Goal: Task Accomplishment & Management: Use online tool/utility

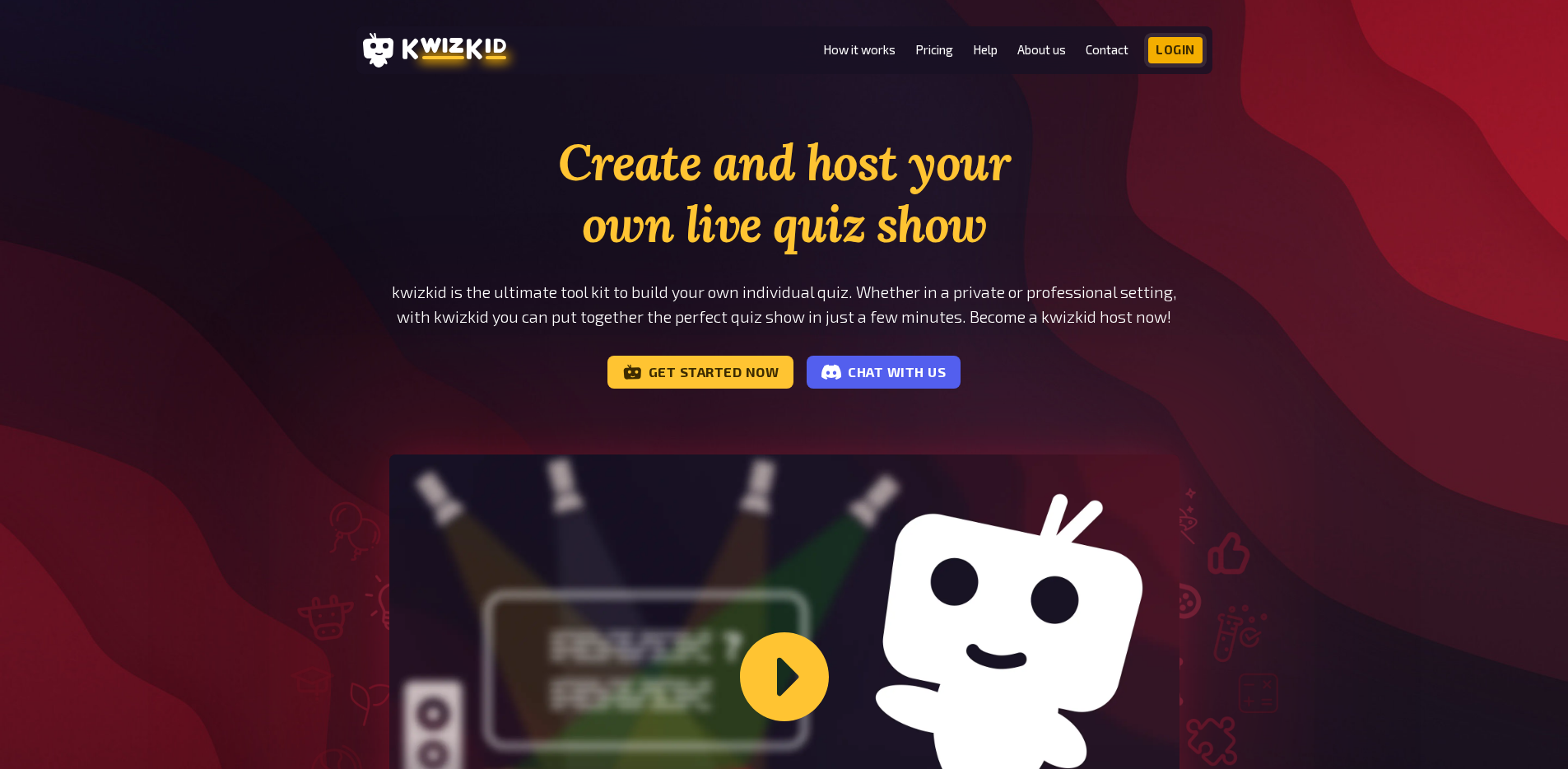
click at [1170, 48] on link "Login" at bounding box center [1175, 50] width 54 height 27
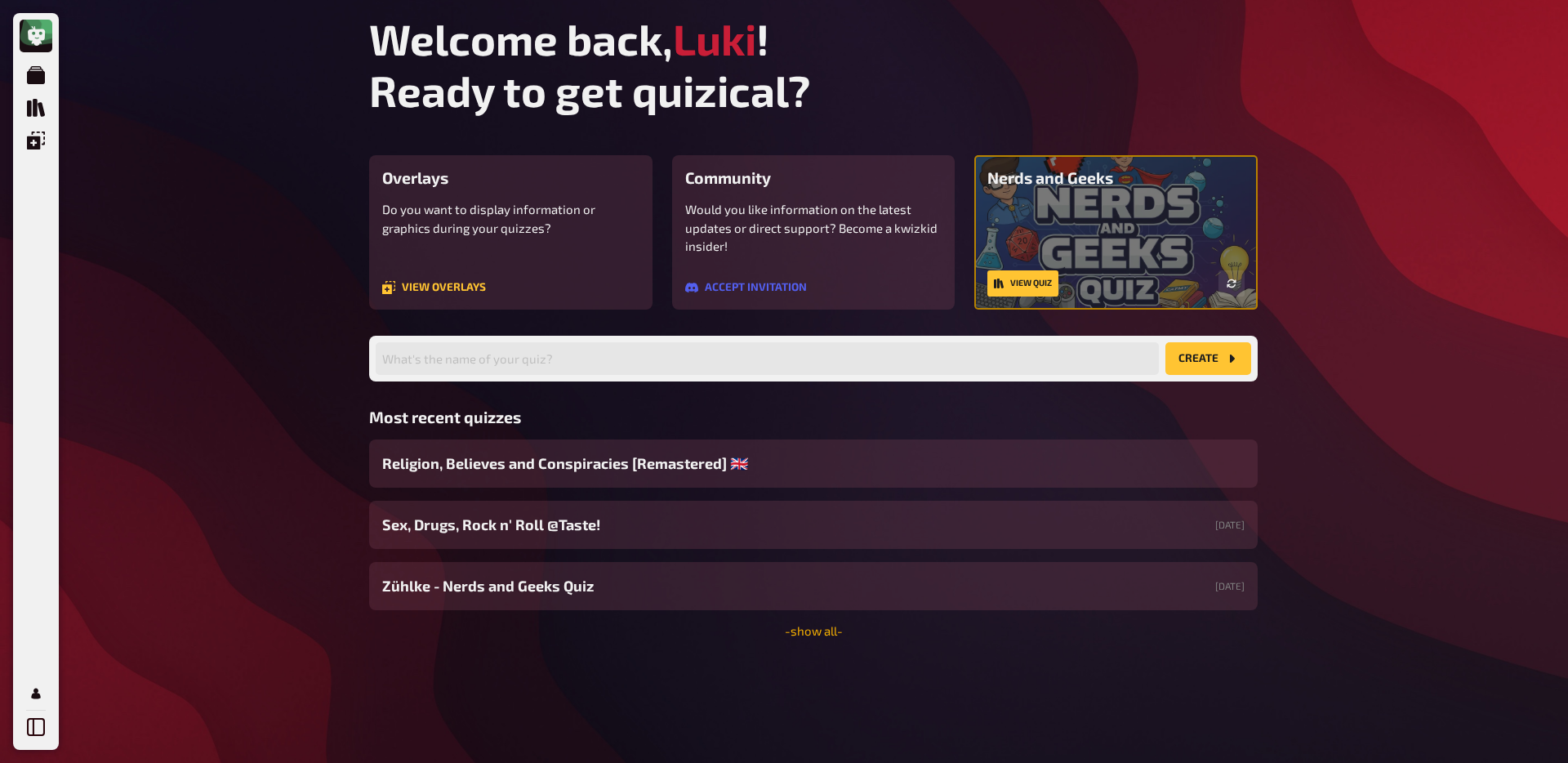
click at [793, 629] on link "- show all -" at bounding box center [814, 631] width 58 height 15
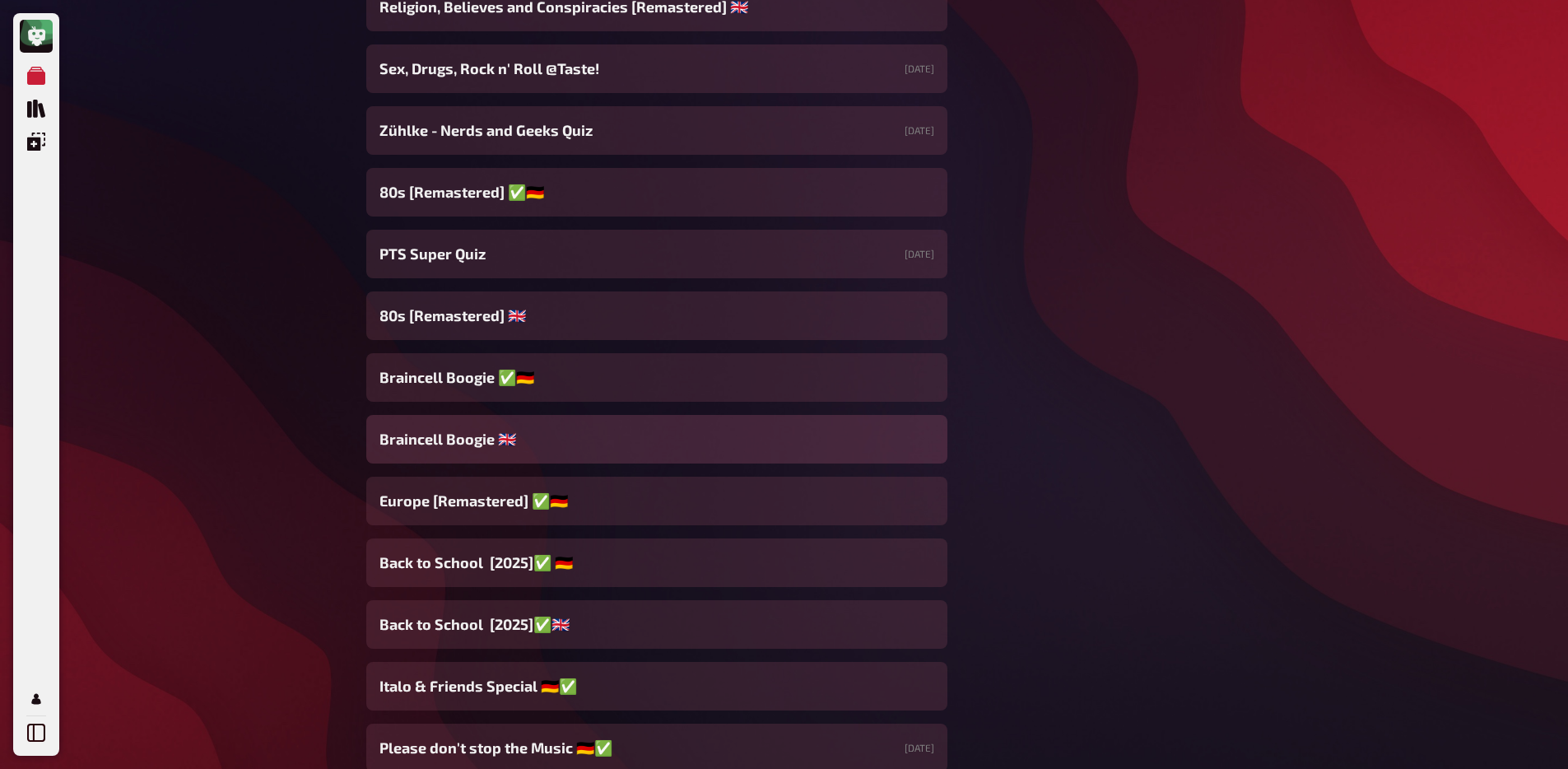
scroll to position [824, 0]
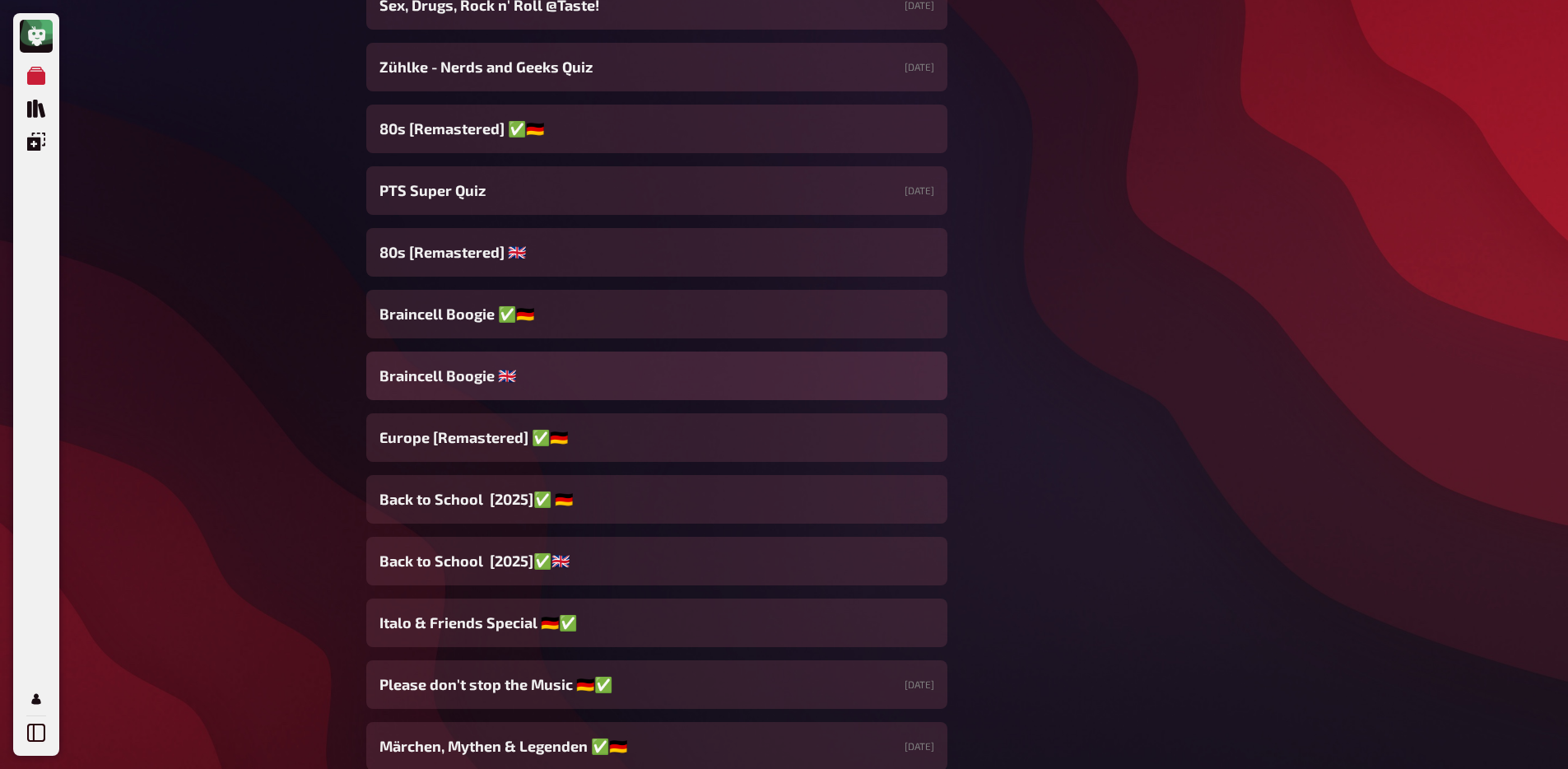
click at [510, 387] on span "Braincell Boogie 🇬🇧​" at bounding box center [448, 375] width 137 height 23
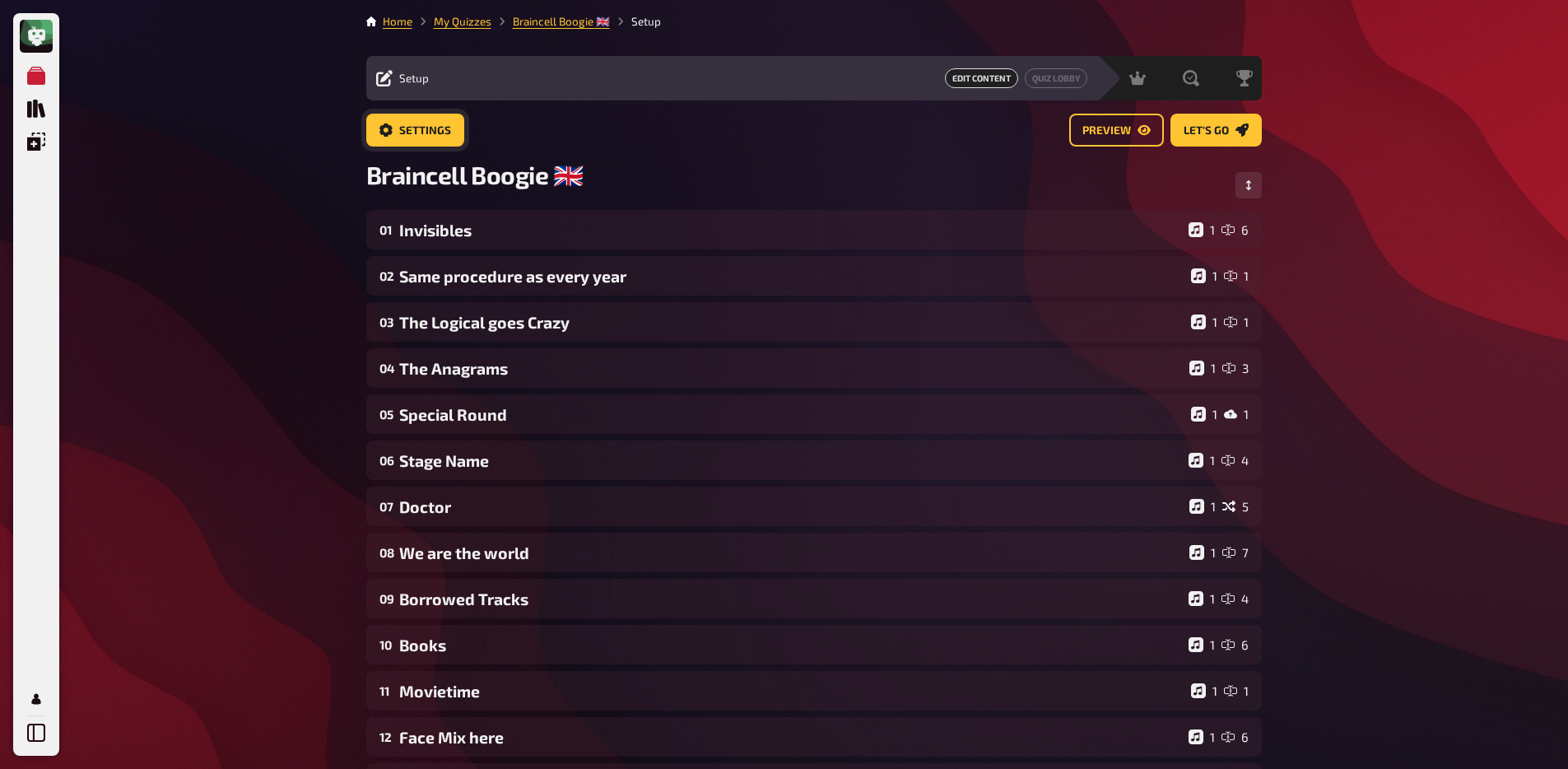
click at [414, 119] on link "Settings" at bounding box center [414, 130] width 98 height 33
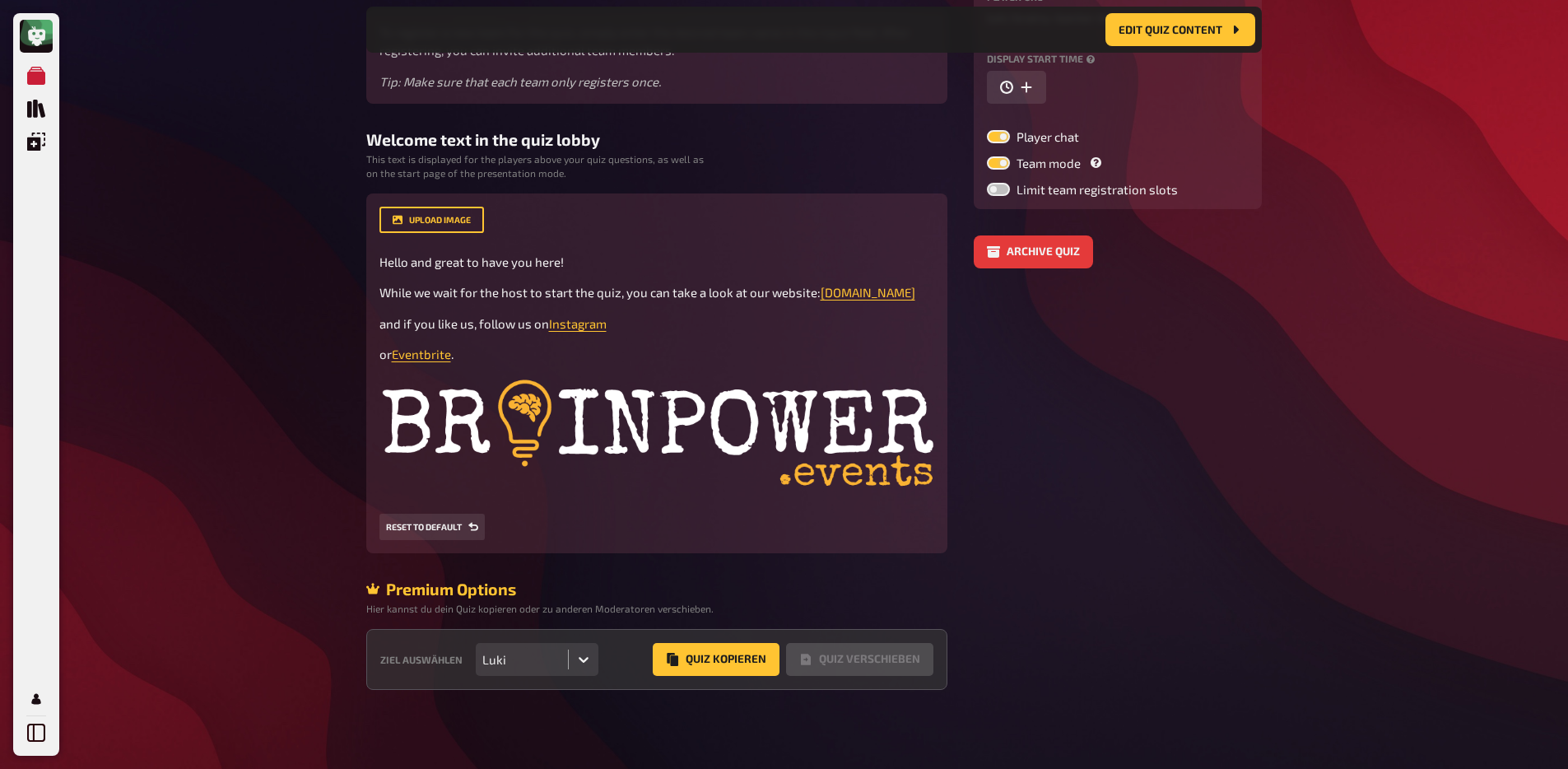
scroll to position [279, 0]
click at [537, 640] on div "Ziel auswählen Luki Quiz Kopieren Quiz Verschieben" at bounding box center [656, 660] width 581 height 61
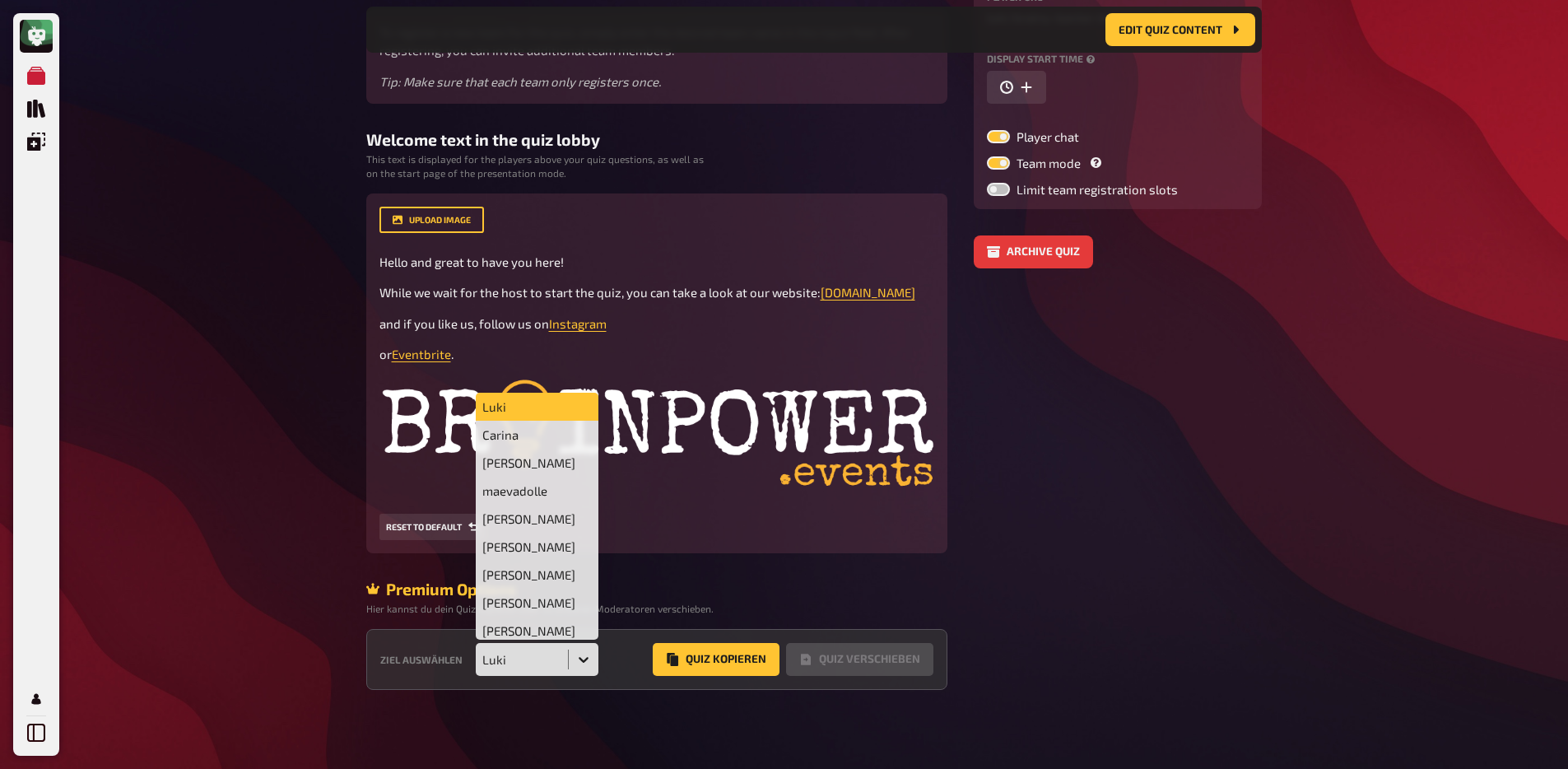
click at [531, 657] on div "Luki" at bounding box center [522, 660] width 80 height 15
click at [505, 549] on div "[PERSON_NAME]" at bounding box center [537, 546] width 124 height 28
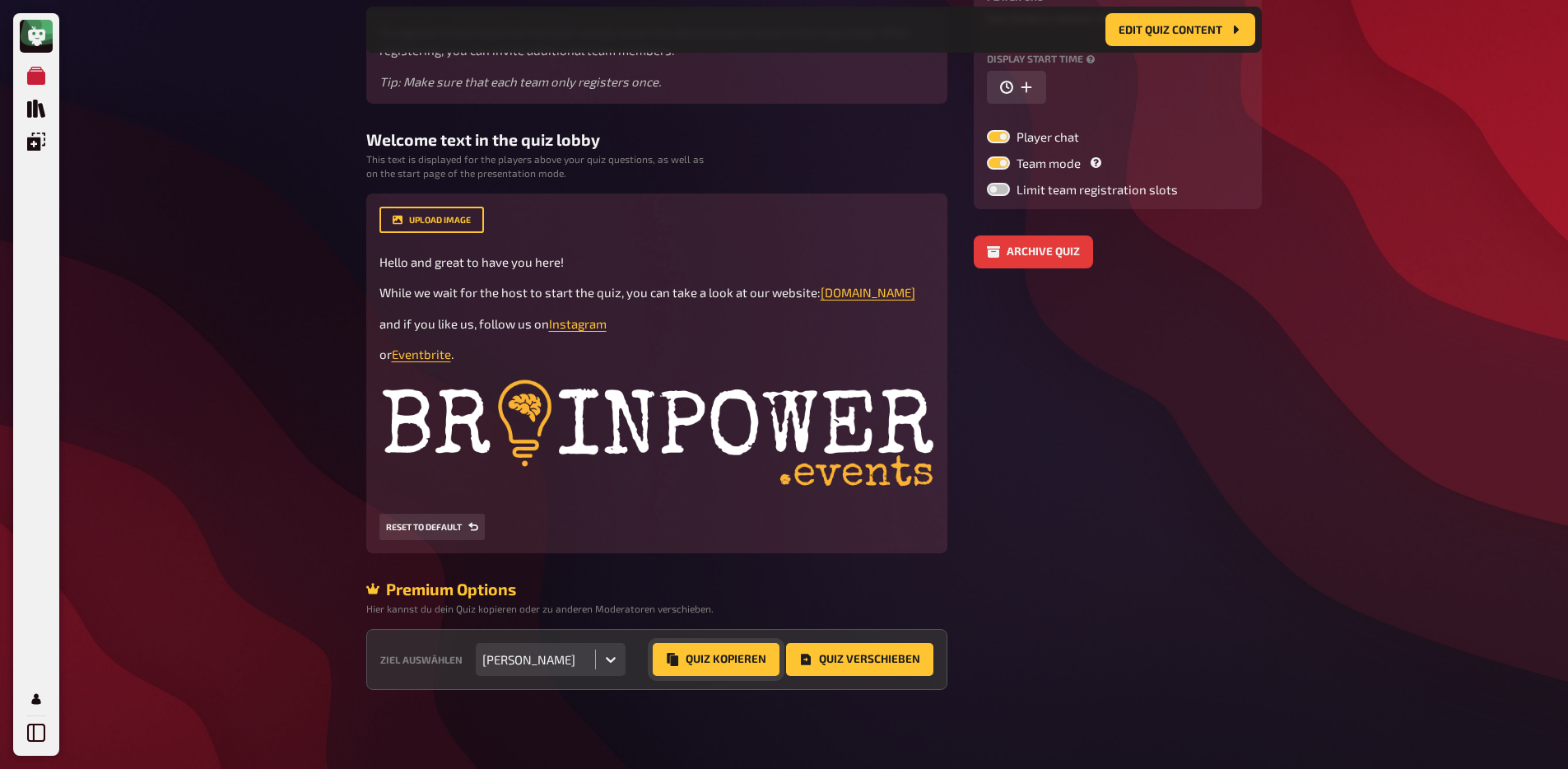
click at [699, 658] on button "Quiz Kopieren" at bounding box center [716, 659] width 127 height 33
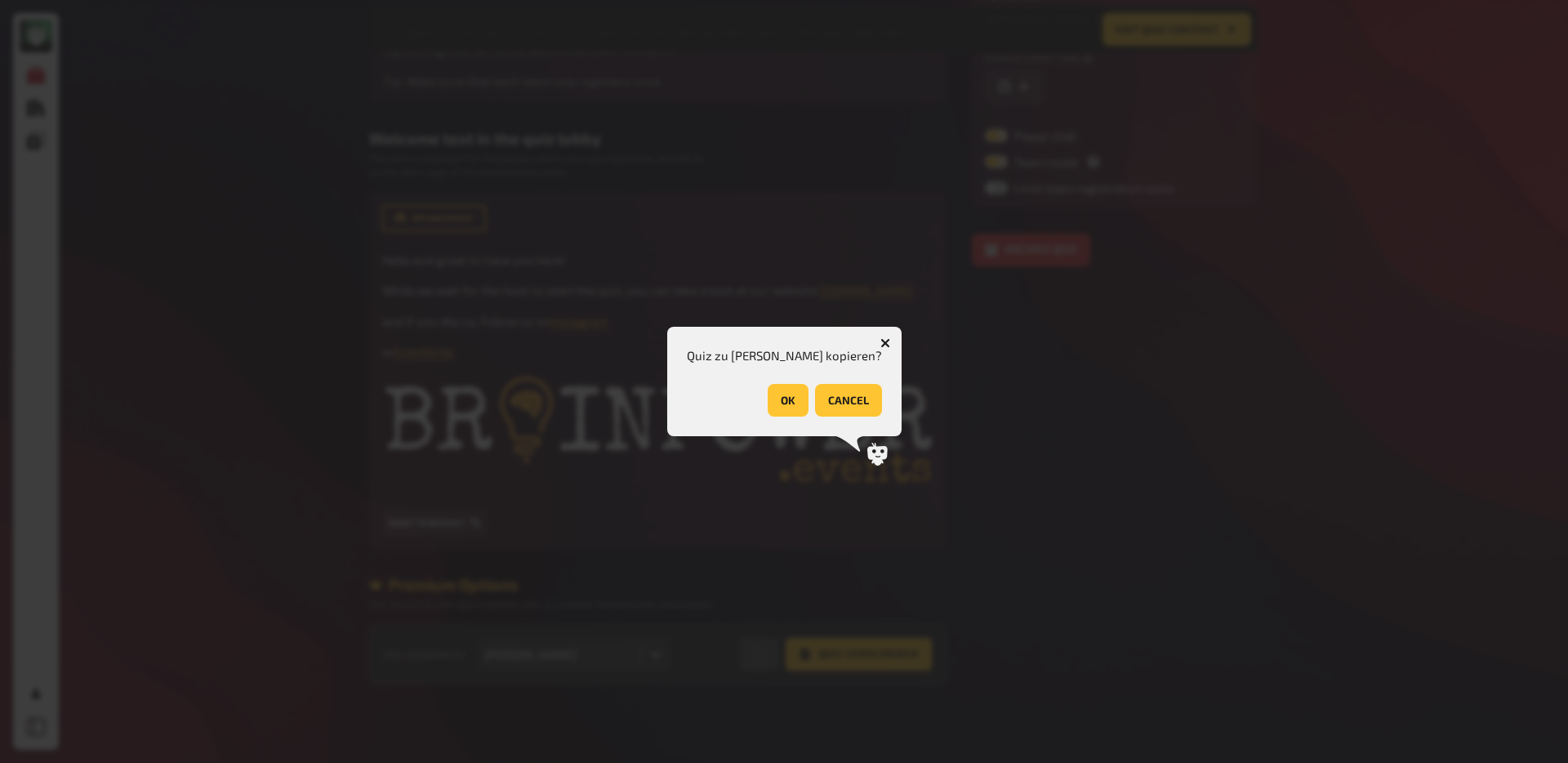
click at [771, 416] on div "Quiz zu [PERSON_NAME] kopieren? OK cancel" at bounding box center [784, 382] width 235 height 110
click at [773, 404] on button "OK" at bounding box center [788, 400] width 41 height 32
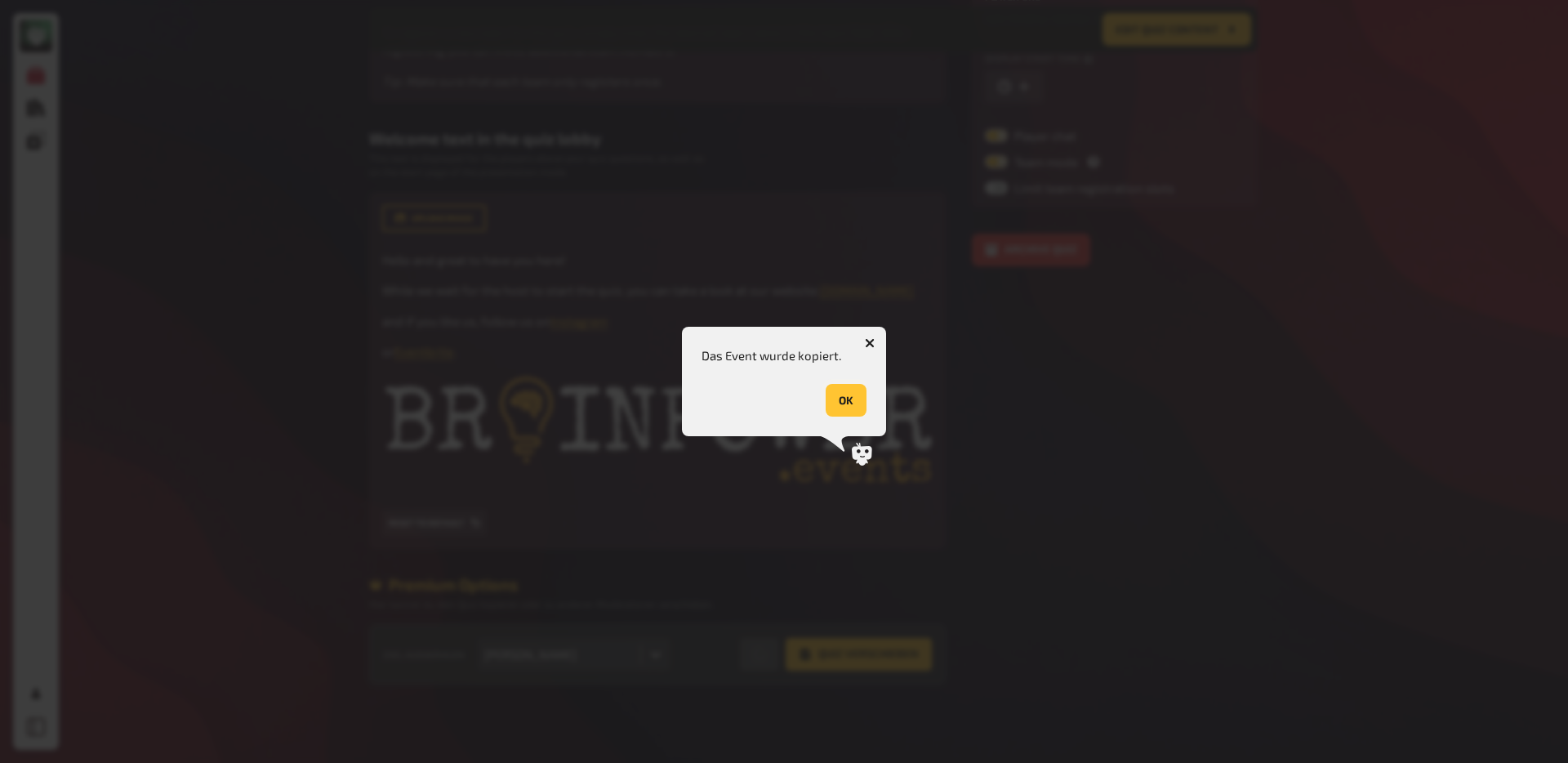
click at [854, 396] on button "OK" at bounding box center [846, 400] width 41 height 32
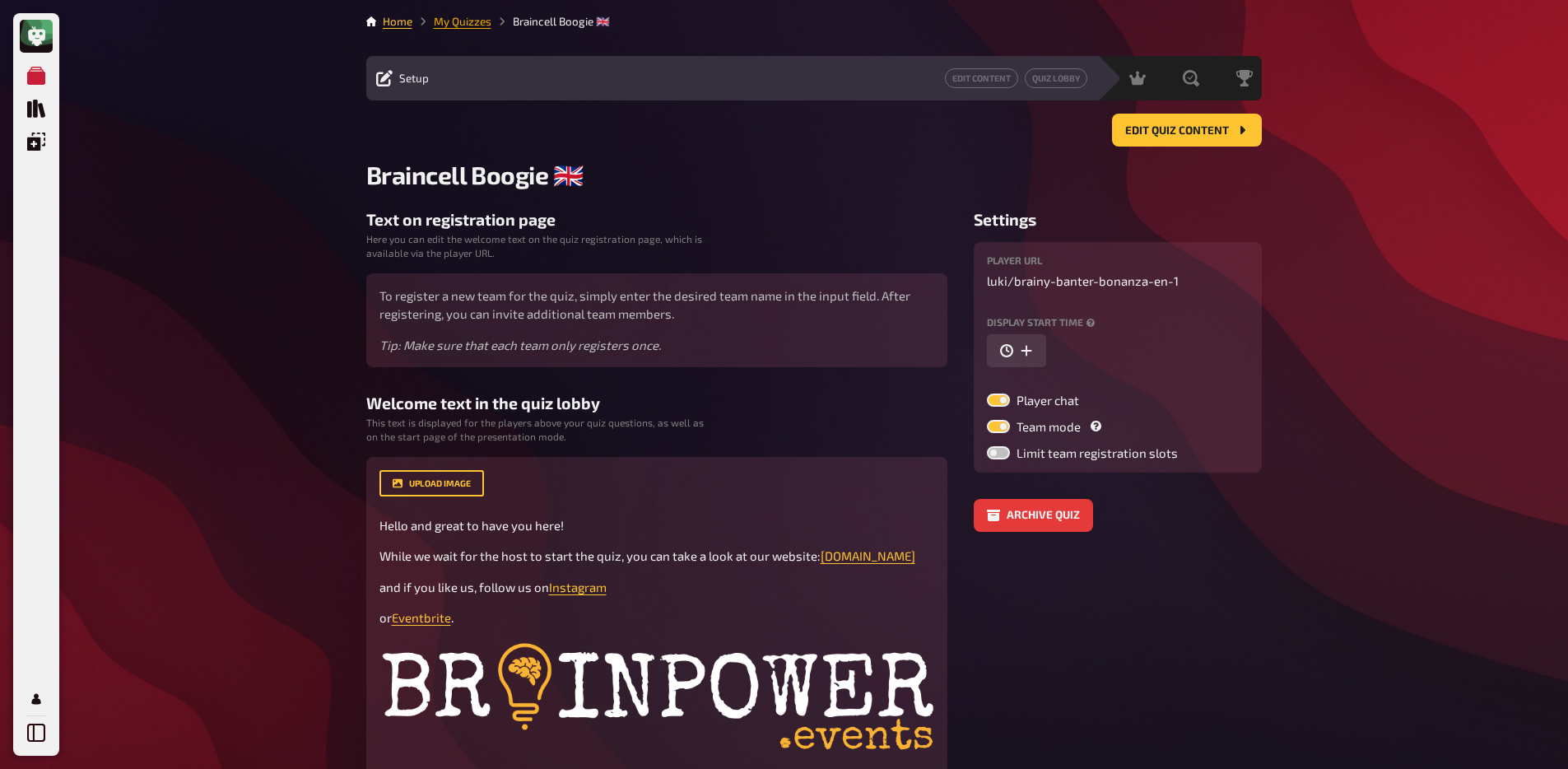
click at [457, 23] on link "My Quizzes" at bounding box center [462, 22] width 58 height 13
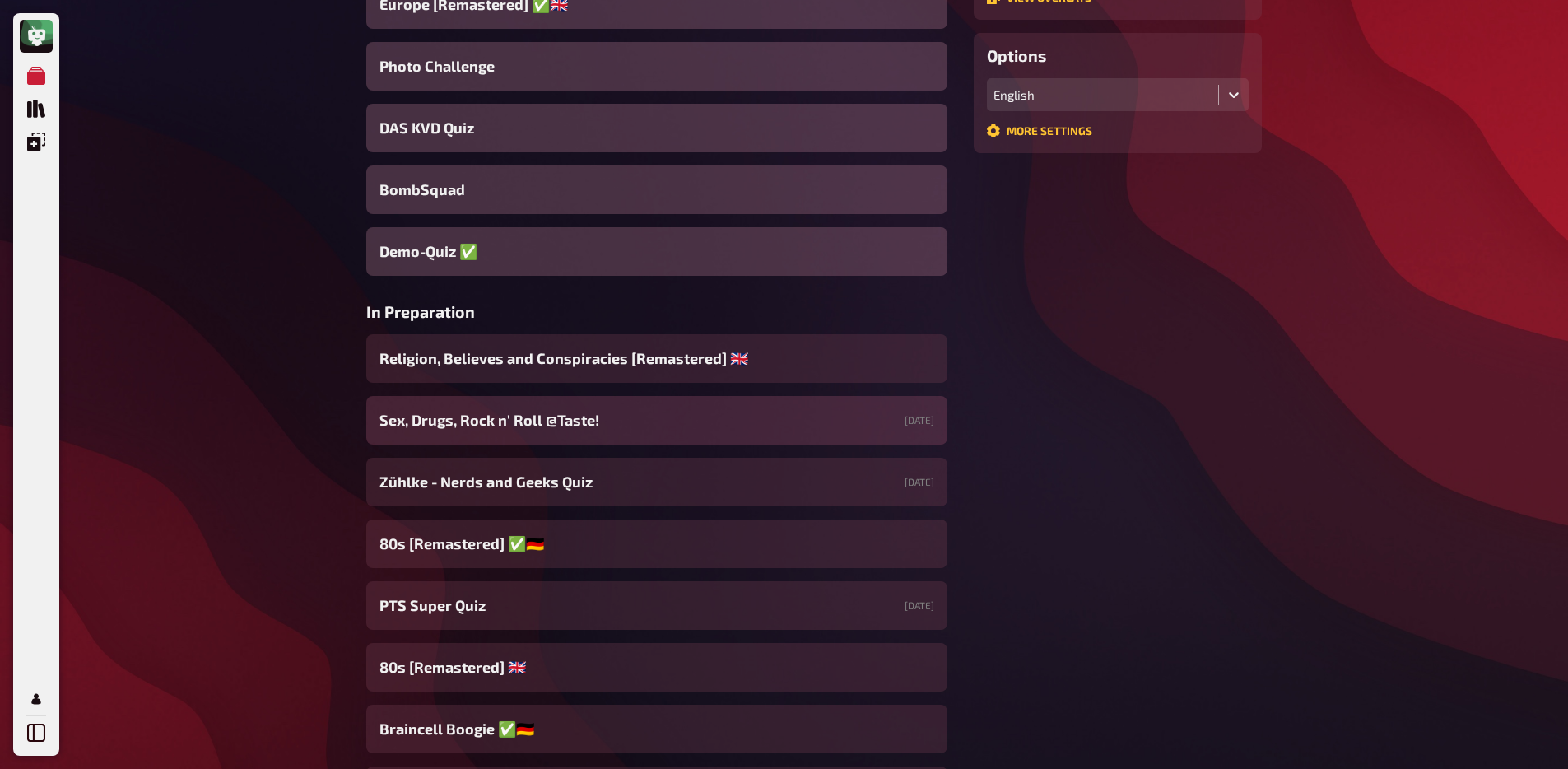
scroll to position [452, 0]
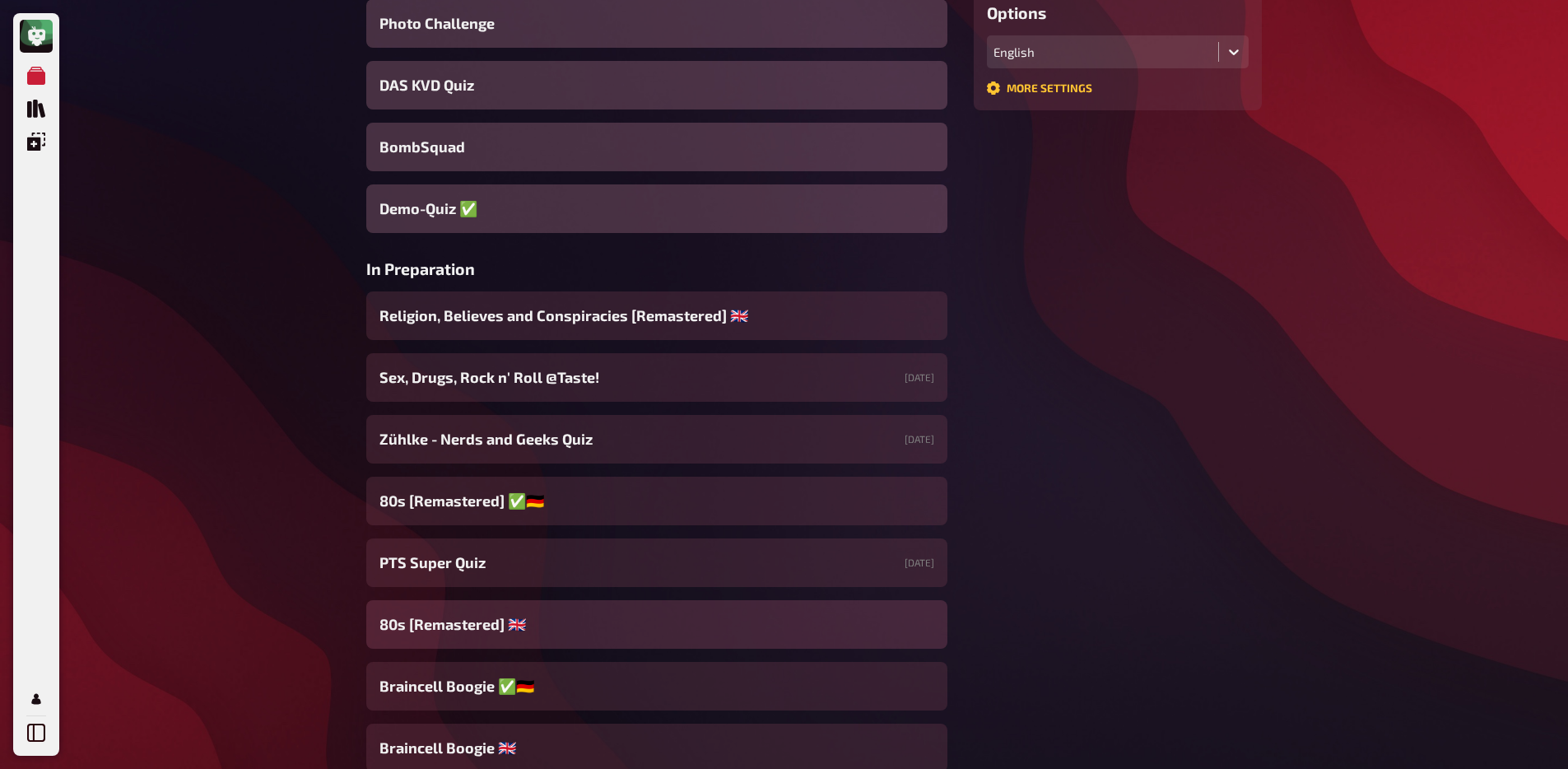
click at [574, 634] on div "80s [Remastered] ​🇬🇧​" at bounding box center [656, 624] width 581 height 48
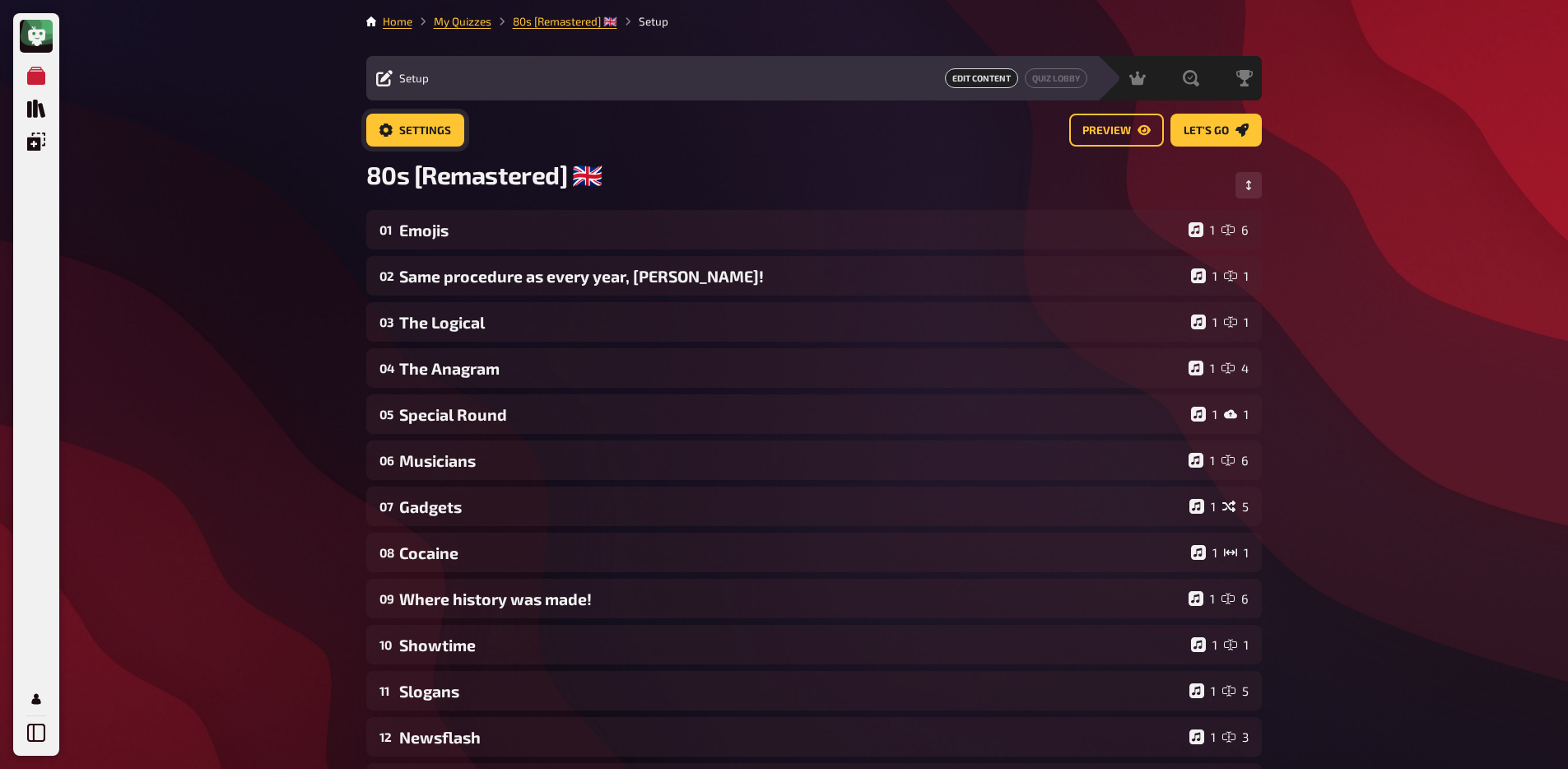
click at [434, 127] on span "Settings" at bounding box center [425, 131] width 52 height 12
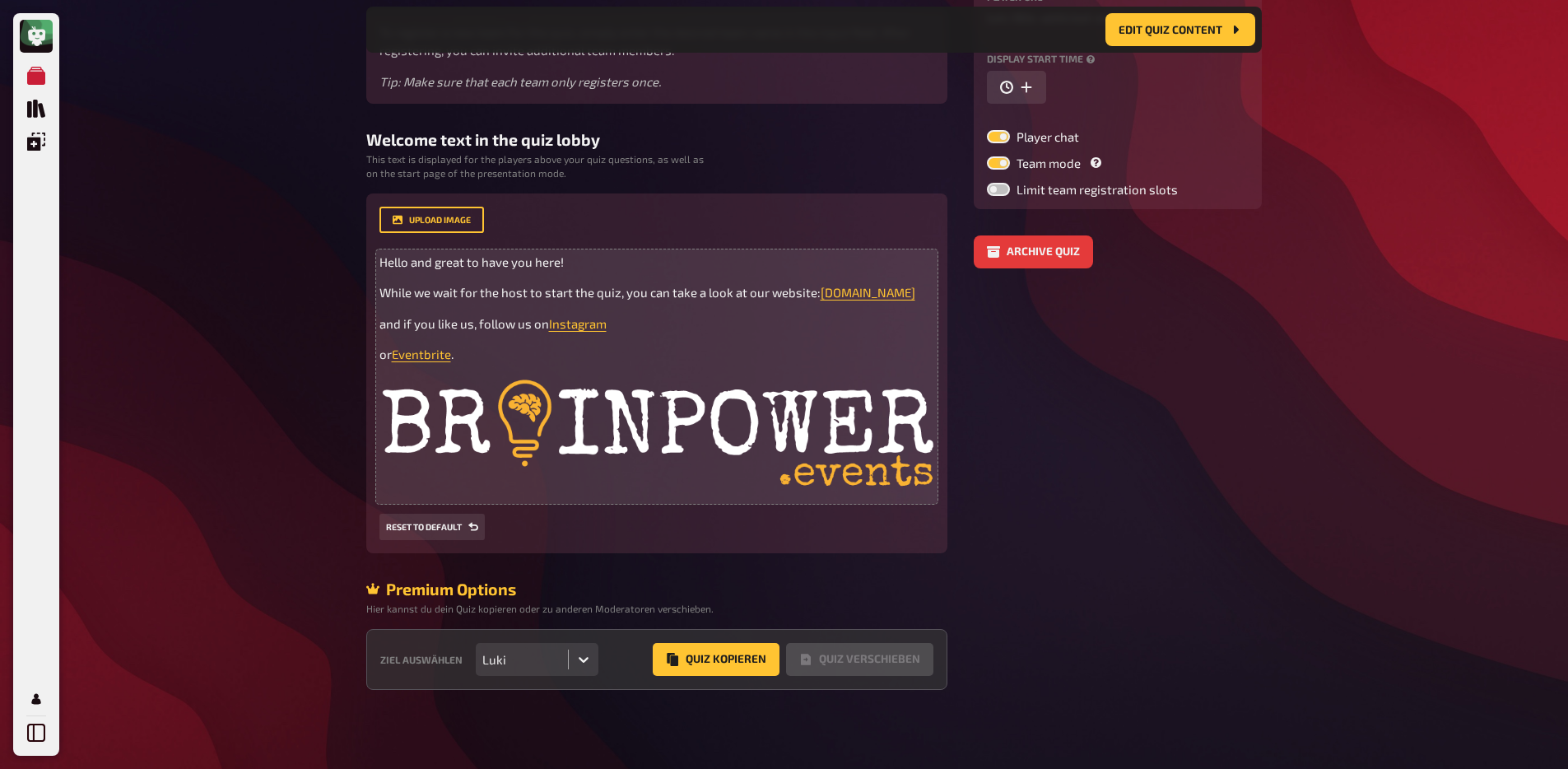
scroll to position [279, 0]
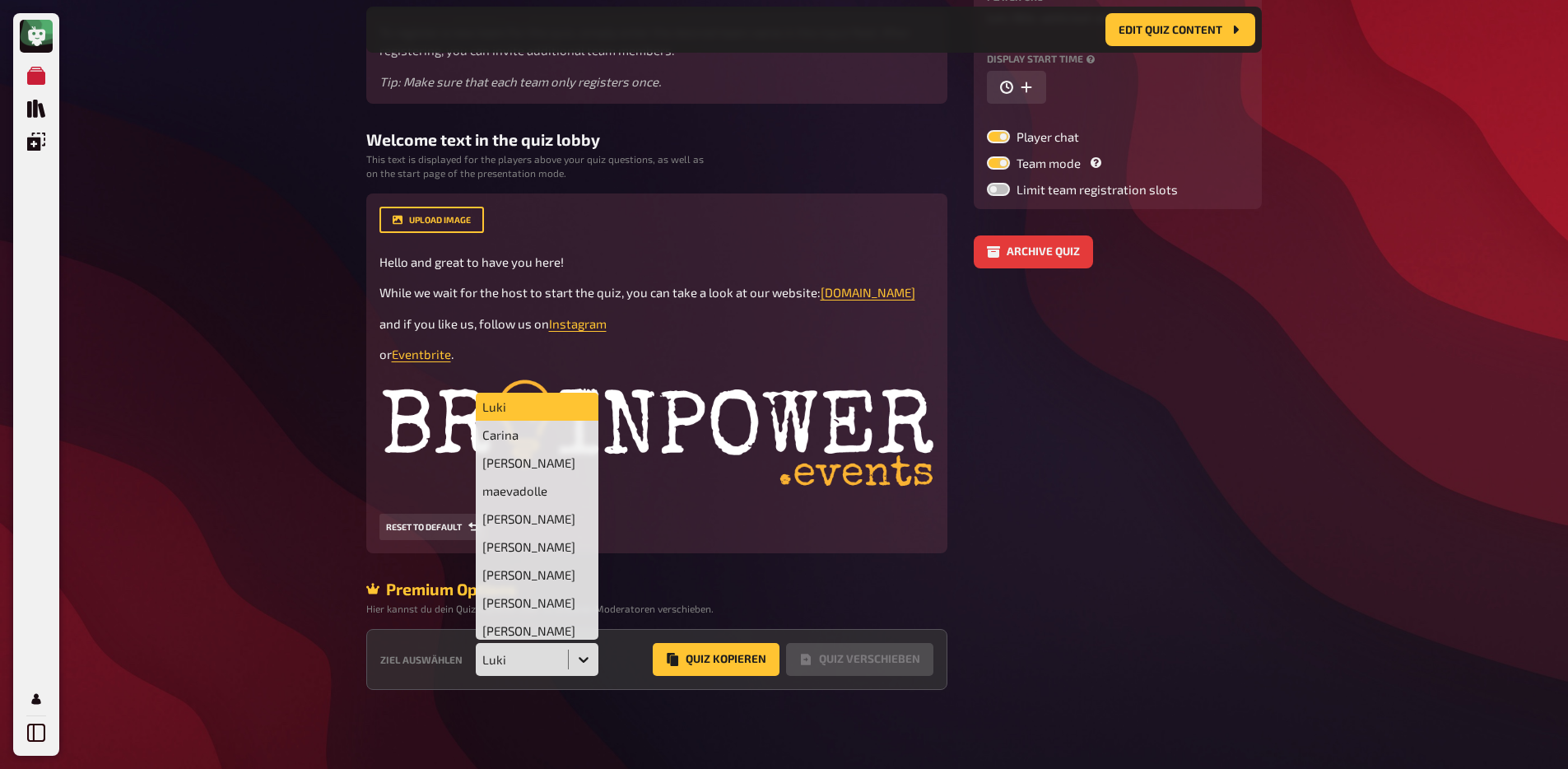
click at [546, 665] on div "Luki" at bounding box center [522, 660] width 80 height 15
click at [541, 608] on div "[PERSON_NAME]" at bounding box center [537, 602] width 124 height 28
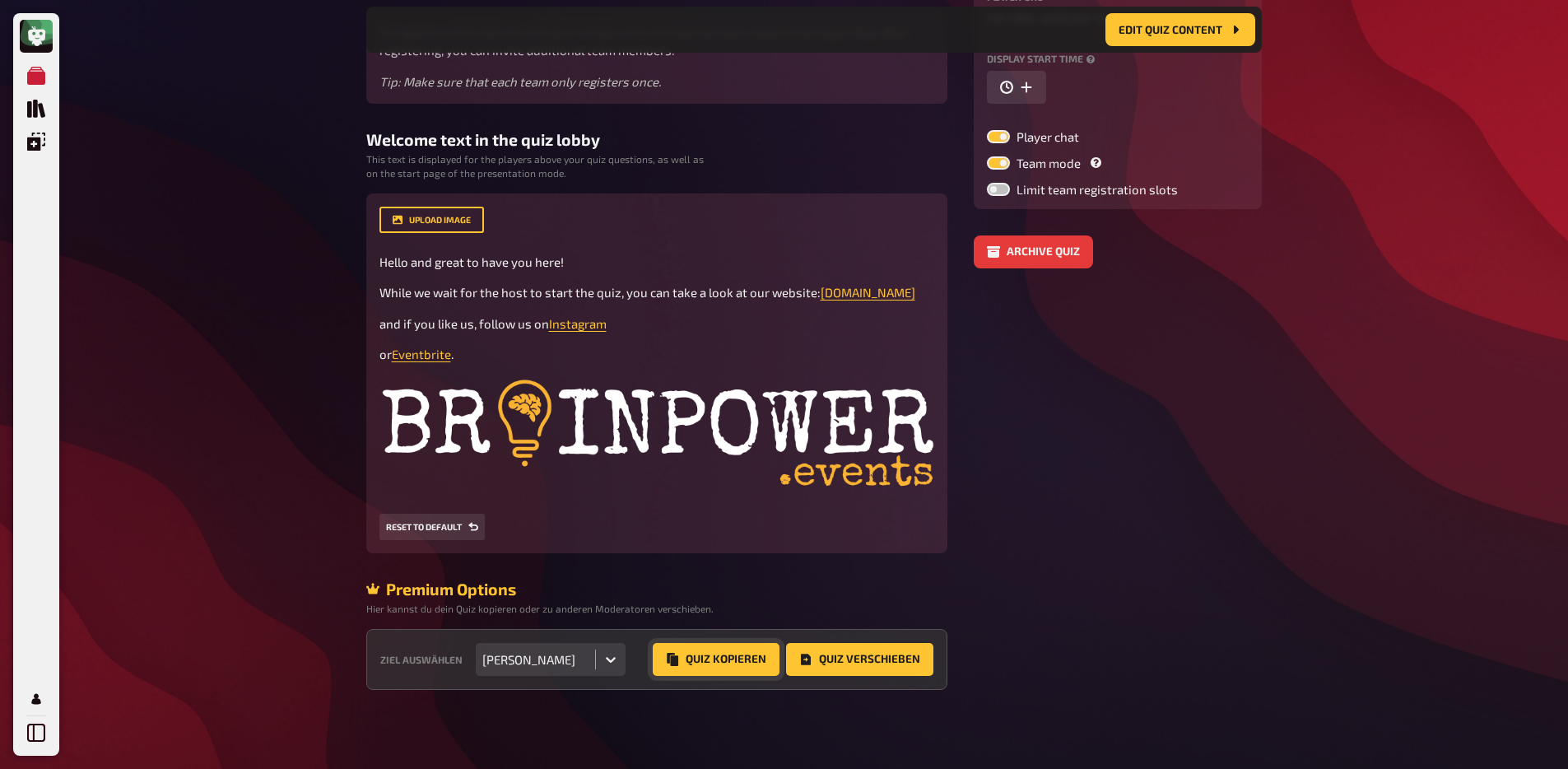
click at [707, 654] on button "Quiz Kopieren" at bounding box center [716, 659] width 127 height 33
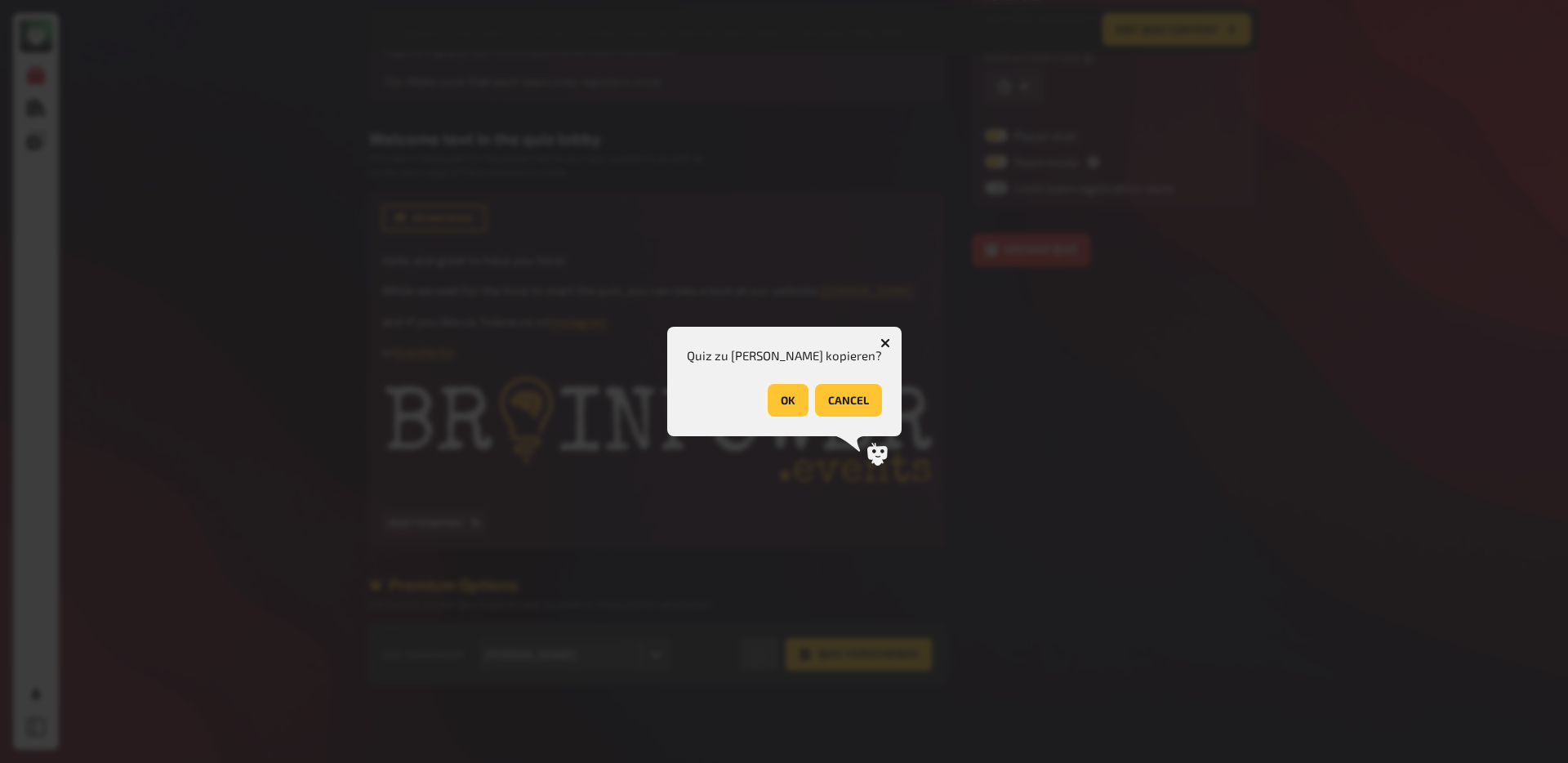
click at [772, 409] on button "OK" at bounding box center [788, 400] width 41 height 32
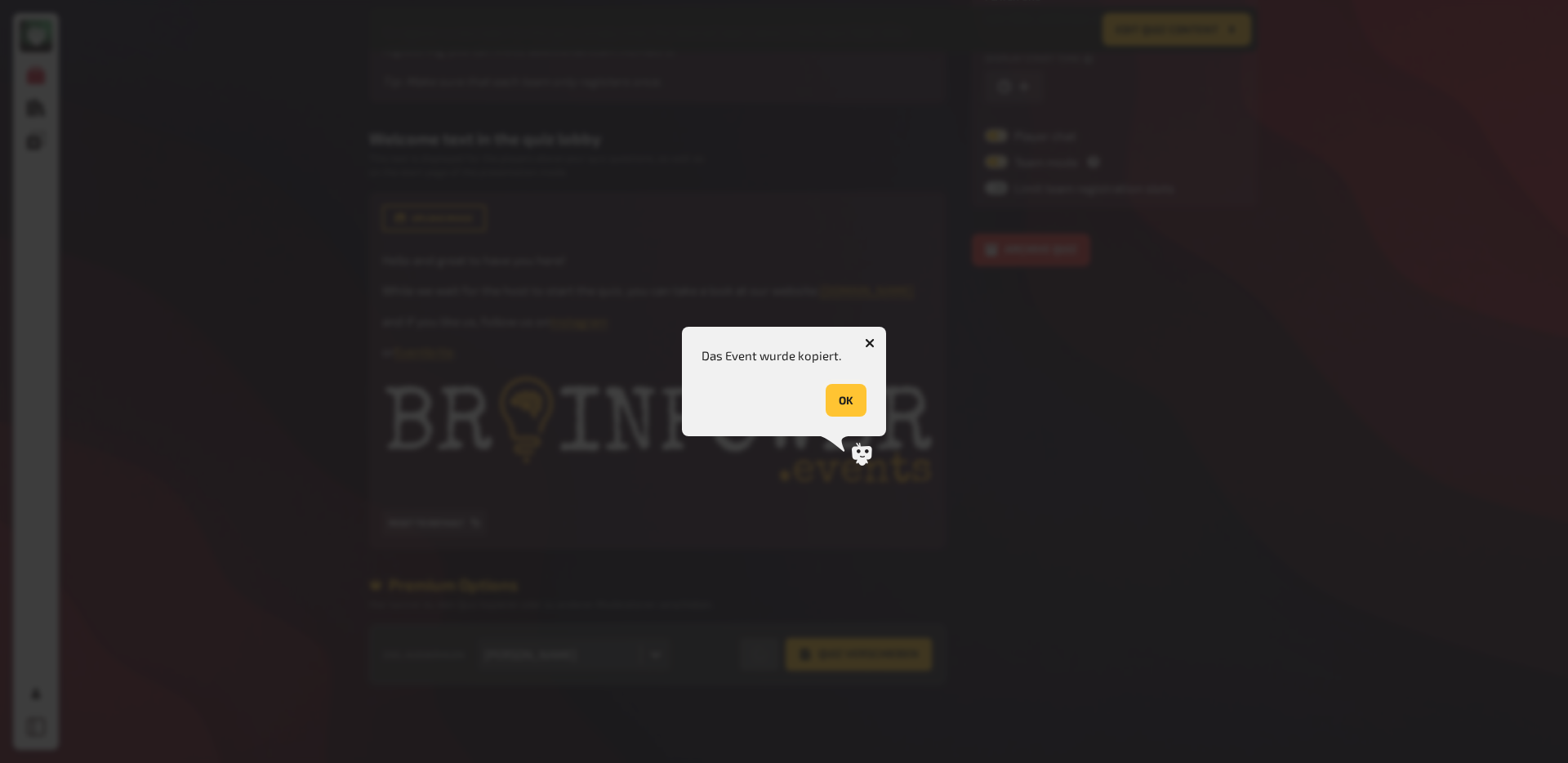
click at [857, 411] on button "OK" at bounding box center [846, 400] width 41 height 32
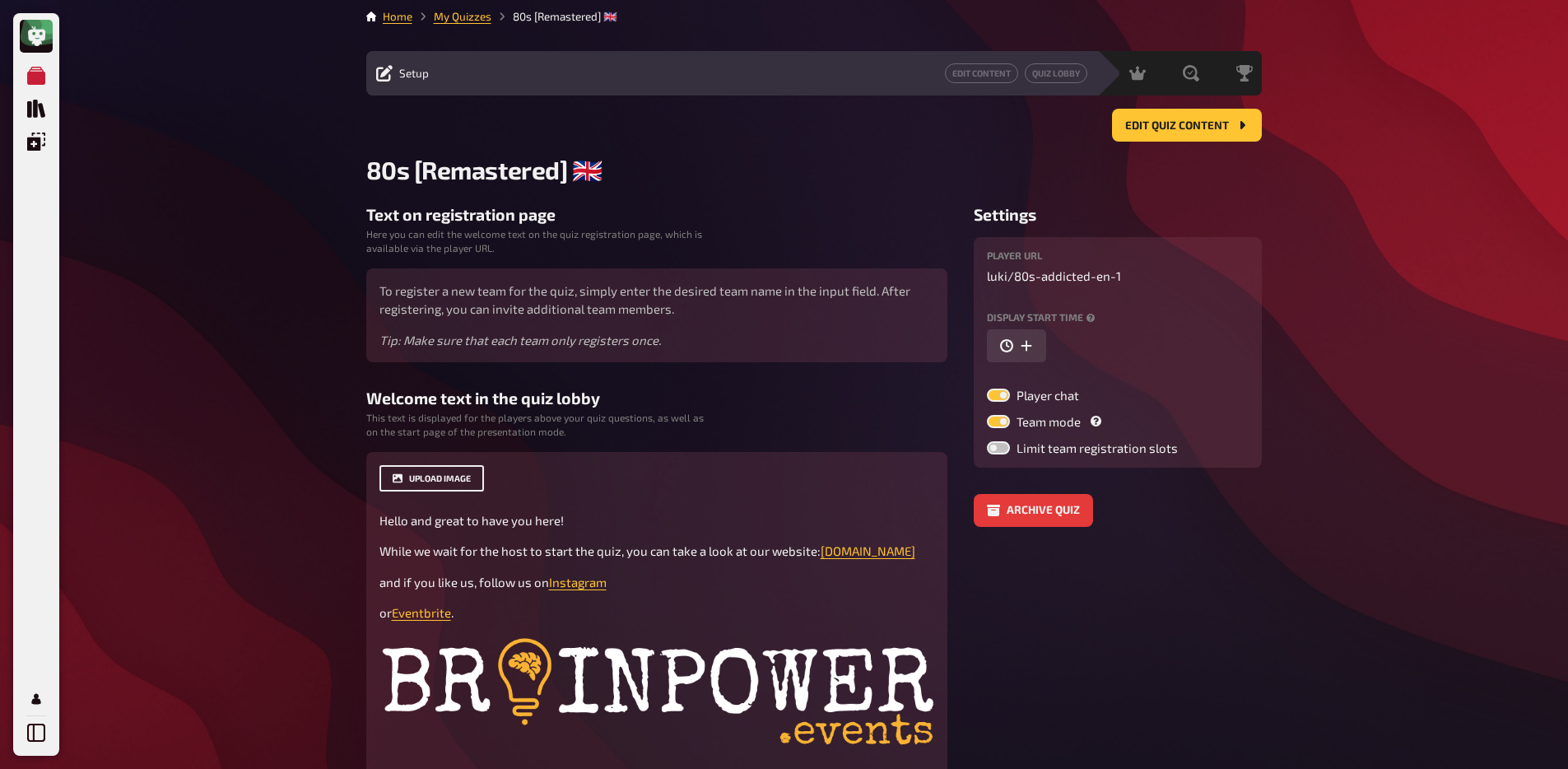
scroll to position [0, 0]
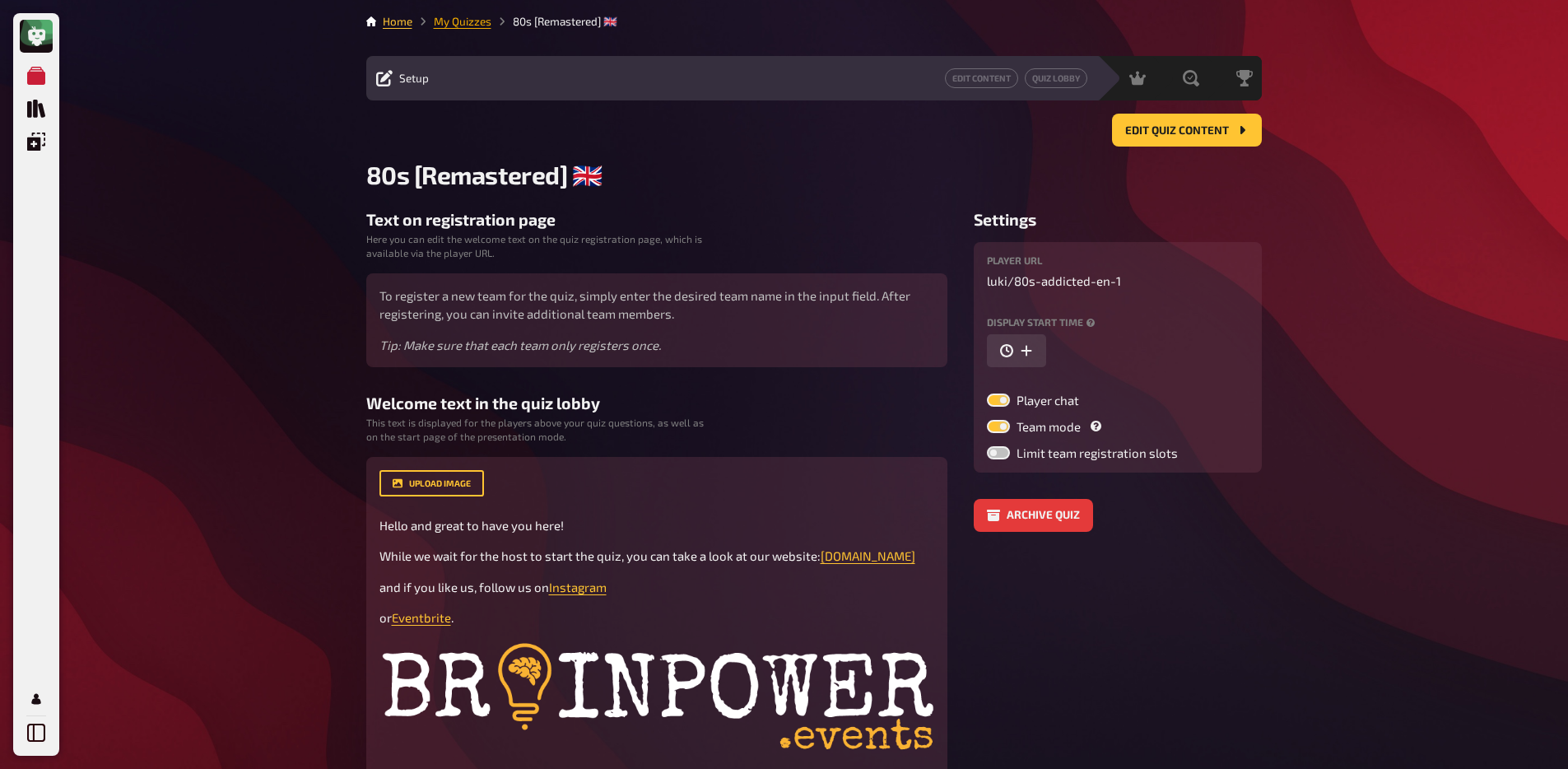
click at [455, 20] on link "My Quizzes" at bounding box center [462, 22] width 58 height 13
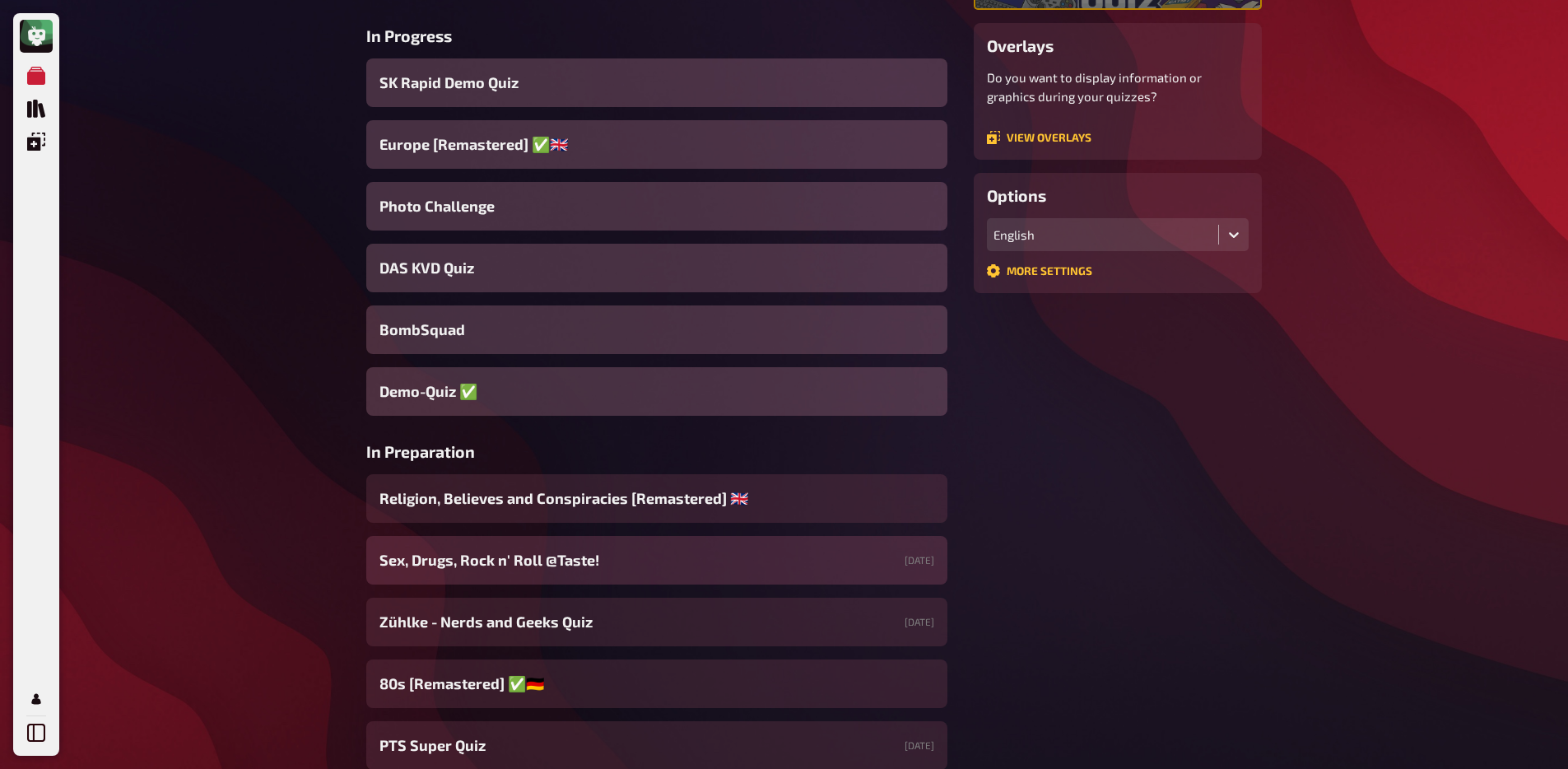
scroll to position [357, 0]
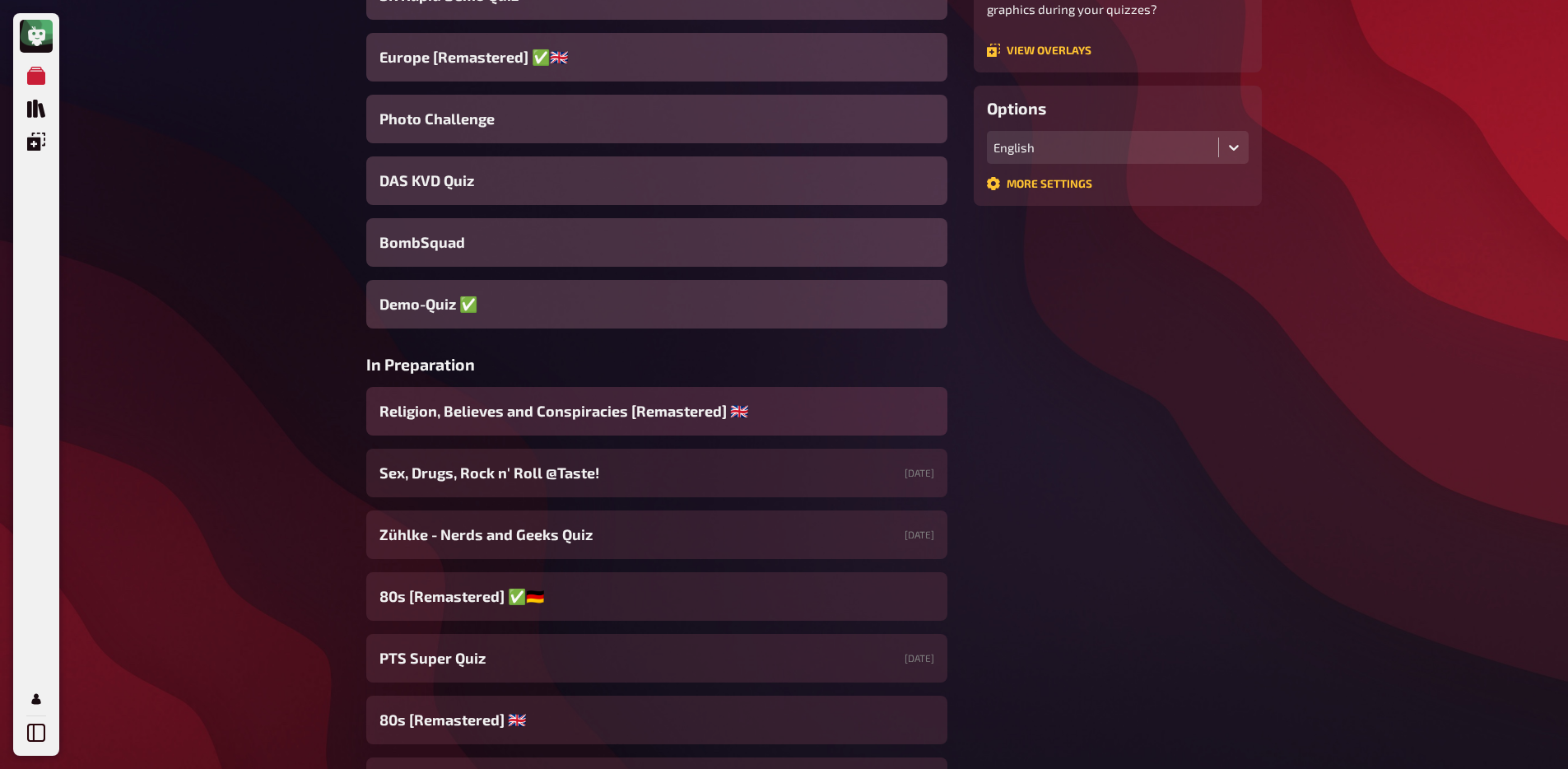
click at [474, 426] on div "Religion, Believes and Conspiracies [Remastered] ​🇬🇧​" at bounding box center [656, 411] width 581 height 48
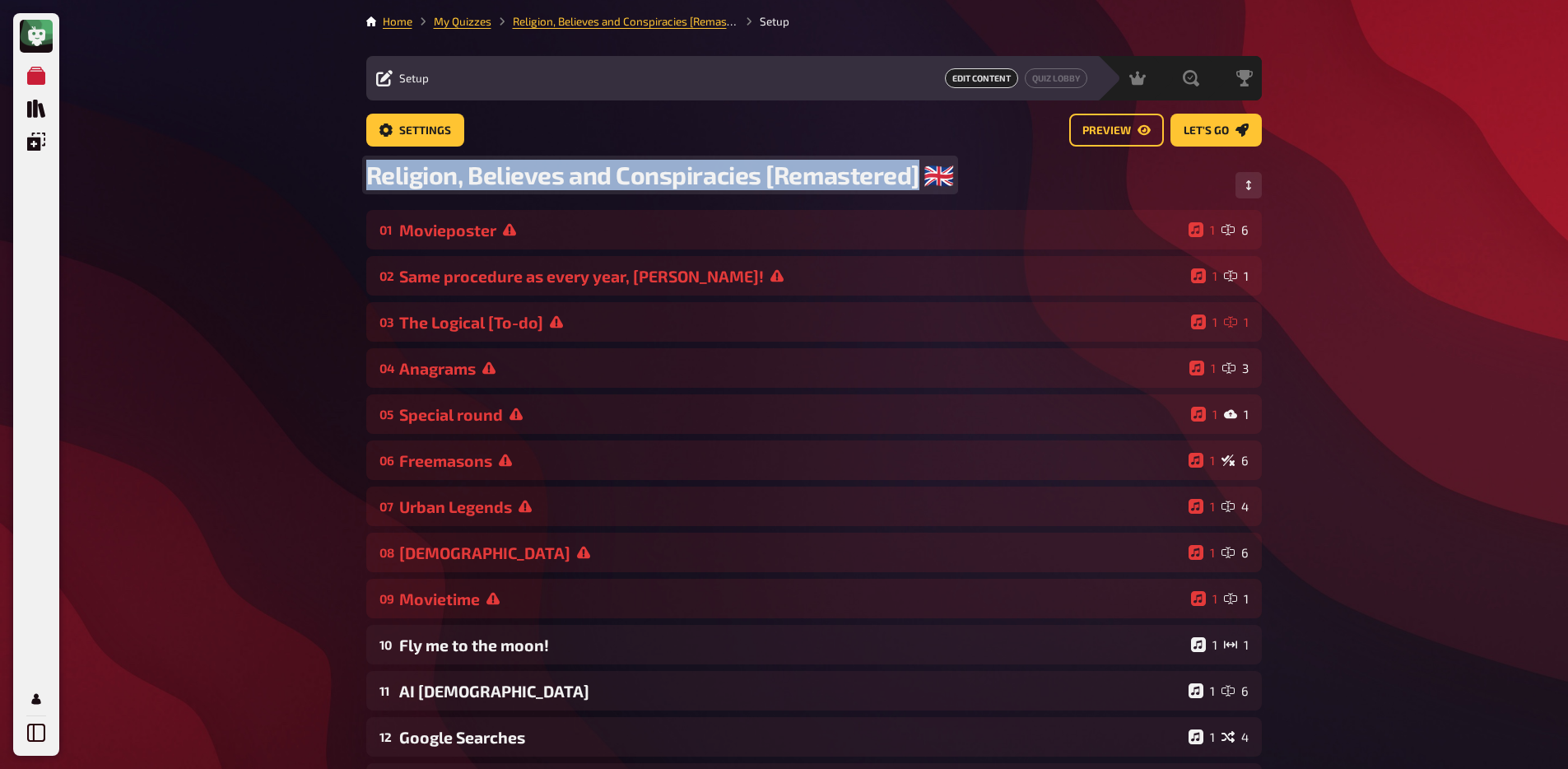
drag, startPoint x: 371, startPoint y: 171, endPoint x: 922, endPoint y: 186, distance: 551.2
click at [922, 186] on span "Religion, Believes and Conspiracies [Remastered] ​🇬🇧​" at bounding box center [660, 175] width 588 height 30
copy span "Religion, Believes and Conspiracies [Remastered]"
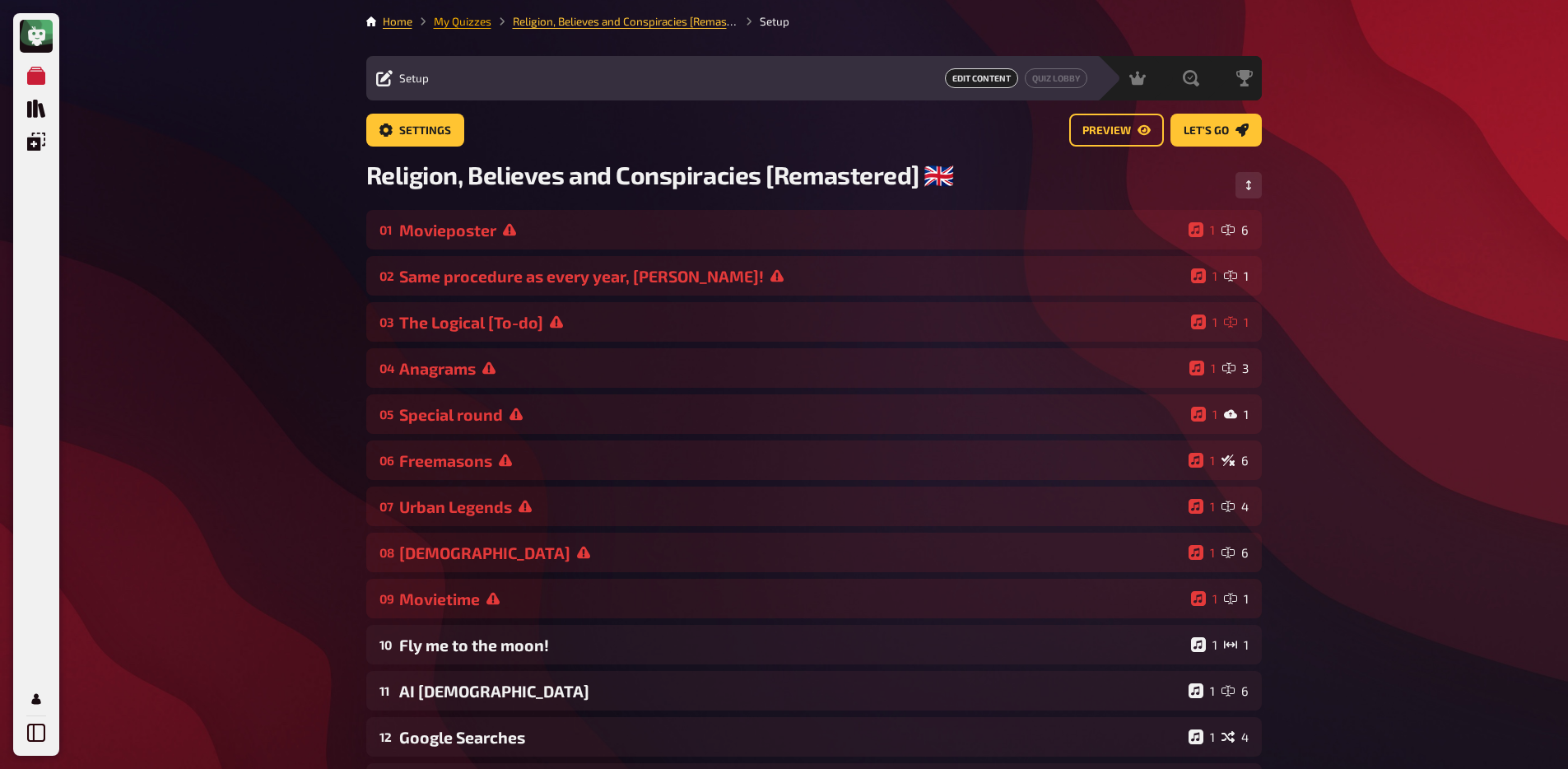
click at [464, 23] on link "My Quizzes" at bounding box center [462, 22] width 58 height 13
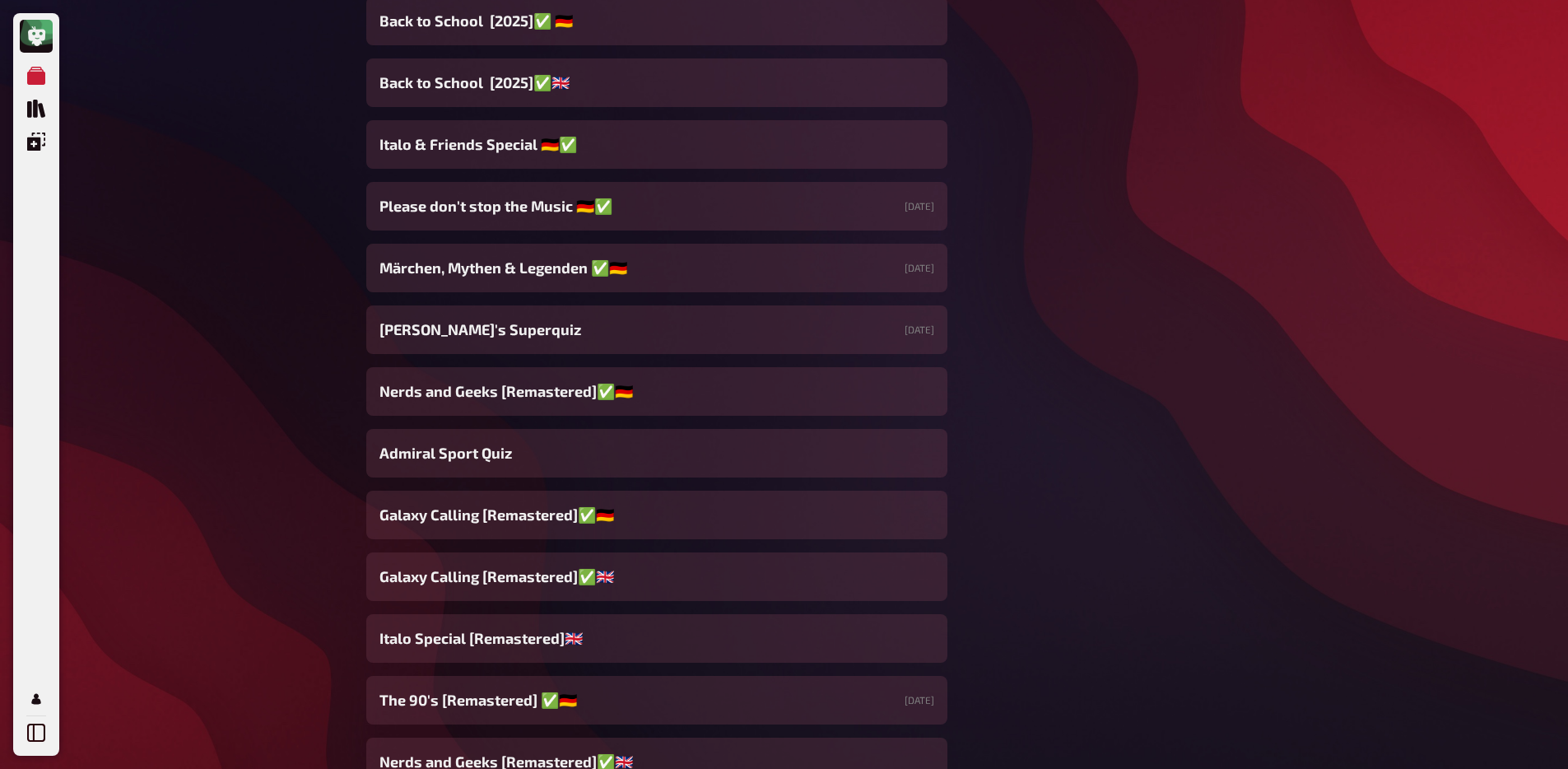
scroll to position [1370, 0]
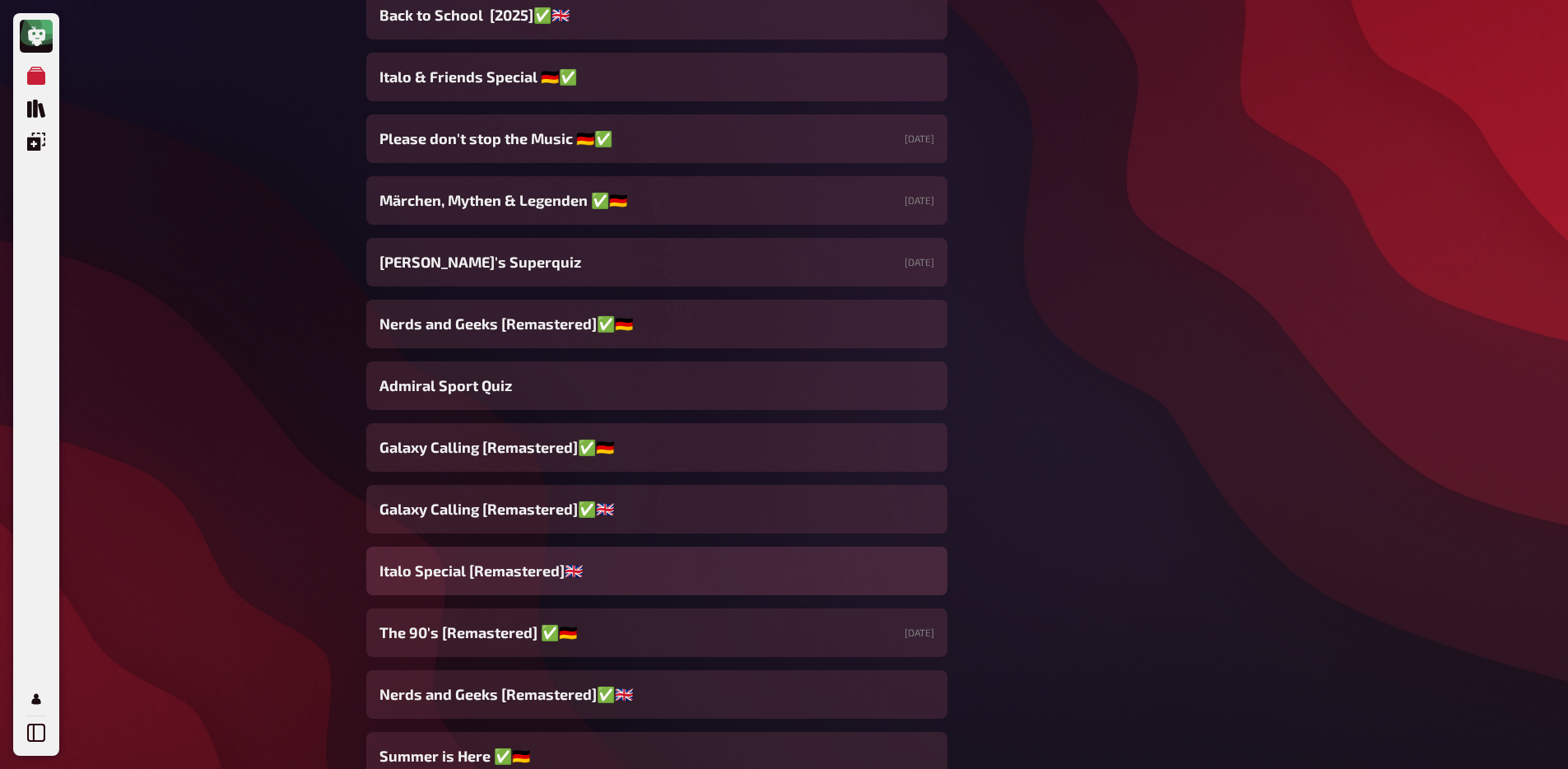
click at [539, 581] on span "Italo Special [Remastered]🇬🇧​" at bounding box center [480, 571] width 203 height 23
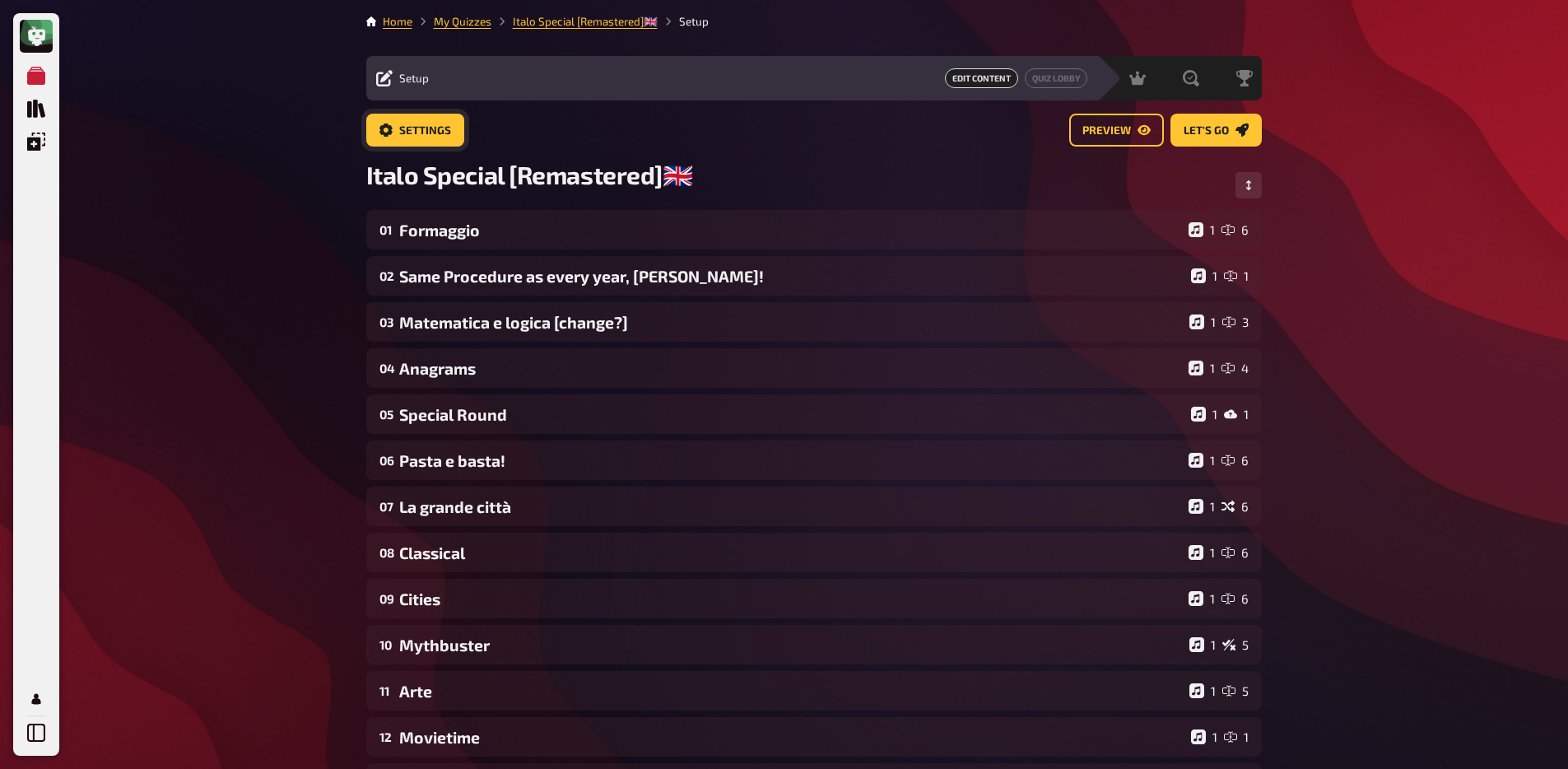
click at [414, 125] on span "Settings" at bounding box center [425, 131] width 52 height 12
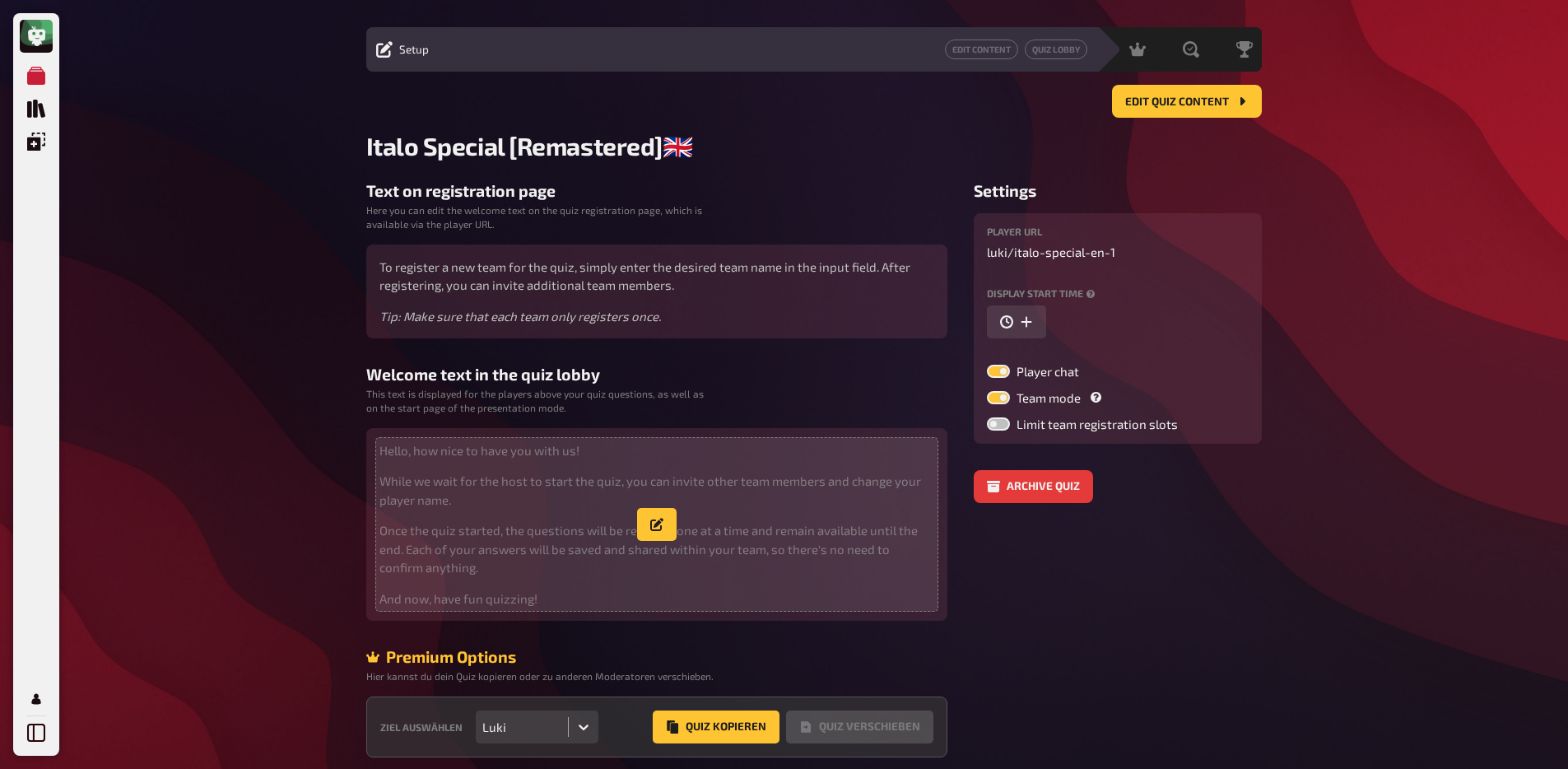
scroll to position [99, 0]
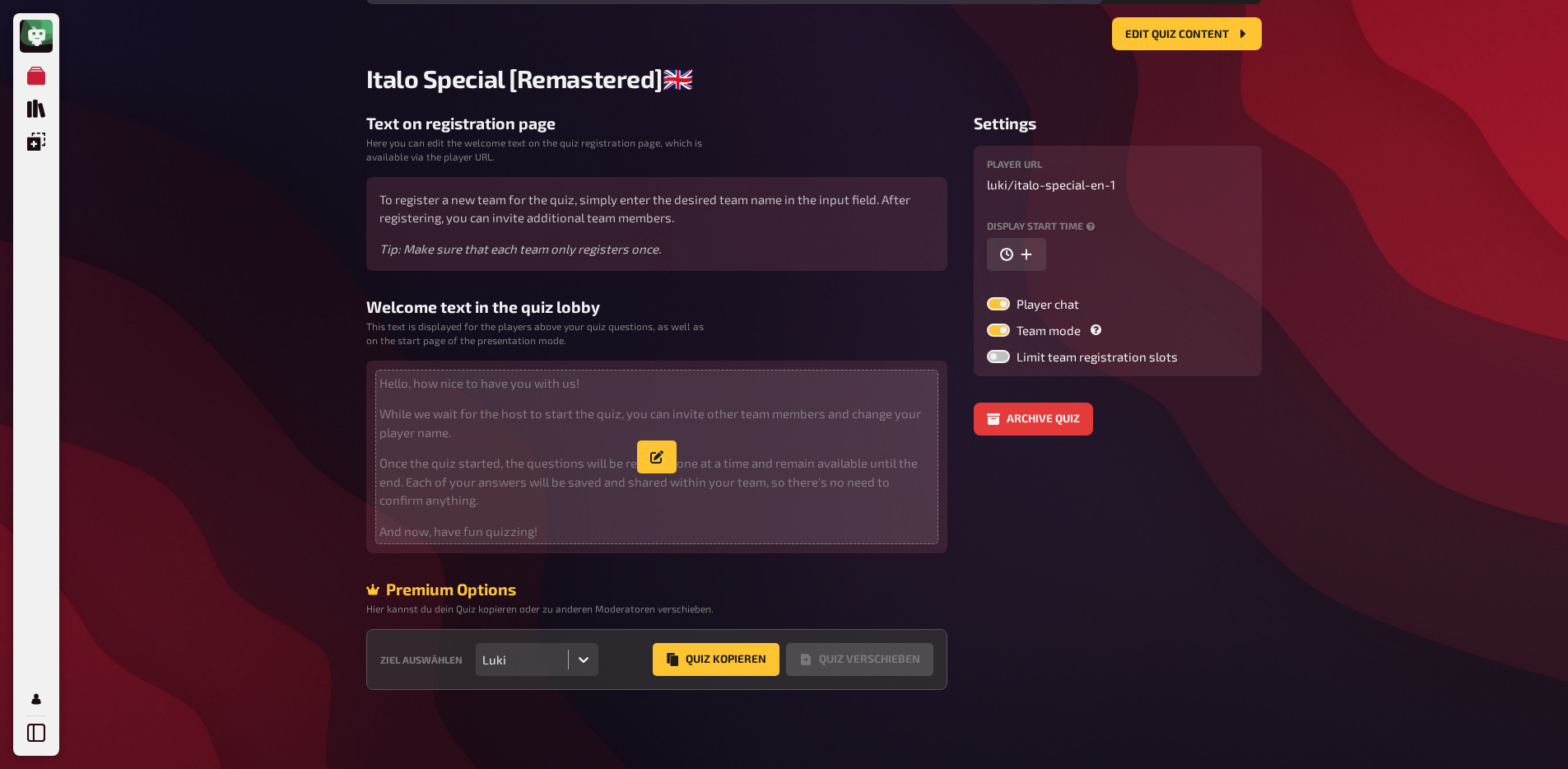
click at [542, 494] on p "Once the quiz started, the questions will be revealed one at a time and remain …" at bounding box center [657, 481] width 555 height 56
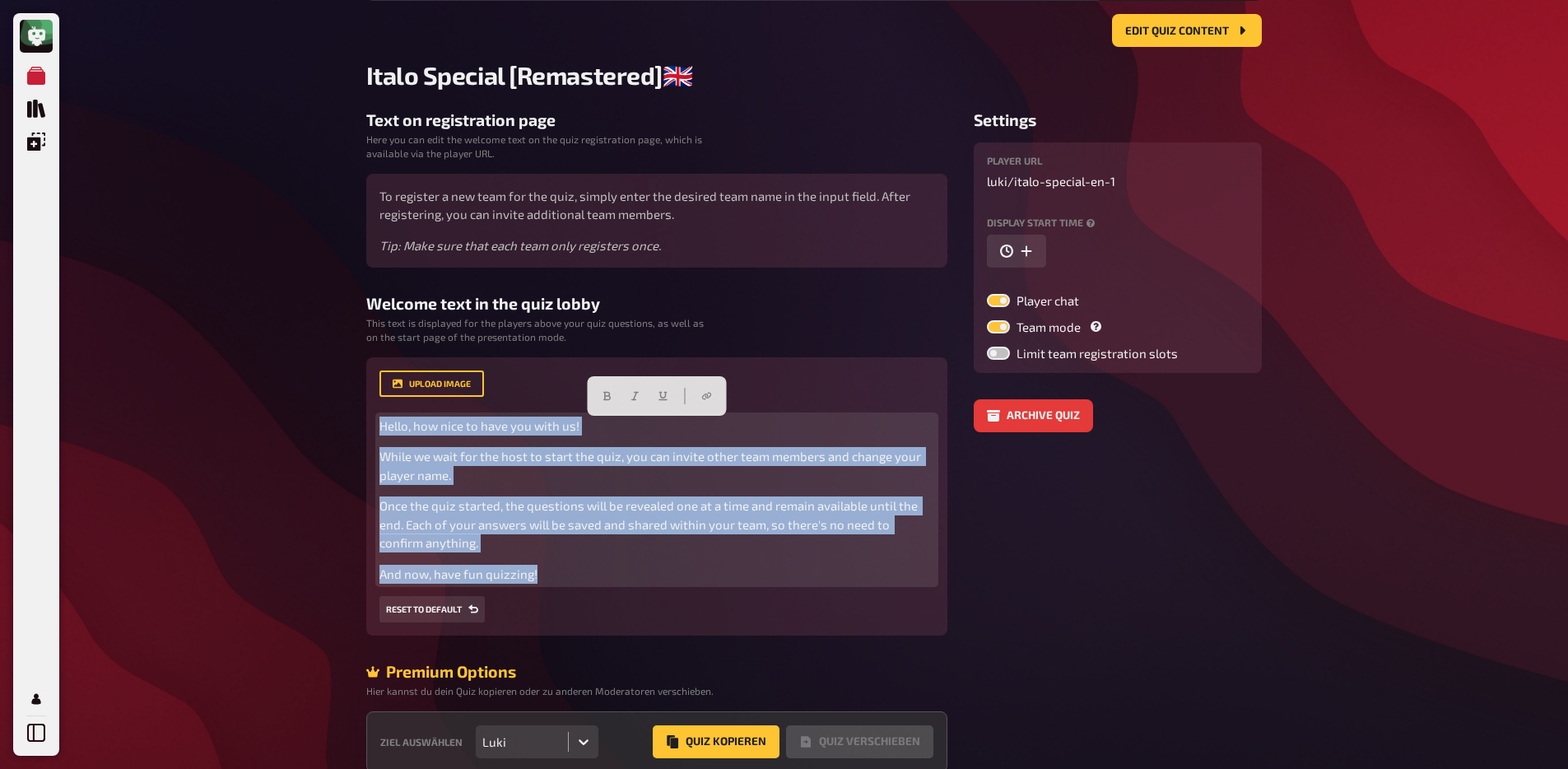
drag, startPoint x: 556, startPoint y: 570, endPoint x: 364, endPoint y: 430, distance: 237.6
click at [366, 430] on div "upload image Hello, how nice to have you with us! While we wait for the host to…" at bounding box center [656, 497] width 581 height 279
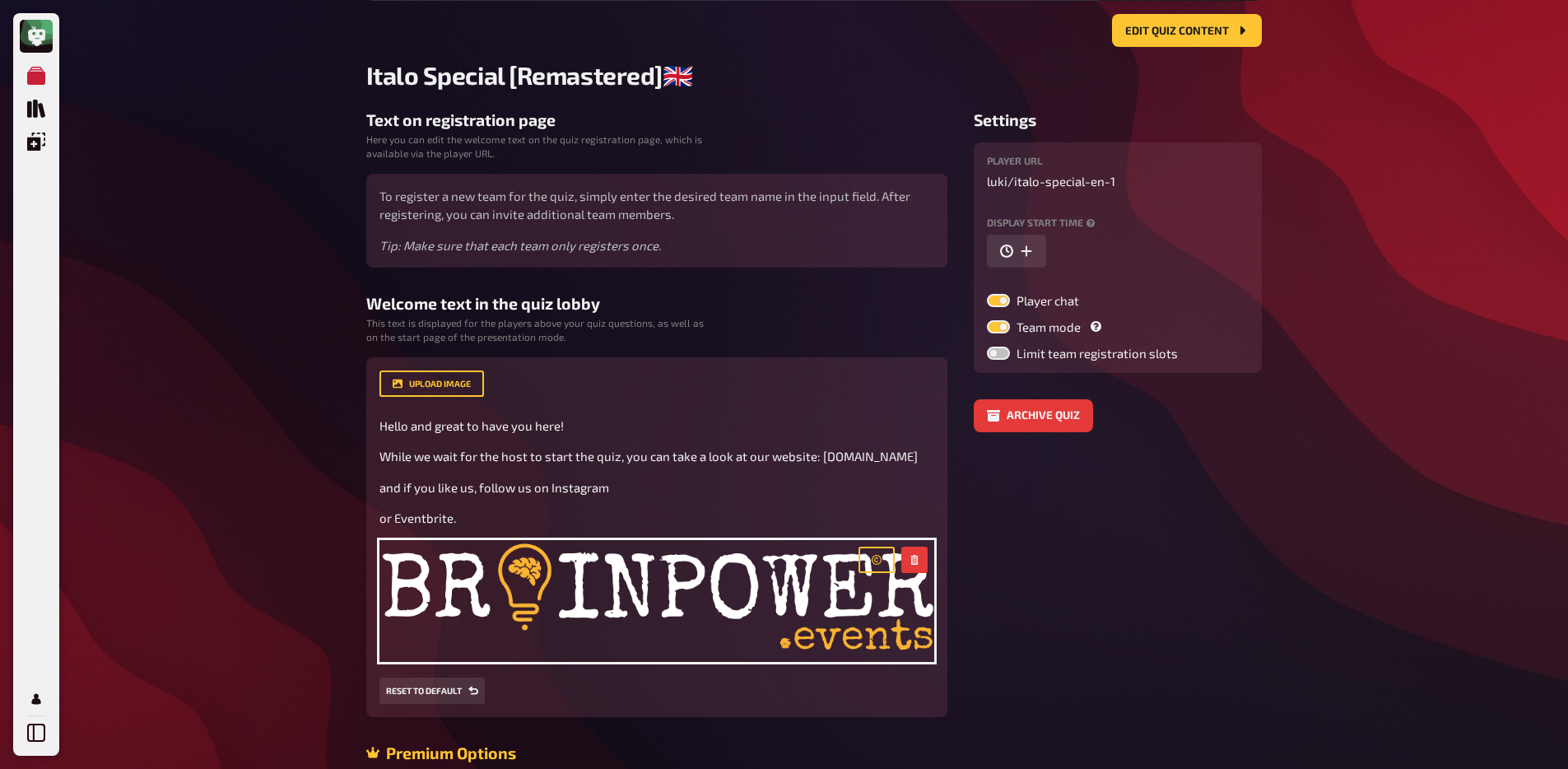
click at [1179, 665] on aside "Settings Player URL luki / italo-special-en-1 Display start time Player chat Te…" at bounding box center [1117, 481] width 288 height 743
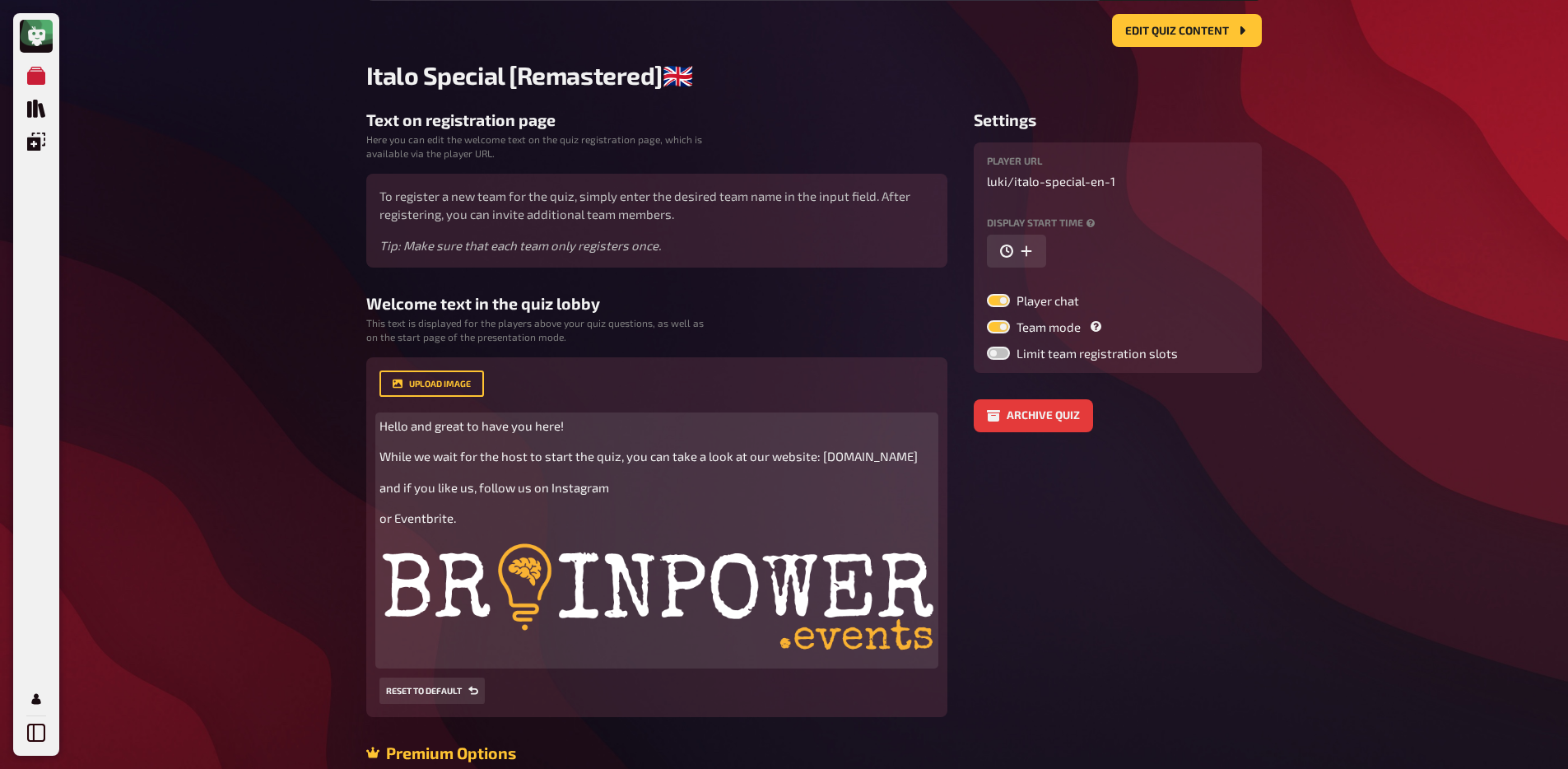
click at [406, 527] on p "or Eventbrite." at bounding box center [657, 518] width 555 height 19
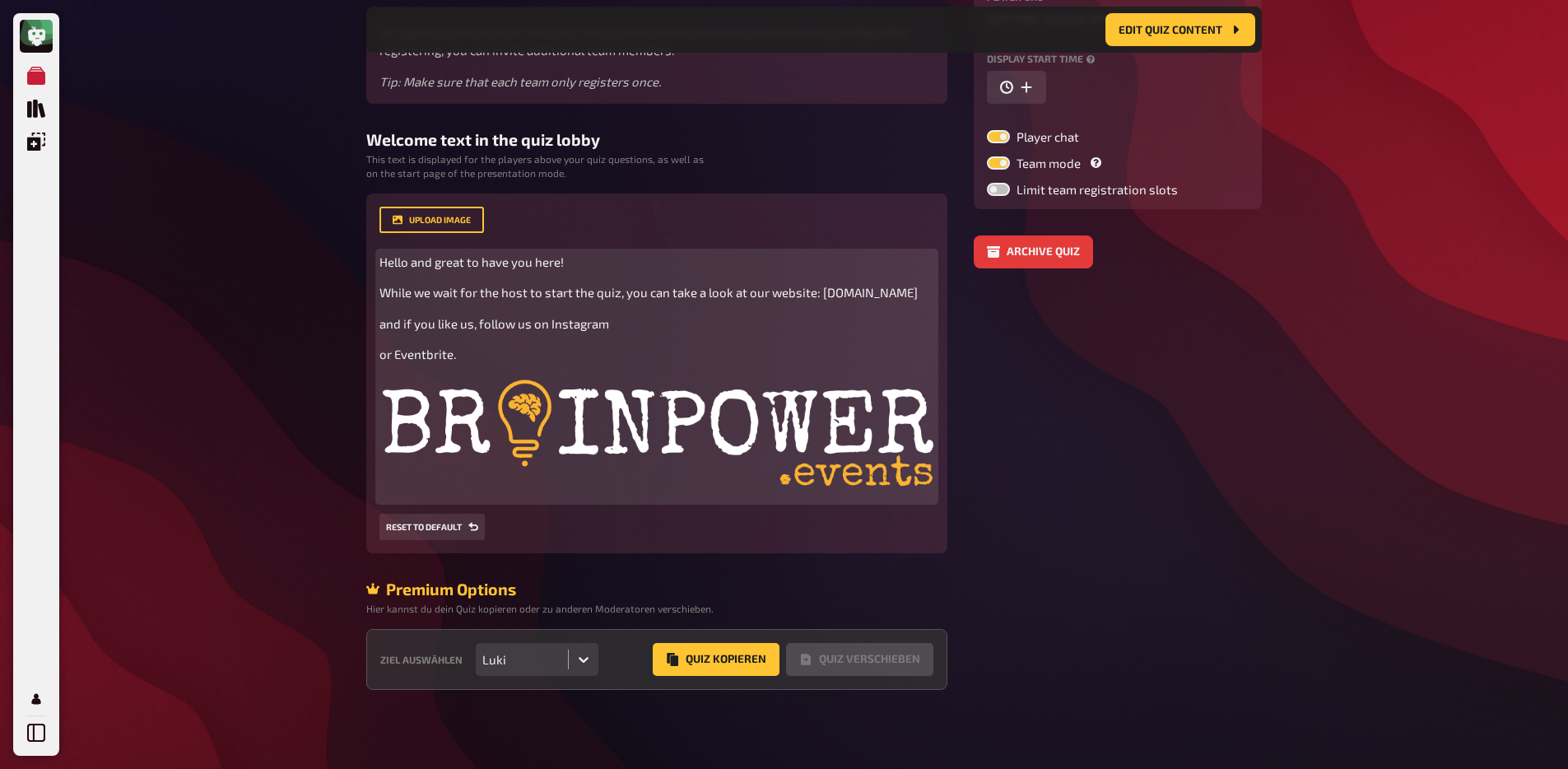
scroll to position [279, 0]
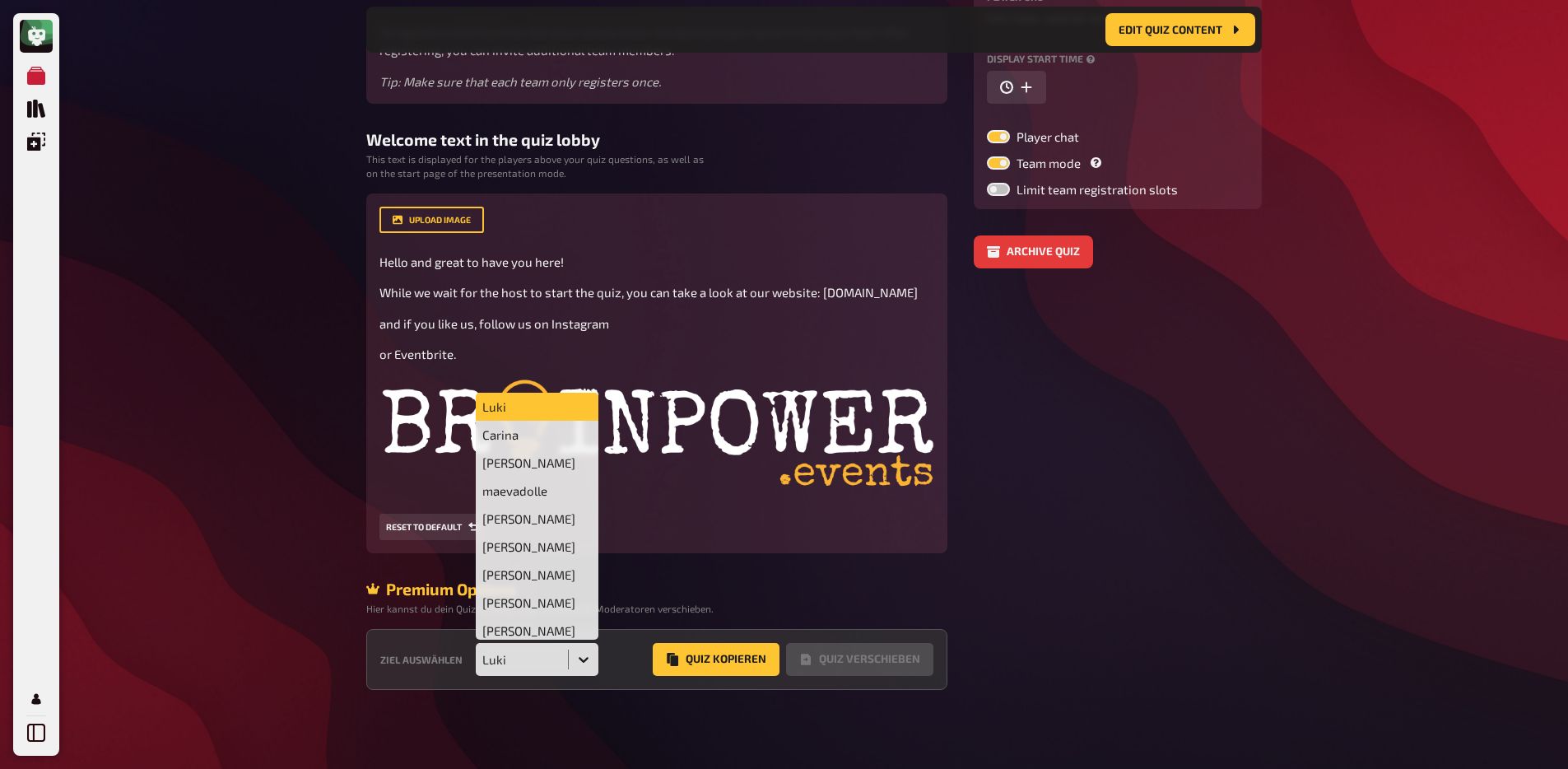
click at [569, 658] on div at bounding box center [583, 659] width 29 height 29
click at [546, 440] on div "Carina" at bounding box center [537, 434] width 124 height 28
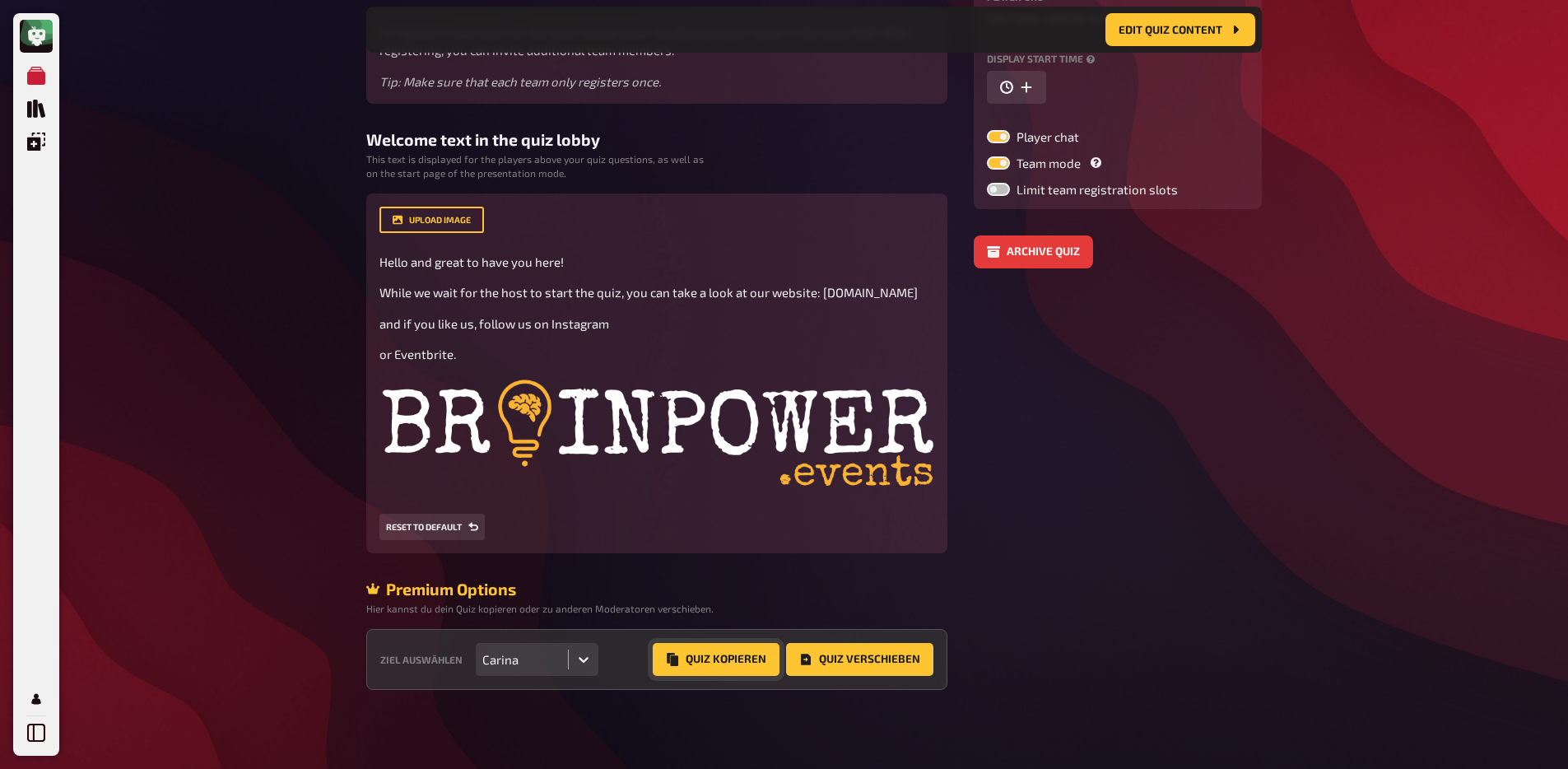
click at [723, 667] on button "Quiz Kopieren" at bounding box center [716, 659] width 127 height 33
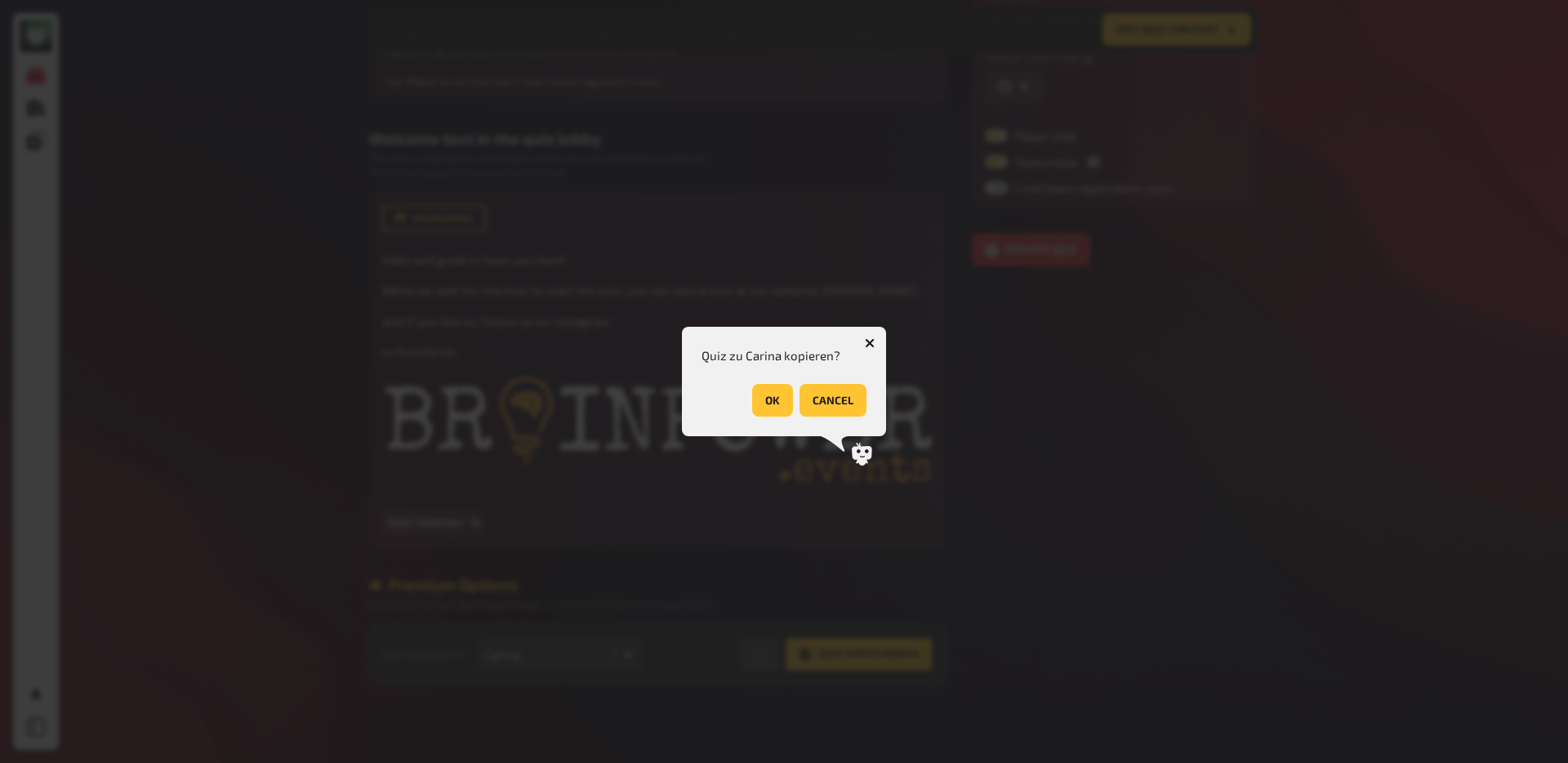
click at [765, 411] on button "OK" at bounding box center [772, 400] width 41 height 32
click at [864, 404] on button "OK" at bounding box center [846, 400] width 41 height 32
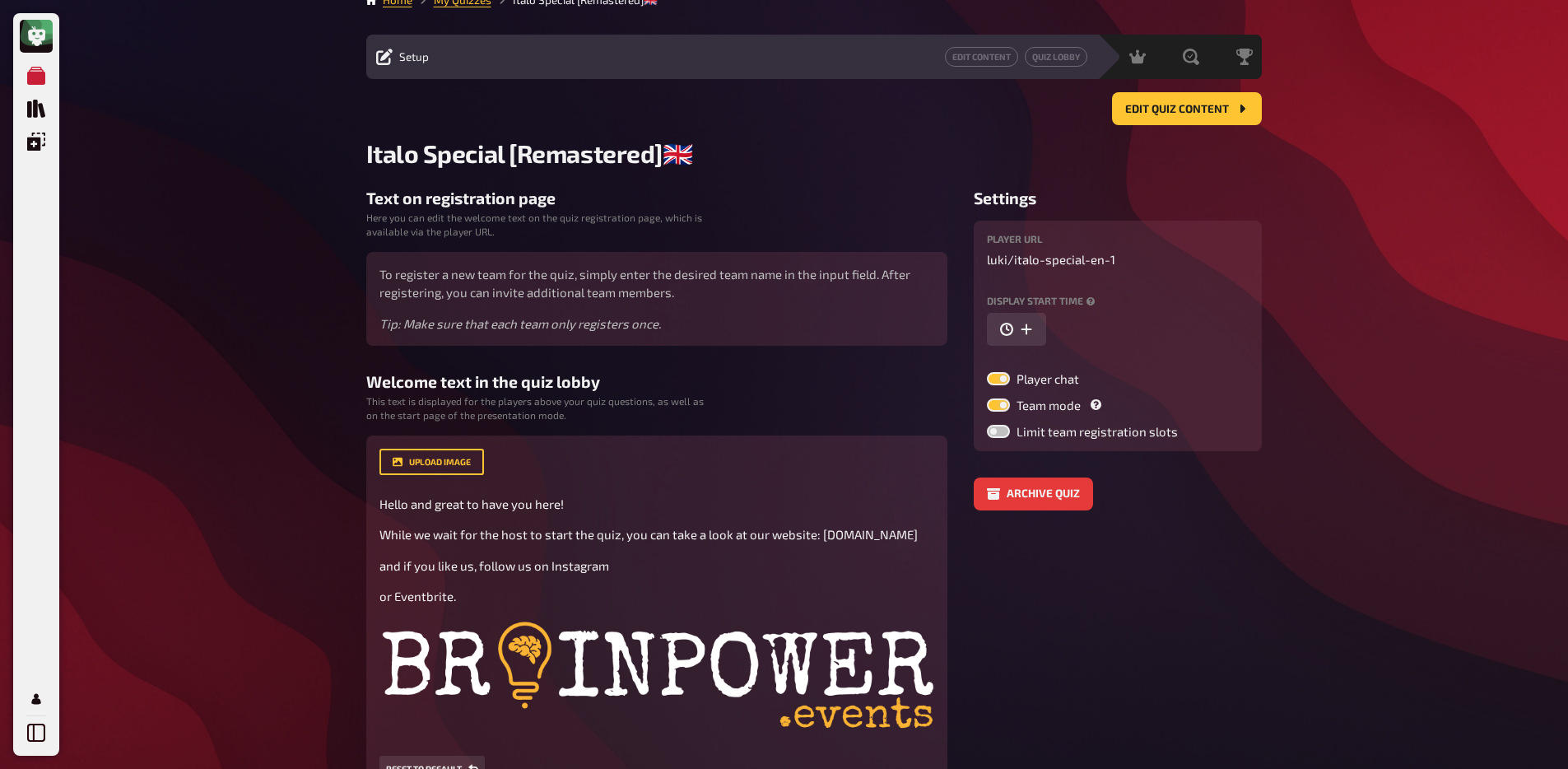
scroll to position [0, 0]
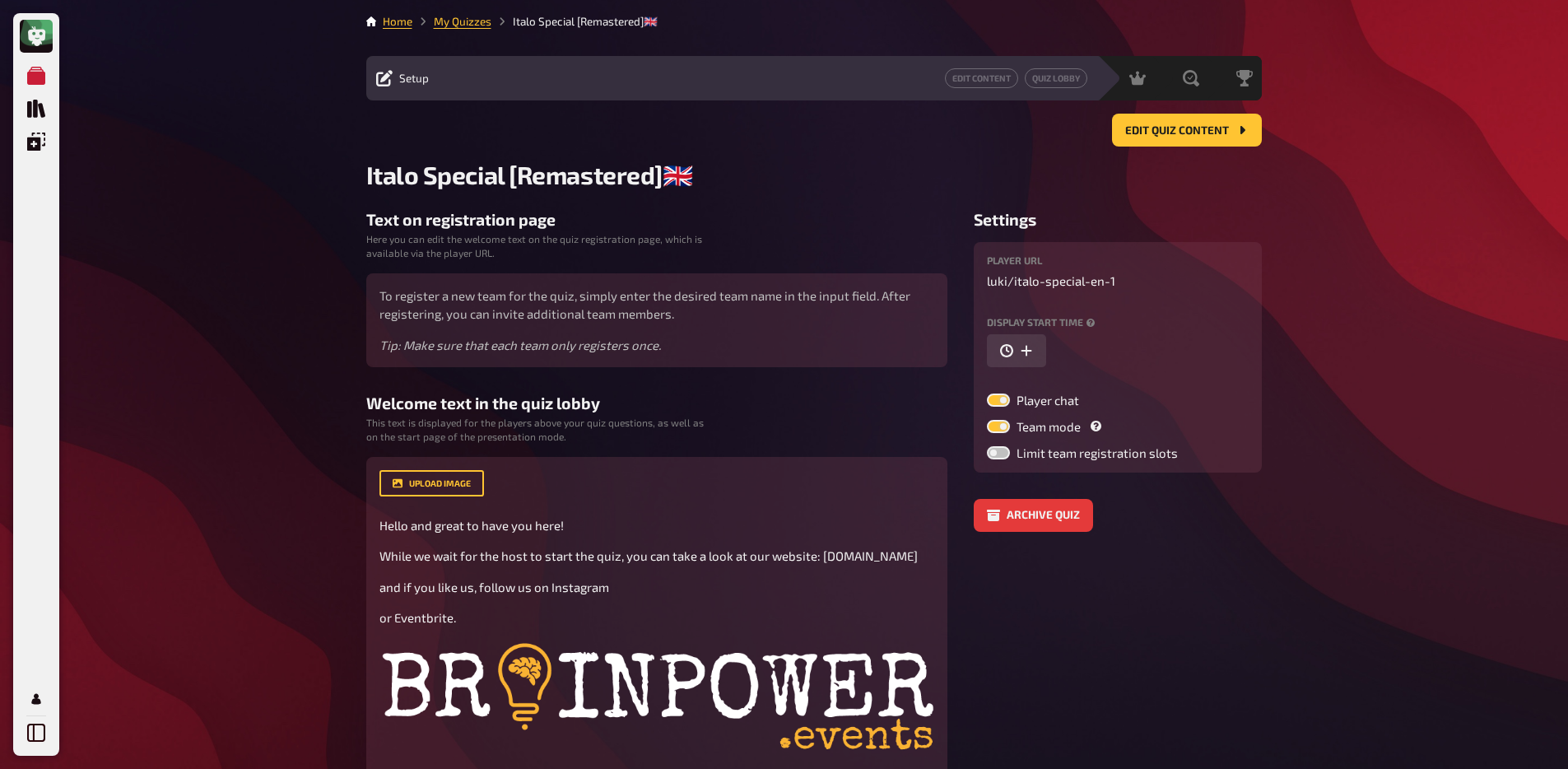
click at [449, 13] on div "Home My Quizzes Italo Special [Remastered]🇬🇧​ Setup Edit Content Quiz Lobby Hos…" at bounding box center [814, 516] width 921 height 1032
click at [452, 19] on link "My Quizzes" at bounding box center [462, 22] width 58 height 13
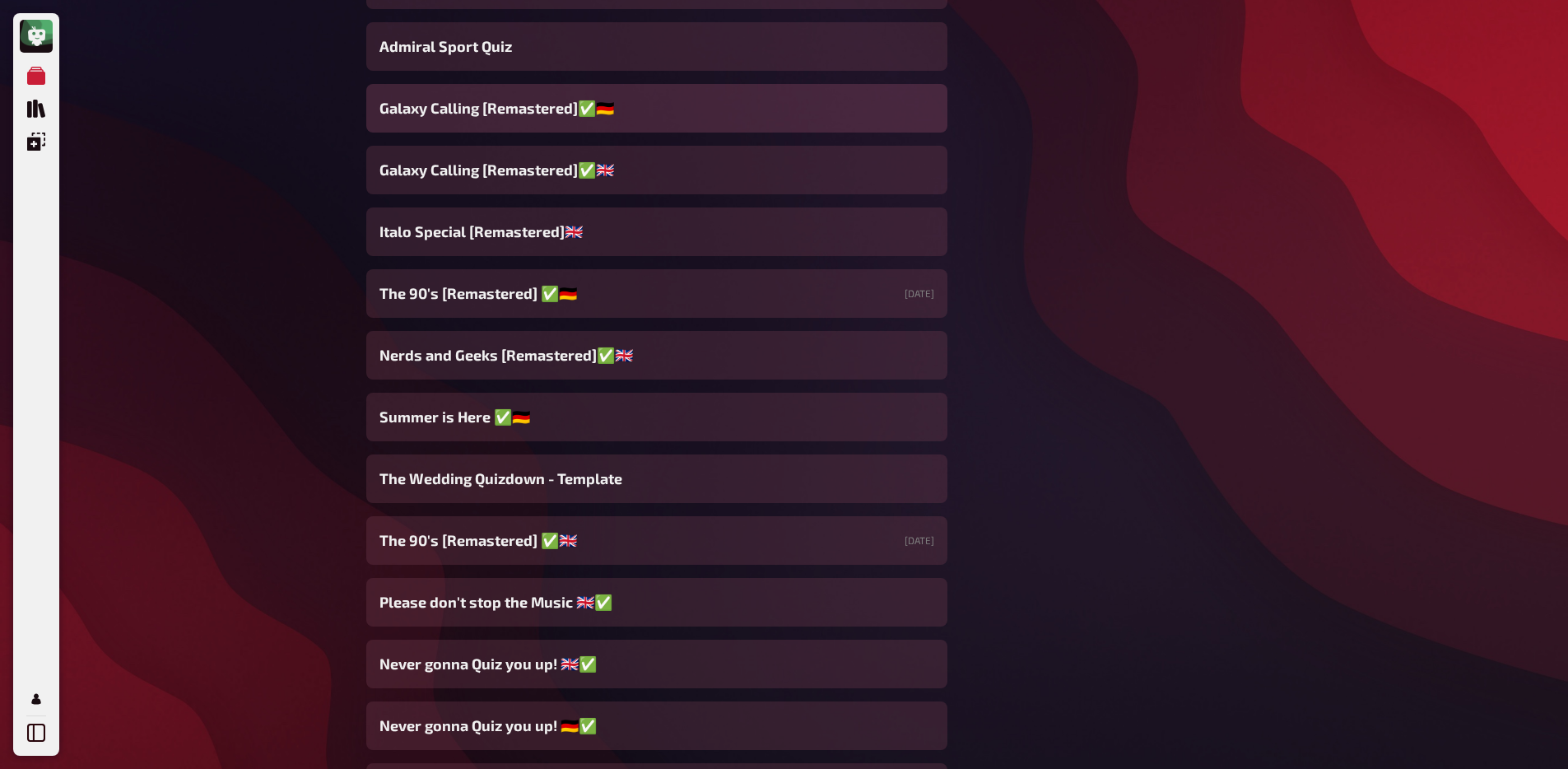
scroll to position [1785, 0]
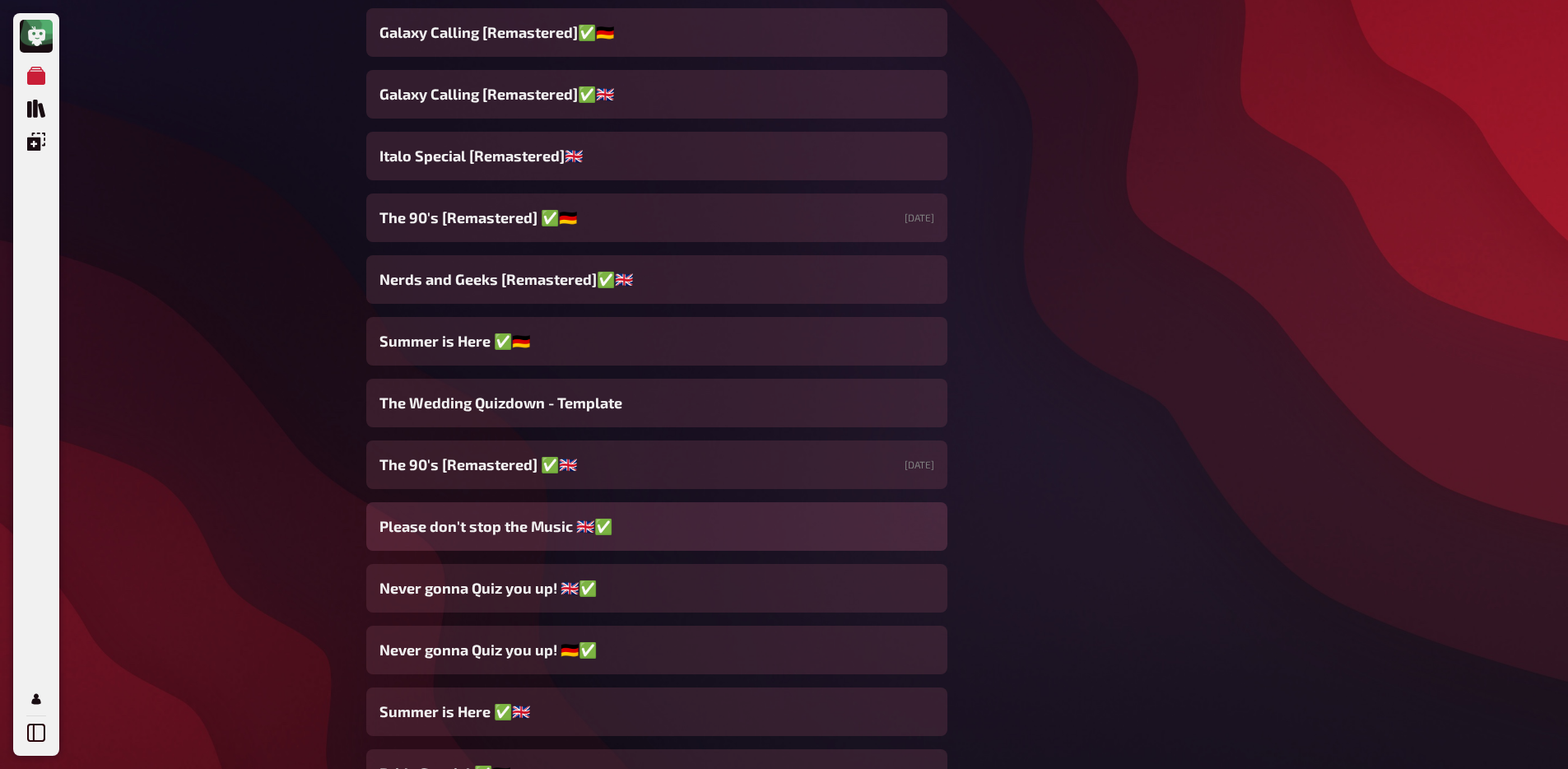
click at [616, 537] on div "Please don't stop the Music 🇬🇧✅" at bounding box center [656, 527] width 581 height 48
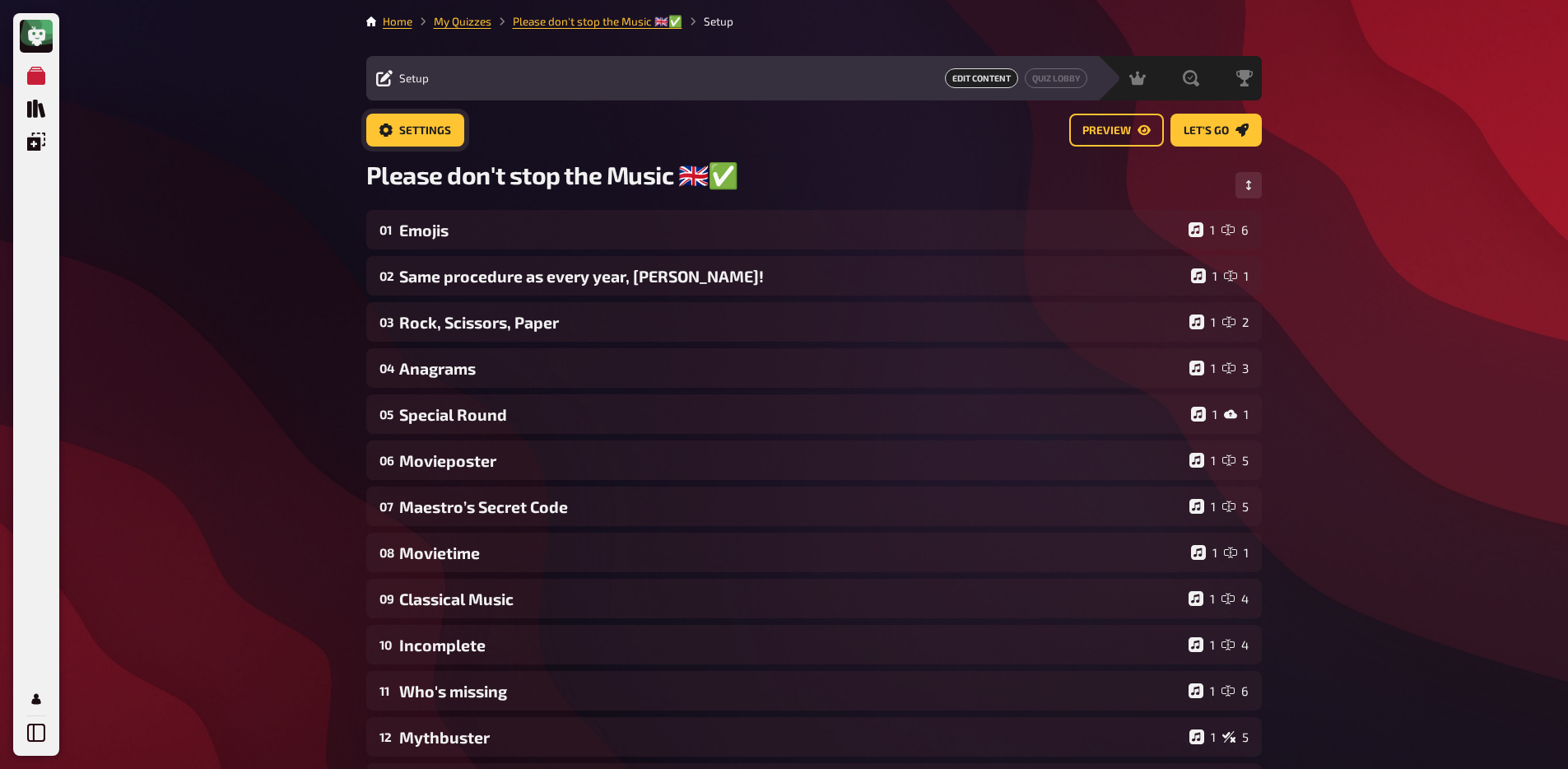
click at [415, 143] on link "Settings" at bounding box center [414, 130] width 98 height 33
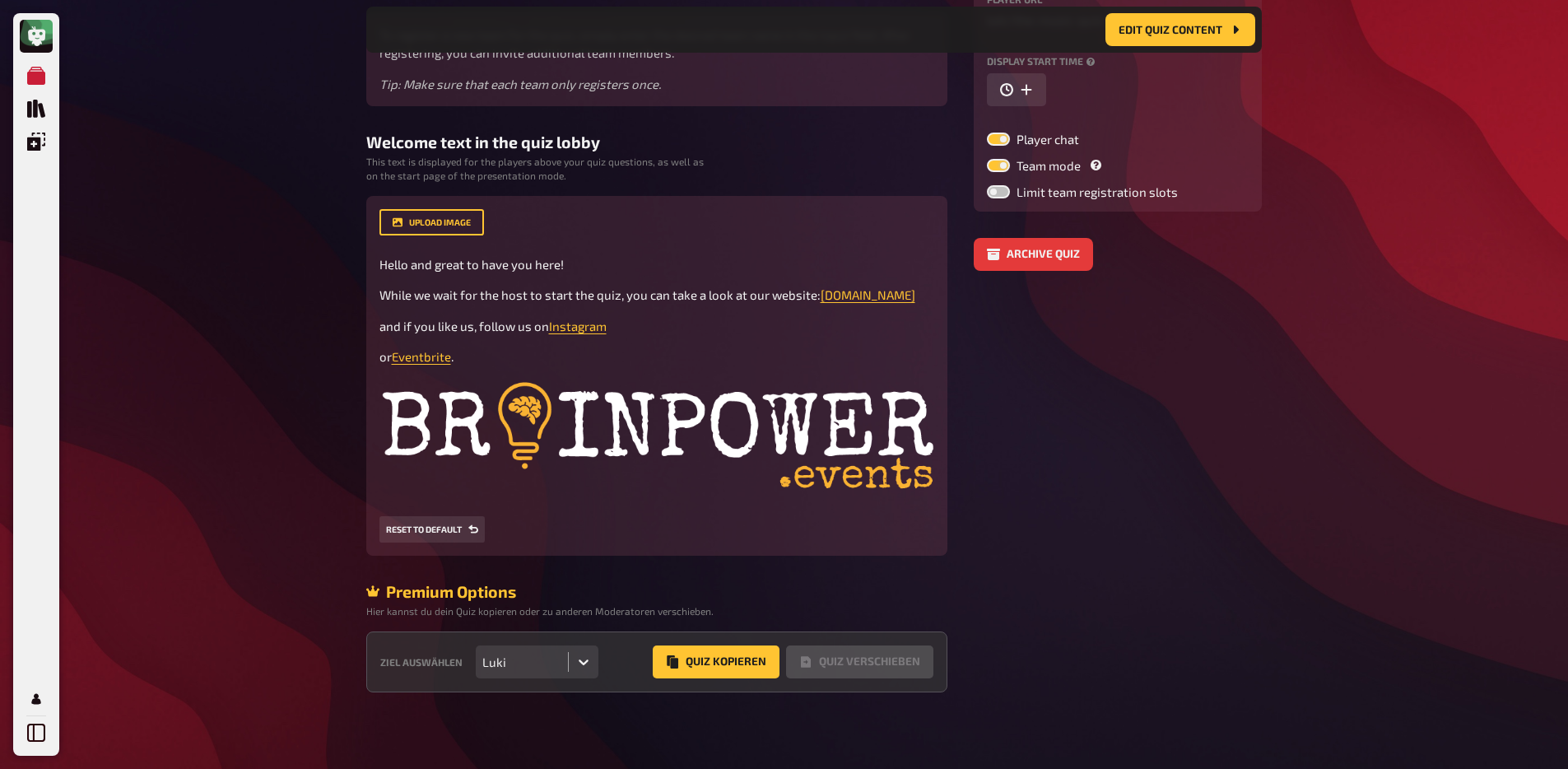
scroll to position [279, 0]
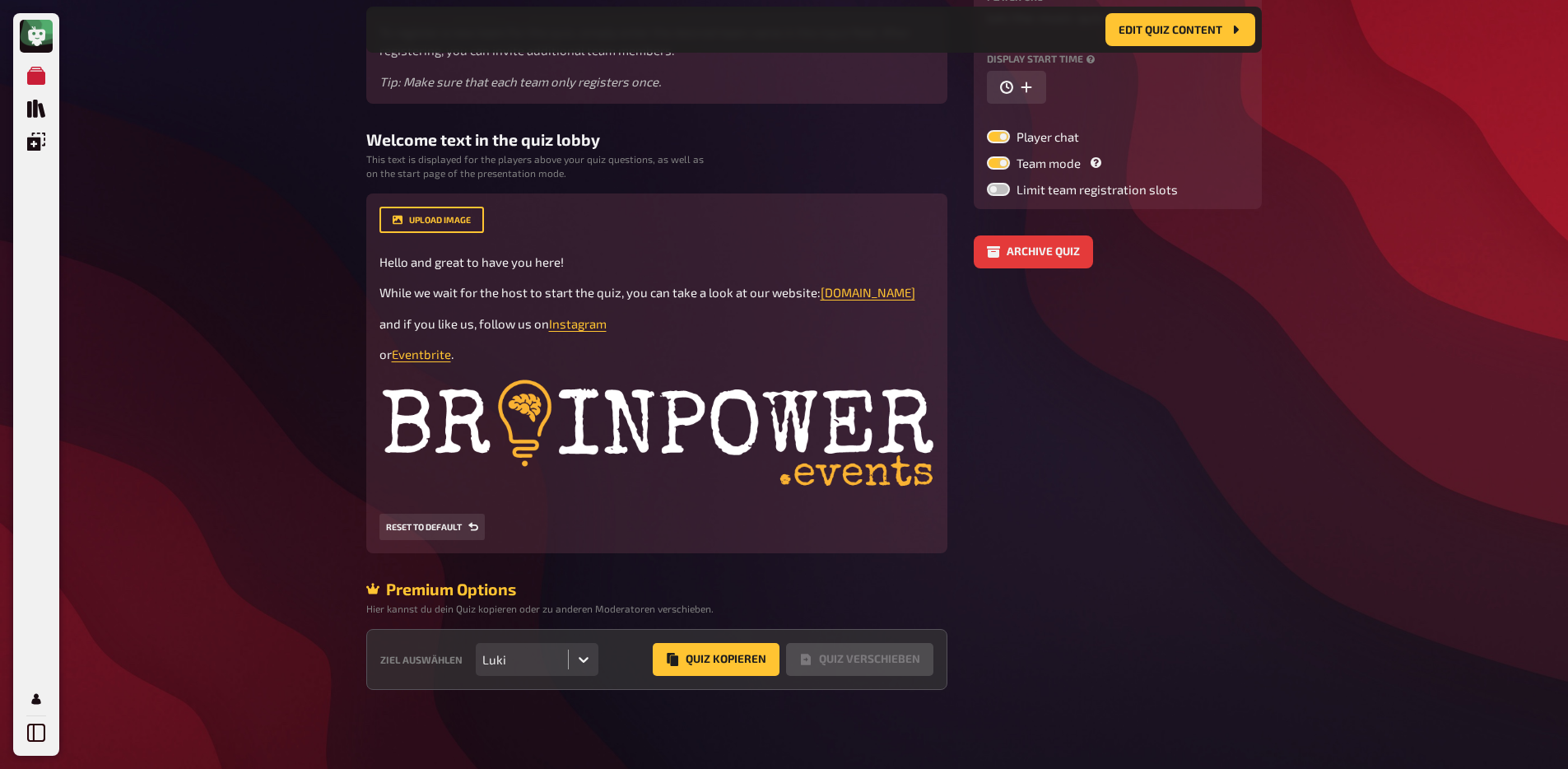
click at [555, 649] on div "Luki" at bounding box center [521, 659] width 93 height 33
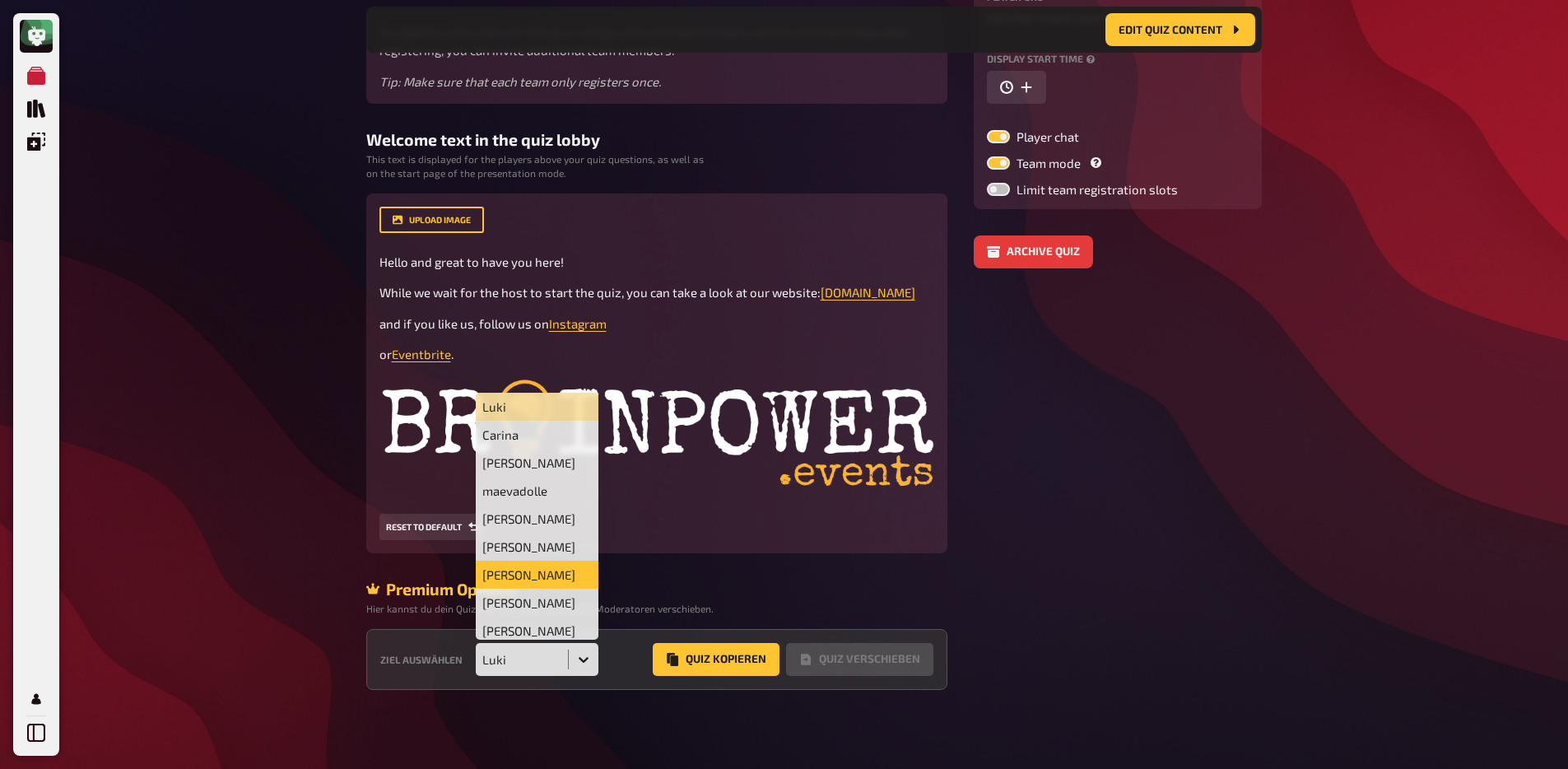
click at [528, 569] on div "[PERSON_NAME]" at bounding box center [537, 574] width 124 height 28
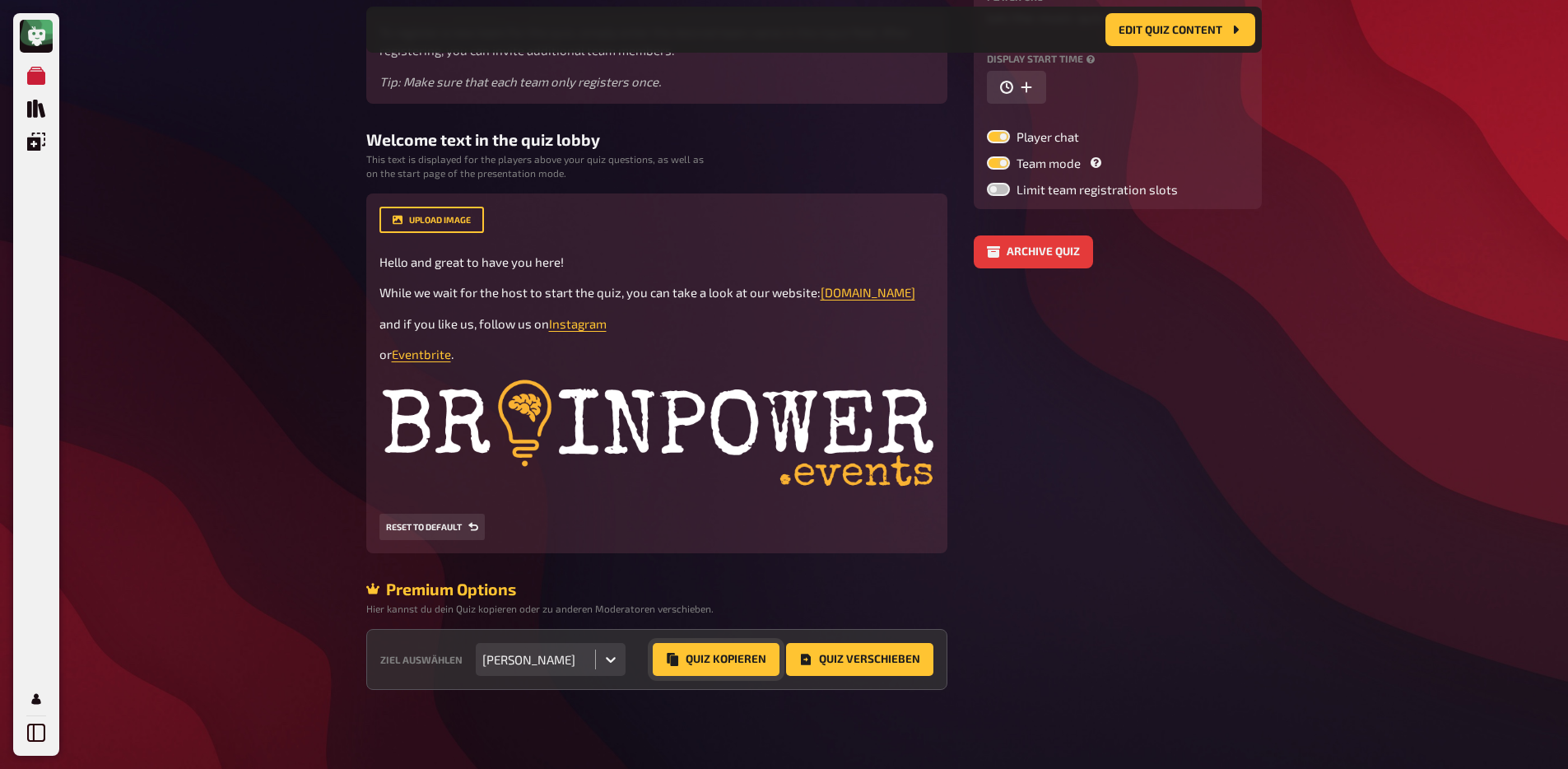
click at [712, 654] on button "Quiz Kopieren" at bounding box center [716, 659] width 127 height 33
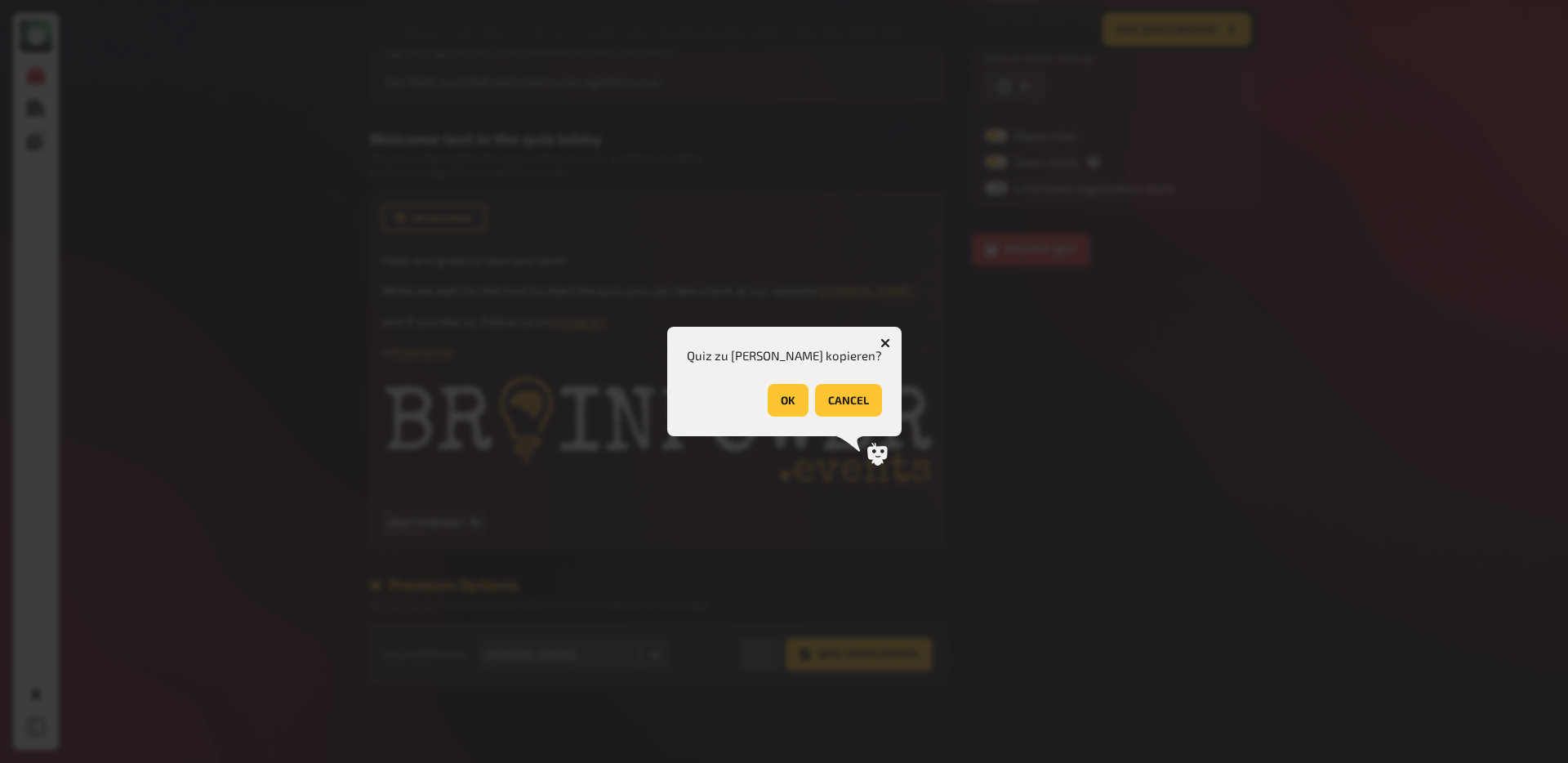
click at [769, 391] on button "OK" at bounding box center [788, 400] width 41 height 32
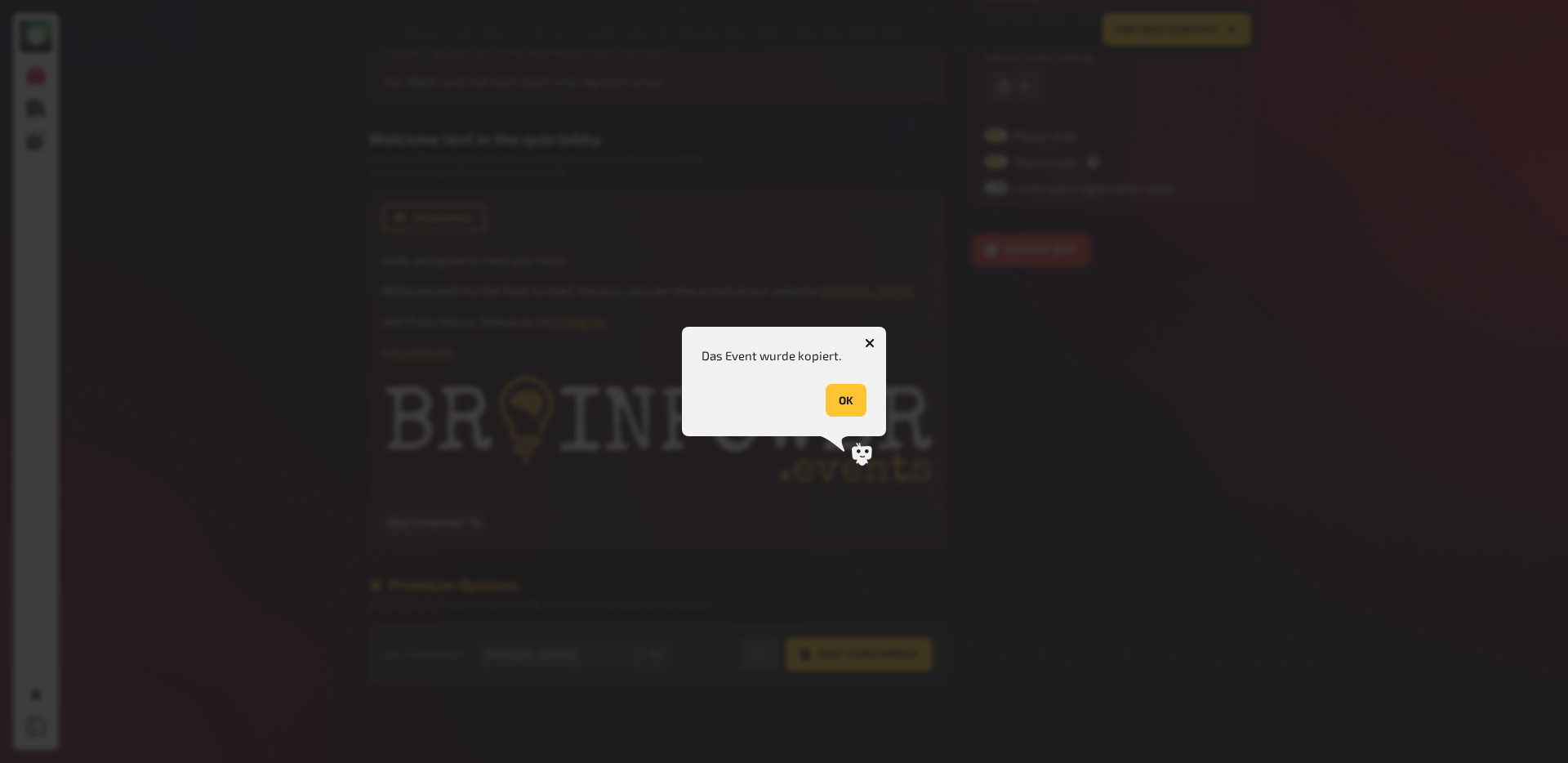
click at [842, 390] on button "OK" at bounding box center [846, 400] width 41 height 32
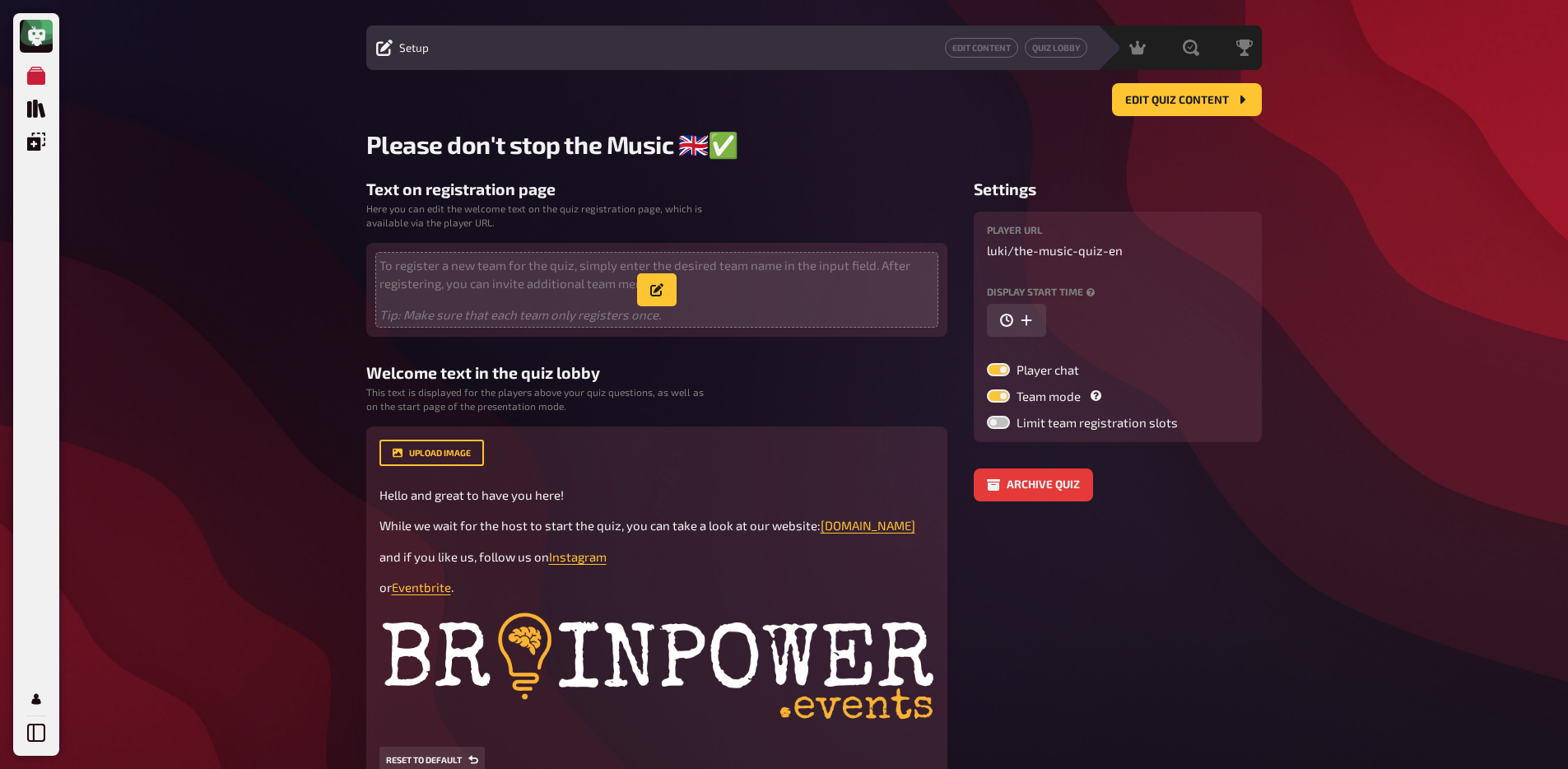
scroll to position [0, 0]
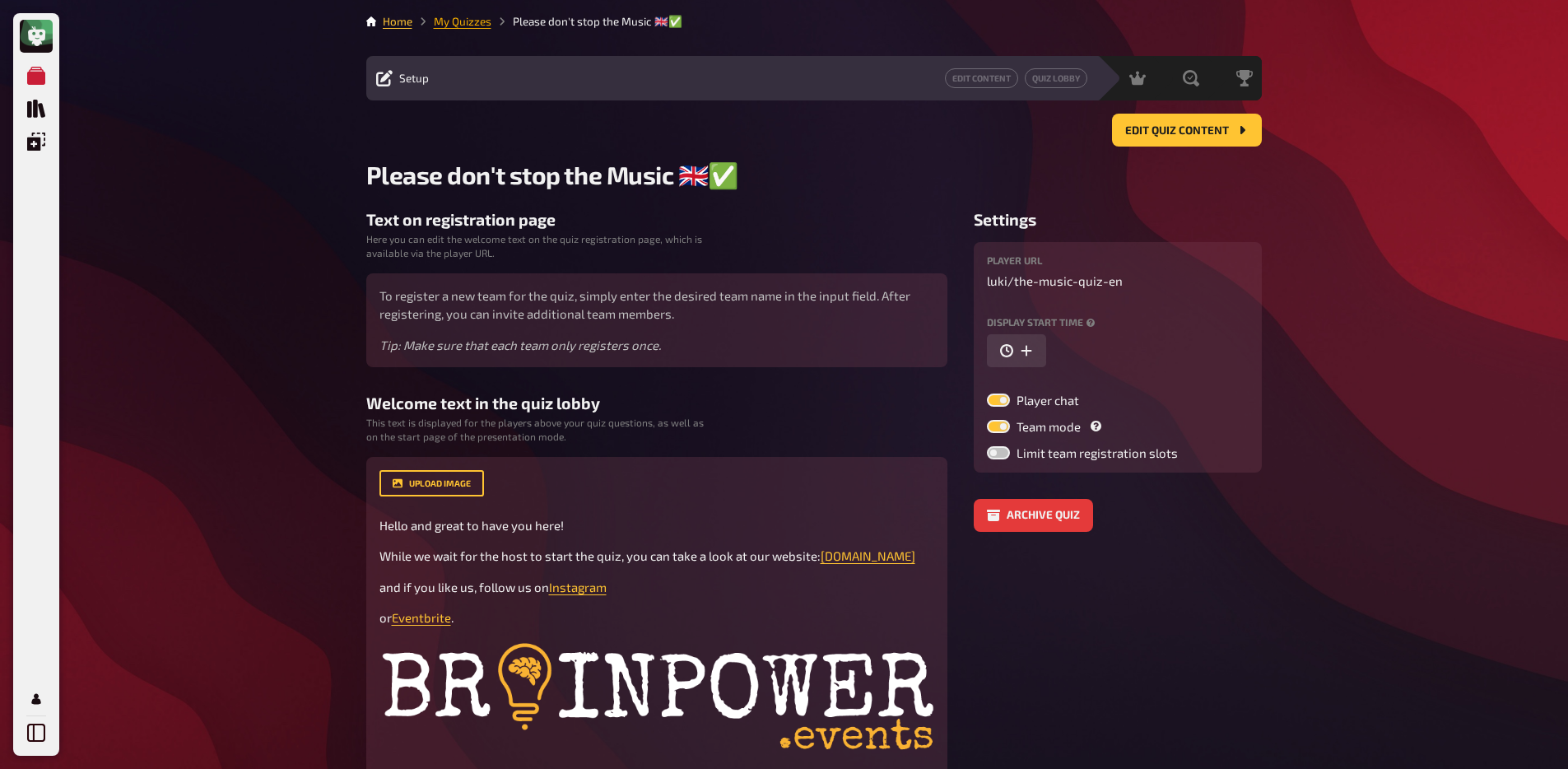
click at [469, 20] on link "My Quizzes" at bounding box center [462, 22] width 58 height 13
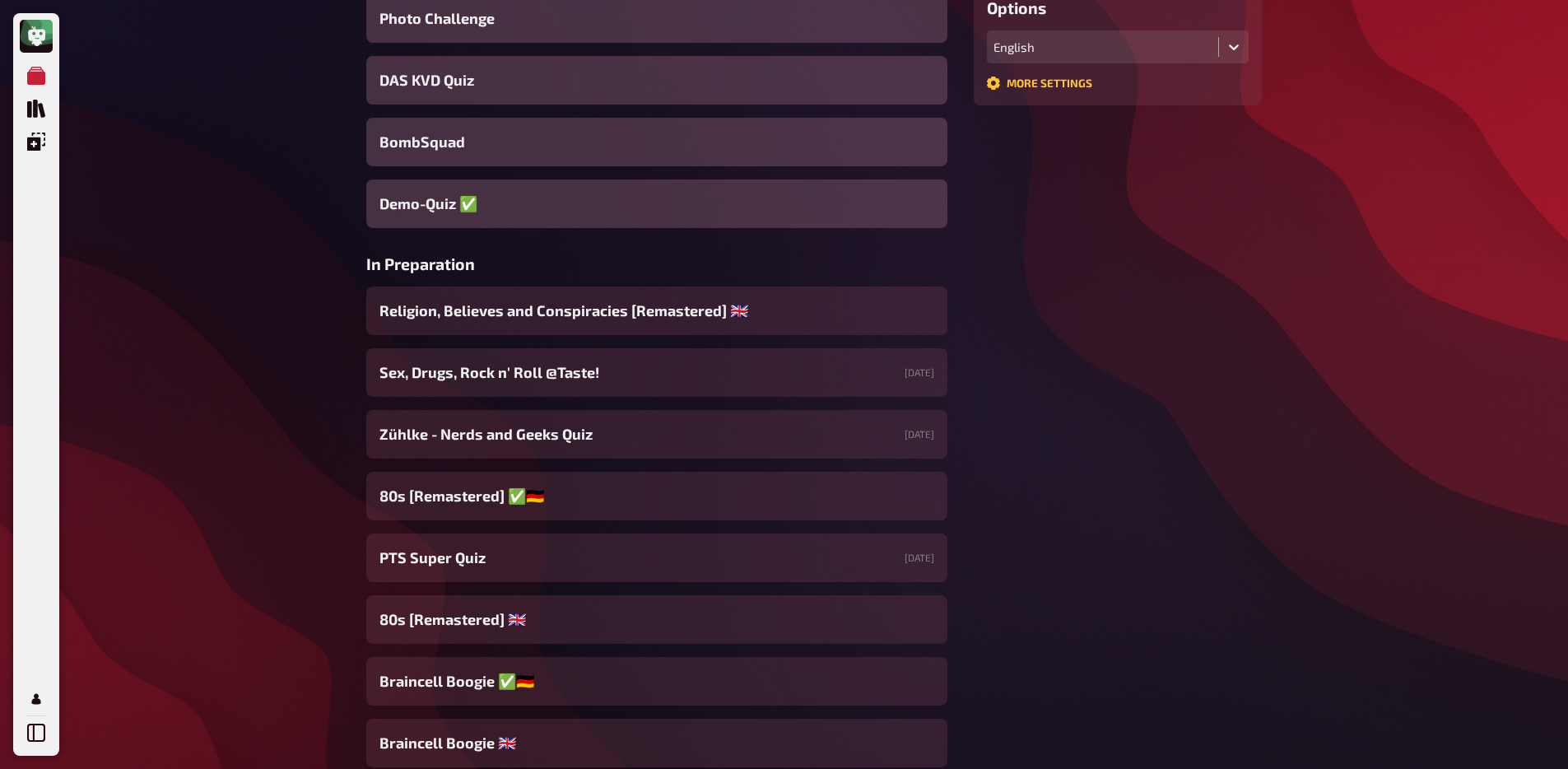
scroll to position [581, 0]
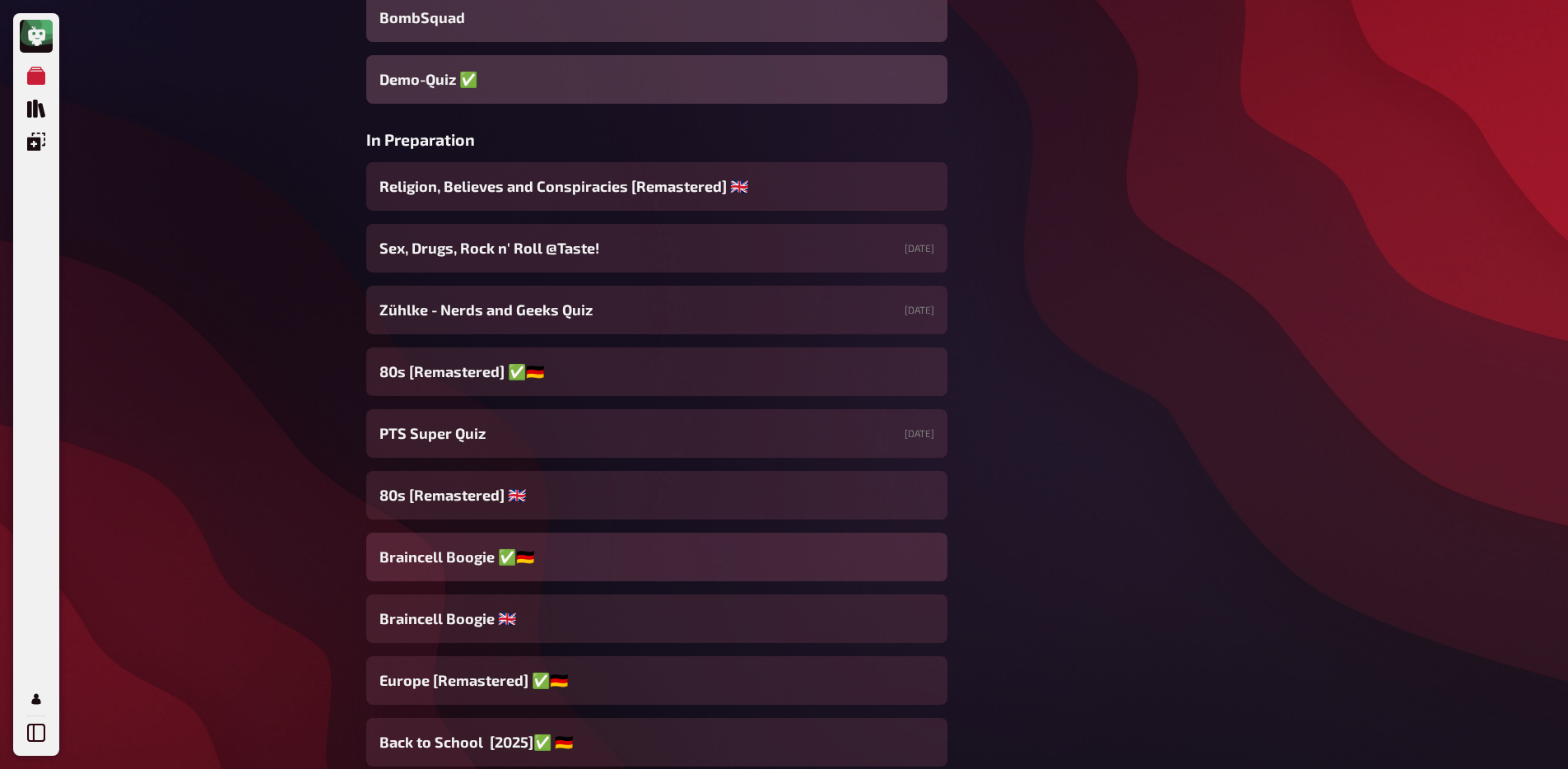
click at [553, 562] on div "Braincell Boogie ✅​🇩🇪" at bounding box center [656, 557] width 581 height 48
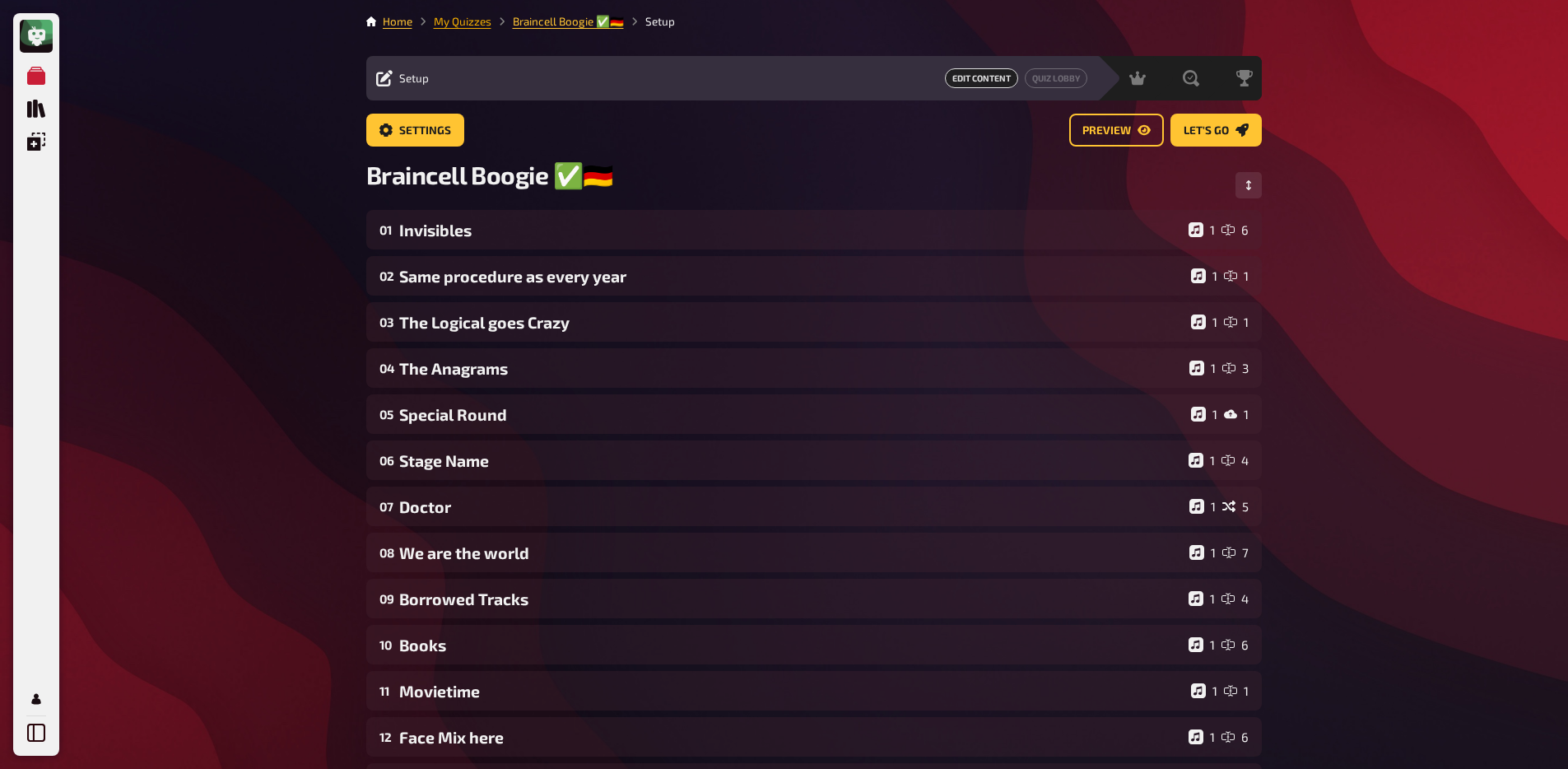
click at [471, 18] on link "My Quizzes" at bounding box center [462, 22] width 58 height 13
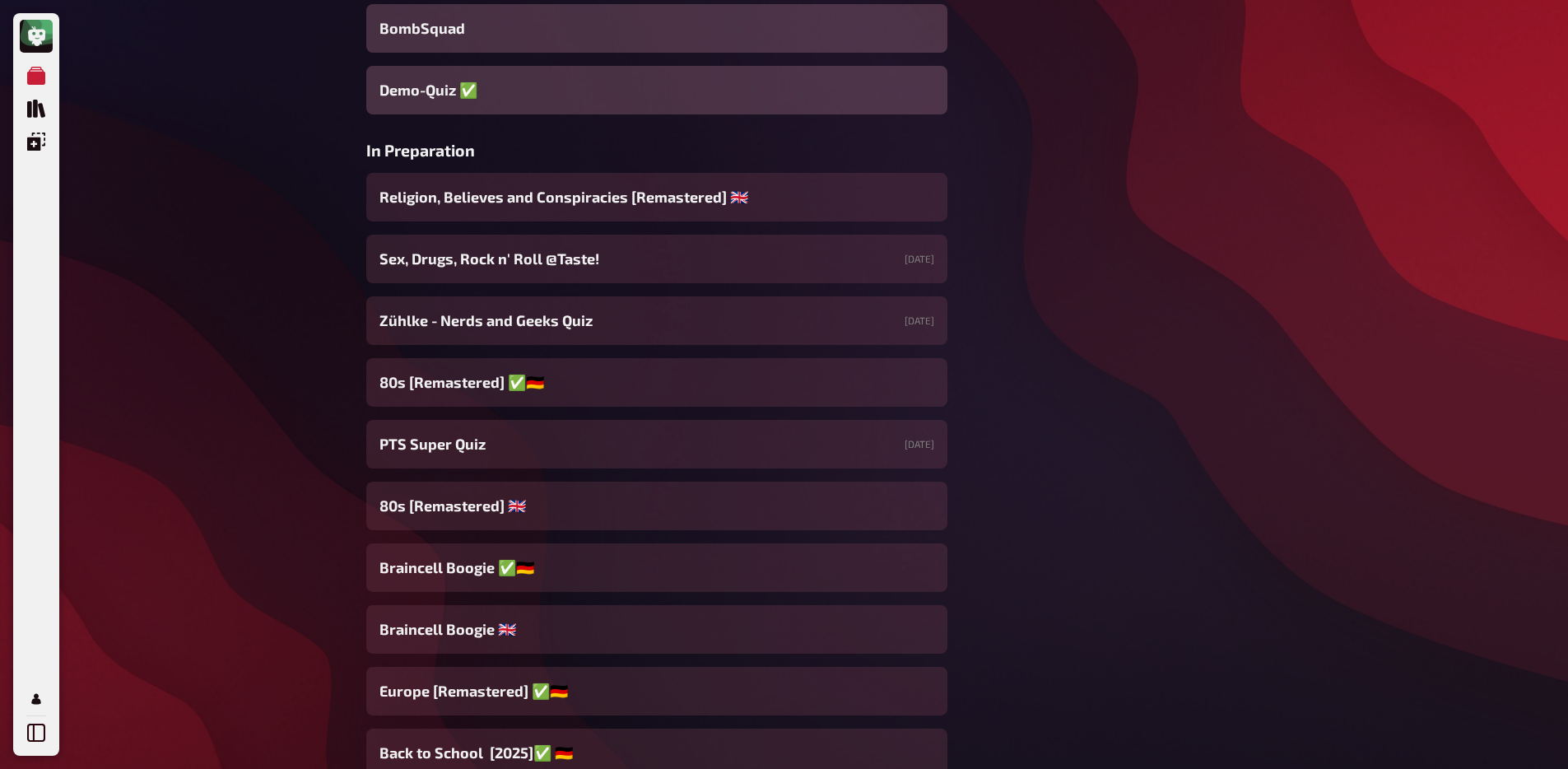
scroll to position [668, 0]
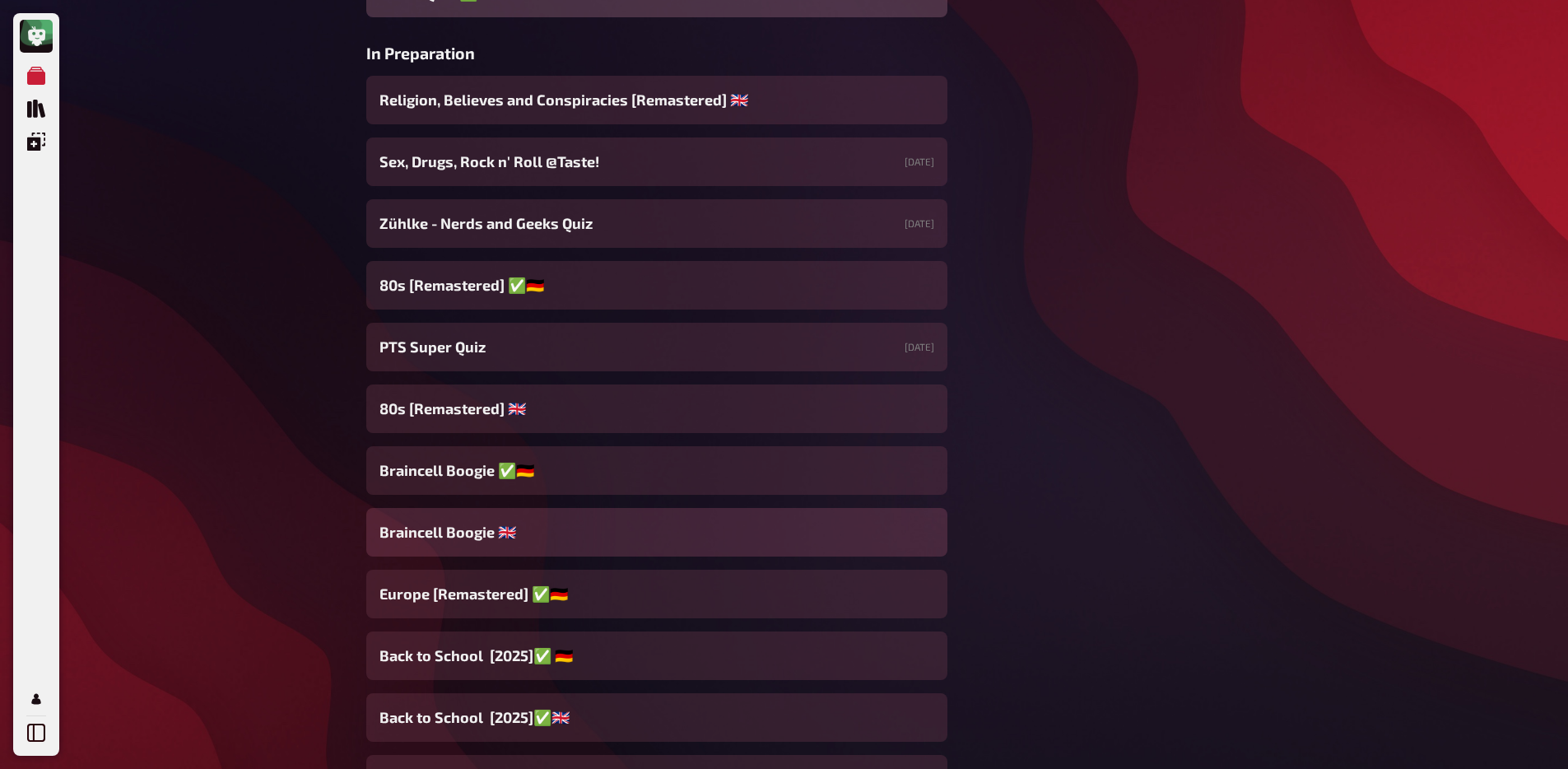
click at [550, 540] on div "Braincell Boogie 🇬🇧​" at bounding box center [656, 532] width 581 height 48
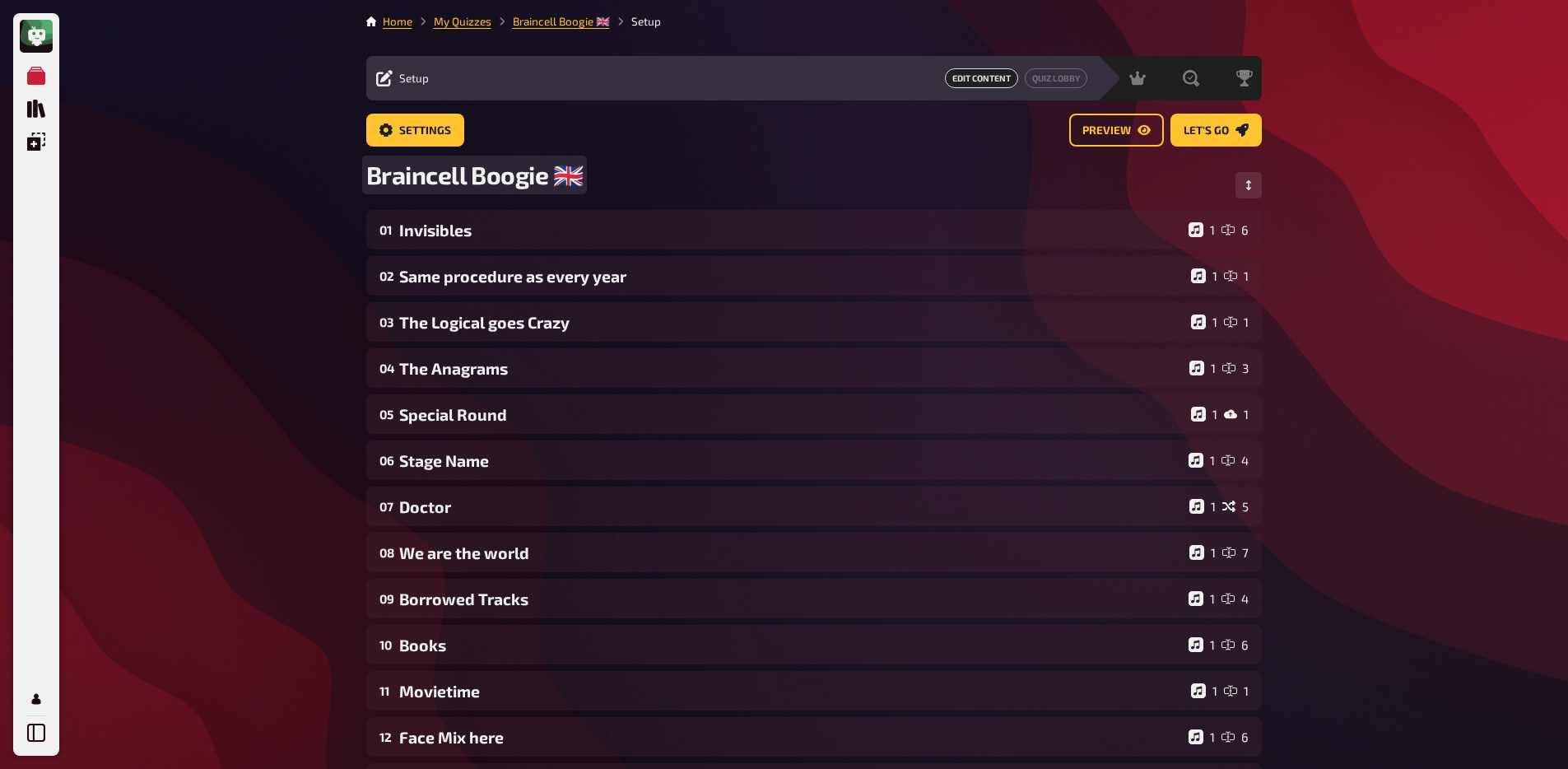
click at [375, 172] on span "Braincell Boogie 🇬🇧​" at bounding box center [474, 175] width 217 height 30
drag, startPoint x: 372, startPoint y: 178, endPoint x: 553, endPoint y: 186, distance: 181.2
click at [554, 186] on span "Braincell Boogie 🇬🇧​" at bounding box center [474, 175] width 217 height 30
copy span "Braincell Boogie"
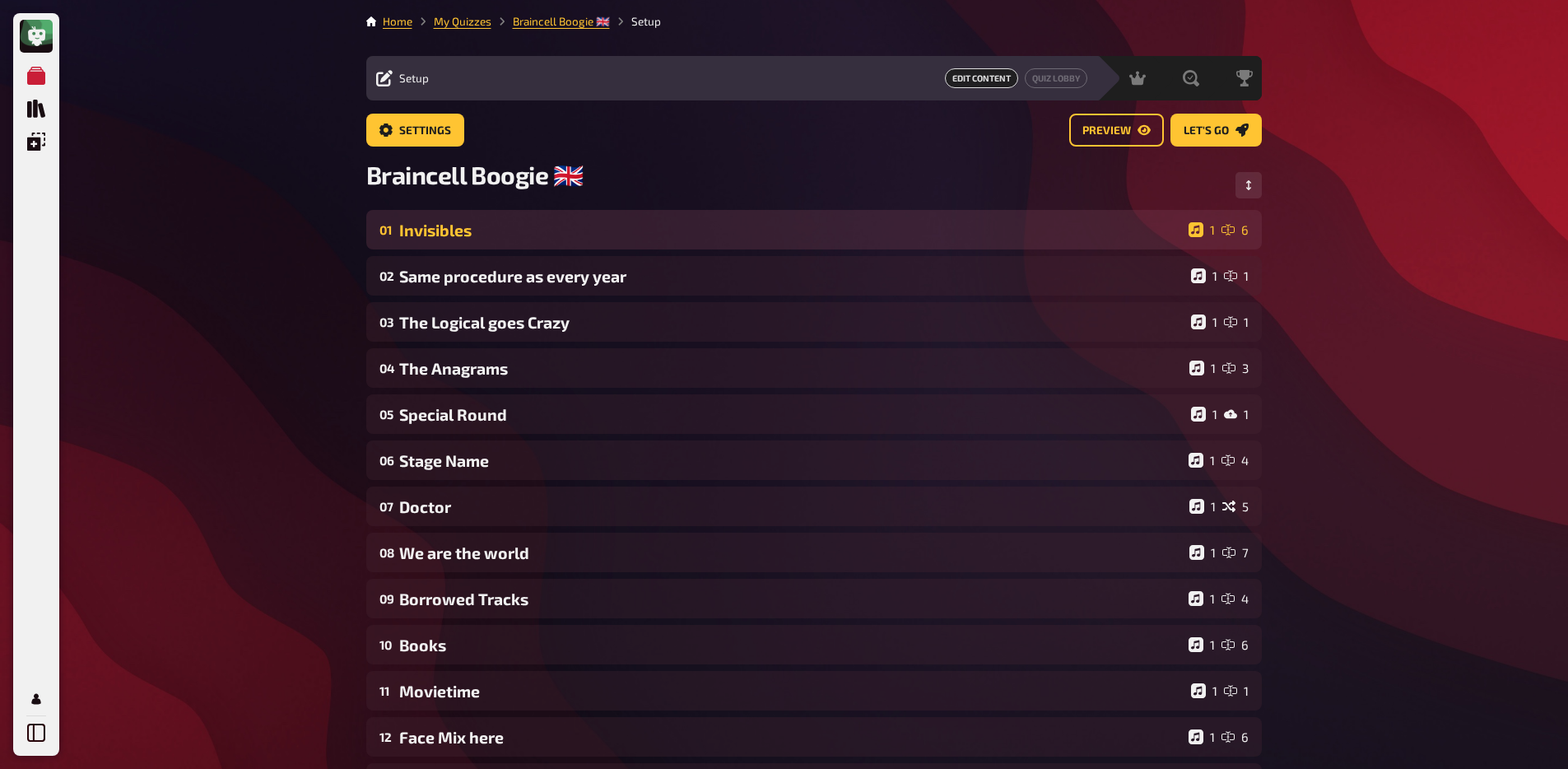
click at [501, 239] on div "Invisibles" at bounding box center [790, 230] width 783 height 19
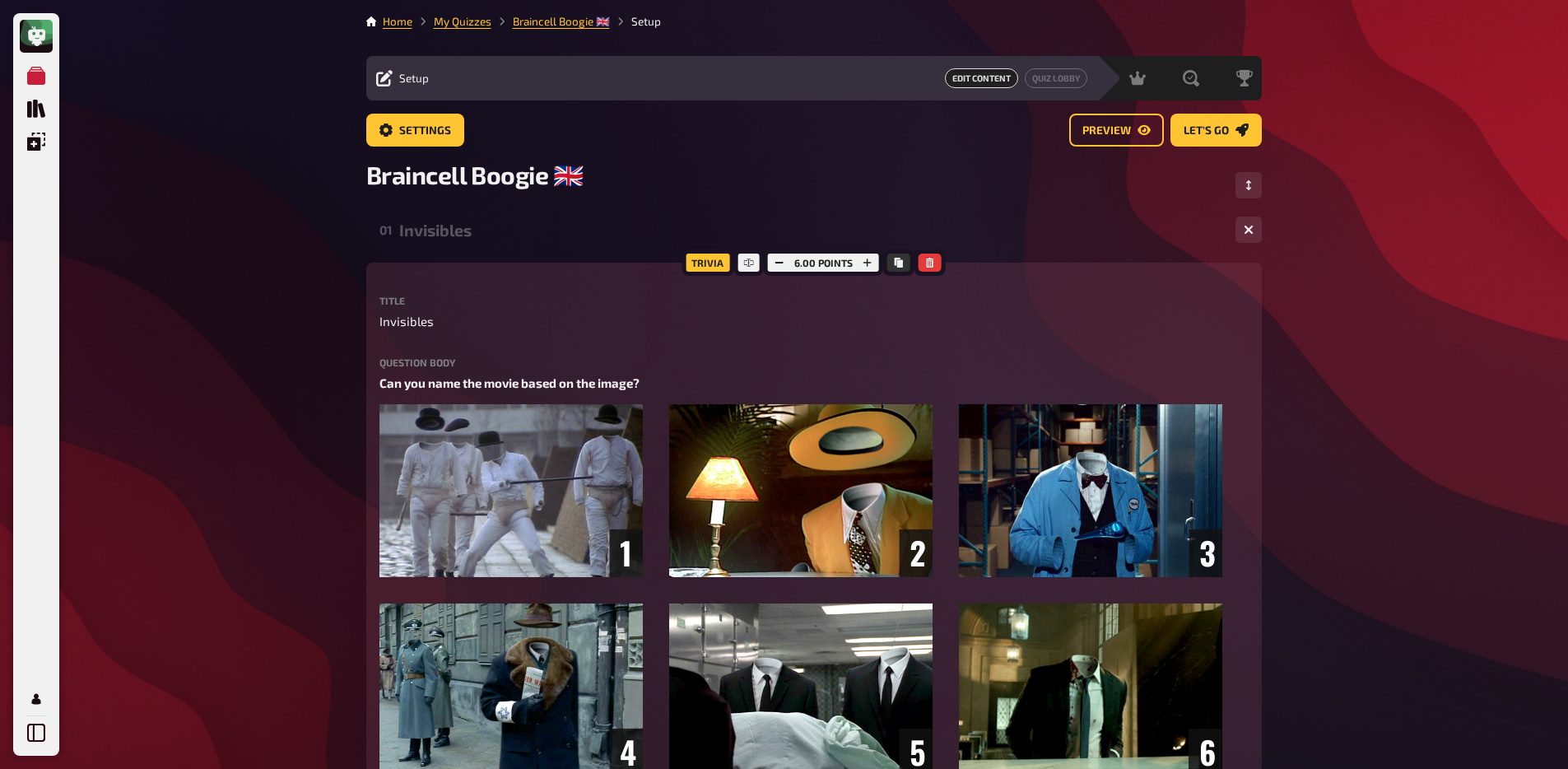
click at [501, 239] on div "Invisibles" at bounding box center [810, 230] width 823 height 19
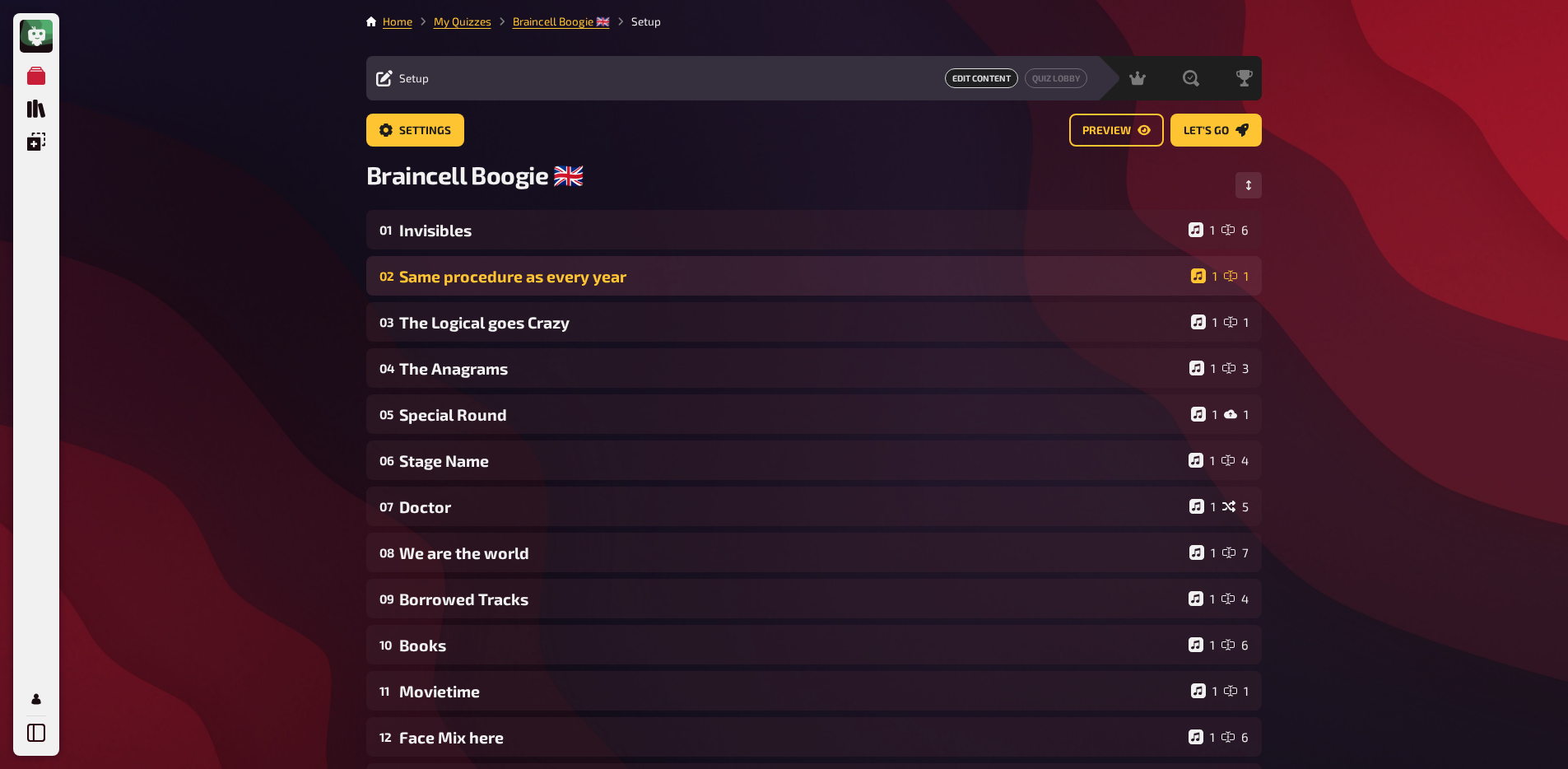
click at [523, 279] on div "Same procedure as every year" at bounding box center [792, 276] width 785 height 19
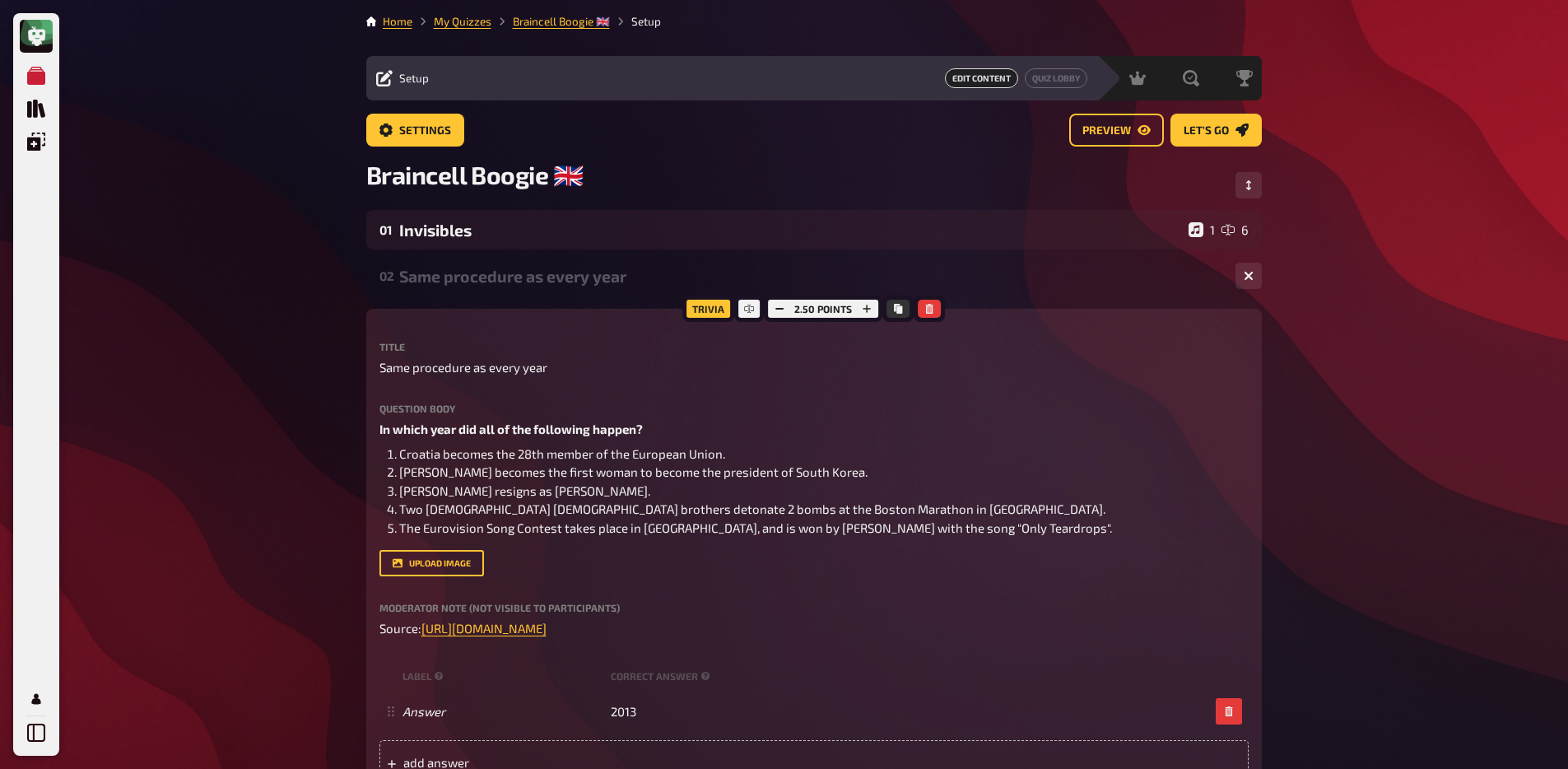
click at [523, 283] on div "Same procedure as every year" at bounding box center [810, 276] width 823 height 19
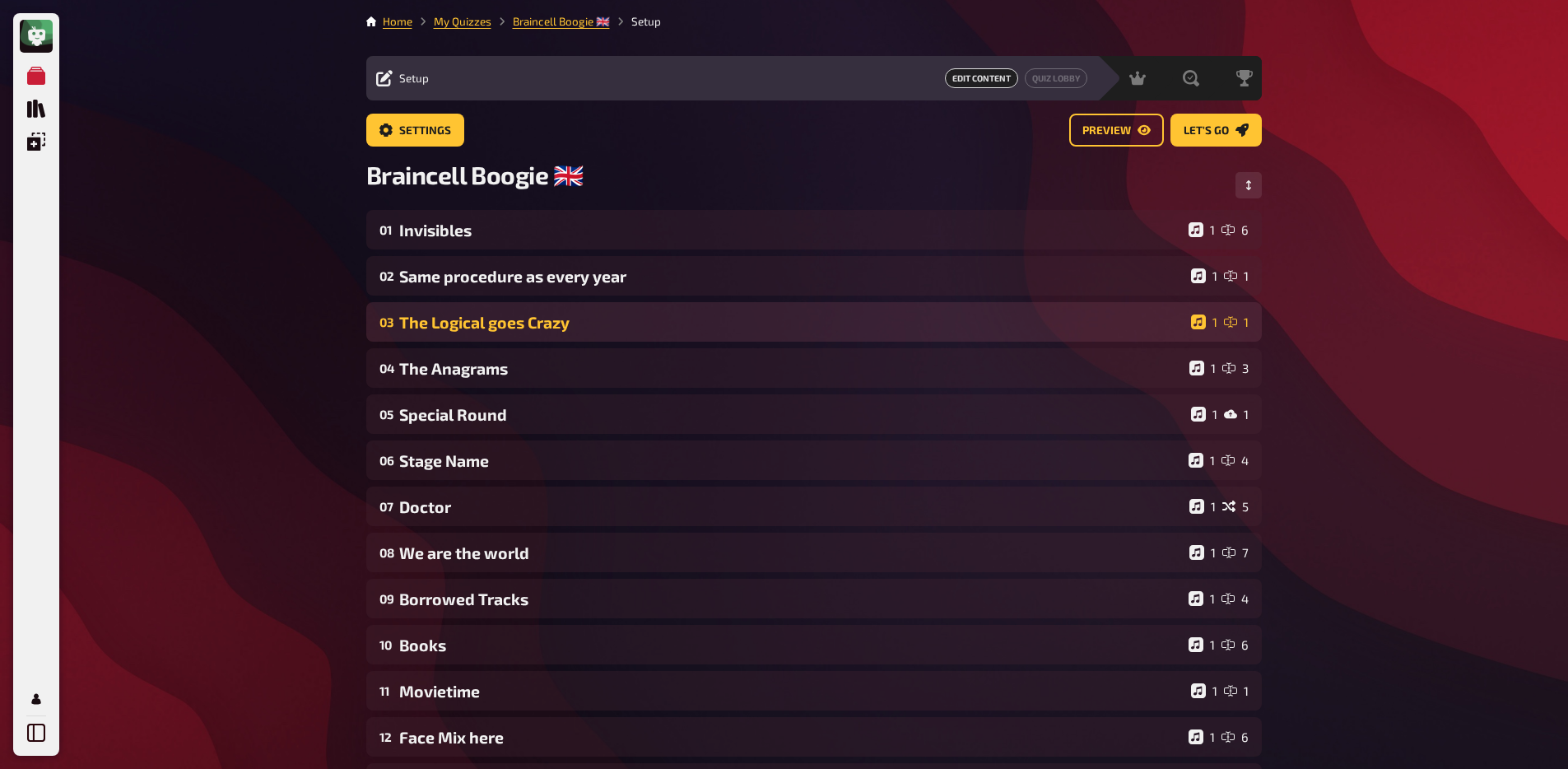
click at [520, 316] on div "The Logical goes Crazy" at bounding box center [792, 322] width 785 height 19
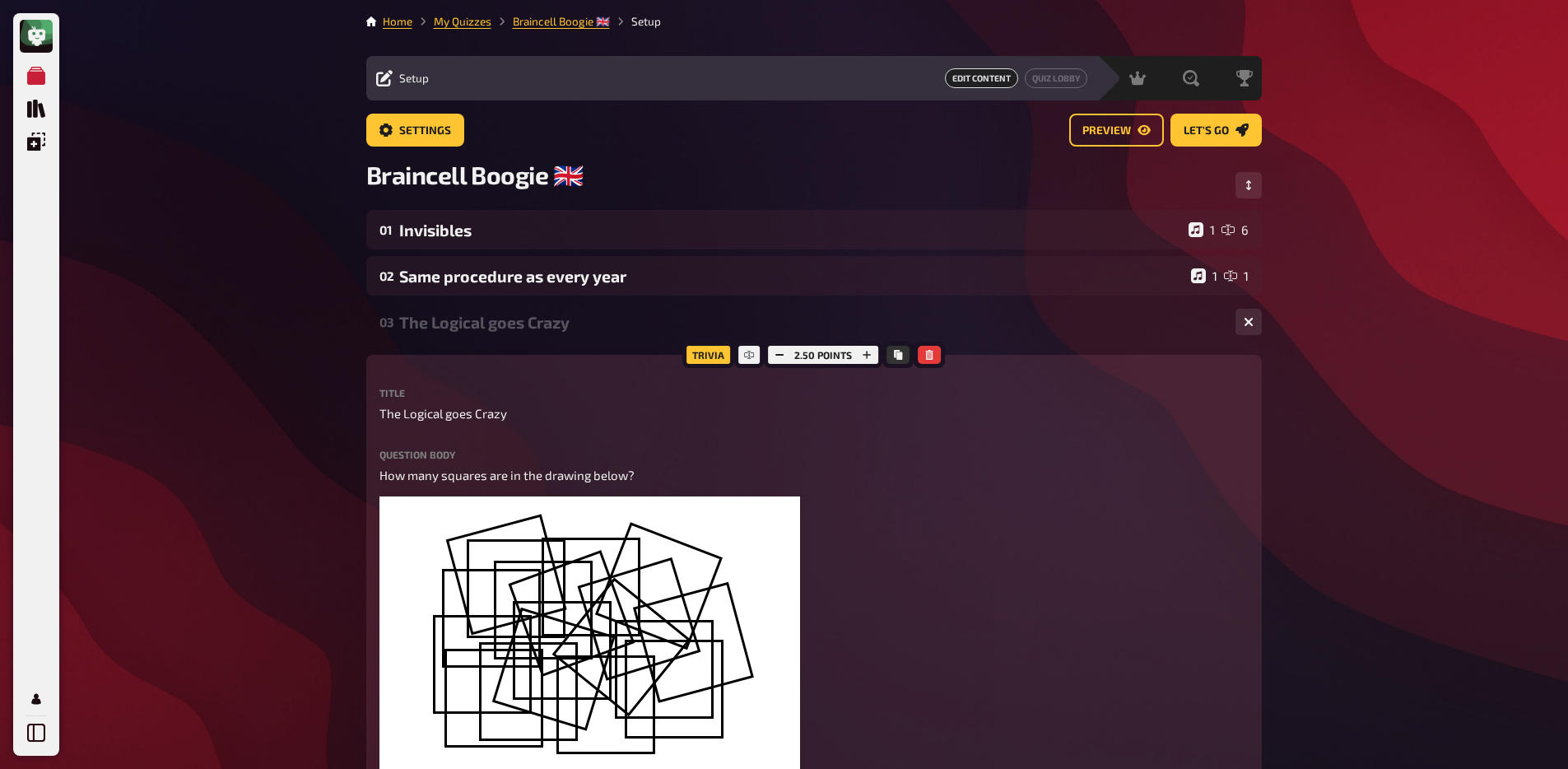
click at [524, 334] on div "03 The Logical goes Crazy 1 1" at bounding box center [814, 322] width 896 height 39
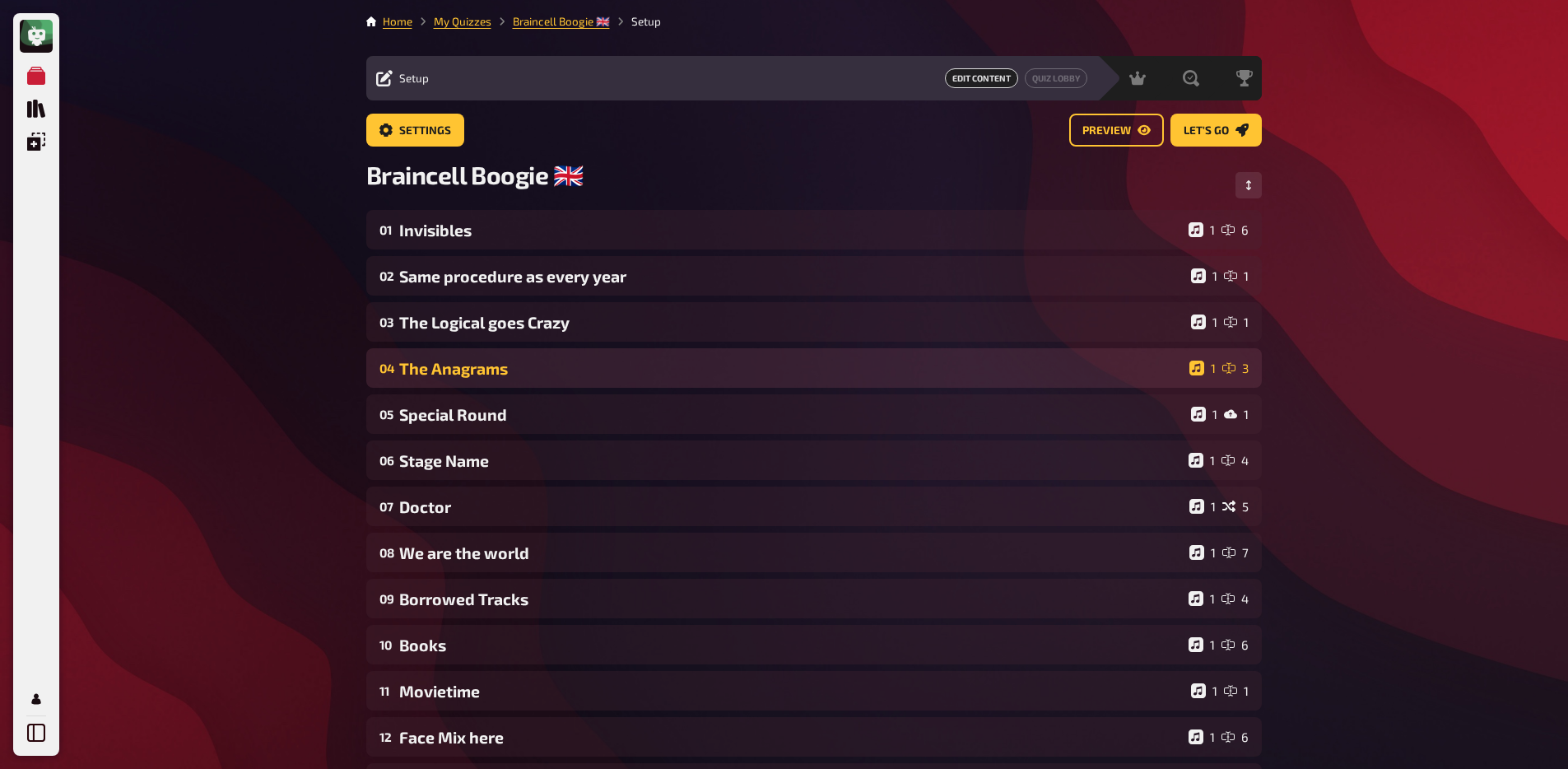
click at [516, 370] on div "The Anagrams" at bounding box center [791, 368] width 784 height 19
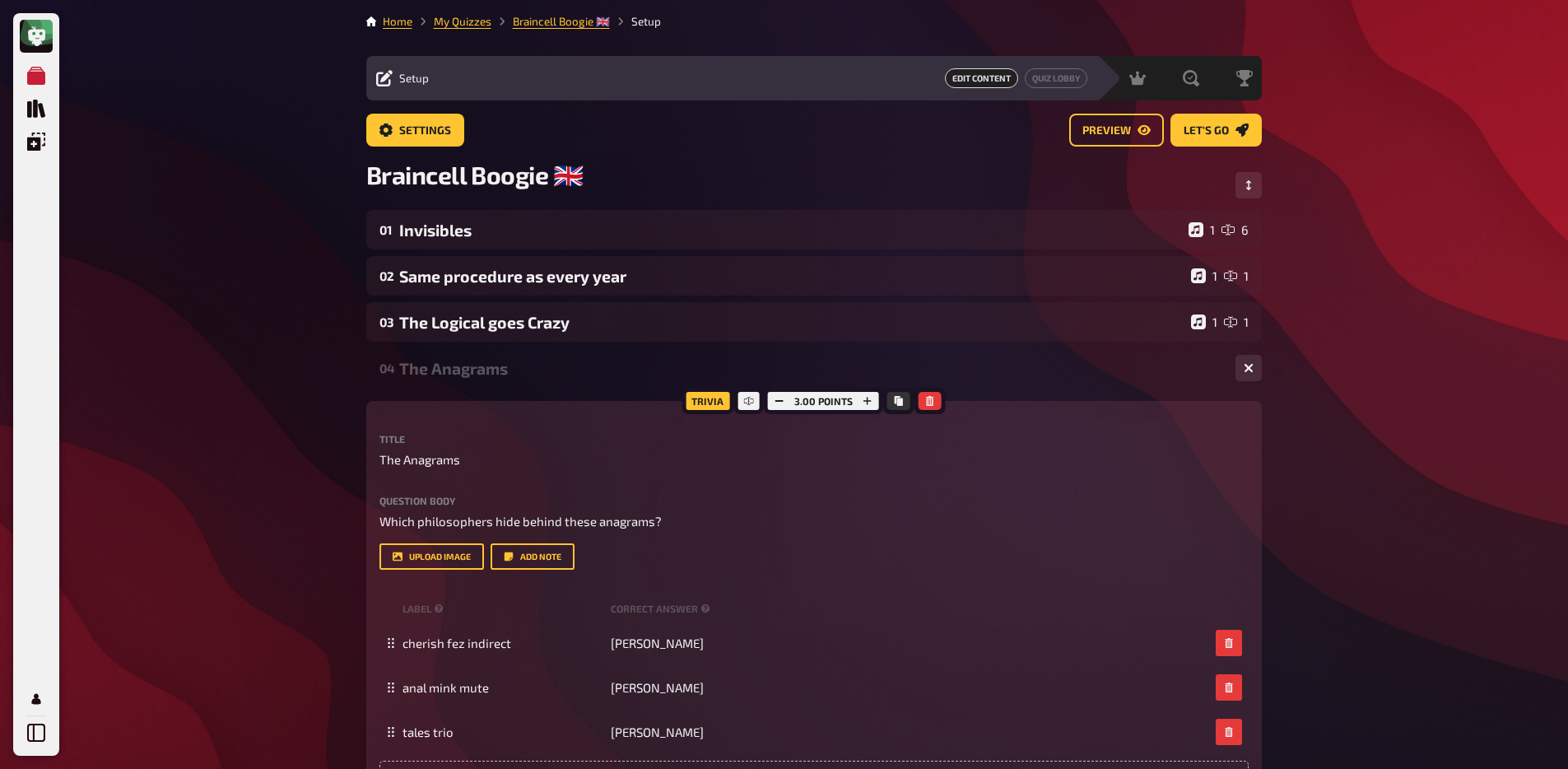
click at [514, 378] on div "The Anagrams" at bounding box center [810, 368] width 823 height 19
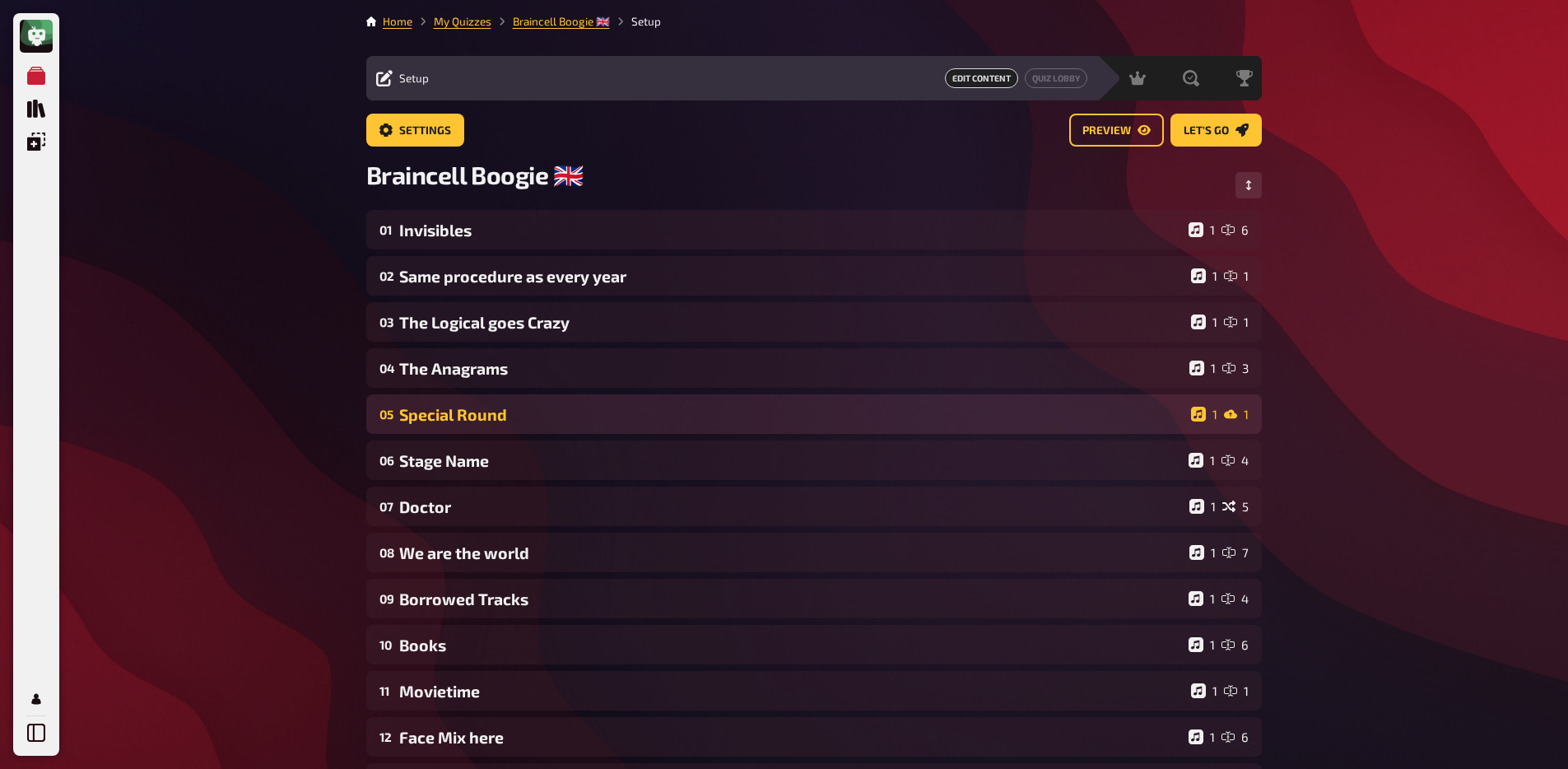
click at [507, 420] on div "Special Round" at bounding box center [792, 415] width 785 height 19
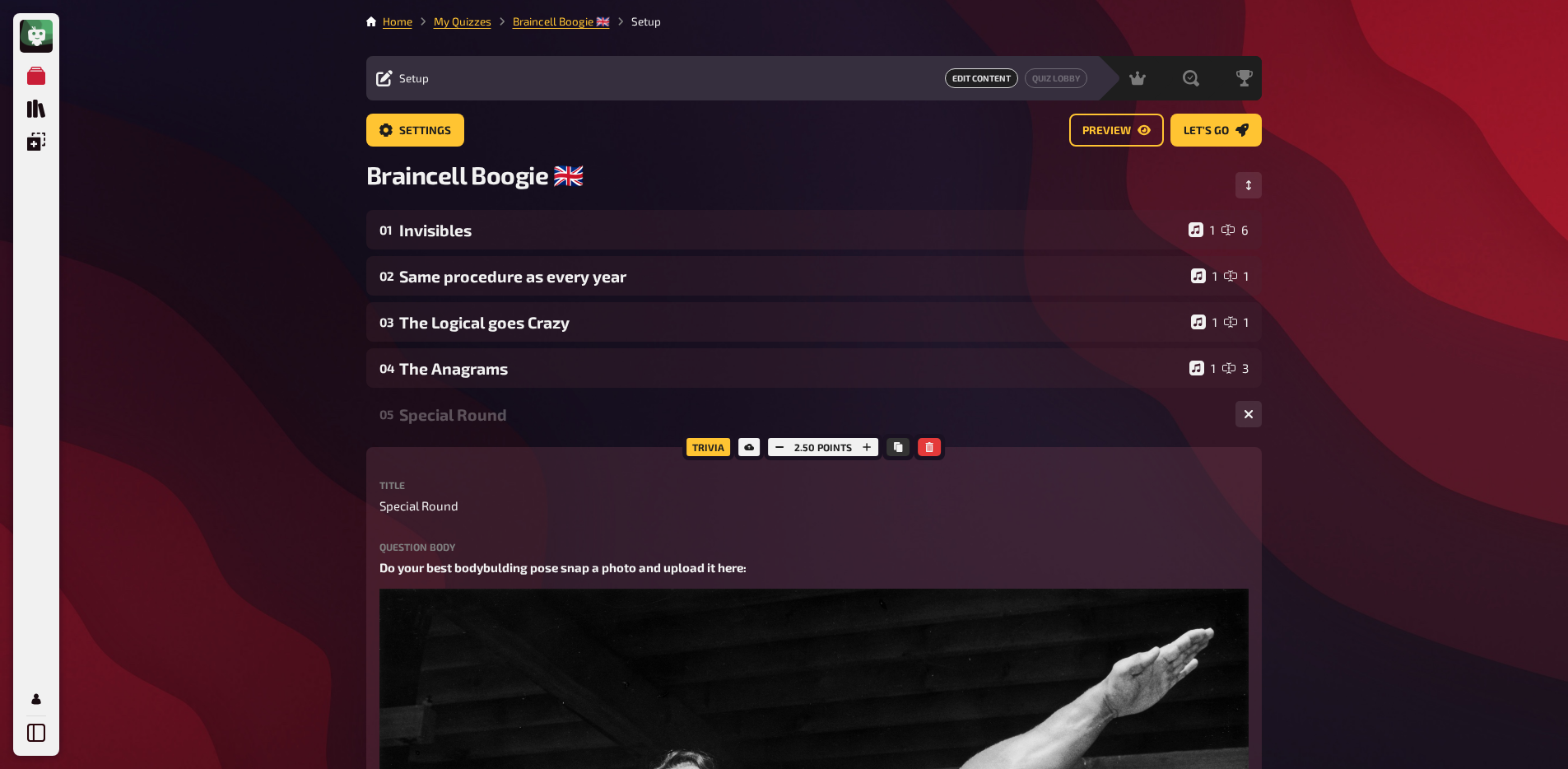
click at [505, 423] on div "Special Round" at bounding box center [810, 415] width 823 height 19
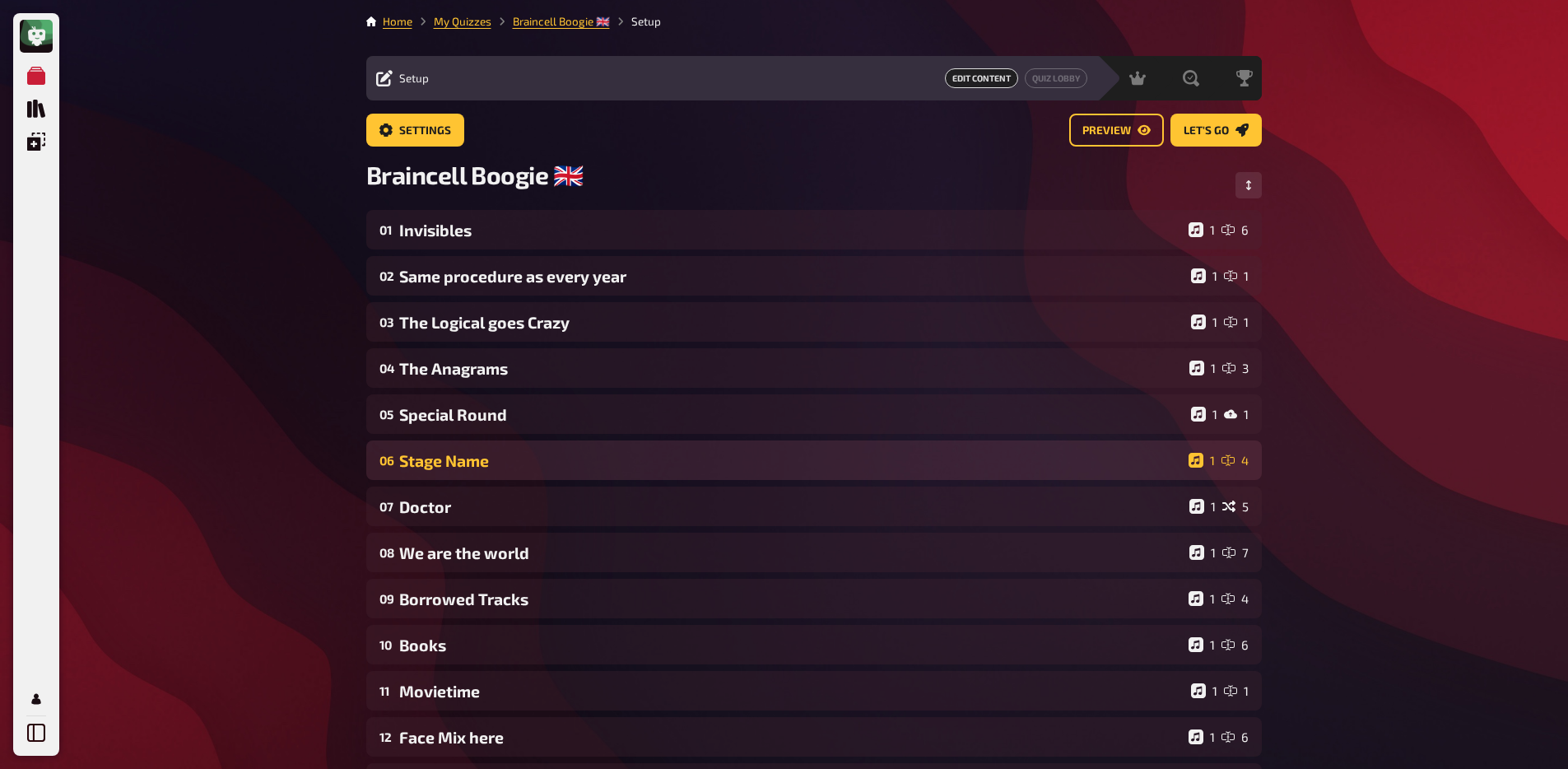
click at [490, 464] on div "Stage Name" at bounding box center [790, 461] width 783 height 19
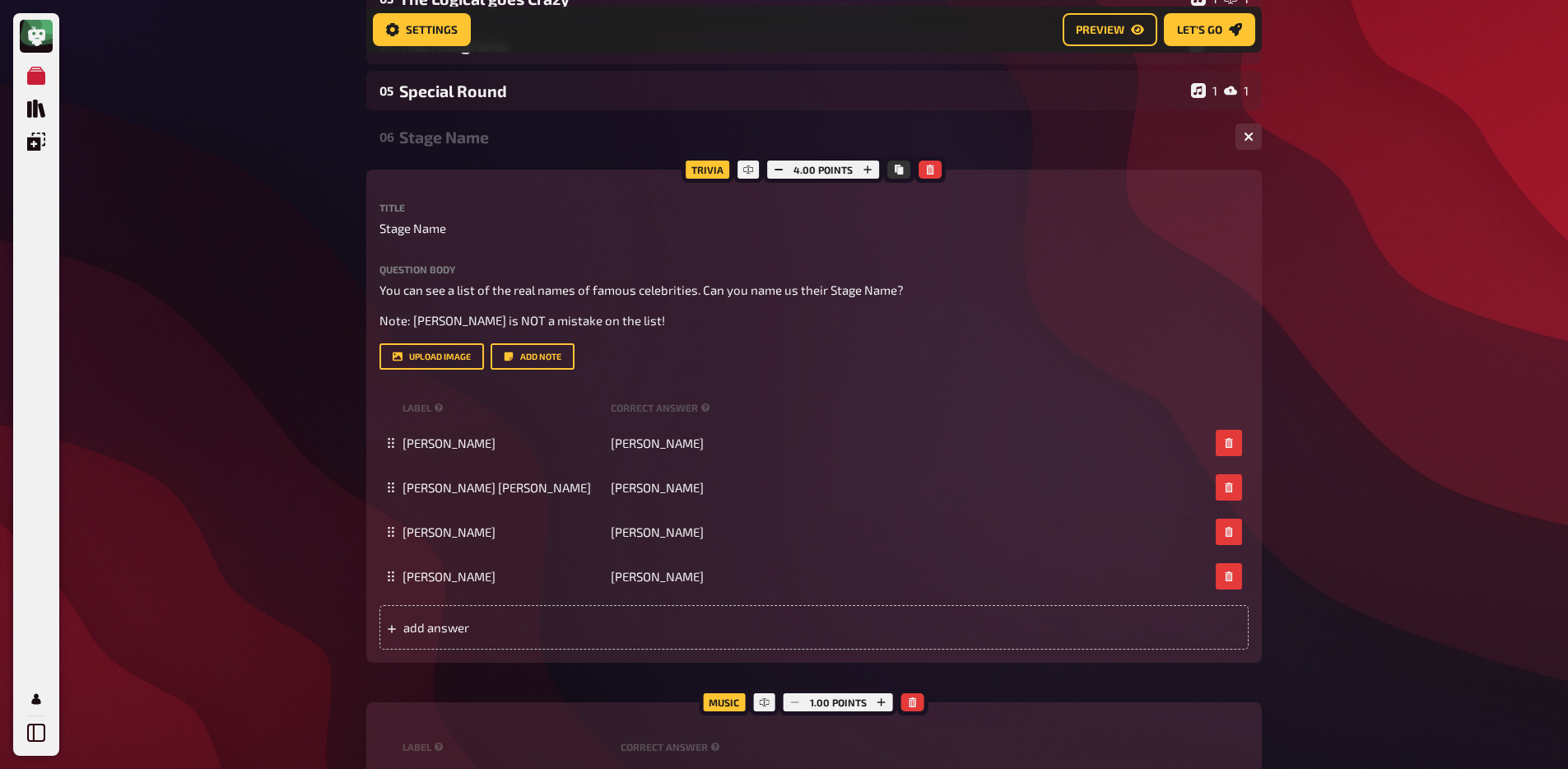
scroll to position [344, 0]
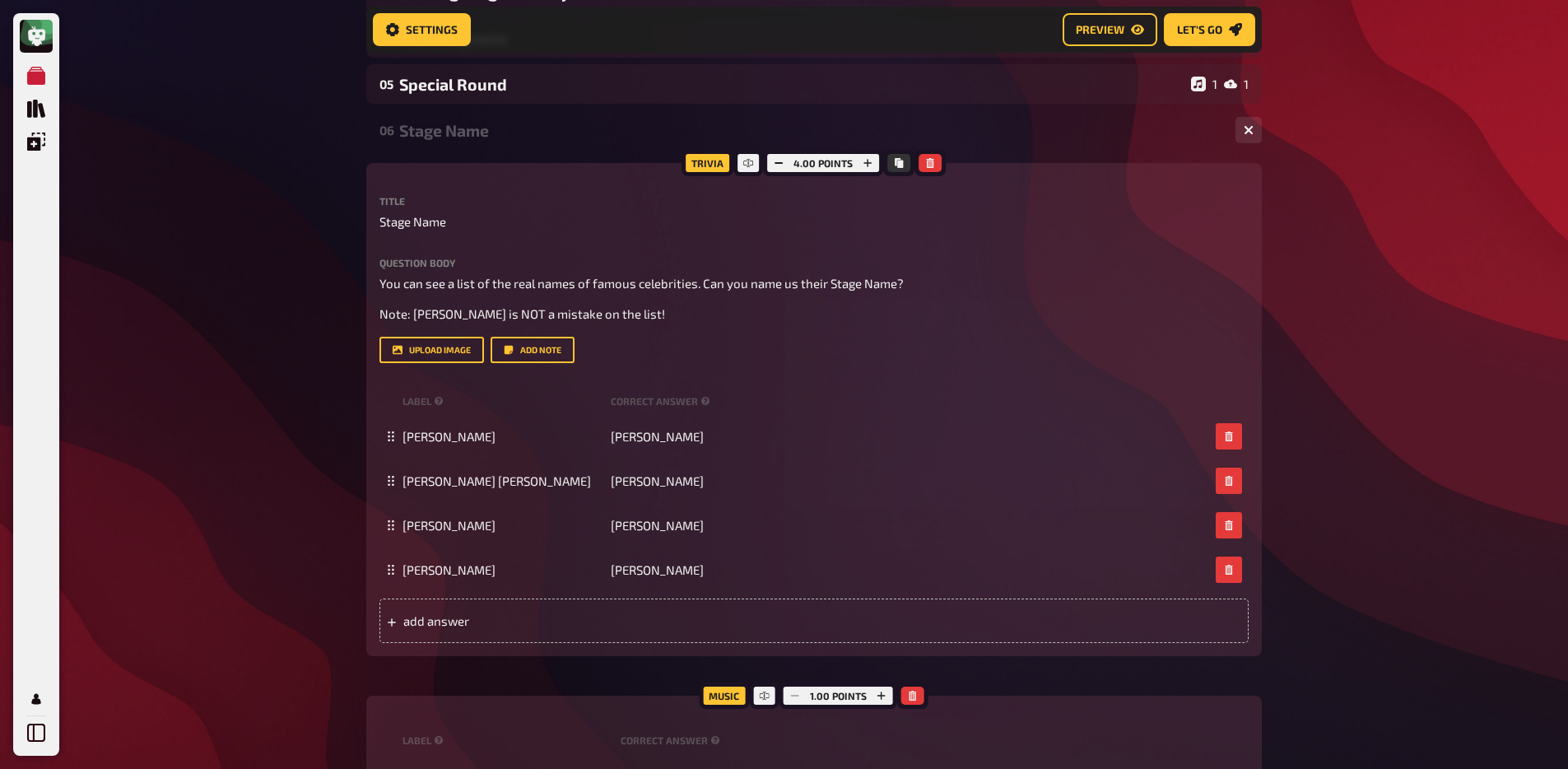
click at [512, 146] on div "06 Stage Name 1 4" at bounding box center [814, 130] width 896 height 39
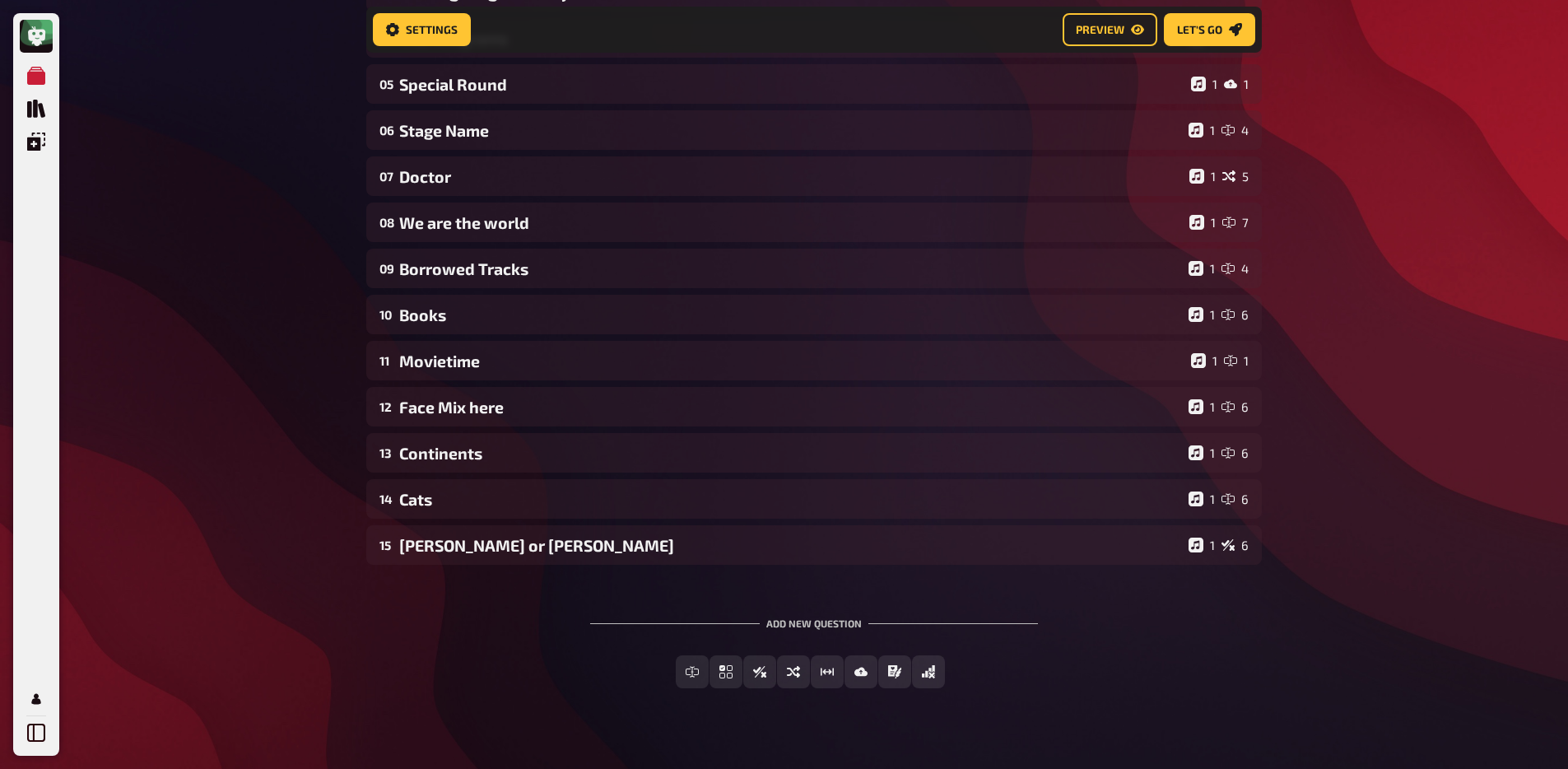
click at [512, 249] on div "01 Invisibles 1 6 02 Same procedure as every year 1 1 03 The Logical goes Crazy…" at bounding box center [814, 222] width 896 height 685
click at [507, 201] on div "01 Invisibles 1 6 02 Same procedure as every year 1 1 03 The Logical goes Crazy…" at bounding box center [814, 222] width 896 height 685
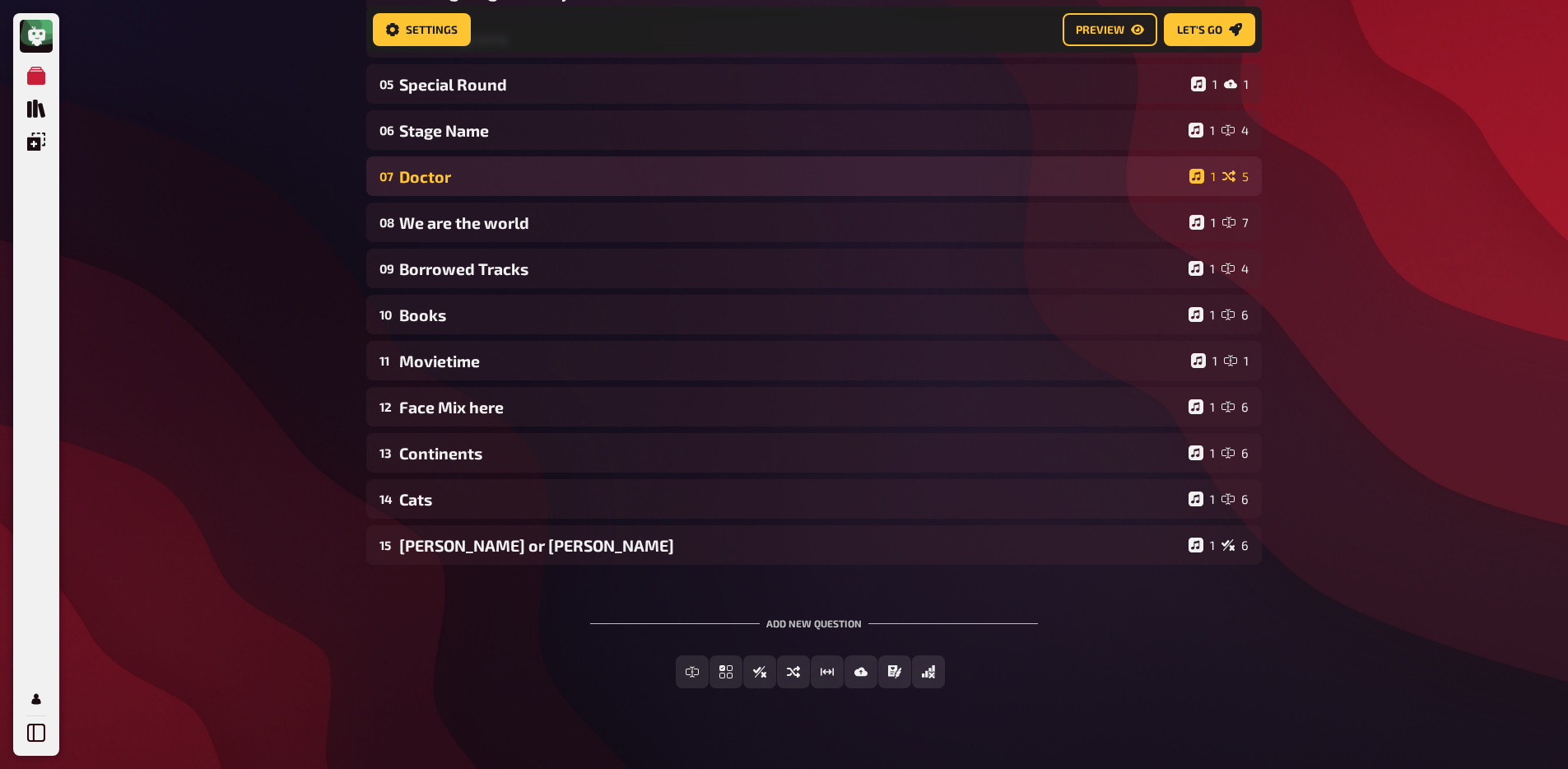
click at [510, 183] on div "Doctor" at bounding box center [791, 176] width 784 height 19
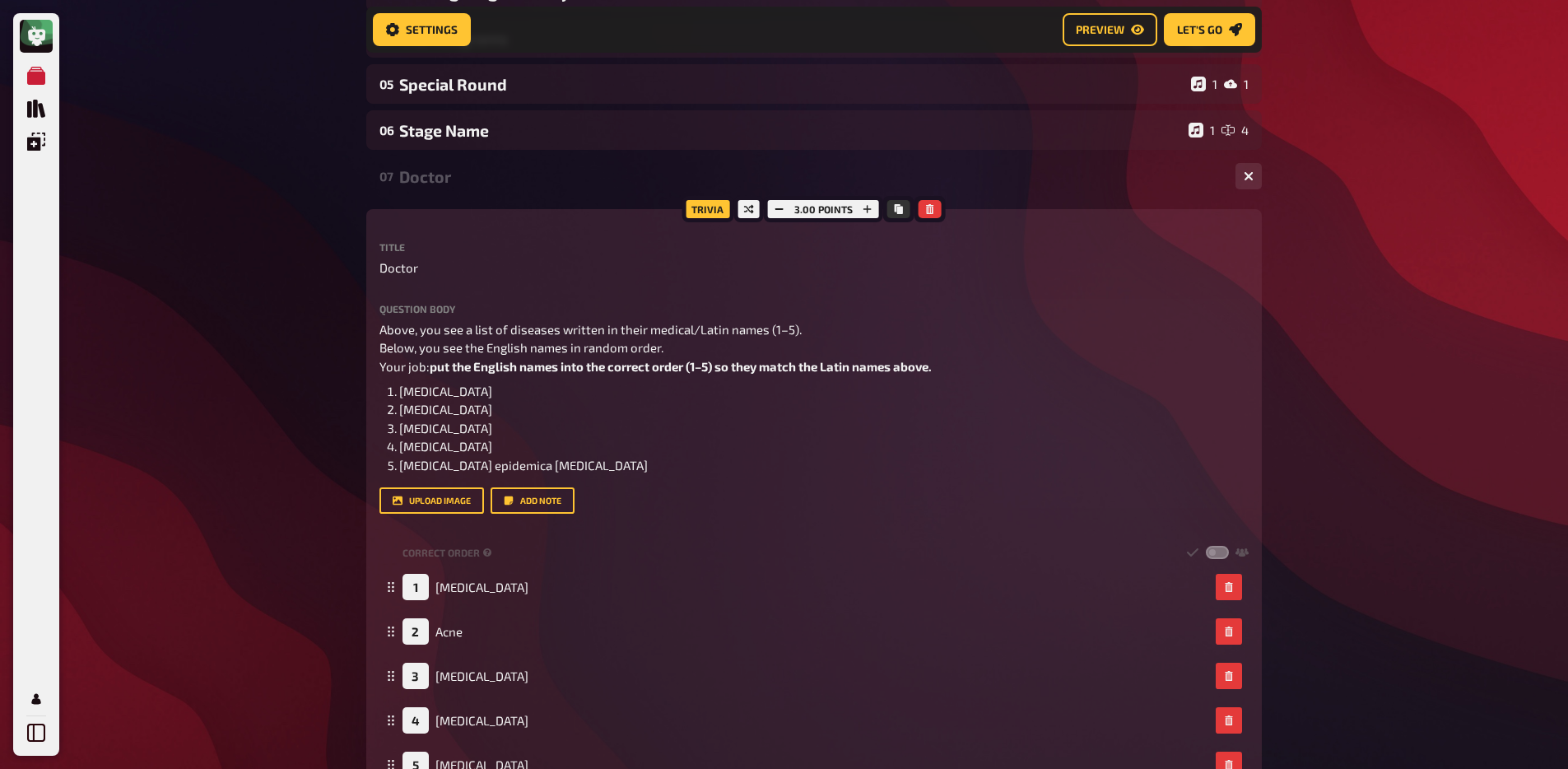
click at [510, 186] on div "Doctor" at bounding box center [810, 176] width 823 height 19
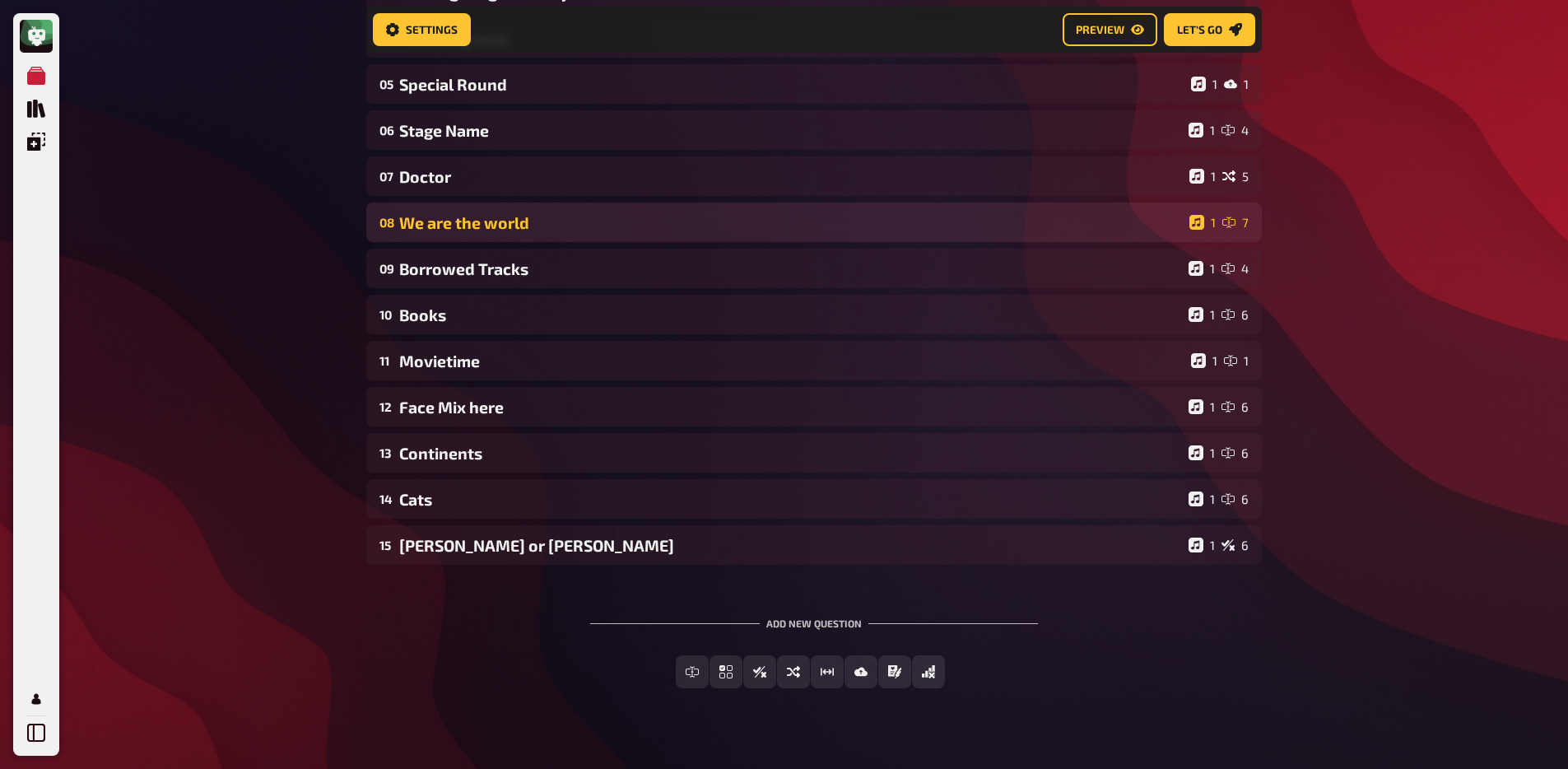
click at [511, 229] on div "We are the world" at bounding box center [791, 222] width 784 height 19
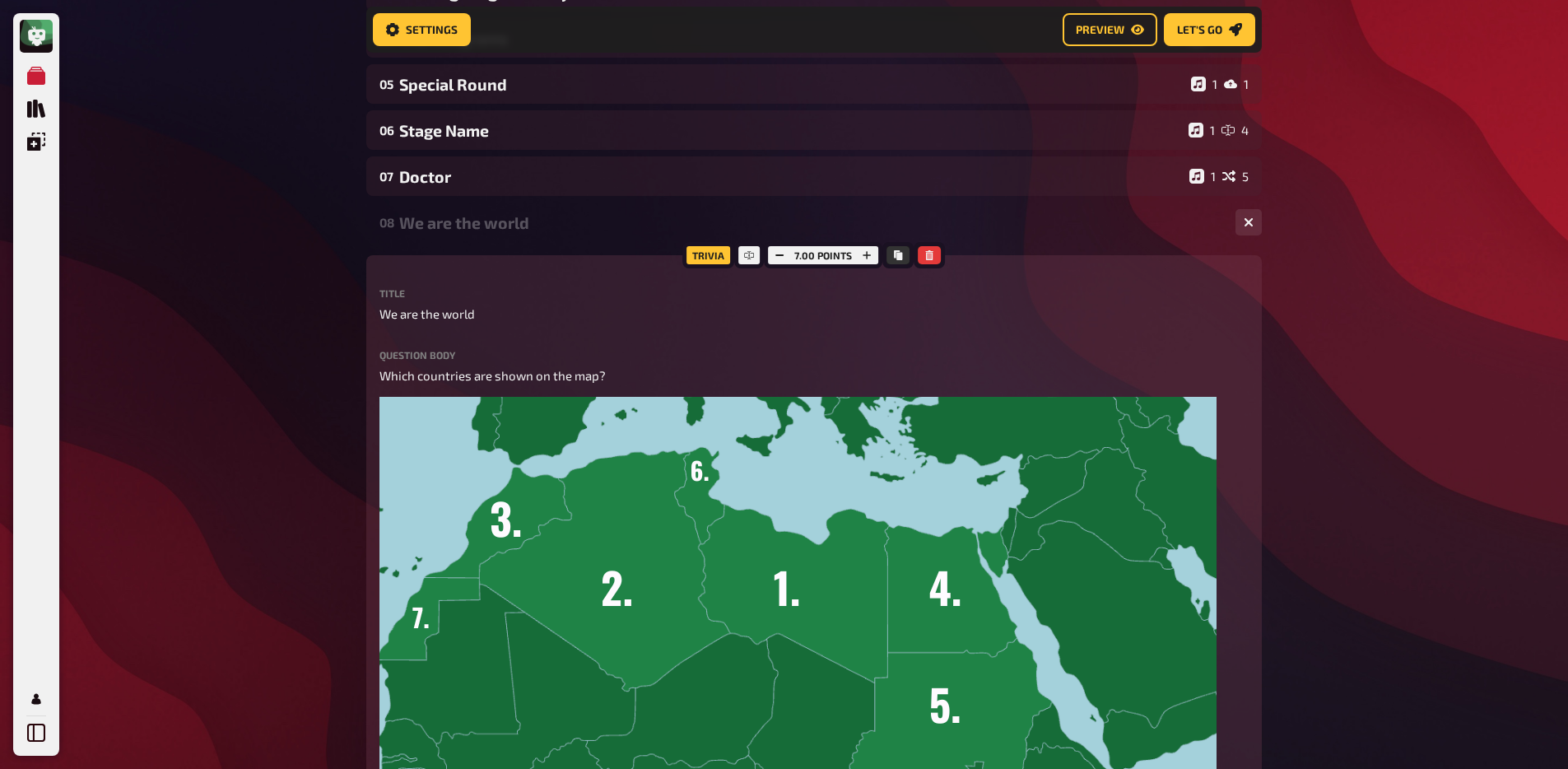
click at [511, 229] on div "We are the world" at bounding box center [810, 222] width 823 height 19
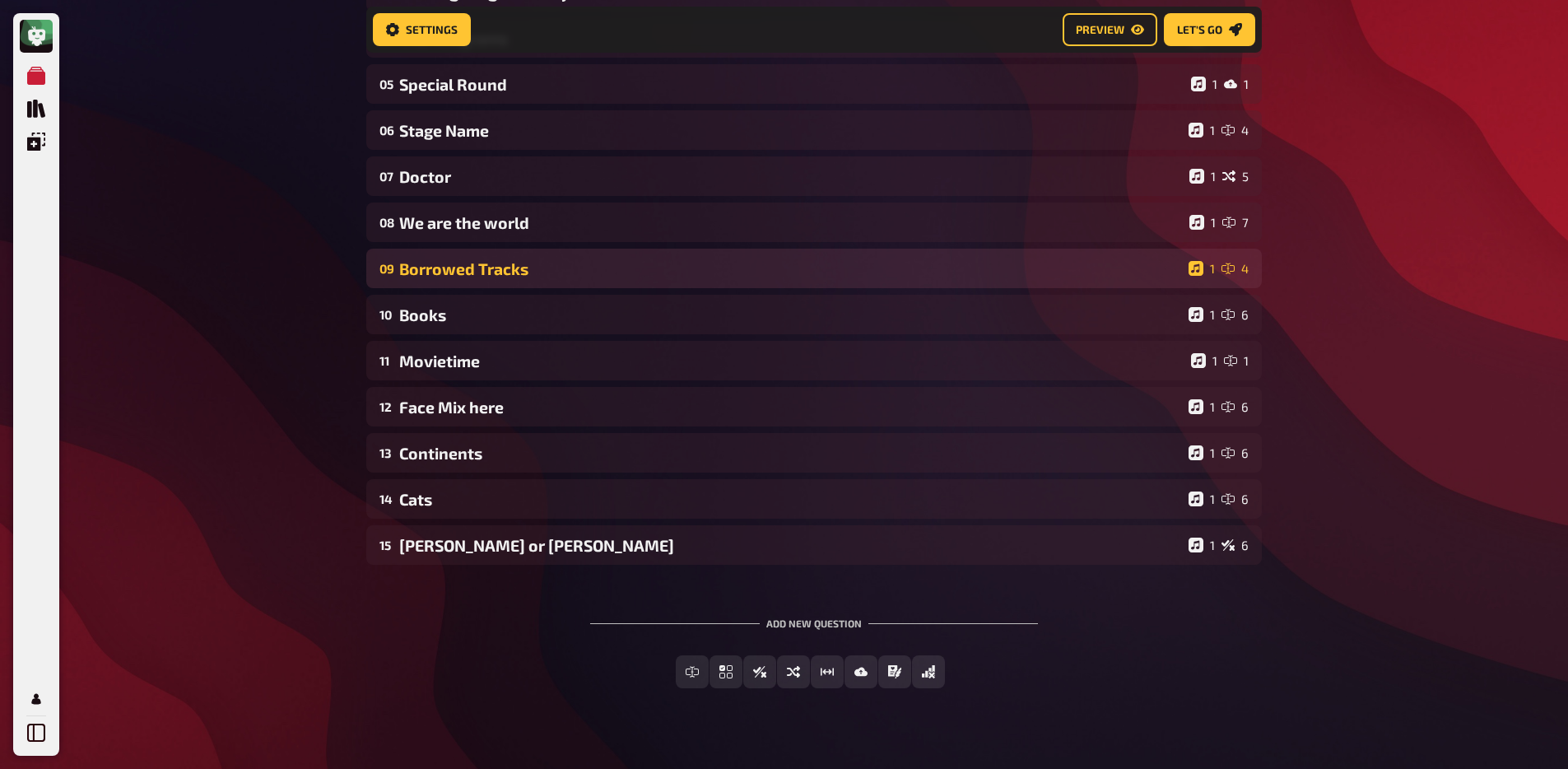
click at [507, 271] on div "Borrowed Tracks" at bounding box center [790, 268] width 783 height 19
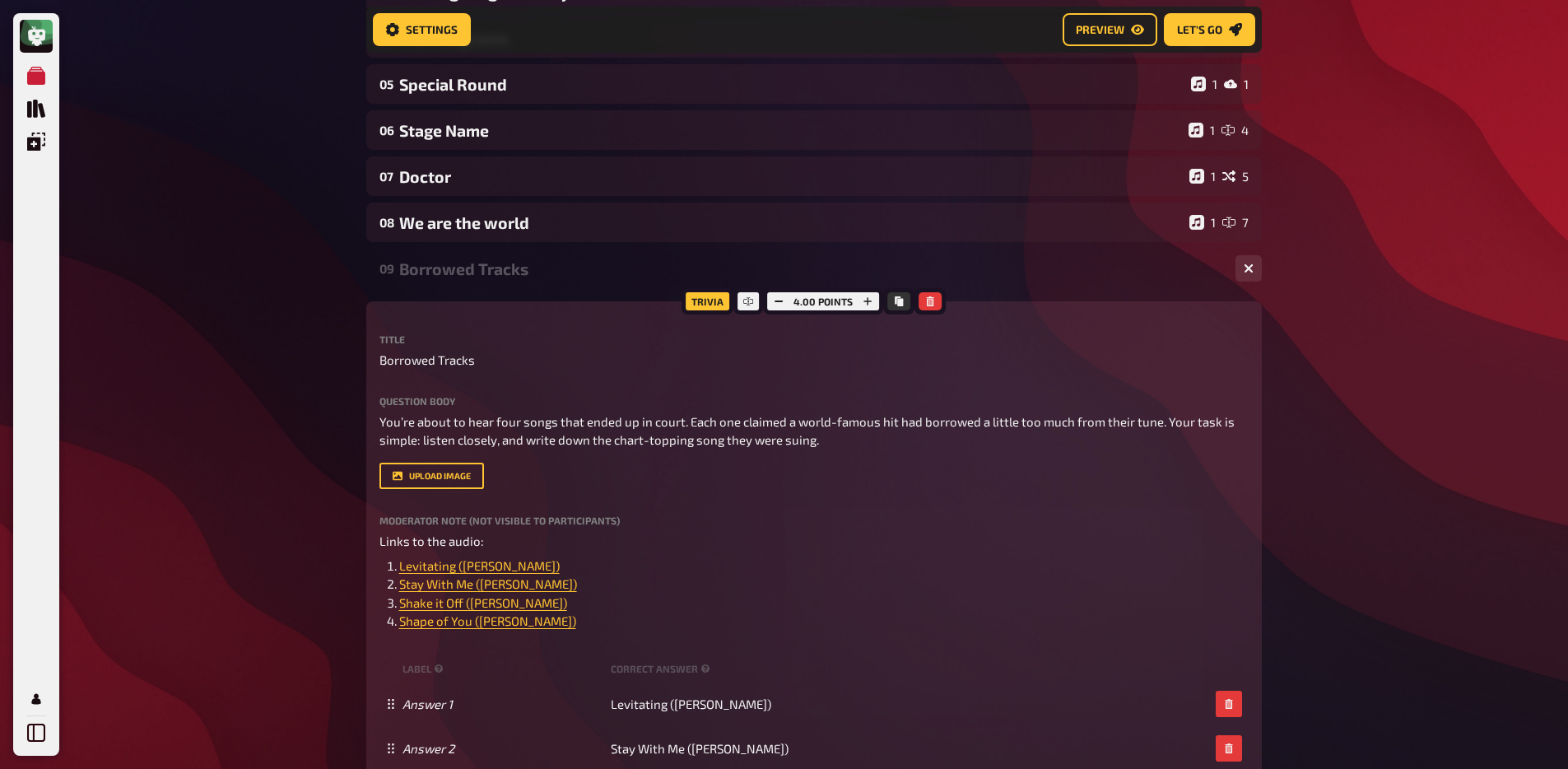
click at [507, 271] on div "Borrowed Tracks" at bounding box center [810, 268] width 823 height 19
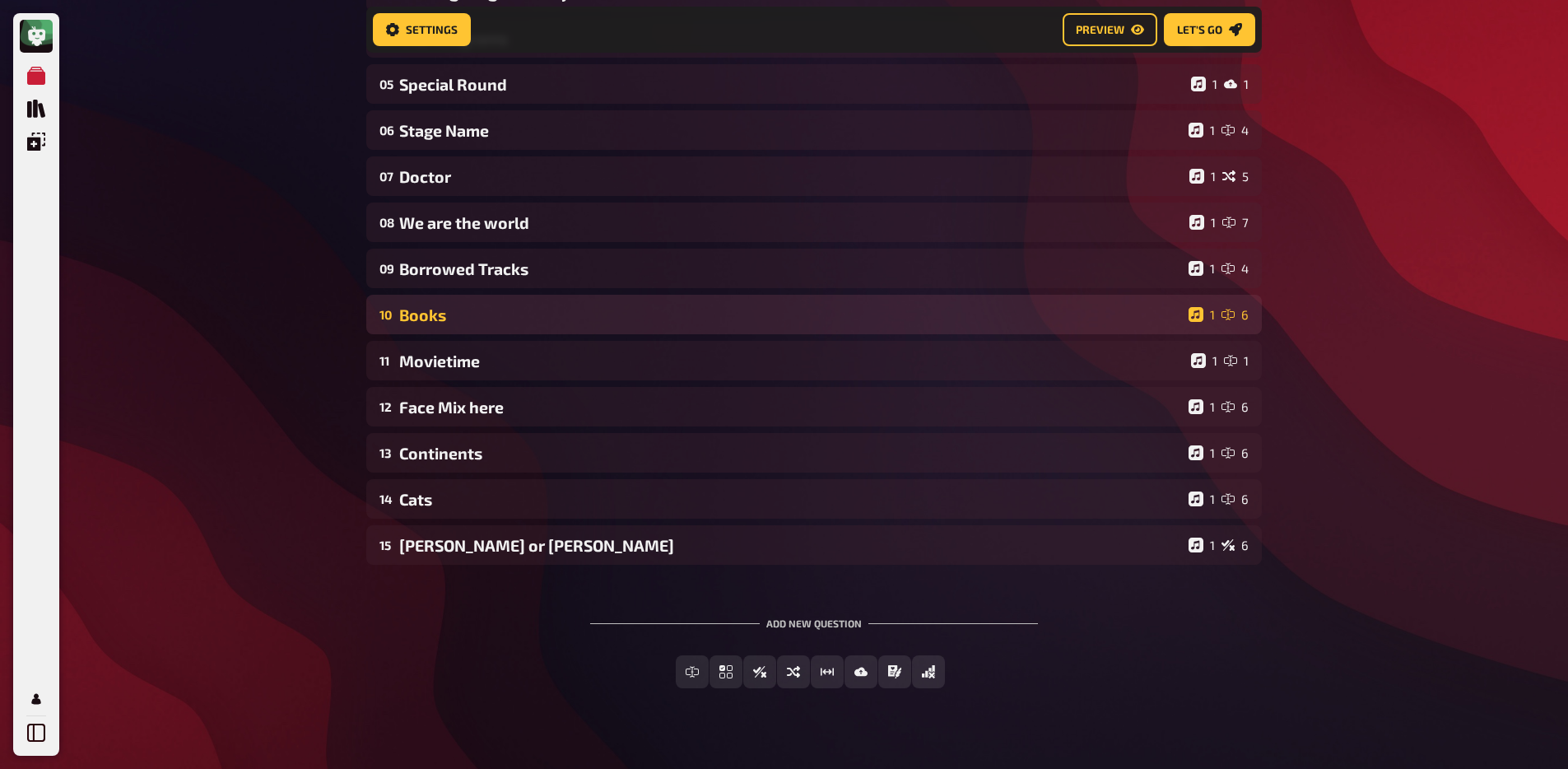
click at [512, 311] on div "Books" at bounding box center [790, 314] width 783 height 19
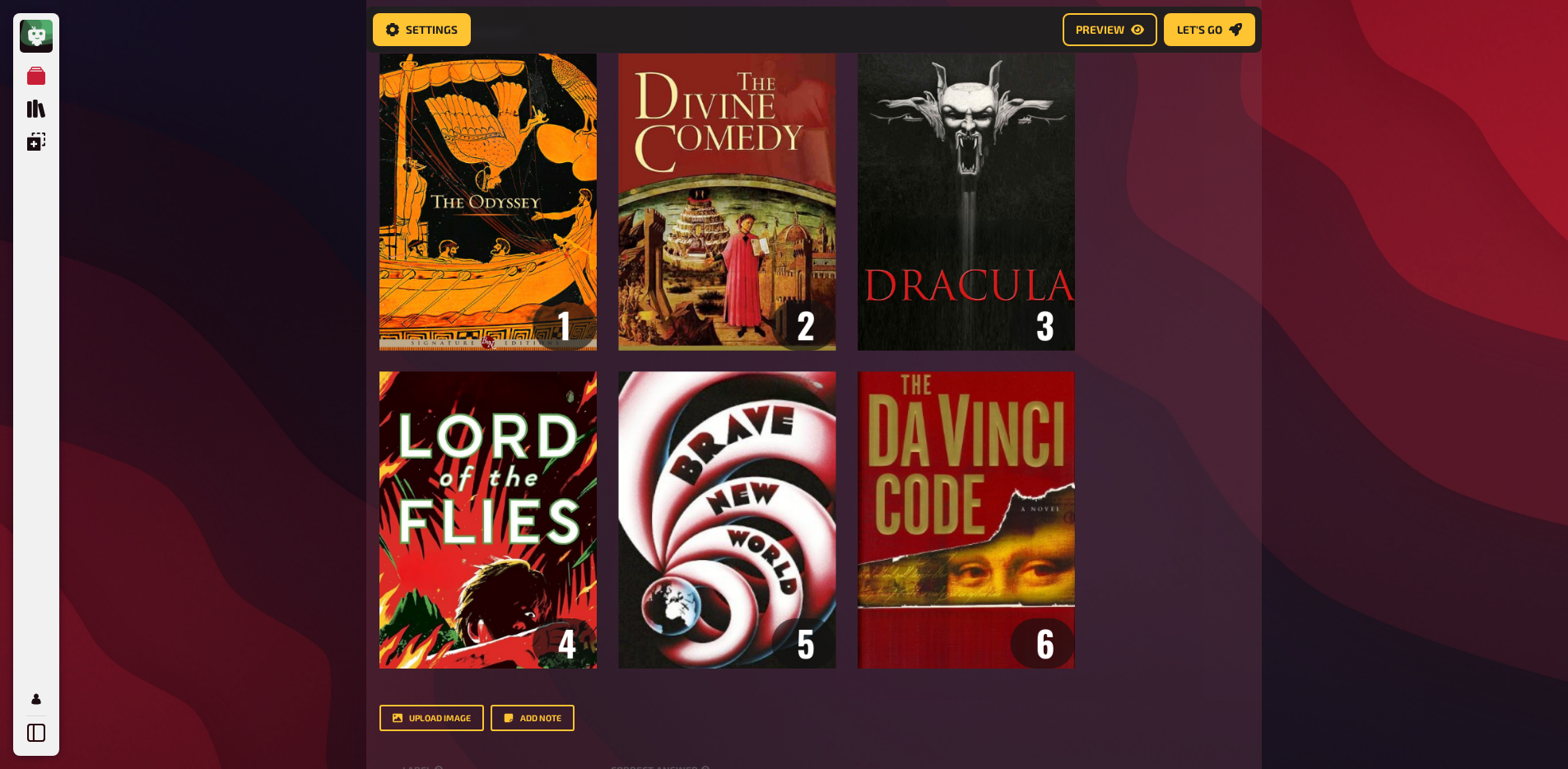
scroll to position [486, 0]
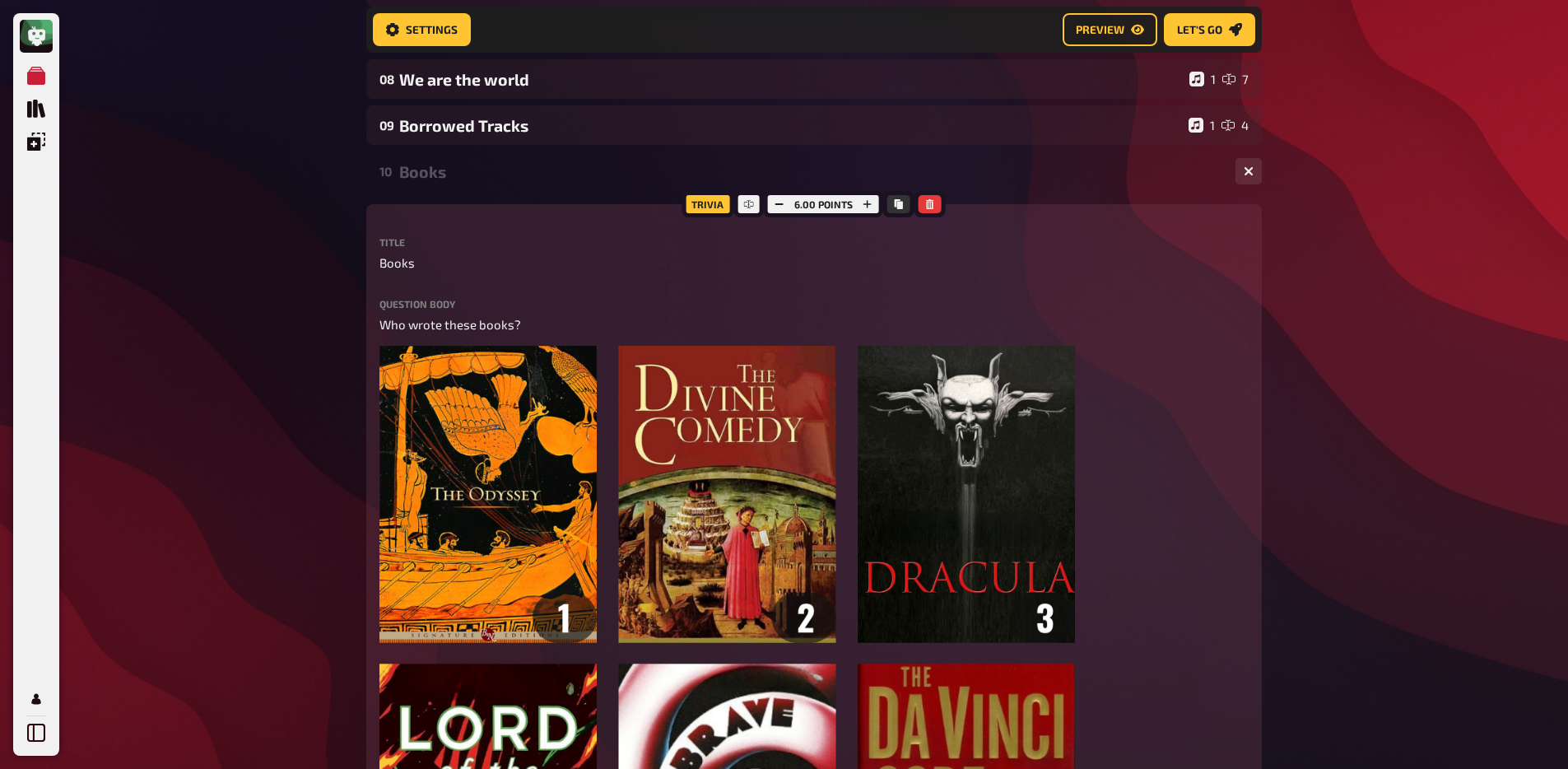
click at [455, 181] on div "Books" at bounding box center [810, 171] width 823 height 19
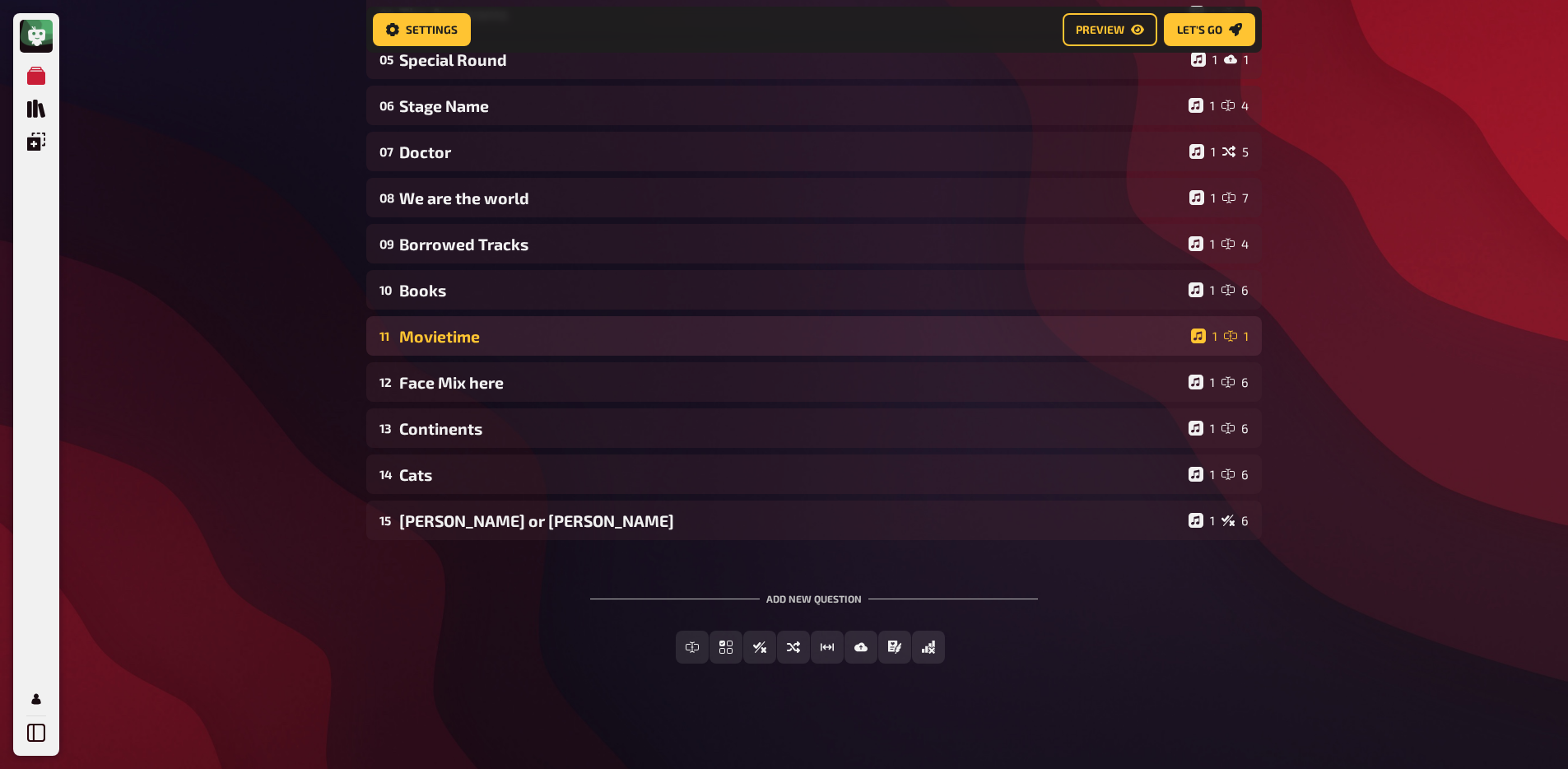
click at [459, 331] on div "Movietime" at bounding box center [792, 336] width 785 height 19
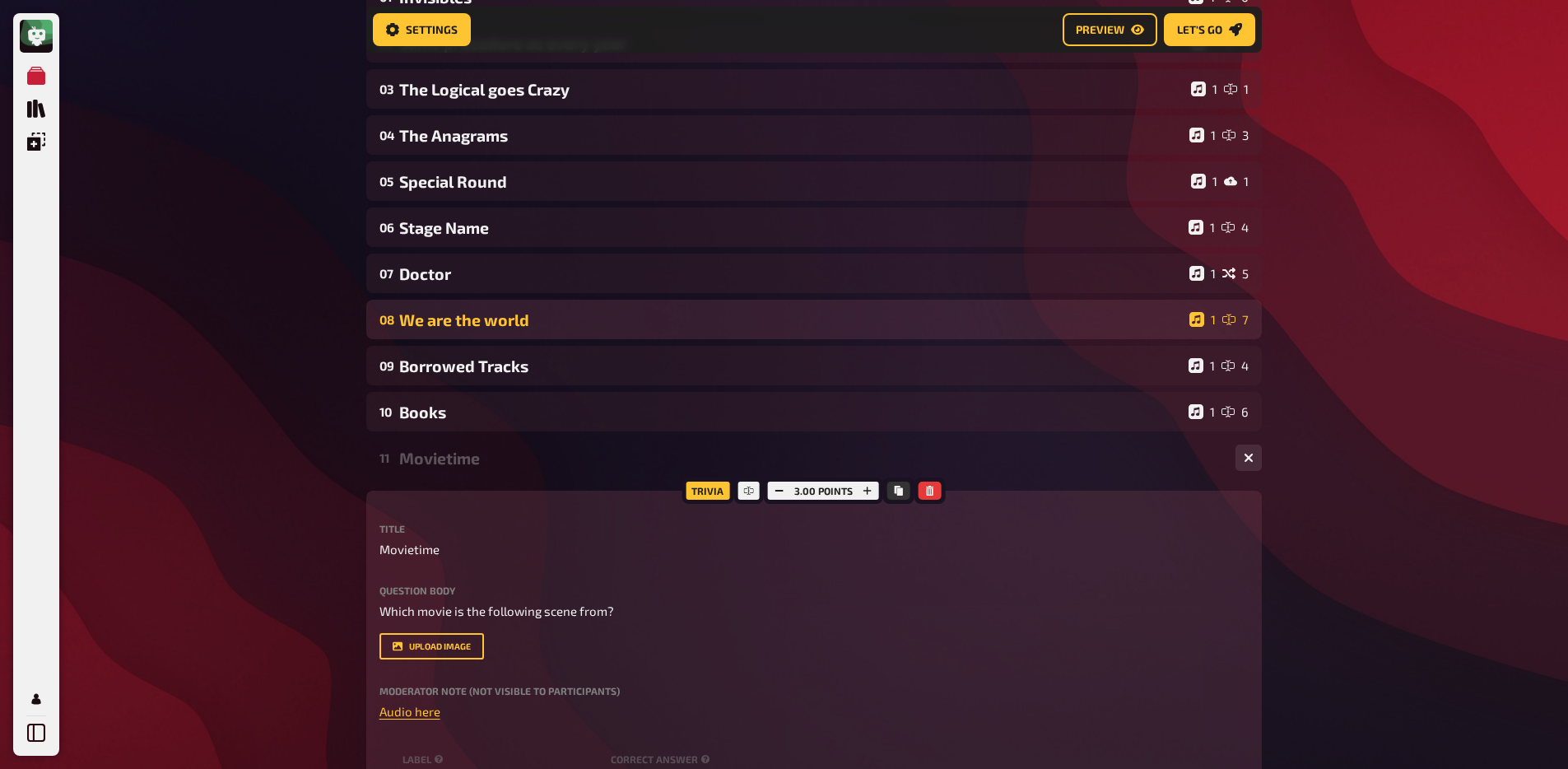
scroll to position [237, 0]
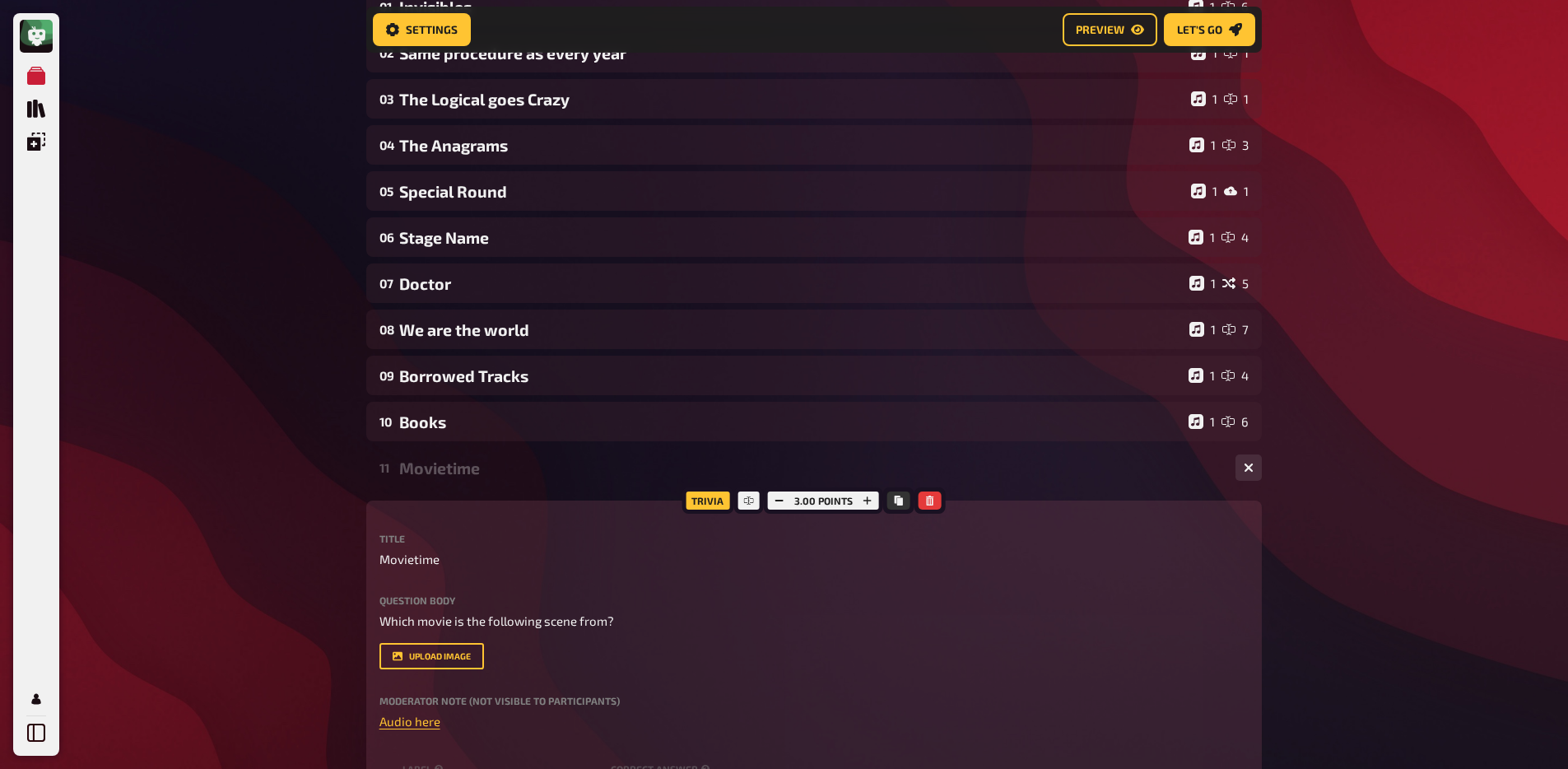
click at [419, 476] on div "Movietime" at bounding box center [810, 468] width 823 height 19
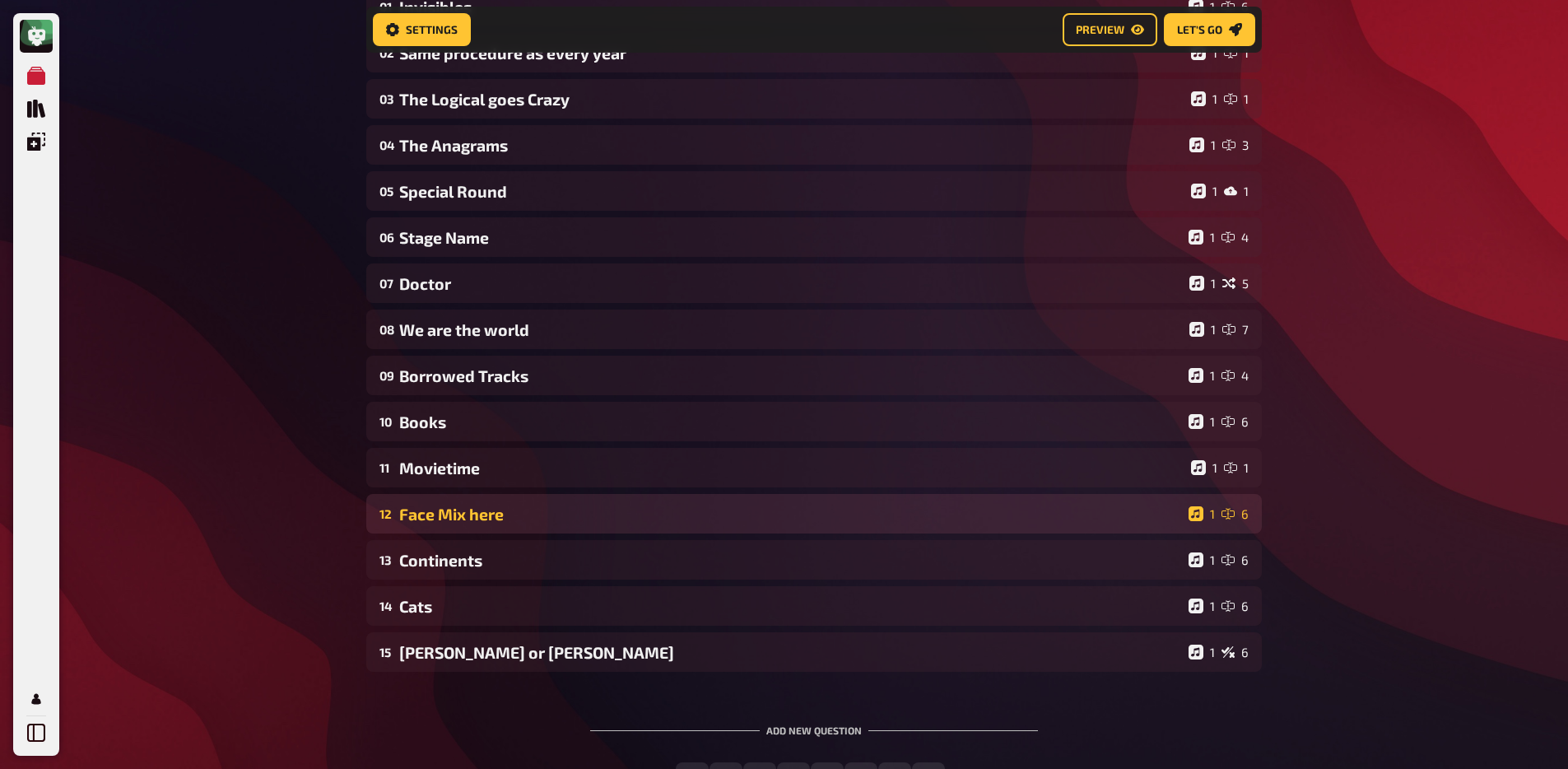
click at [430, 512] on div "Face Mix here" at bounding box center [790, 514] width 783 height 19
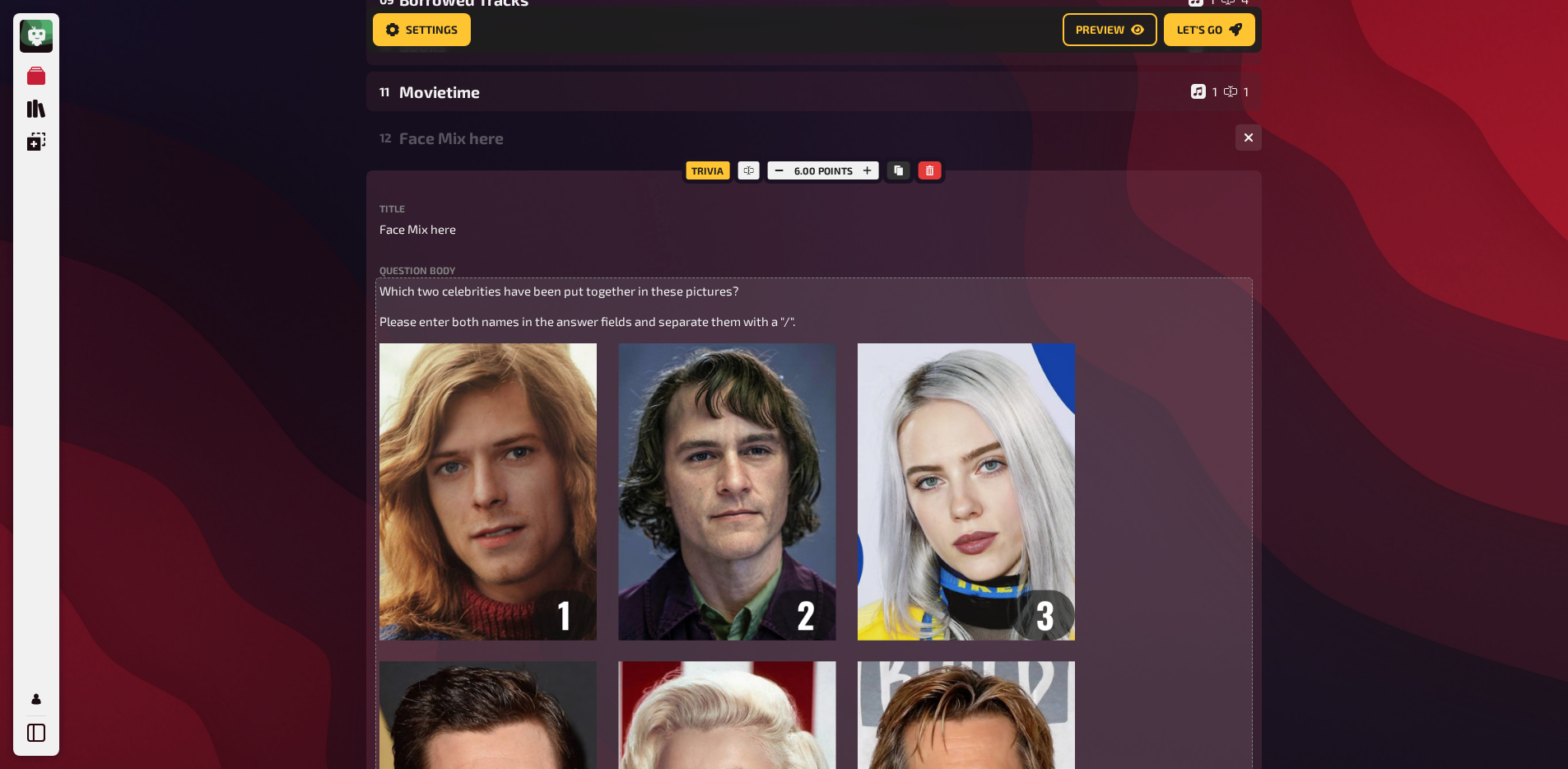
scroll to position [472, 0]
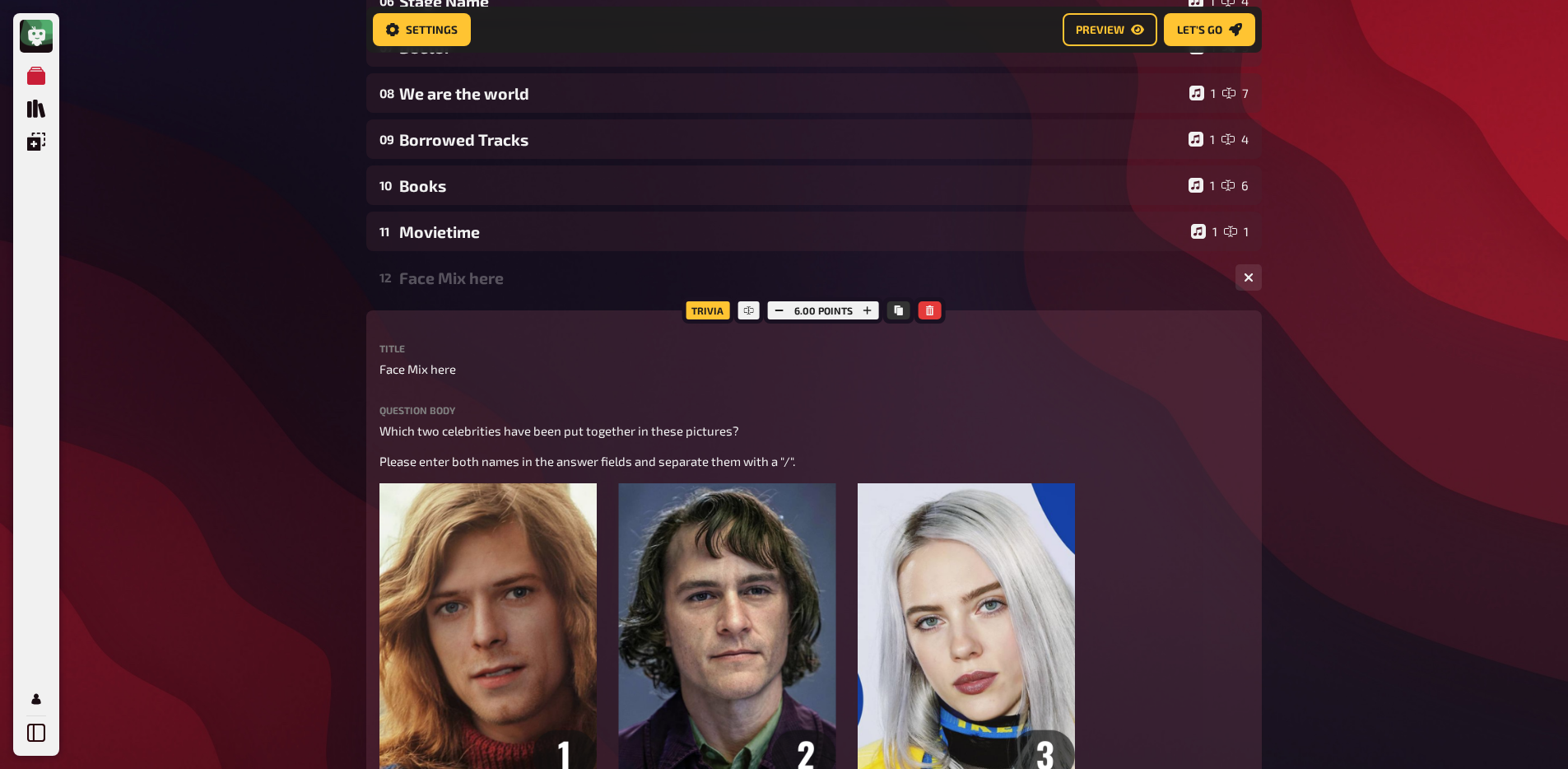
click at [439, 276] on div "Face Mix here" at bounding box center [810, 278] width 823 height 19
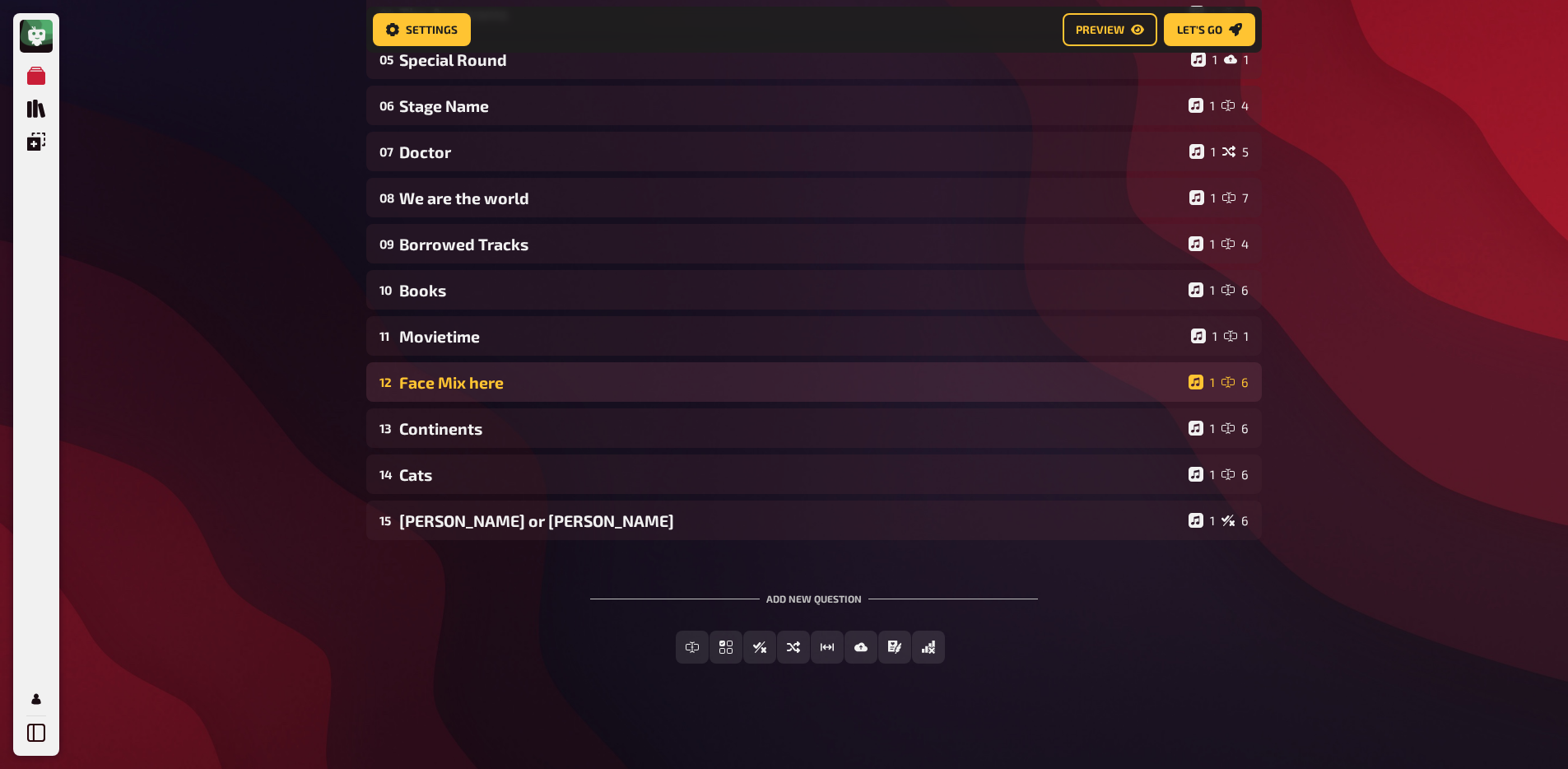
click at [454, 388] on div "Face Mix here" at bounding box center [790, 382] width 783 height 19
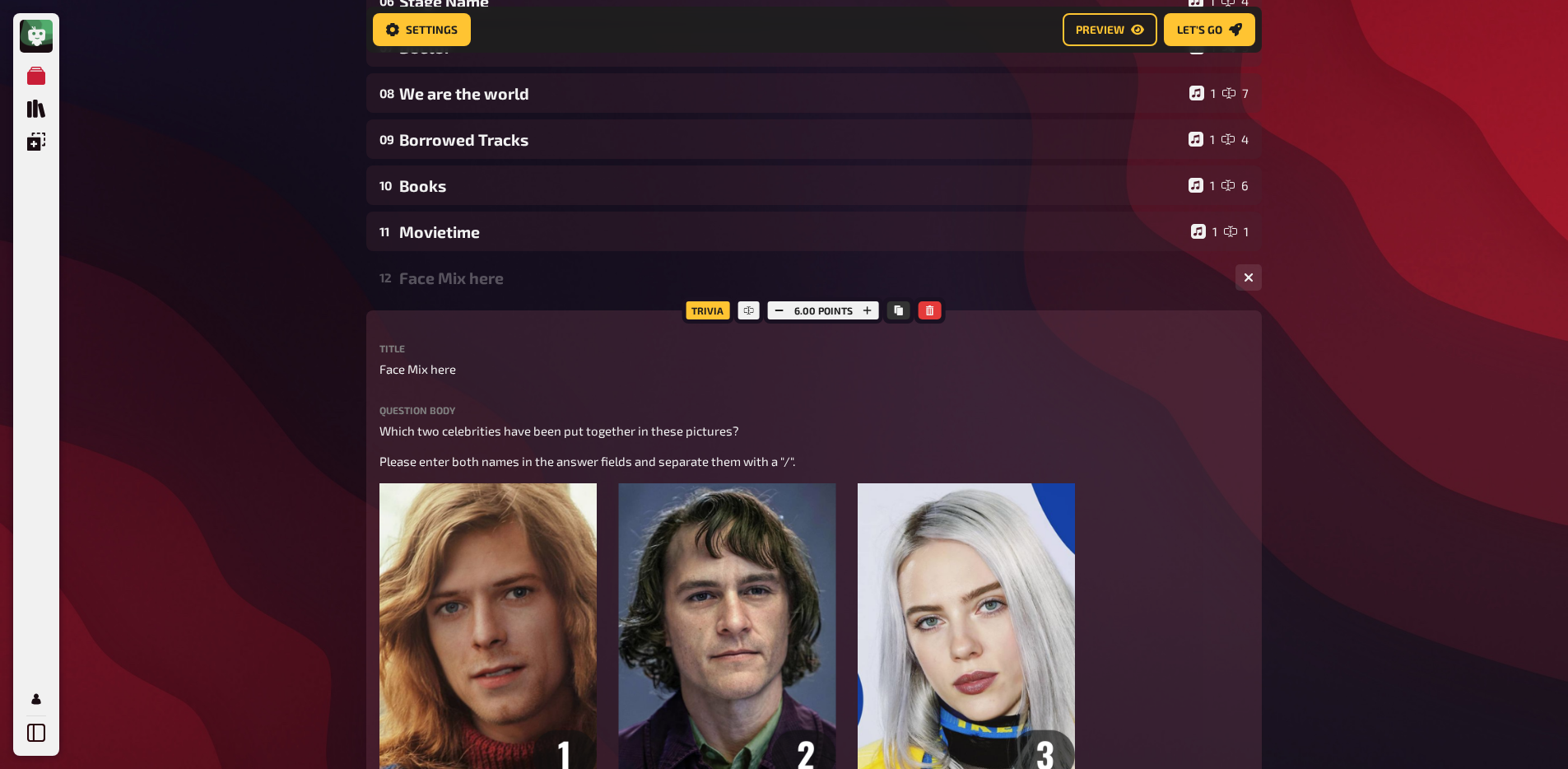
click at [458, 270] on div "Face Mix here" at bounding box center [810, 278] width 823 height 19
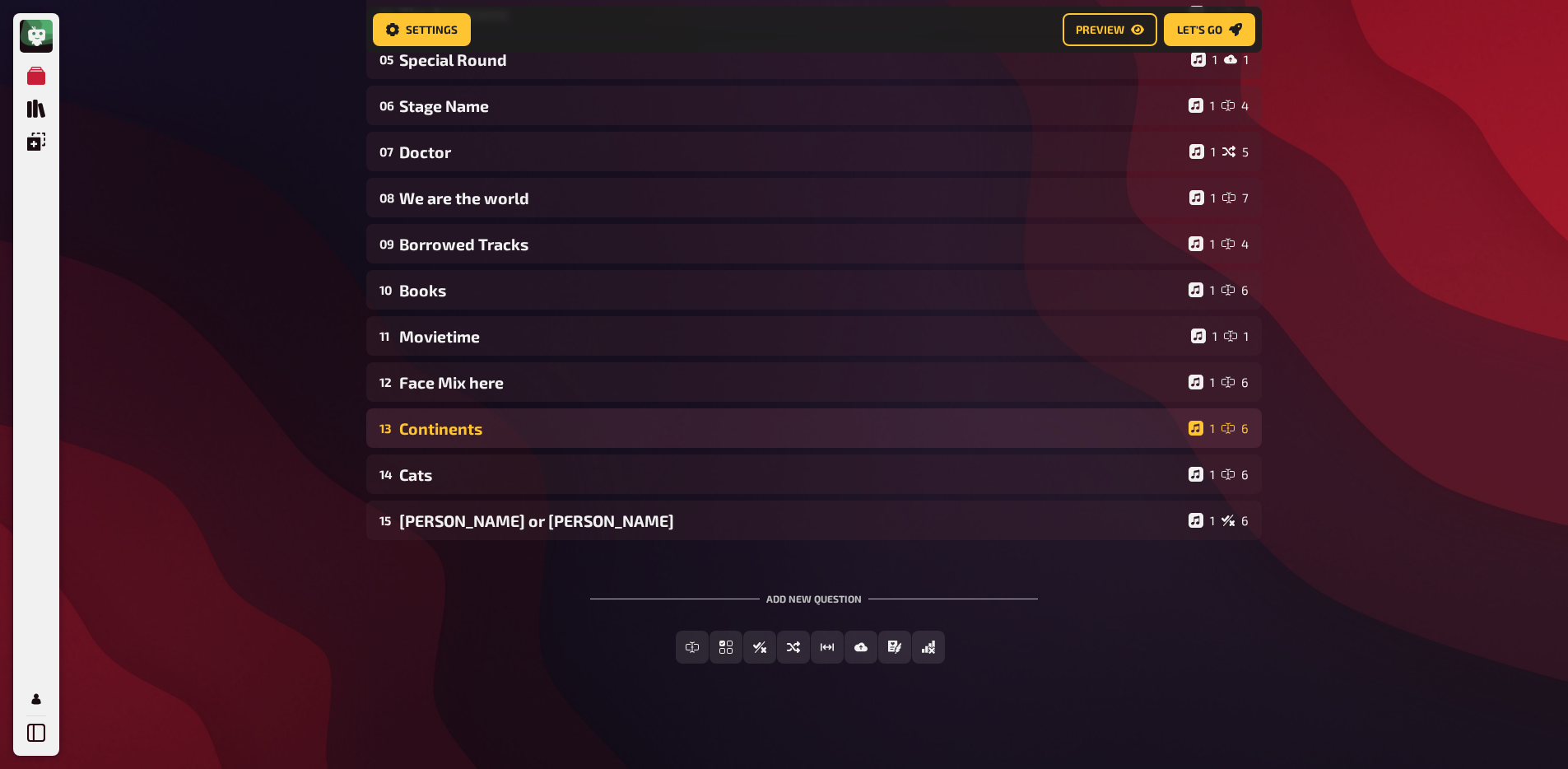
click at [443, 431] on div "Continents" at bounding box center [790, 428] width 783 height 19
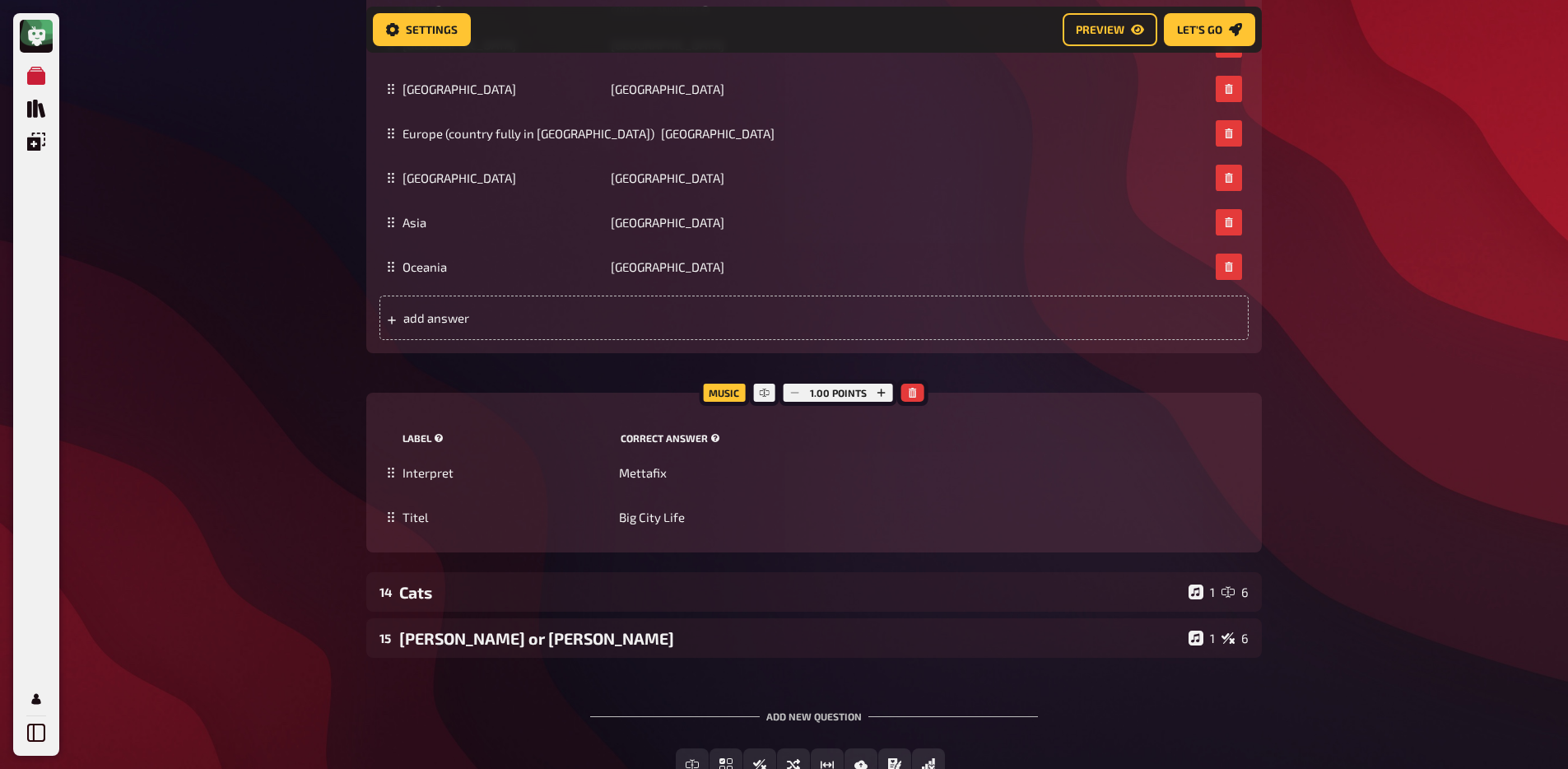
scroll to position [225, 0]
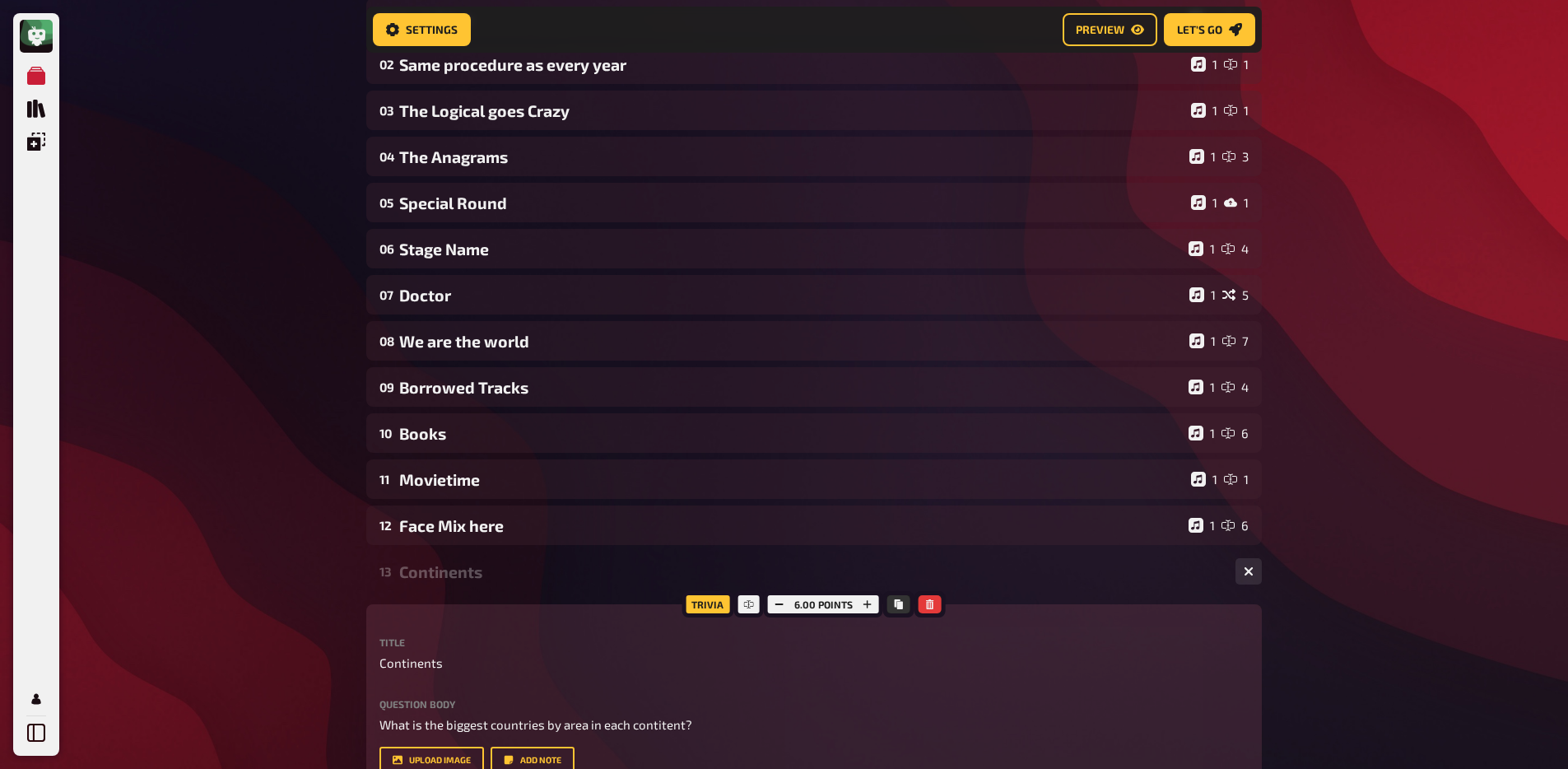
click at [423, 568] on div "Continents" at bounding box center [810, 572] width 823 height 19
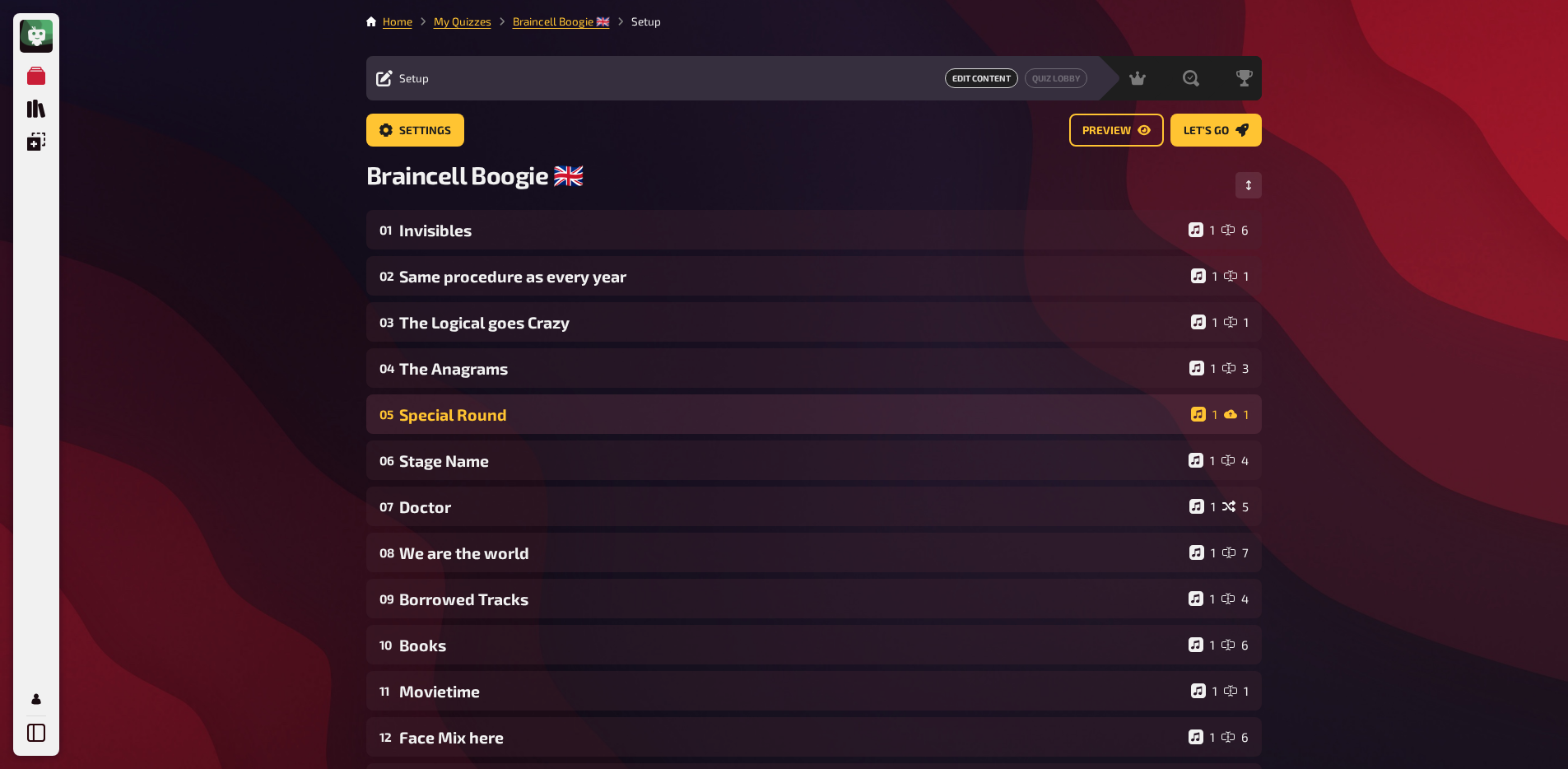
scroll to position [0, 0]
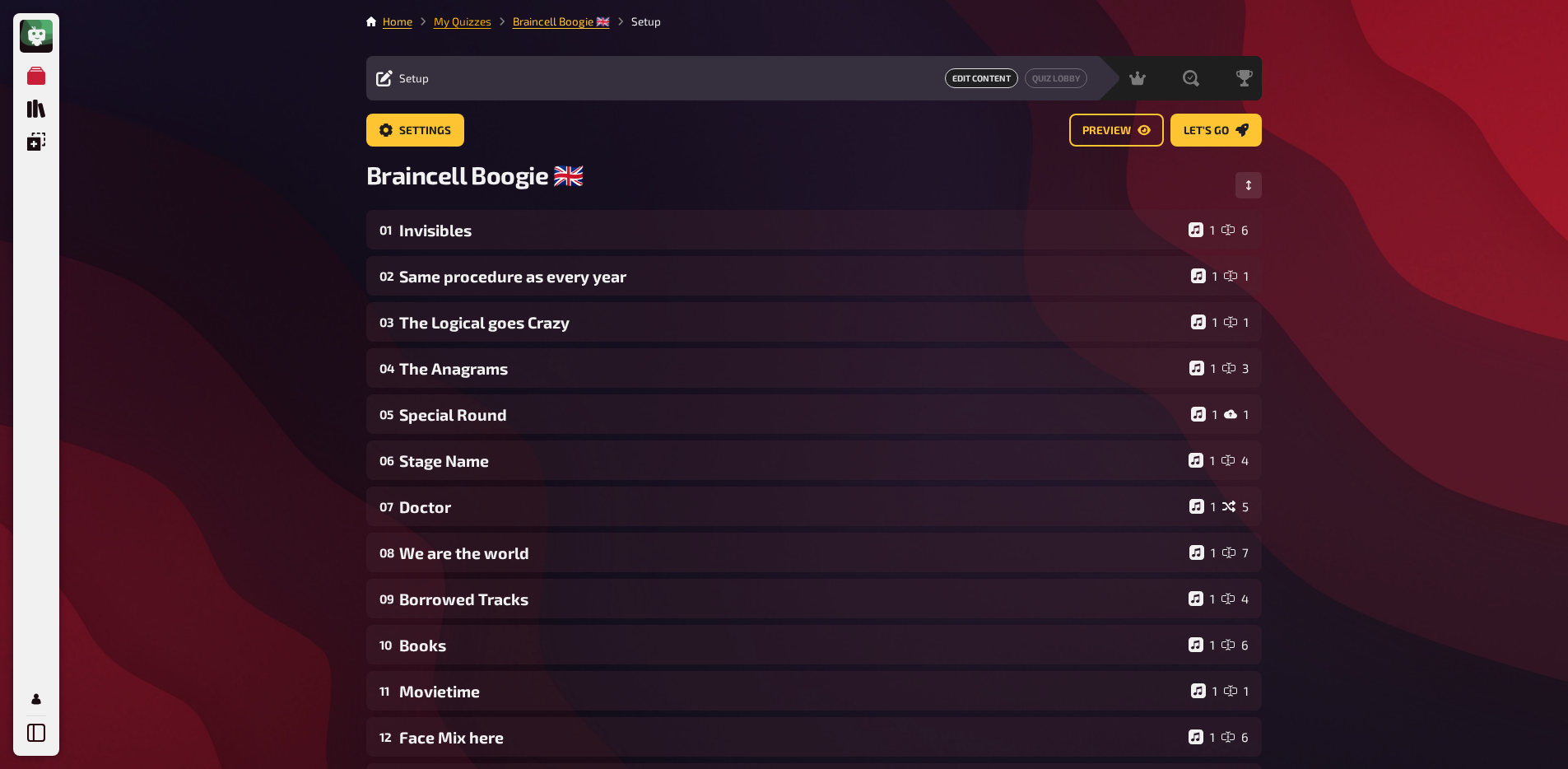
click at [453, 18] on link "My Quizzes" at bounding box center [462, 22] width 58 height 13
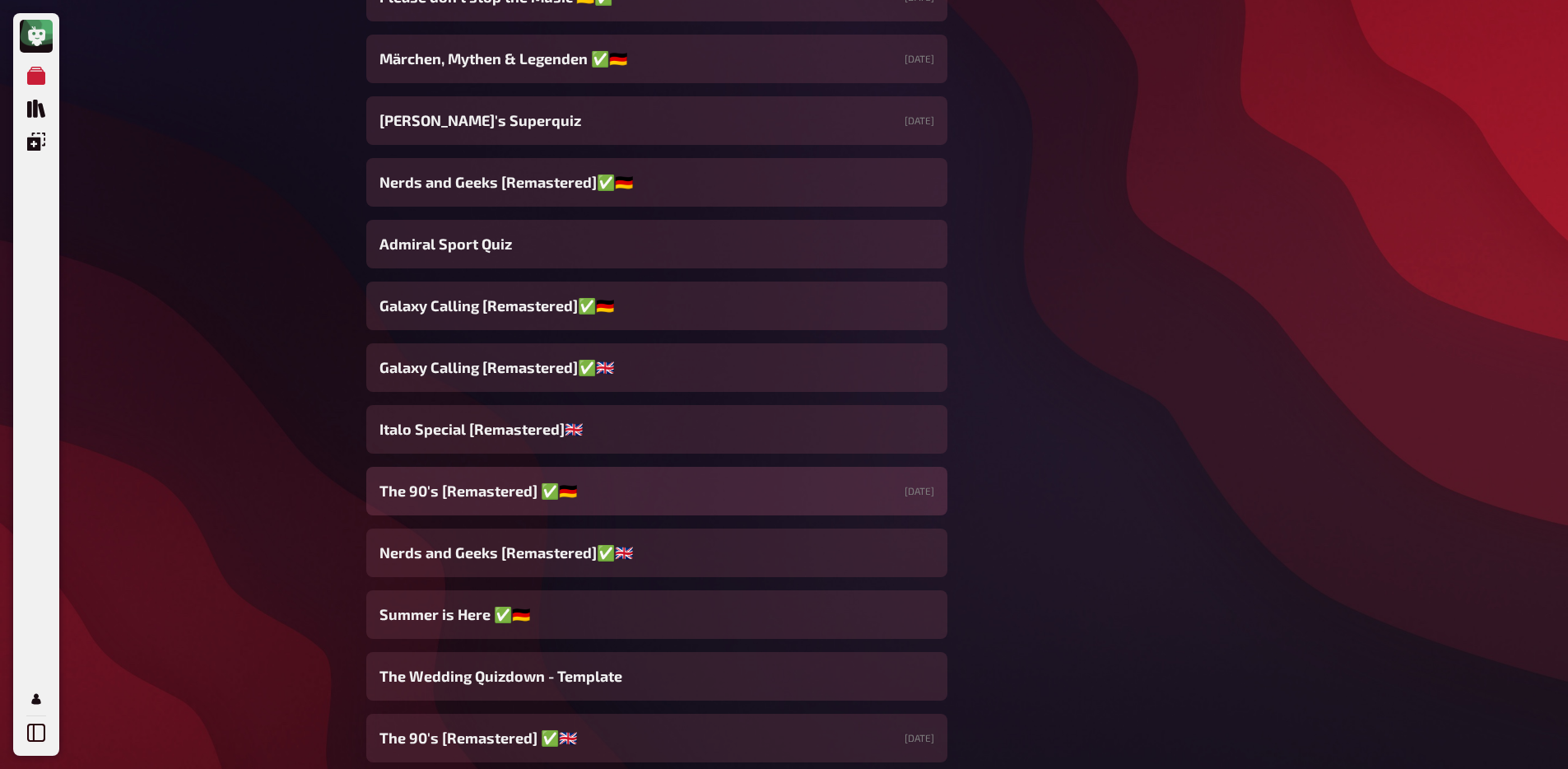
scroll to position [1594, 0]
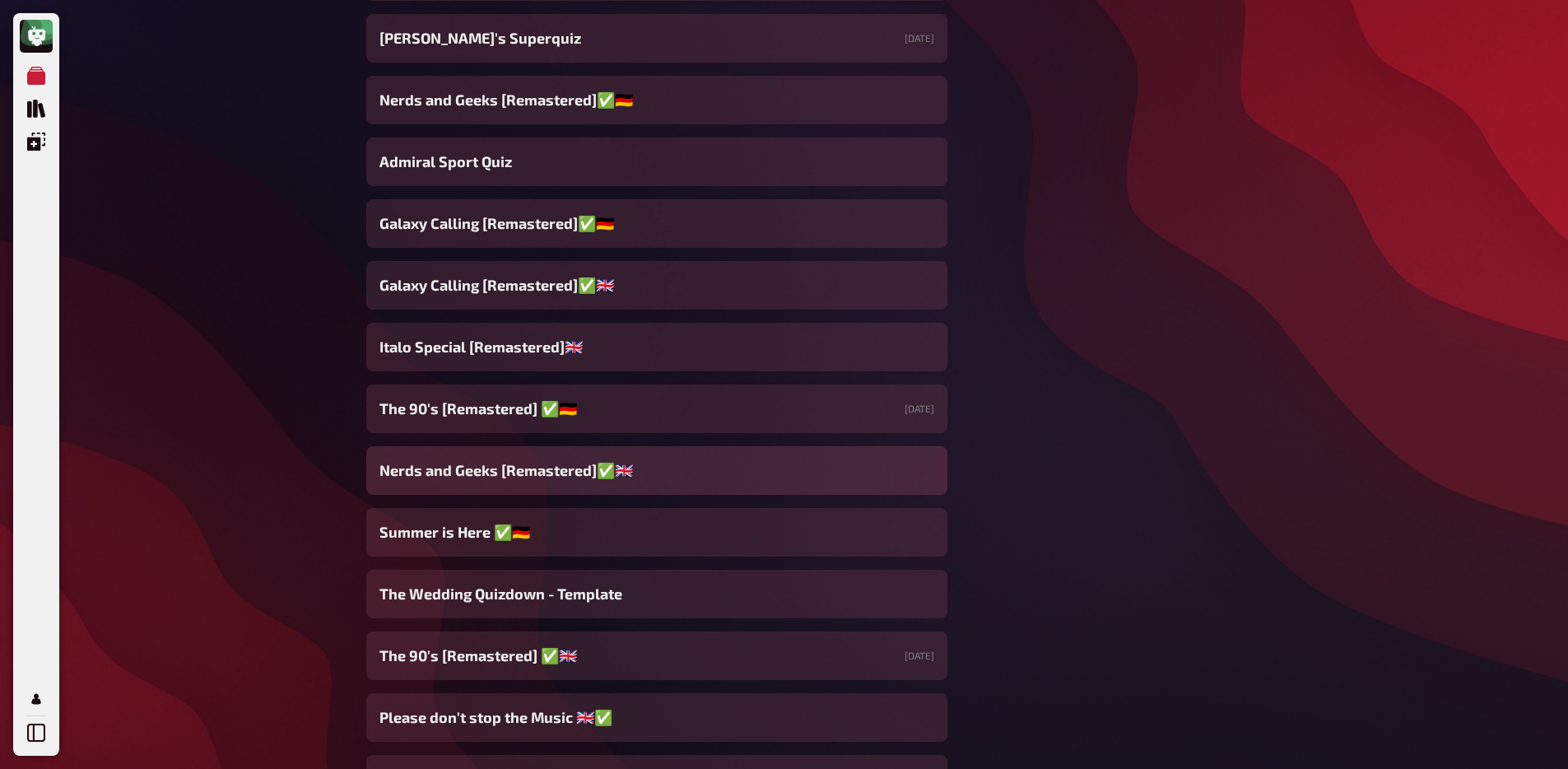
click at [510, 481] on span "Nerds and Geeks [Remastered]✅​🇬🇧" at bounding box center [505, 471] width 253 height 23
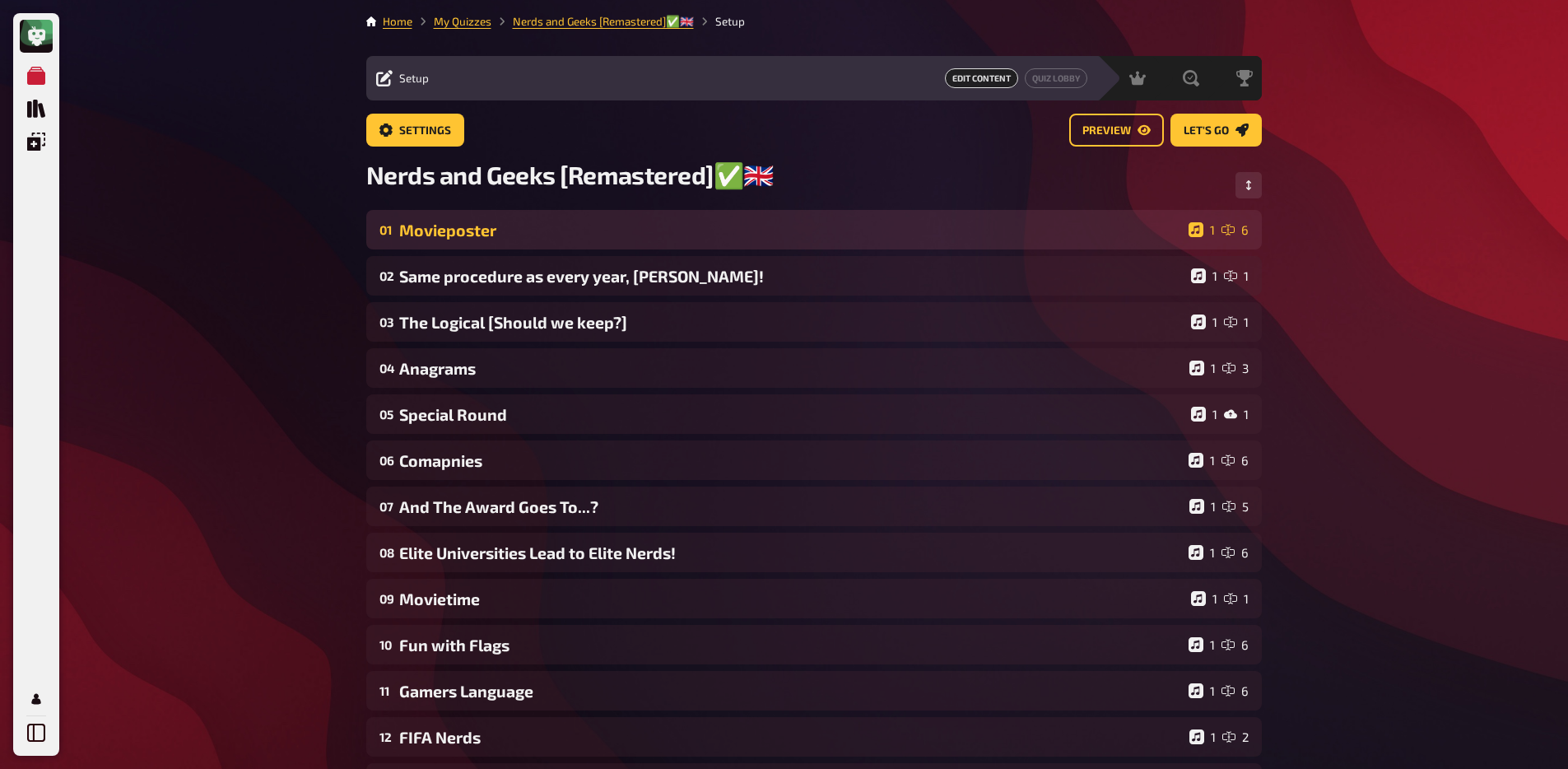
click at [504, 237] on div "Movieposter" at bounding box center [790, 230] width 783 height 19
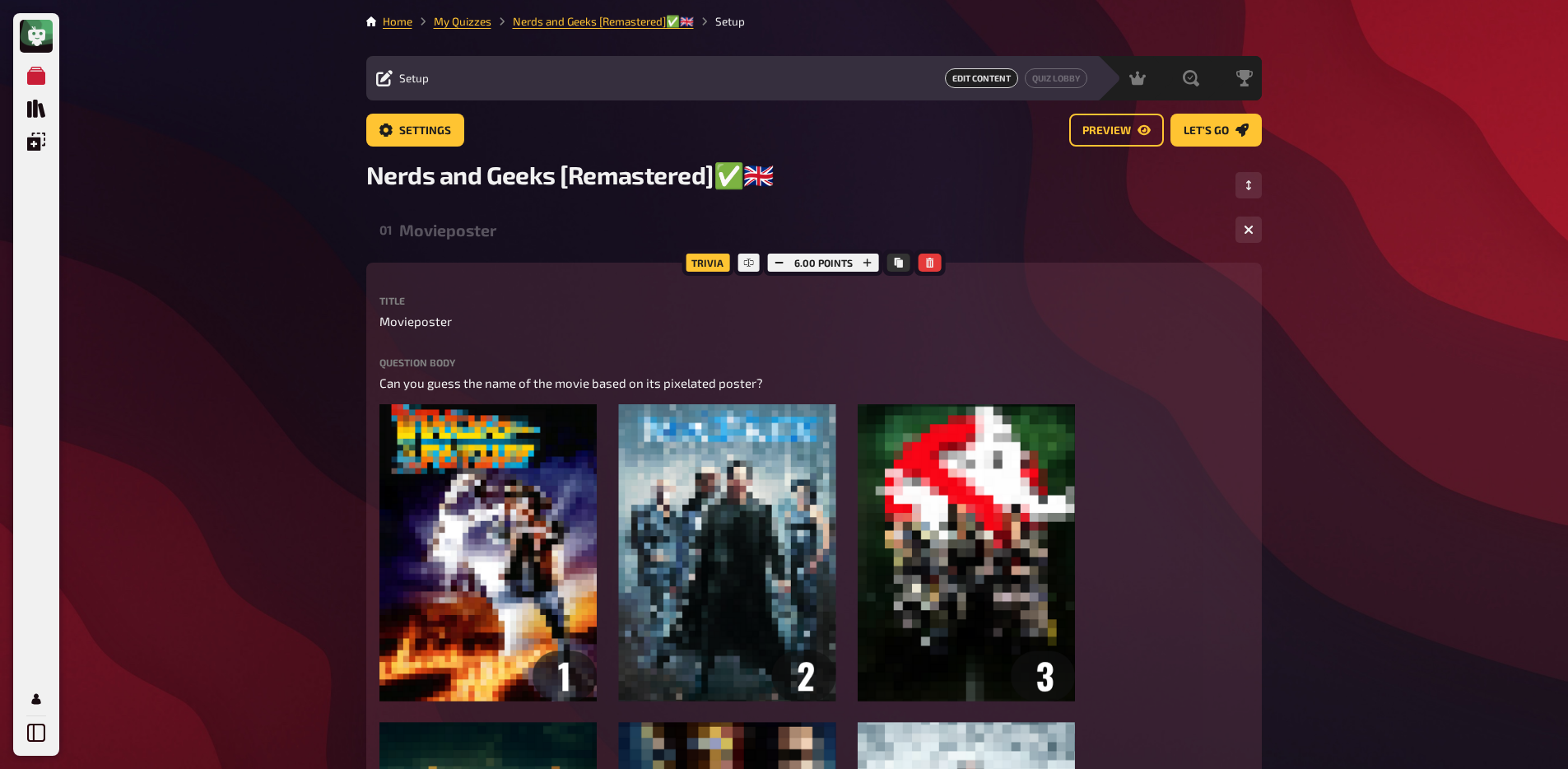
click at [504, 237] on div "Movieposter" at bounding box center [810, 230] width 823 height 19
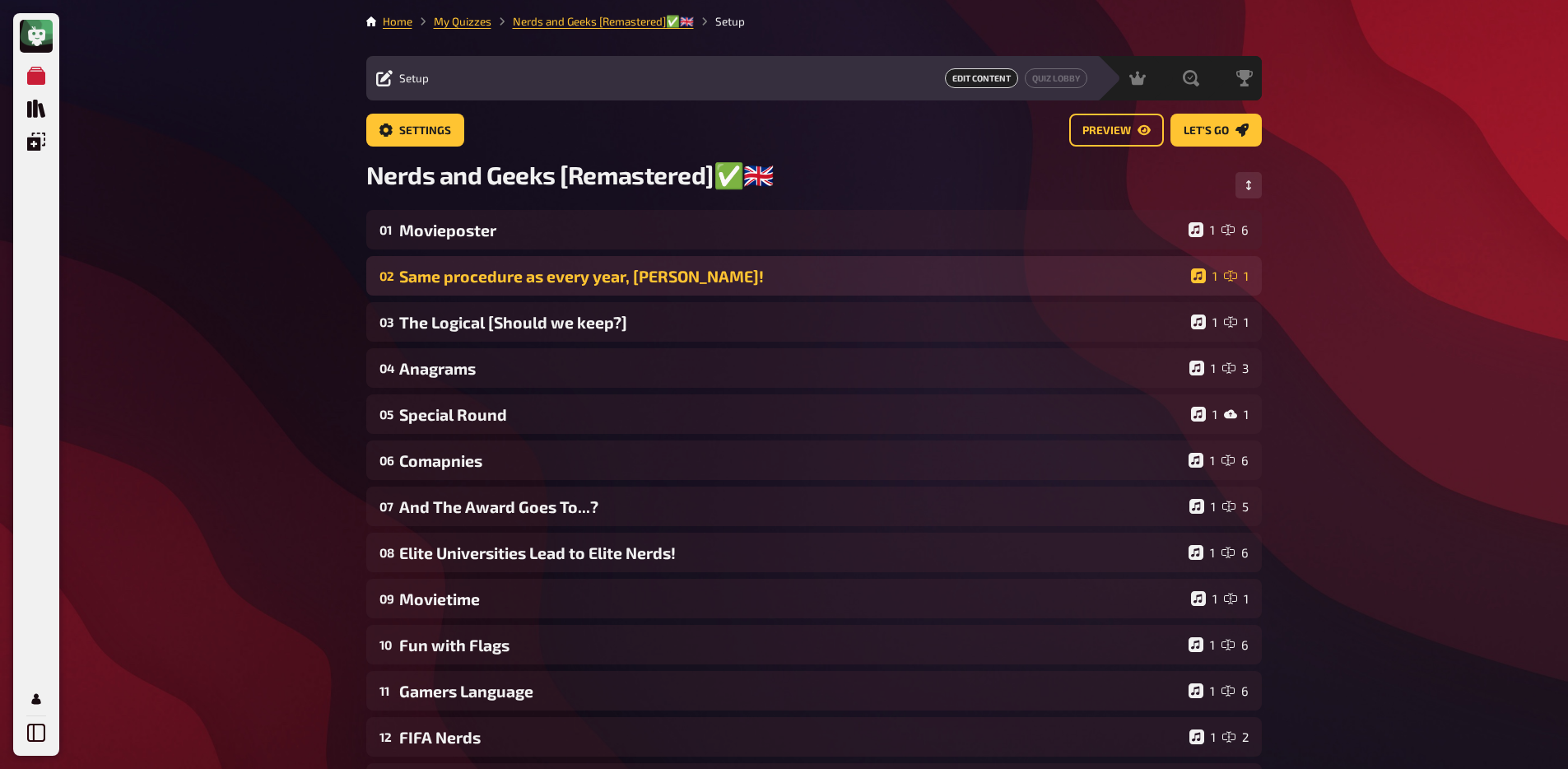
click at [513, 277] on div "Same procedure as every year, [PERSON_NAME]!" at bounding box center [792, 276] width 785 height 19
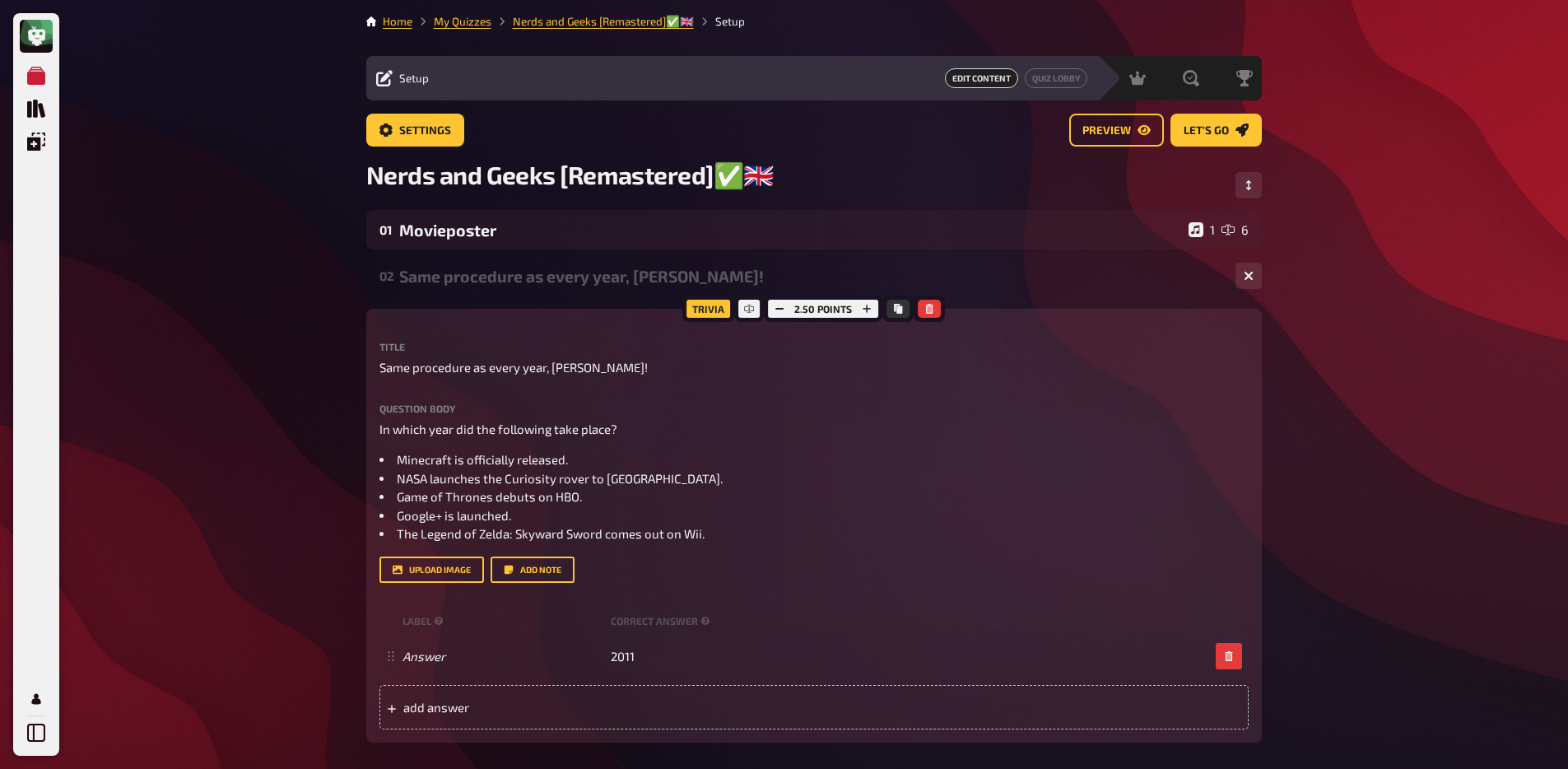
click at [513, 277] on div "Same procedure as every year, [PERSON_NAME]!" at bounding box center [810, 276] width 823 height 19
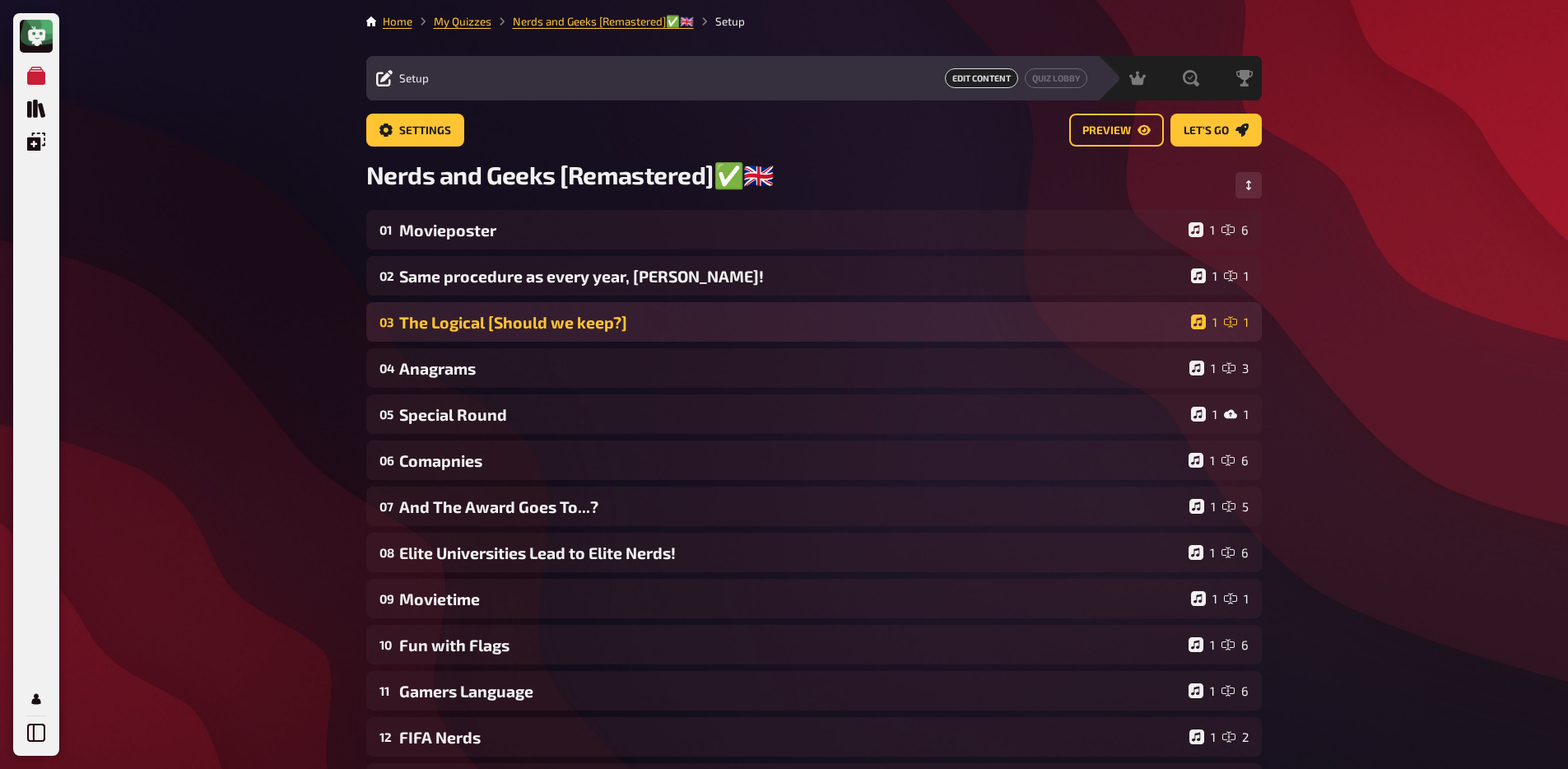
click at [502, 319] on div "The Logical [Should we keep?]" at bounding box center [792, 322] width 785 height 19
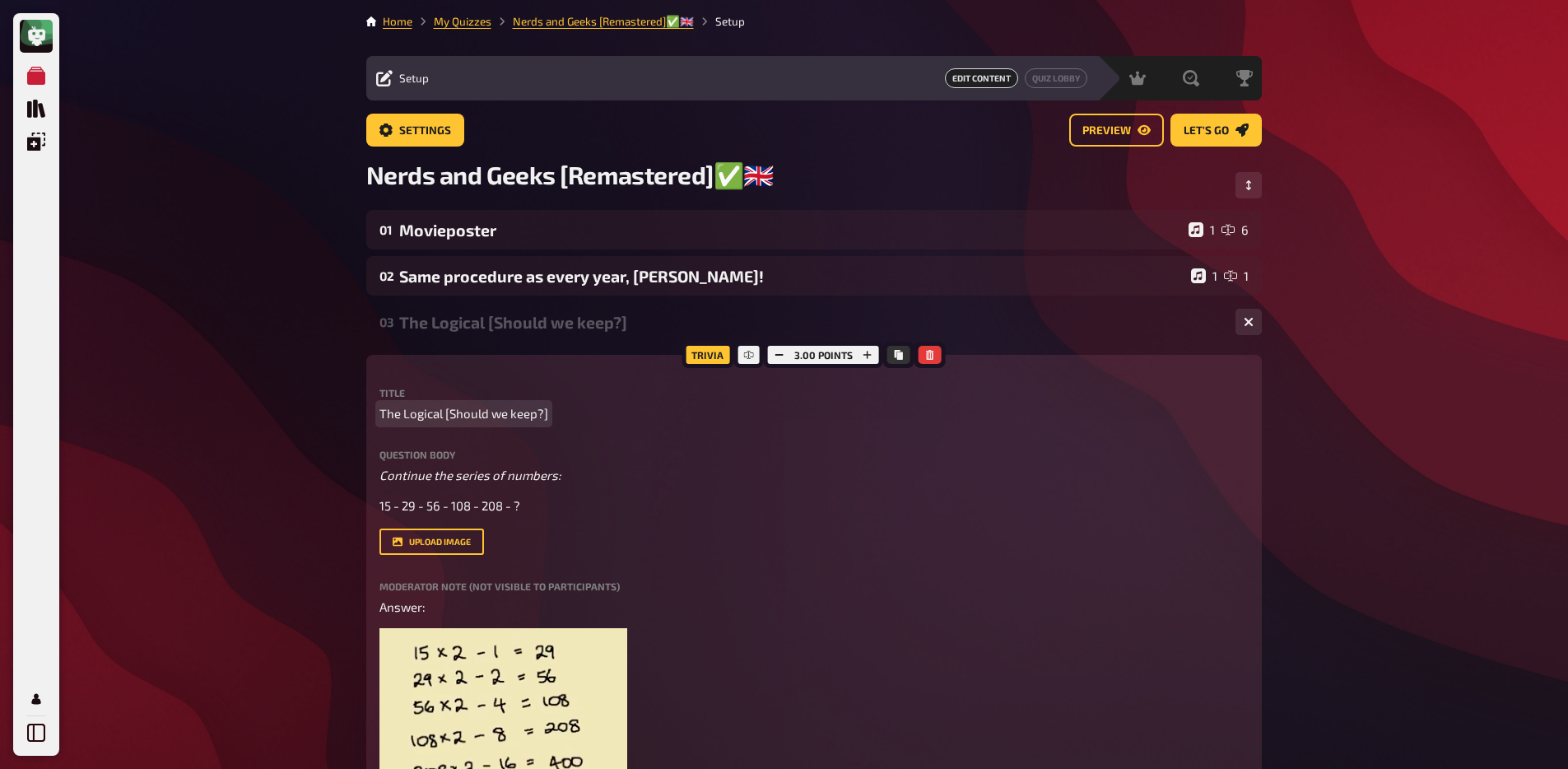
click at [462, 415] on span "The Logical [Should we keep?]" at bounding box center [464, 414] width 169 height 19
drag, startPoint x: 444, startPoint y: 418, endPoint x: 559, endPoint y: 411, distance: 115.2
click at [559, 411] on p "The Logical [Should we keep?]" at bounding box center [814, 414] width 869 height 19
click at [530, 334] on div "03 The Logical 1 1" at bounding box center [814, 322] width 896 height 39
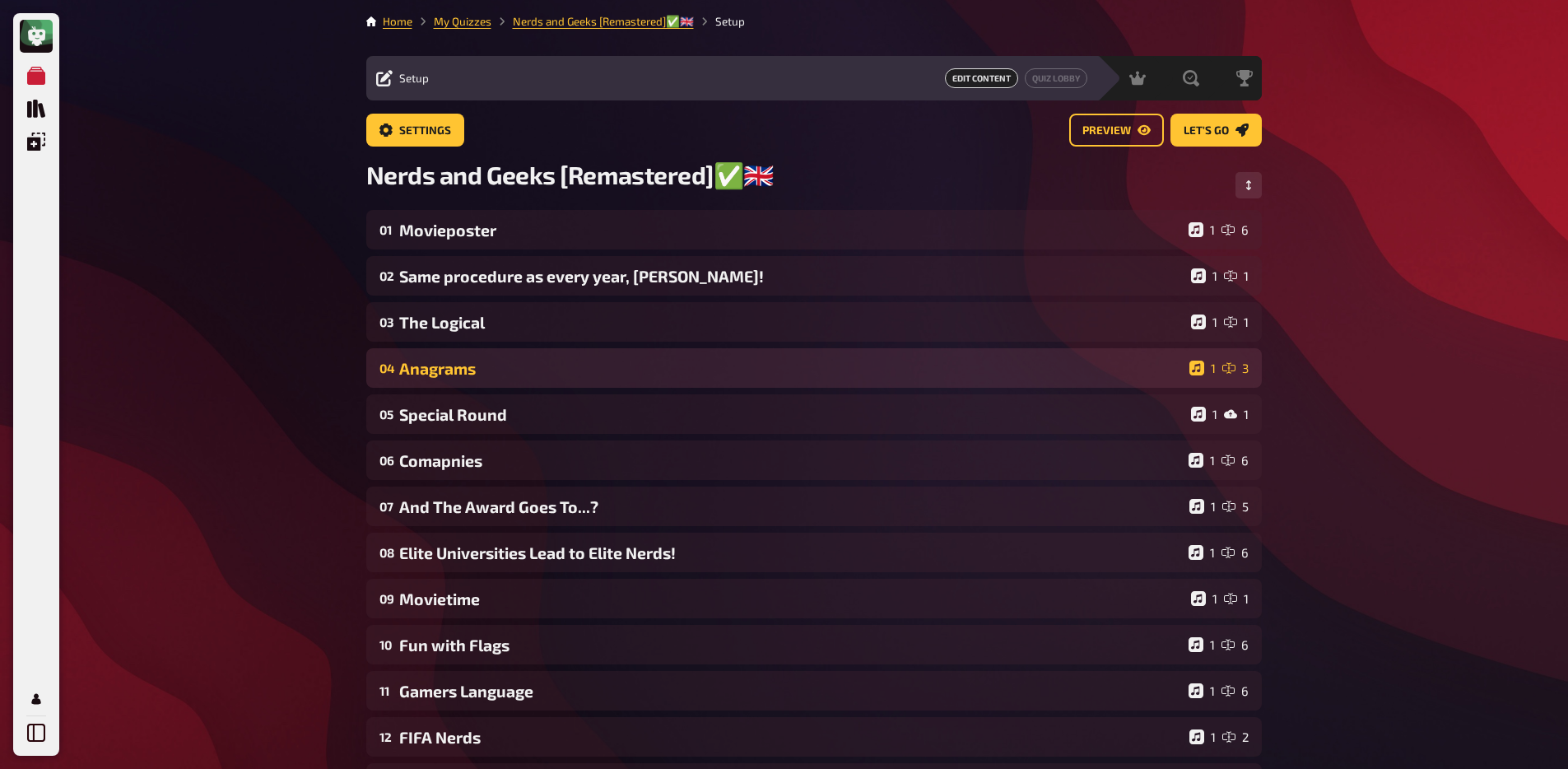
click at [517, 371] on div "Anagrams" at bounding box center [791, 368] width 784 height 19
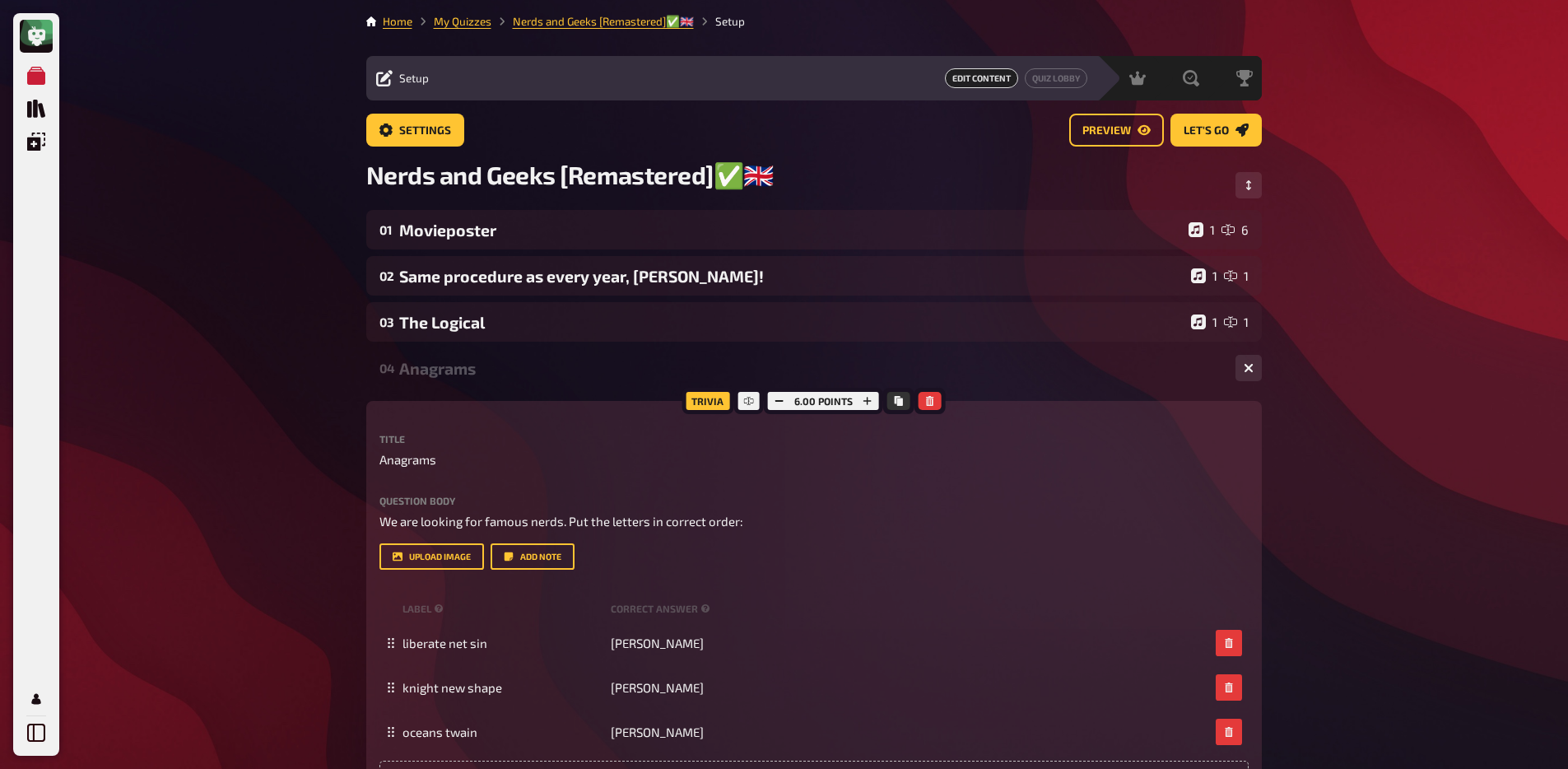
click at [495, 378] on div "Anagrams" at bounding box center [810, 368] width 823 height 19
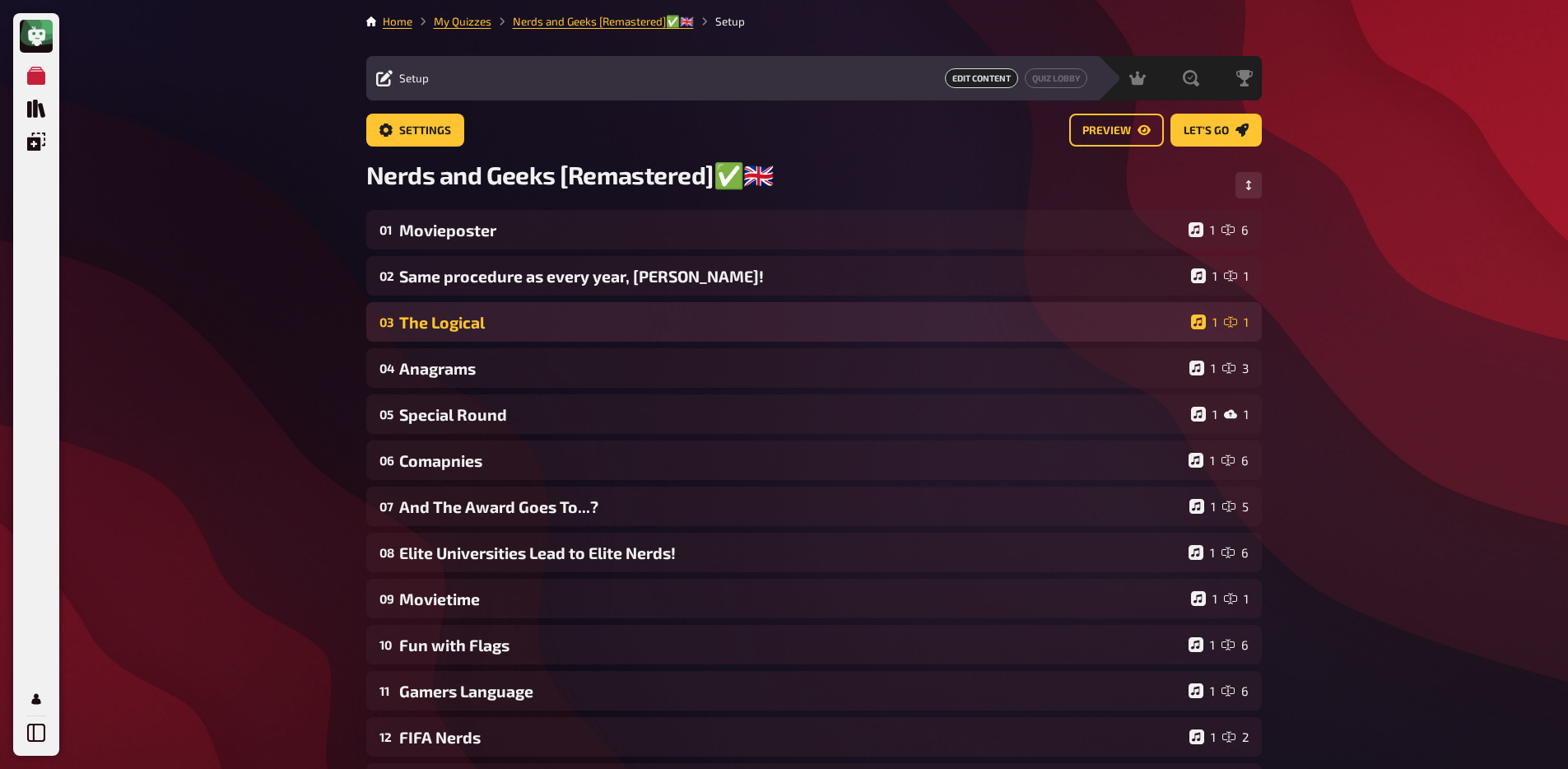
click at [510, 325] on div "The Logical" at bounding box center [792, 322] width 785 height 19
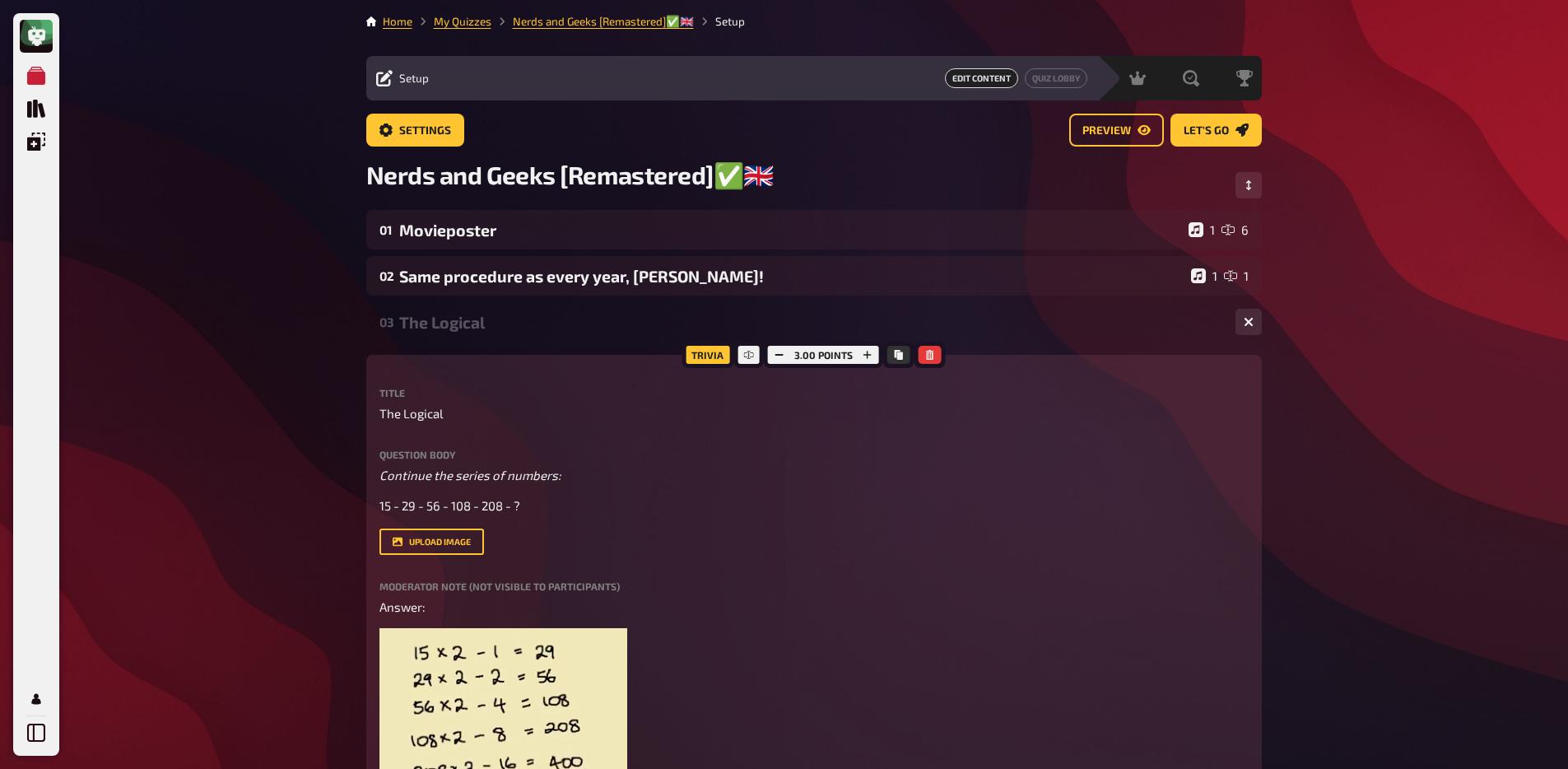
click at [508, 329] on div "The Logical" at bounding box center [810, 322] width 823 height 19
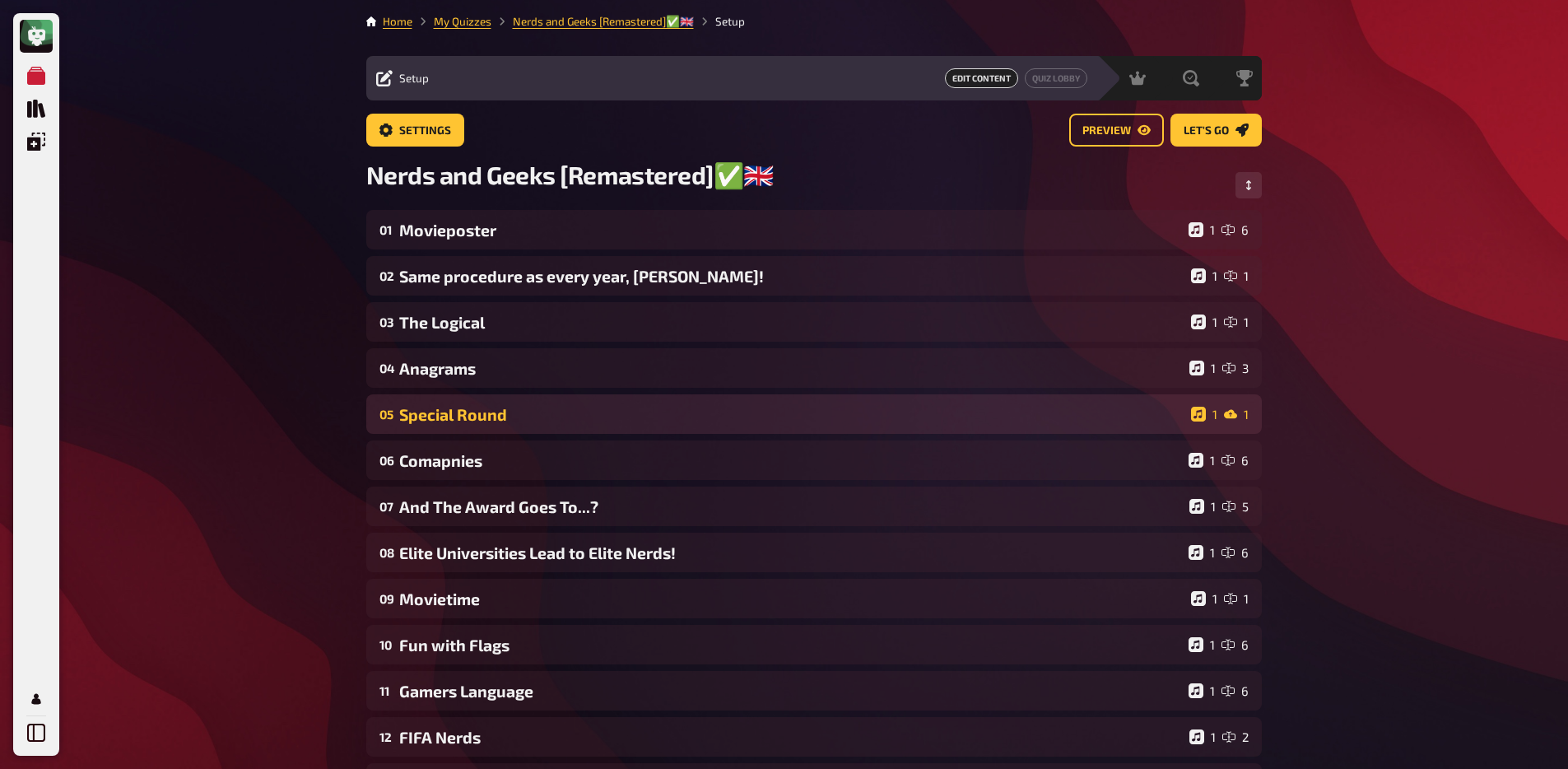
click at [511, 434] on div "05 Special Round 1 1" at bounding box center [814, 414] width 896 height 39
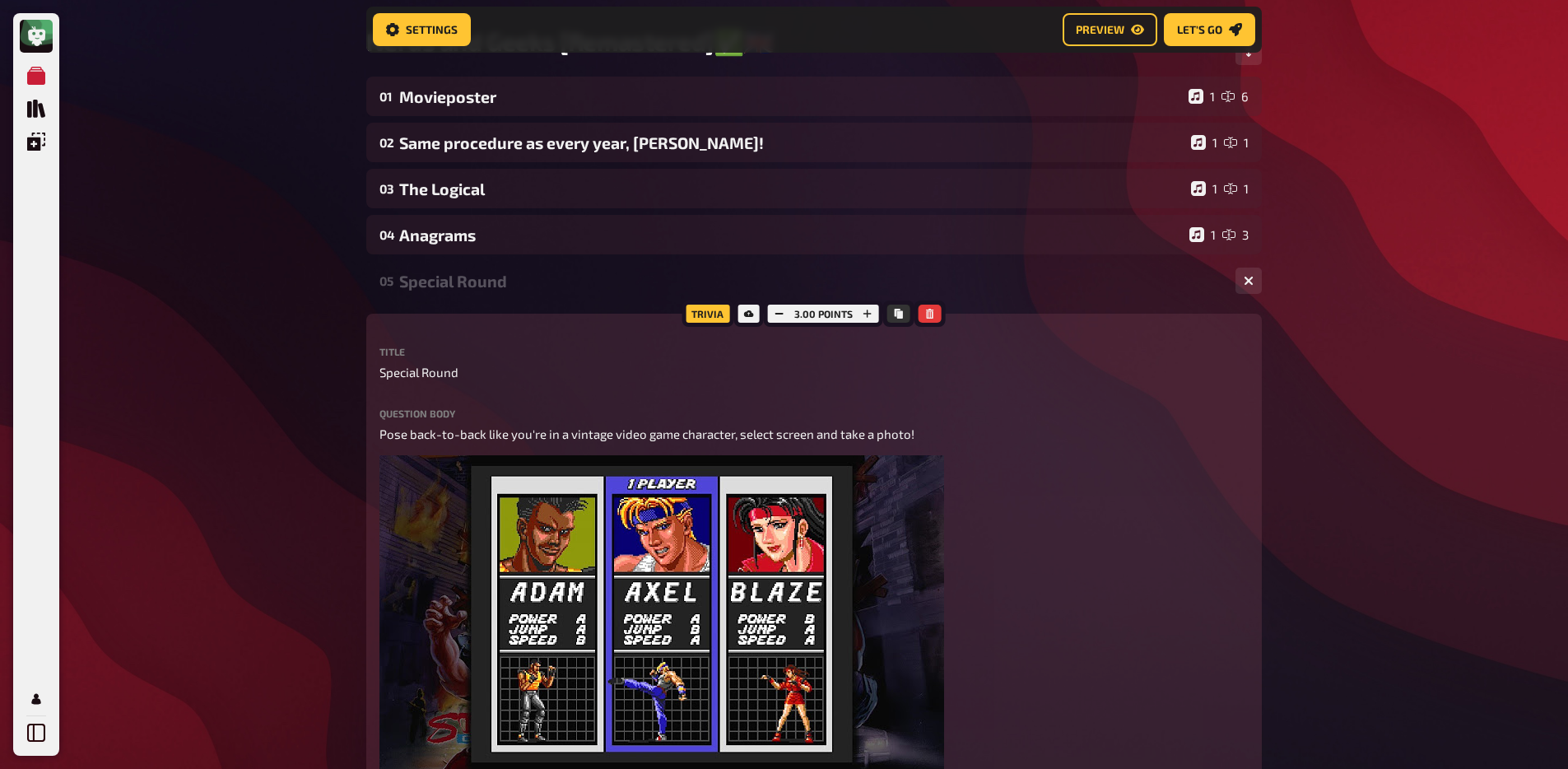
scroll to position [180, 0]
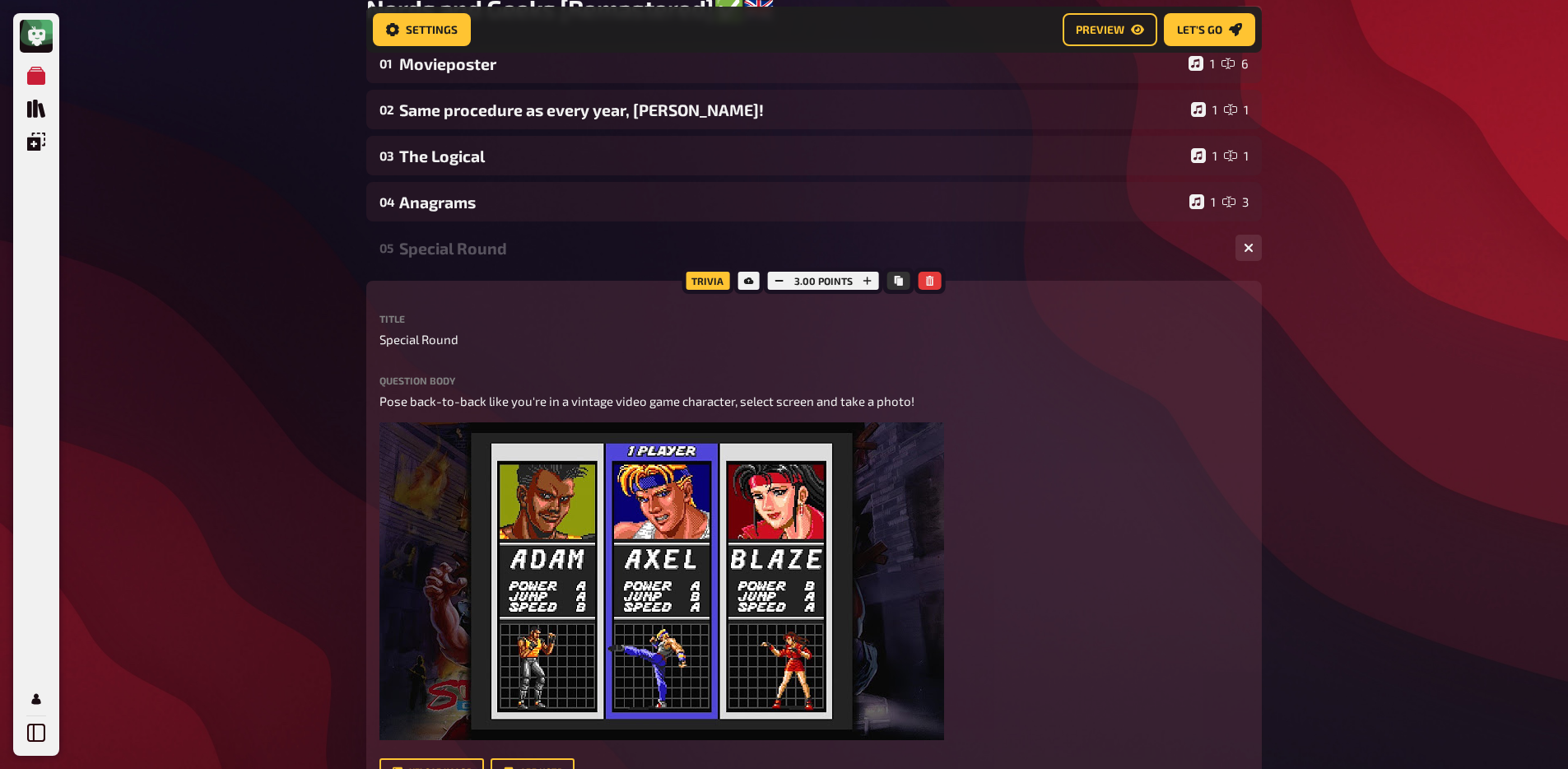
click at [471, 248] on div "Special Round" at bounding box center [810, 248] width 823 height 19
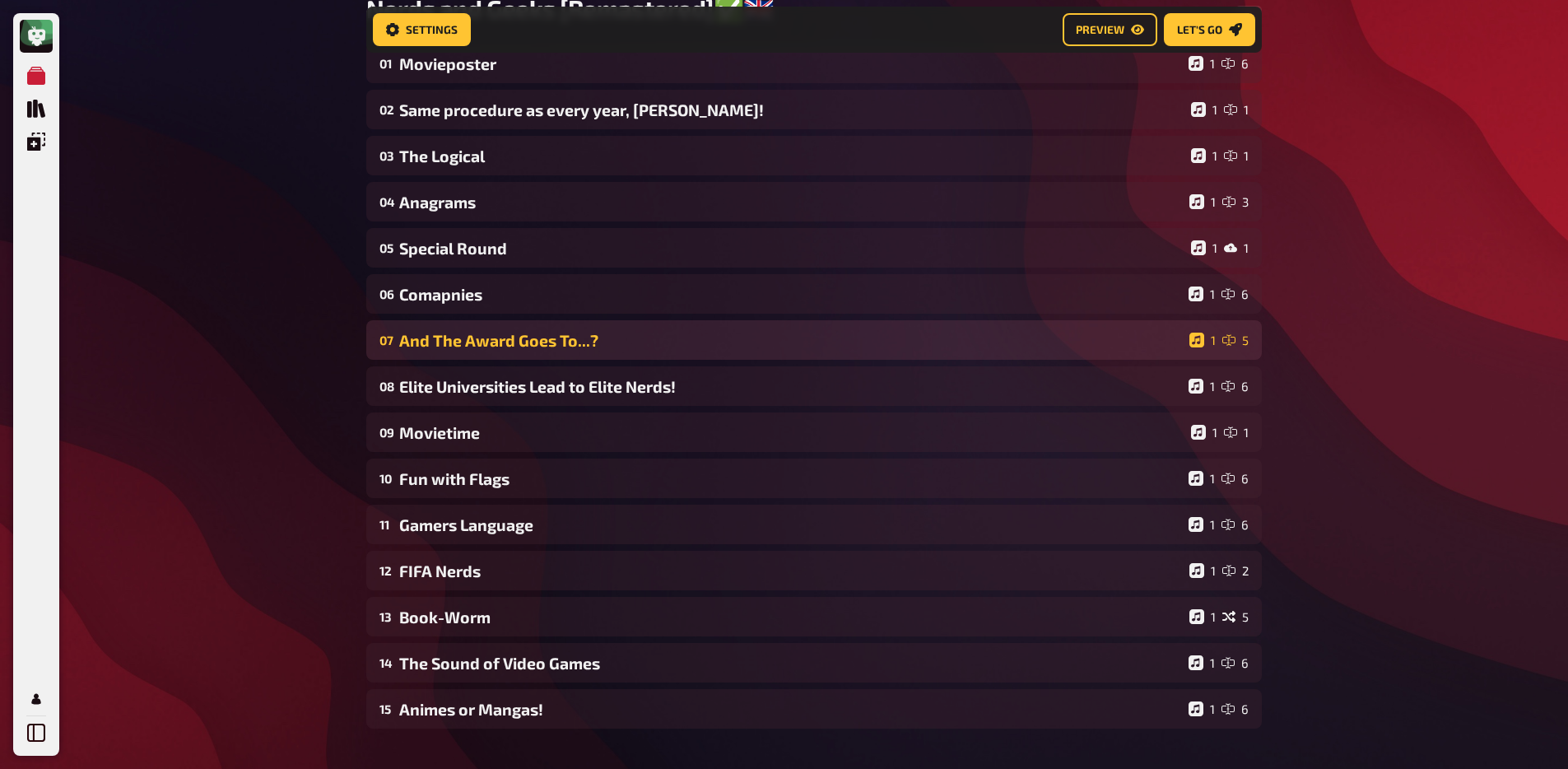
click at [459, 323] on div "07 And The Award Goes To...? 1 5" at bounding box center [814, 339] width 896 height 39
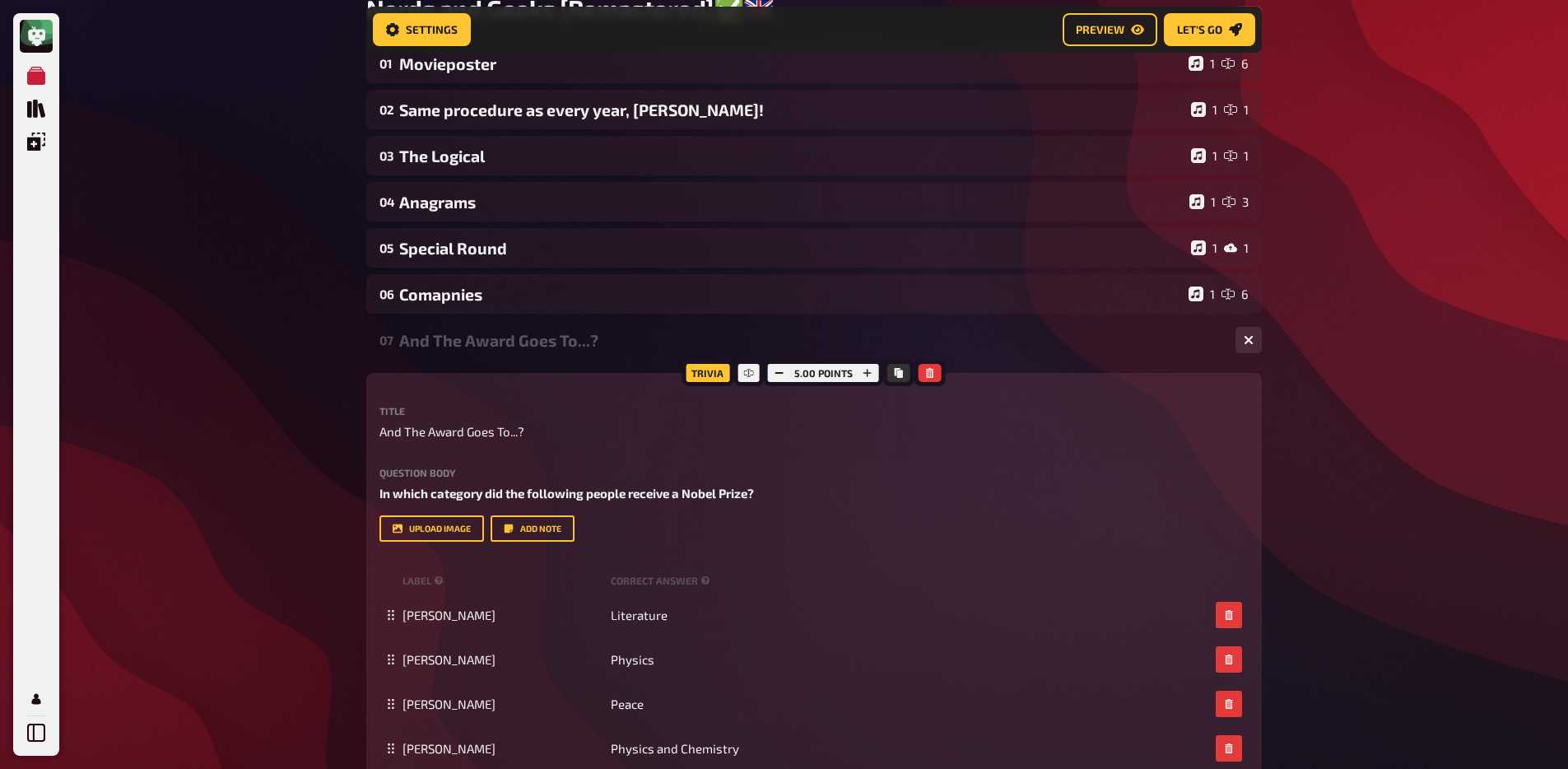
click at [466, 340] on div "And The Award Goes To...?" at bounding box center [810, 340] width 823 height 19
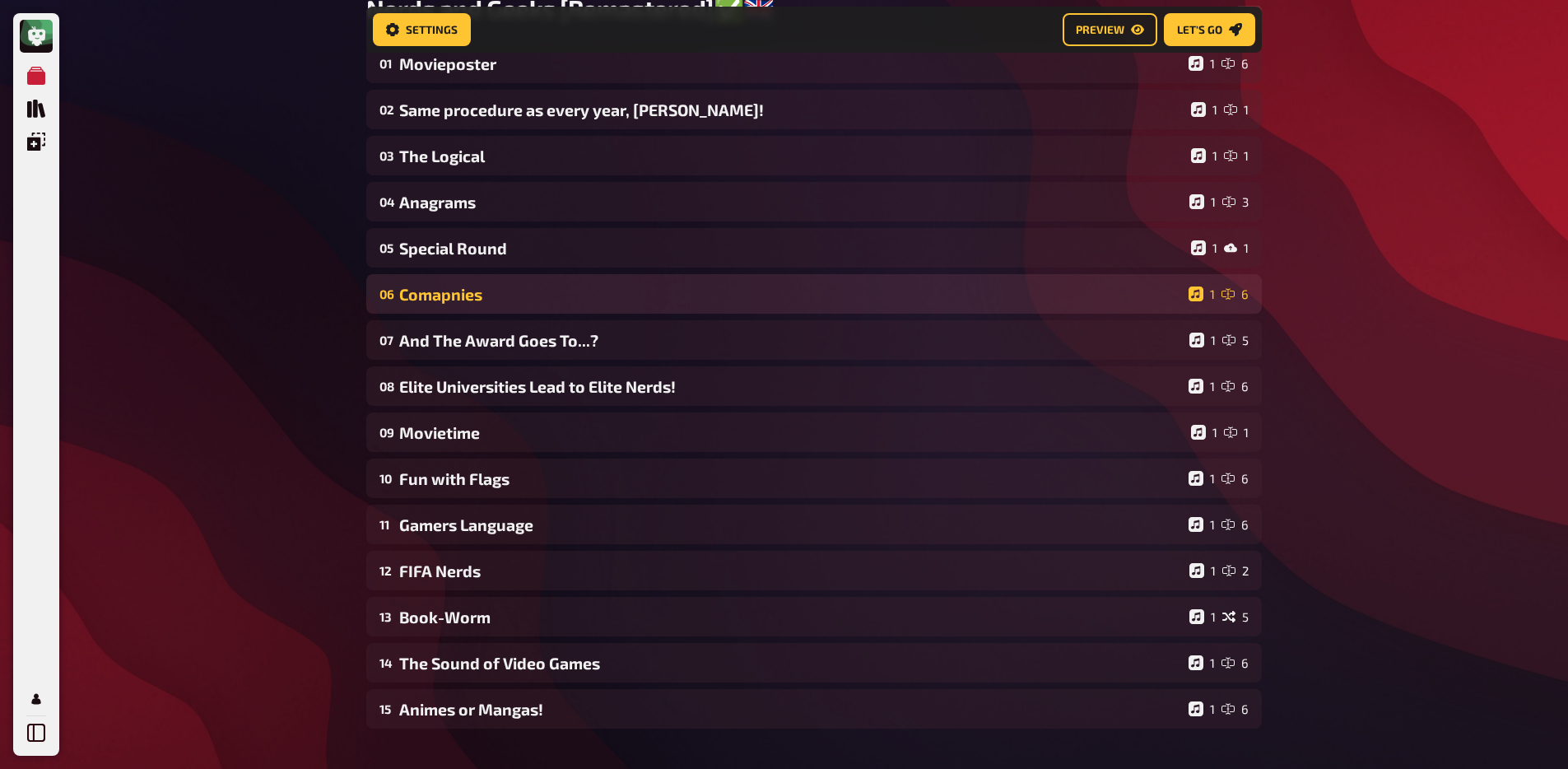
click at [469, 300] on div "Comapnies" at bounding box center [790, 294] width 783 height 19
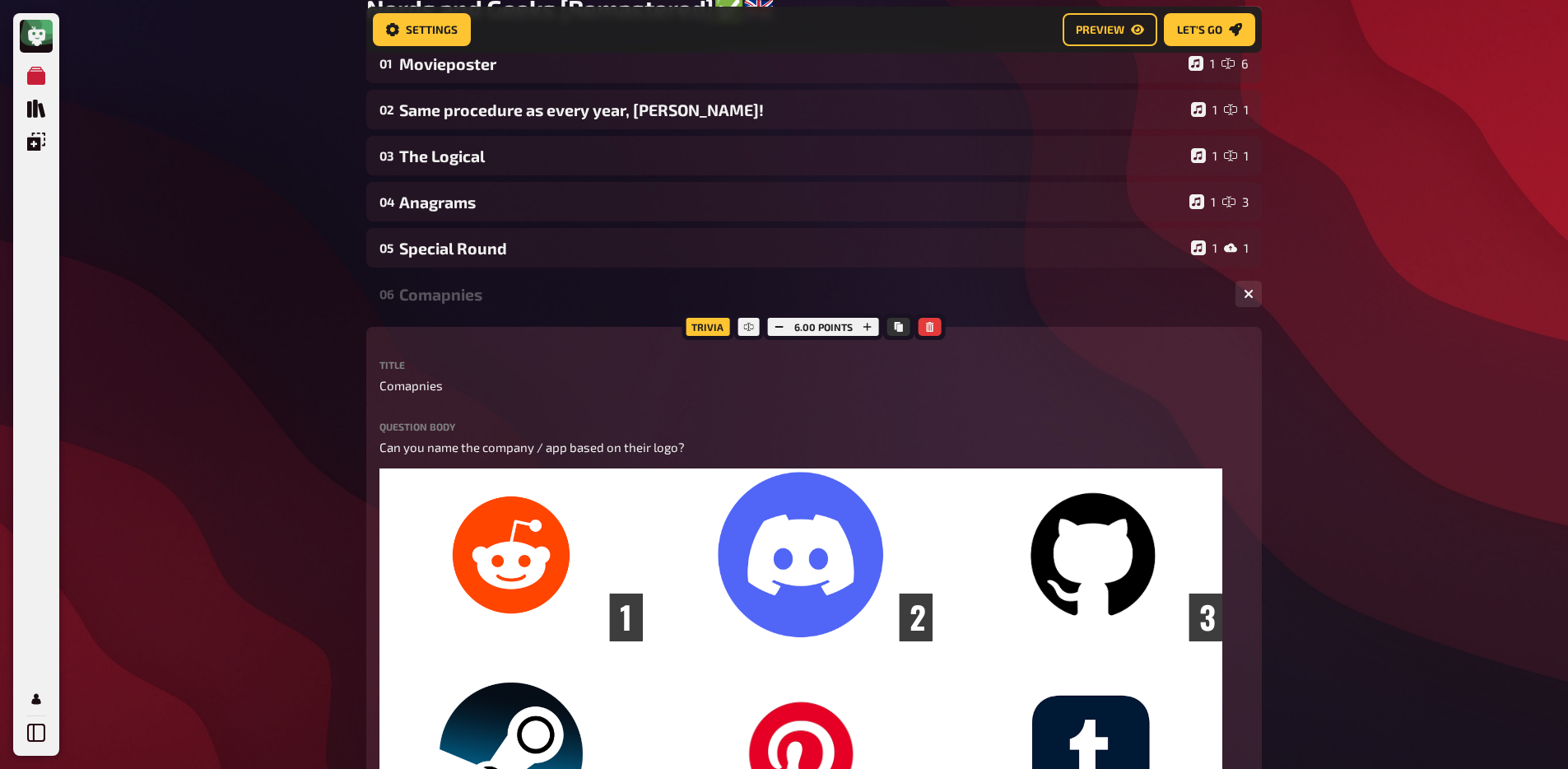
click at [469, 300] on div "Comapnies" at bounding box center [810, 294] width 823 height 19
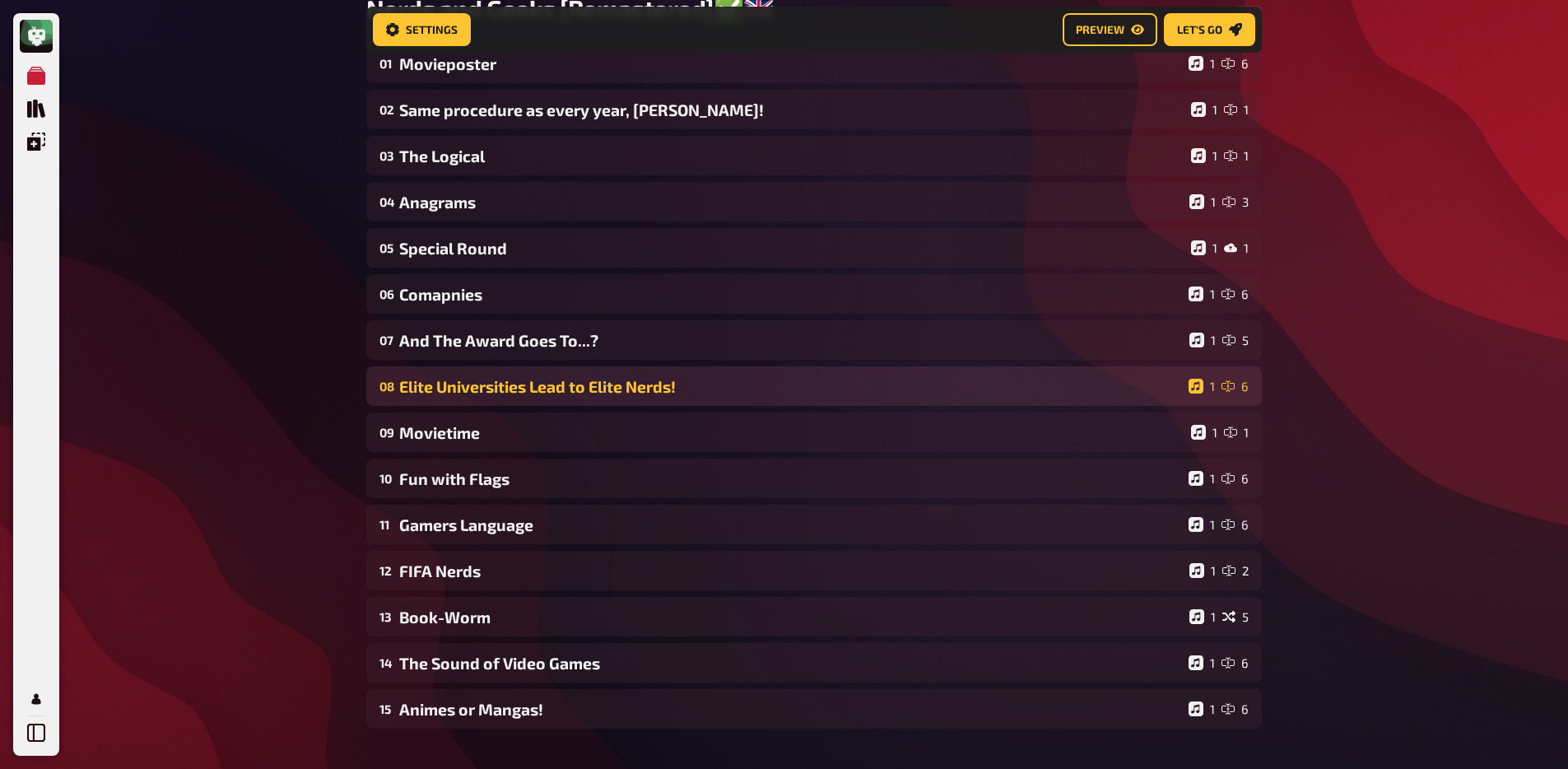
click at [469, 391] on div "Elite Universities Lead to Elite Nerds!" at bounding box center [790, 386] width 783 height 19
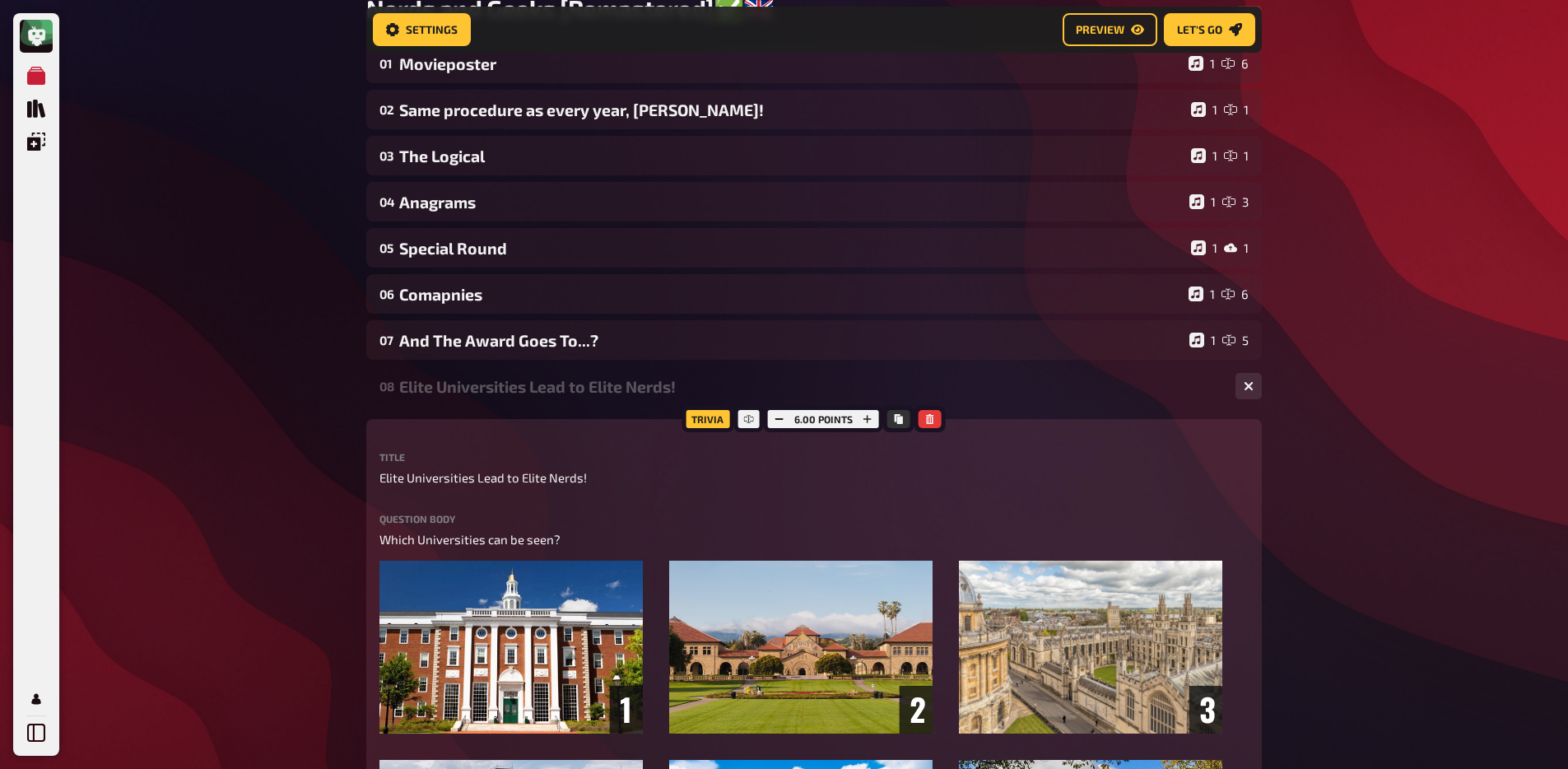
click at [469, 389] on div "Elite Universities Lead to Elite Nerds!" at bounding box center [810, 386] width 823 height 19
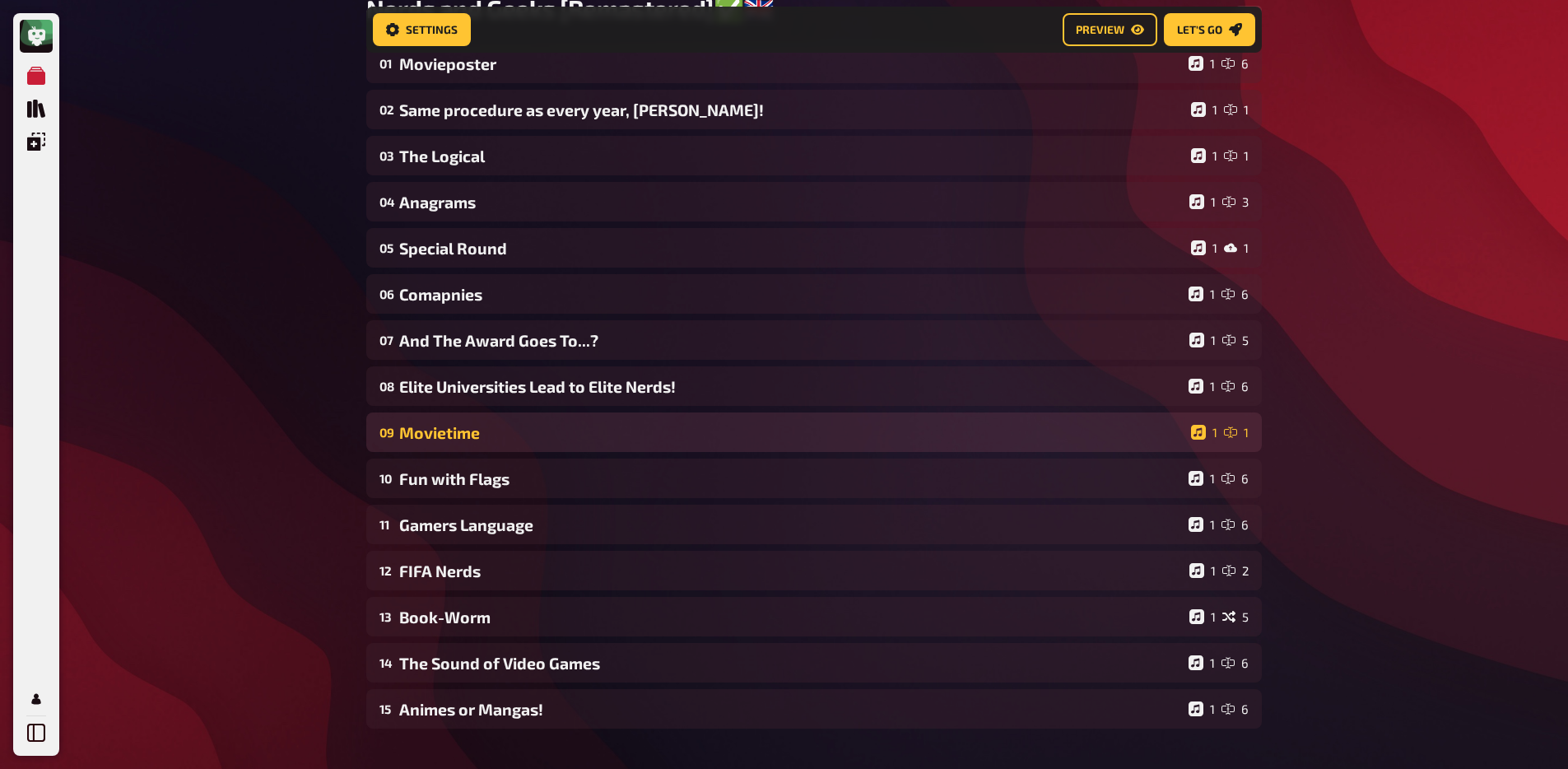
click at [460, 432] on div "Movietime" at bounding box center [792, 432] width 785 height 19
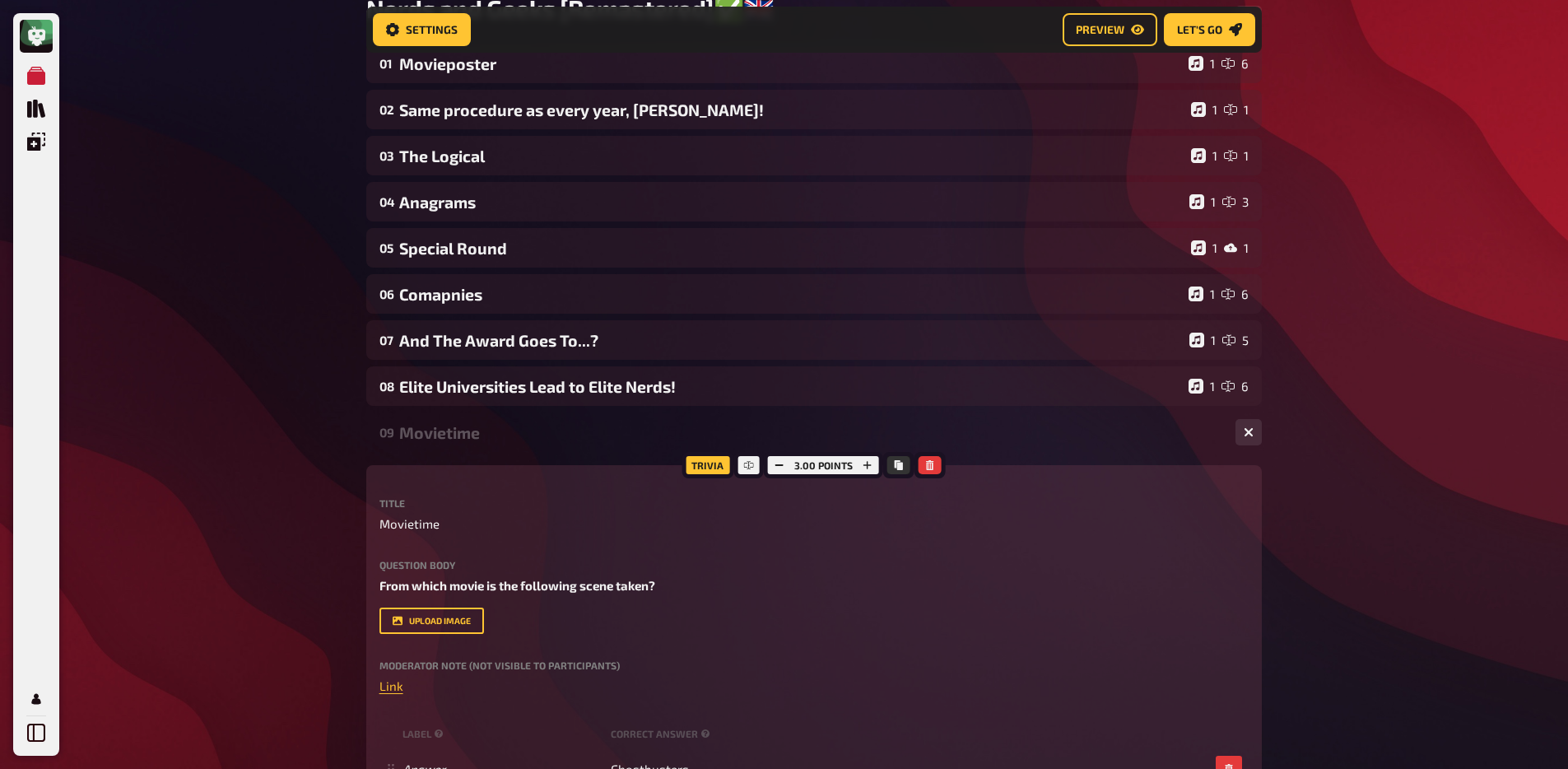
click at [457, 442] on div "Movietime" at bounding box center [810, 432] width 823 height 19
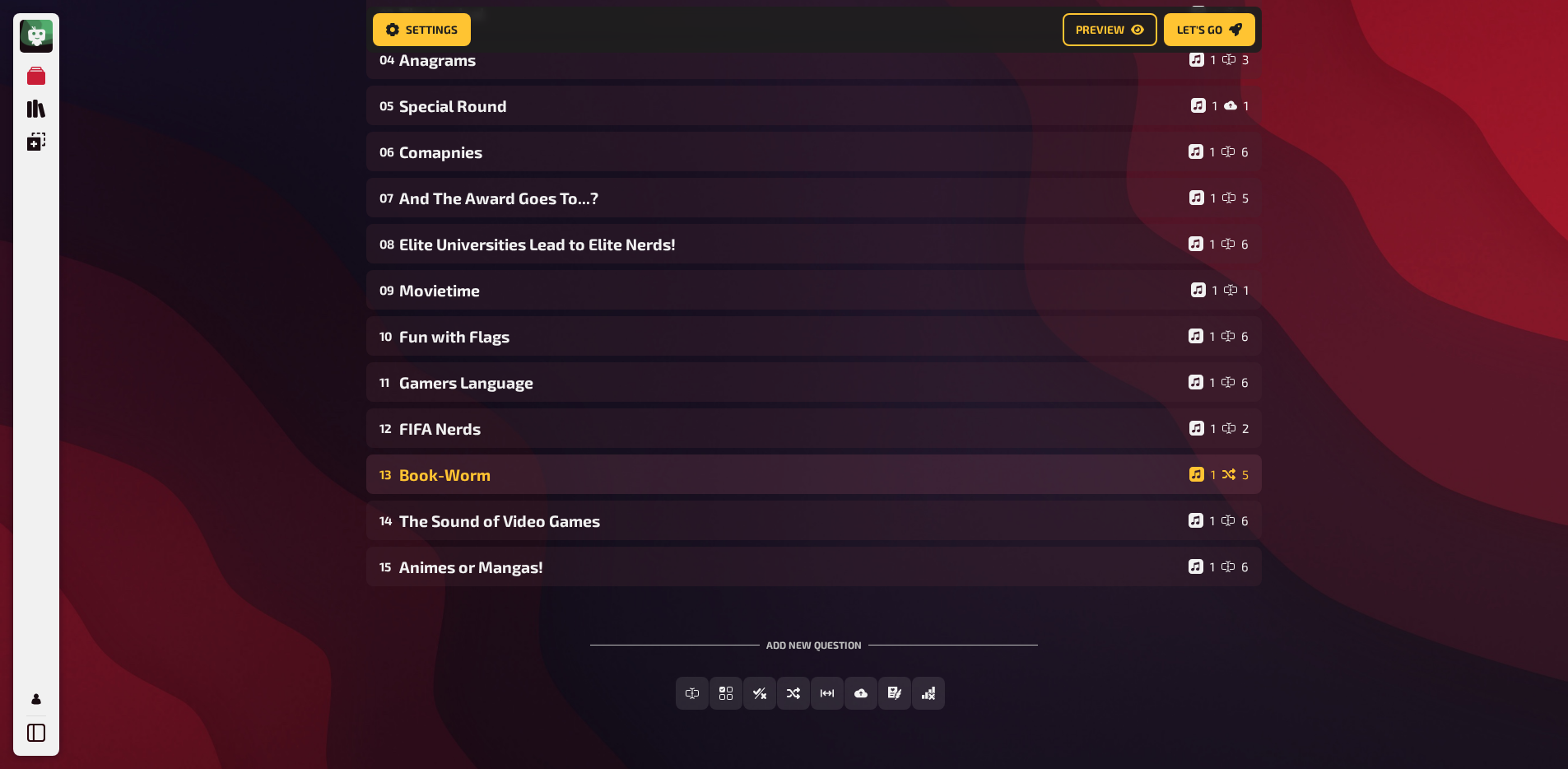
scroll to position [370, 0]
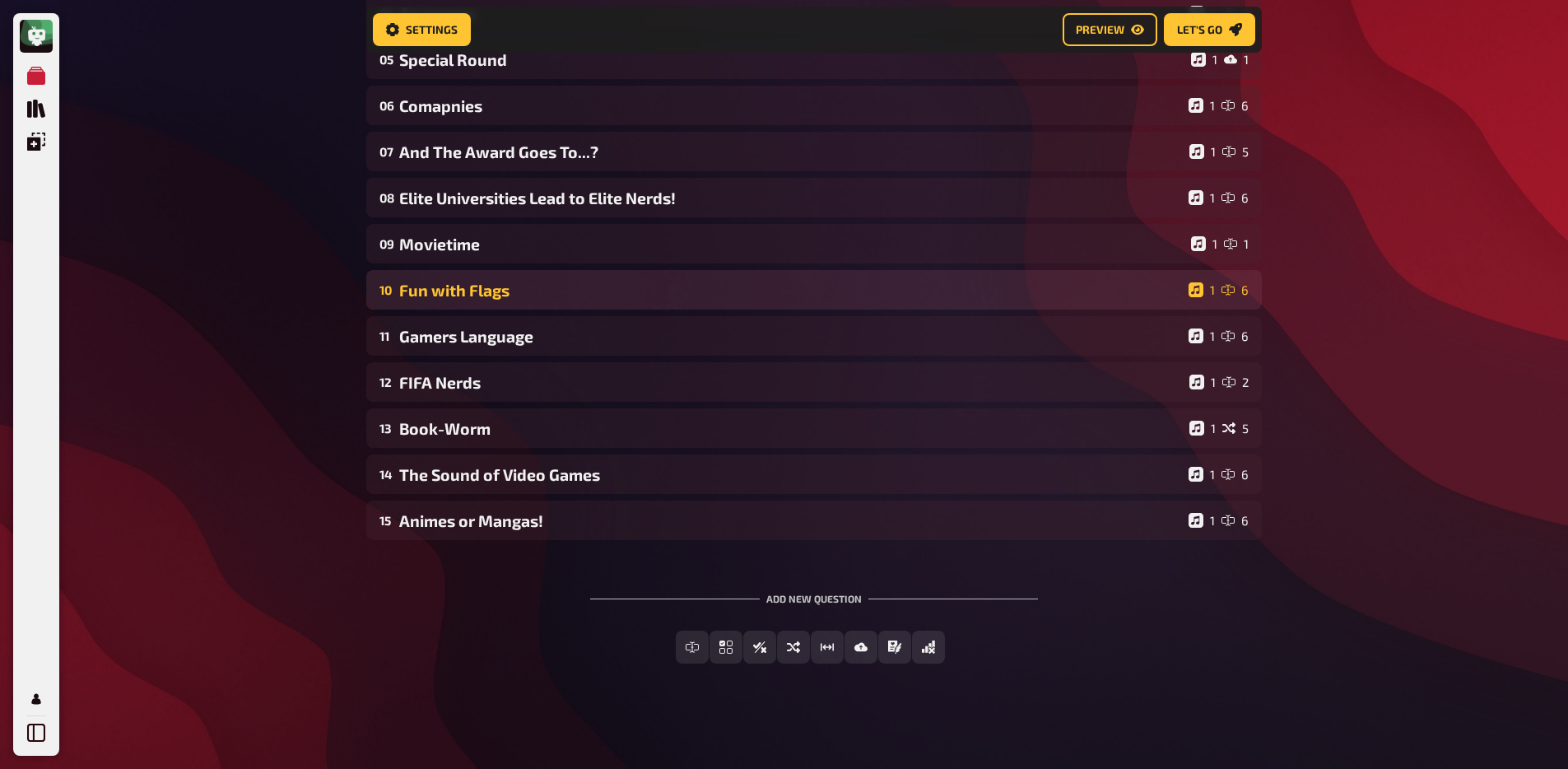
click at [480, 292] on div "Fun with Flags" at bounding box center [790, 290] width 783 height 19
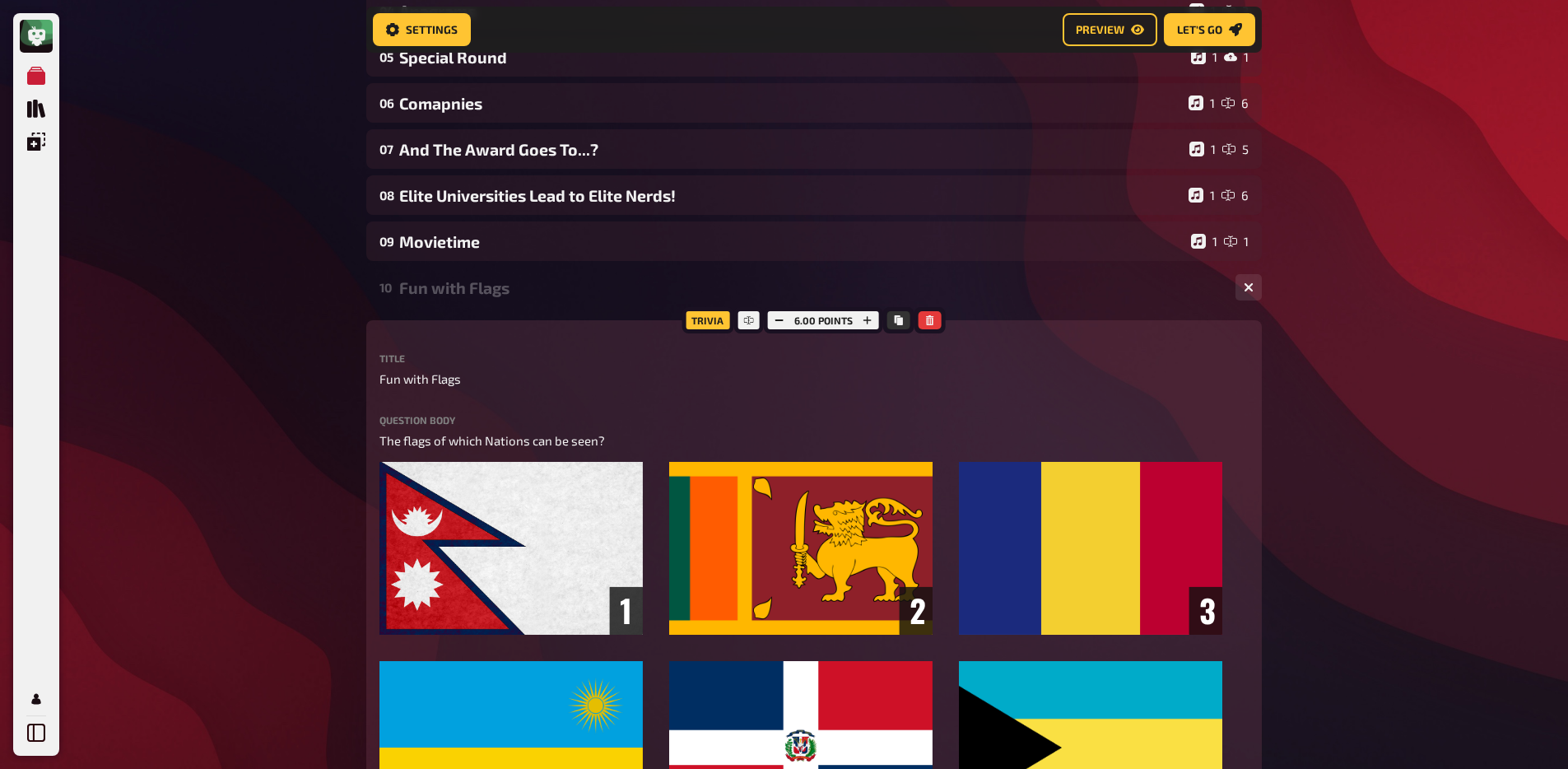
click at [480, 292] on div "Fun with Flags" at bounding box center [810, 288] width 823 height 19
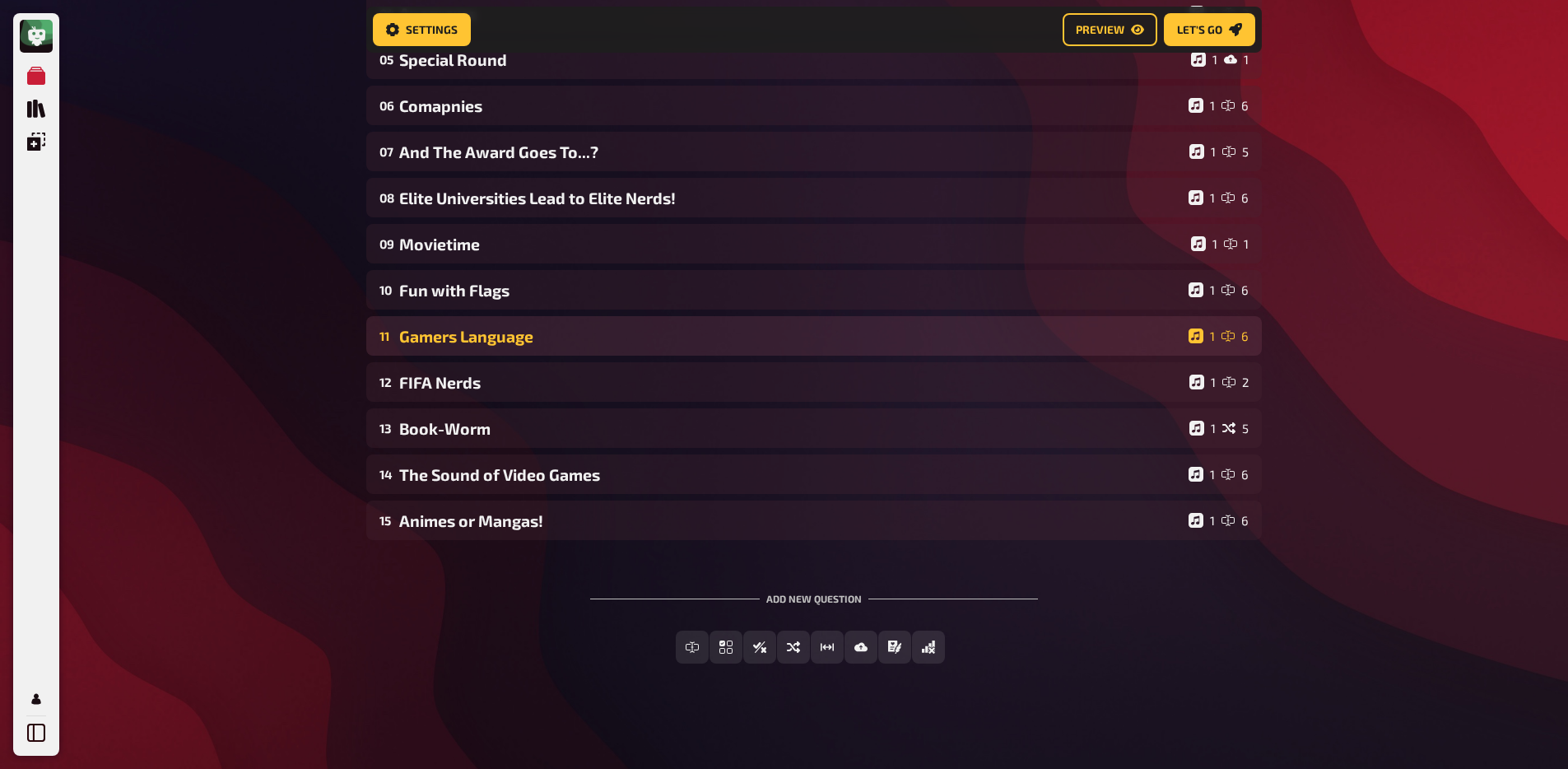
click at [475, 329] on div "Gamers Language" at bounding box center [790, 336] width 783 height 19
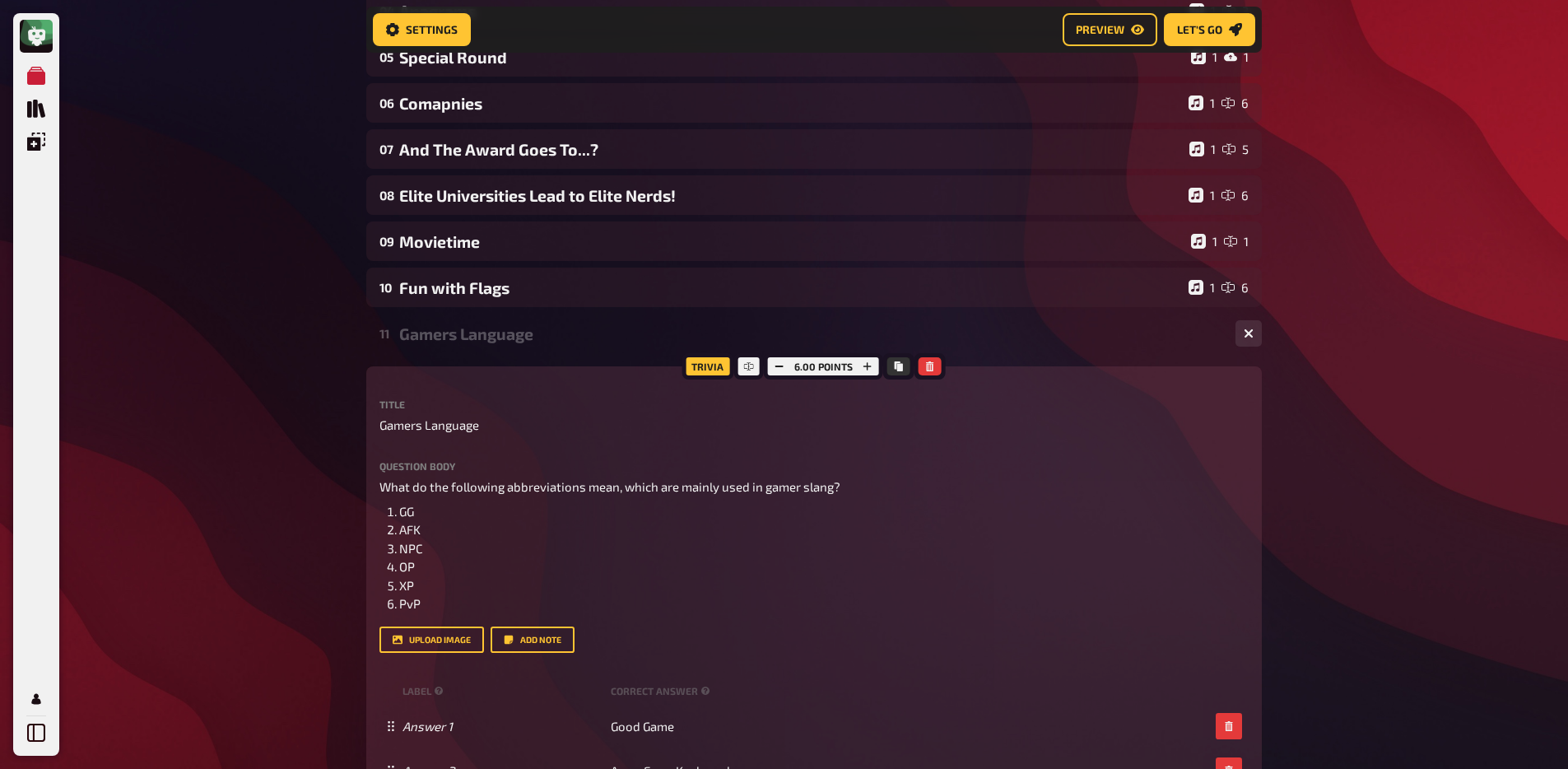
click at [474, 342] on div "Gamers Language" at bounding box center [810, 334] width 823 height 19
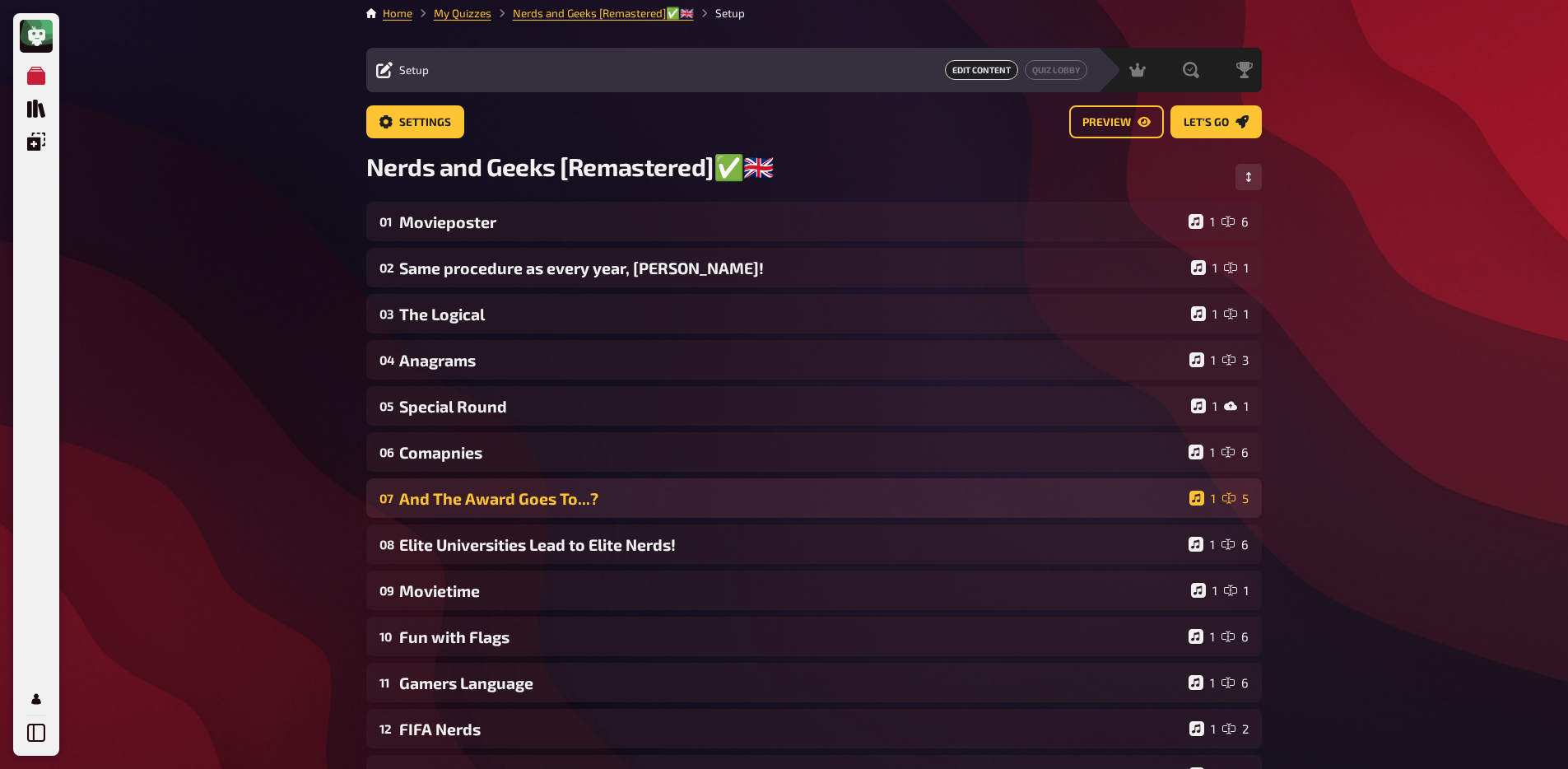
scroll to position [0, 0]
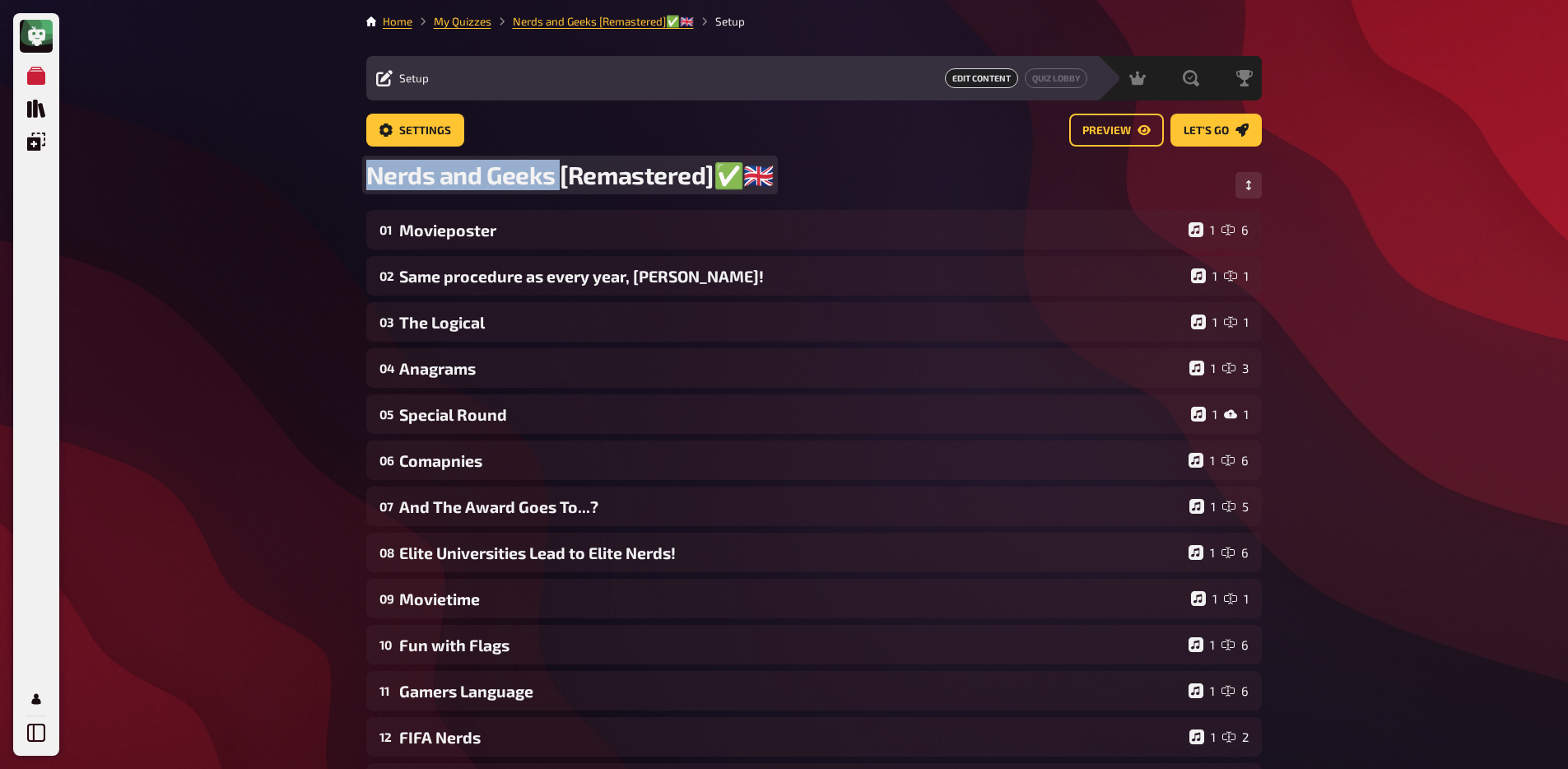
drag, startPoint x: 367, startPoint y: 178, endPoint x: 561, endPoint y: 185, distance: 194.1
click at [561, 185] on span "Nerds and Geeks [Remastered]✅​🇬🇧" at bounding box center [570, 175] width 408 height 30
copy span "Nerds and Geeks"
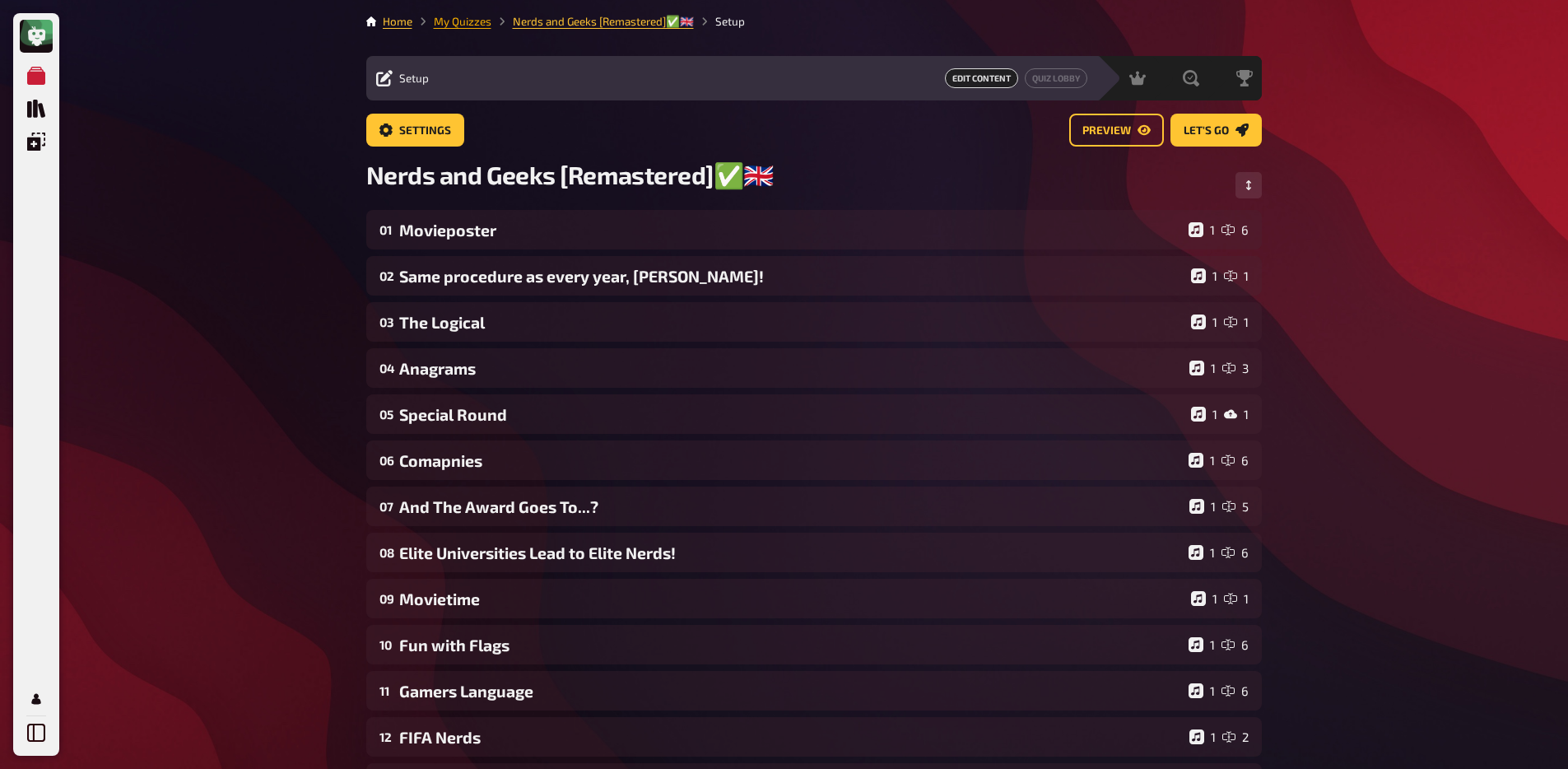
click at [471, 18] on link "My Quizzes" at bounding box center [462, 22] width 58 height 13
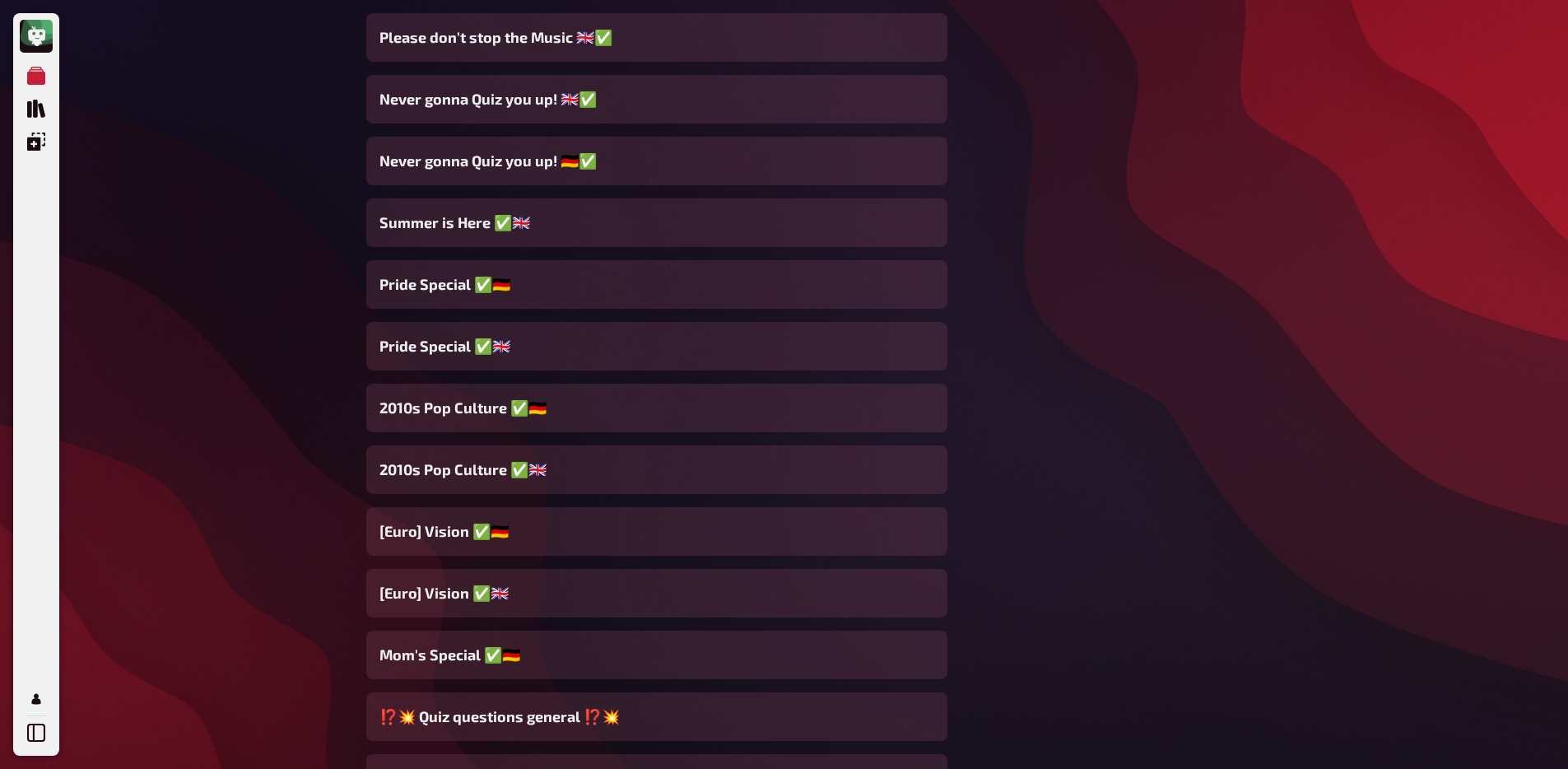
scroll to position [2264, 0]
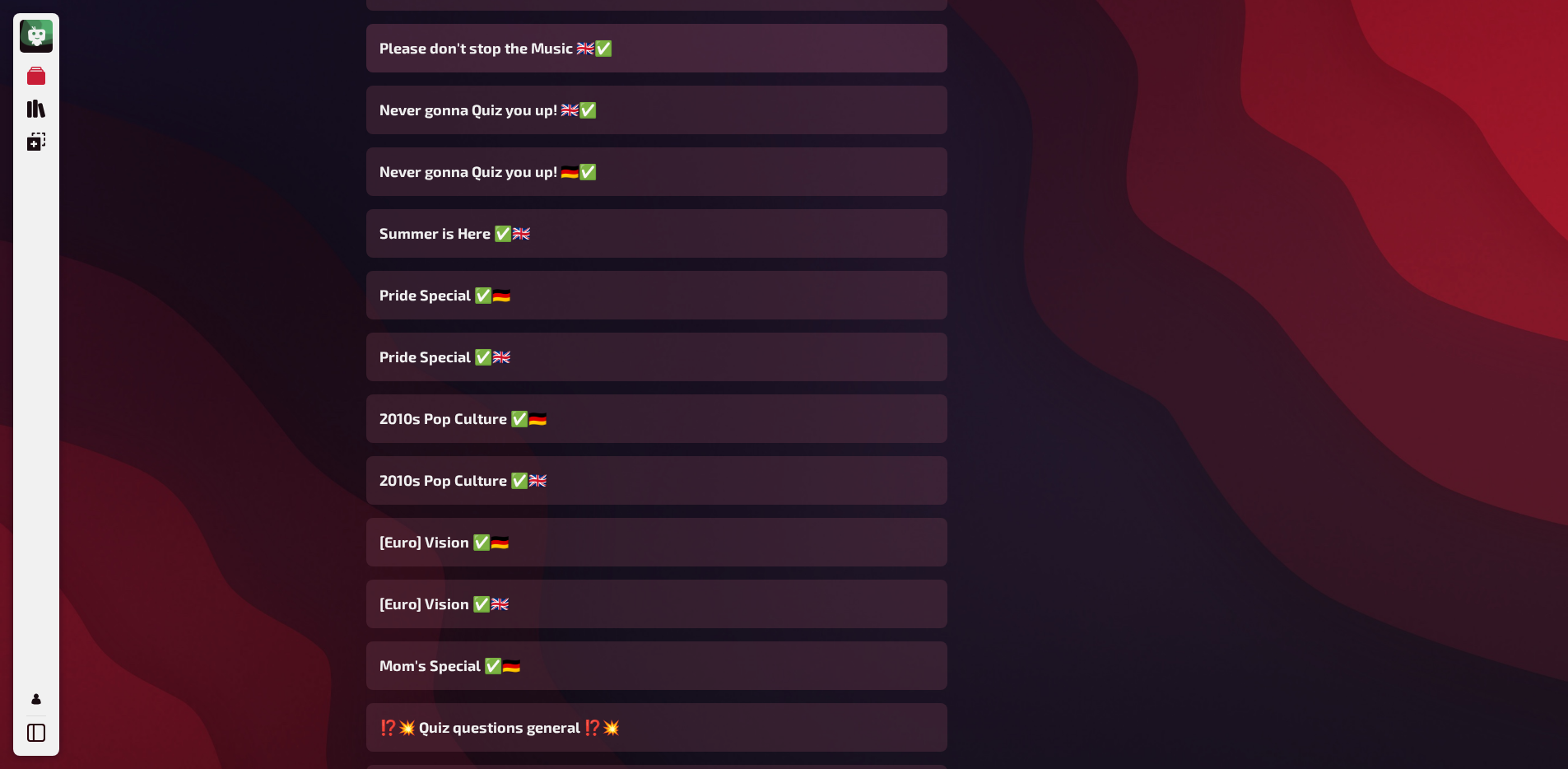
click at [587, 69] on div "Please don't stop the Music 🇬🇧✅" at bounding box center [656, 48] width 581 height 48
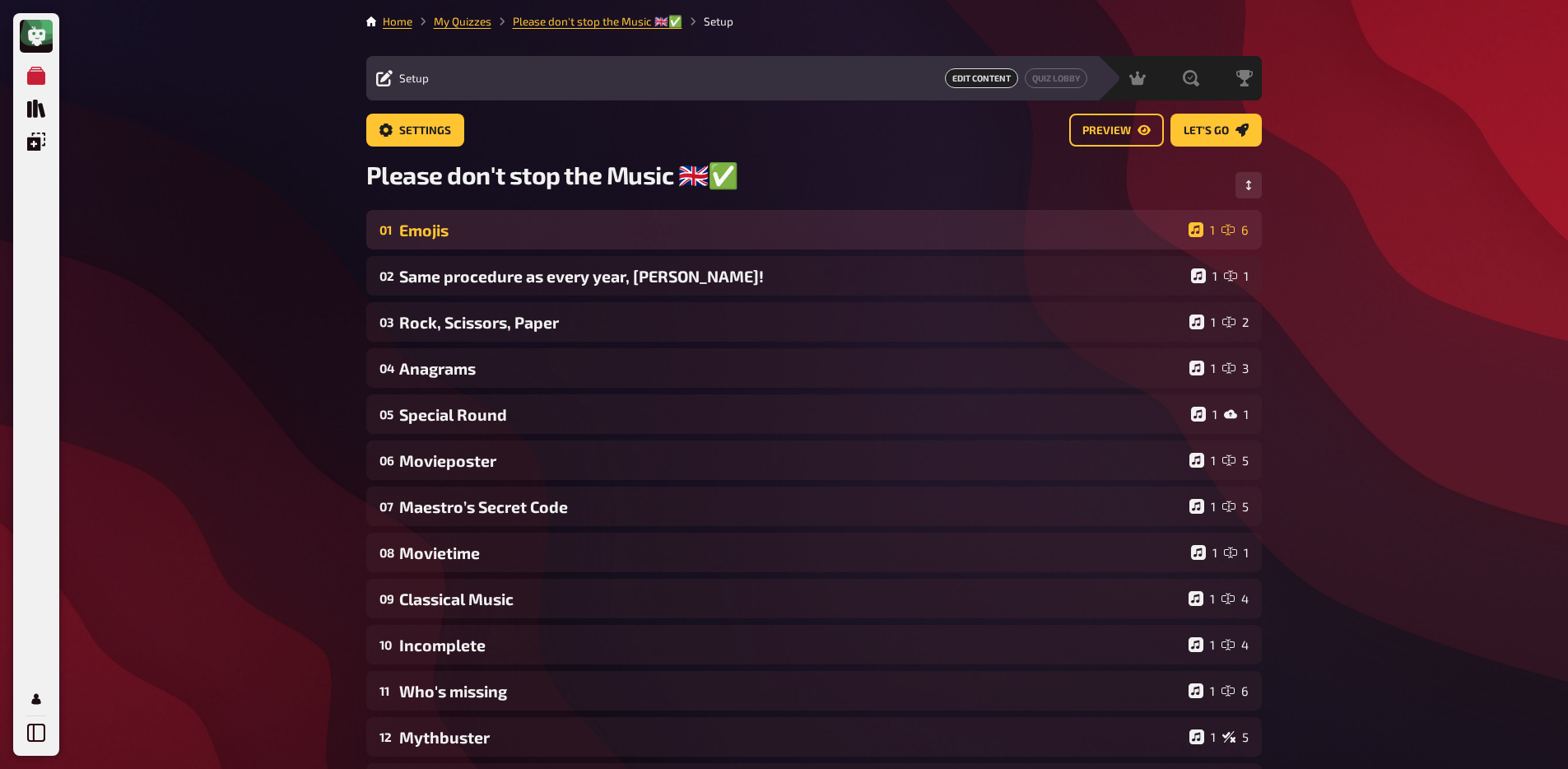
click at [512, 236] on div "Emojis" at bounding box center [790, 230] width 783 height 19
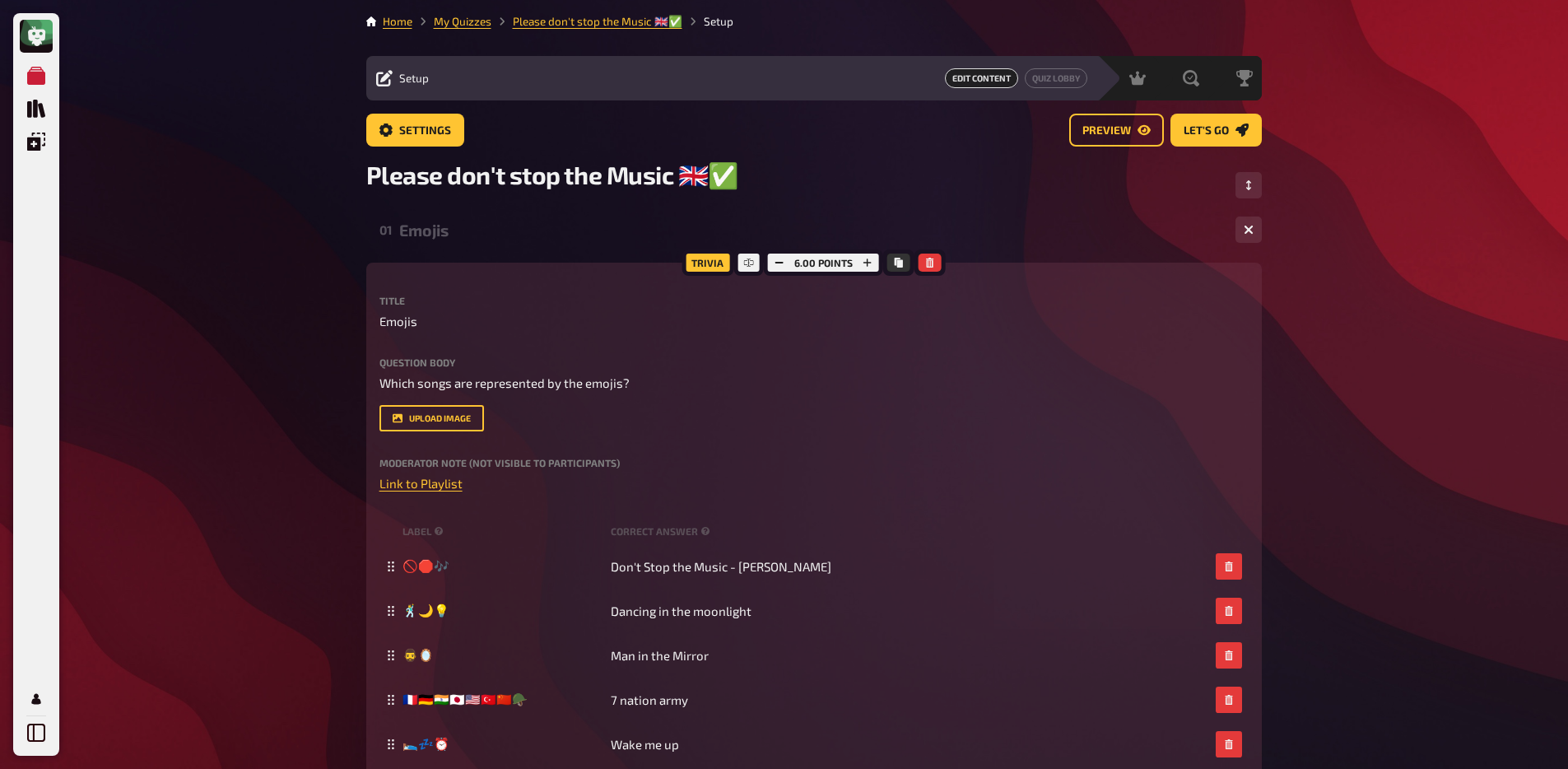
click at [513, 240] on div "Emojis" at bounding box center [810, 230] width 823 height 19
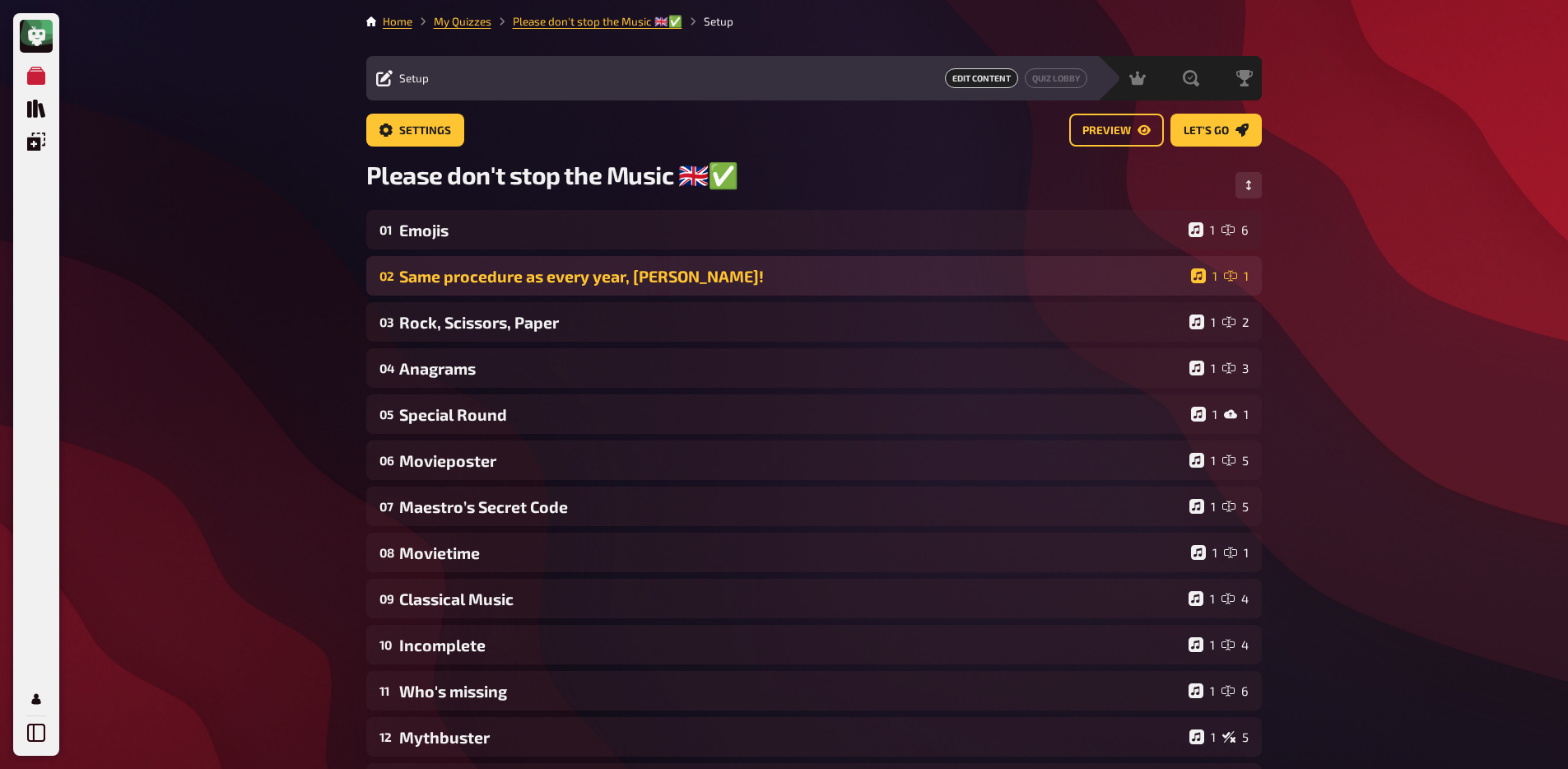
click at [513, 269] on div "Same procedure as every year, [PERSON_NAME]!" at bounding box center [792, 276] width 785 height 19
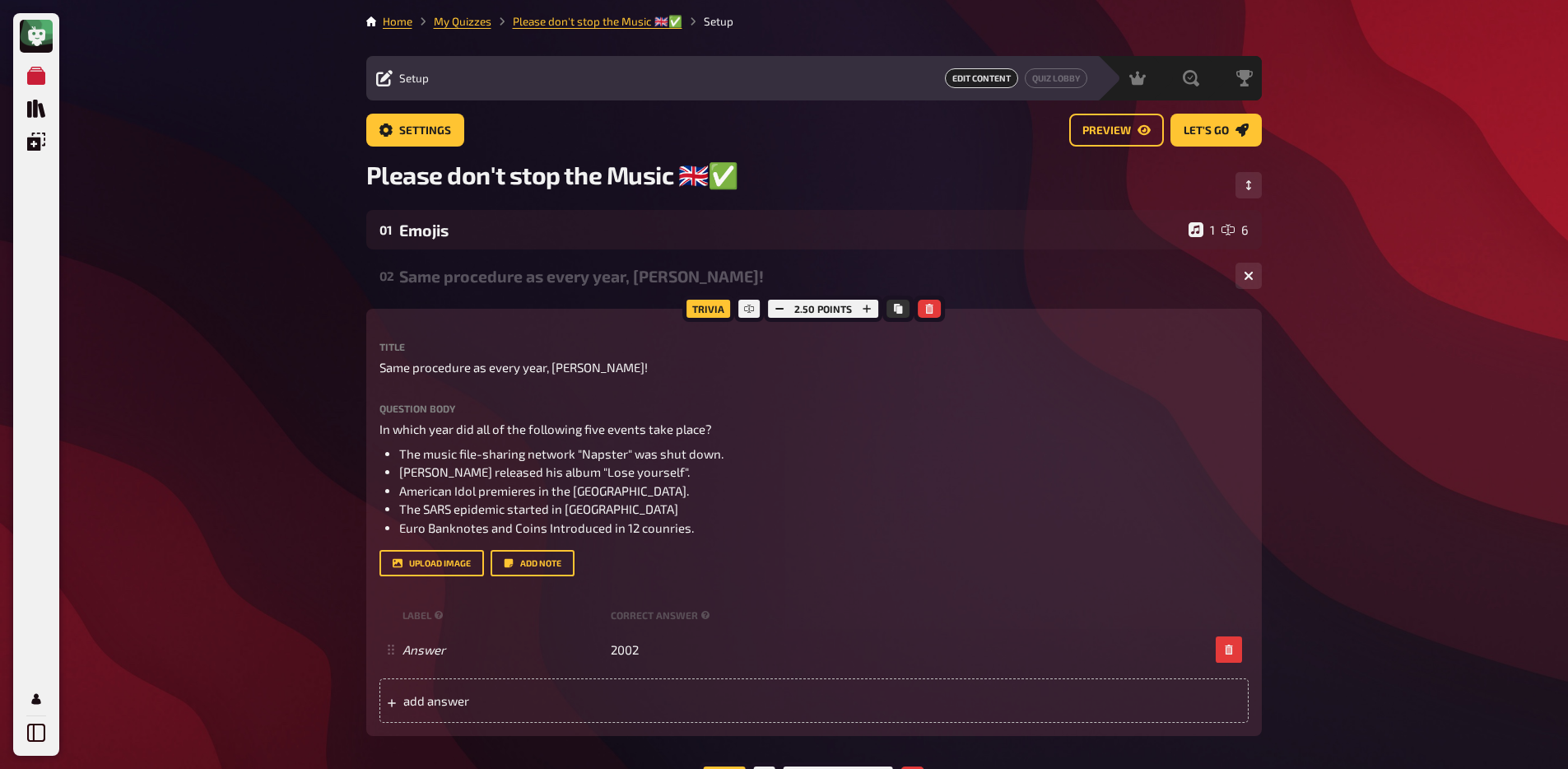
click at [509, 289] on div "02 Same procedure as every year, [PERSON_NAME]! 1 1" at bounding box center [814, 275] width 896 height 39
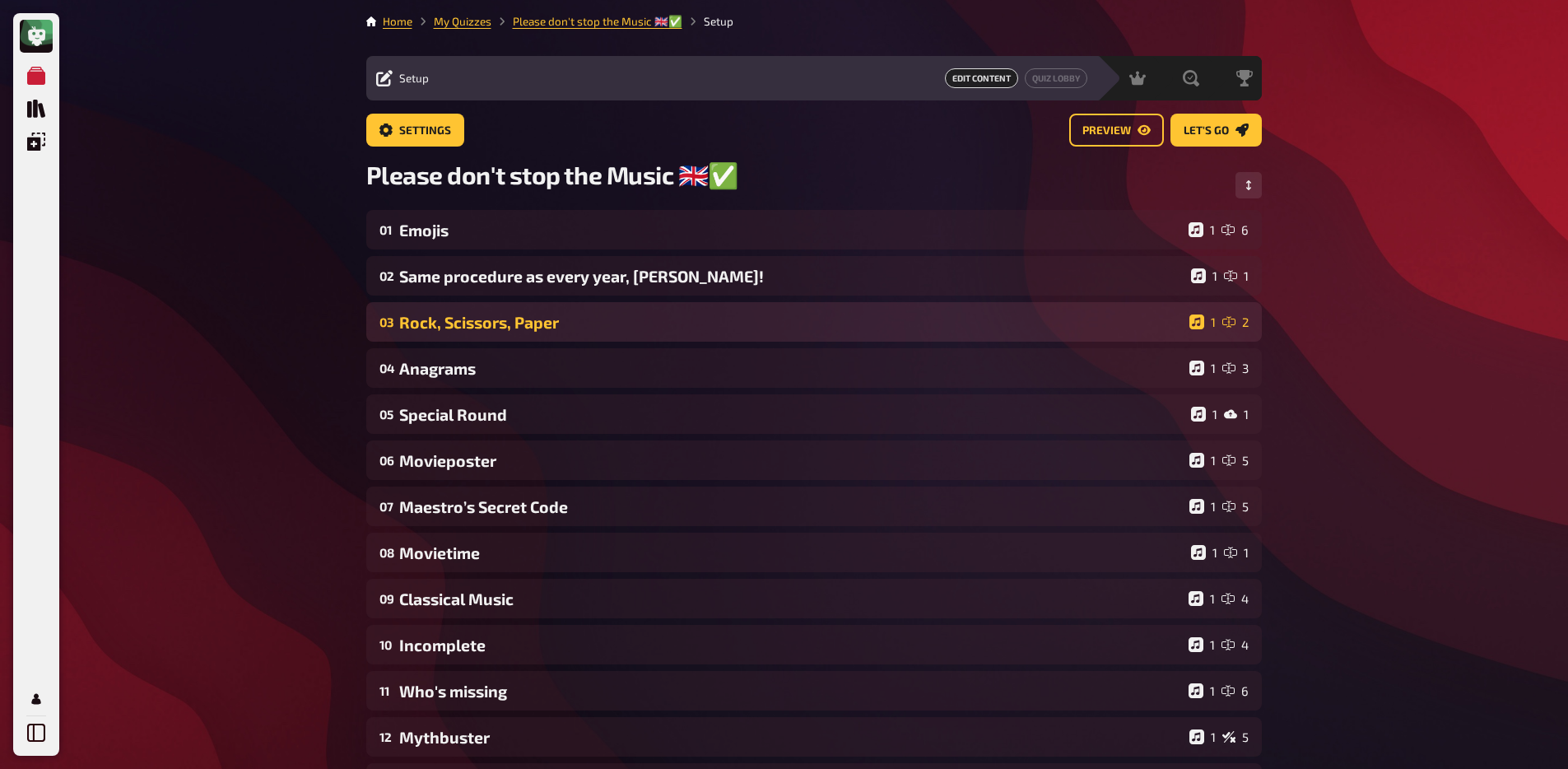
click at [490, 327] on div "Rock, Scissors, Paper" at bounding box center [791, 322] width 784 height 19
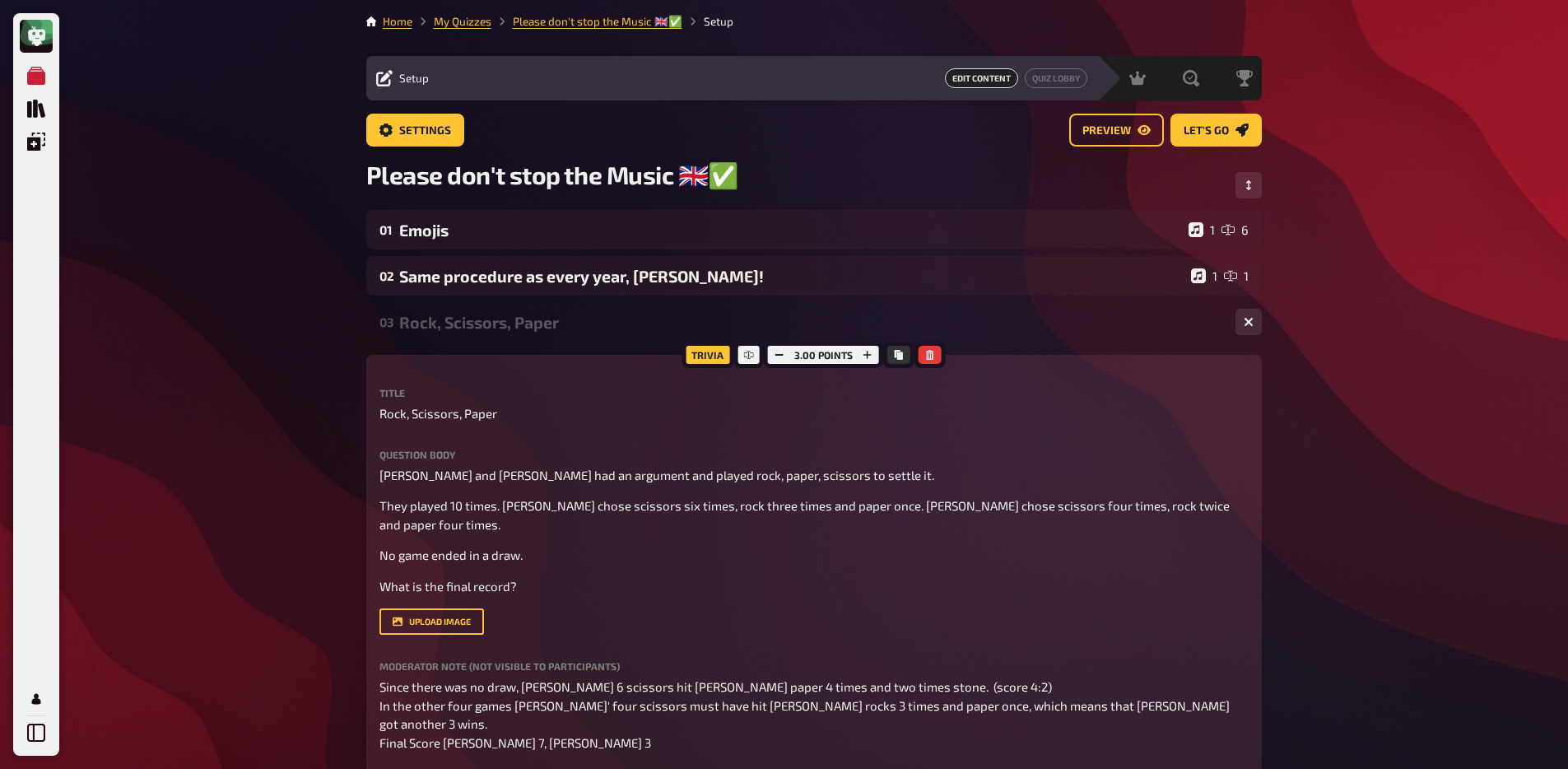
click at [490, 327] on div "Rock, Scissors, Paper" at bounding box center [810, 322] width 823 height 19
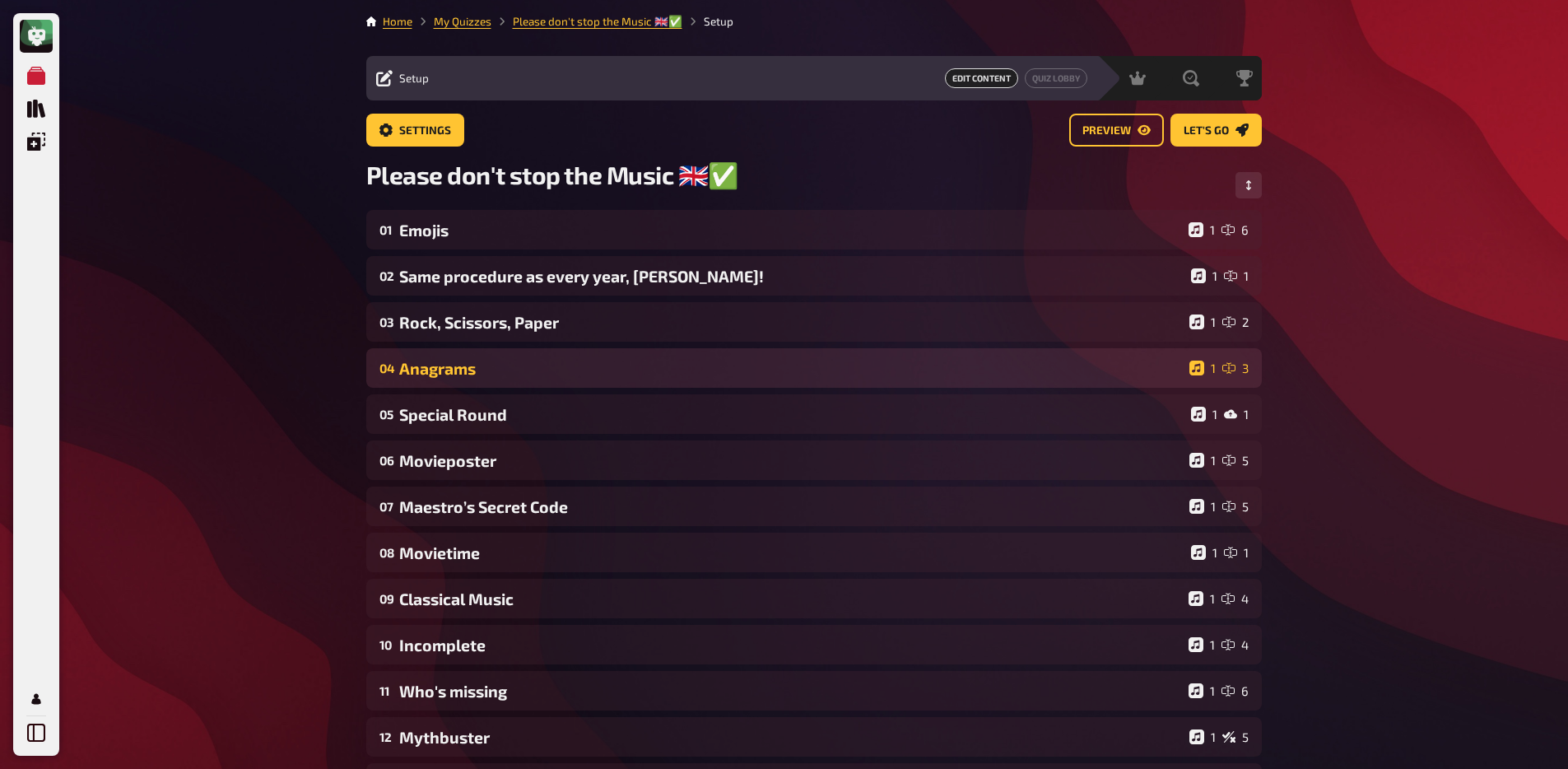
click at [490, 375] on div "Anagrams" at bounding box center [791, 368] width 784 height 19
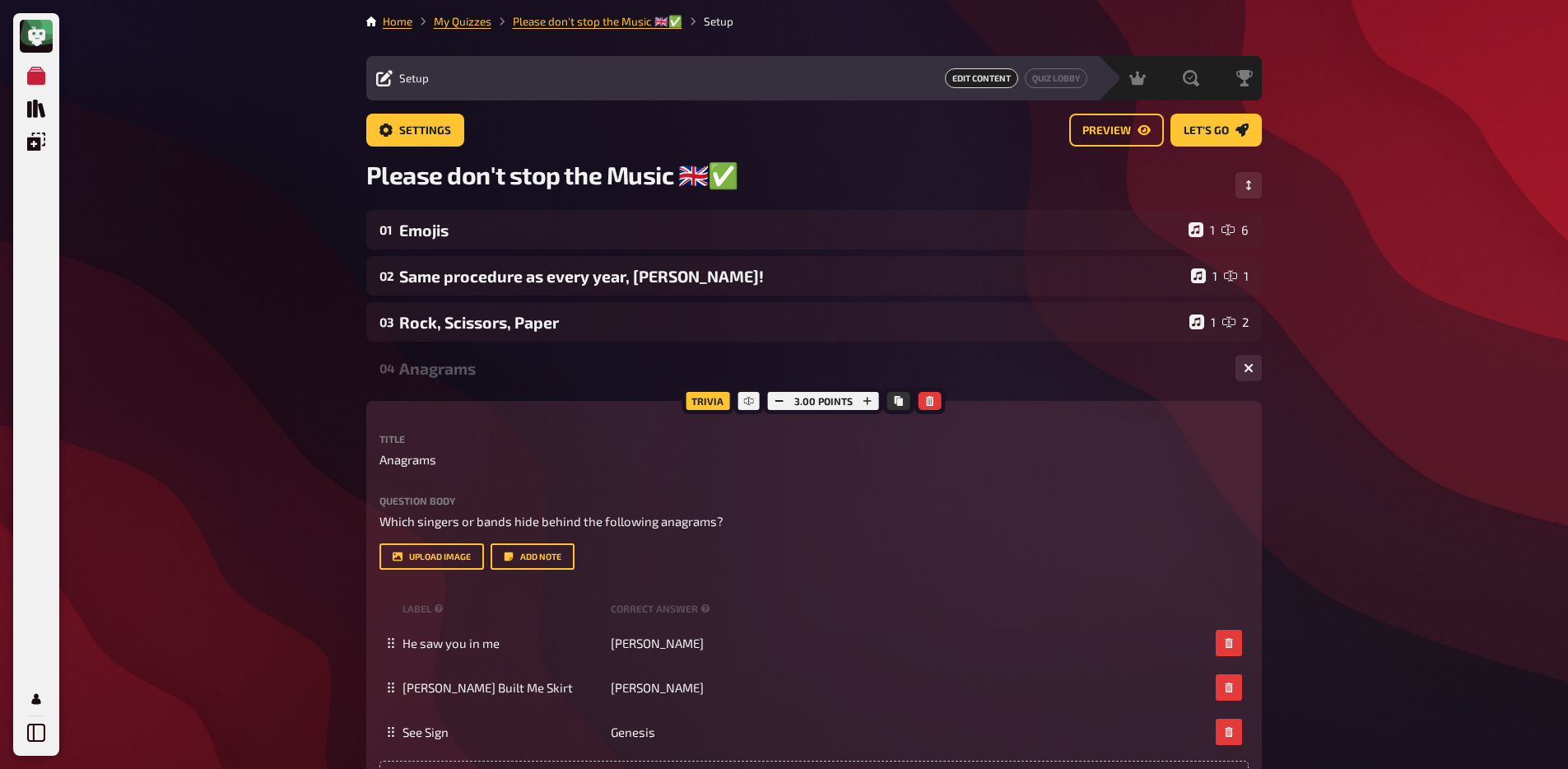
click at [488, 377] on div "Anagrams" at bounding box center [810, 368] width 823 height 19
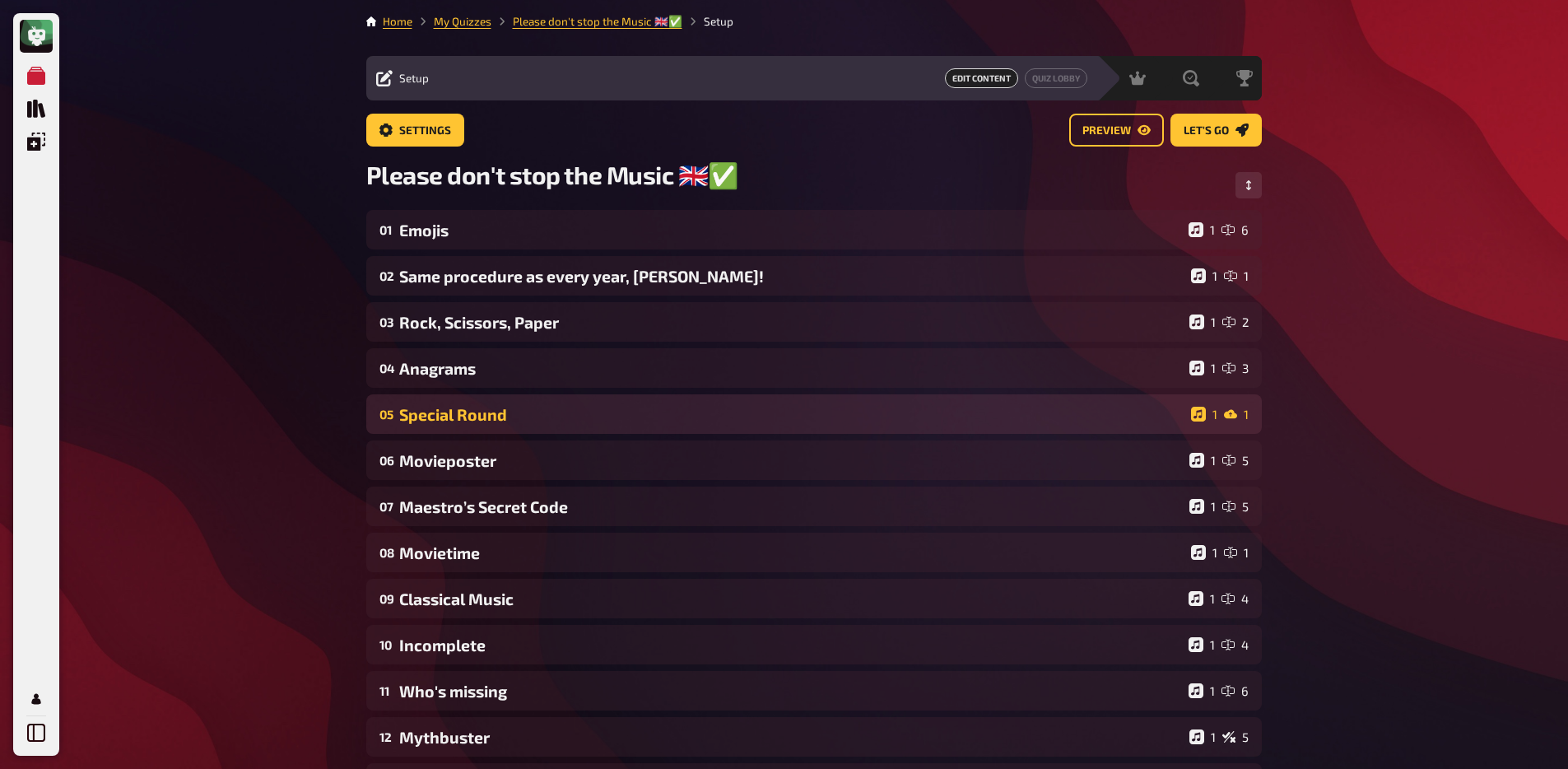
click at [494, 422] on div "Special Round" at bounding box center [792, 415] width 785 height 19
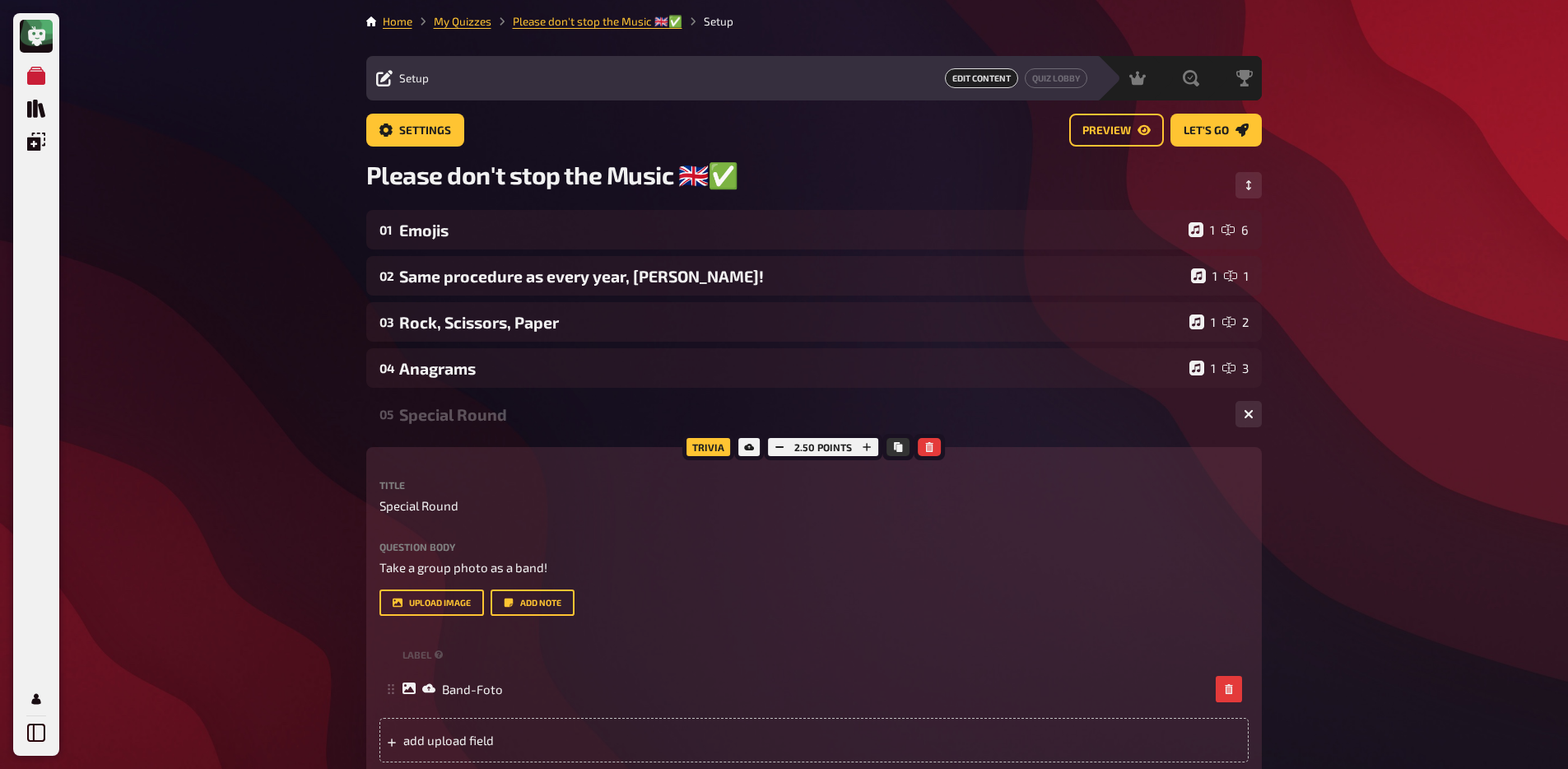
click at [495, 415] on div "Special Round" at bounding box center [810, 415] width 823 height 19
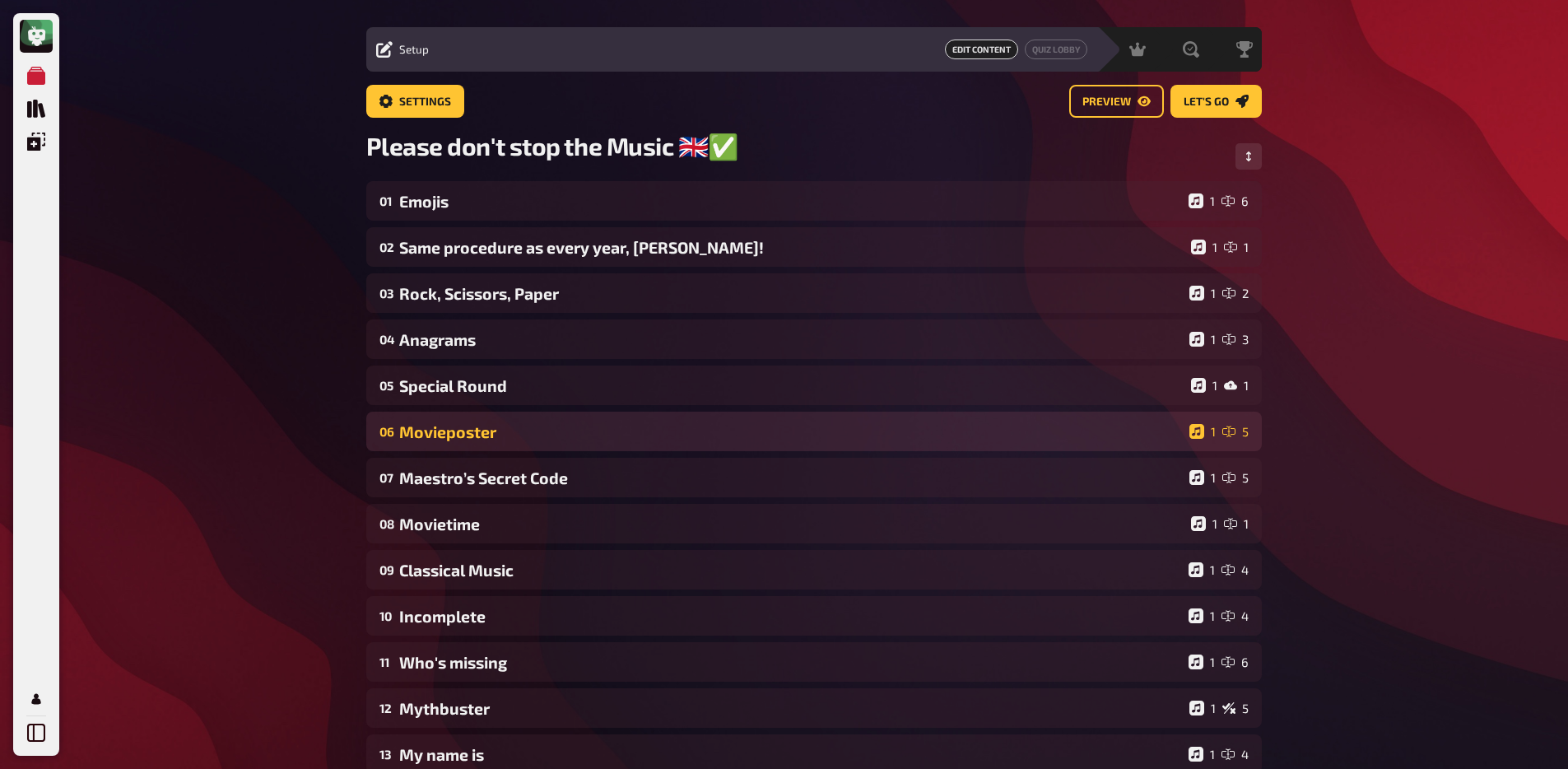
click at [478, 422] on div "06 Movieposter 1 5" at bounding box center [814, 431] width 896 height 39
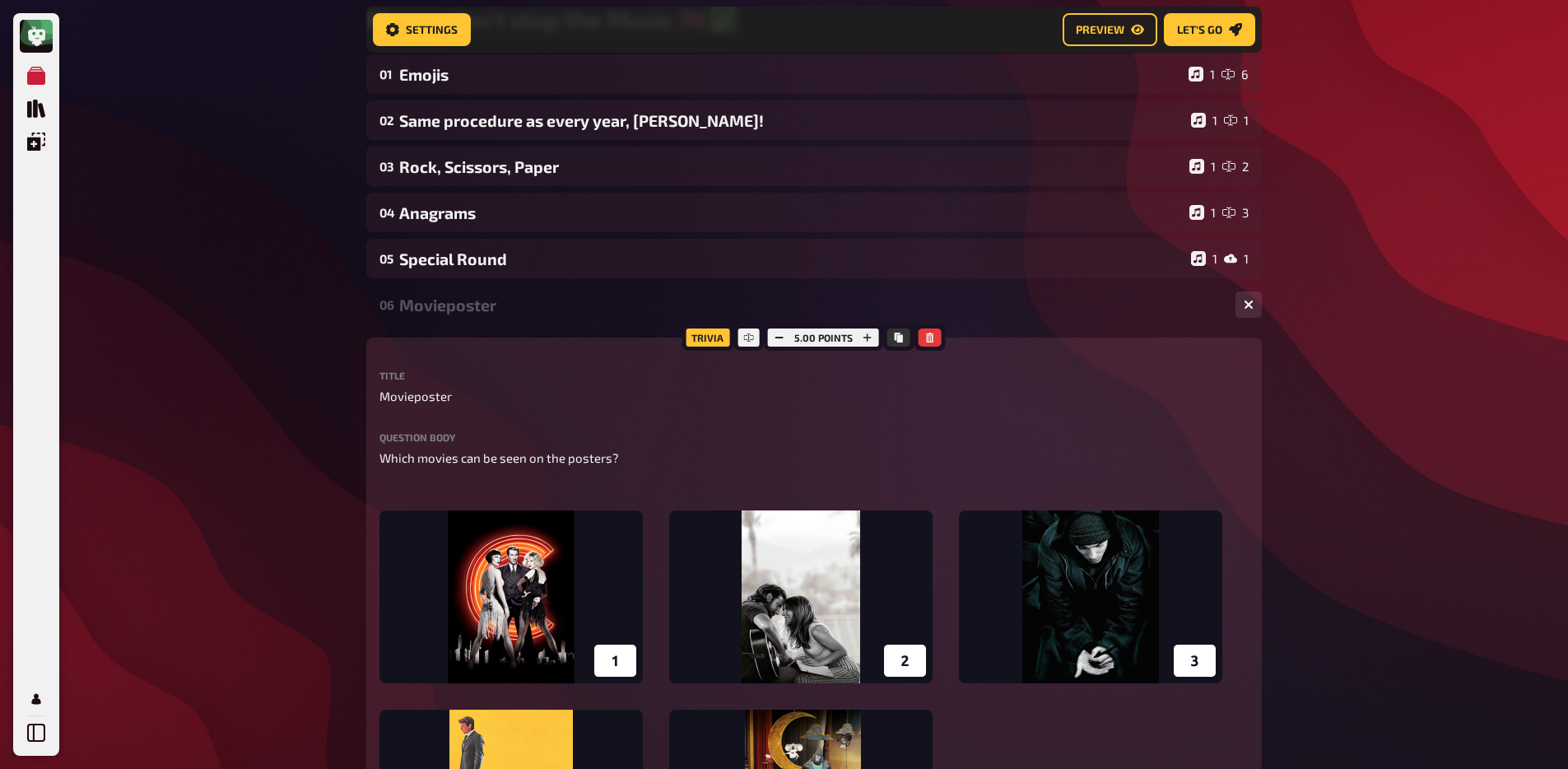
scroll to position [170, 0]
click at [459, 313] on div "Movieposter" at bounding box center [810, 304] width 823 height 19
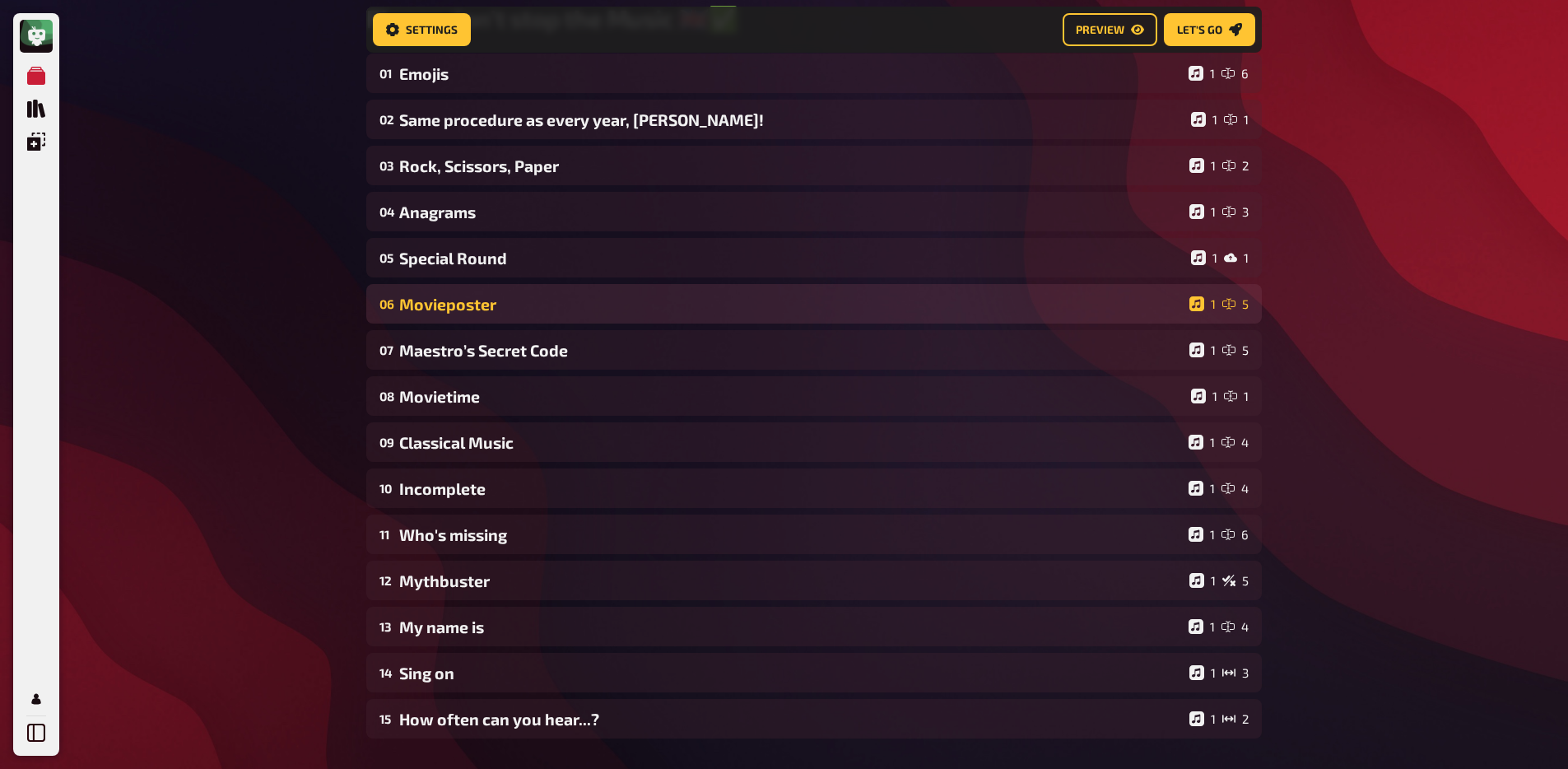
scroll to position [0, 0]
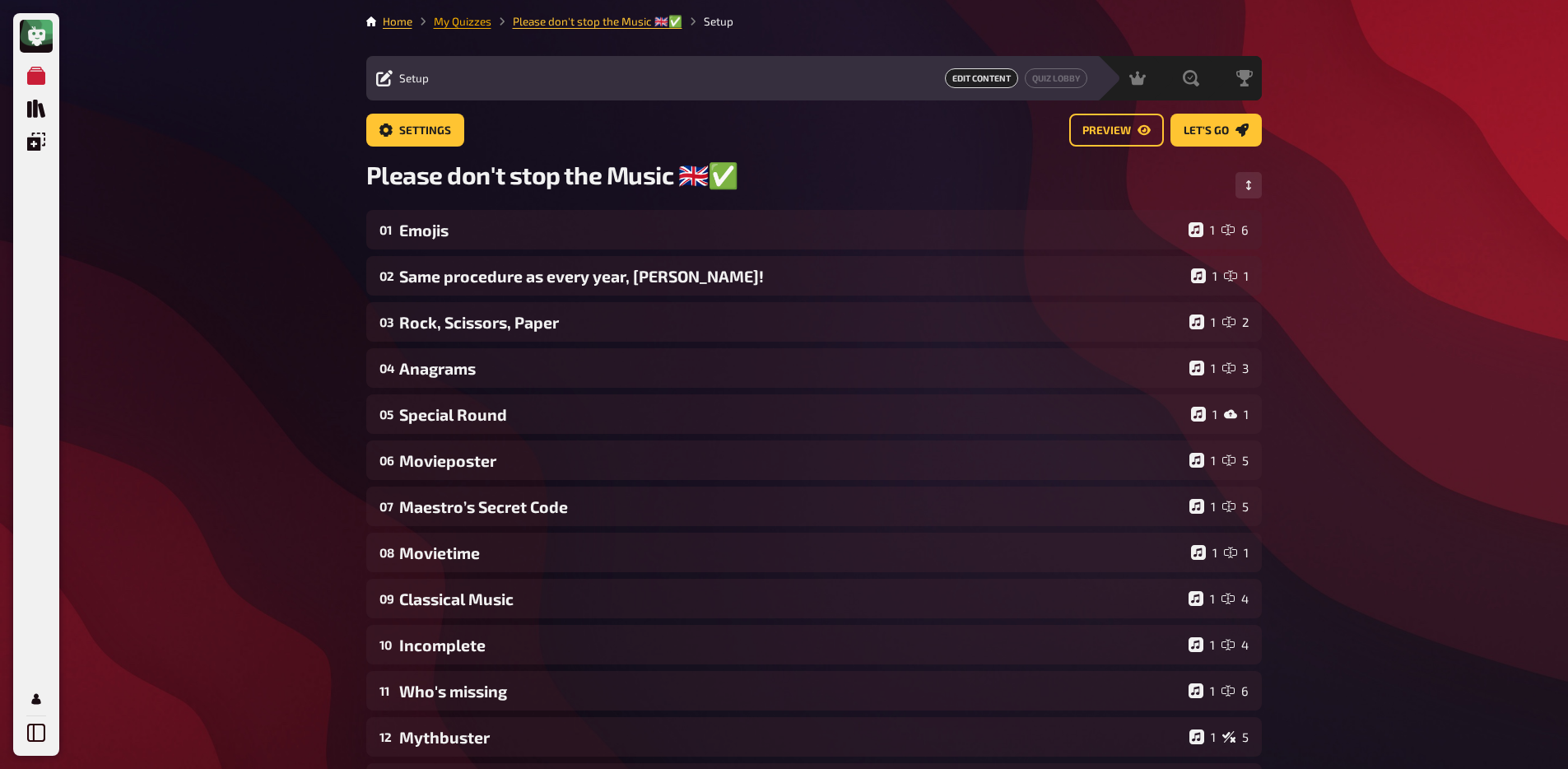
click at [463, 25] on link "My Quizzes" at bounding box center [462, 22] width 58 height 13
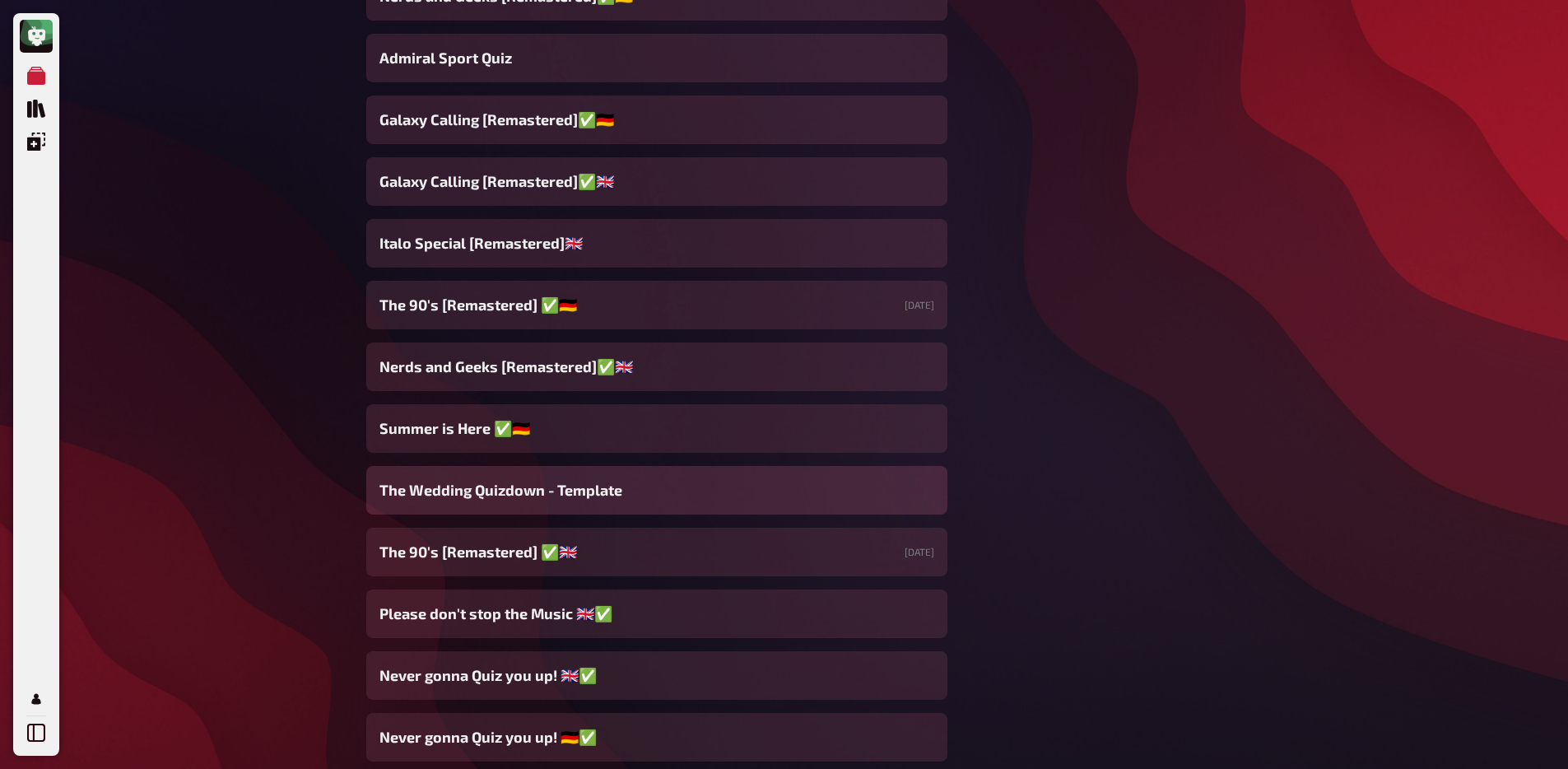
scroll to position [1731, 0]
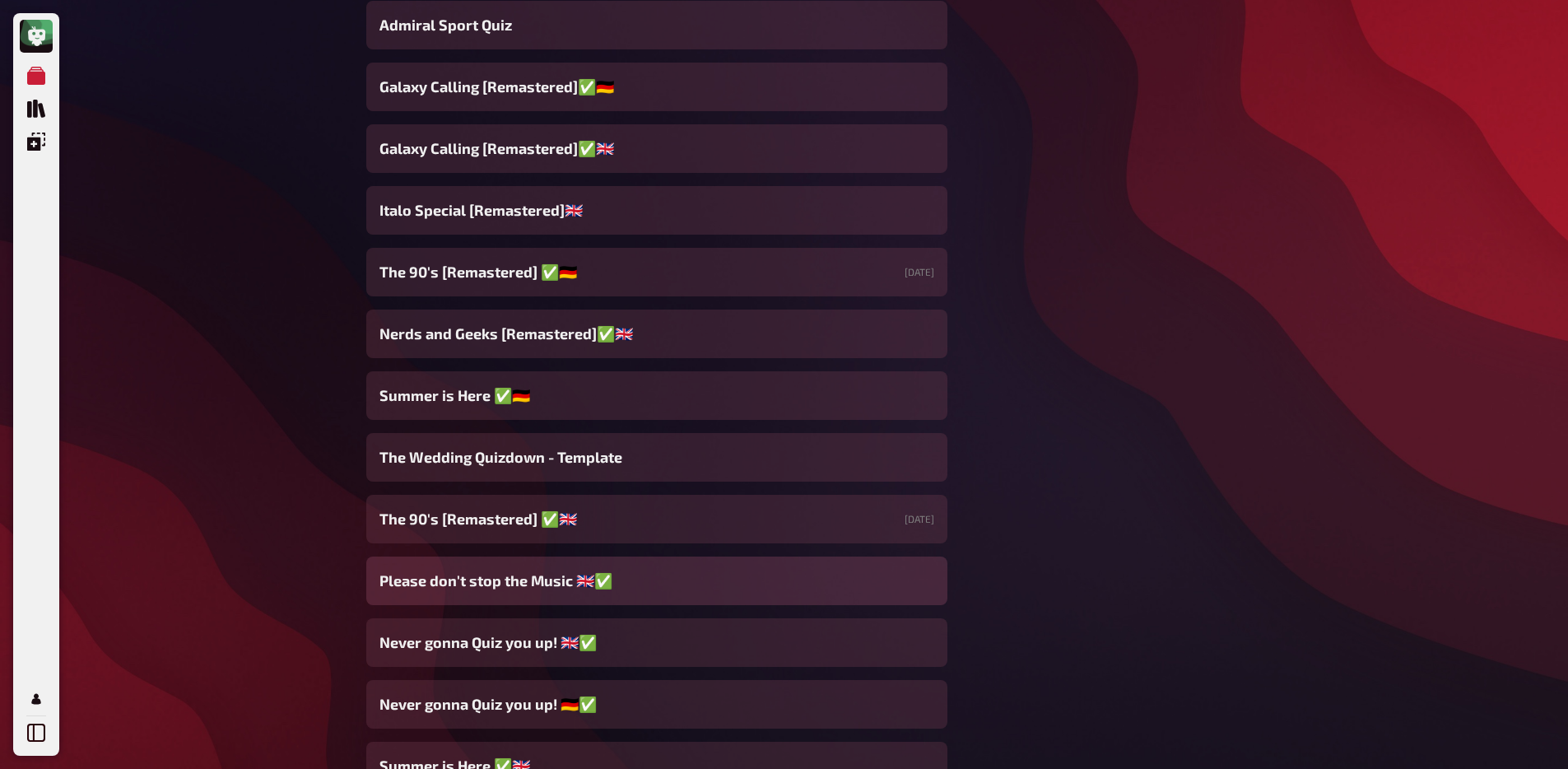
click at [516, 588] on span "Please don't stop the Music 🇬🇧✅" at bounding box center [495, 581] width 233 height 23
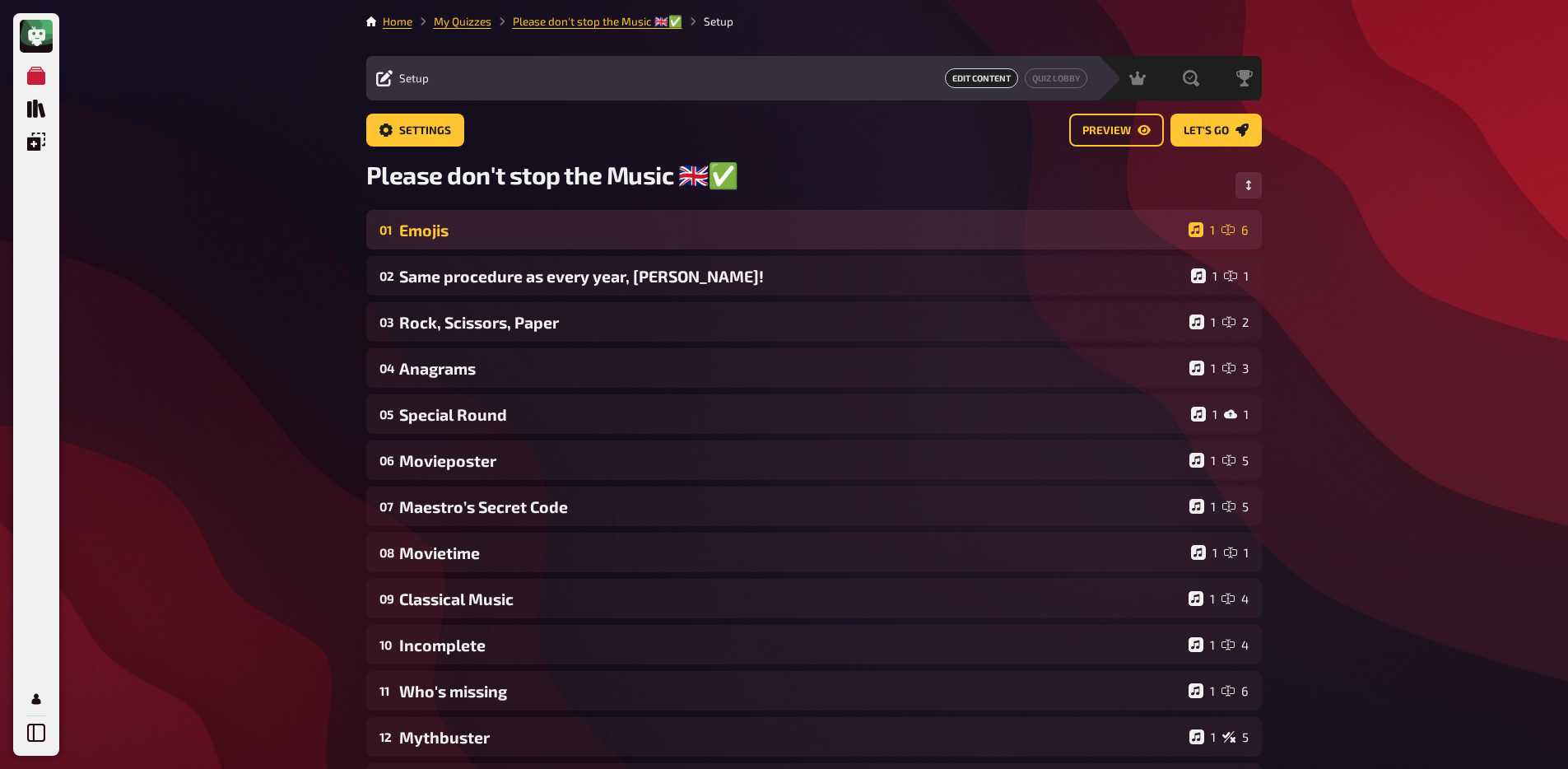
click at [498, 240] on div "Emojis" at bounding box center [790, 230] width 783 height 19
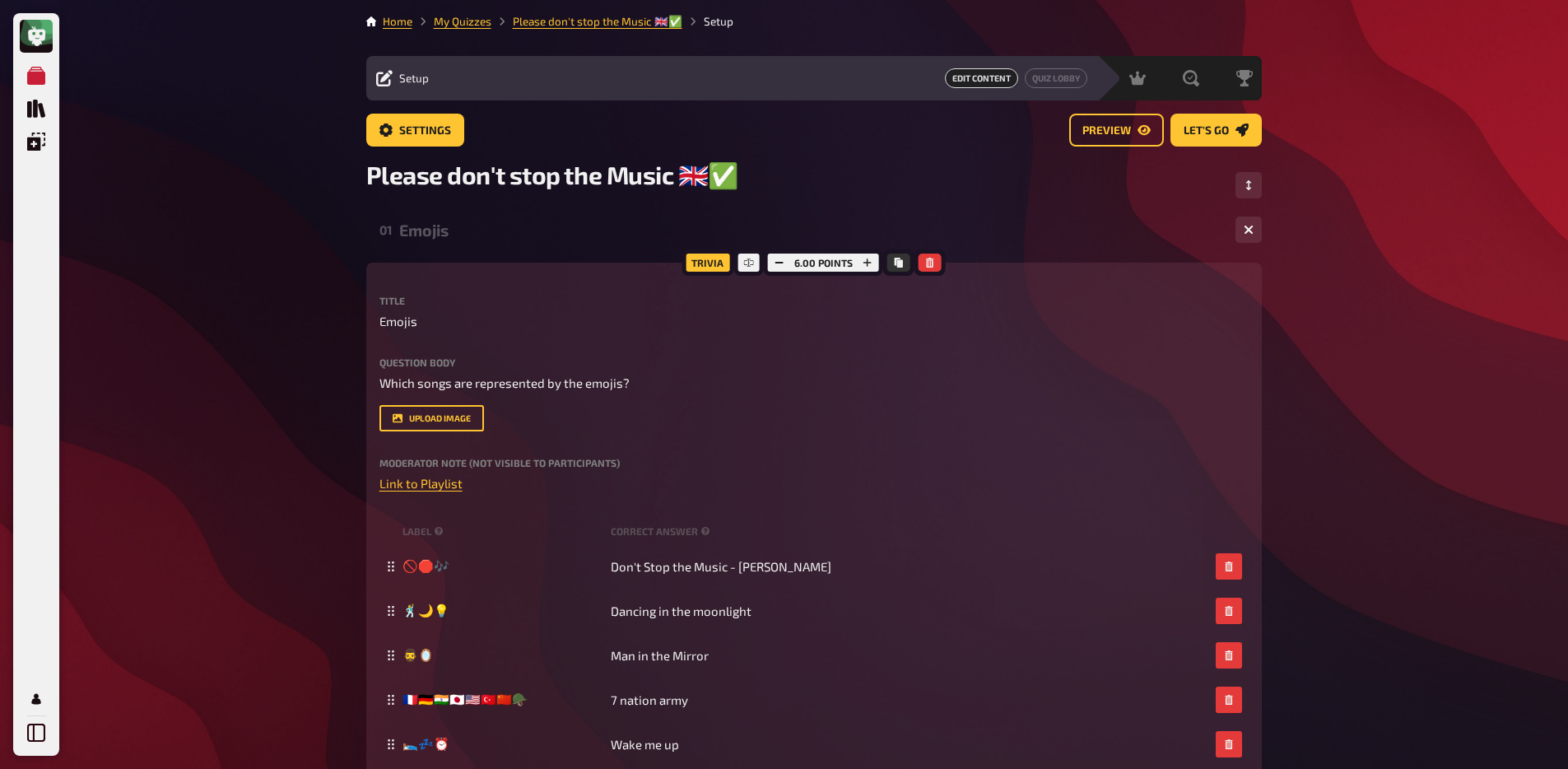
click at [498, 240] on div "Emojis" at bounding box center [810, 230] width 823 height 19
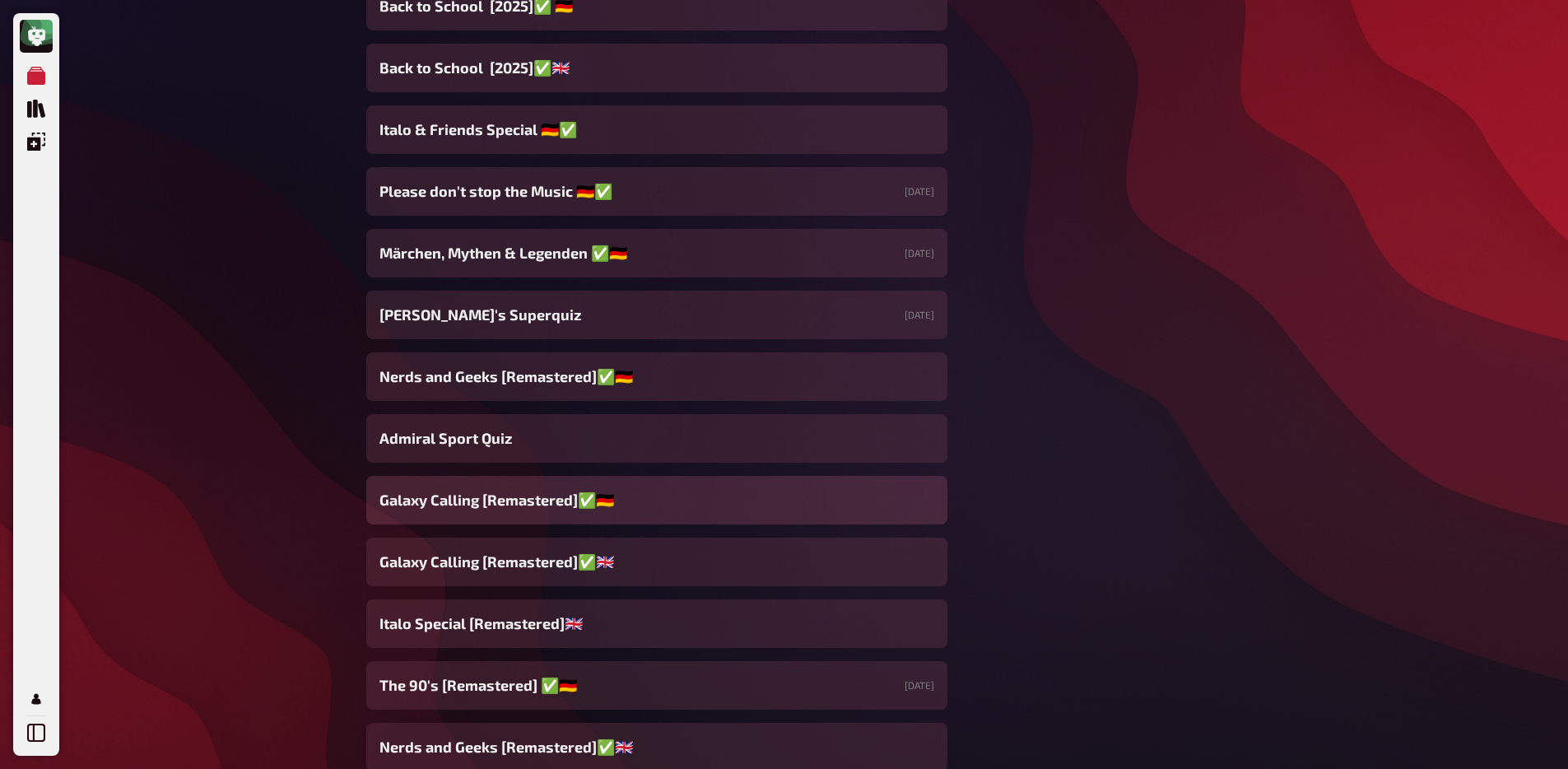
scroll to position [1860, 0]
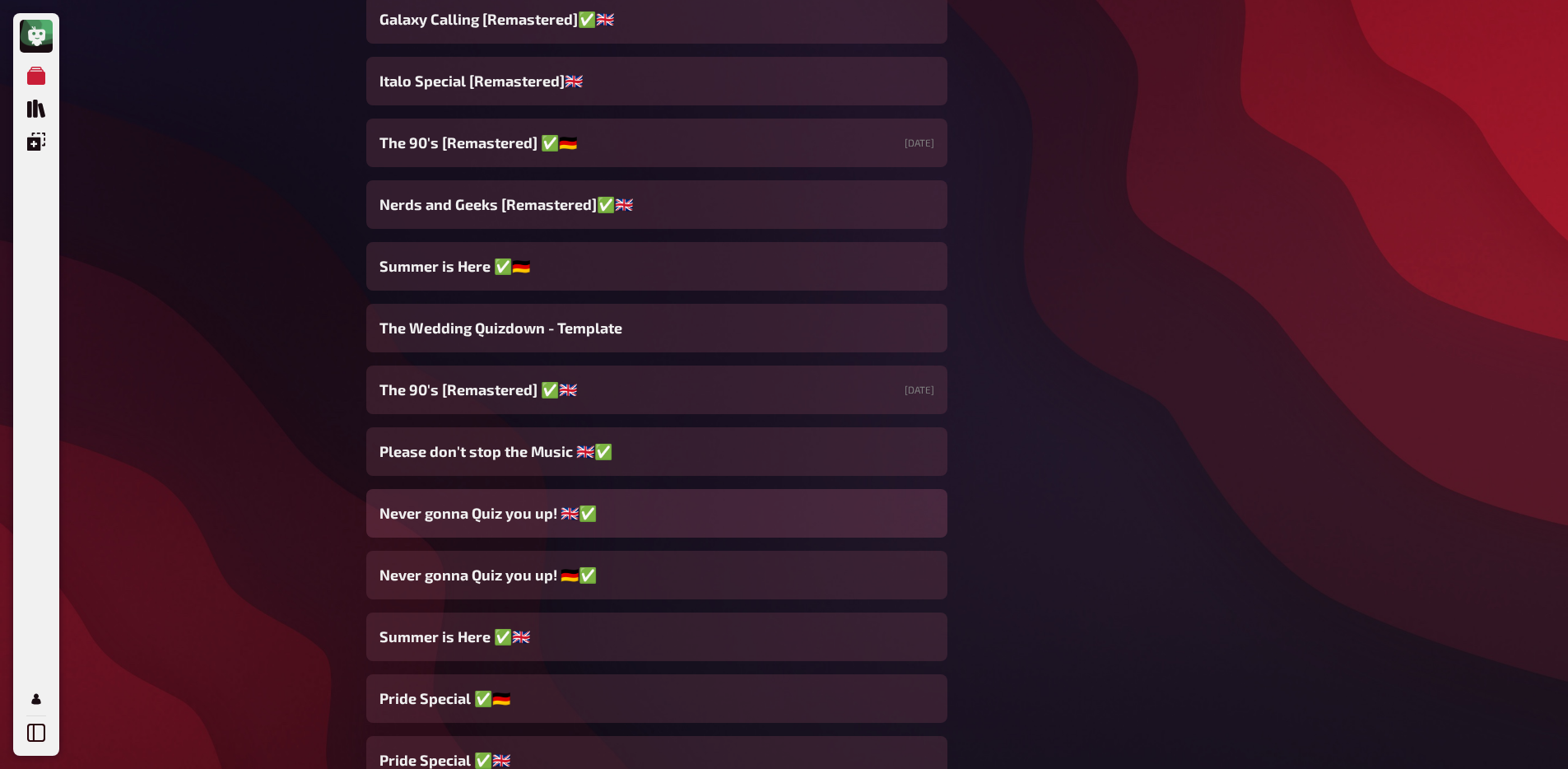
click at [631, 524] on div "Never gonna Quiz you up! 🇬🇧✅" at bounding box center [656, 513] width 581 height 48
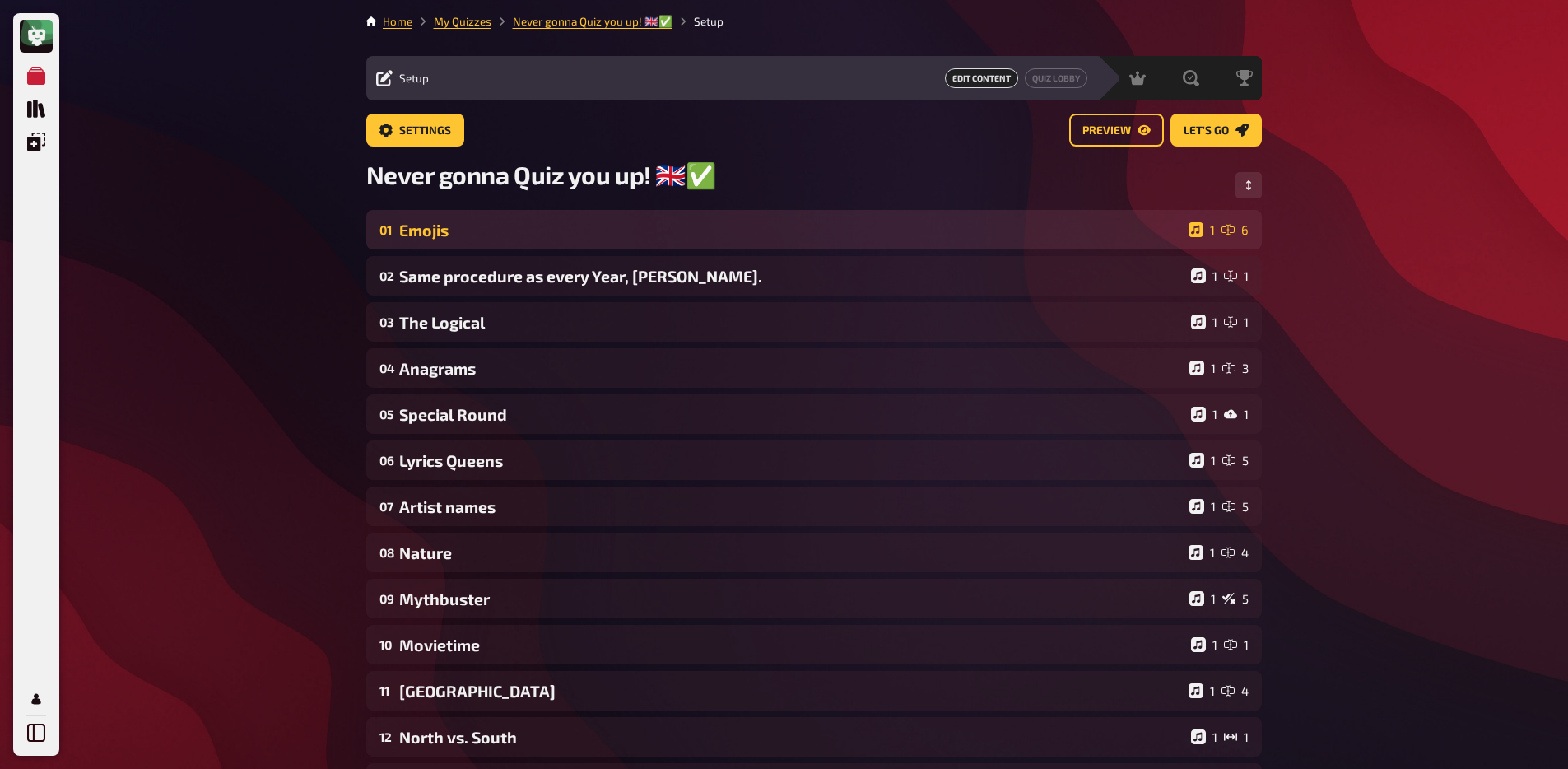
click at [510, 247] on div "01 Emojis 1 6" at bounding box center [814, 229] width 896 height 39
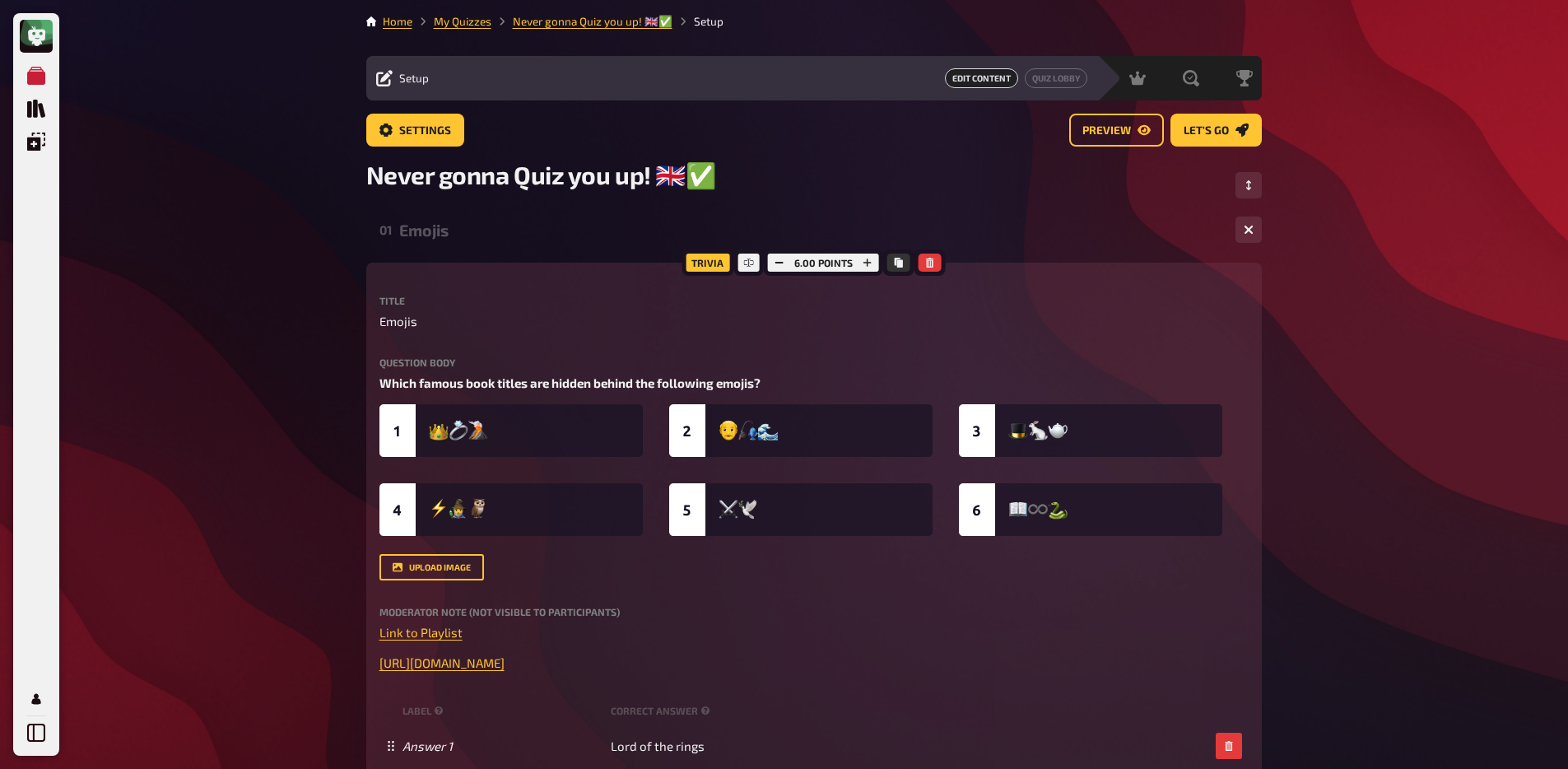
click at [511, 243] on div "01 Emojis 1 6" at bounding box center [814, 229] width 896 height 39
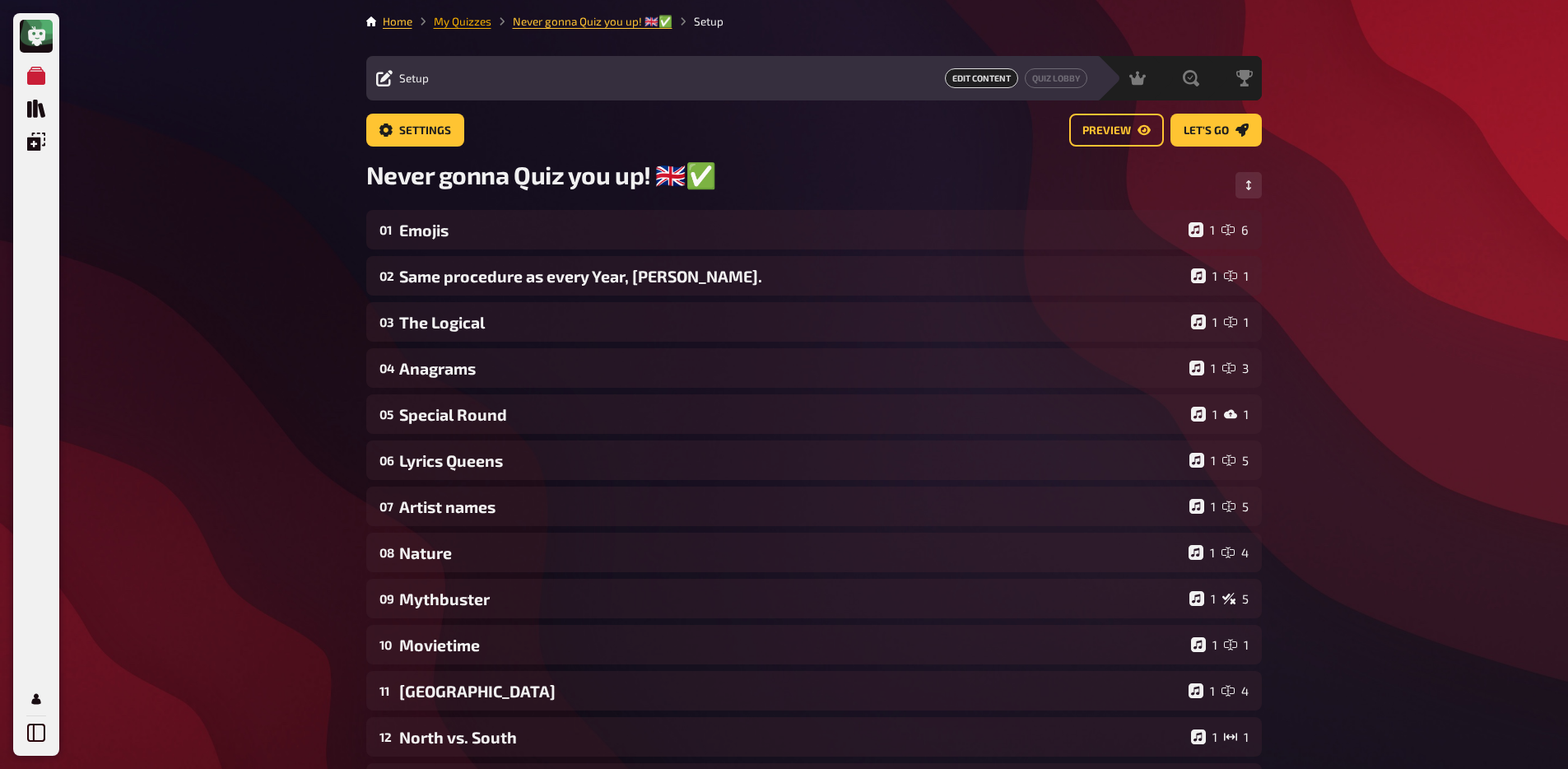
click at [455, 23] on link "My Quizzes" at bounding box center [462, 22] width 58 height 13
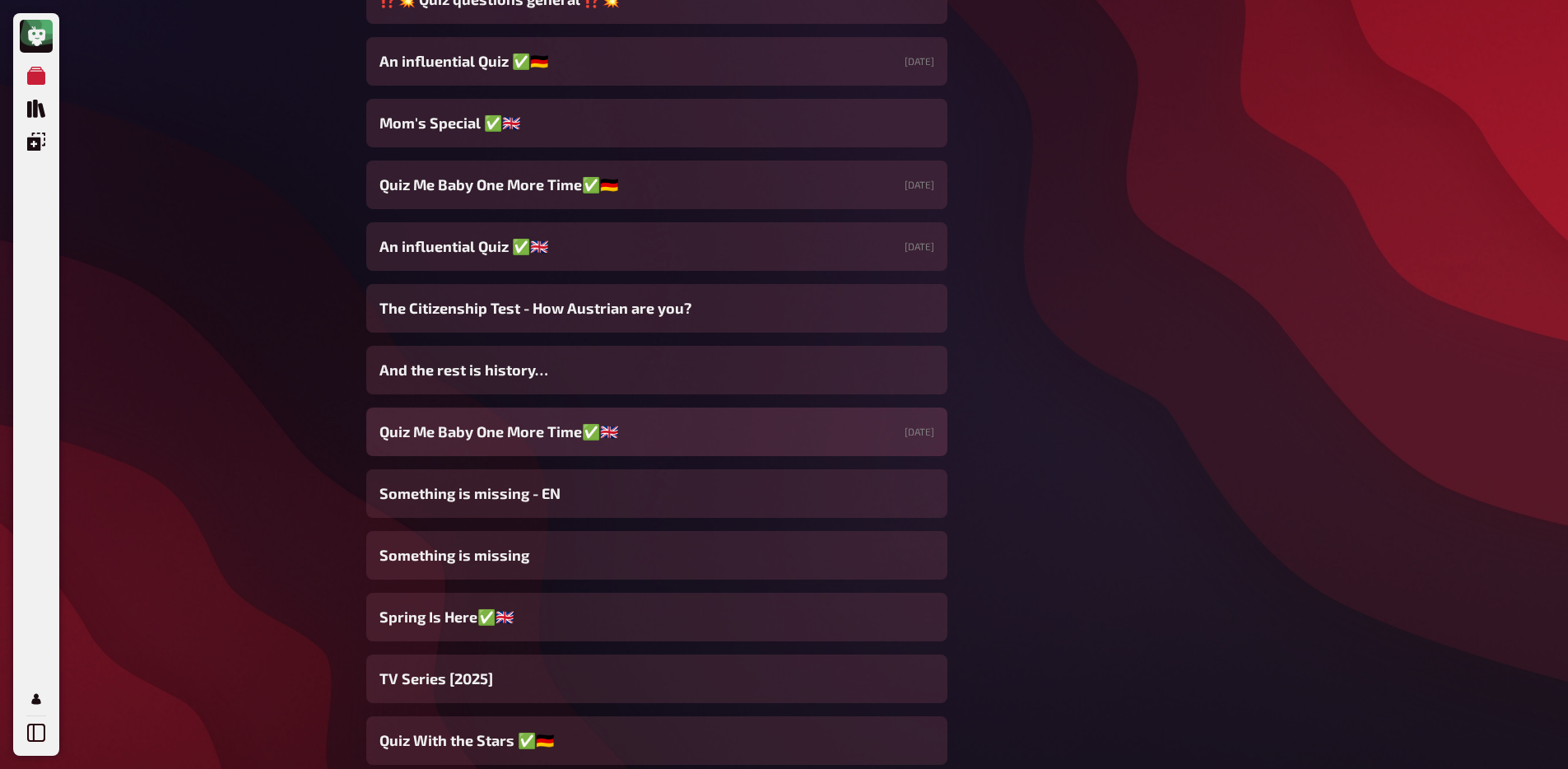
scroll to position [3257, 0]
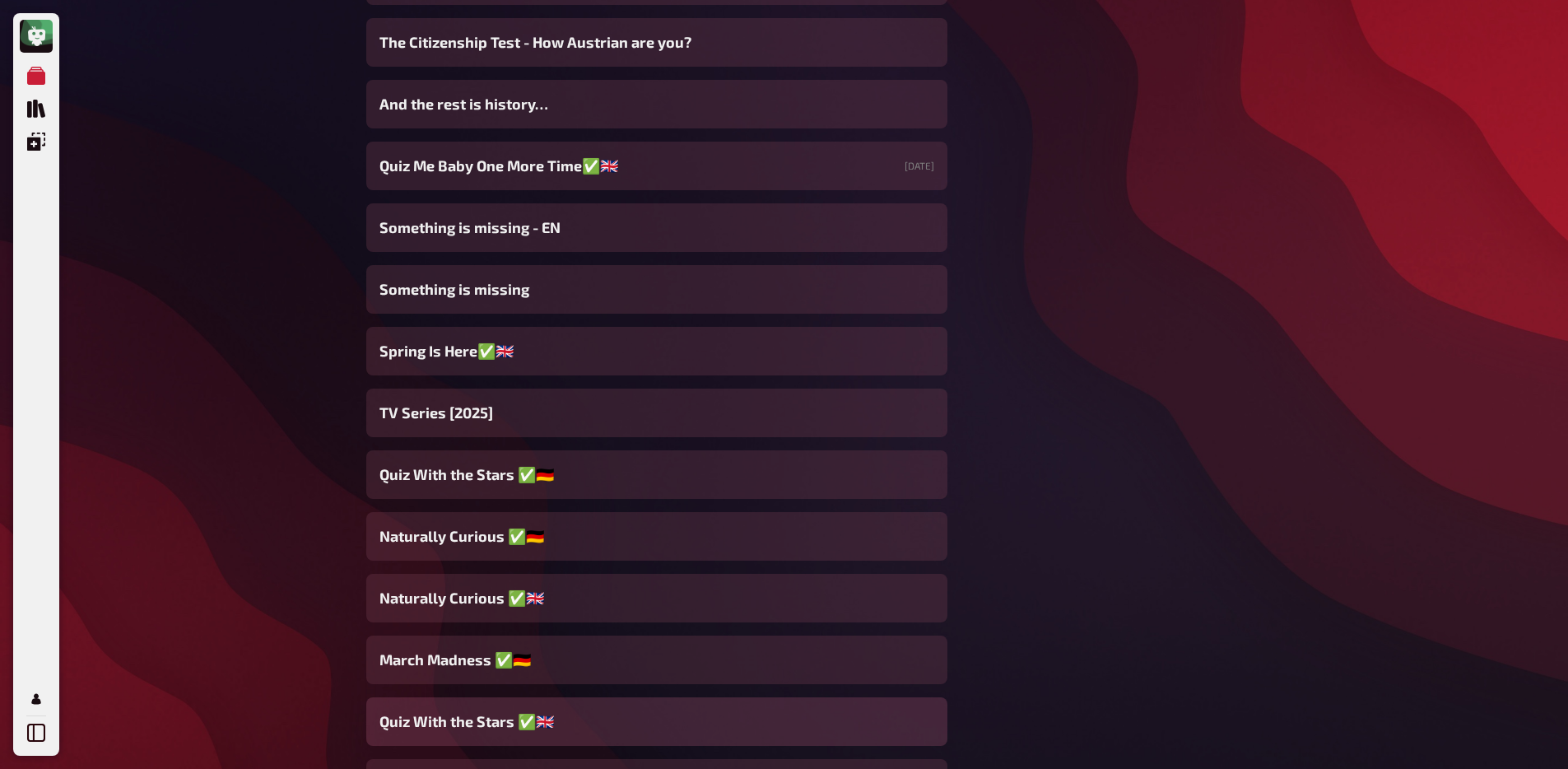
click at [447, 706] on div "Quiz With the Stars ✅🇬🇧" at bounding box center [656, 721] width 581 height 48
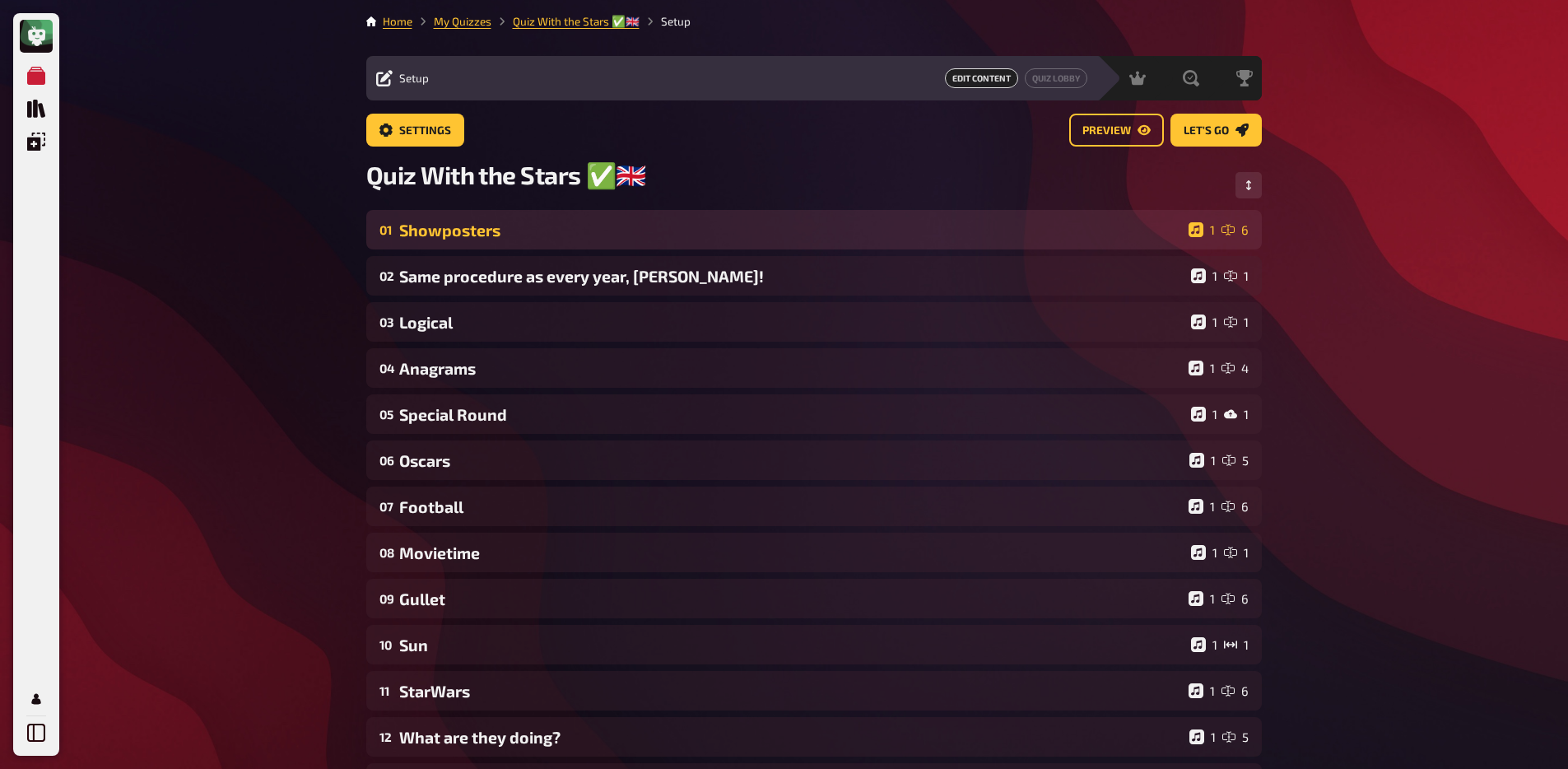
click at [495, 232] on div "Showposters" at bounding box center [790, 230] width 783 height 19
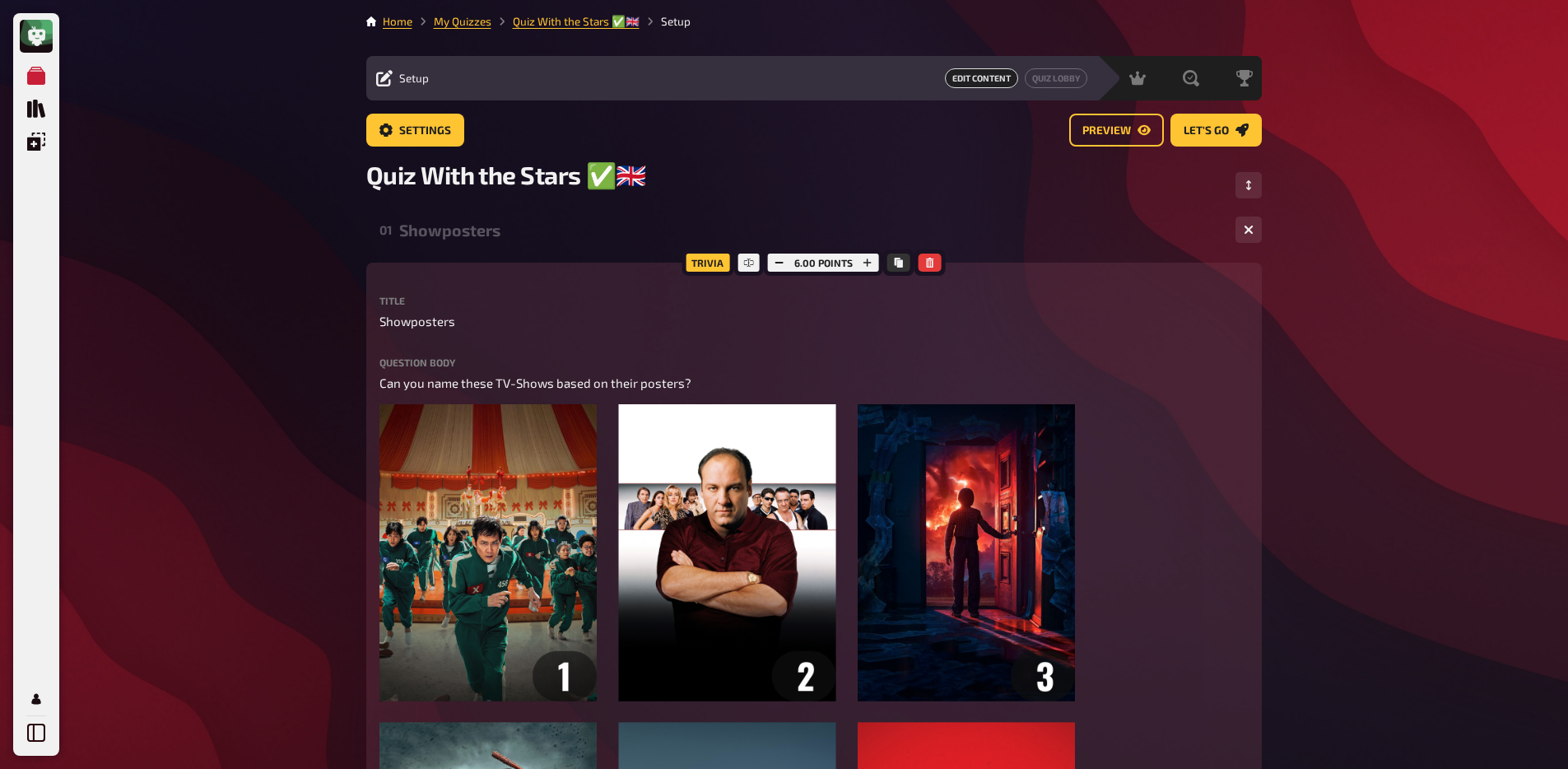
click at [495, 232] on div "Showposters" at bounding box center [810, 230] width 823 height 19
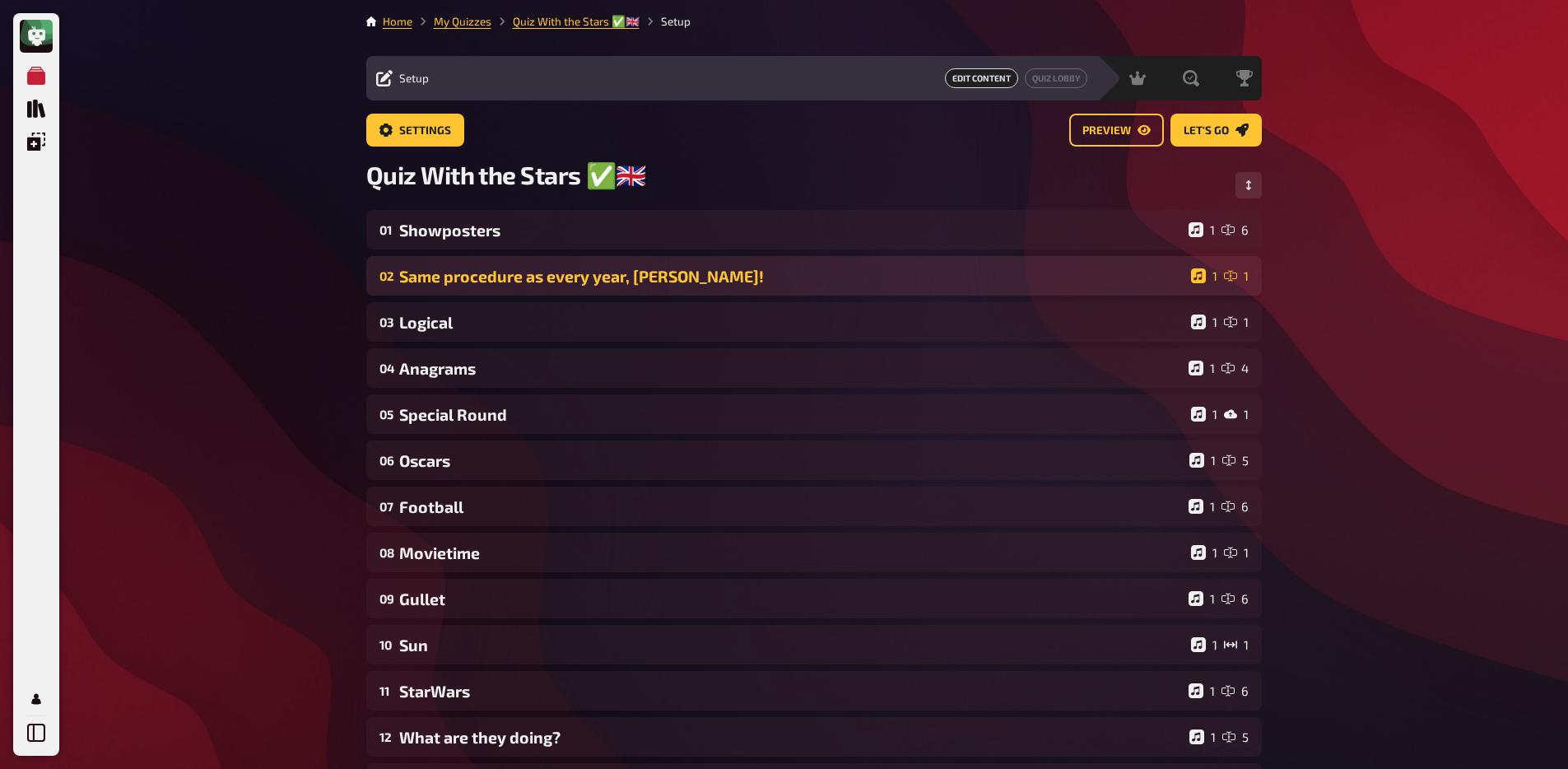
click at [479, 290] on div "02 Same procedure as every year, [PERSON_NAME]! 1 1" at bounding box center [814, 275] width 896 height 39
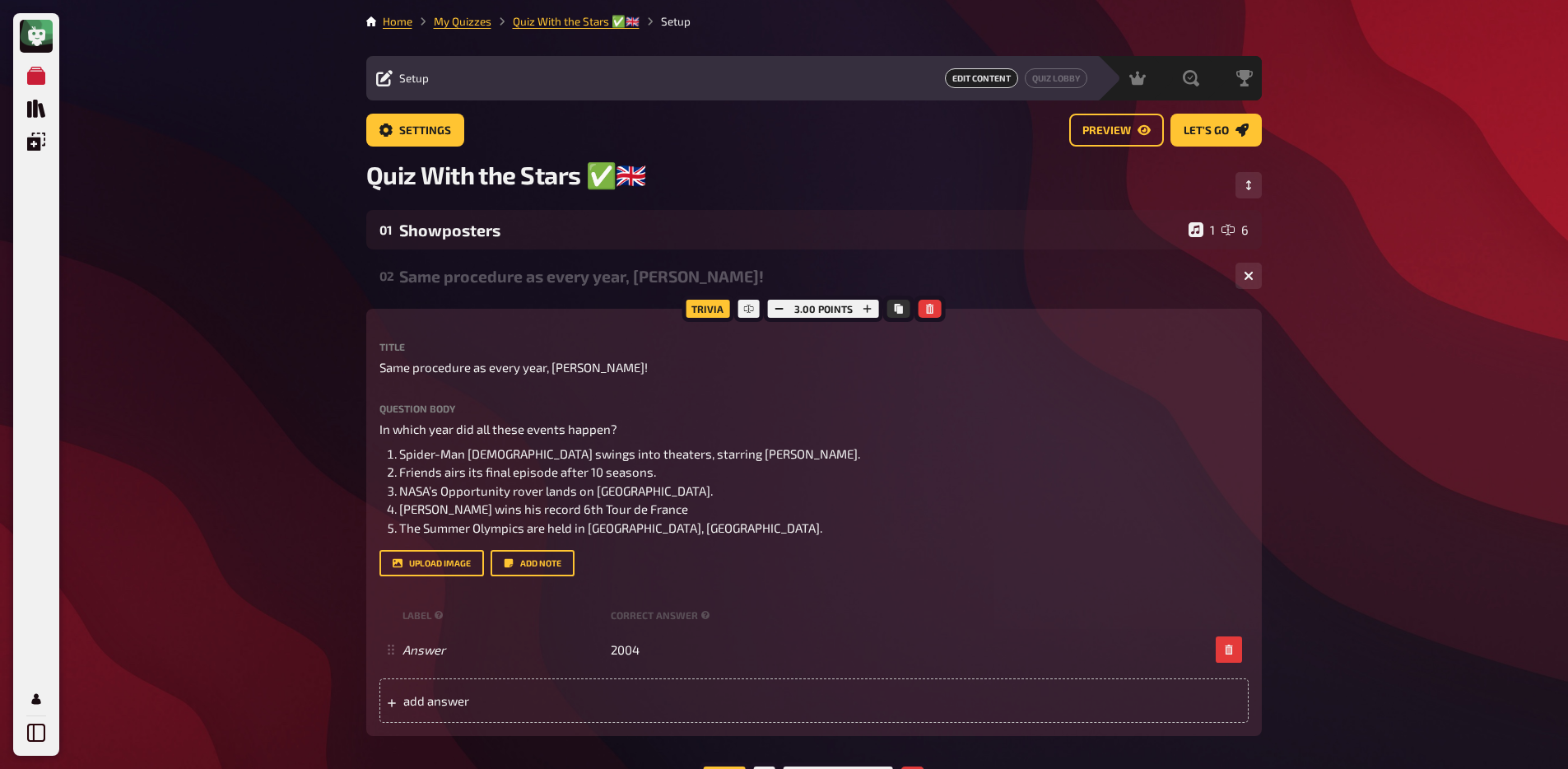
click at [479, 286] on div "Same procedure as every year, [PERSON_NAME]!" at bounding box center [810, 276] width 823 height 19
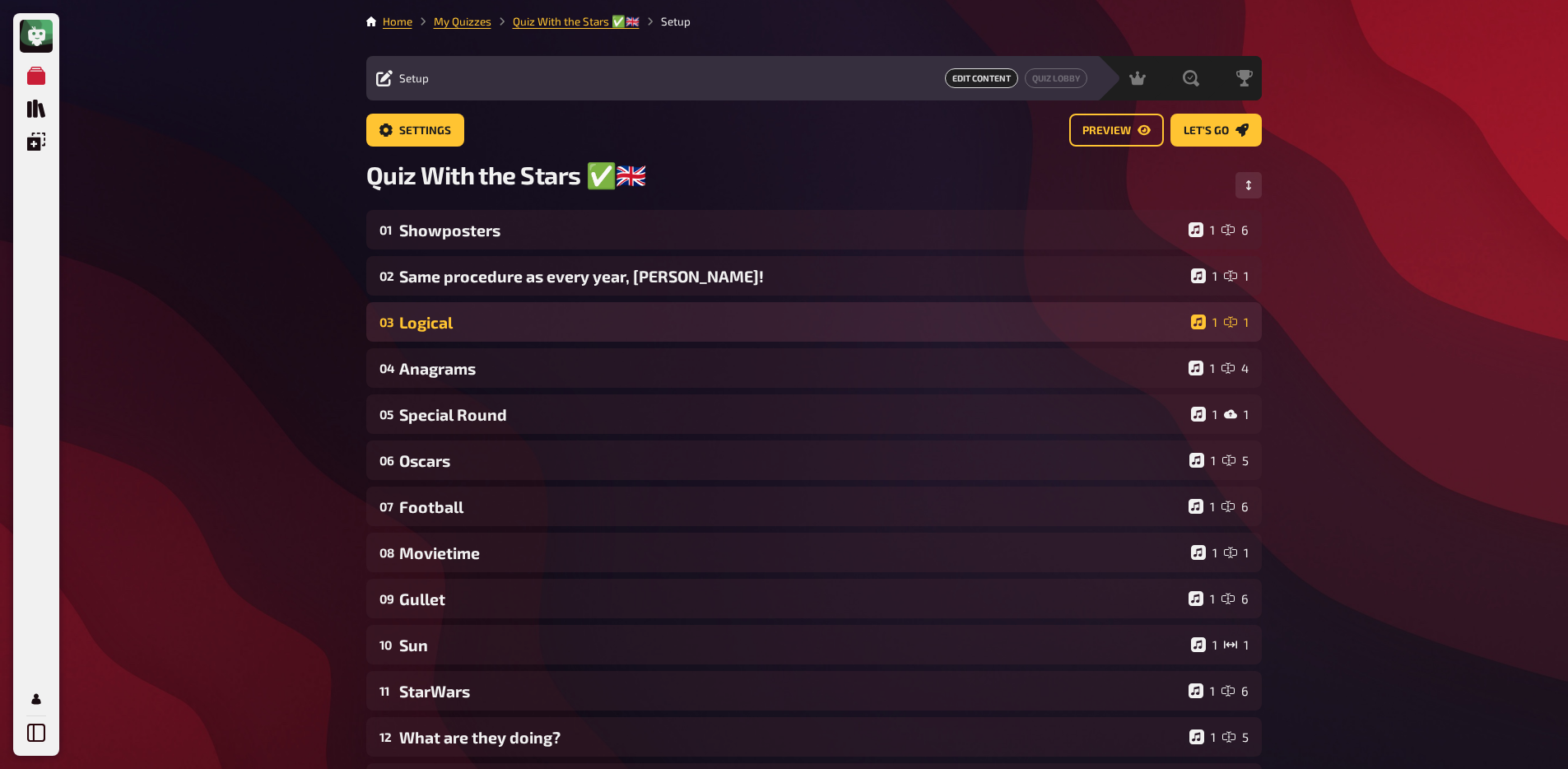
click at [472, 328] on div "Logical" at bounding box center [792, 322] width 785 height 19
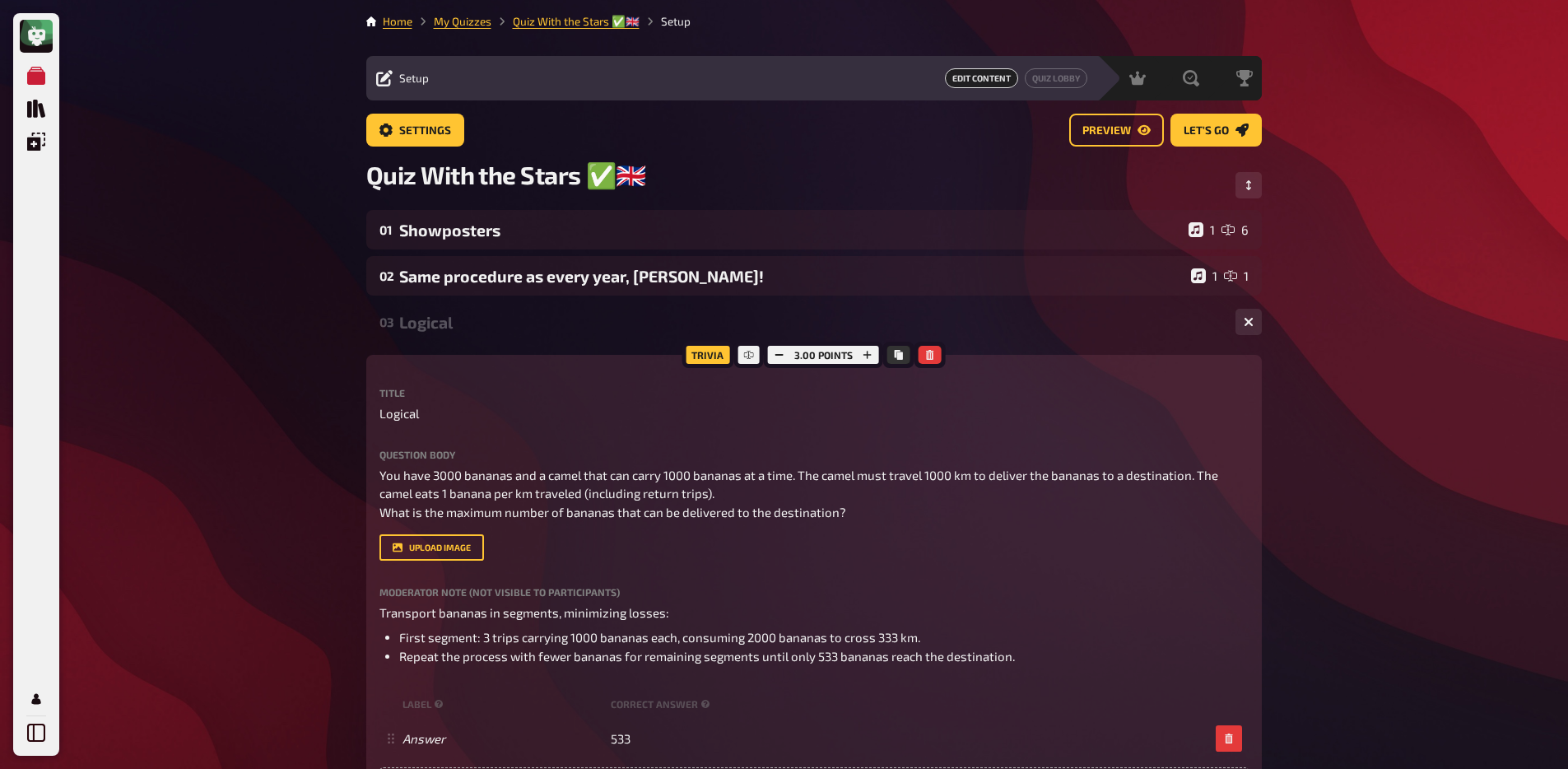
click at [472, 328] on div "Logical" at bounding box center [810, 322] width 823 height 19
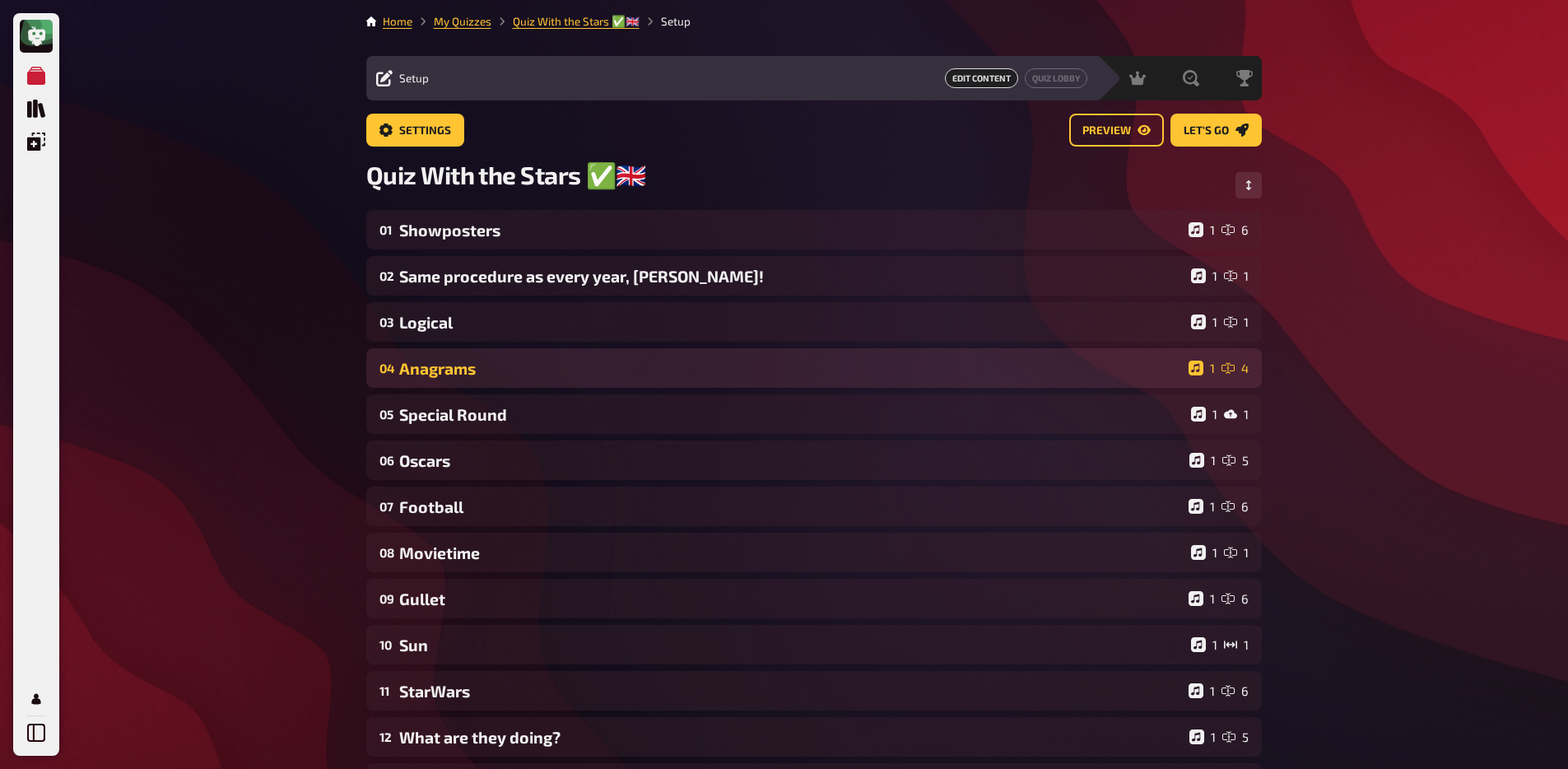
click at [465, 372] on div "Anagrams" at bounding box center [790, 368] width 783 height 19
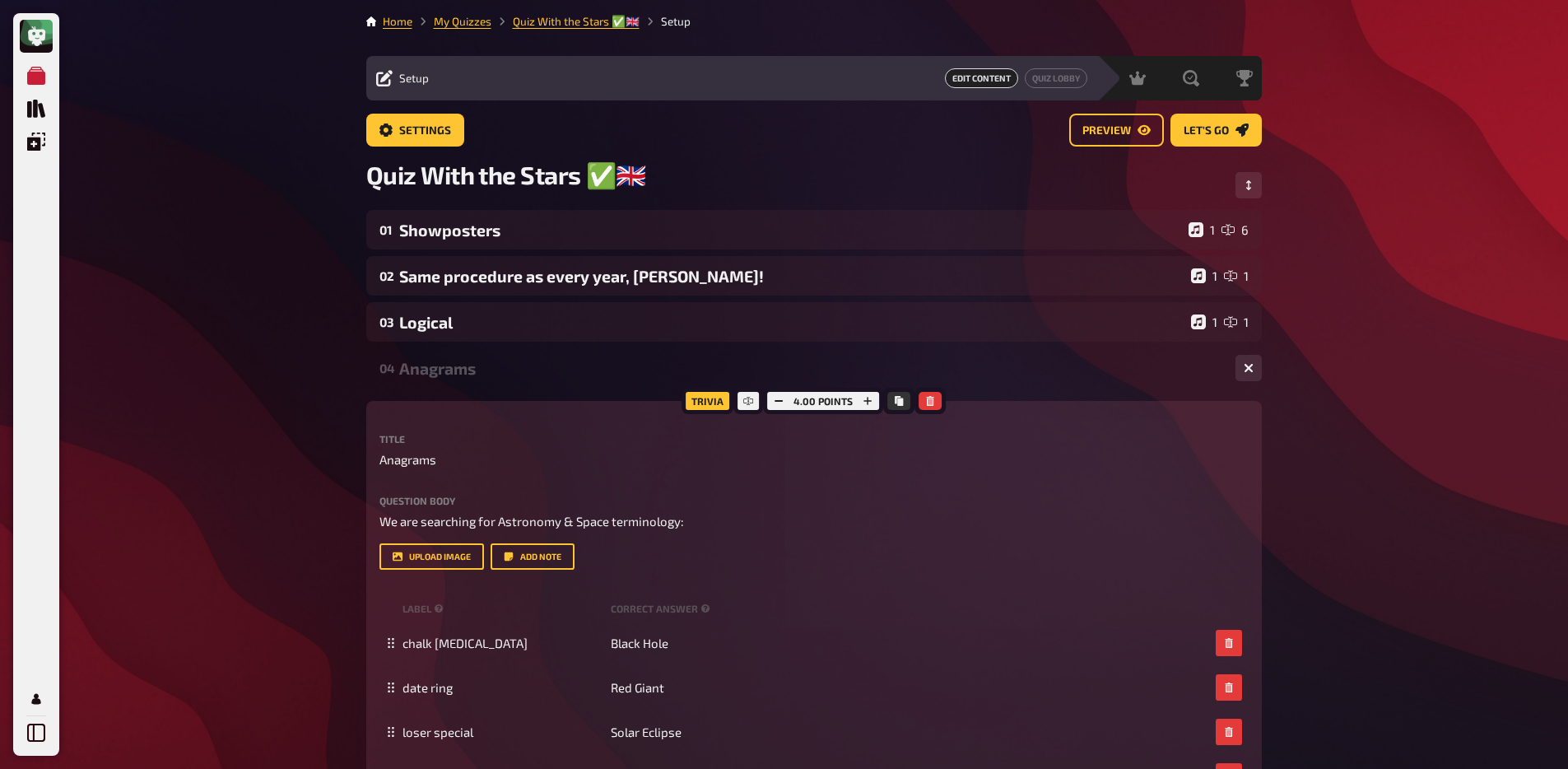
click at [465, 372] on div "Anagrams" at bounding box center [810, 368] width 823 height 19
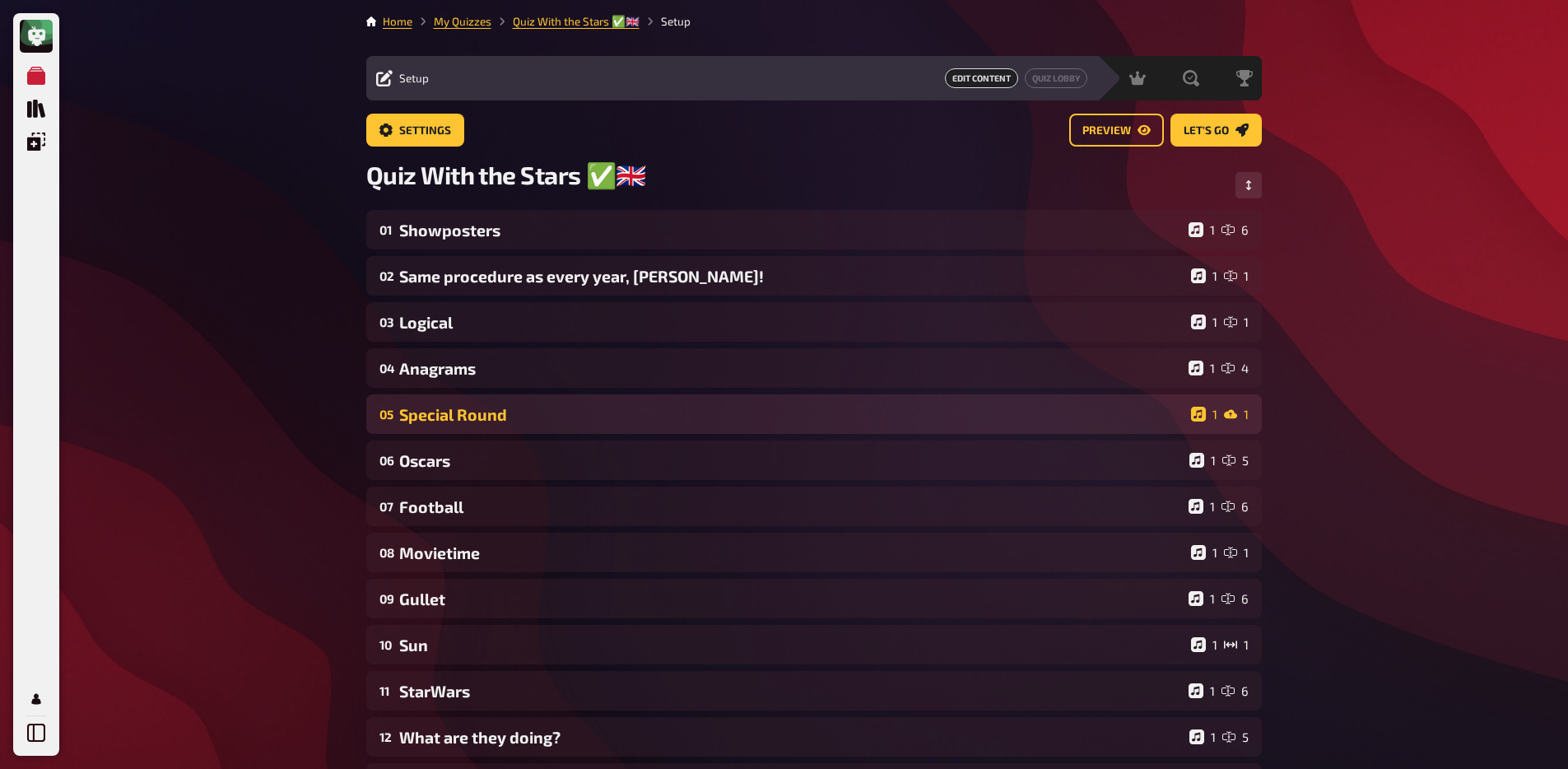
click at [457, 407] on div "05 Special Round 1 1" at bounding box center [814, 414] width 896 height 39
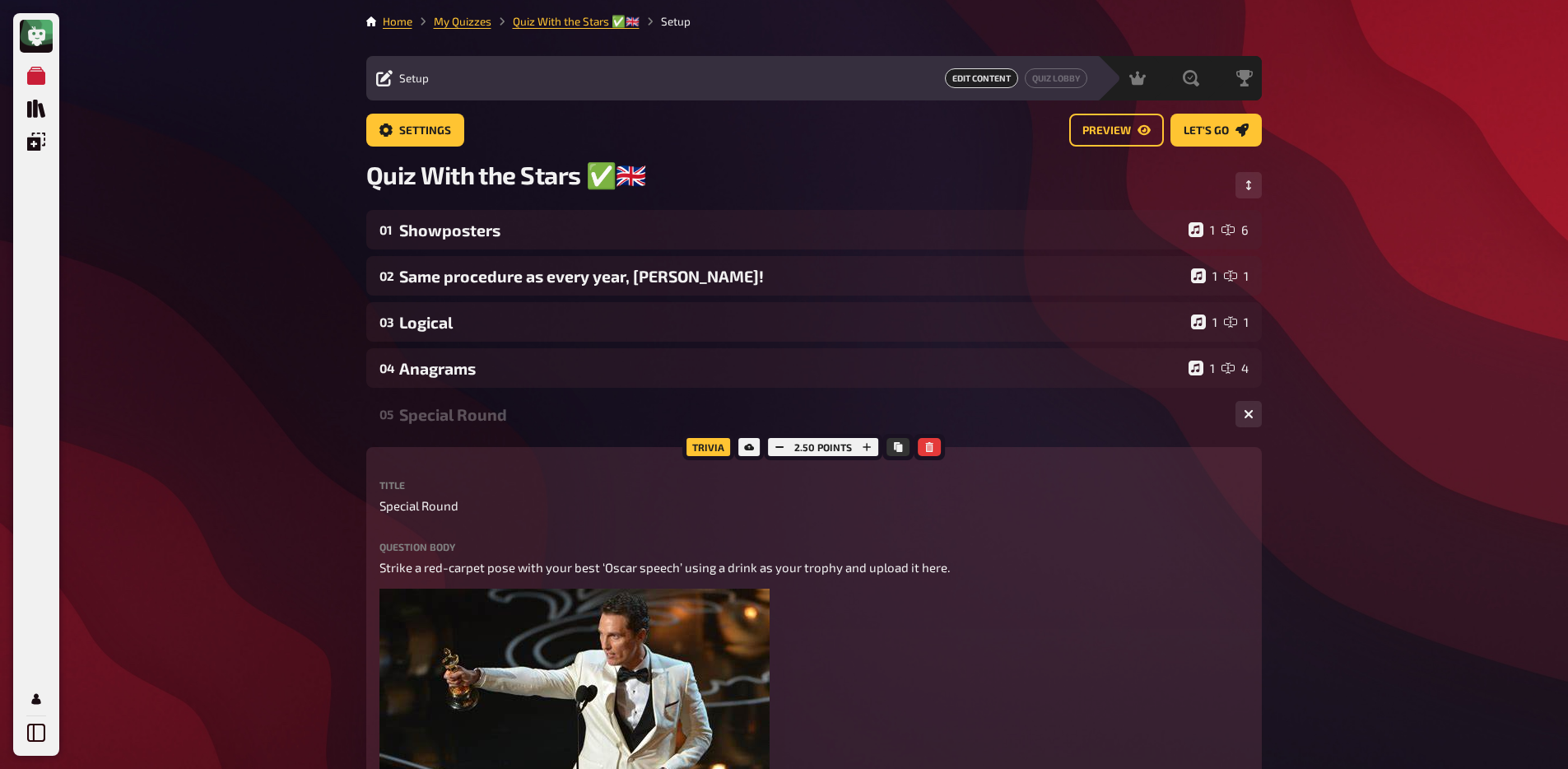
click at [455, 425] on div "05 Special Round 1 1" at bounding box center [814, 414] width 896 height 39
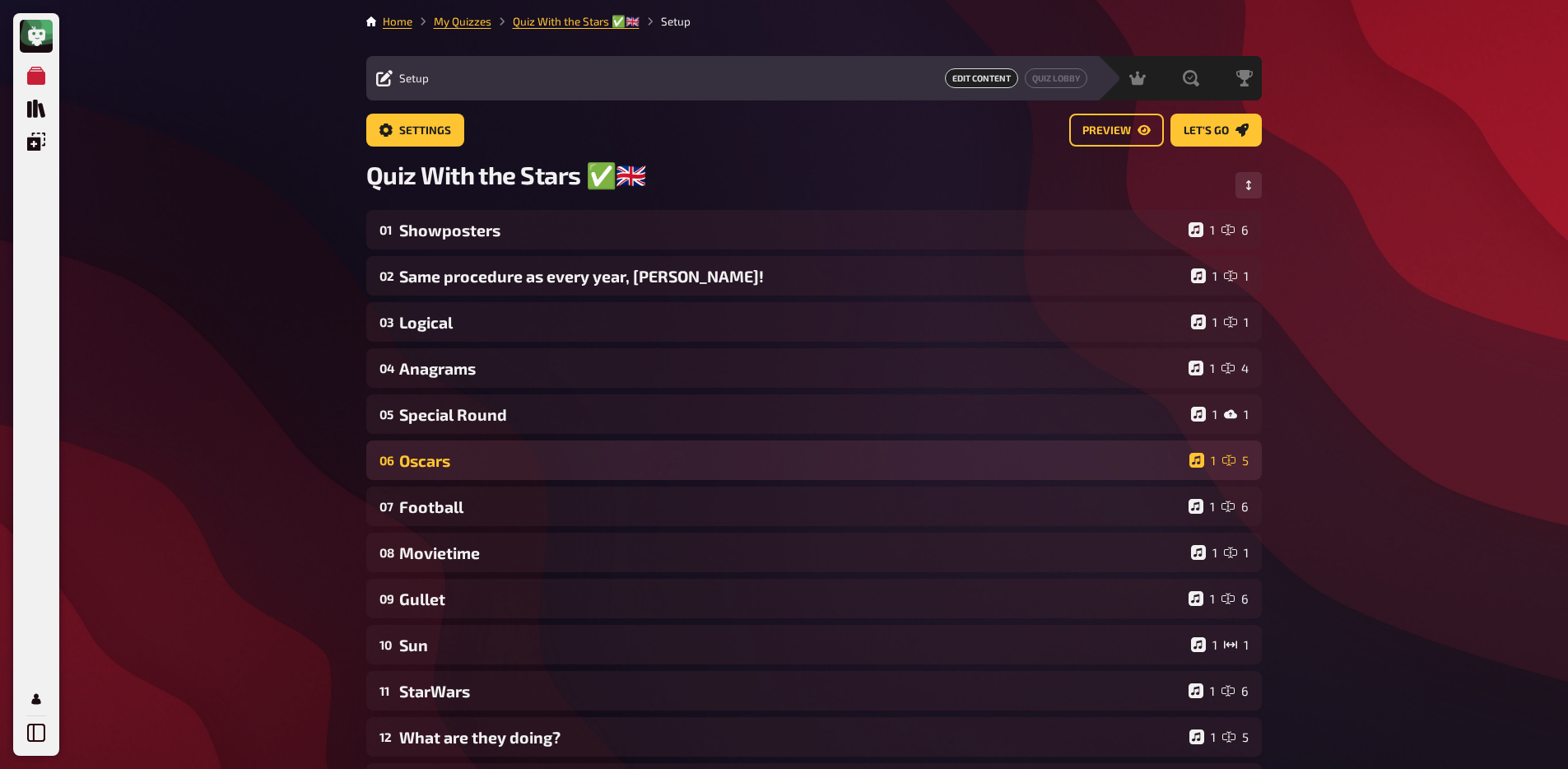
click at [455, 477] on div "06 Oscars 1 5" at bounding box center [814, 460] width 896 height 39
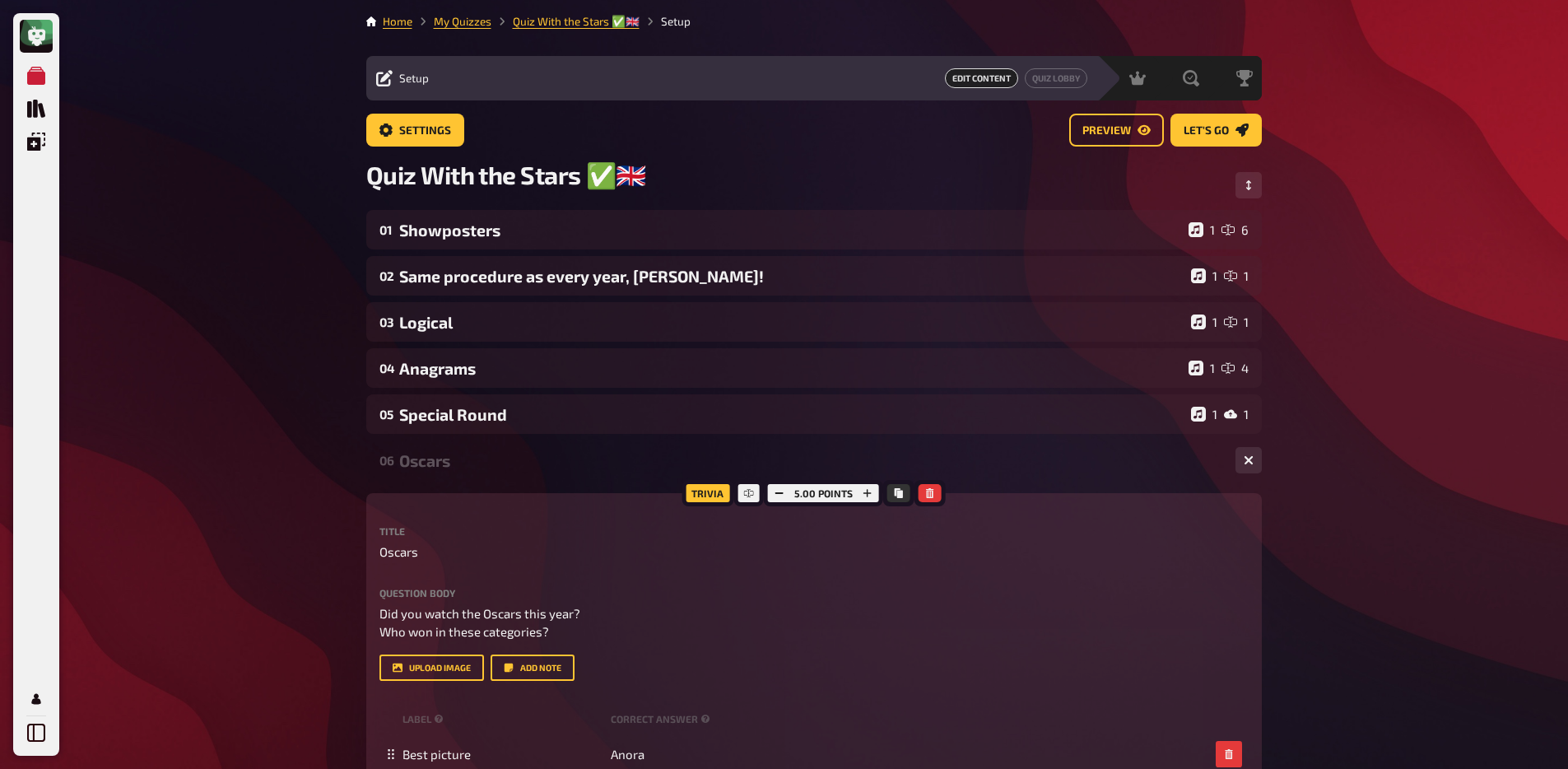
click at [456, 473] on div "06 Oscars 1 5" at bounding box center [814, 460] width 896 height 39
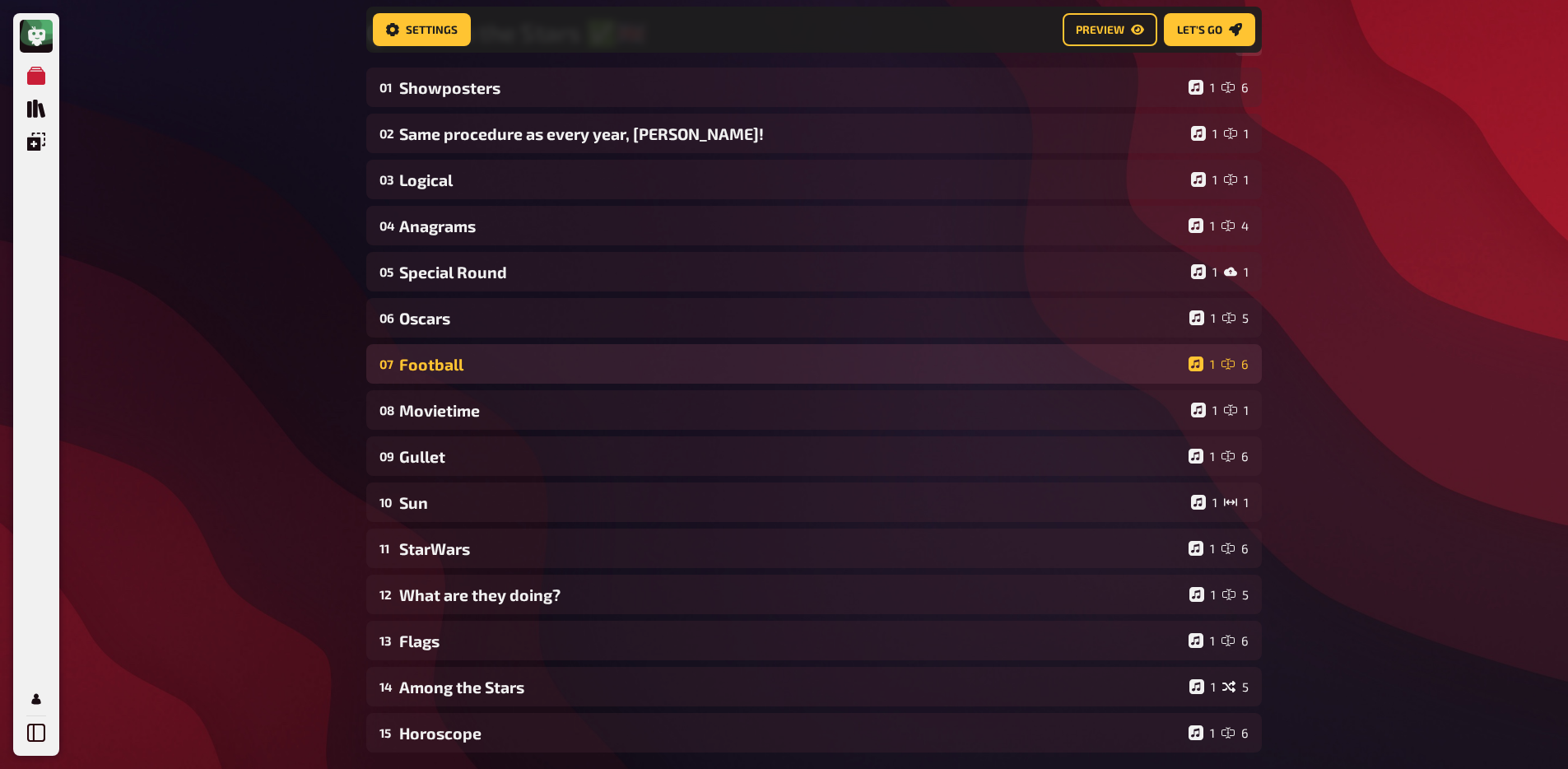
scroll to position [158, 0]
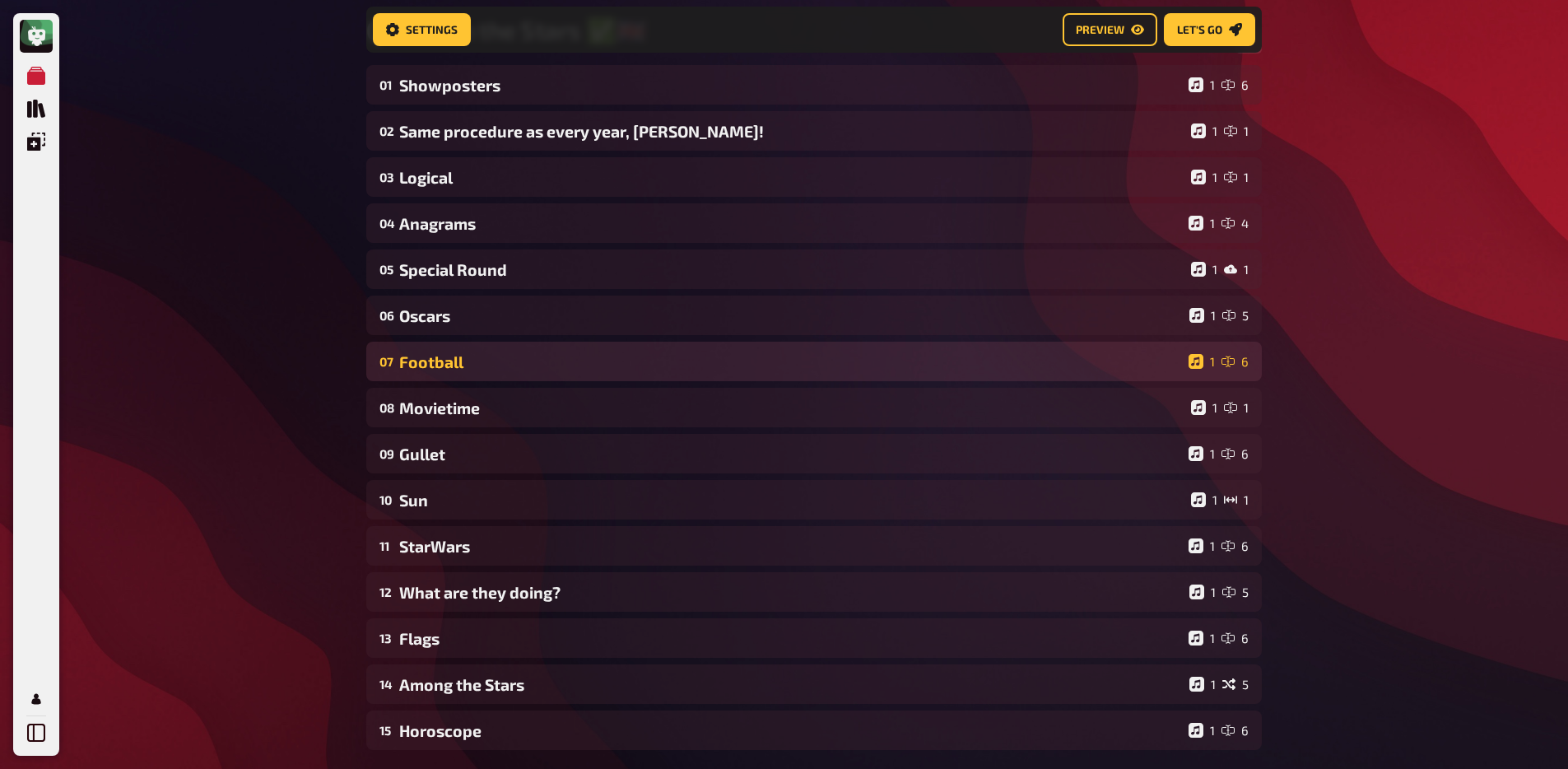
click at [464, 361] on div "Football" at bounding box center [790, 362] width 783 height 19
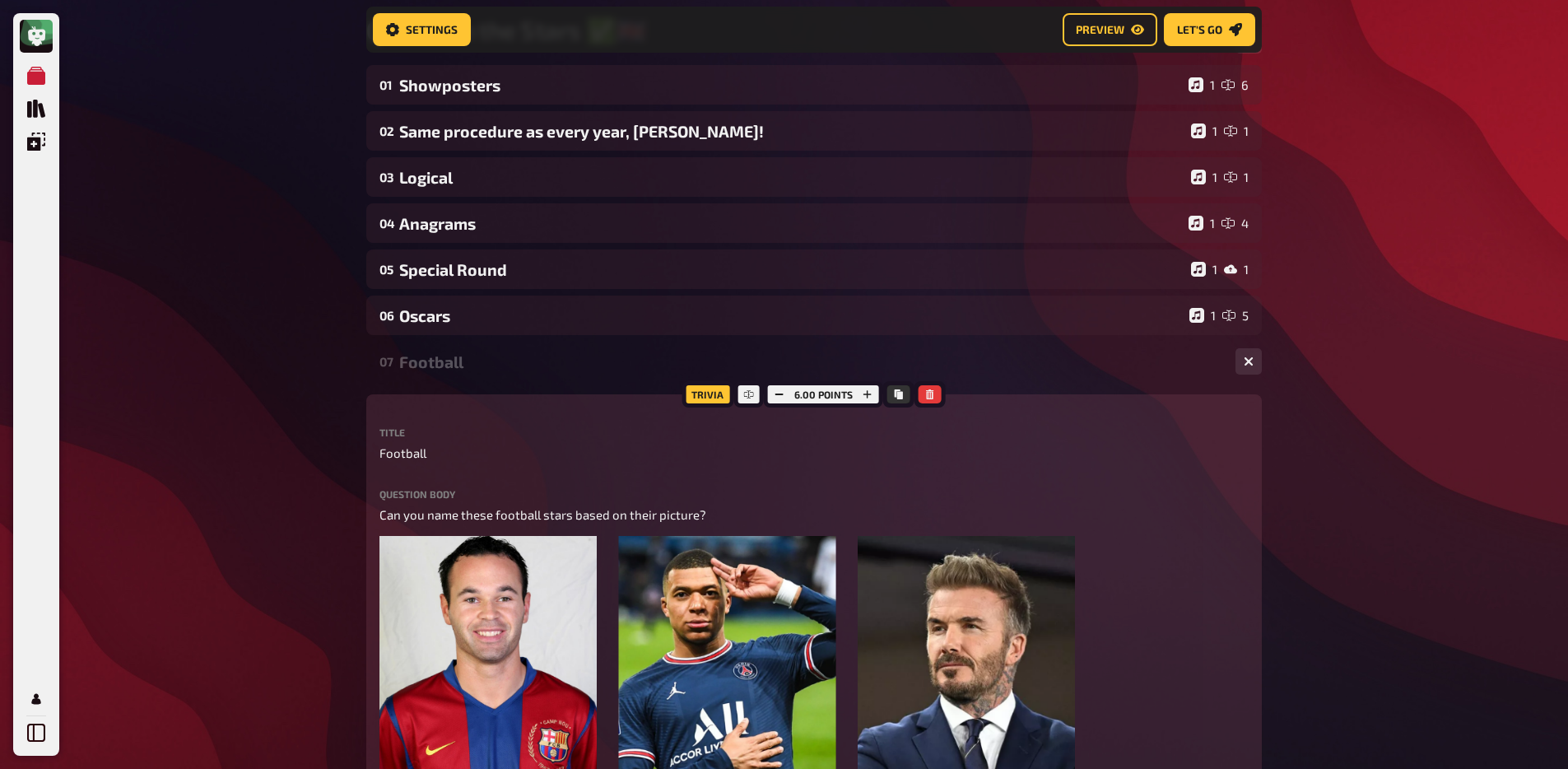
click at [463, 364] on div "Football" at bounding box center [810, 362] width 823 height 19
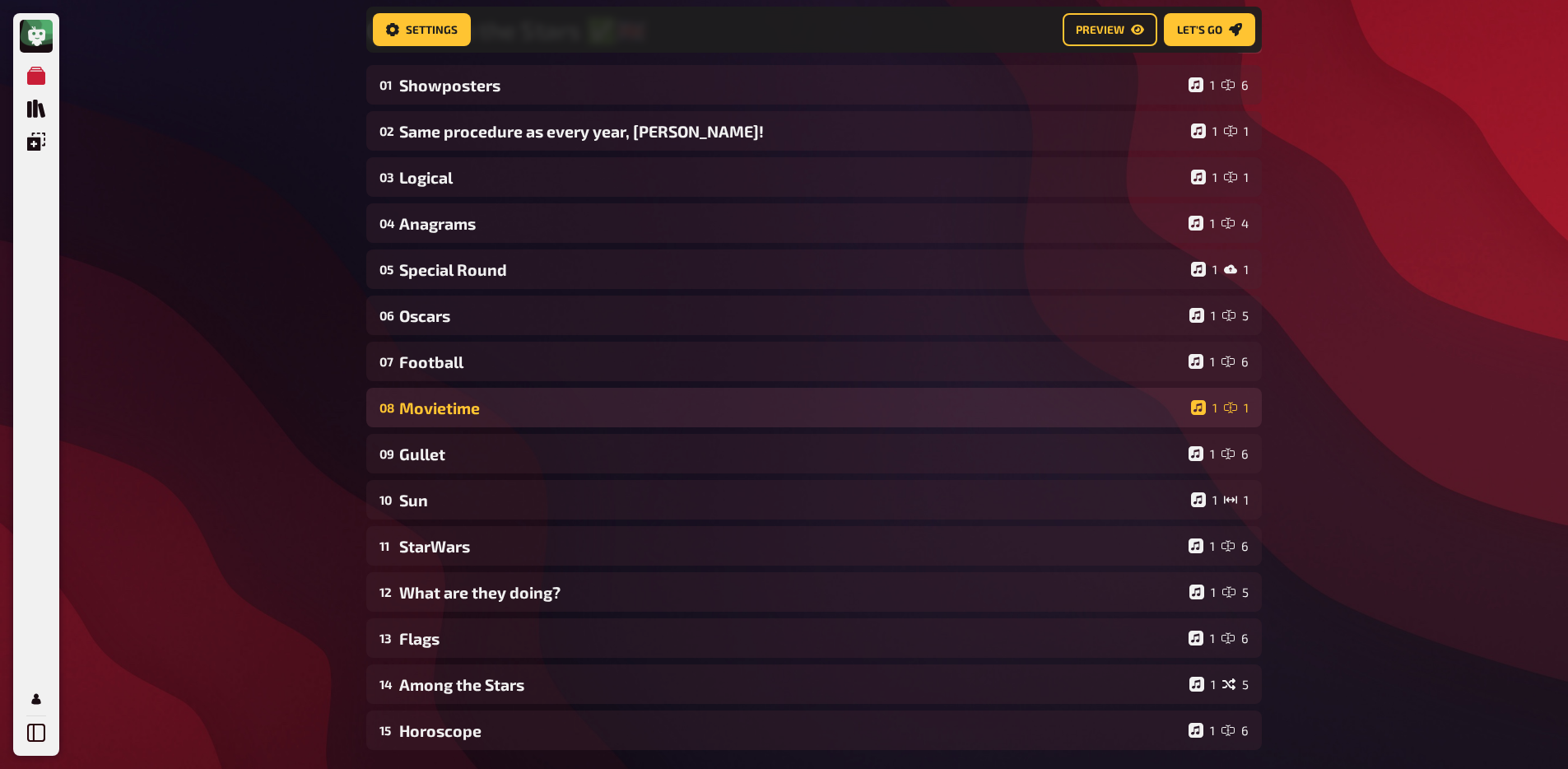
click at [458, 403] on div "Movietime" at bounding box center [792, 408] width 785 height 19
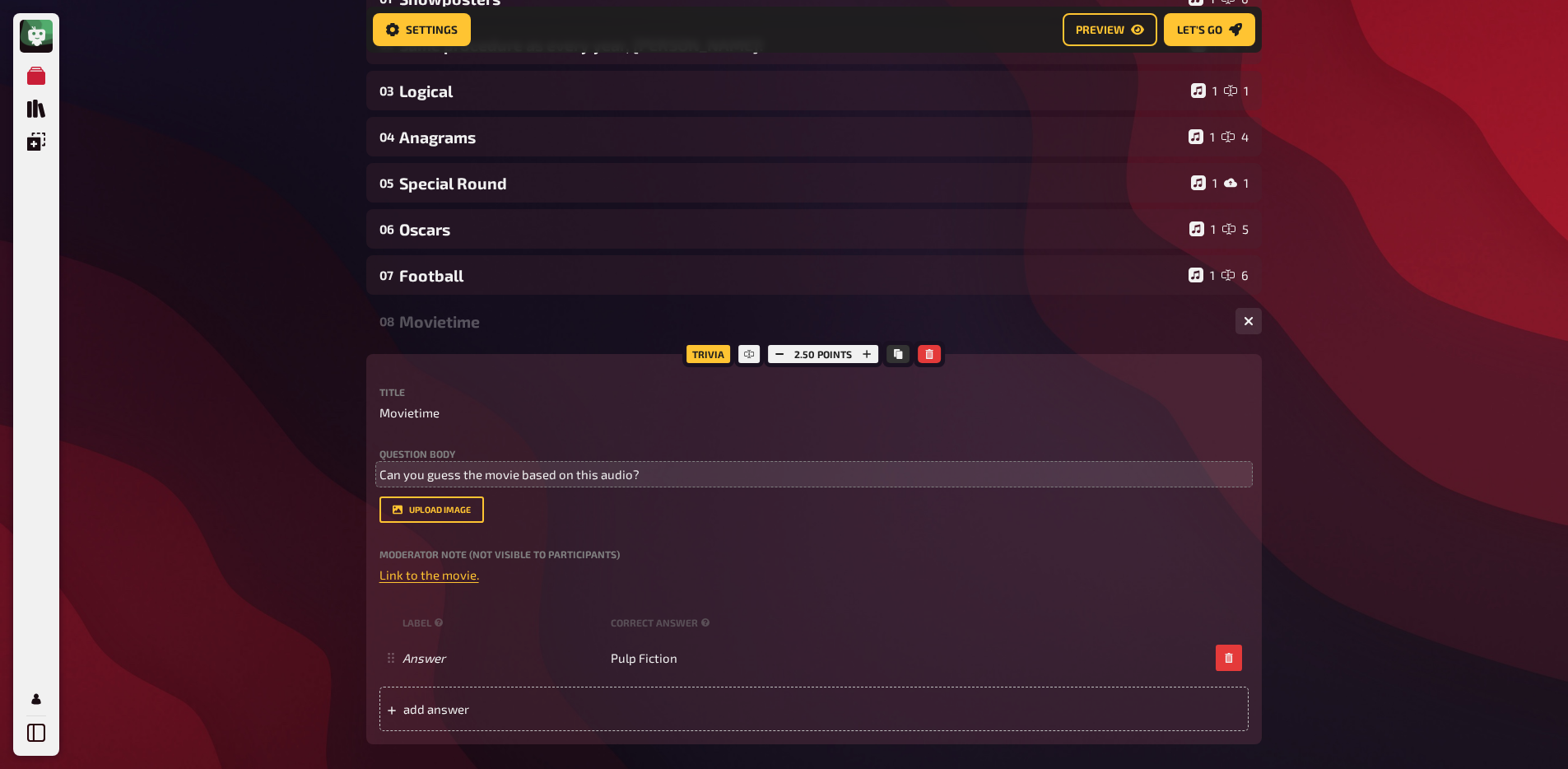
scroll to position [313, 0]
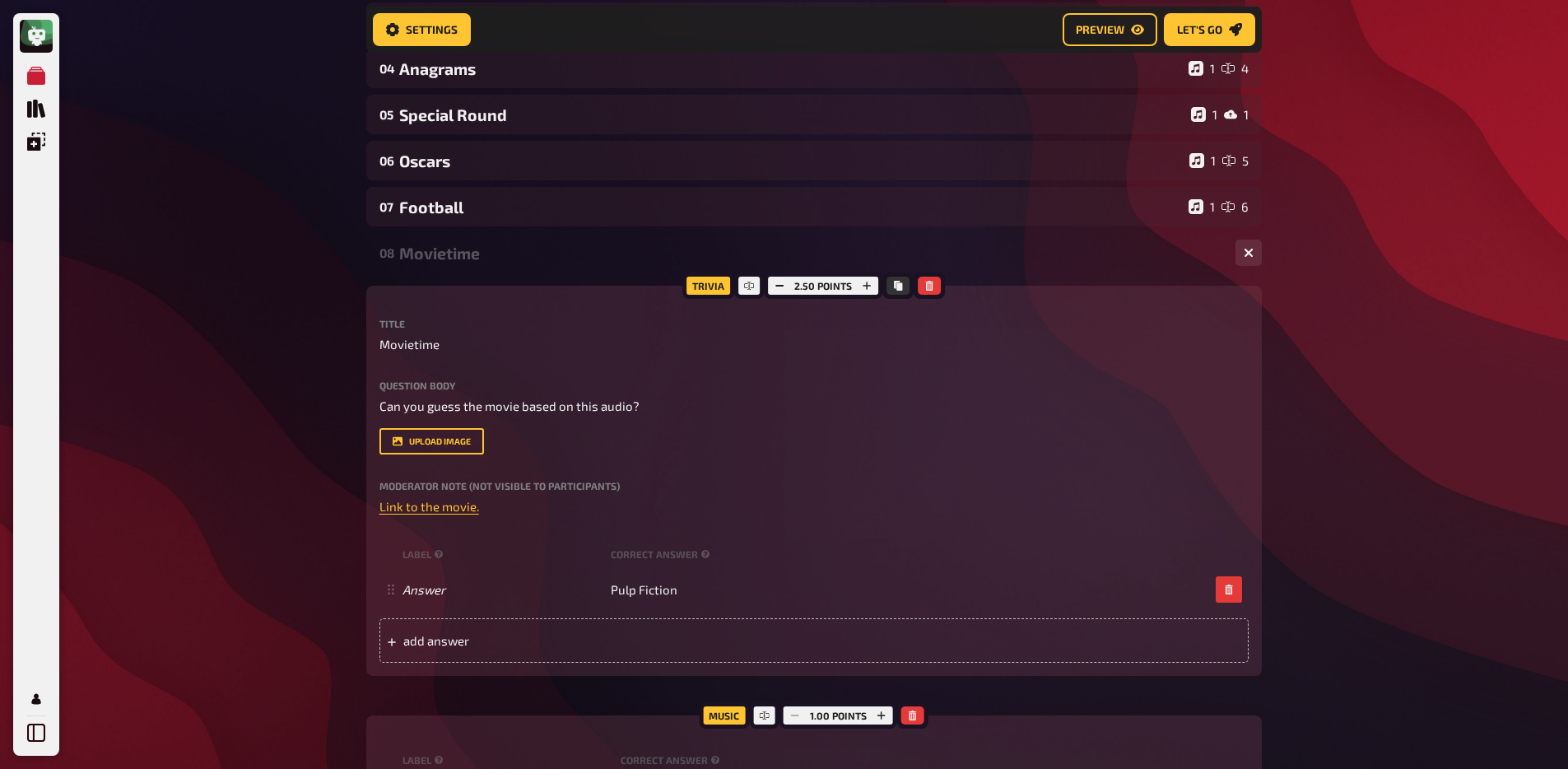
click at [462, 262] on div "Movietime" at bounding box center [810, 253] width 823 height 19
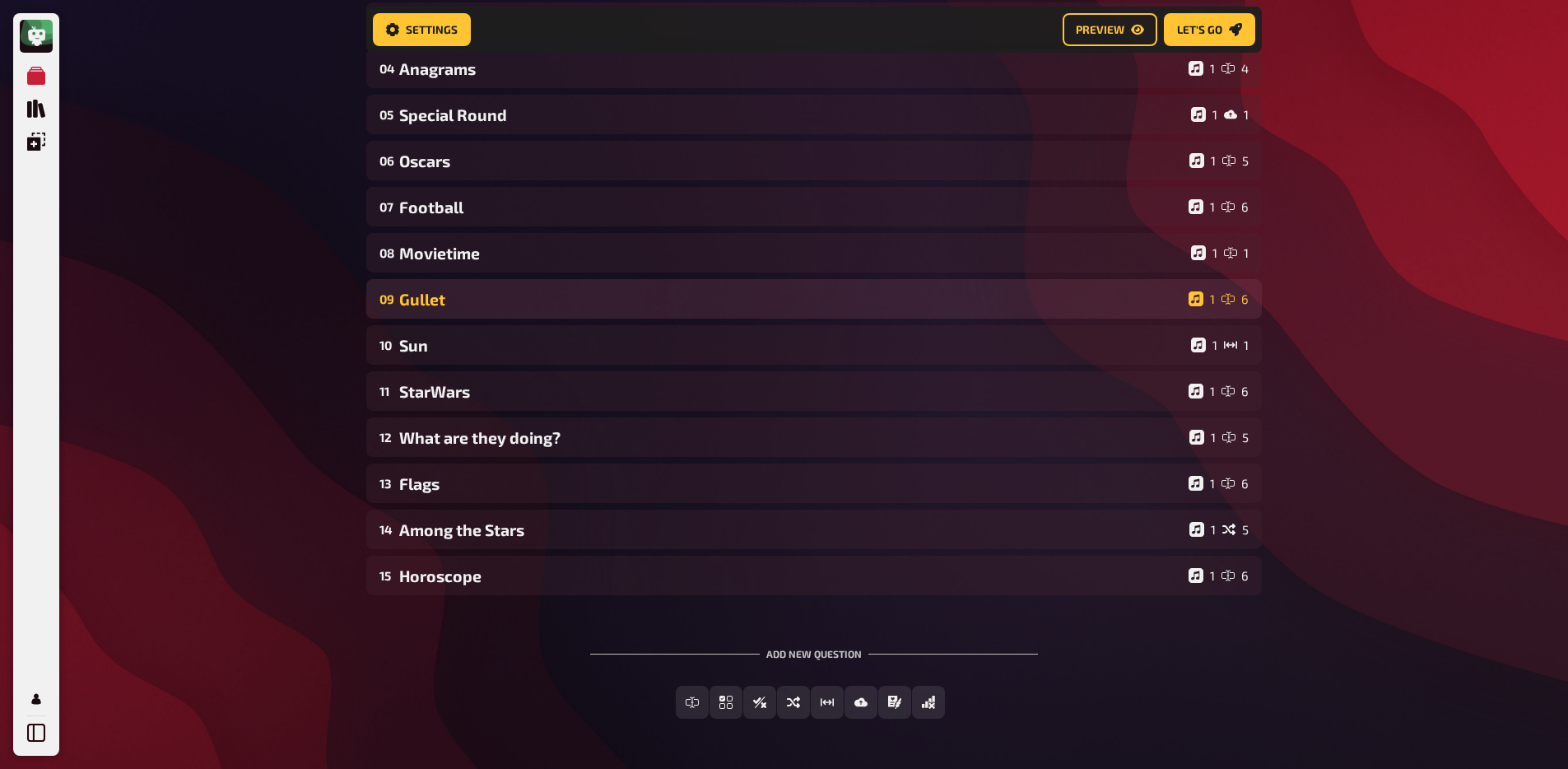
click at [461, 312] on div "09 Gullet 1 6" at bounding box center [814, 298] width 896 height 39
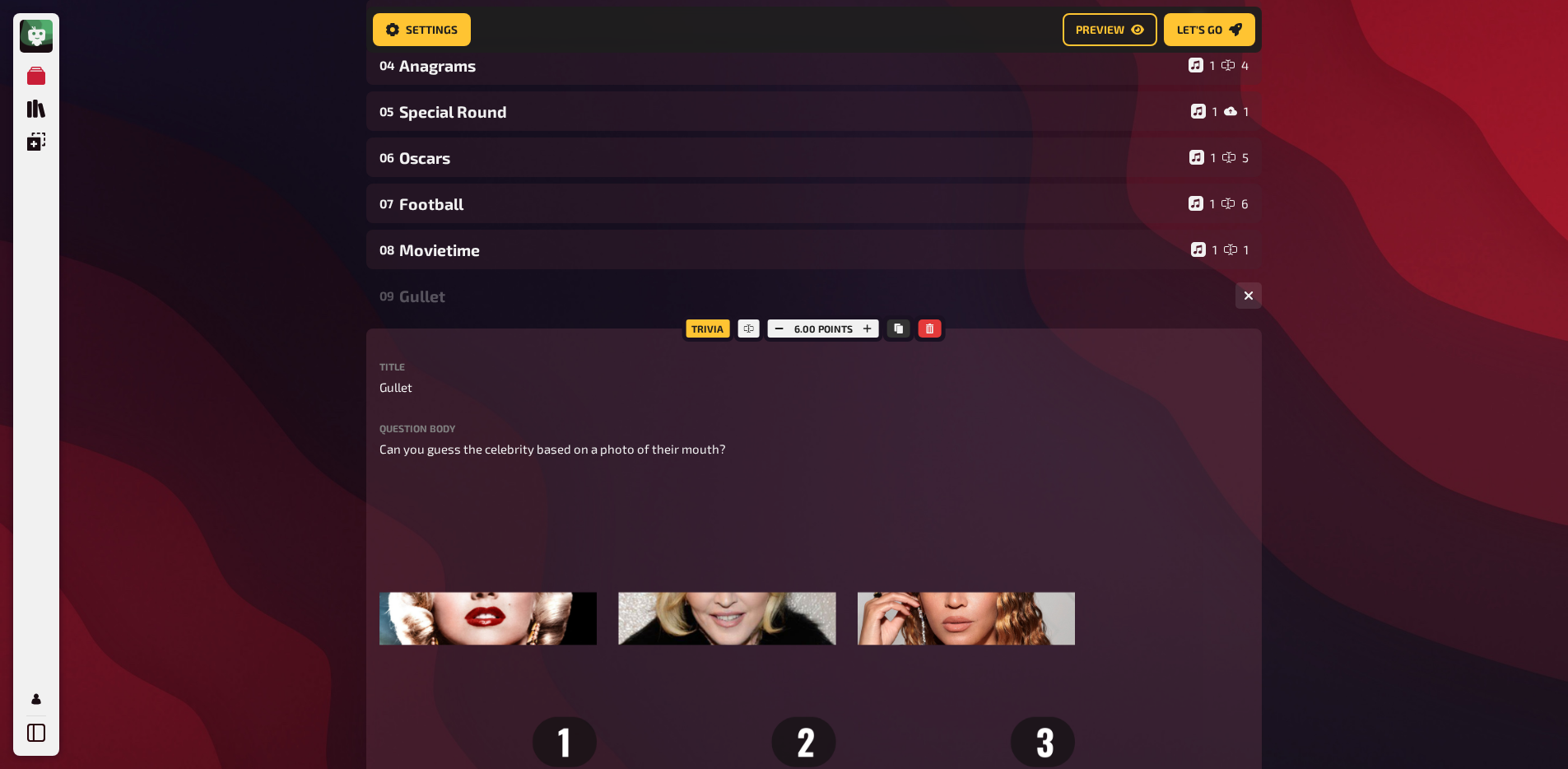
scroll to position [316, 0]
click at [460, 307] on div "09 Gullet 1 6" at bounding box center [814, 295] width 896 height 39
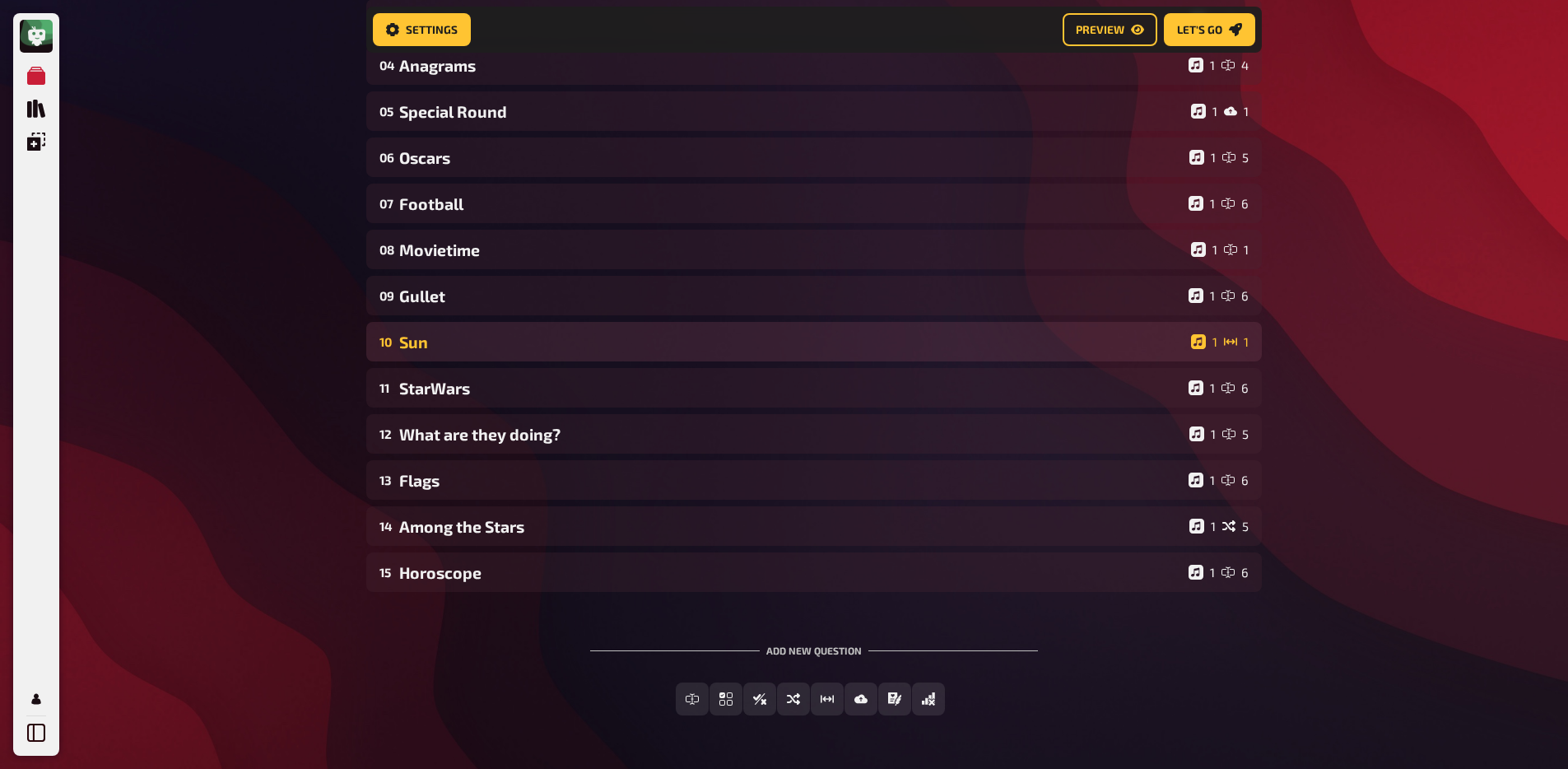
click at [457, 341] on div "Sun" at bounding box center [792, 342] width 785 height 19
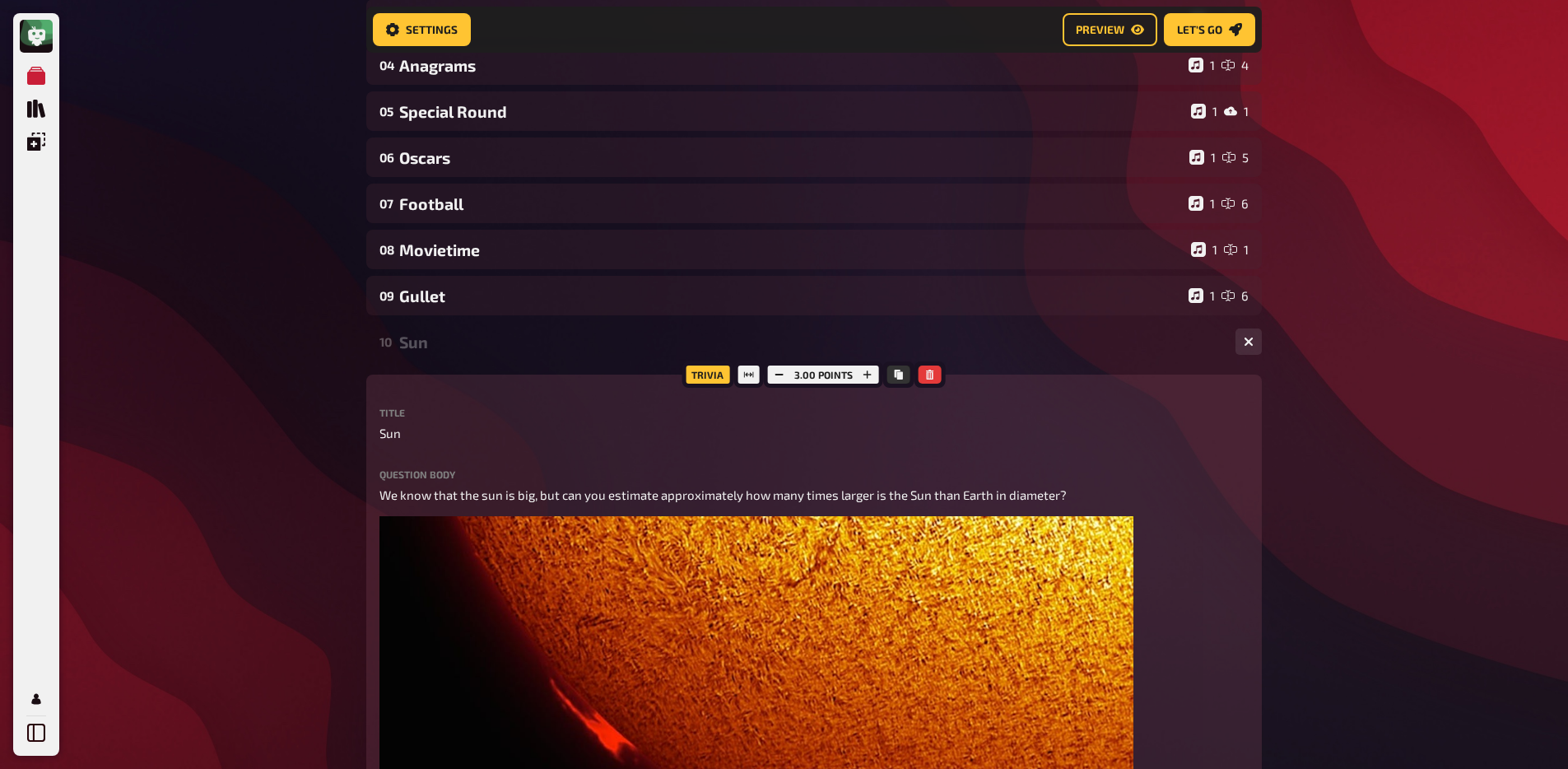
click at [458, 344] on div "Sun" at bounding box center [810, 342] width 823 height 19
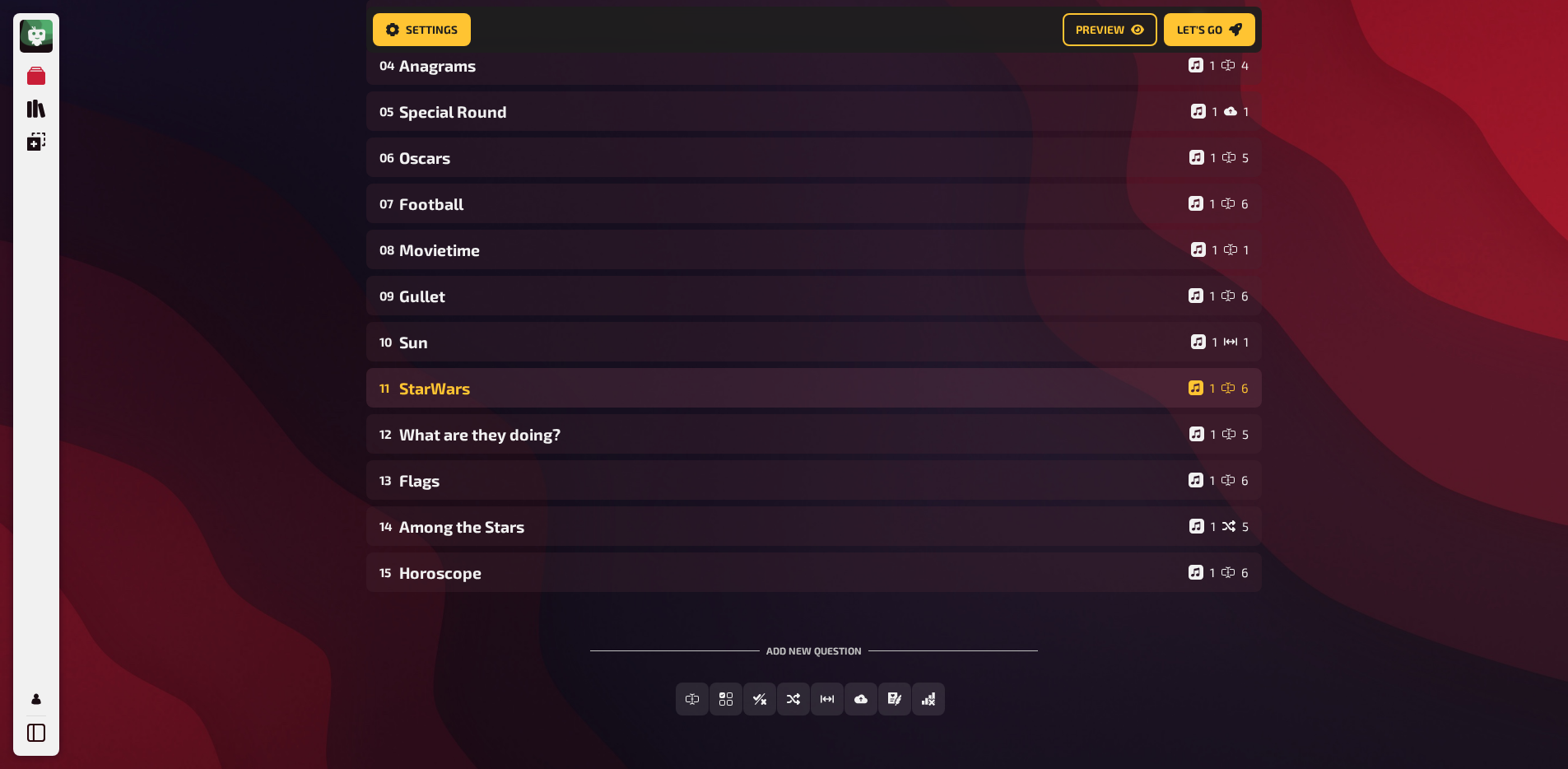
click at [455, 379] on div "11 StarWars 1 6" at bounding box center [814, 387] width 896 height 39
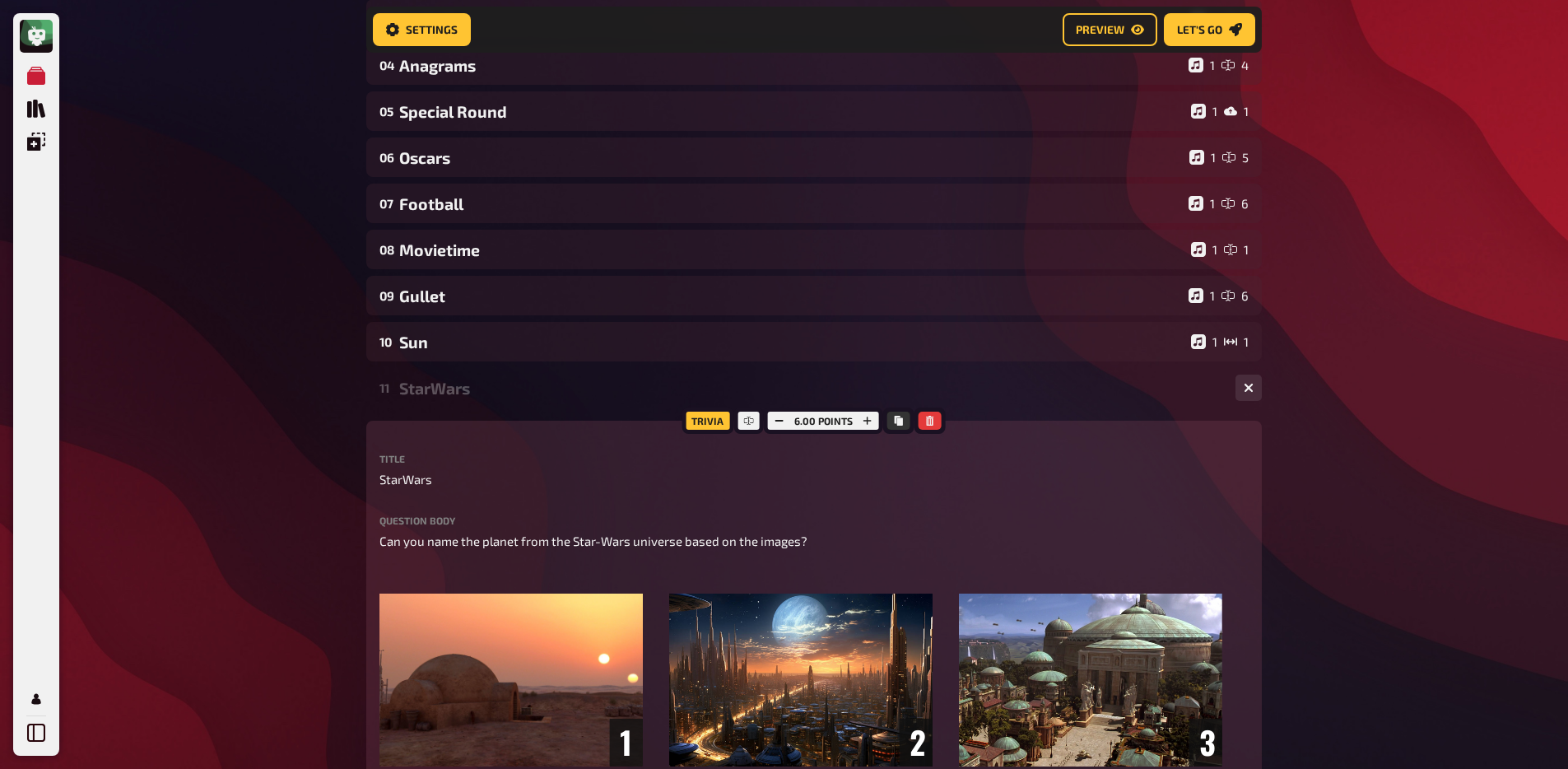
click at [456, 398] on div "StarWars" at bounding box center [810, 388] width 823 height 19
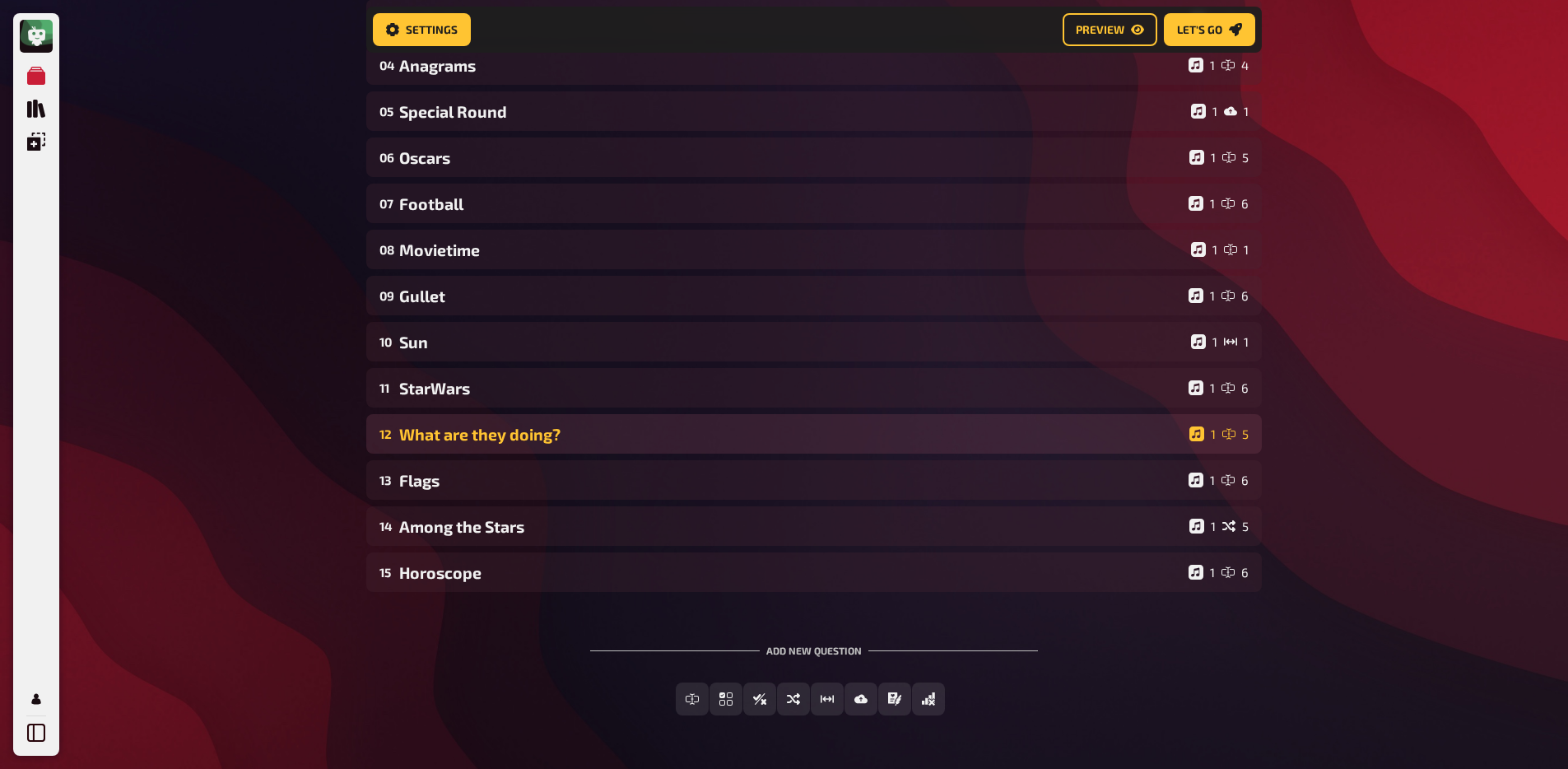
click at [454, 447] on div "12 What are they doing? 1 5" at bounding box center [814, 433] width 896 height 39
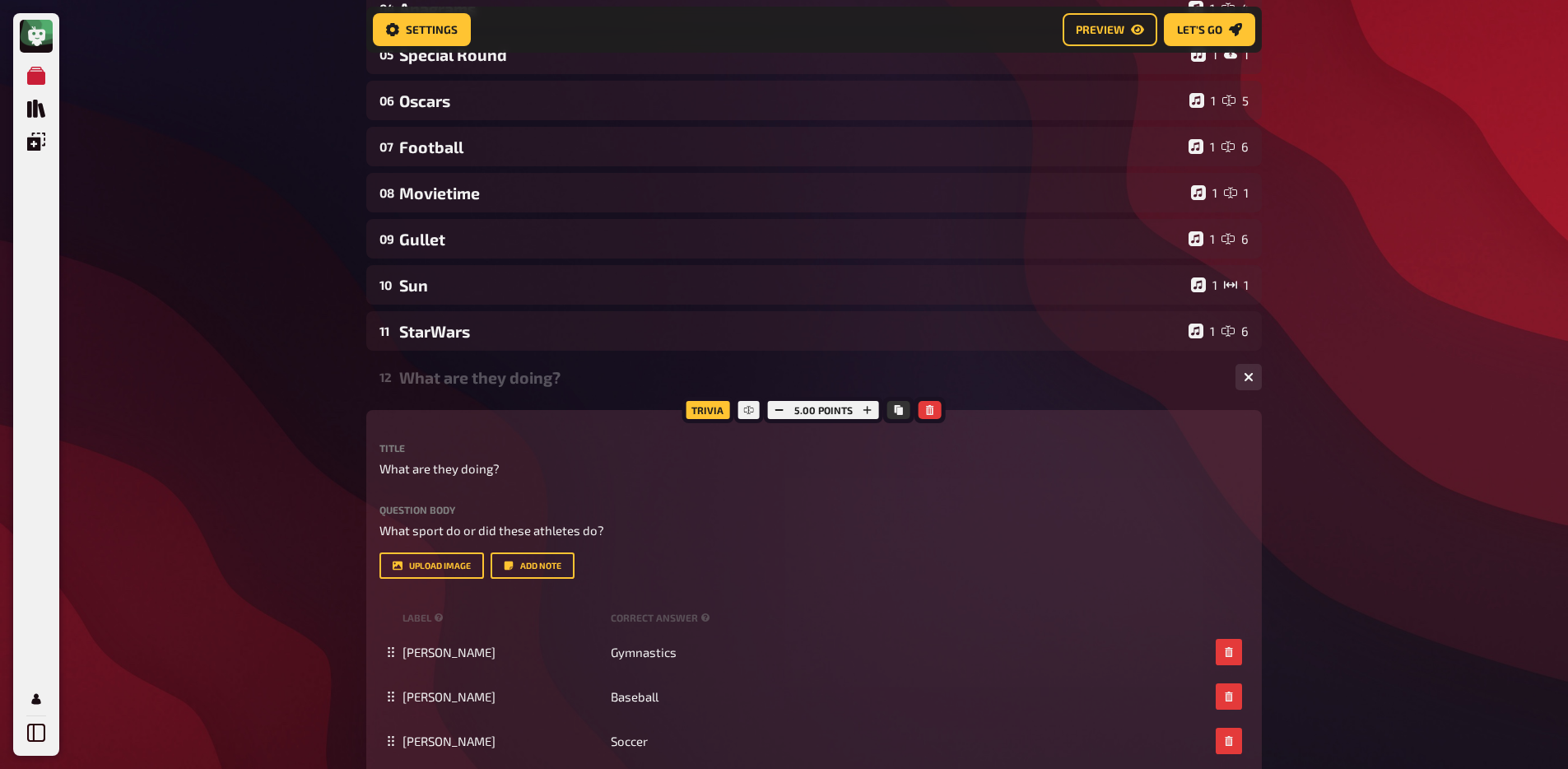
scroll to position [648, 0]
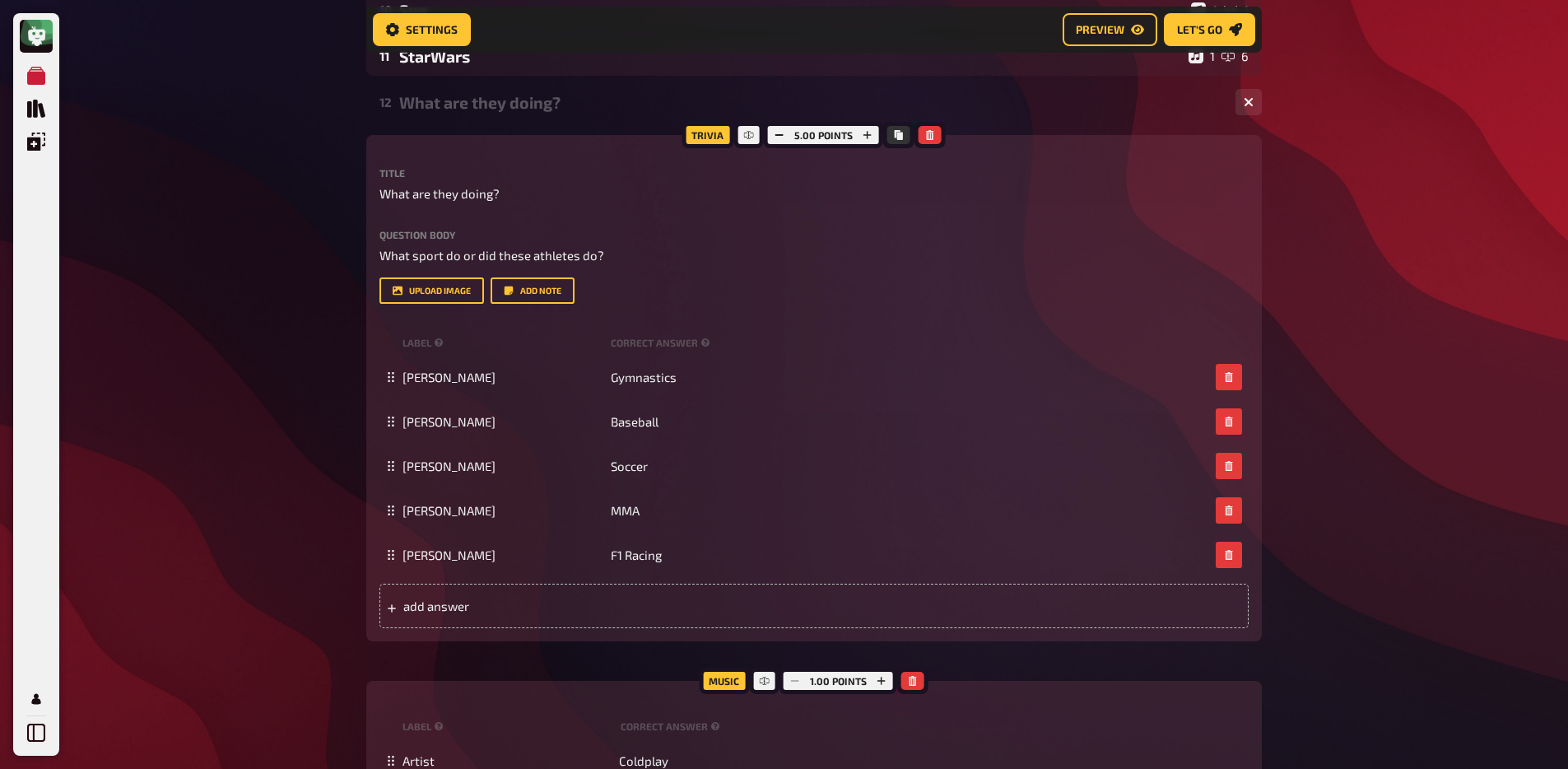
drag, startPoint x: 474, startPoint y: 113, endPoint x: 475, endPoint y: 135, distance: 22.0
click at [474, 112] on div "What are they doing?" at bounding box center [810, 102] width 823 height 19
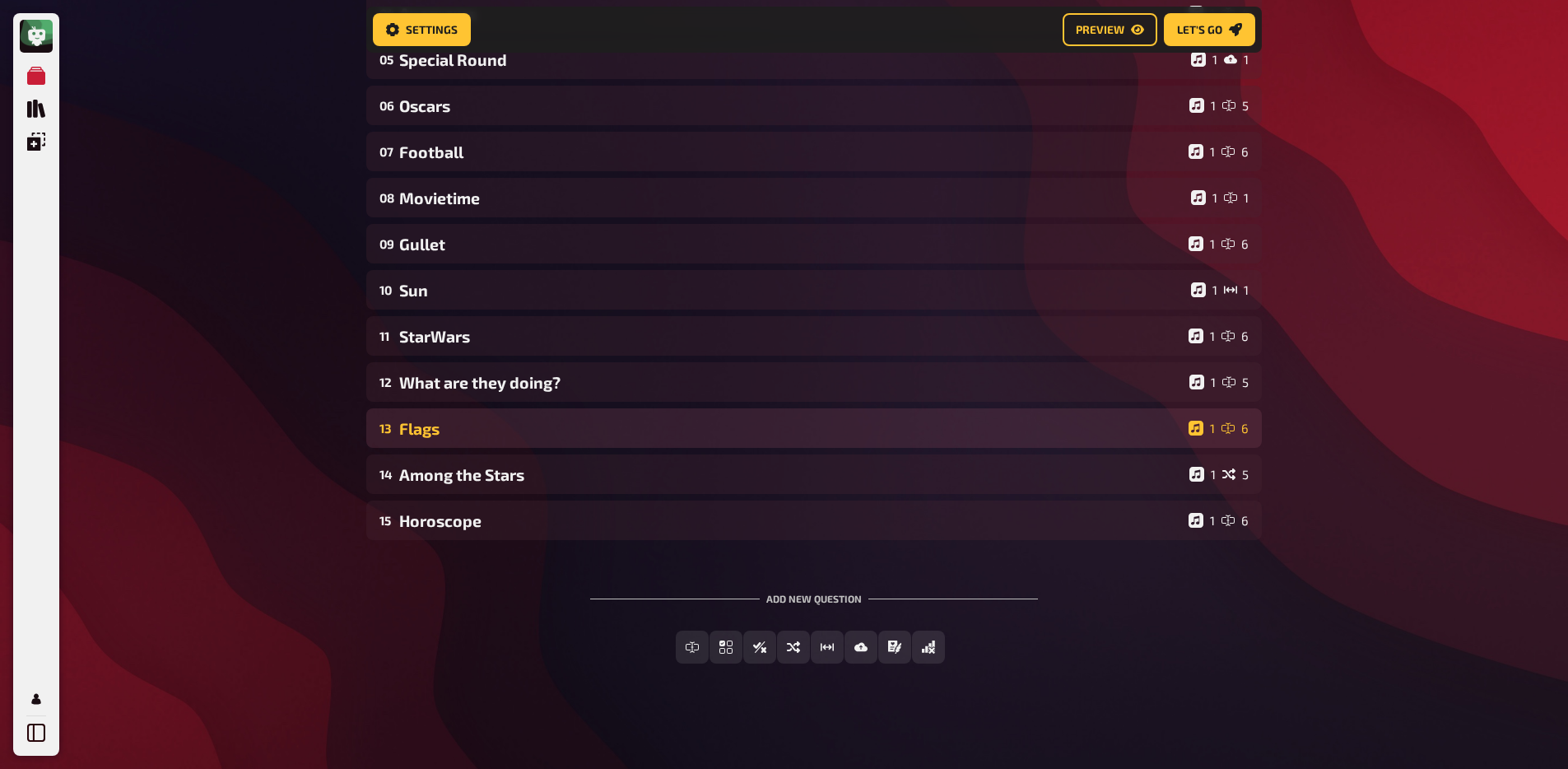
click at [445, 442] on div "13 Flags 1 6" at bounding box center [814, 428] width 896 height 39
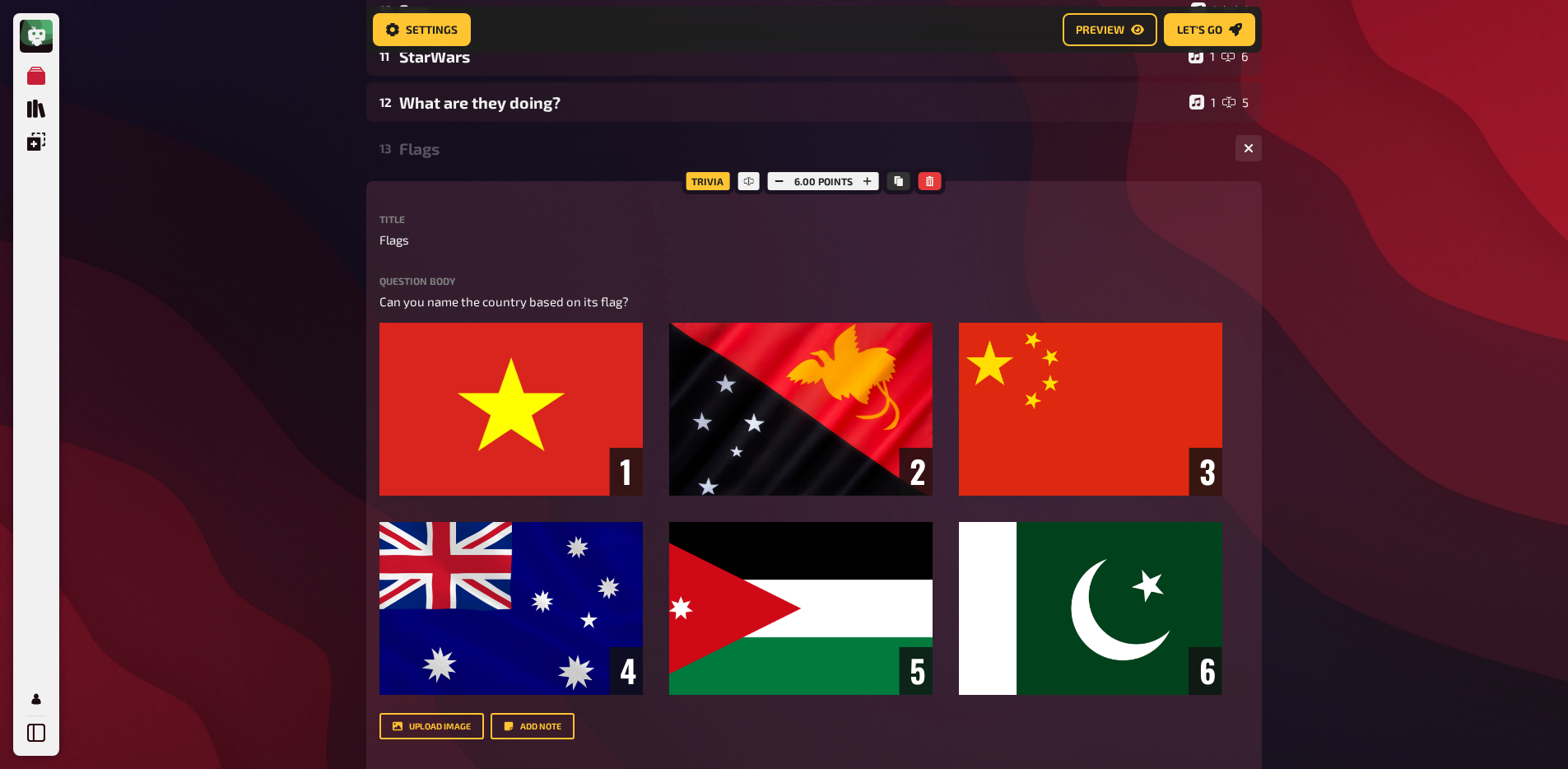
click at [464, 149] on div "Flags" at bounding box center [810, 148] width 823 height 19
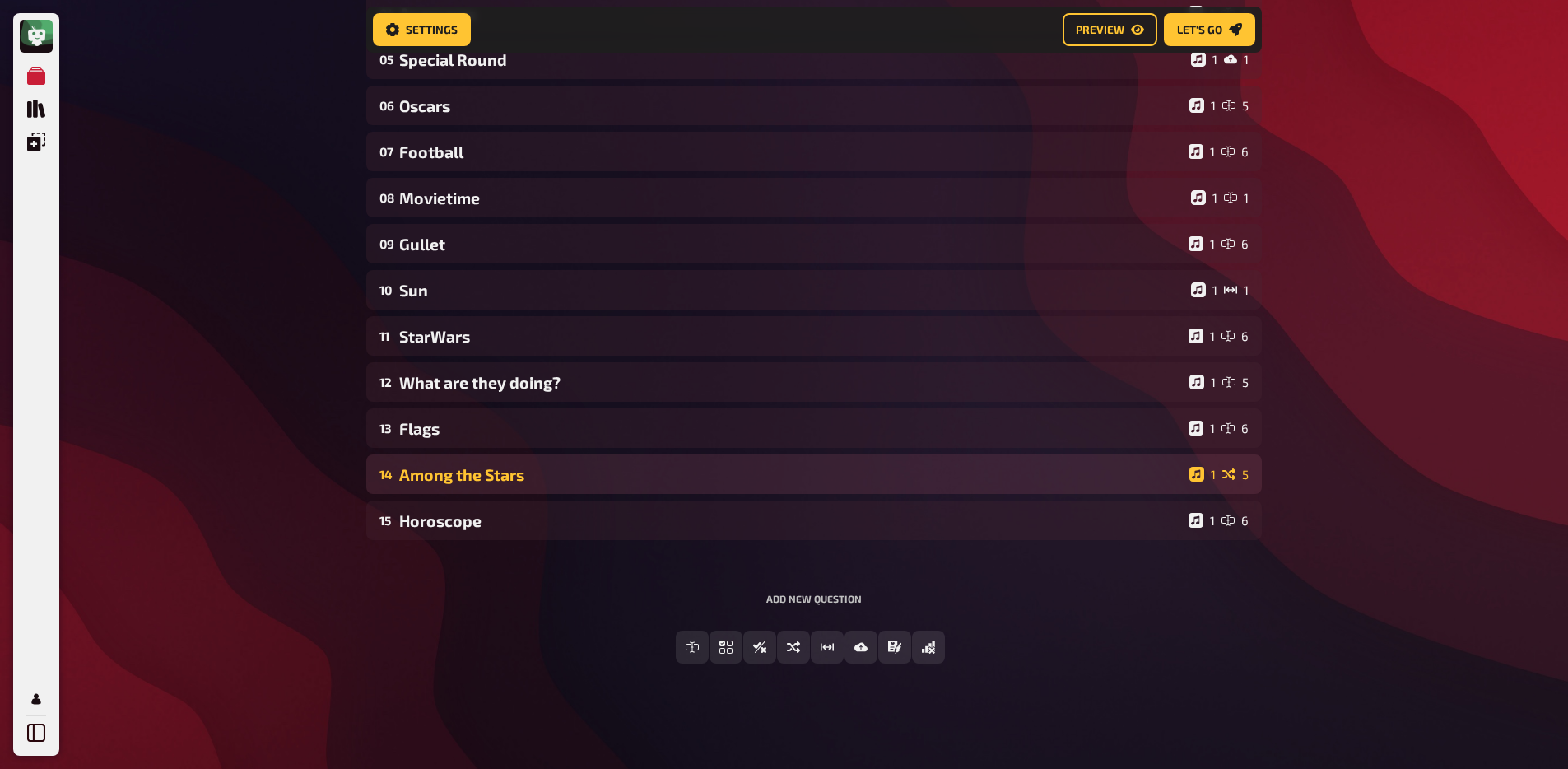
click at [463, 469] on div "Among the Stars" at bounding box center [791, 475] width 784 height 19
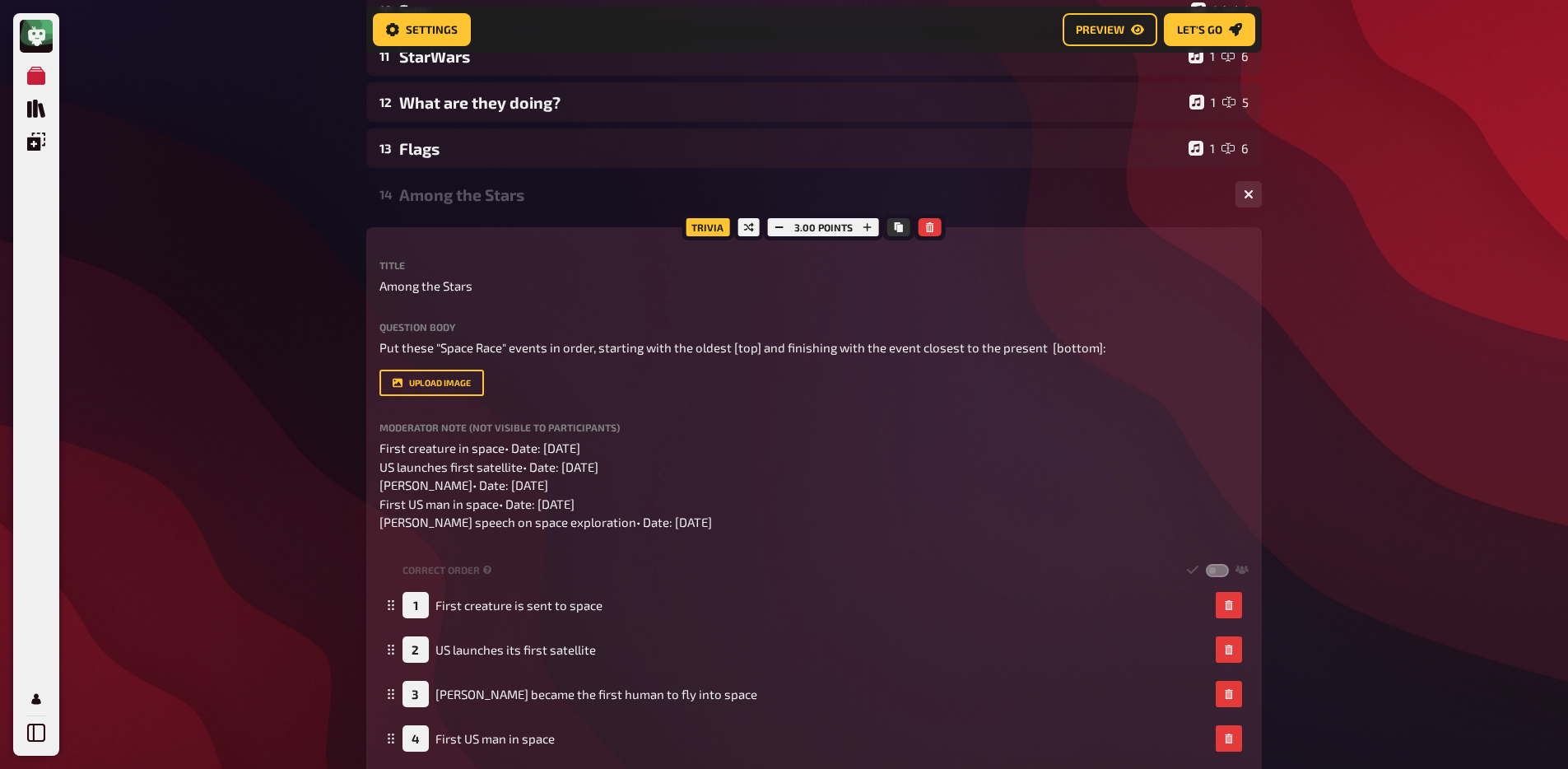
click at [463, 189] on div "Among the Stars" at bounding box center [810, 195] width 823 height 19
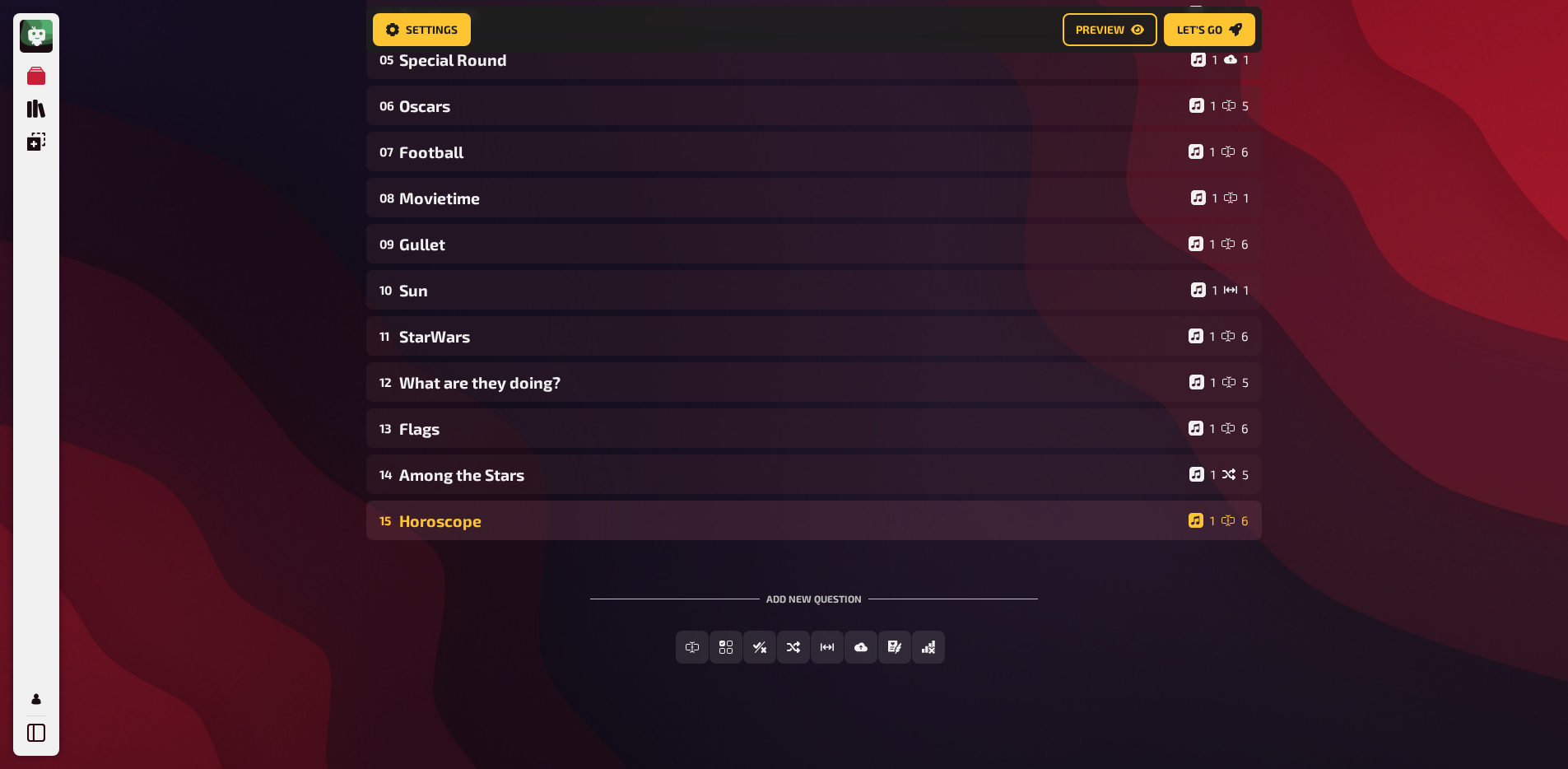
click at [455, 514] on div "Horoscope" at bounding box center [790, 521] width 783 height 19
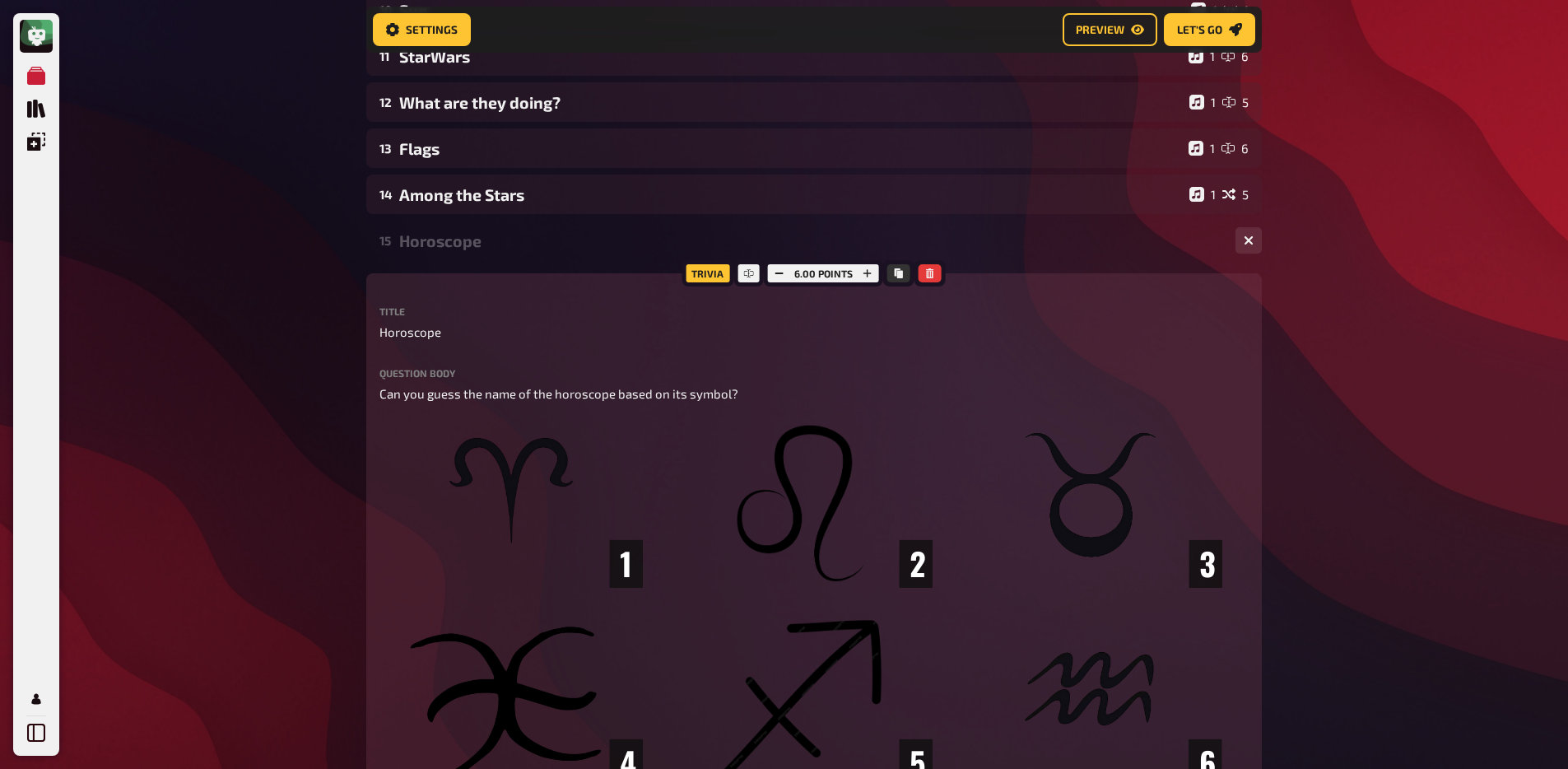
click at [414, 244] on div "Horoscope" at bounding box center [810, 241] width 823 height 19
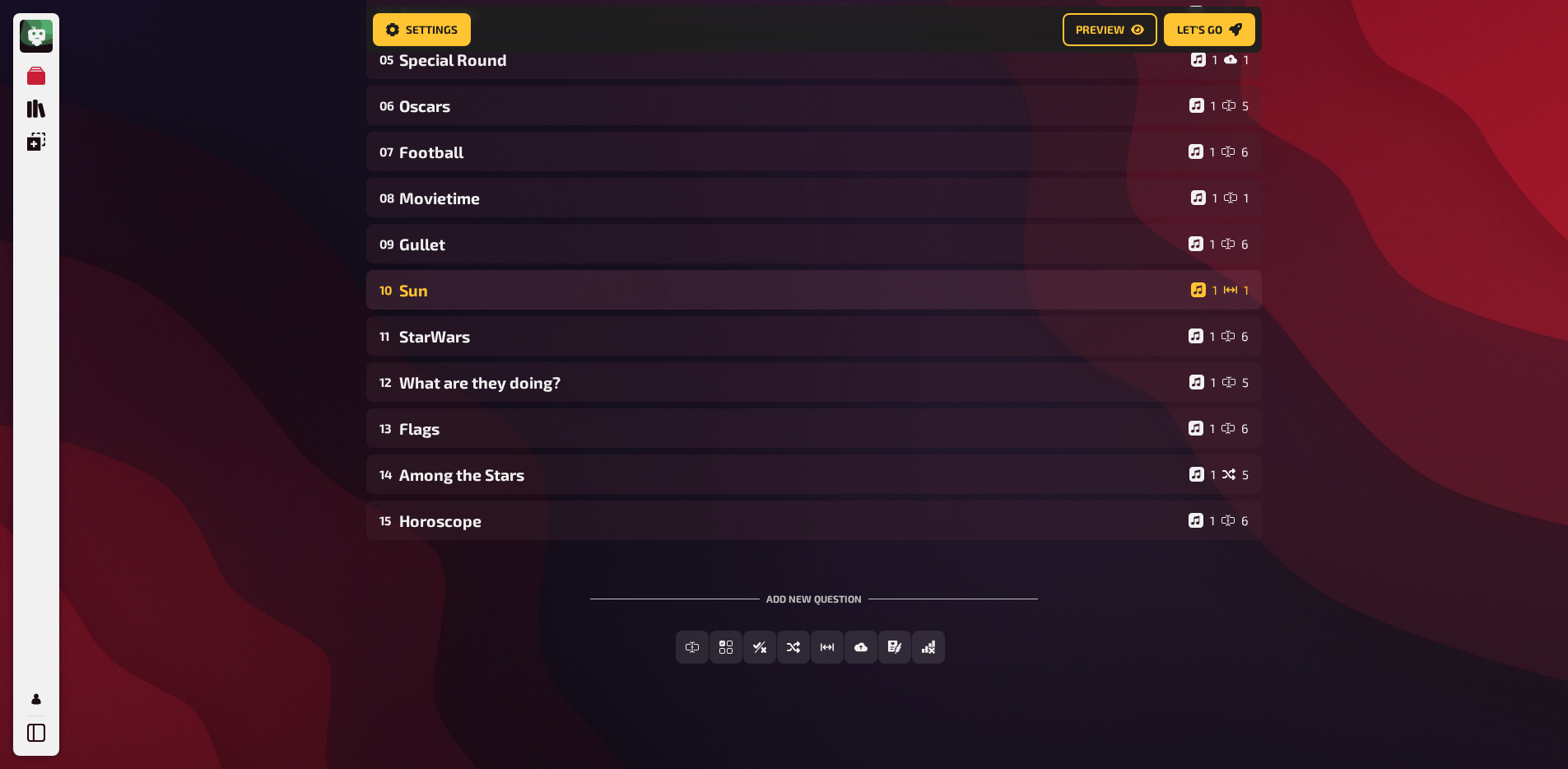
scroll to position [0, 0]
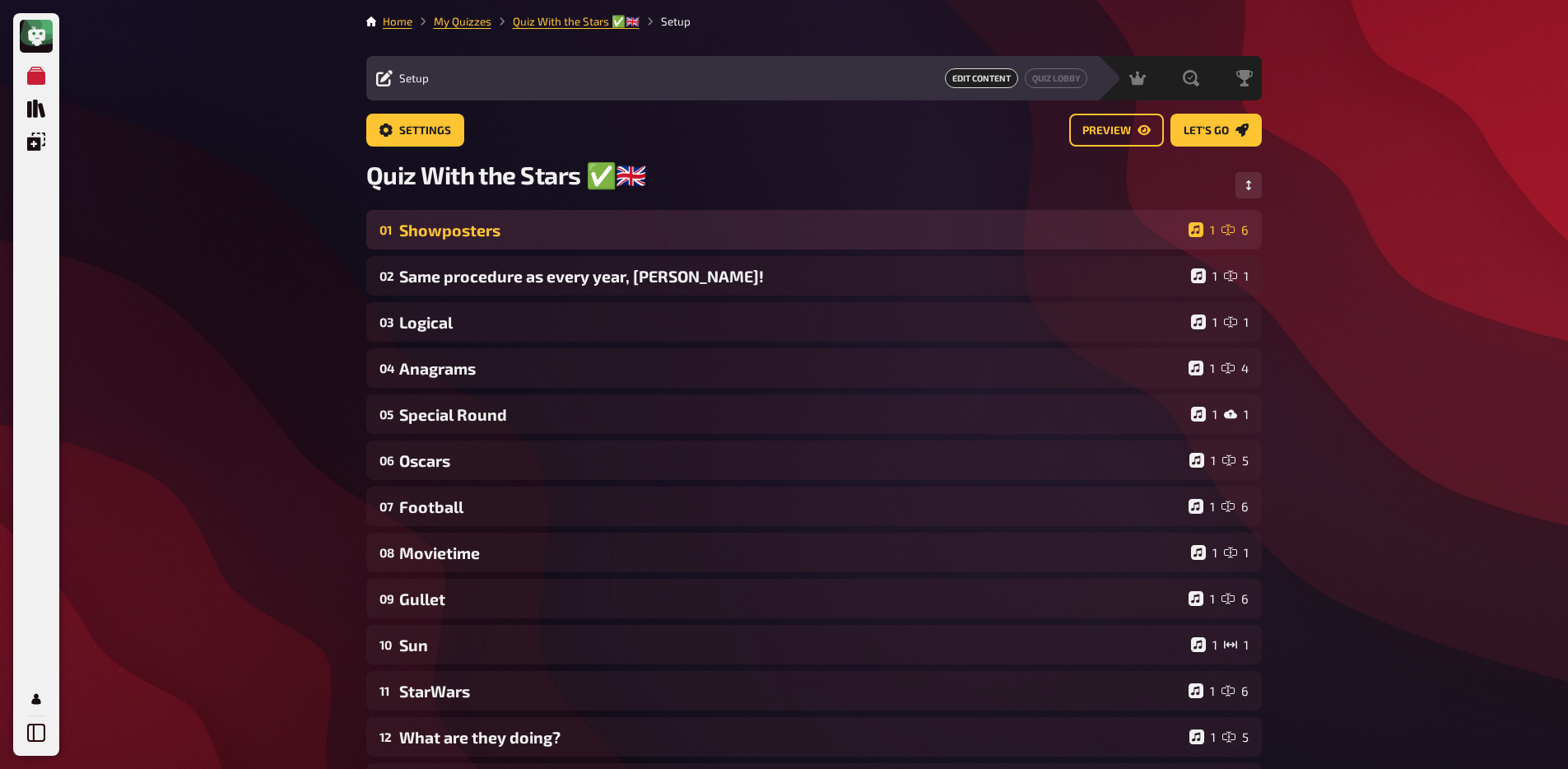
click at [450, 226] on div "Showposters" at bounding box center [790, 230] width 783 height 19
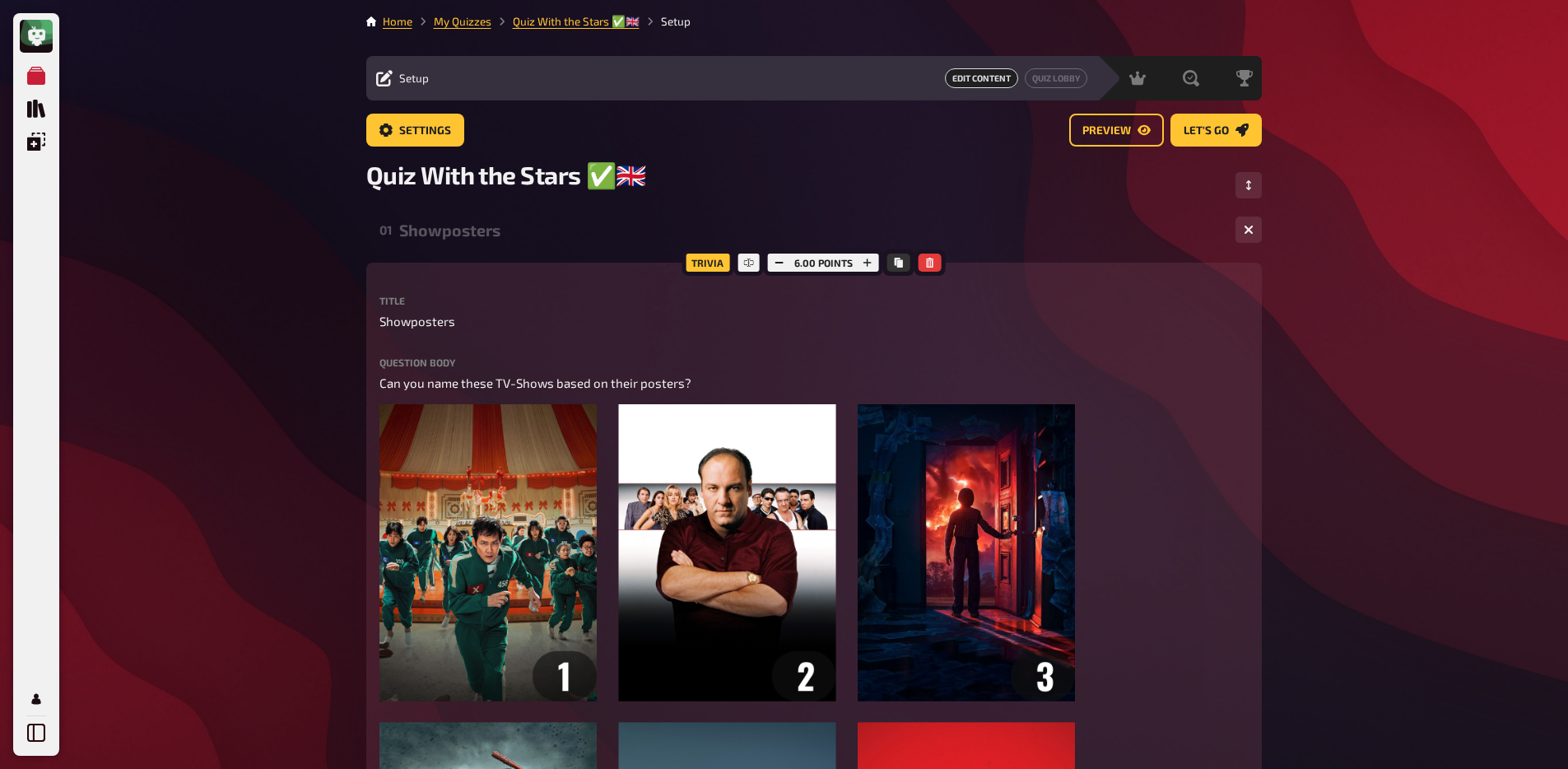
click at [454, 233] on div "Showposters" at bounding box center [810, 230] width 823 height 19
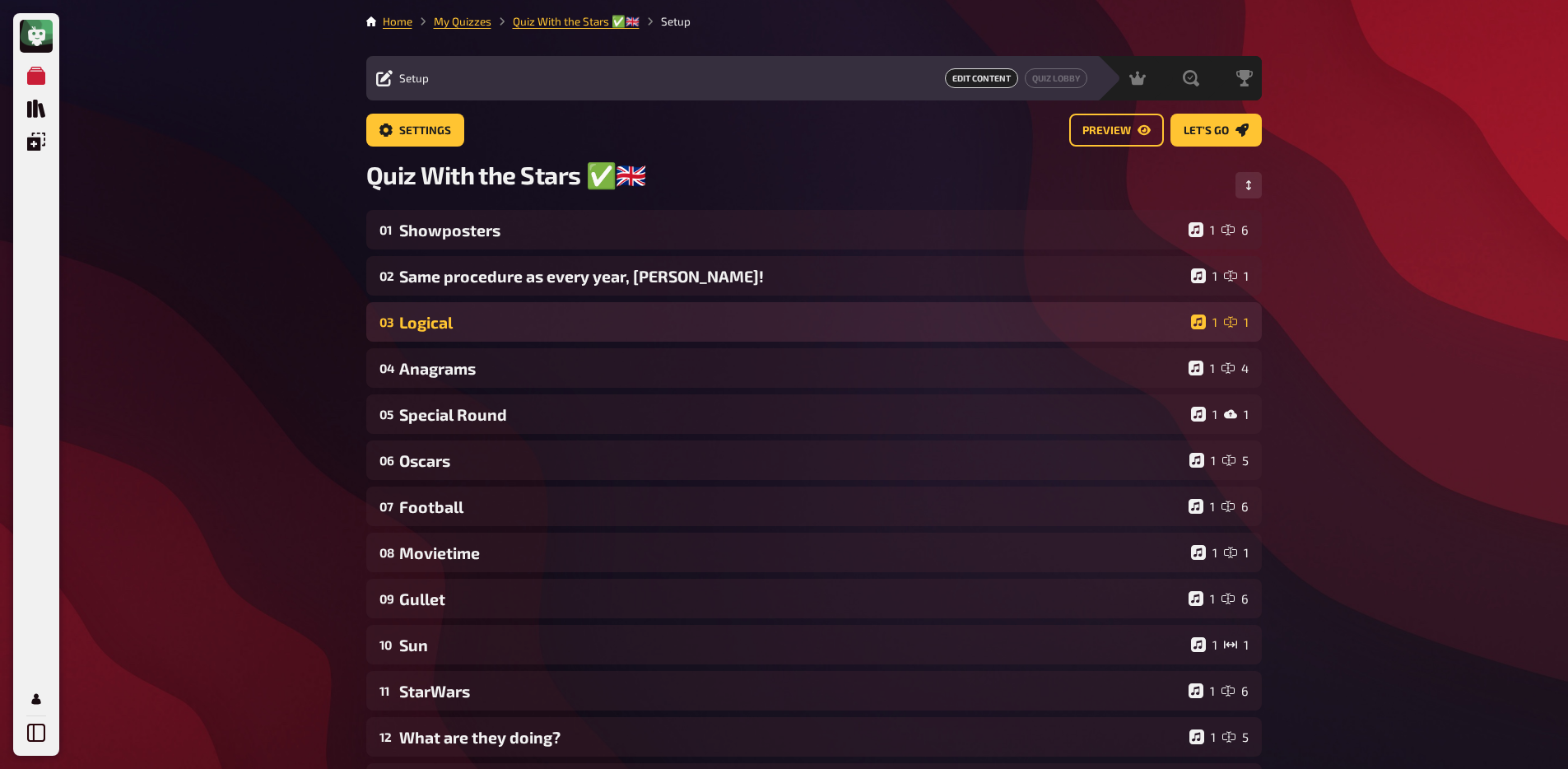
click at [452, 323] on div "Logical" at bounding box center [792, 322] width 785 height 19
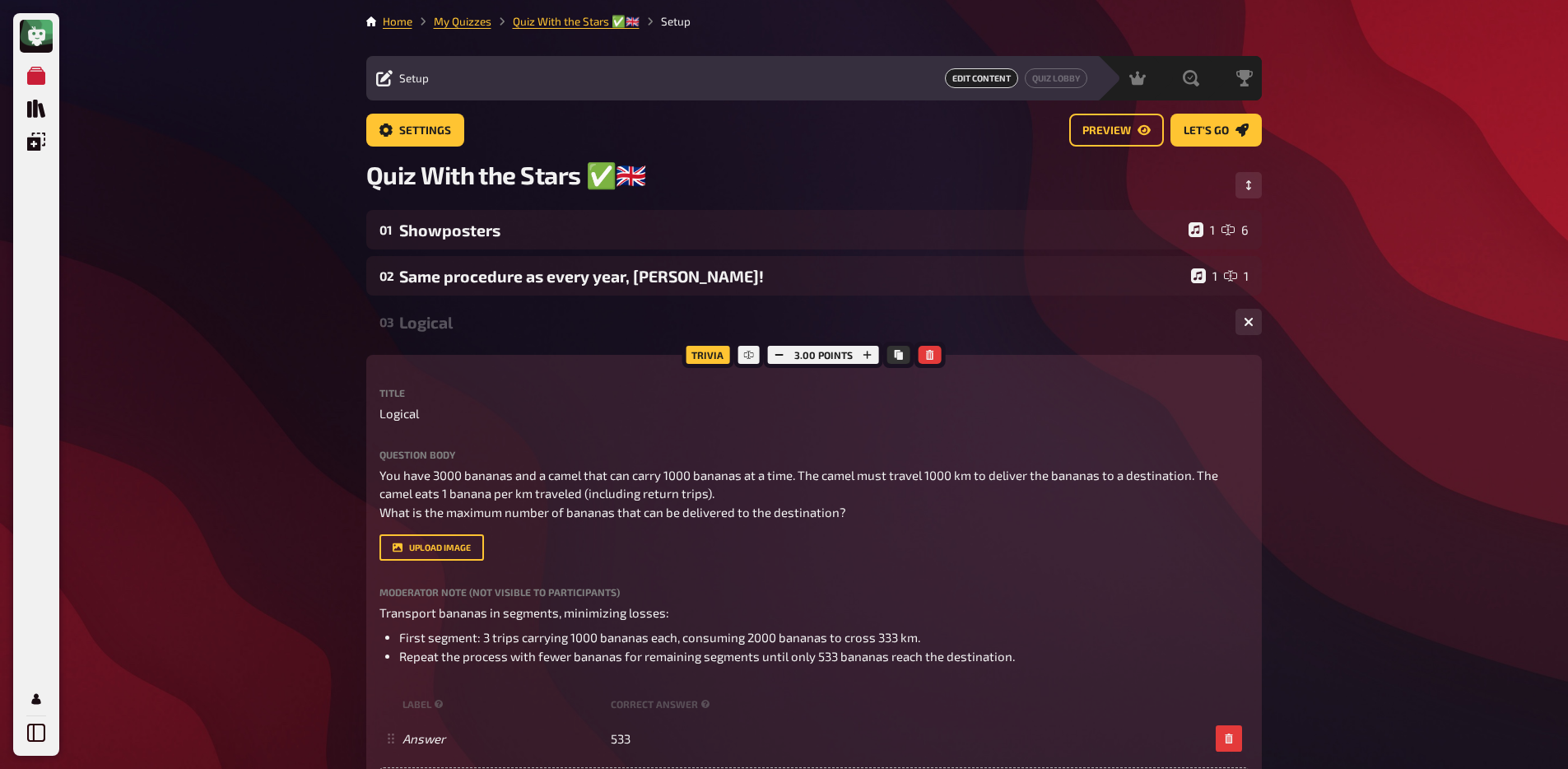
click at [452, 324] on div "Logical" at bounding box center [810, 322] width 823 height 19
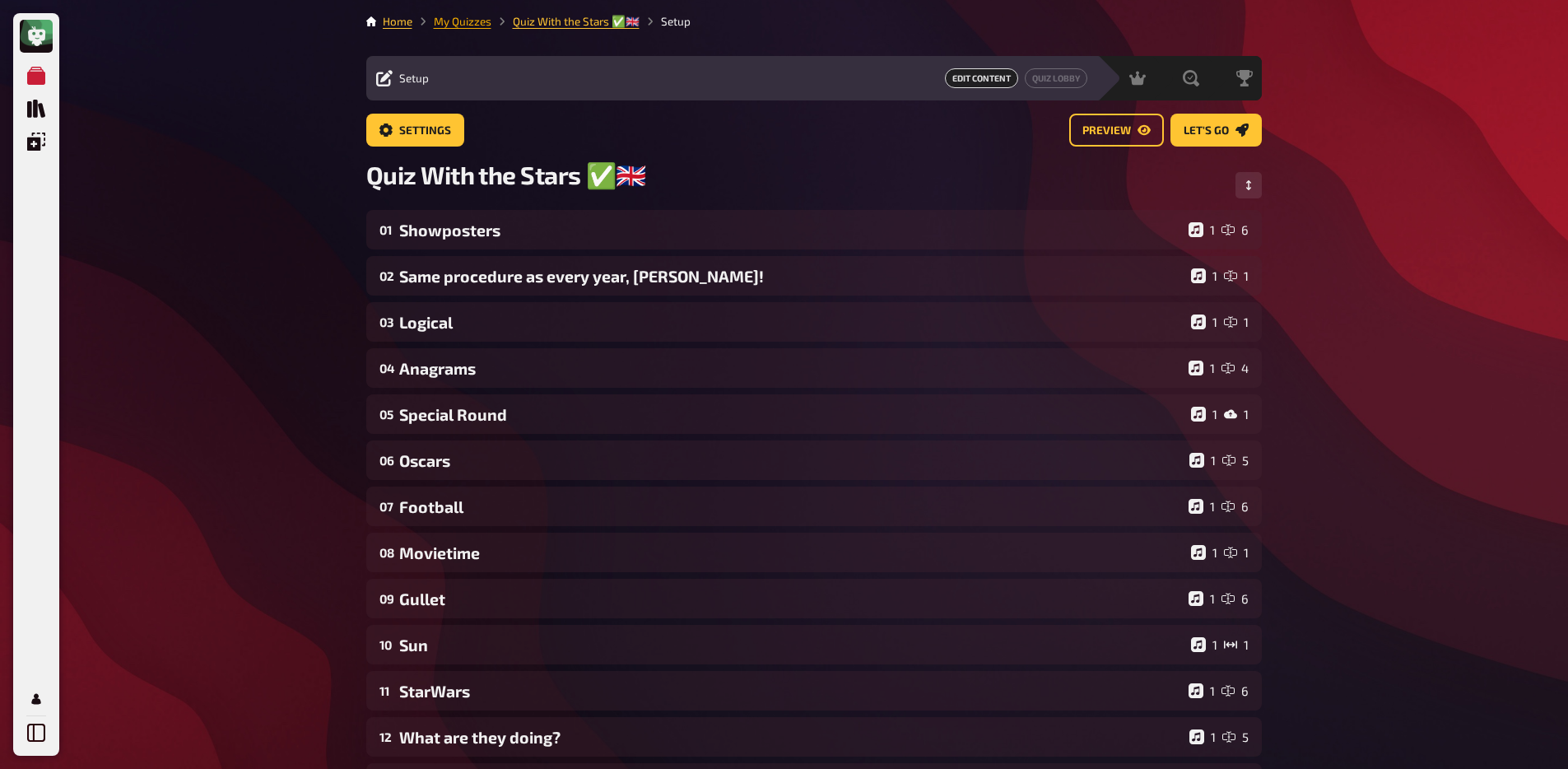
click at [459, 26] on link "My Quizzes" at bounding box center [462, 22] width 58 height 13
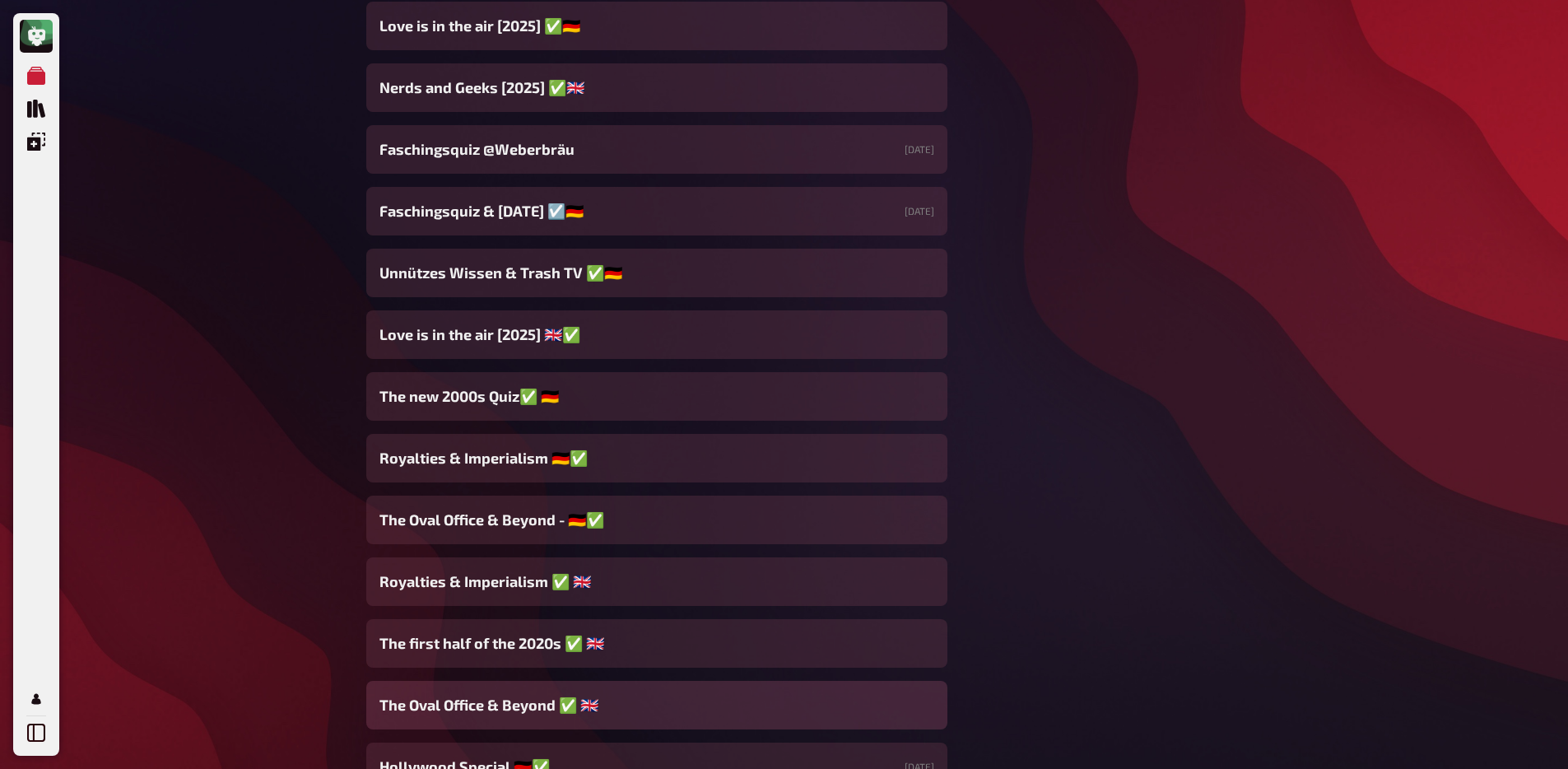
scroll to position [4771, 0]
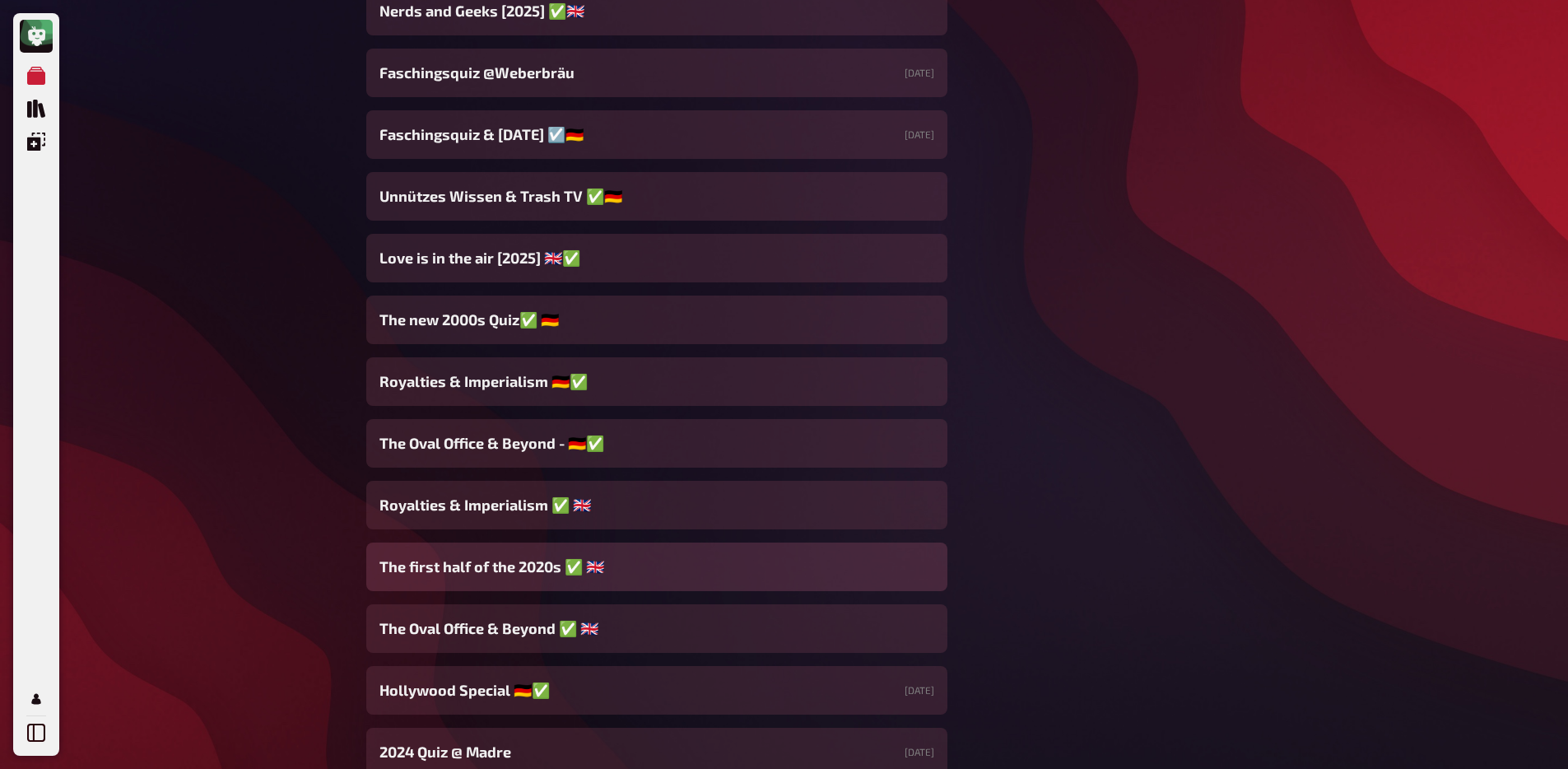
click at [502, 578] on span "The first half of the 2020s ✅ 🇬🇧" at bounding box center [491, 567] width 225 height 23
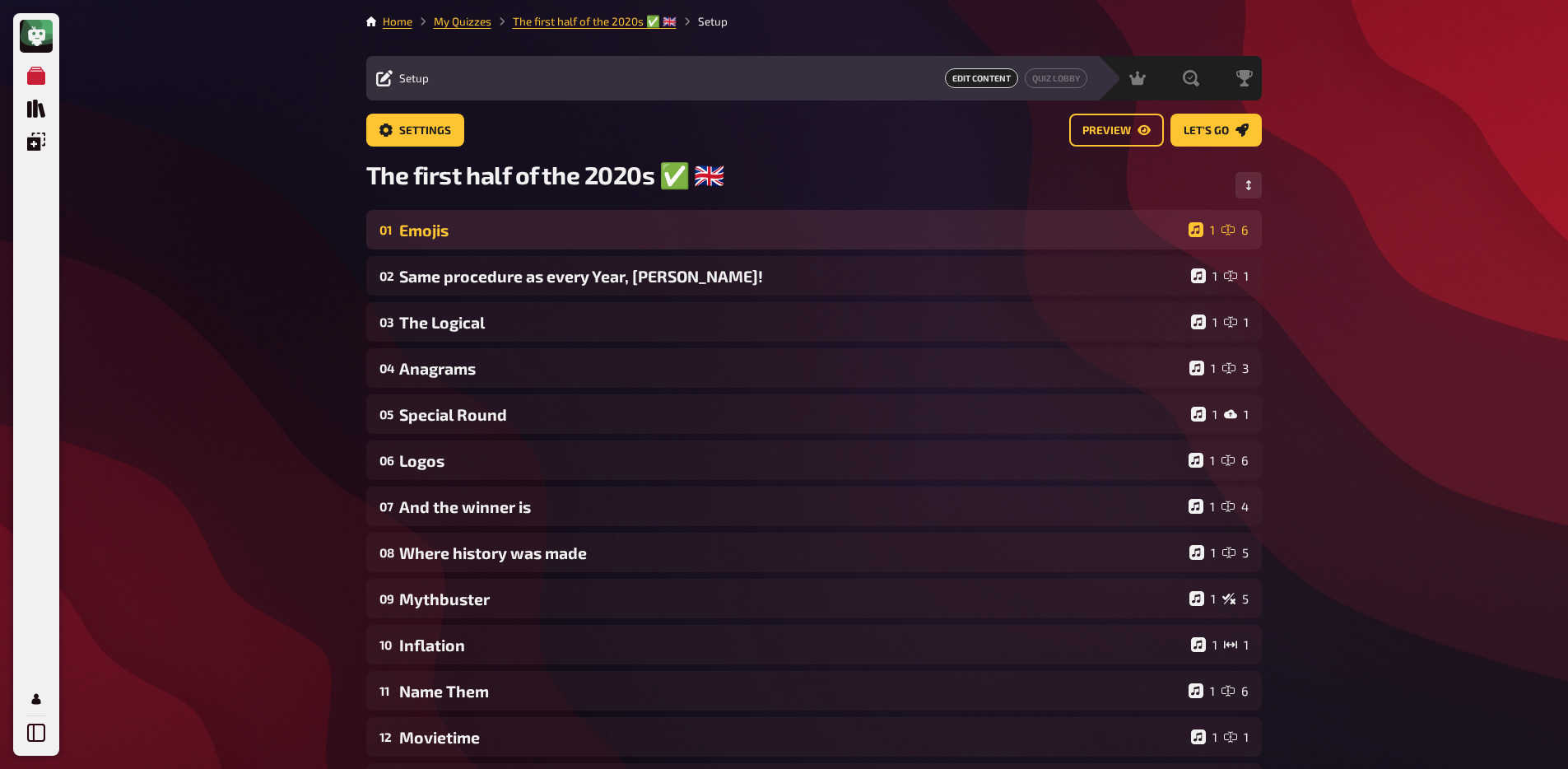
click at [530, 235] on div "Emojis" at bounding box center [790, 230] width 783 height 19
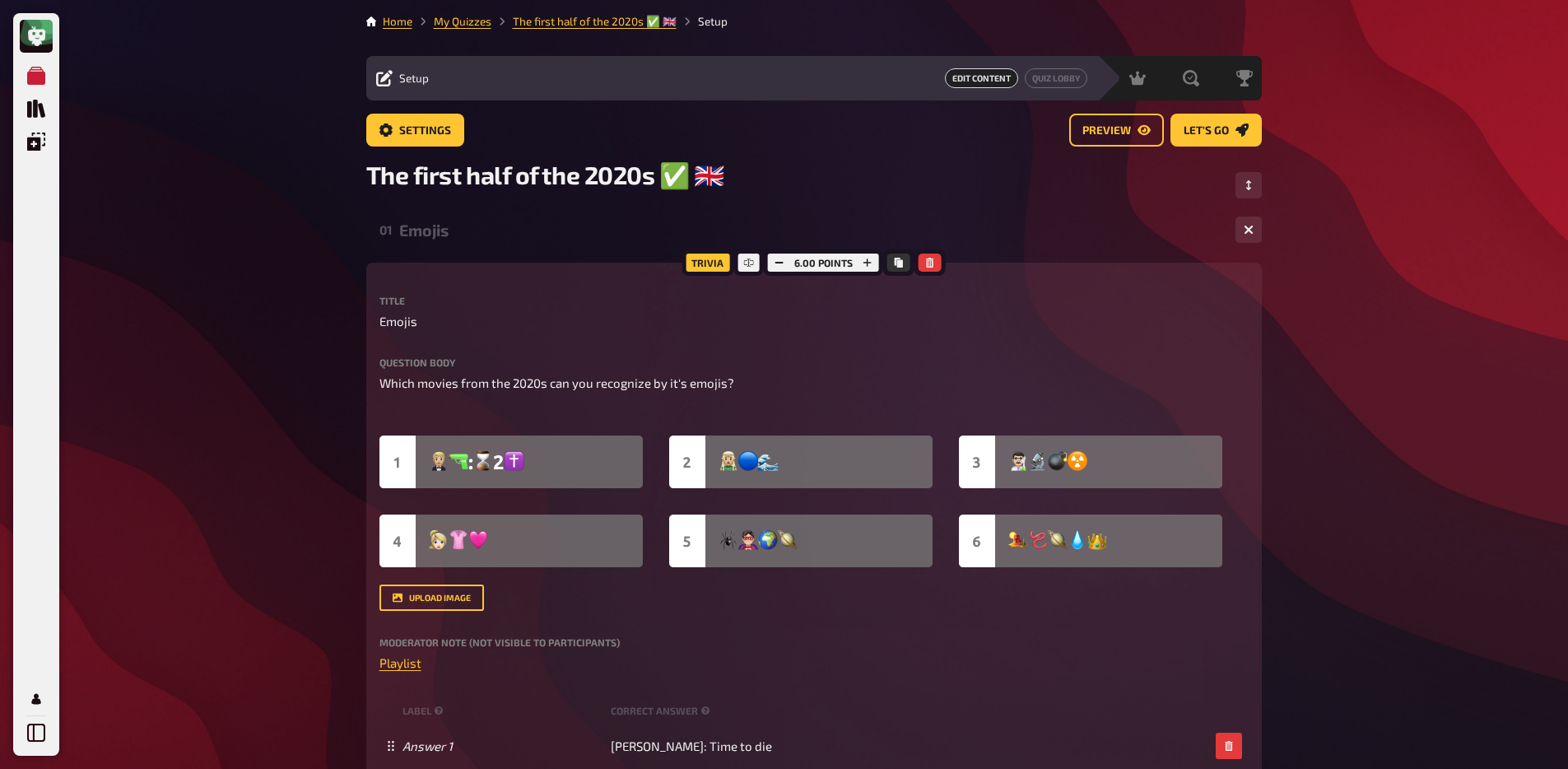
click at [530, 235] on div "Emojis" at bounding box center [810, 230] width 823 height 19
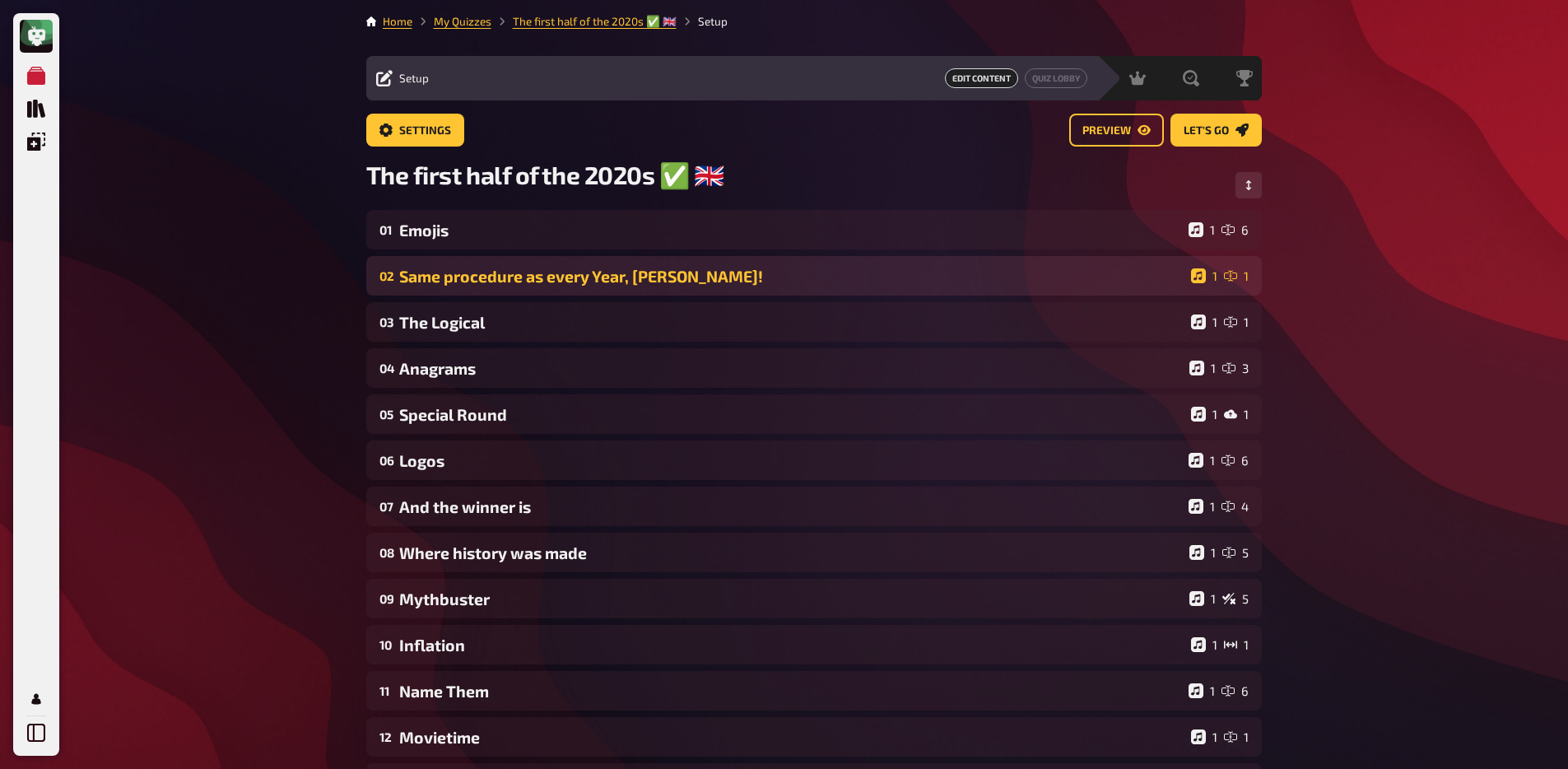
click at [530, 282] on div "Same procedure as every Year, [PERSON_NAME]!" at bounding box center [792, 276] width 785 height 19
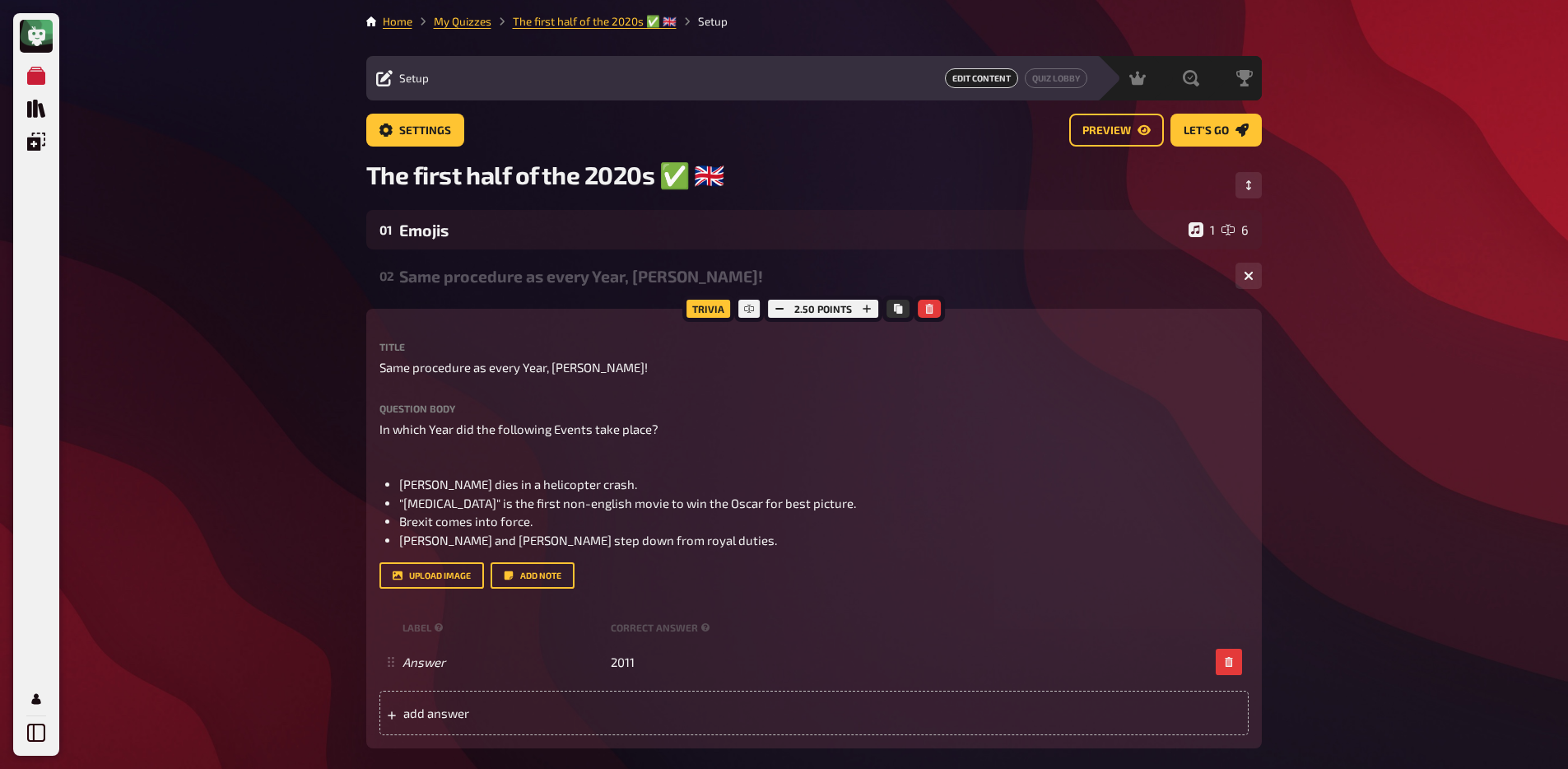
click at [529, 288] on div "02 Same procedure as every Year, [PERSON_NAME]! 1 1" at bounding box center [814, 275] width 896 height 39
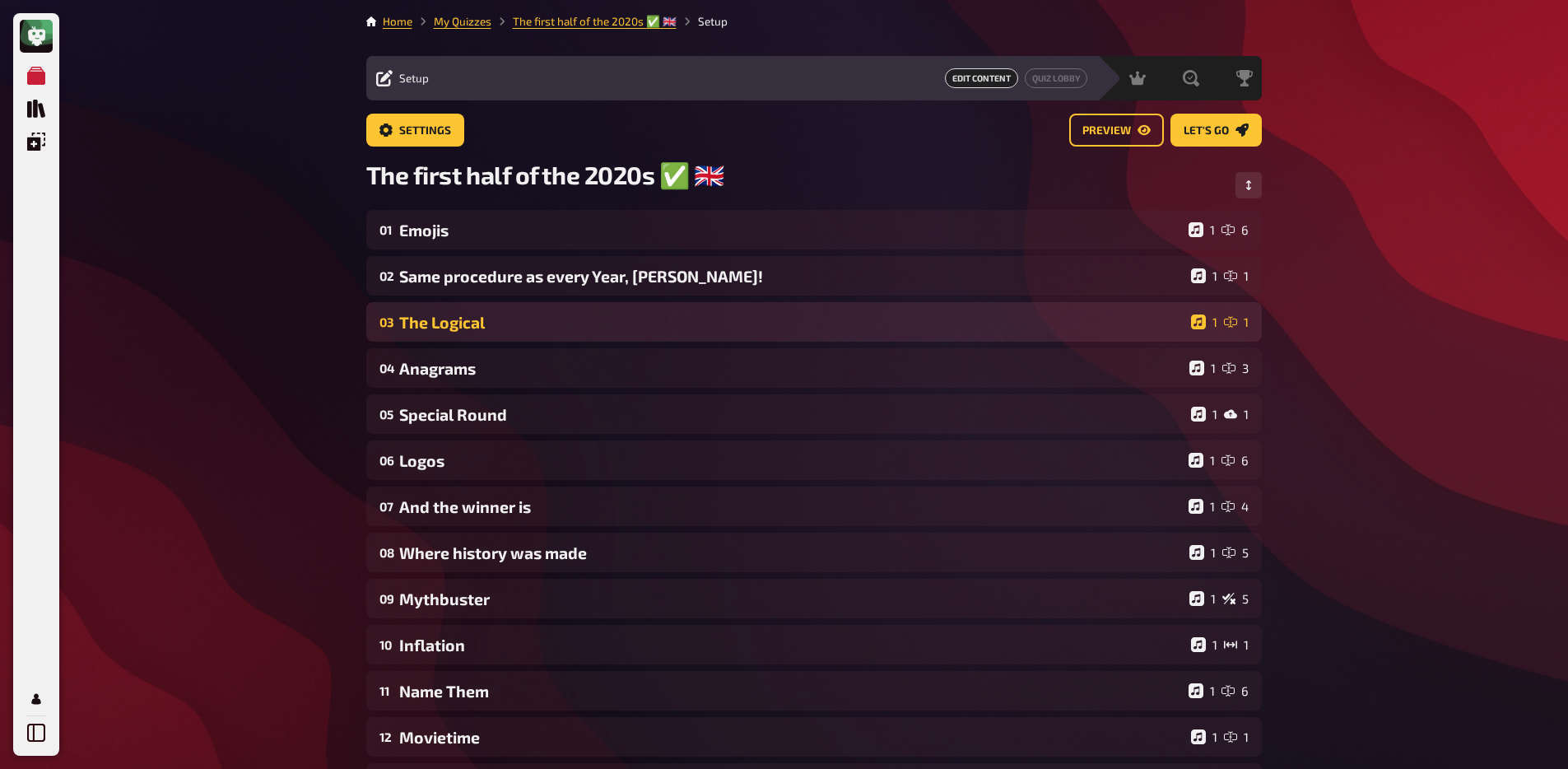
click at [523, 322] on div "The Logical" at bounding box center [792, 322] width 785 height 19
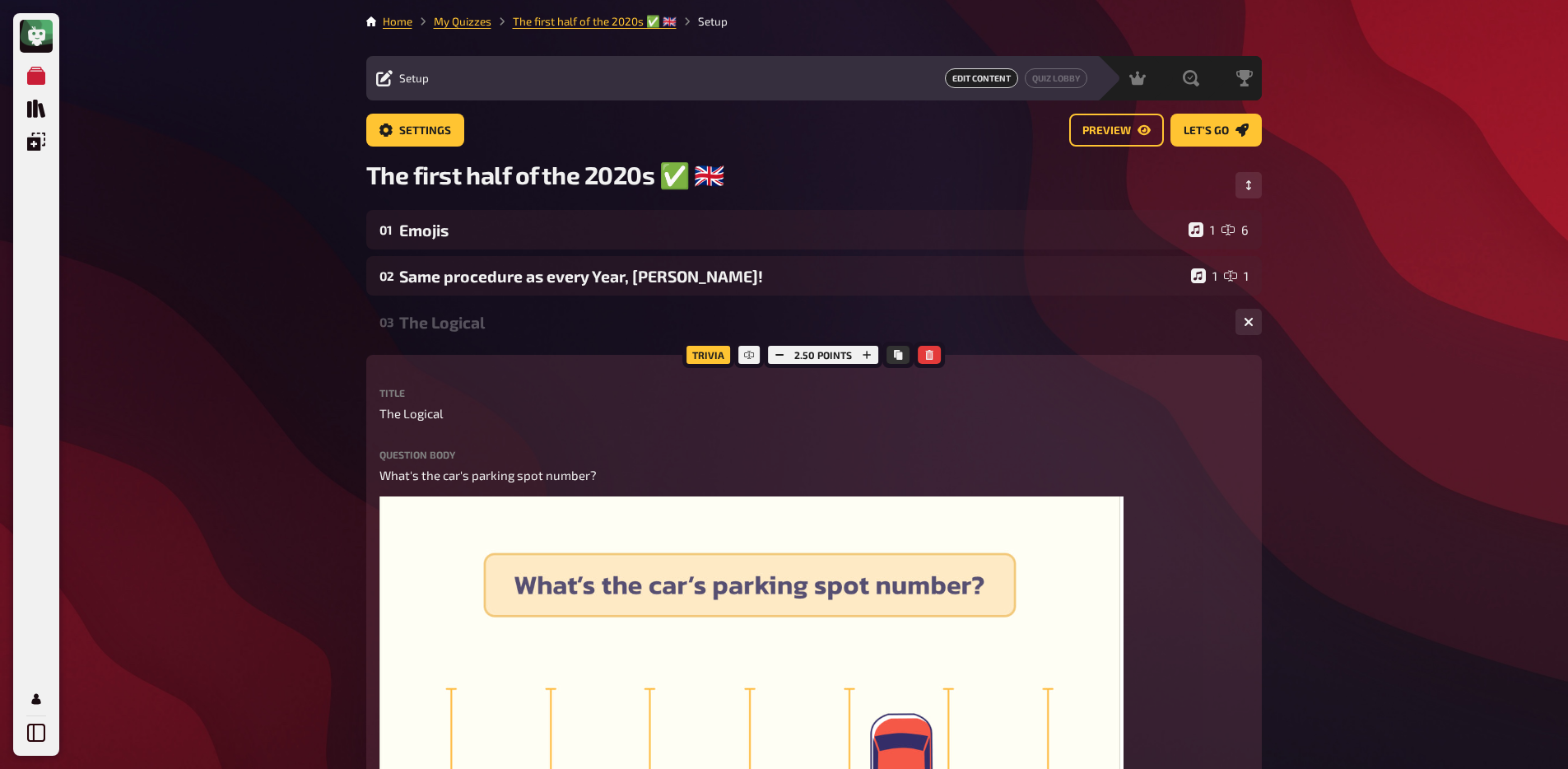
click at [522, 328] on div "The Logical" at bounding box center [810, 322] width 823 height 19
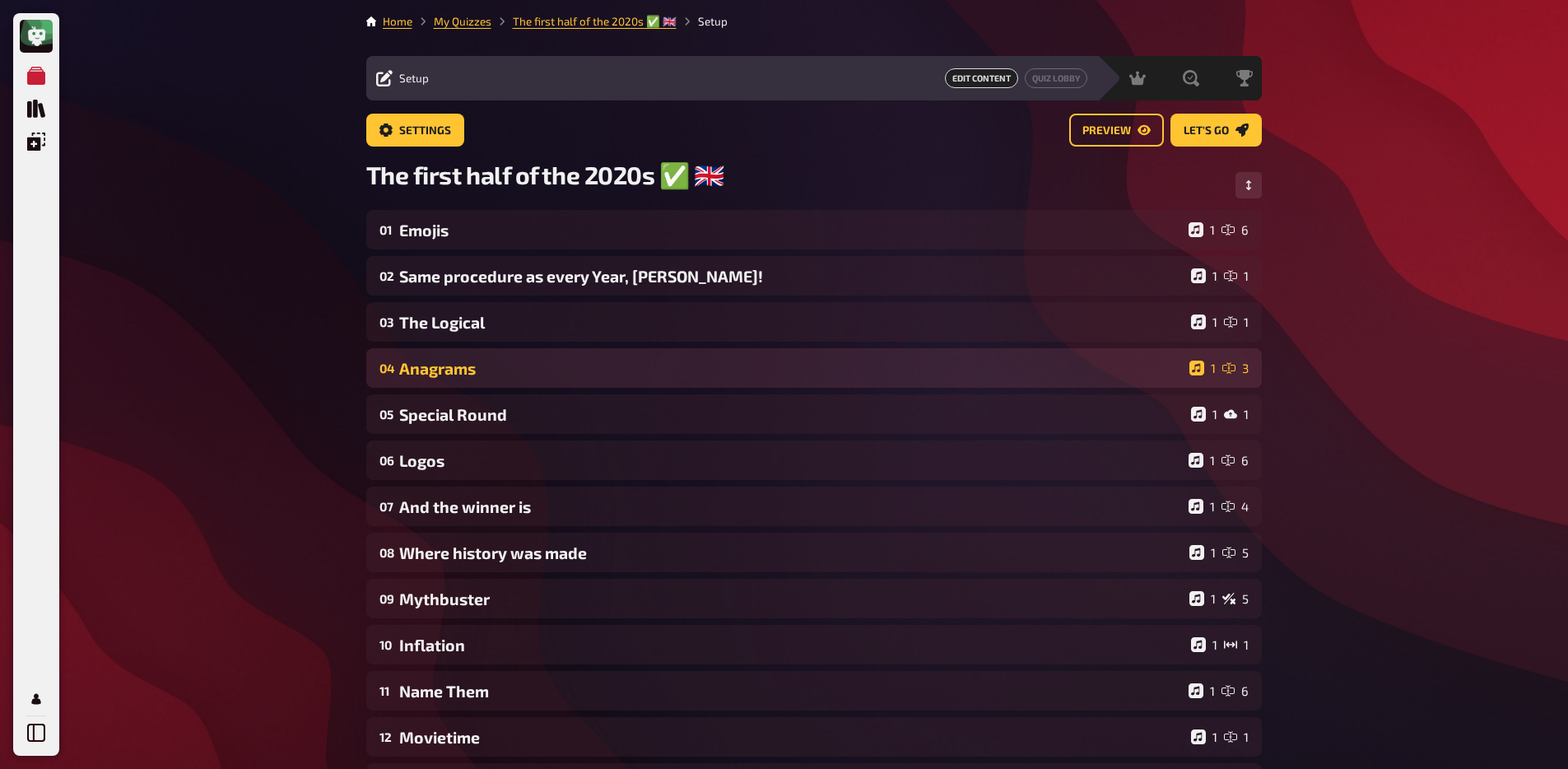
click at [510, 365] on div "Anagrams" at bounding box center [791, 368] width 784 height 19
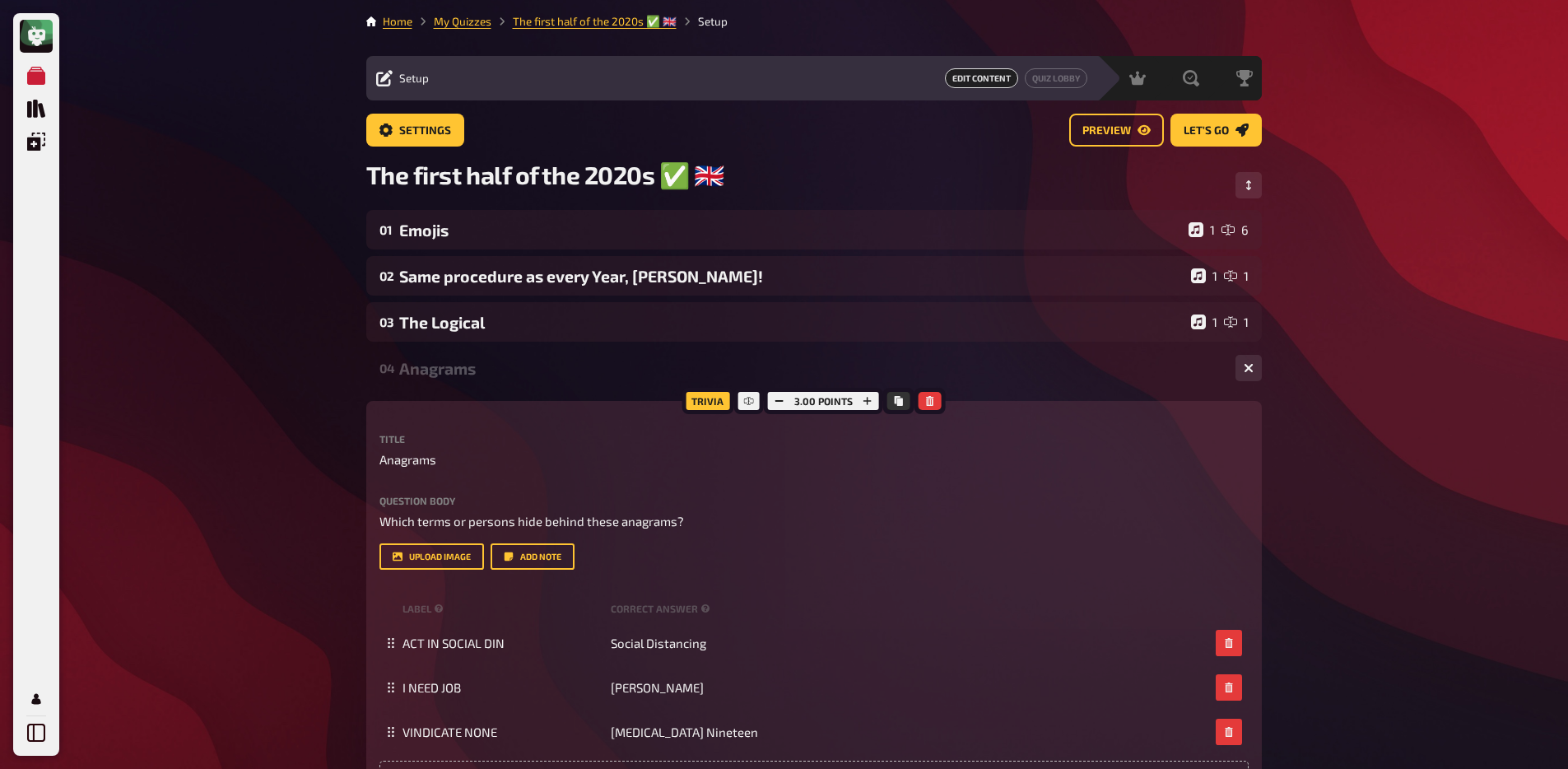
click at [507, 386] on div "04 Anagrams 1 3" at bounding box center [814, 368] width 896 height 39
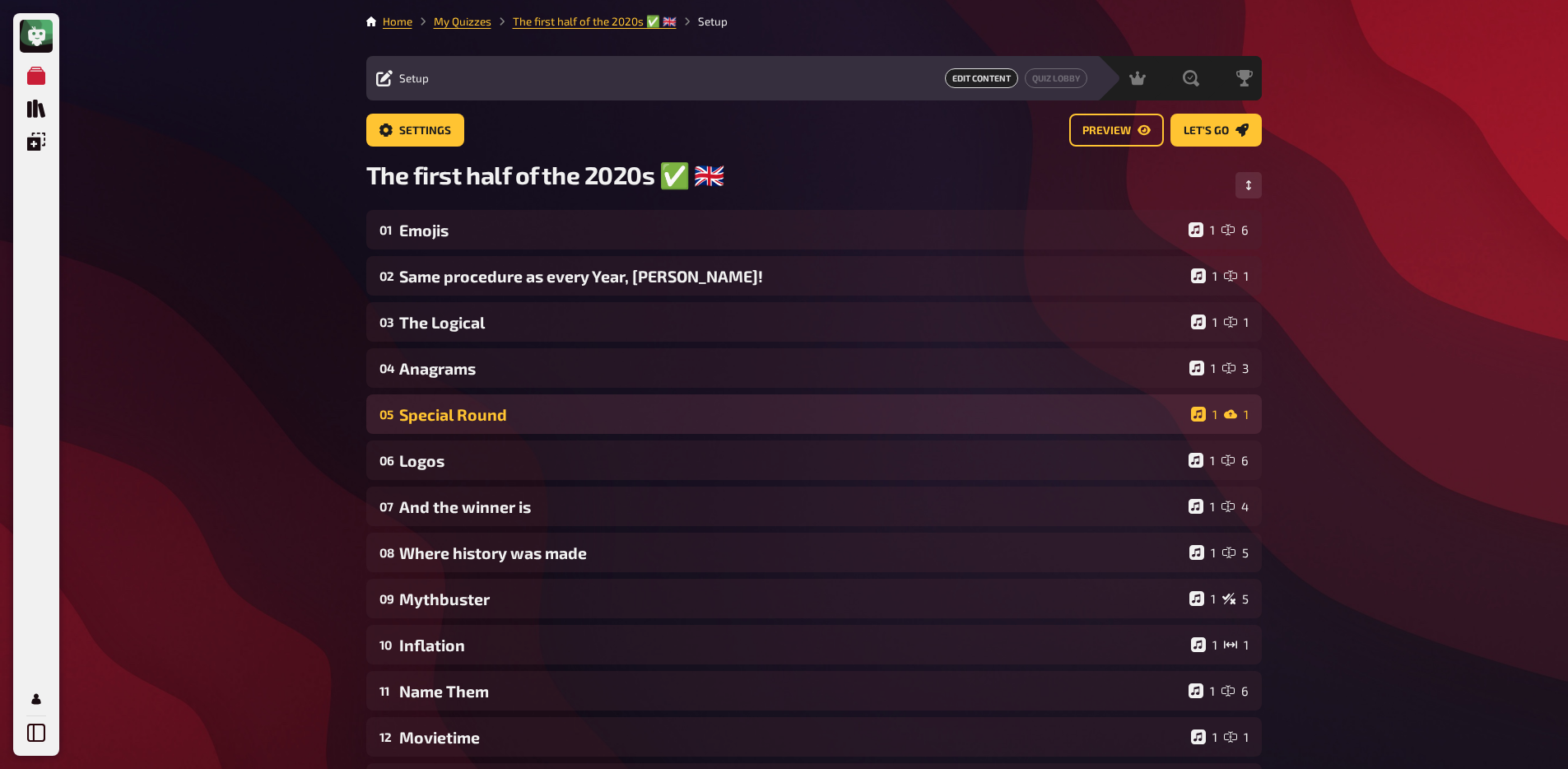
click at [501, 428] on div "05 Special Round 1 1" at bounding box center [814, 414] width 896 height 39
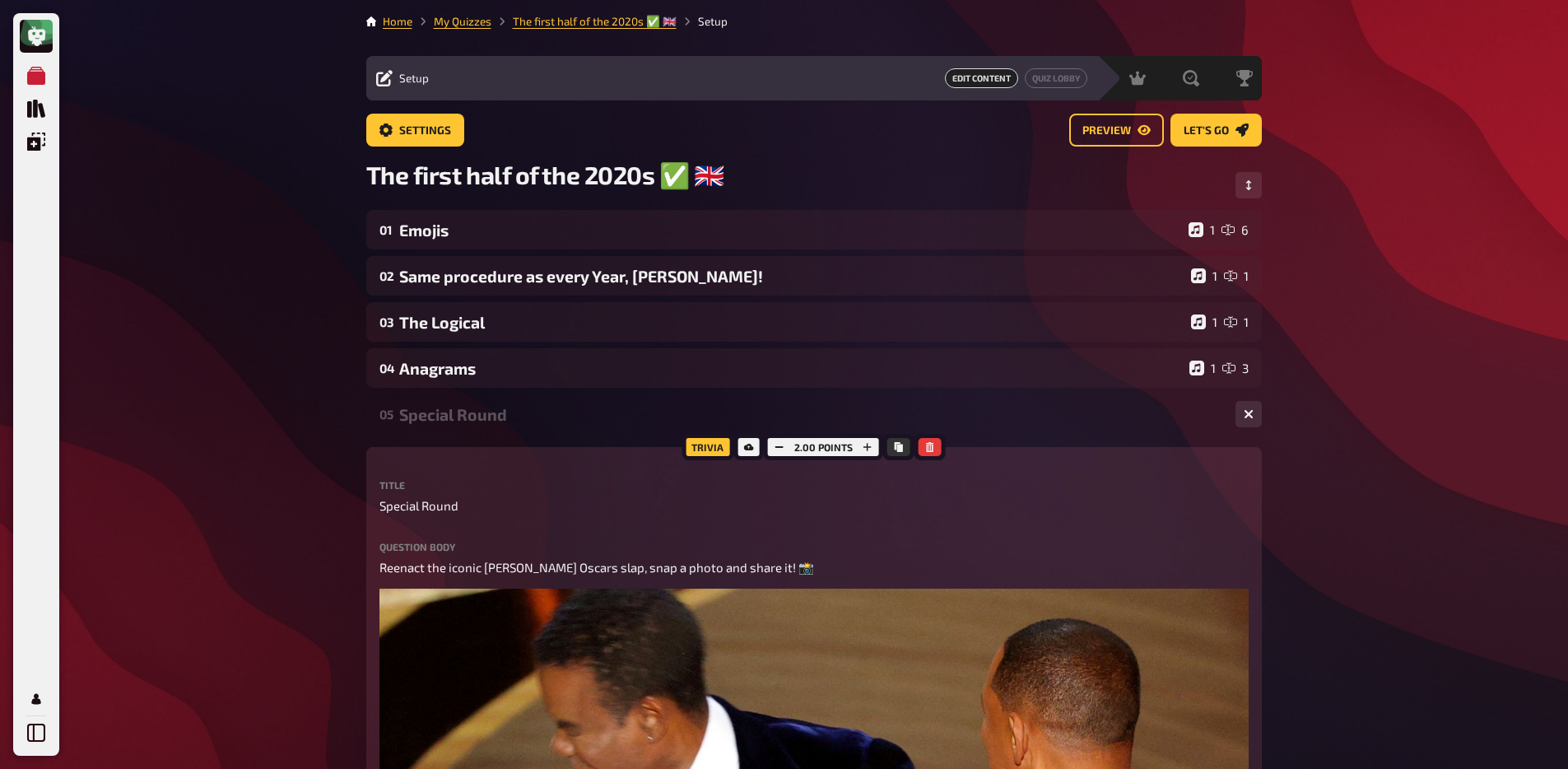
click at [501, 428] on div "05 Special Round 1 1" at bounding box center [814, 414] width 896 height 39
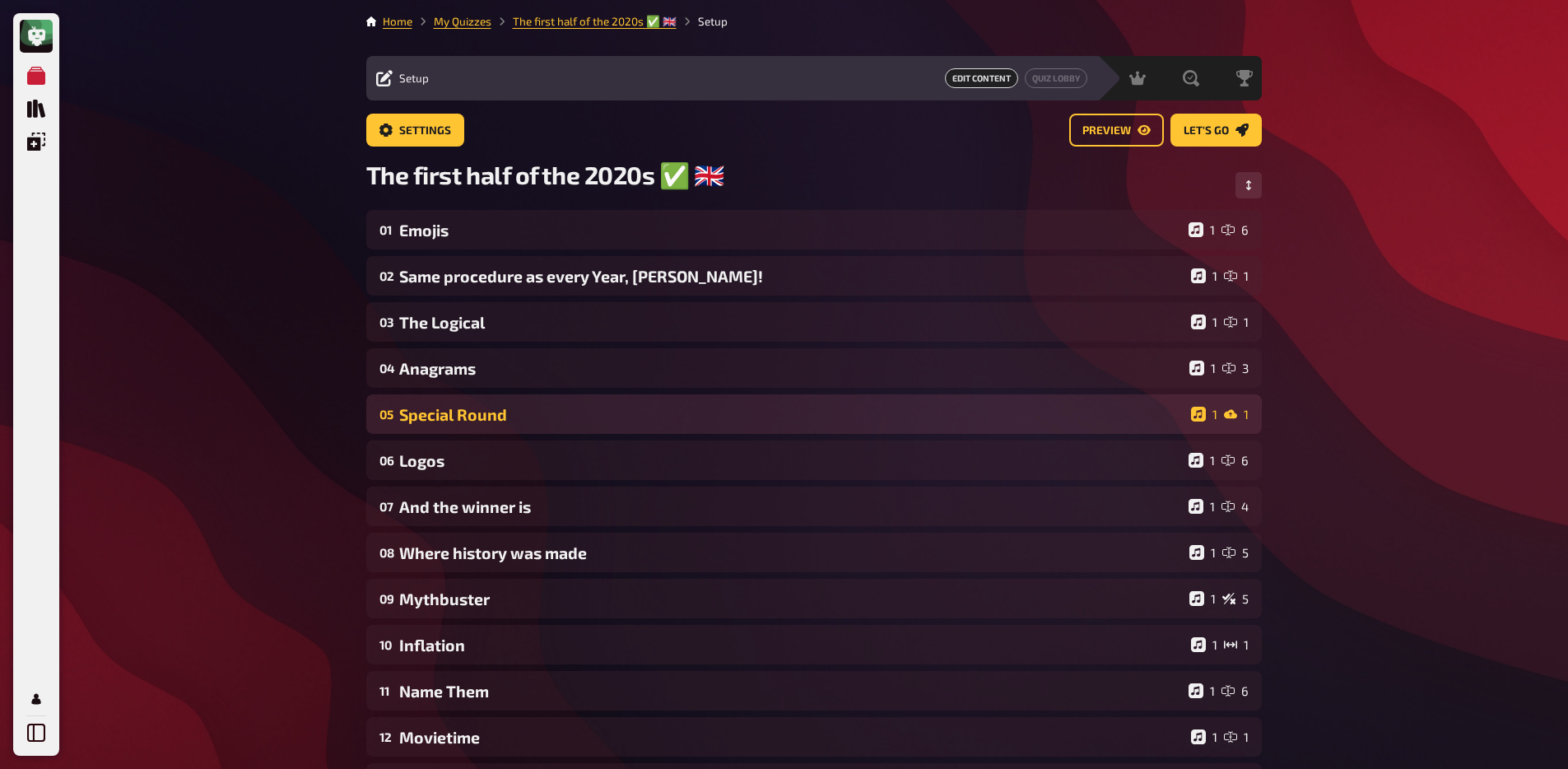
click at [501, 428] on div "05 Special Round 1 1" at bounding box center [814, 414] width 896 height 39
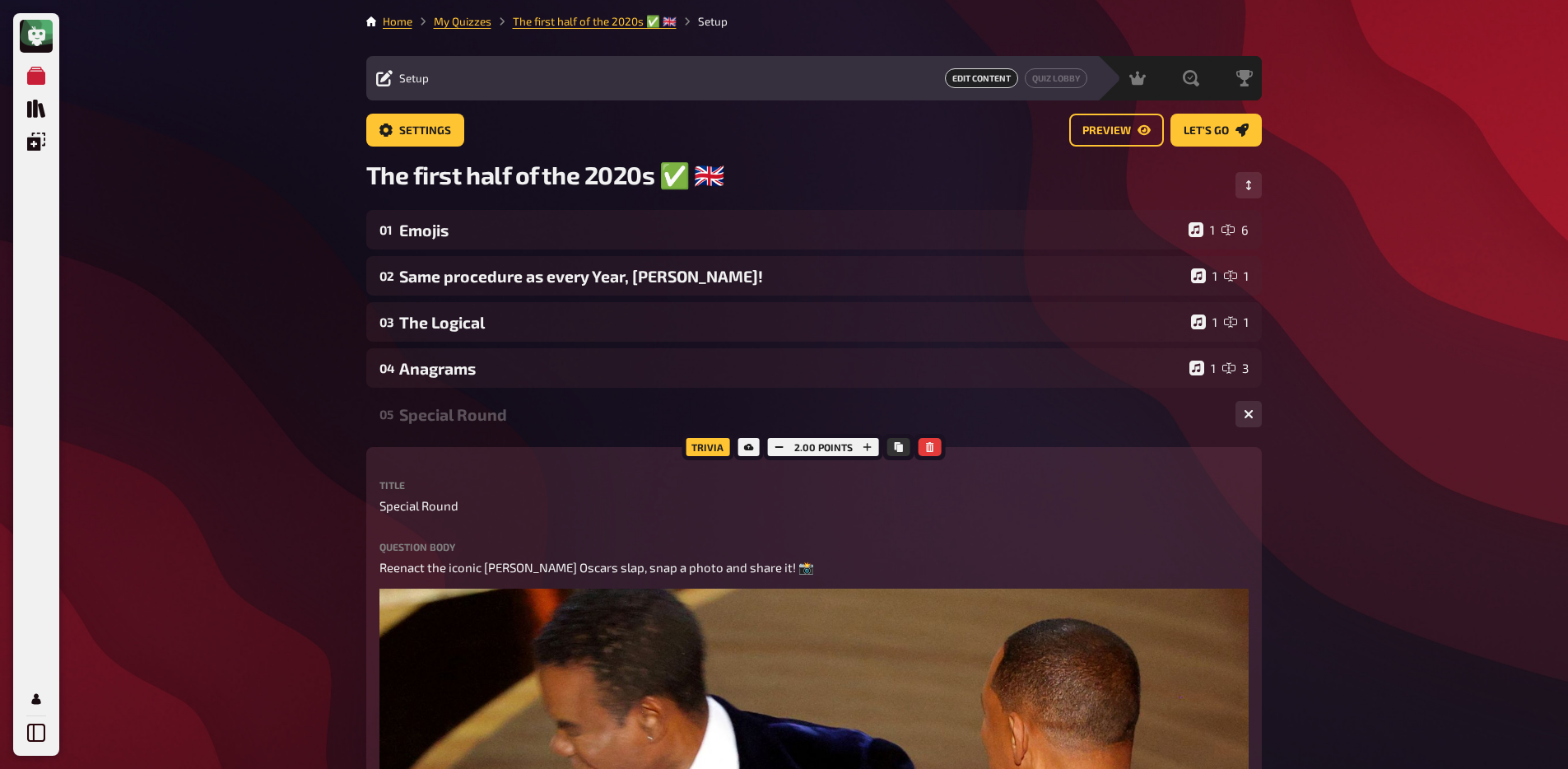
click at [500, 422] on div "Special Round" at bounding box center [810, 415] width 823 height 19
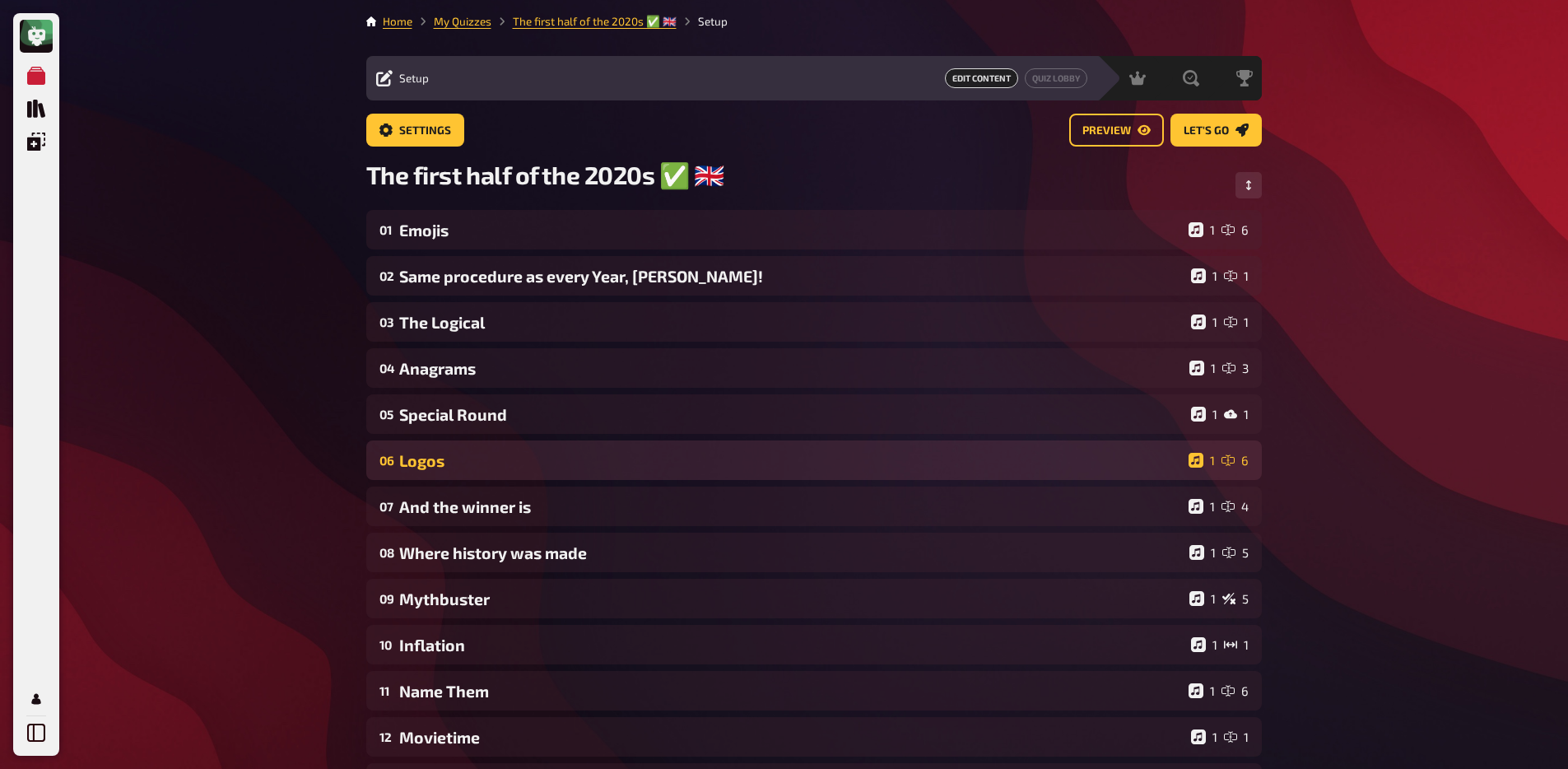
click at [492, 462] on div "Logos" at bounding box center [790, 461] width 783 height 19
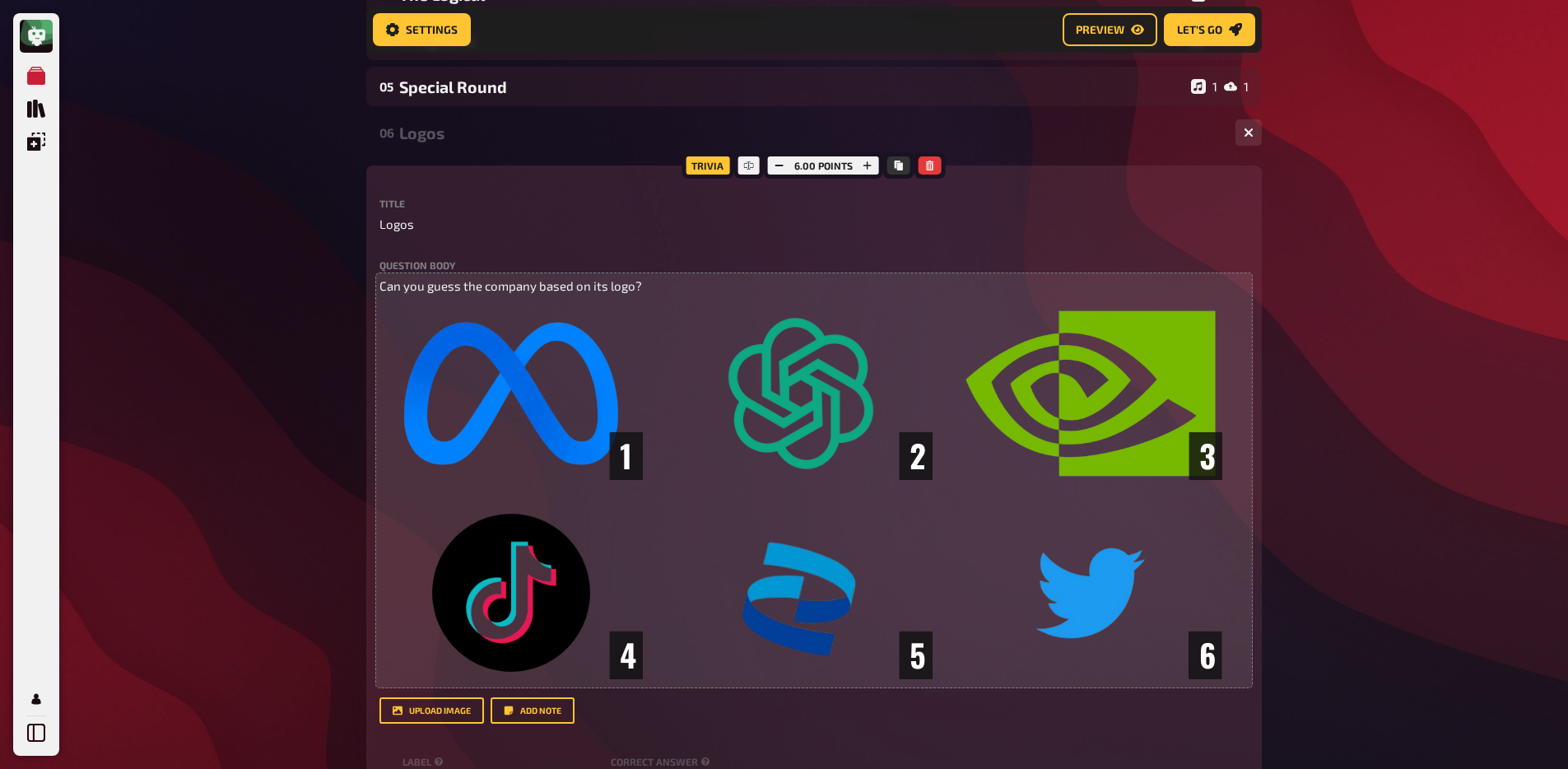
scroll to position [348, 0]
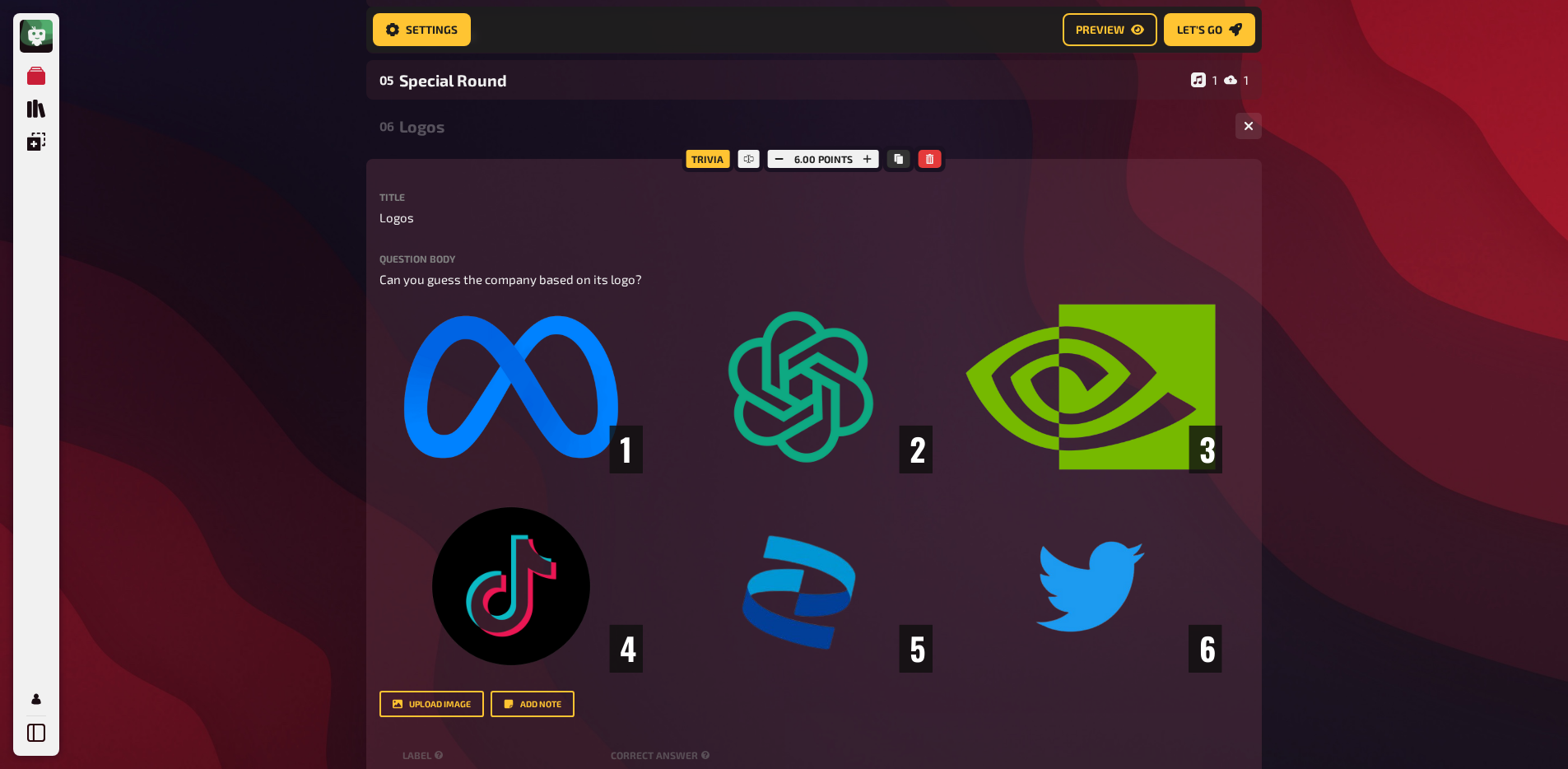
click at [473, 132] on div "Logos" at bounding box center [810, 126] width 823 height 19
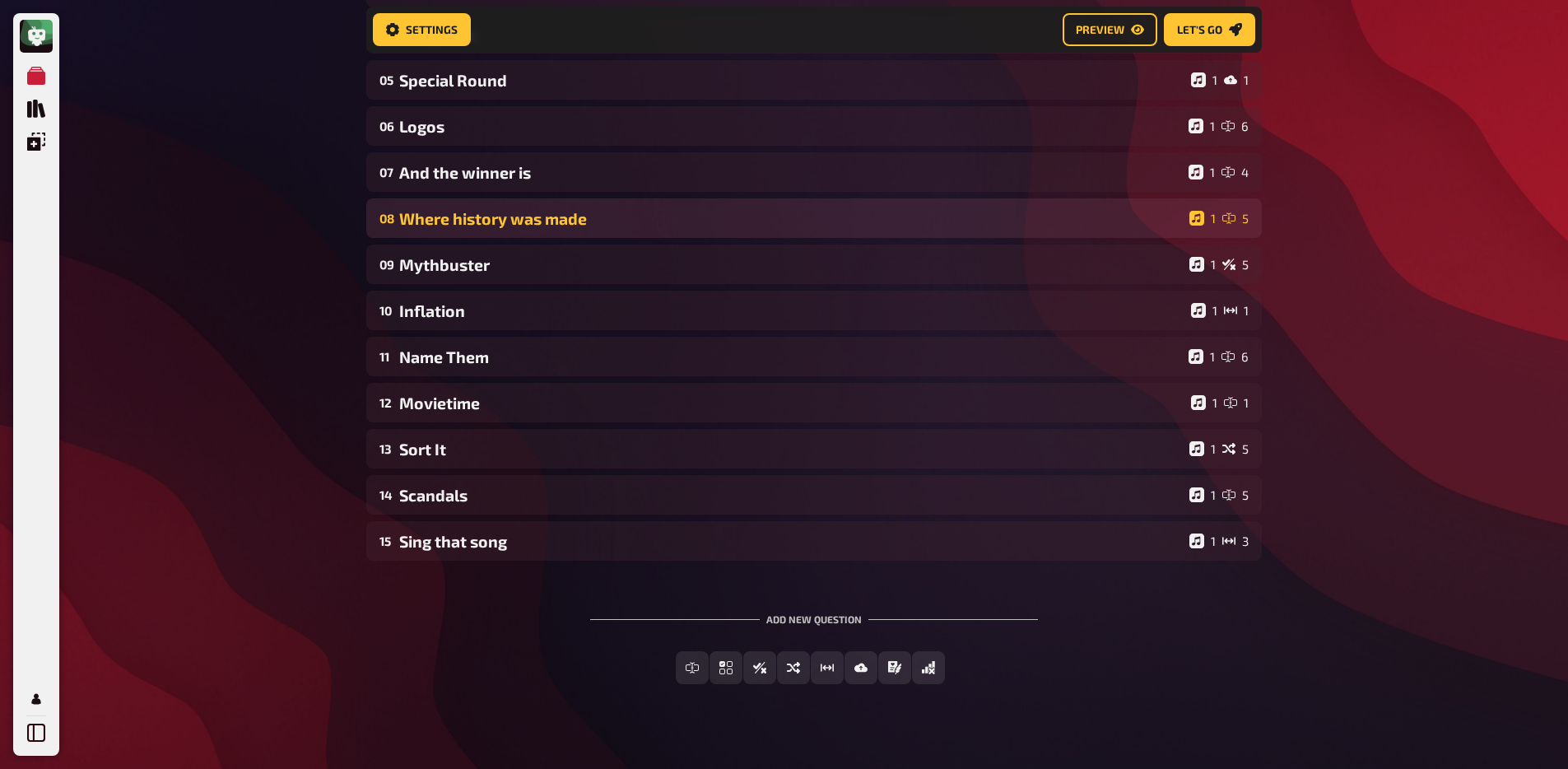
click at [468, 207] on div "08 Where history was made 1 5" at bounding box center [814, 217] width 896 height 39
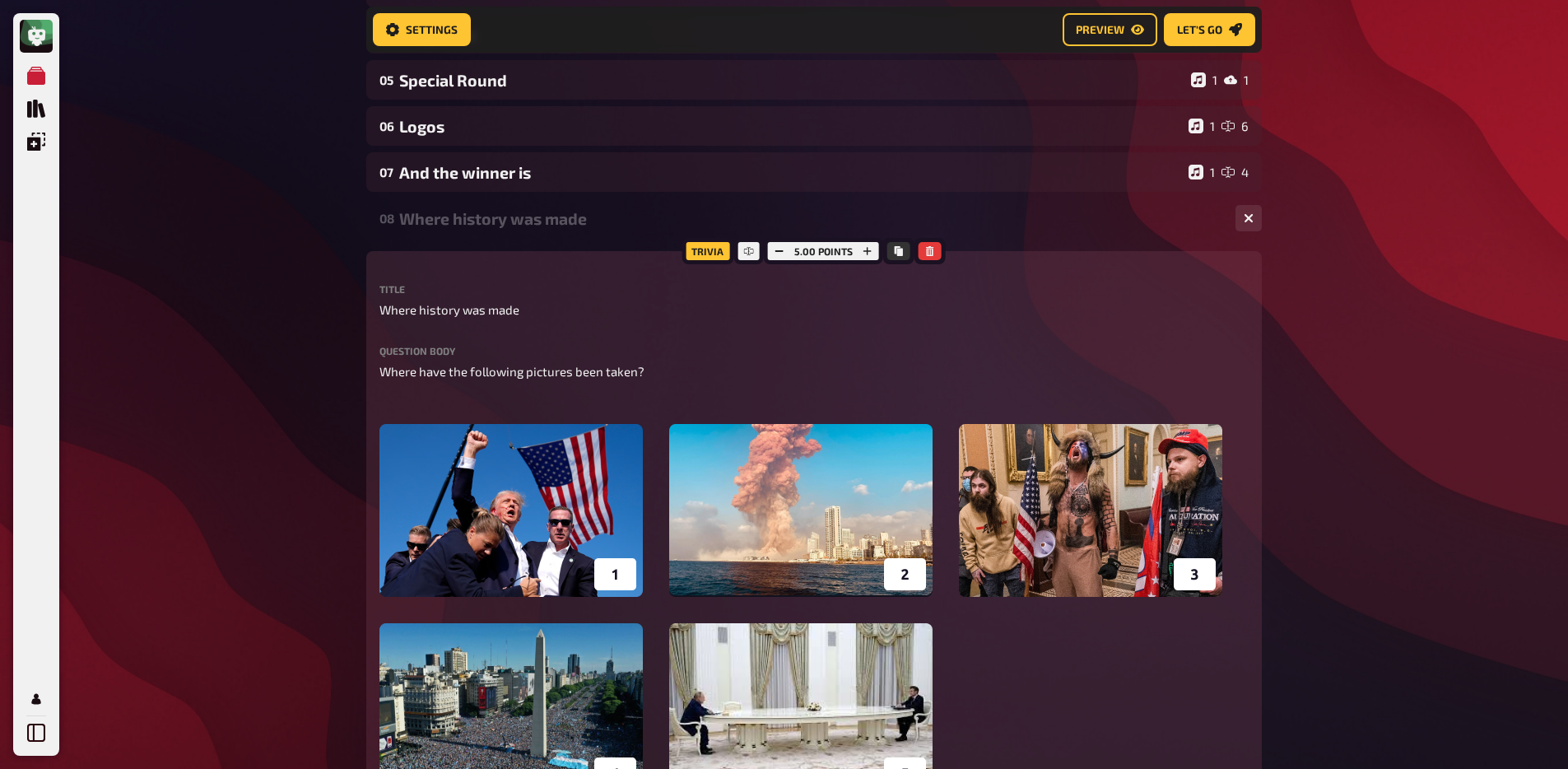
click at [469, 211] on div "Where history was made" at bounding box center [810, 218] width 823 height 19
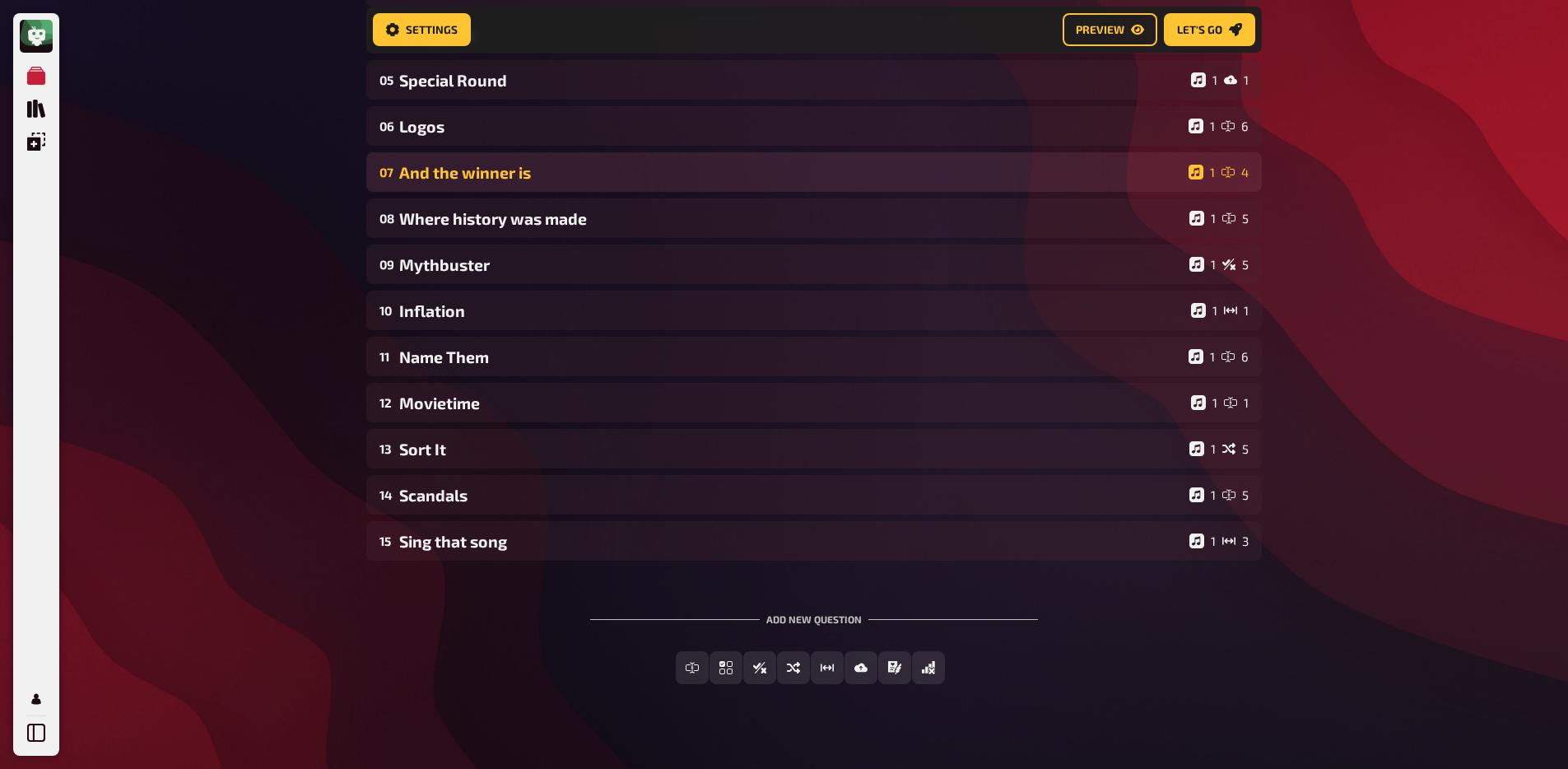
click at [469, 181] on div "And the winner is" at bounding box center [790, 172] width 783 height 19
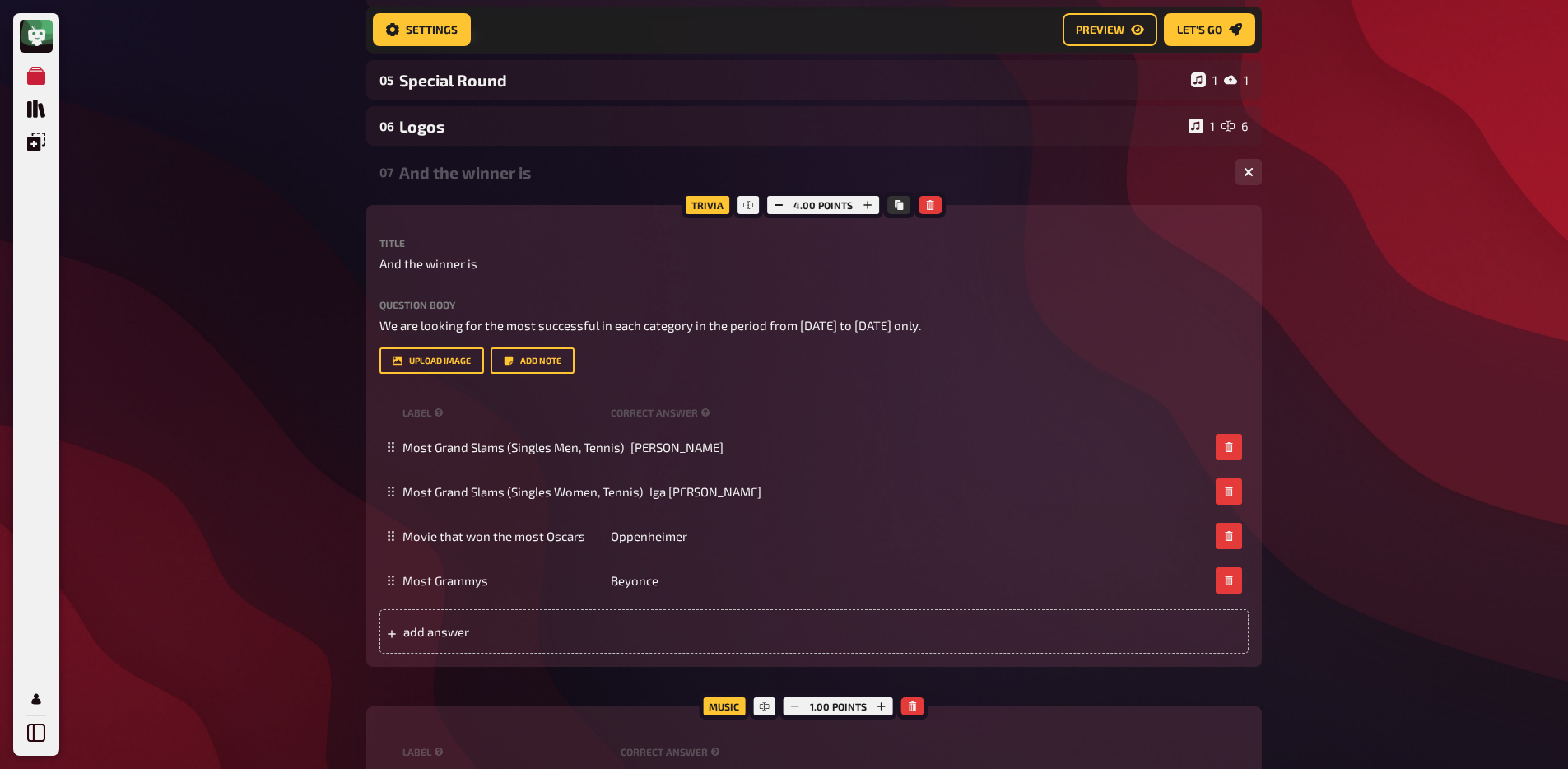
click at [469, 181] on div "And the winner is" at bounding box center [810, 172] width 823 height 19
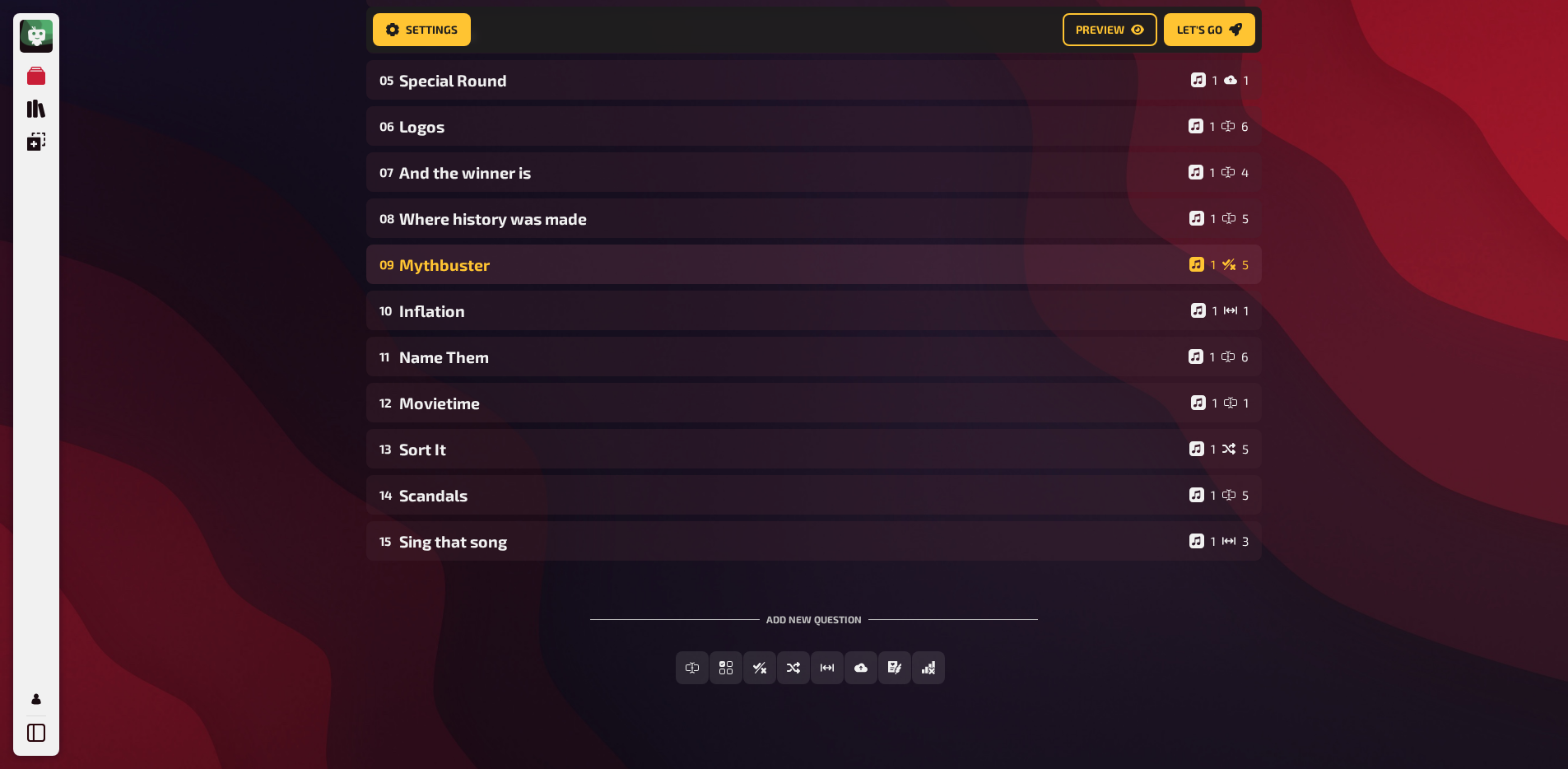
click at [448, 274] on div "Mythbuster" at bounding box center [791, 264] width 784 height 19
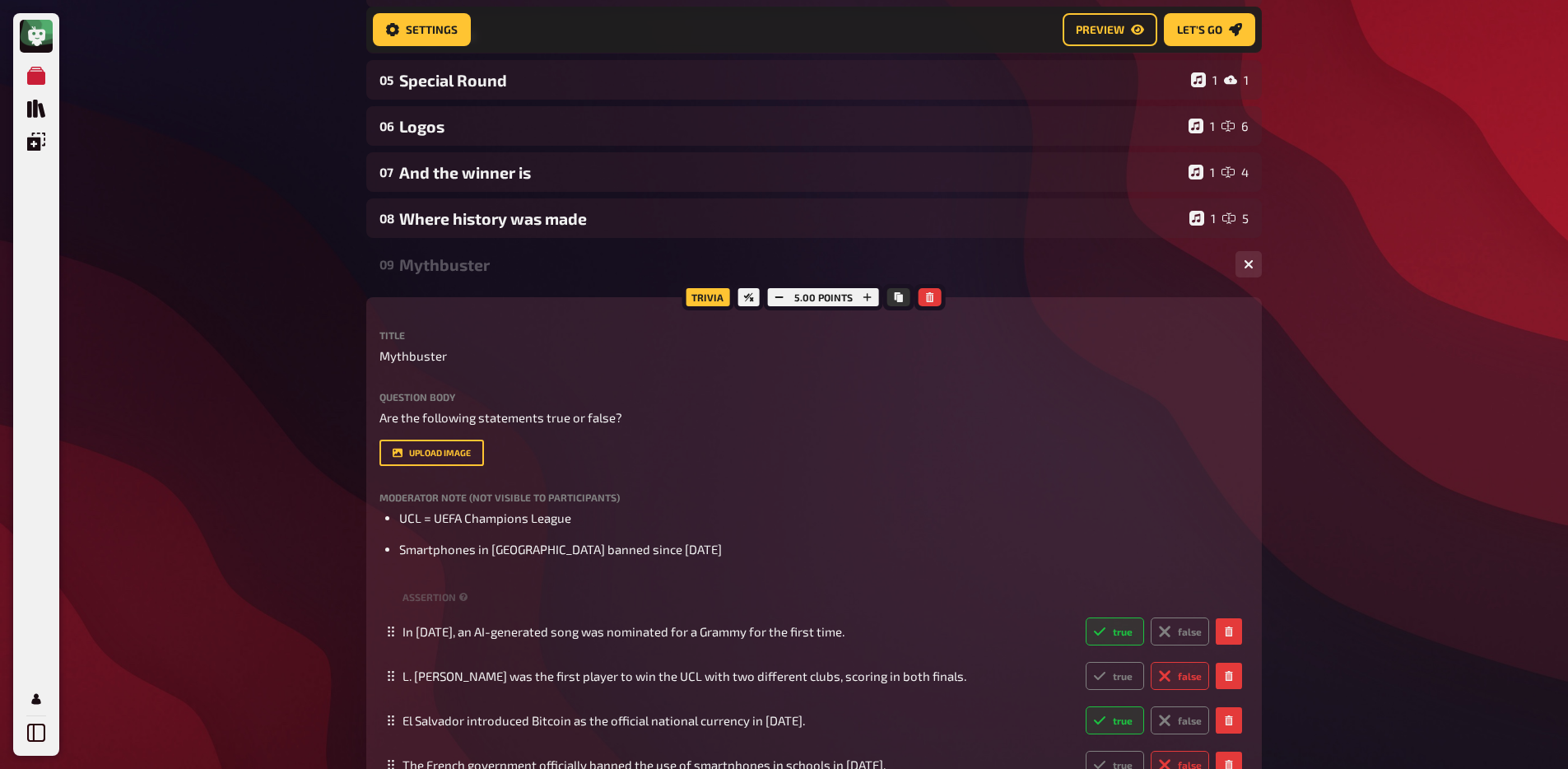
click at [448, 274] on div "Mythbuster" at bounding box center [810, 264] width 823 height 19
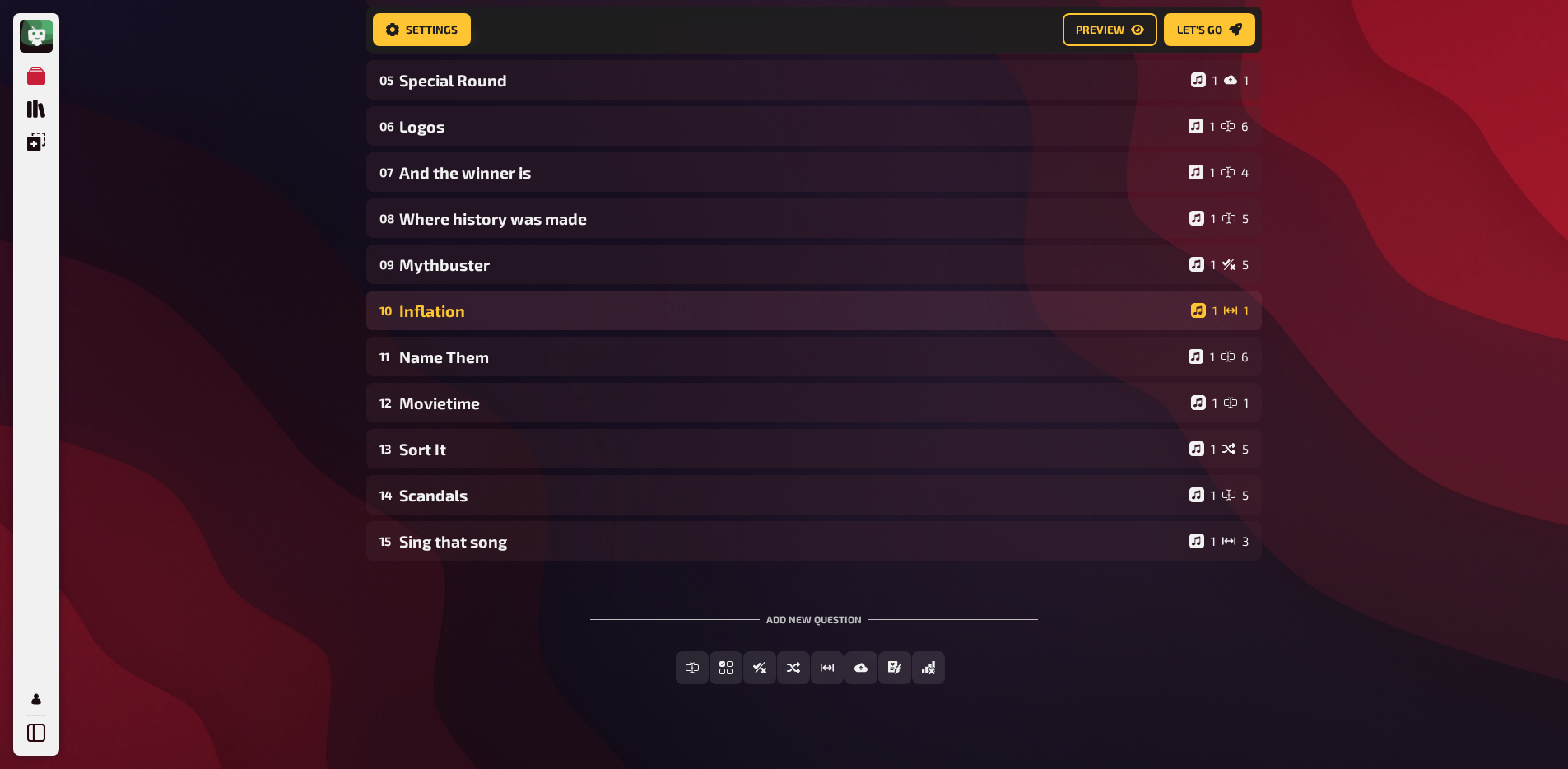
click at [444, 303] on div "10 Inflation 1 1" at bounding box center [814, 310] width 896 height 39
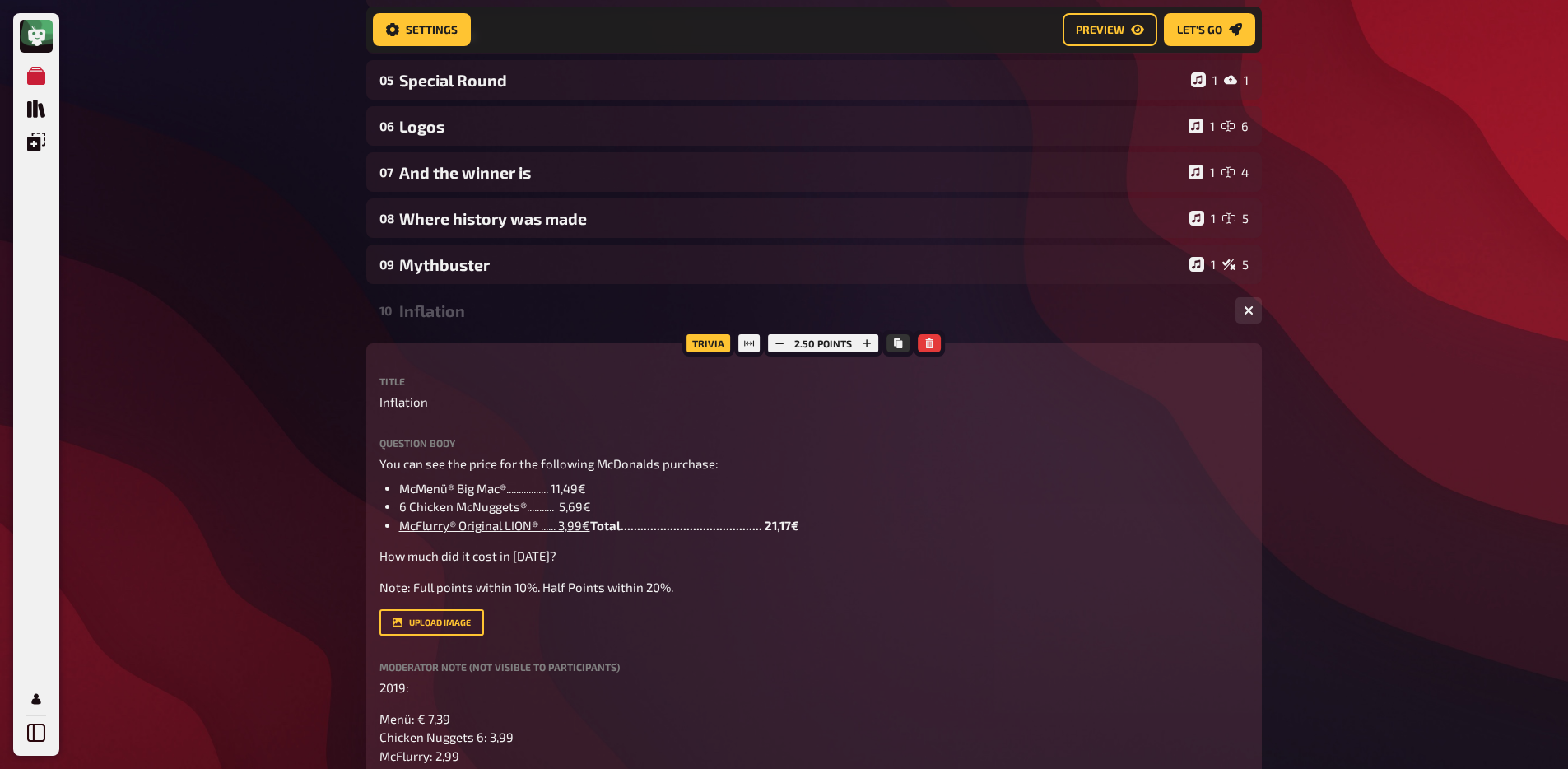
click at [440, 320] on div "Inflation" at bounding box center [810, 311] width 823 height 19
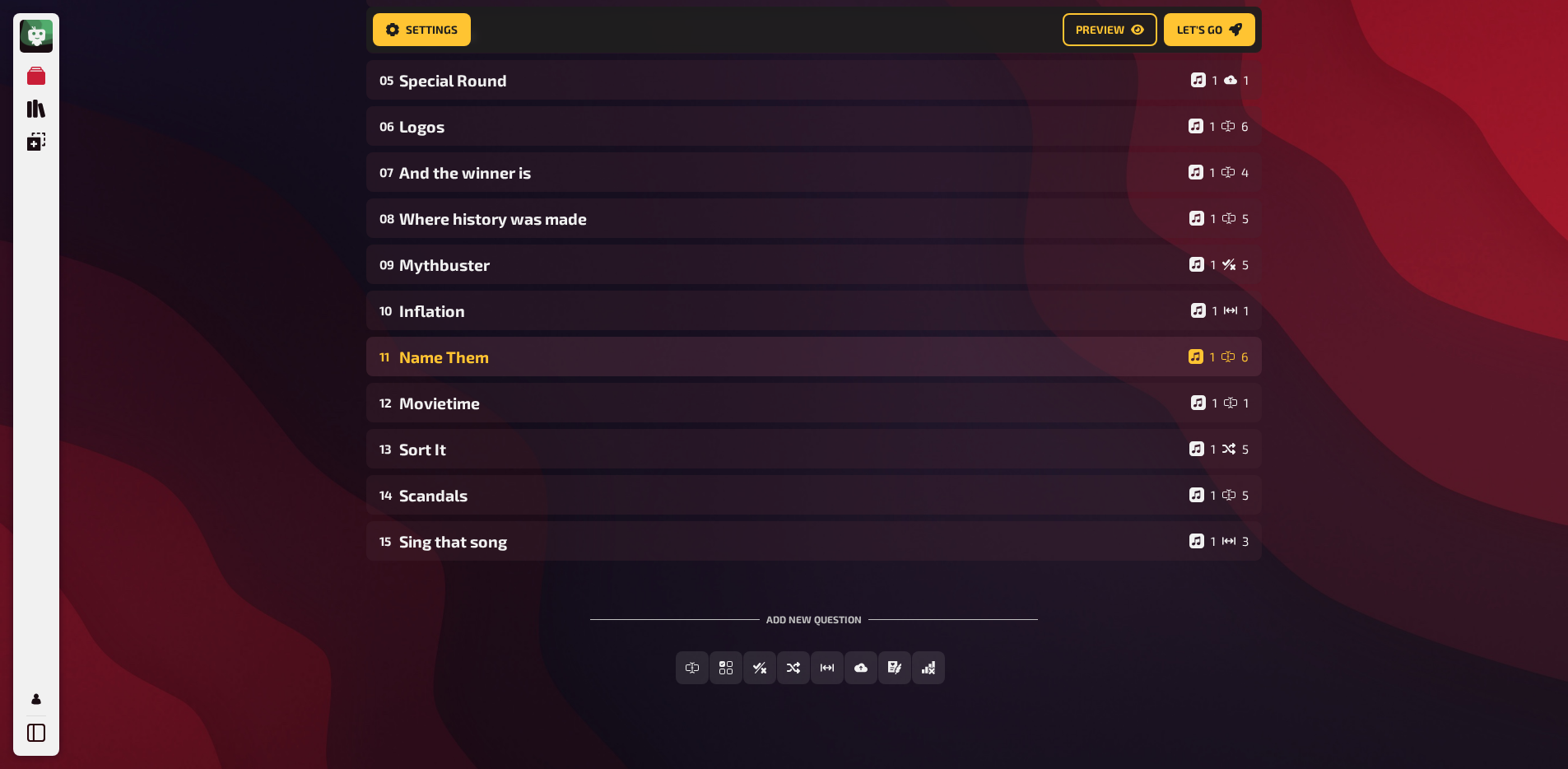
click at [426, 364] on div "Name Them" at bounding box center [790, 357] width 783 height 19
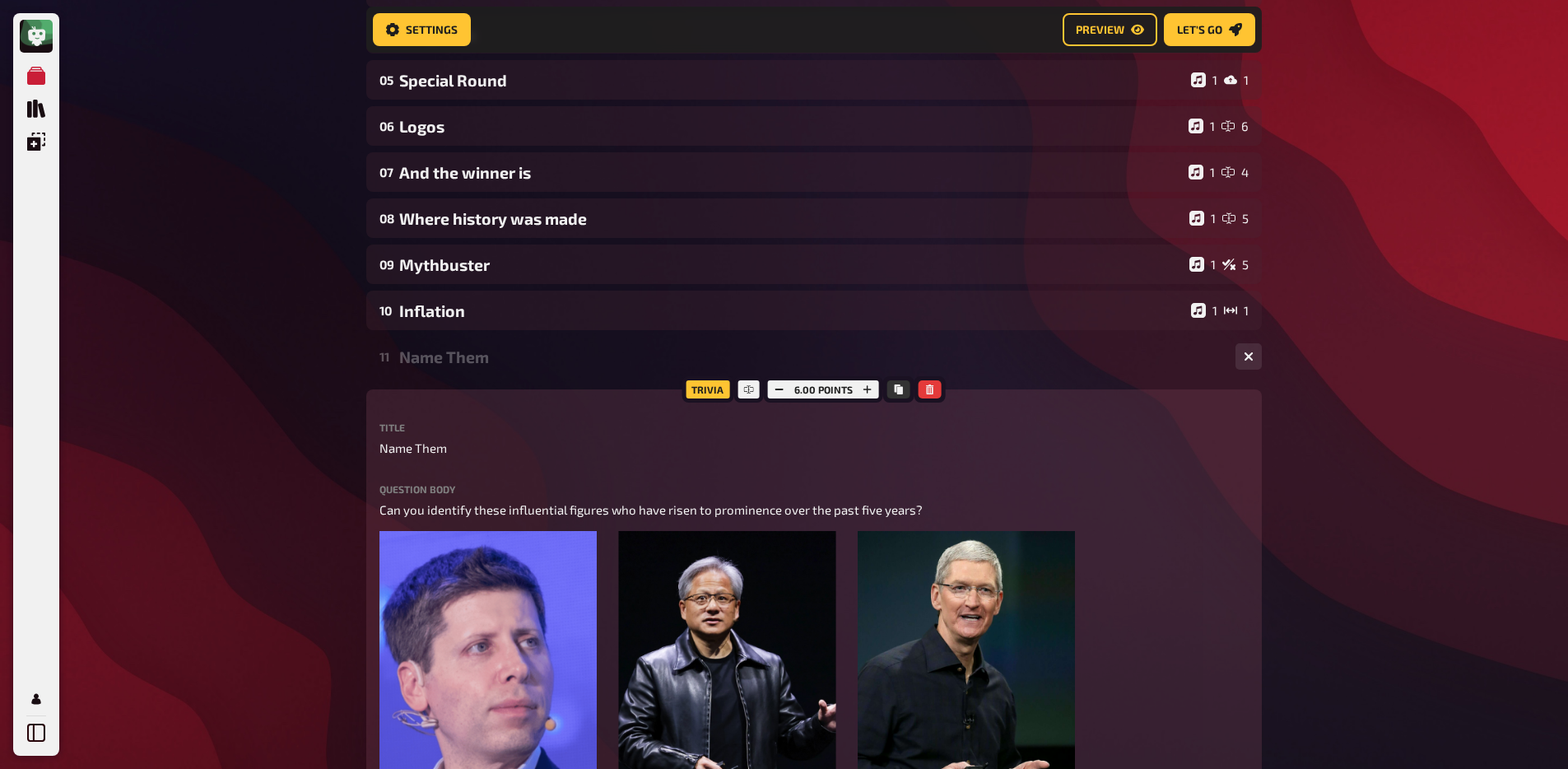
click at [426, 364] on div "Name Them" at bounding box center [810, 357] width 823 height 19
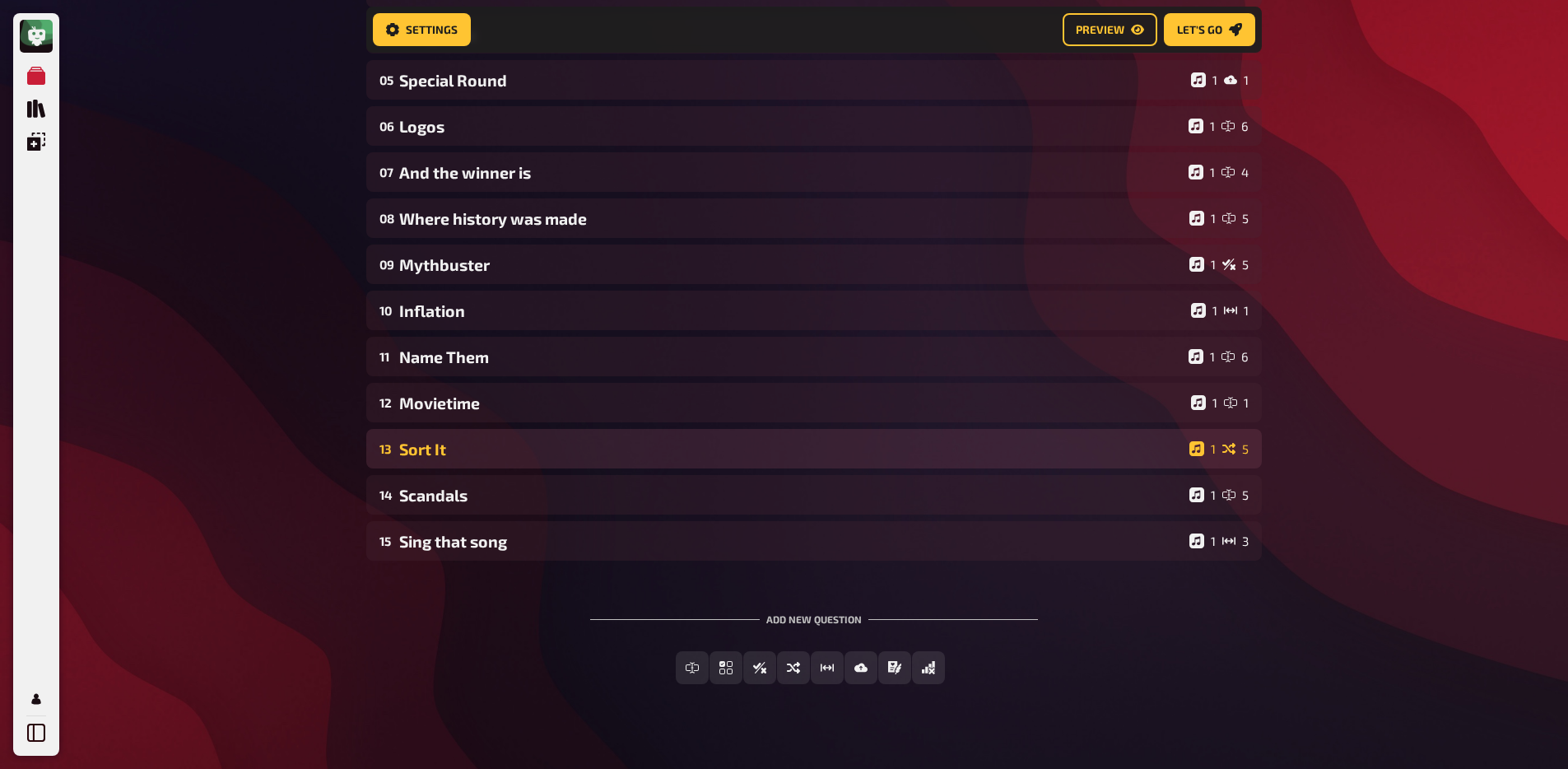
click at [446, 439] on div "13 Sort It 1 5" at bounding box center [814, 448] width 896 height 39
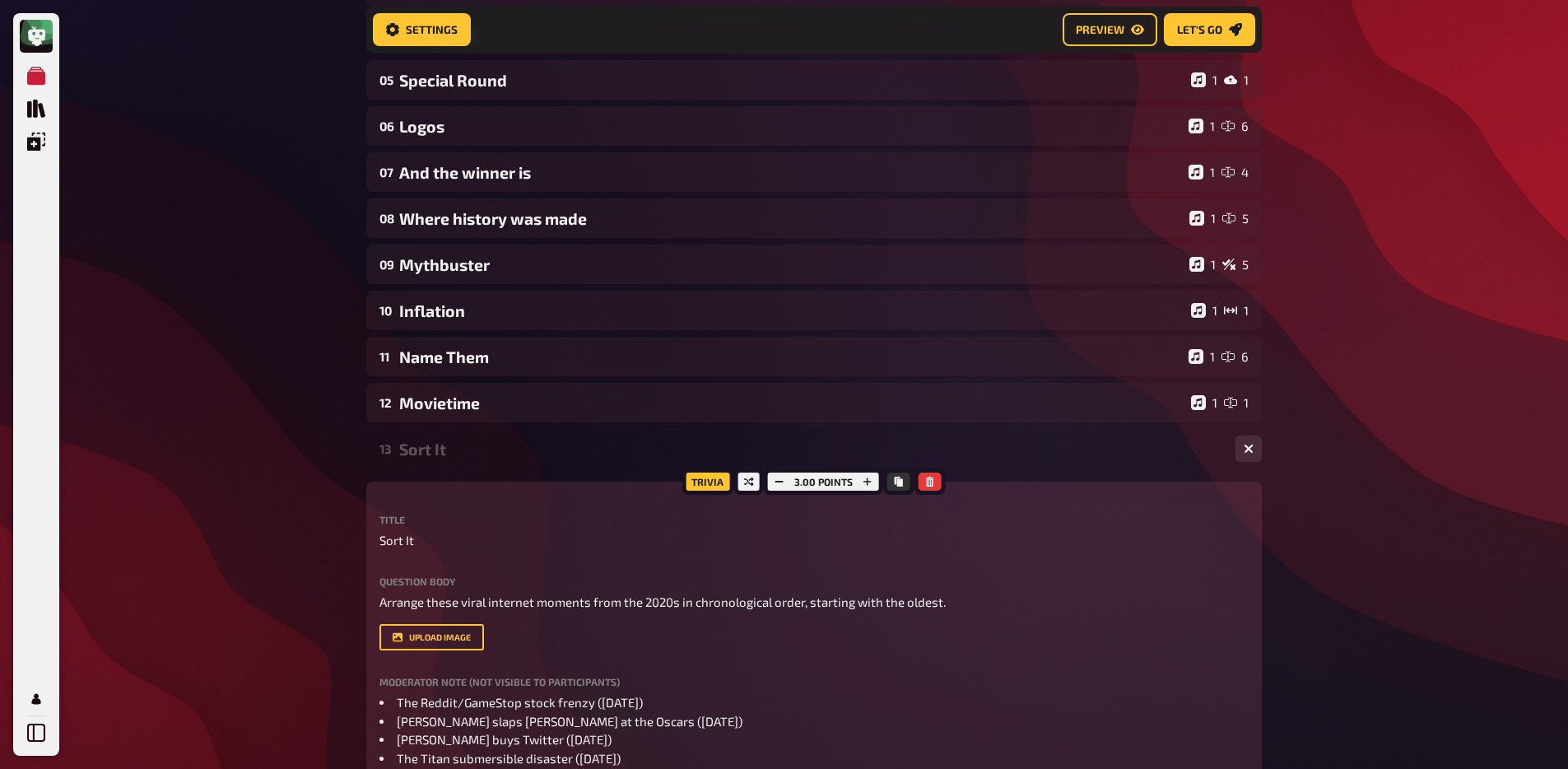
click at [436, 439] on div "13 Sort It 1 5" at bounding box center [814, 448] width 896 height 39
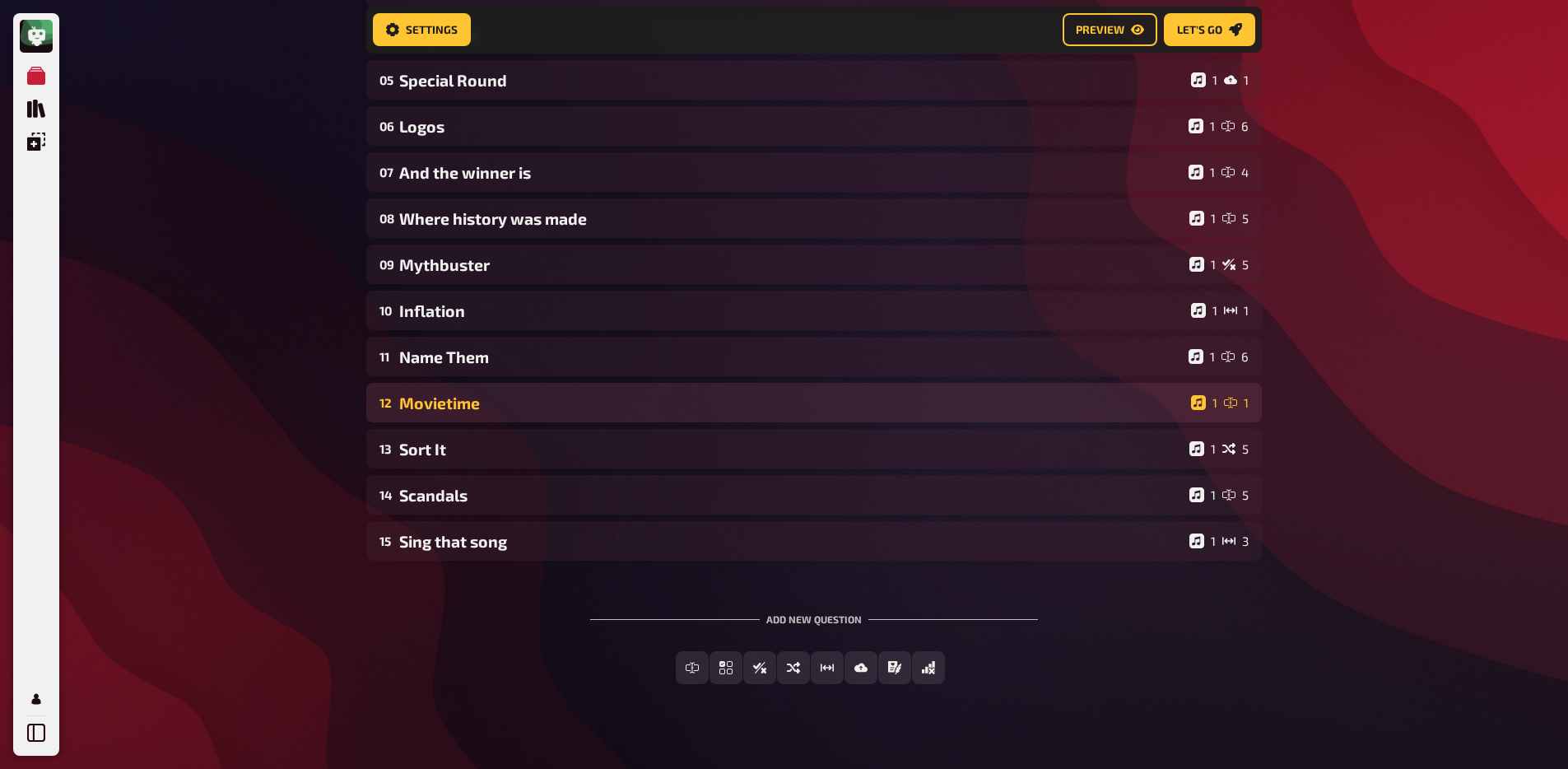
click at [434, 393] on div "12 Movietime 1 1" at bounding box center [814, 402] width 896 height 39
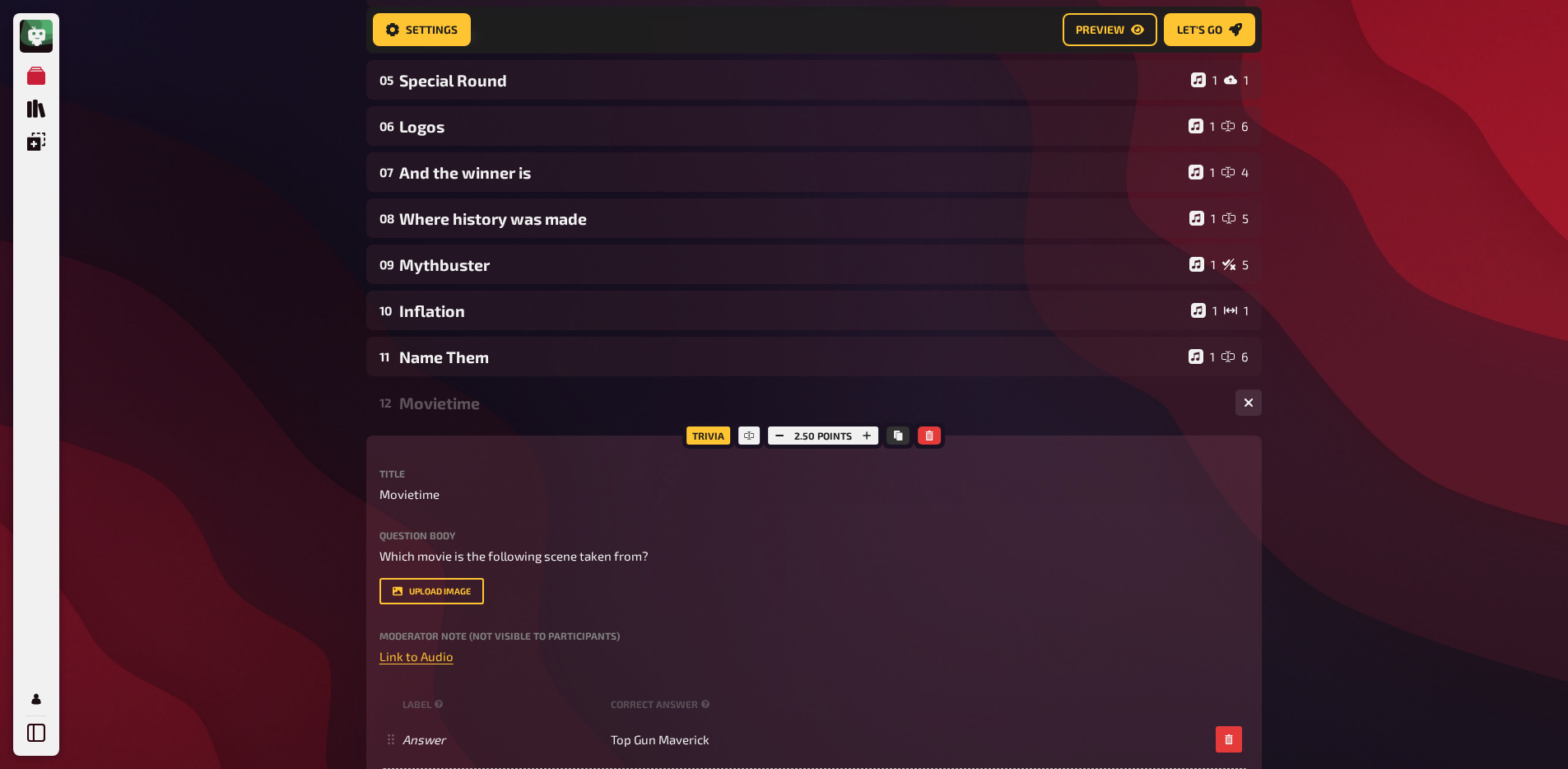
click at [437, 408] on div "Movietime" at bounding box center [810, 403] width 823 height 19
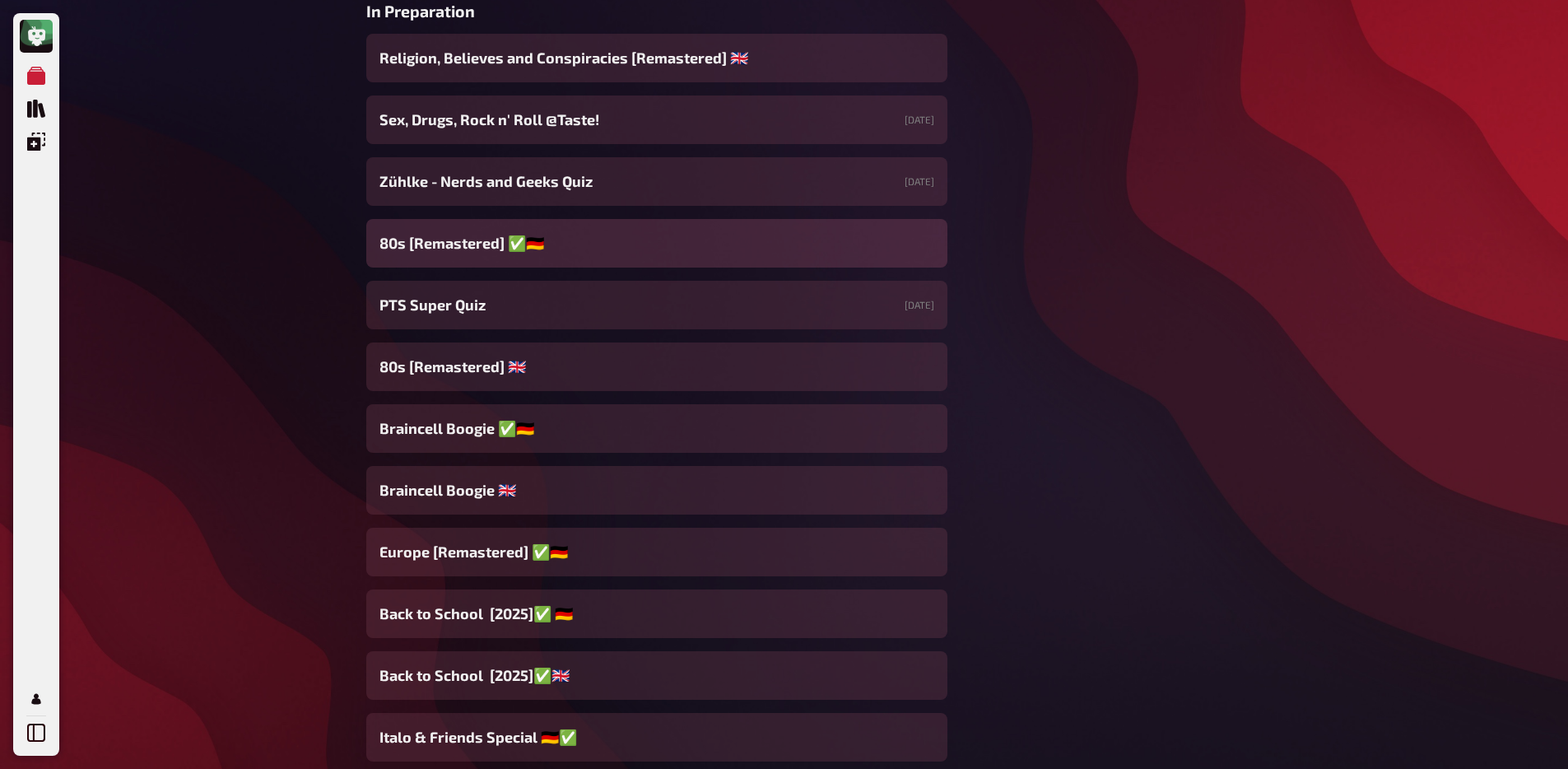
scroll to position [666, 0]
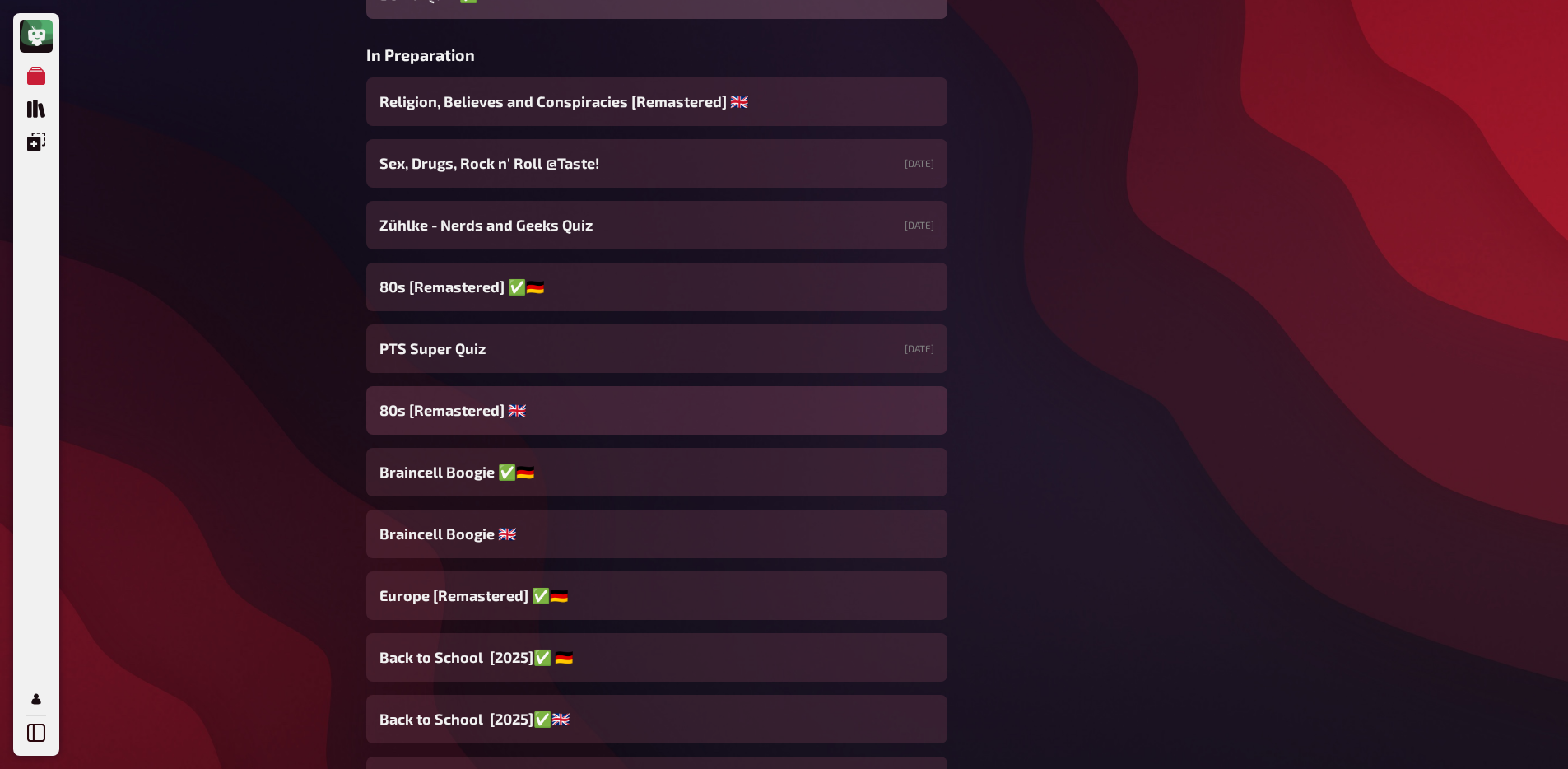
click at [523, 401] on div "80s [Remastered] ​🇬🇧​" at bounding box center [656, 410] width 581 height 48
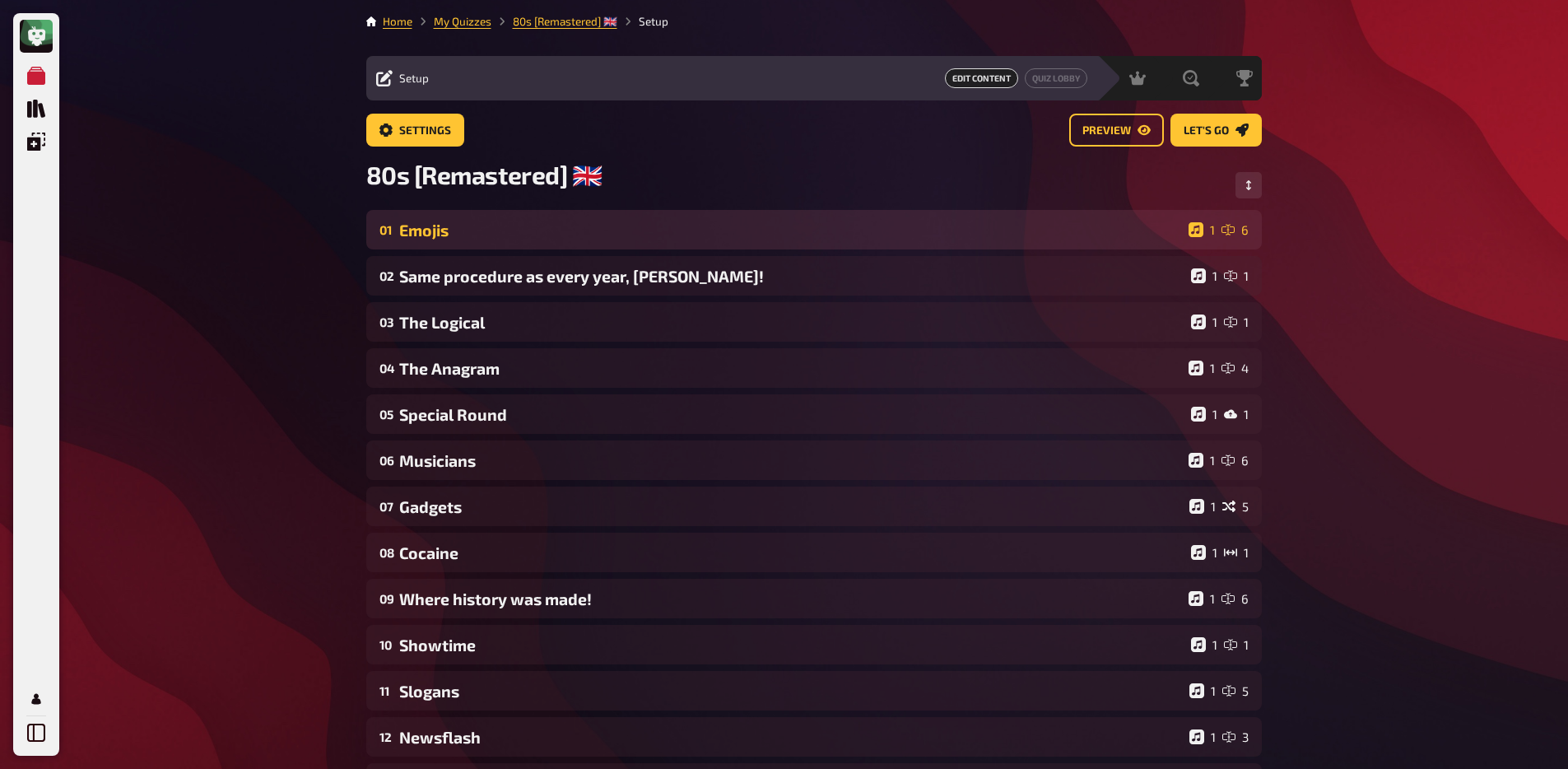
click at [522, 218] on div "01 Emojis 1 6" at bounding box center [814, 229] width 896 height 39
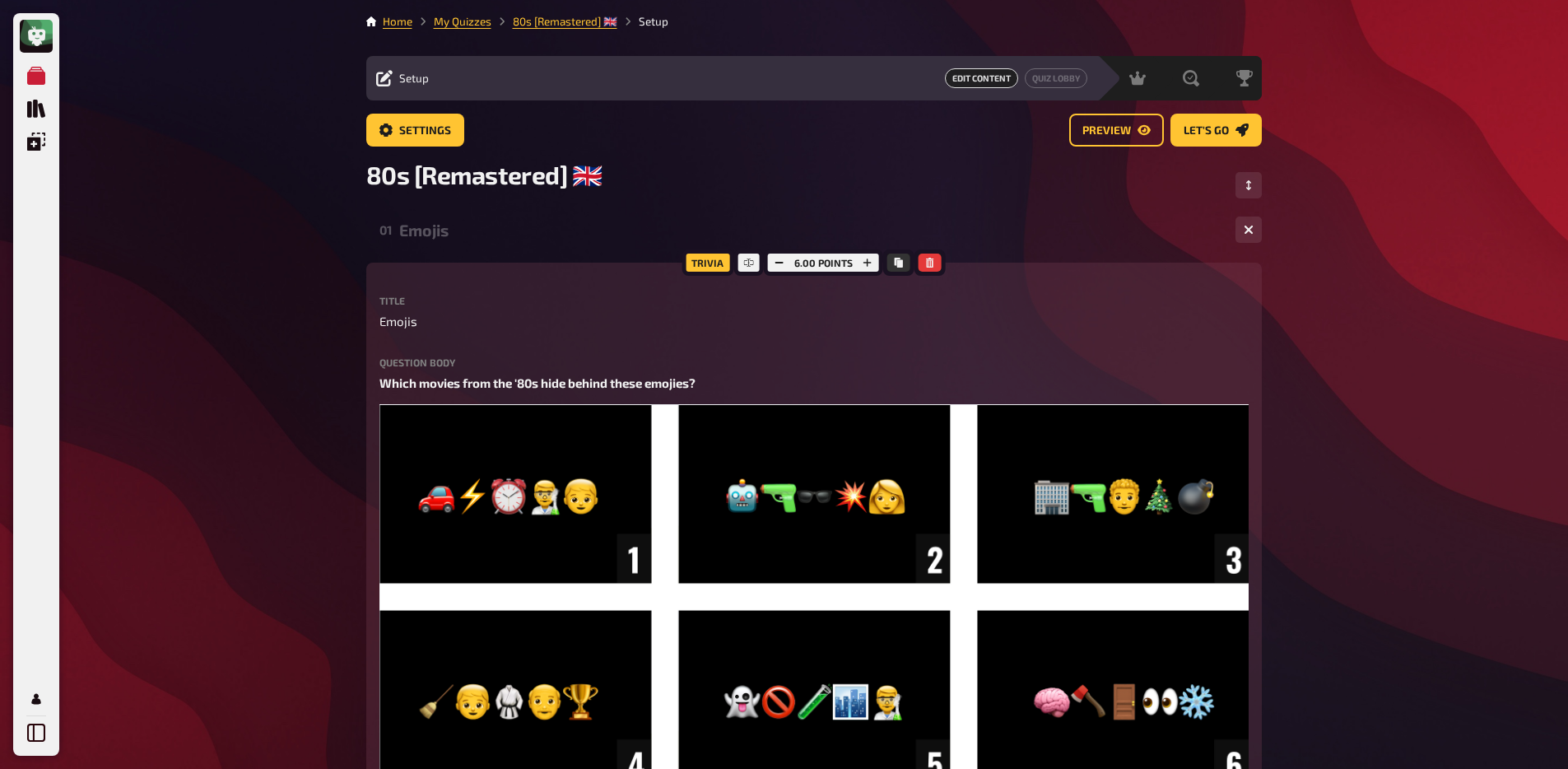
click at [517, 237] on div "Emojis" at bounding box center [810, 230] width 823 height 19
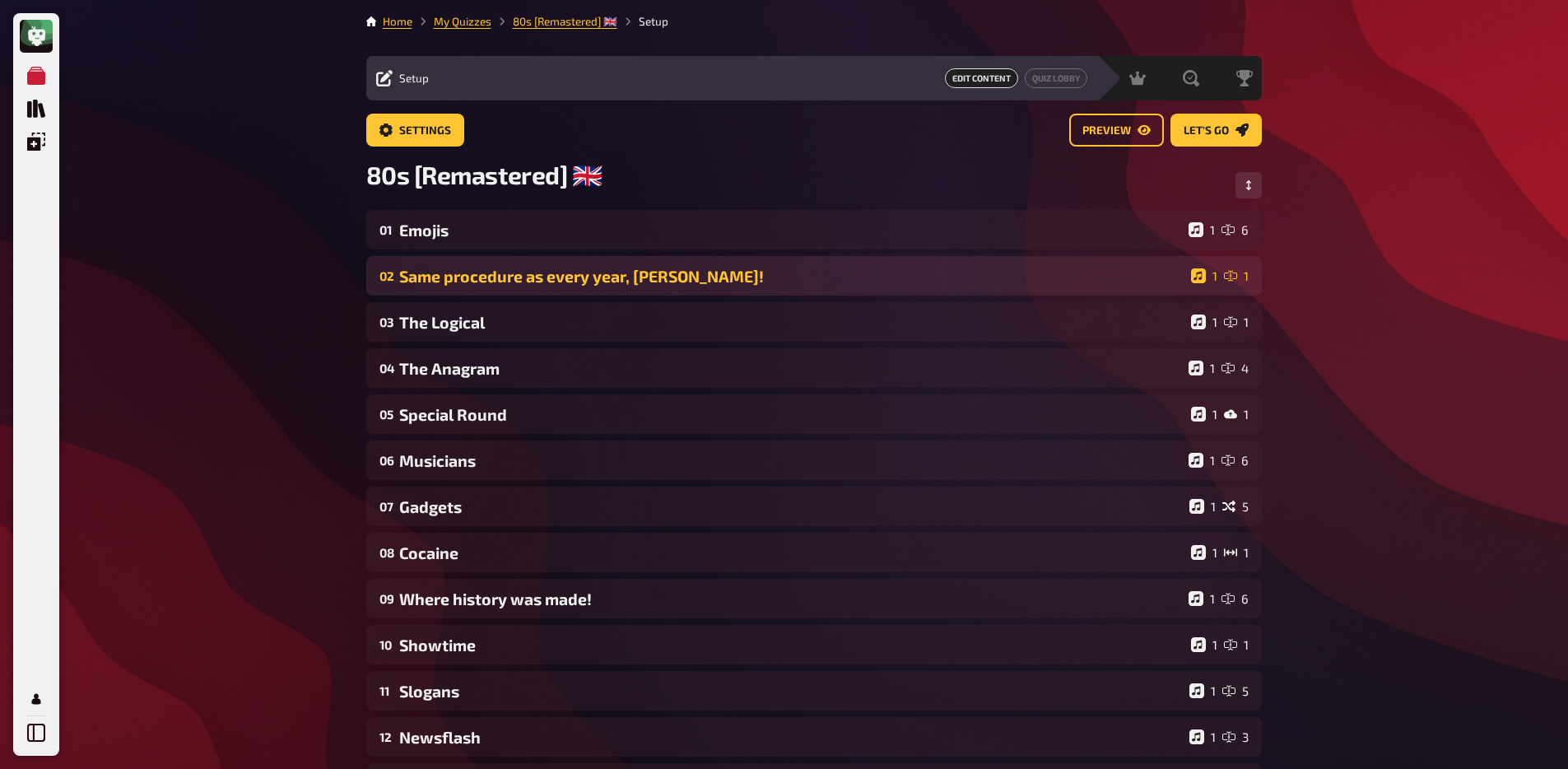
click at [505, 280] on div "Same procedure as every year, [PERSON_NAME]!" at bounding box center [792, 276] width 785 height 19
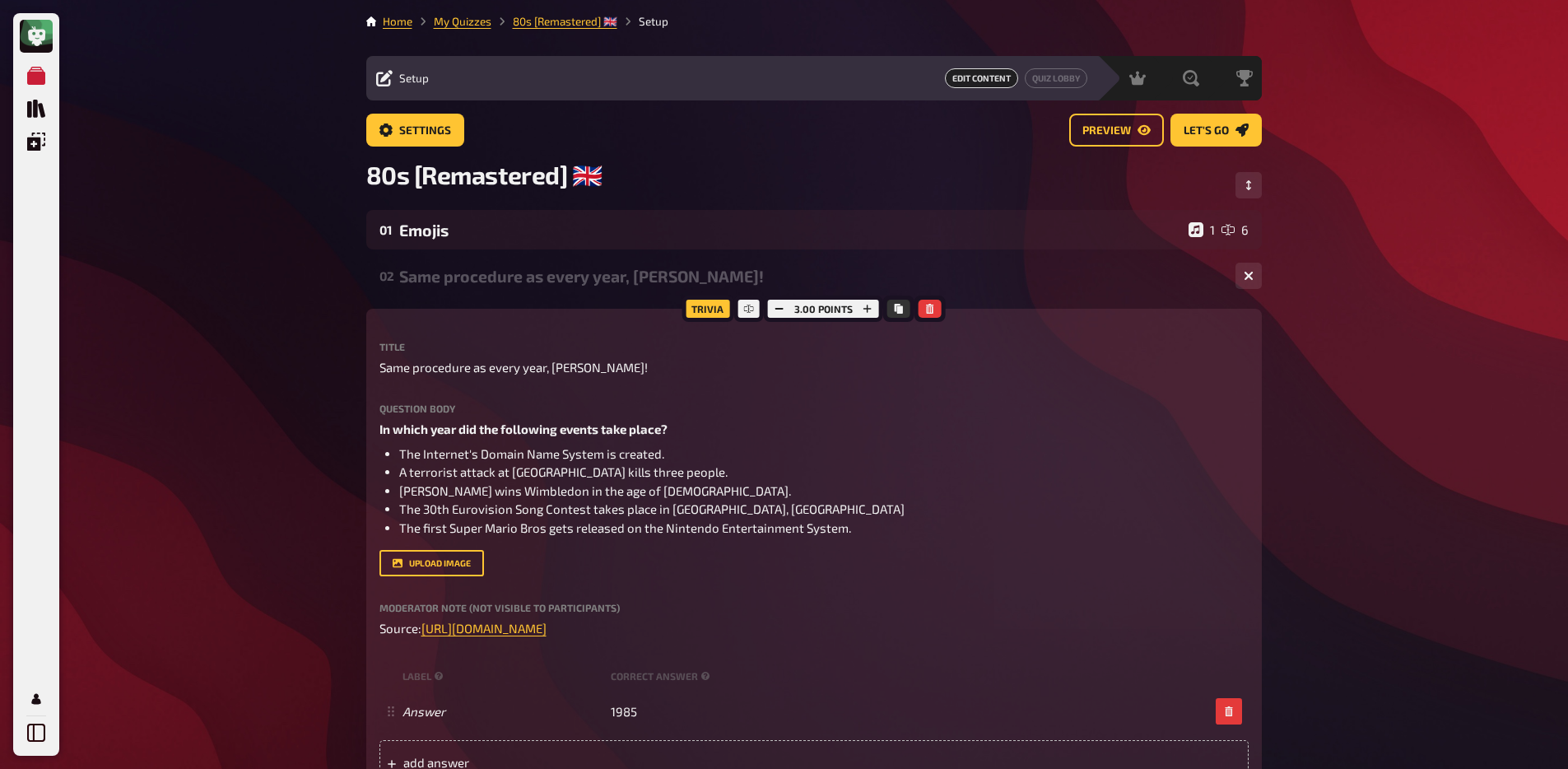
click at [505, 280] on div "Same procedure as every year, [PERSON_NAME]!" at bounding box center [810, 276] width 823 height 19
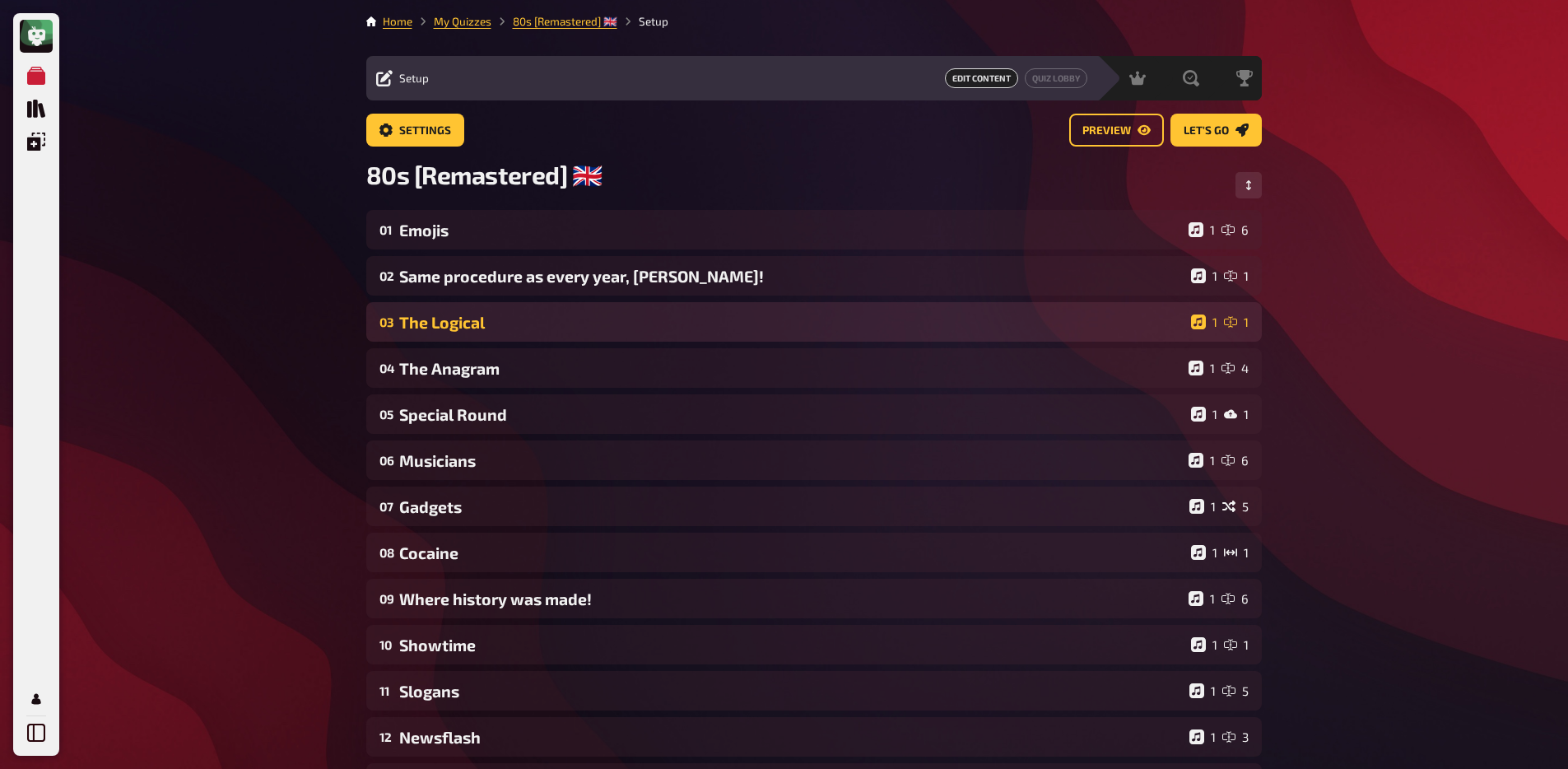
click at [505, 314] on div "03 The Logical 1 1" at bounding box center [814, 322] width 896 height 39
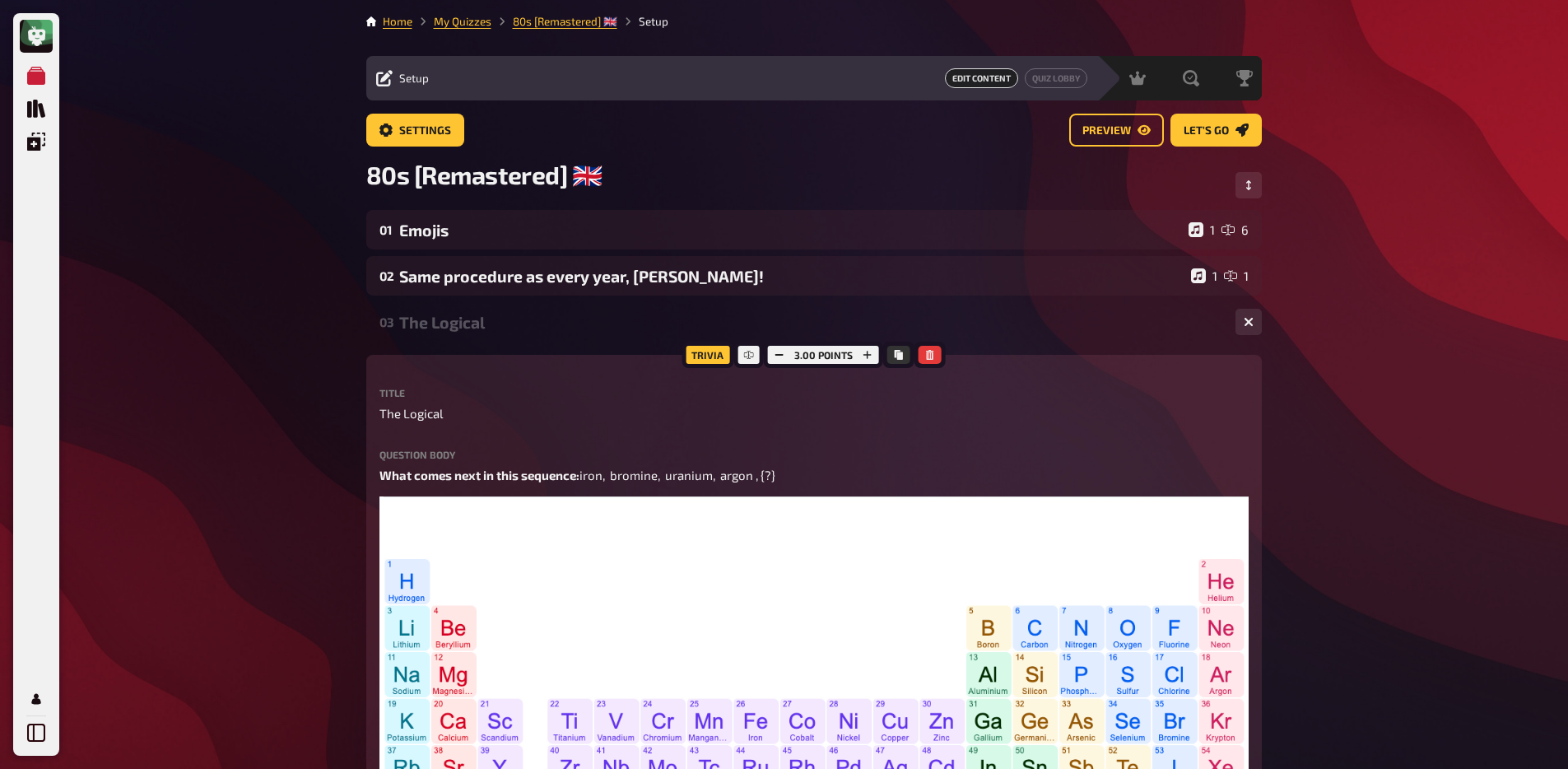
click at [503, 334] on div "03 The Logical 1 1" at bounding box center [814, 322] width 896 height 39
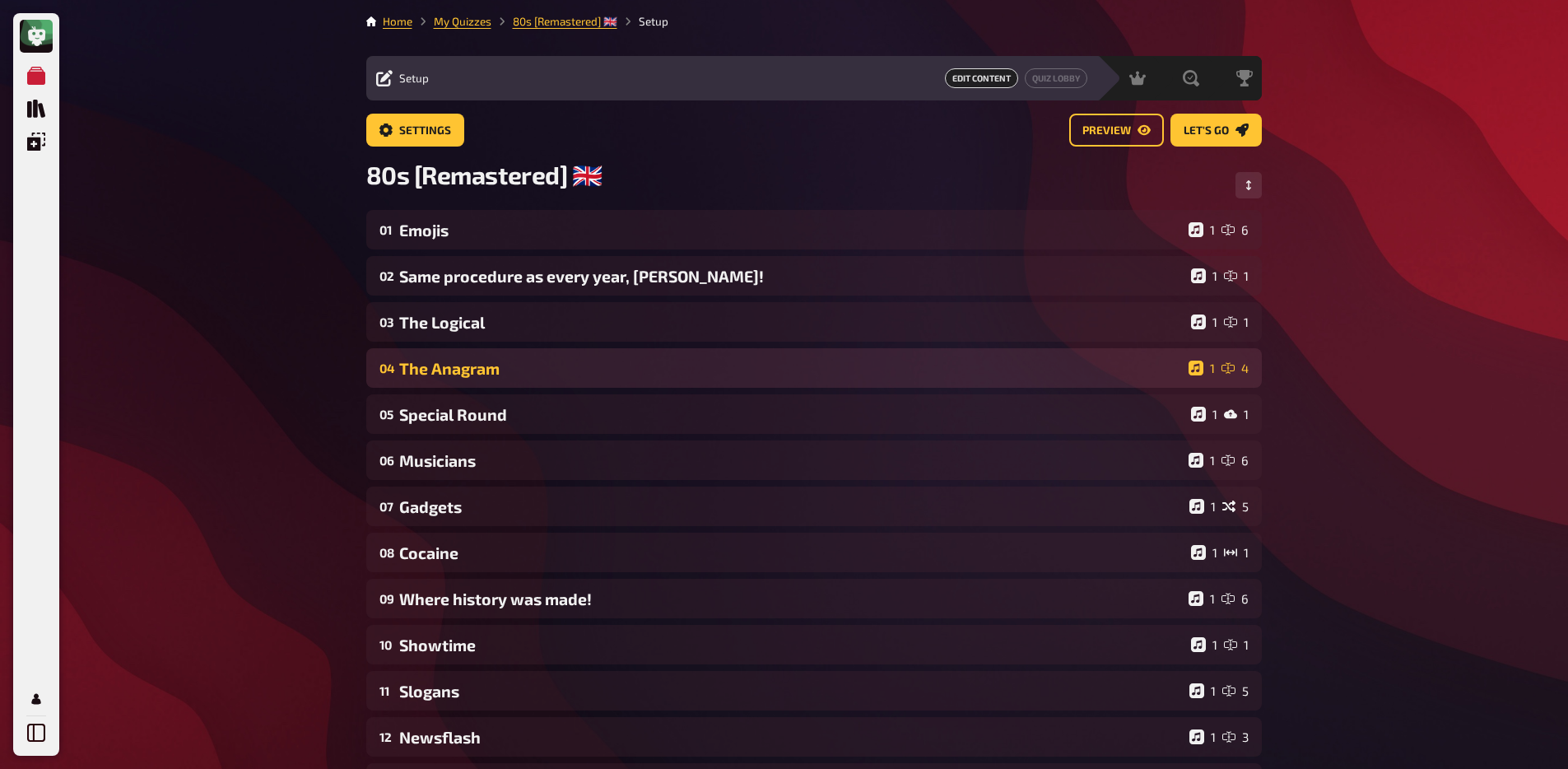
click at [500, 376] on div "The Anagram" at bounding box center [790, 368] width 783 height 19
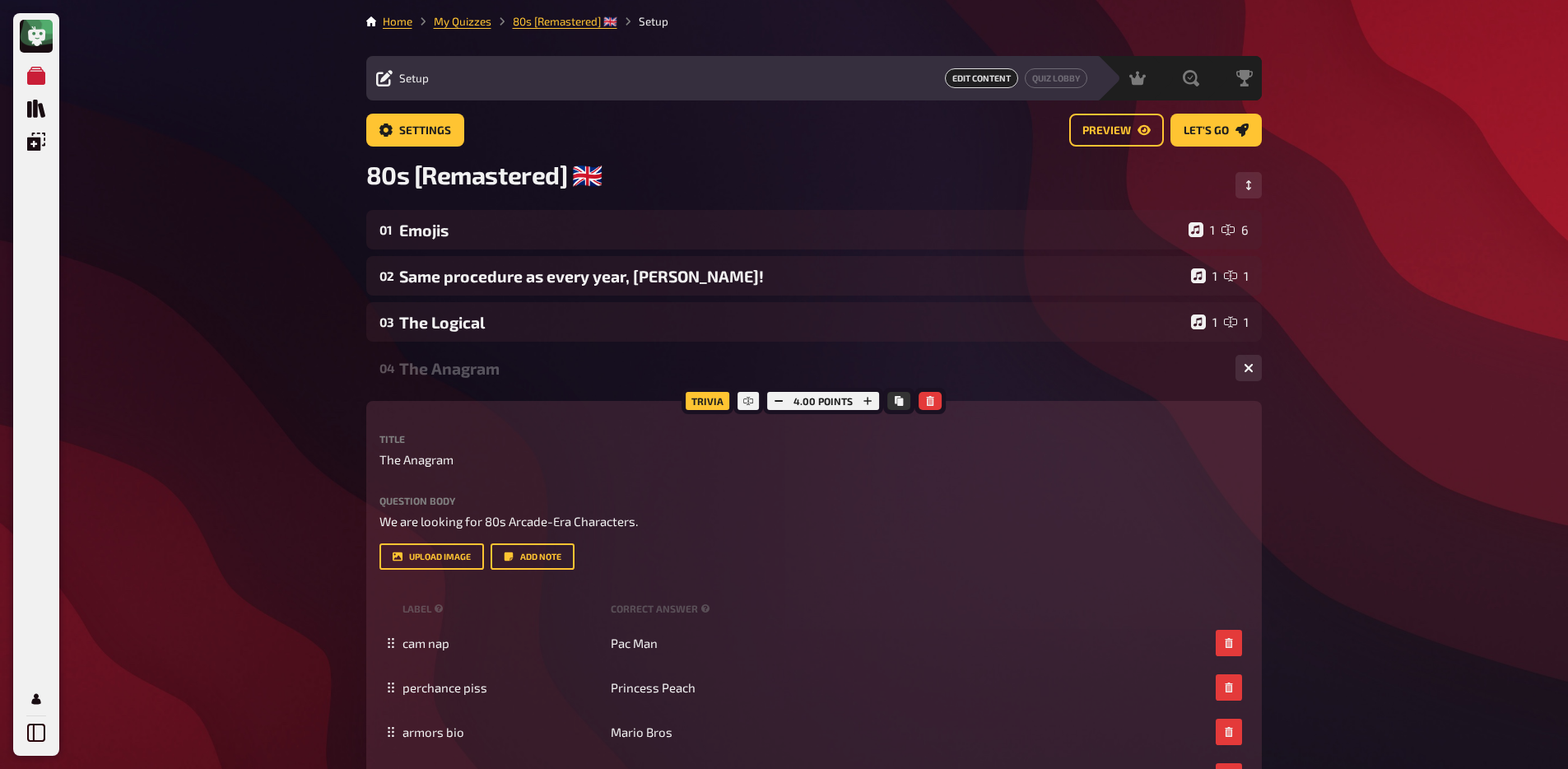
click at [499, 376] on div "The Anagram" at bounding box center [810, 368] width 823 height 19
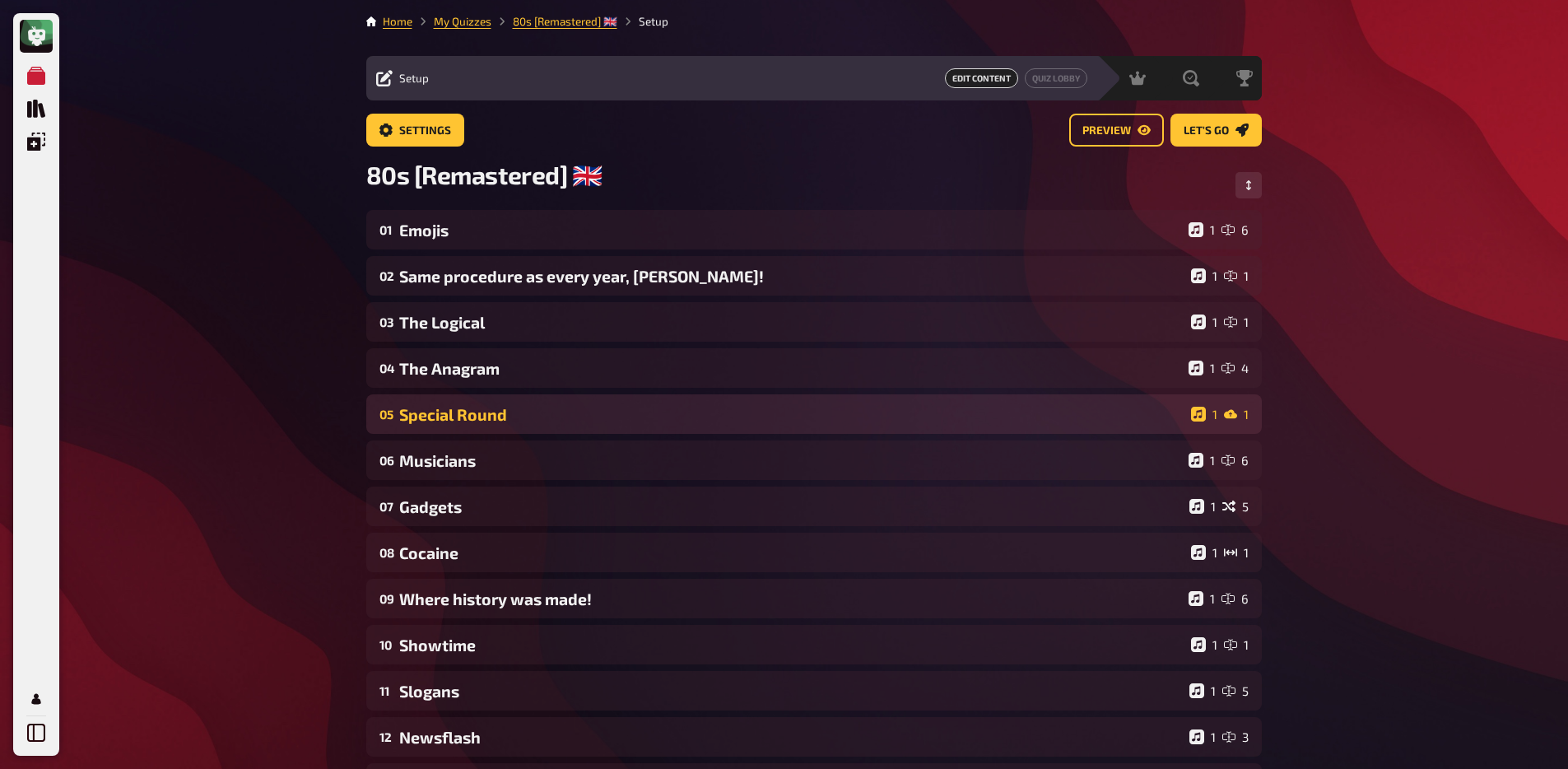
click at [501, 407] on div "05 Special Round 1 1" at bounding box center [814, 414] width 896 height 39
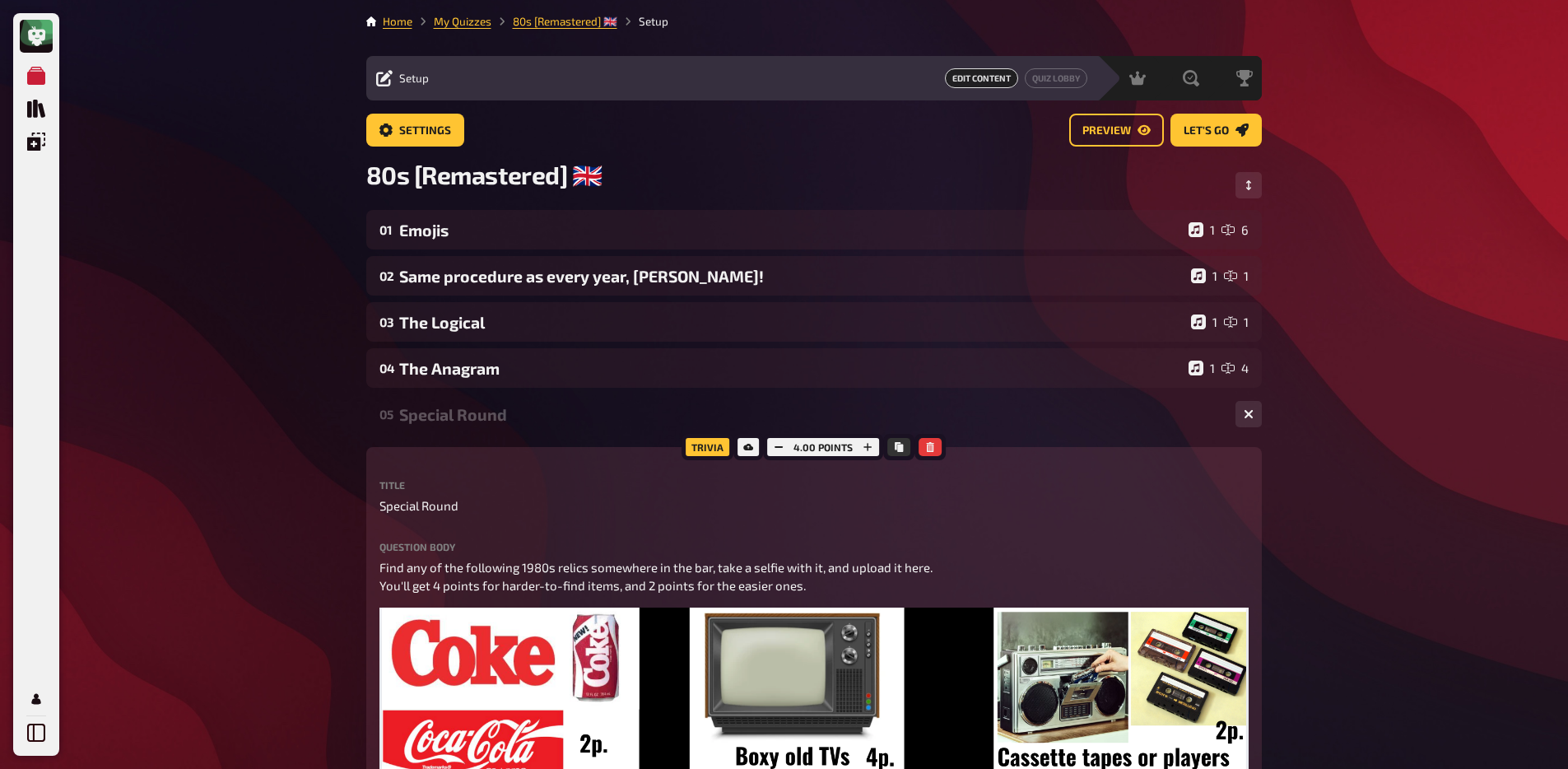
click at [503, 428] on div "05 Special Round 1 1" at bounding box center [814, 414] width 896 height 39
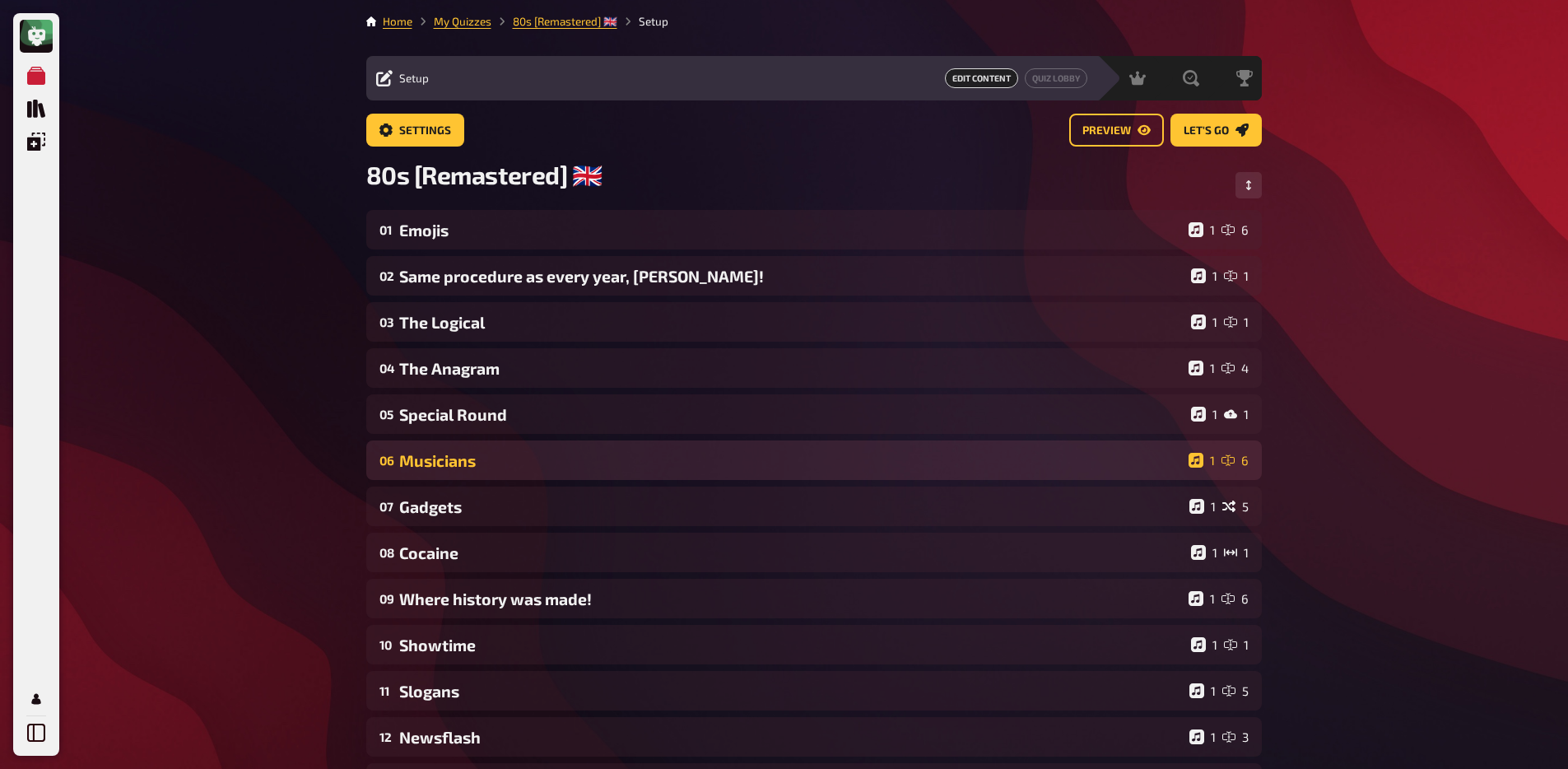
click at [503, 478] on div "06 Musicians 1 6" at bounding box center [814, 460] width 896 height 39
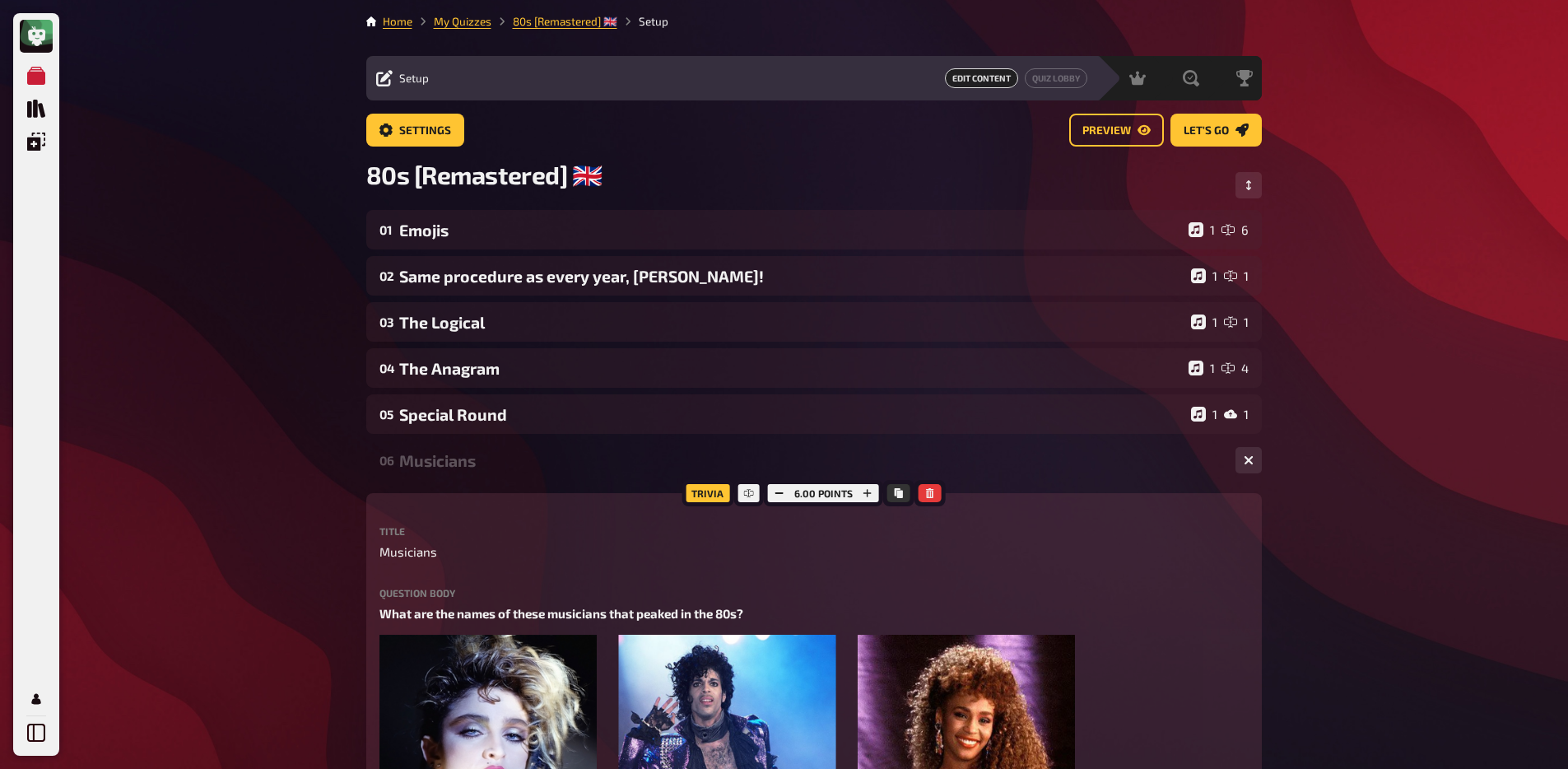
click at [499, 470] on div "Musicians" at bounding box center [810, 461] width 823 height 19
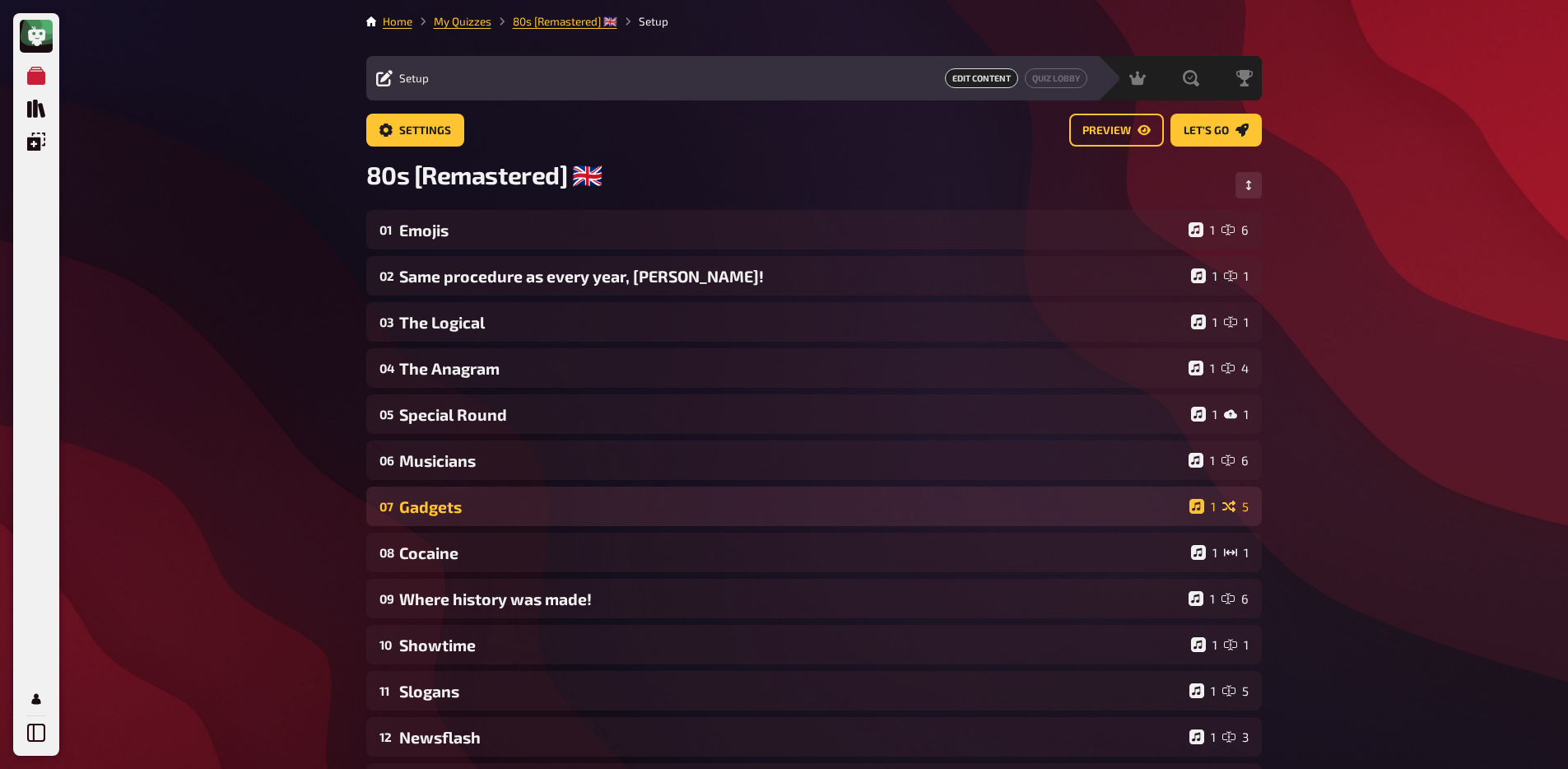
click at [497, 494] on div "07 Gadgets 1 5" at bounding box center [814, 506] width 896 height 39
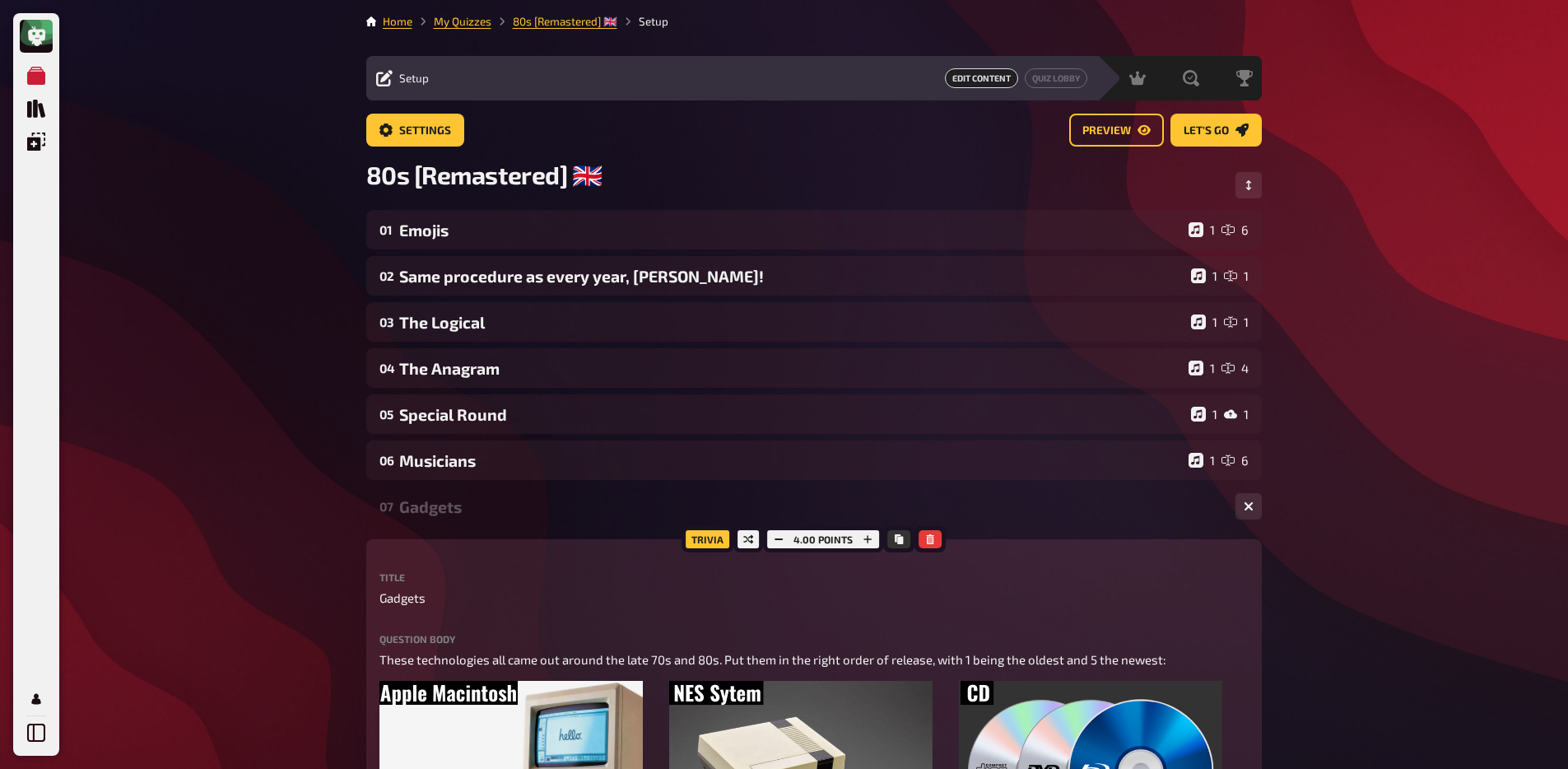
click at [493, 515] on div "Gadgets" at bounding box center [810, 507] width 823 height 19
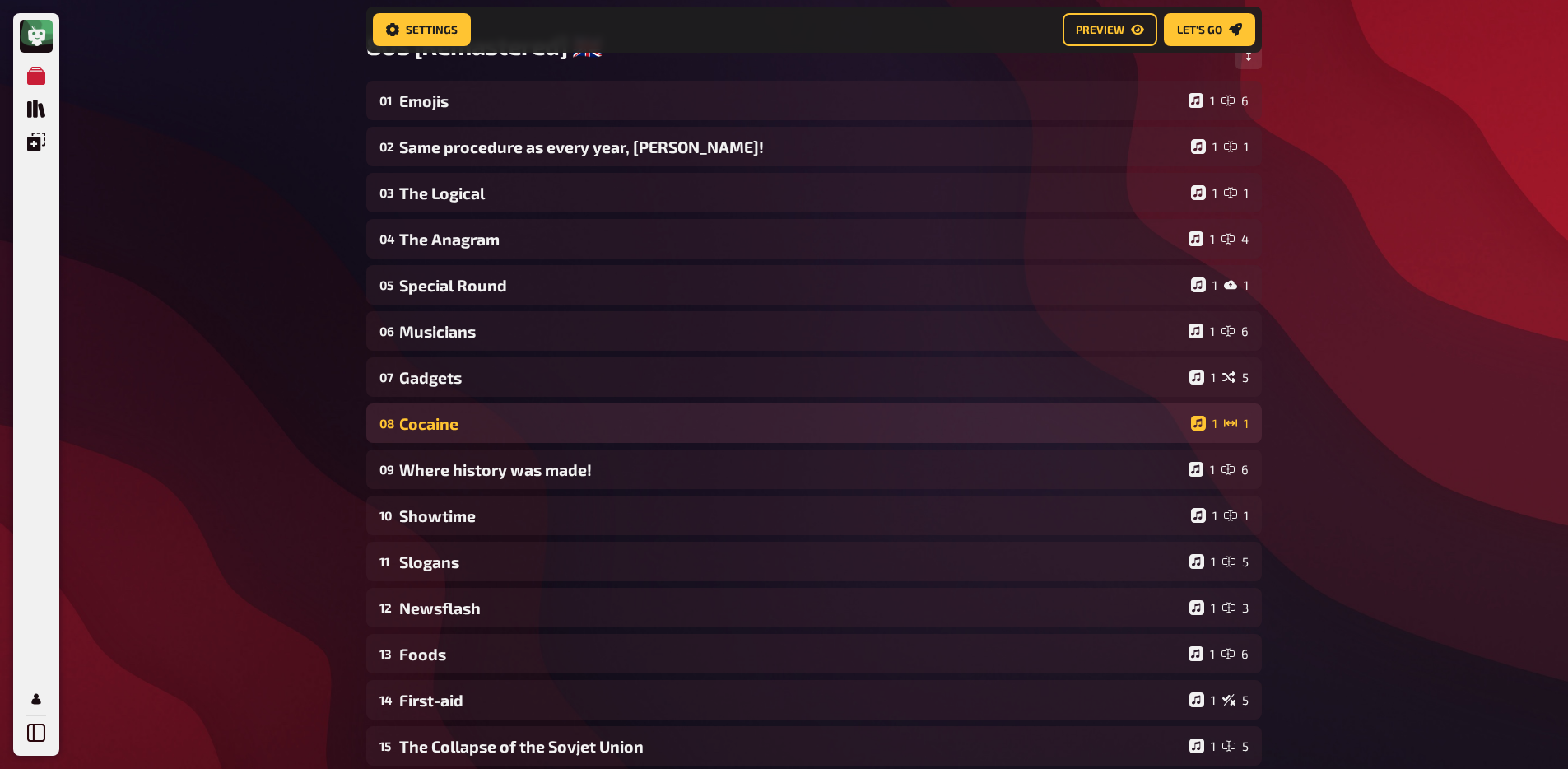
scroll to position [144, 0]
click at [468, 441] on div "08 Cocaine 1 1" at bounding box center [814, 421] width 896 height 39
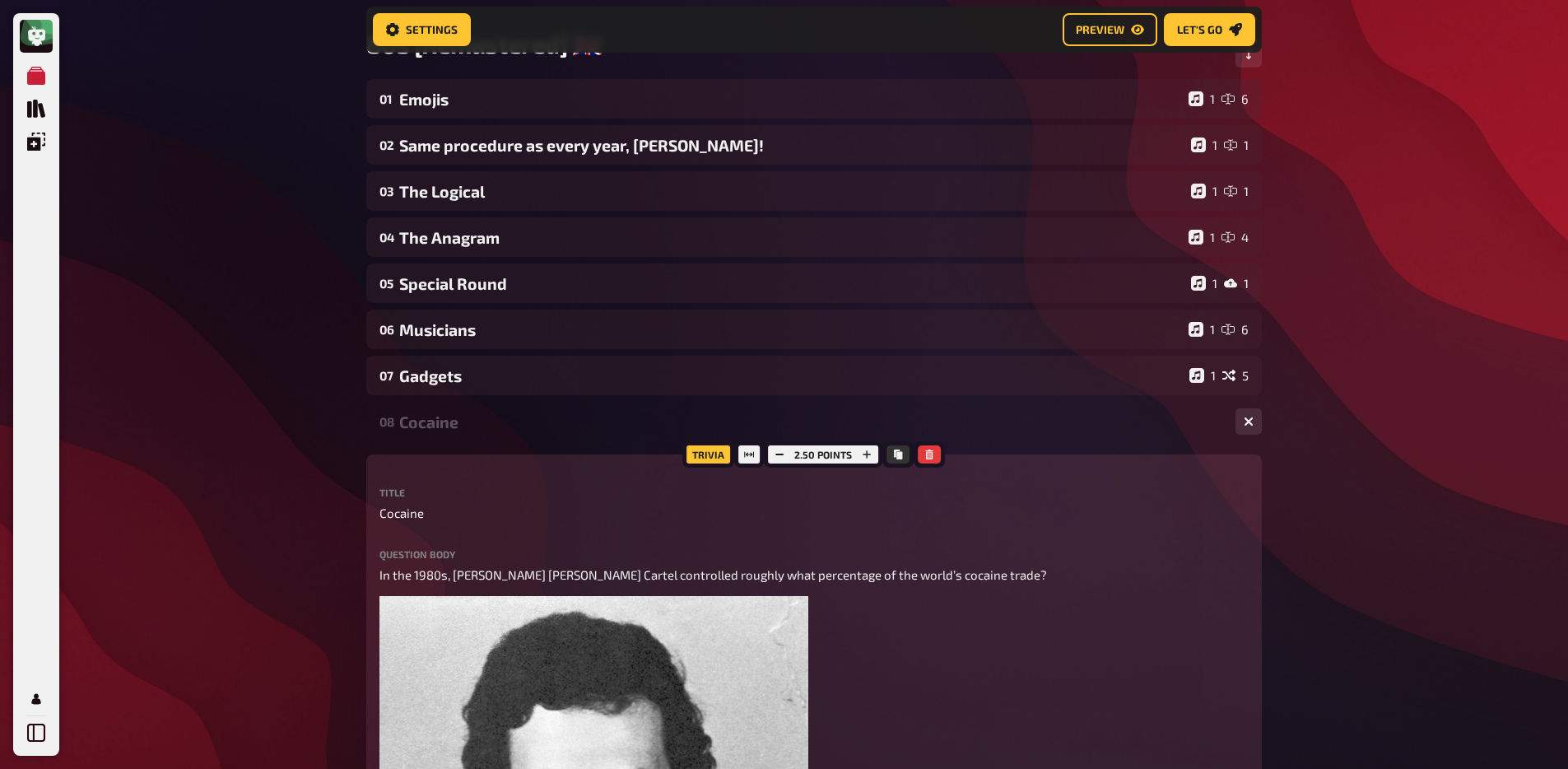
click at [471, 430] on div "Cocaine" at bounding box center [810, 422] width 823 height 19
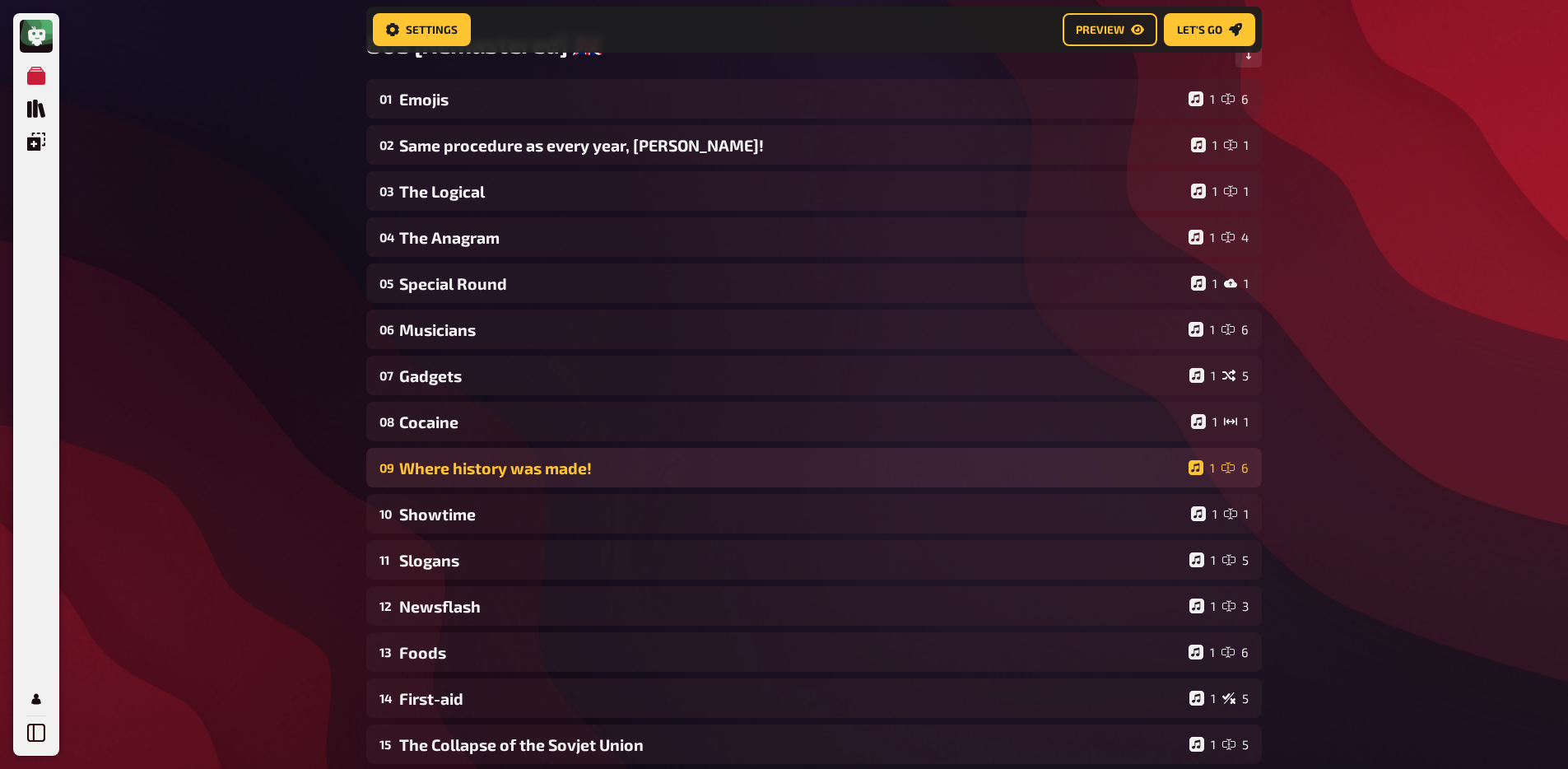
click at [480, 463] on div "Where history was made!" at bounding box center [790, 468] width 783 height 19
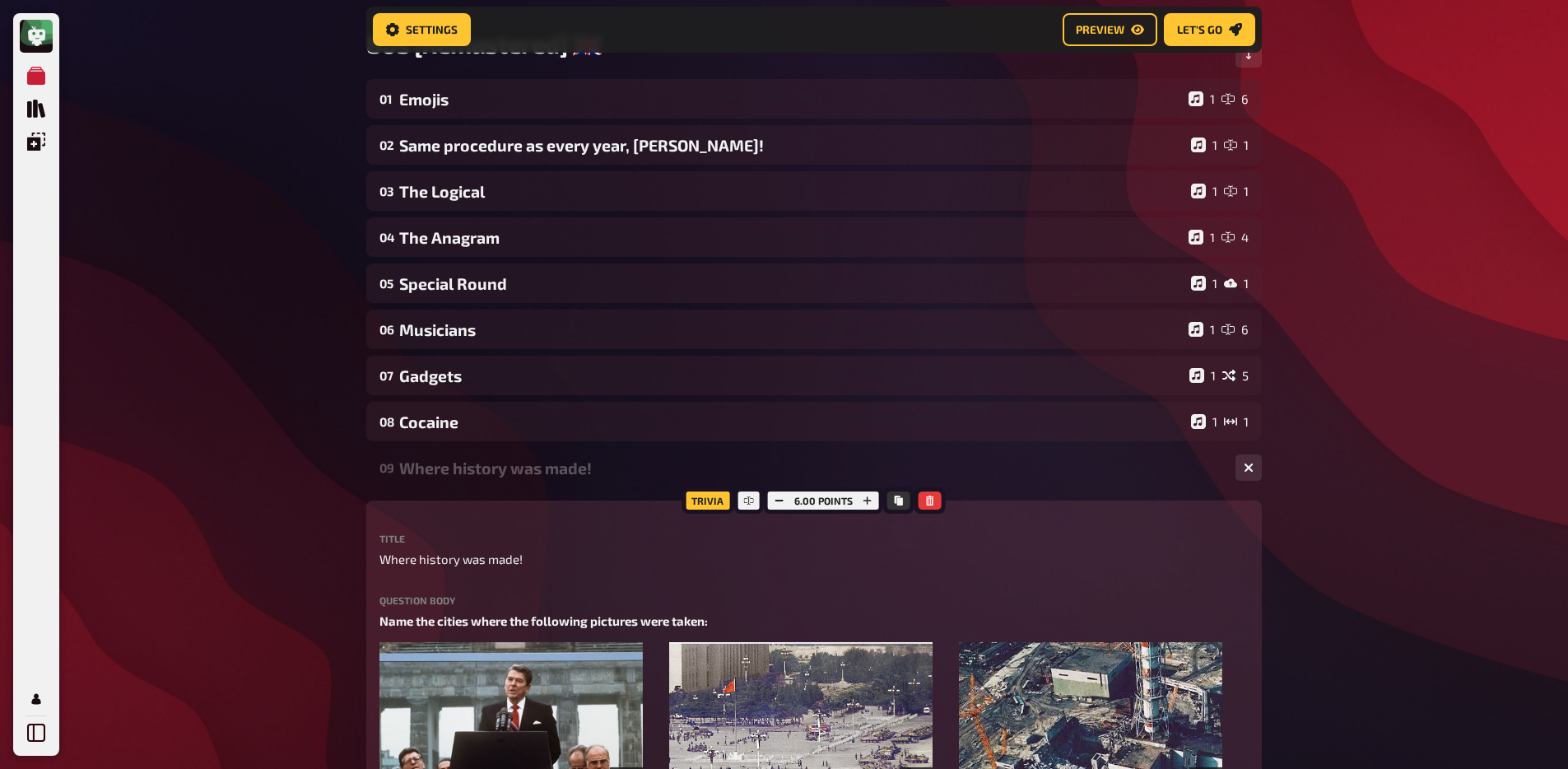
click at [482, 476] on div "Where history was made!" at bounding box center [810, 468] width 823 height 19
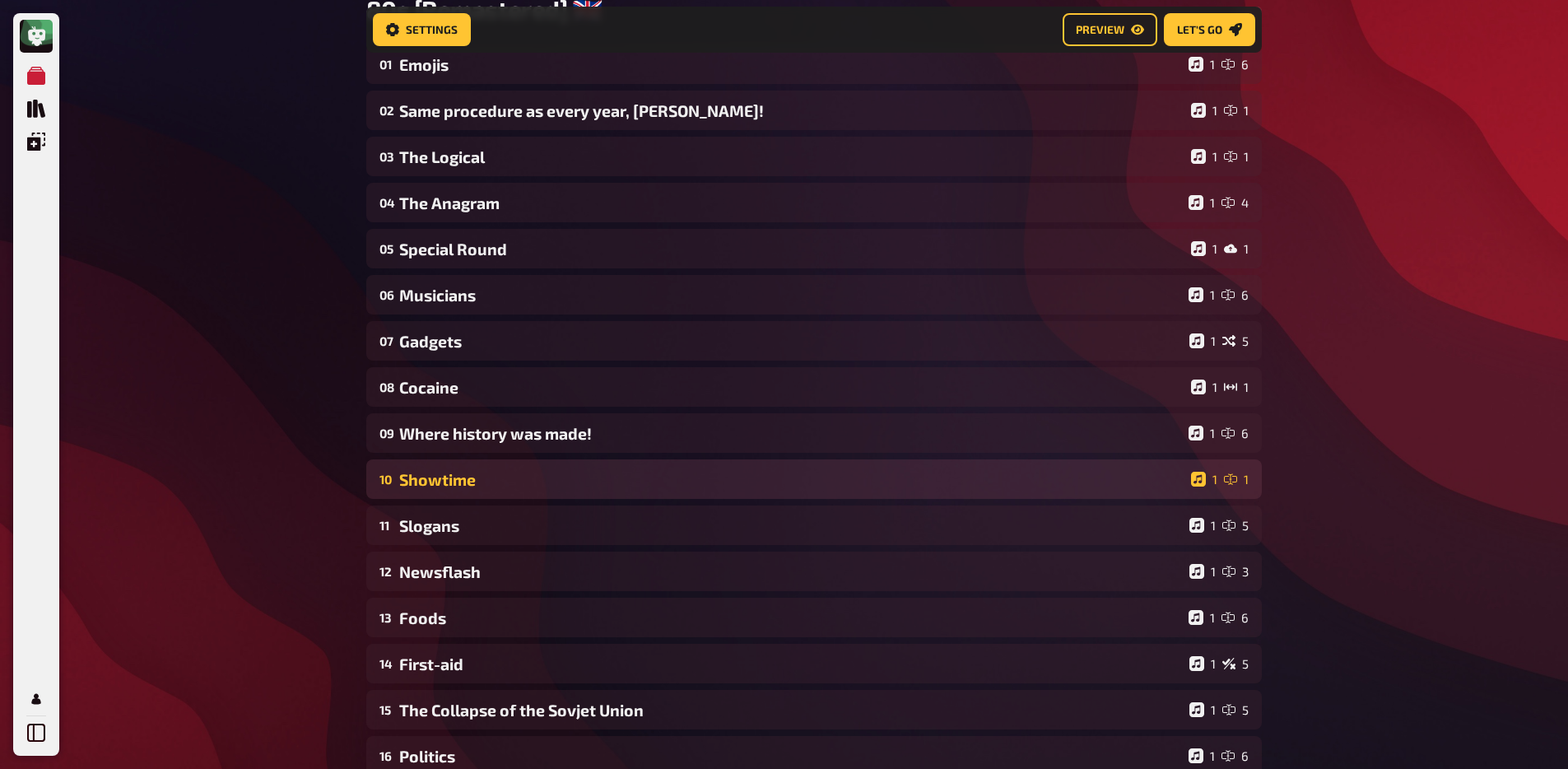
scroll to position [180, 0]
click at [469, 486] on div "Showtime" at bounding box center [792, 478] width 785 height 19
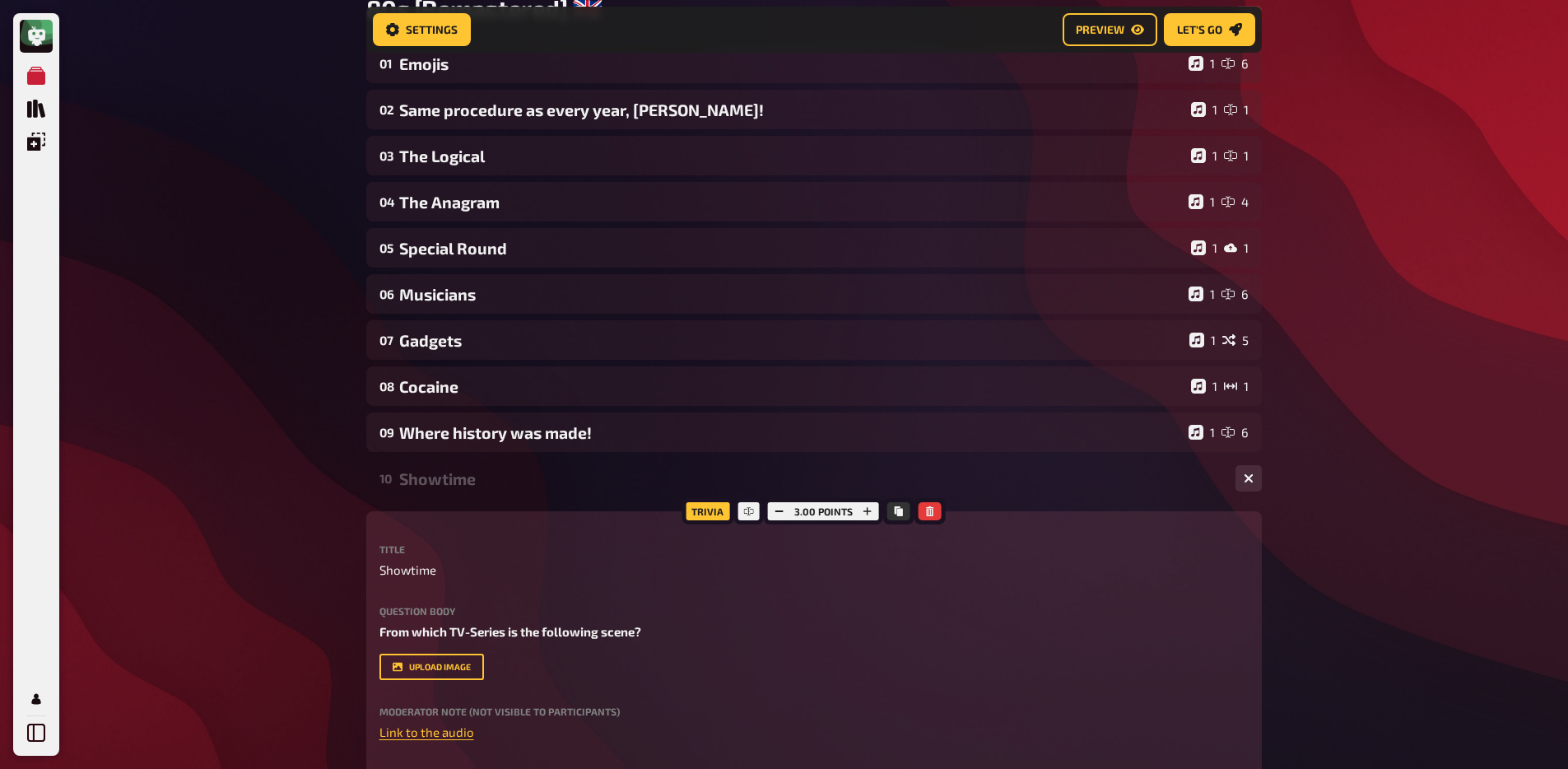
click at [469, 486] on div "Showtime" at bounding box center [810, 478] width 823 height 19
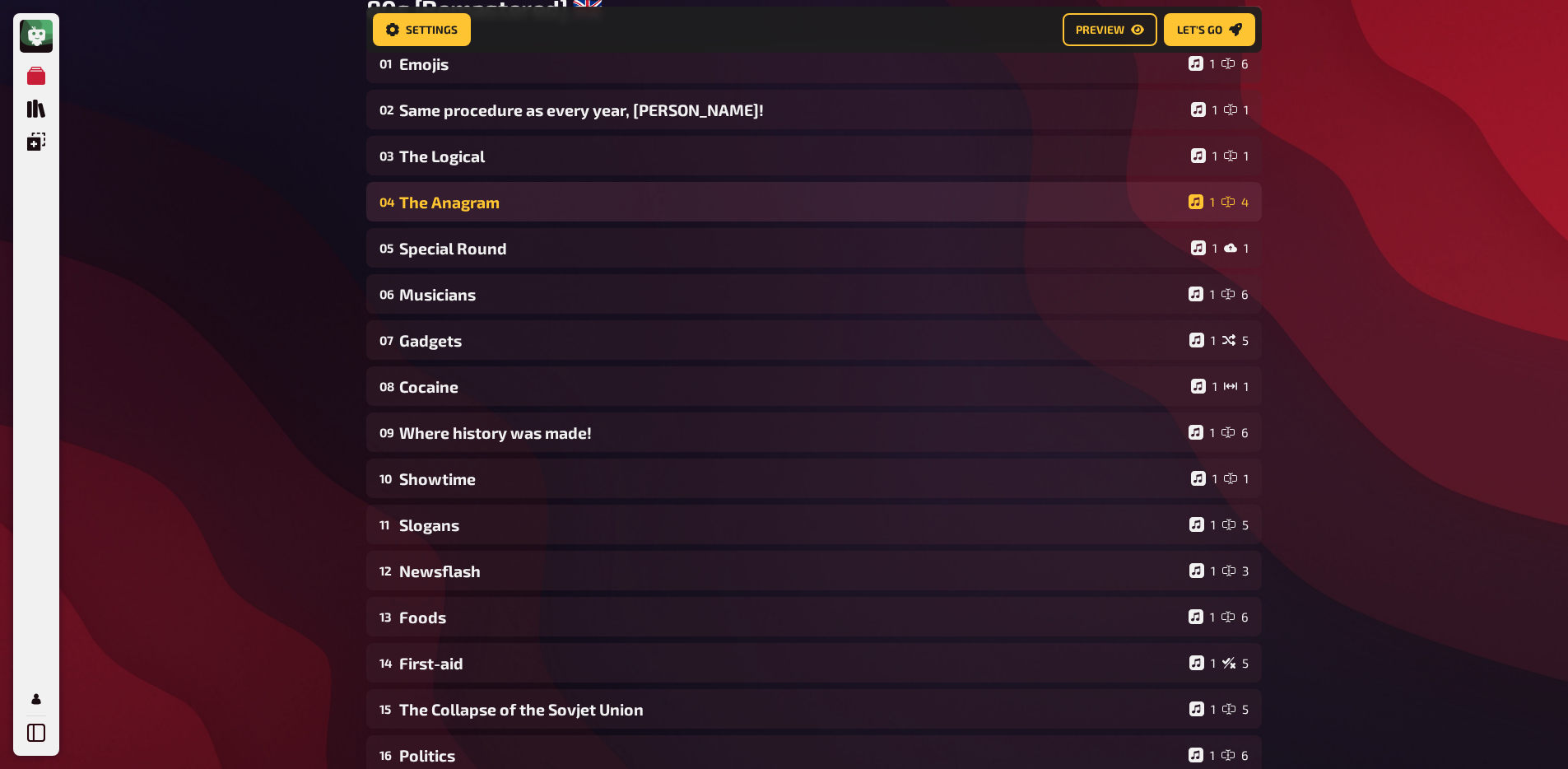
scroll to position [0, 0]
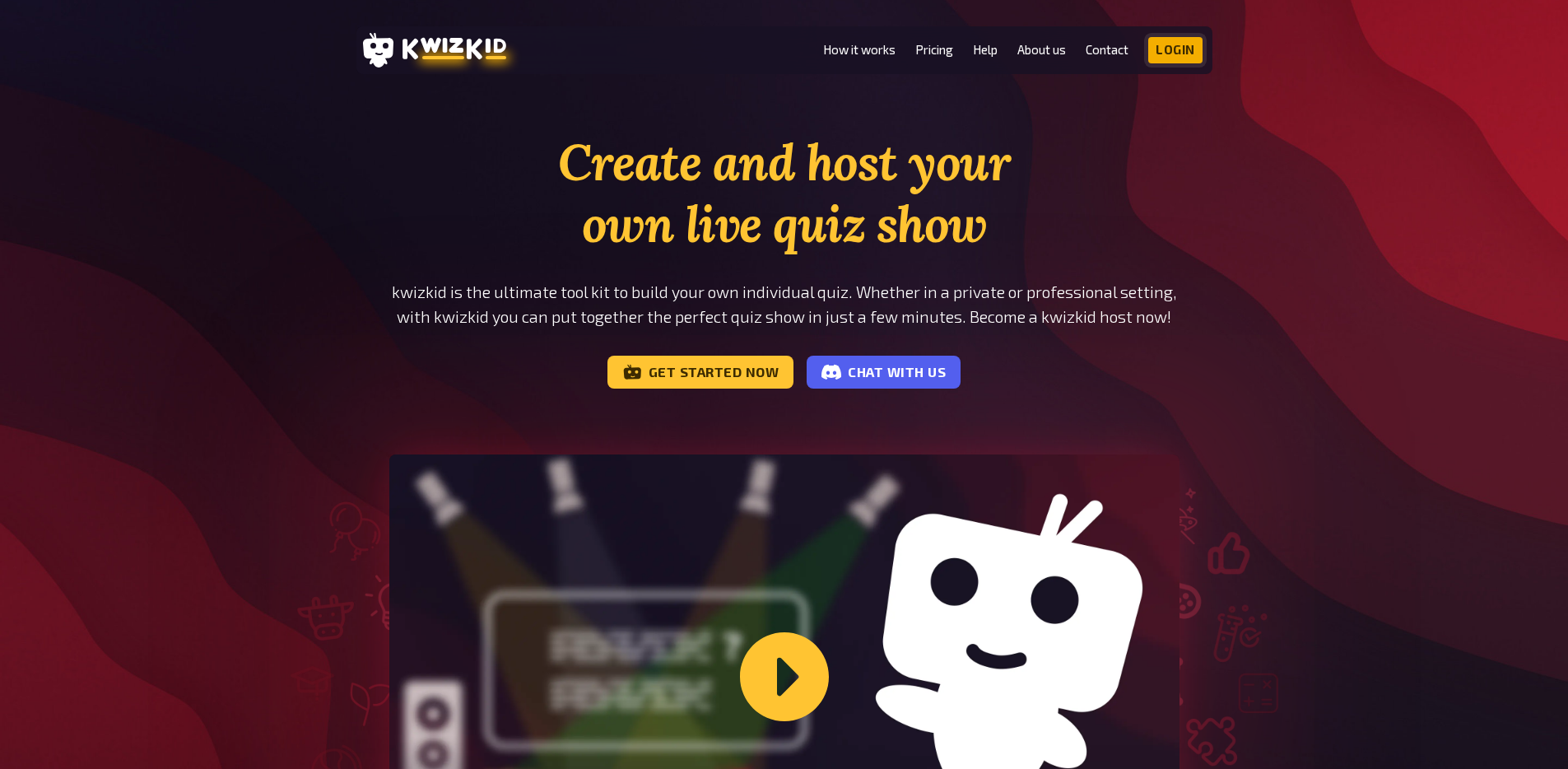
click at [1196, 54] on link "Login" at bounding box center [1175, 50] width 54 height 27
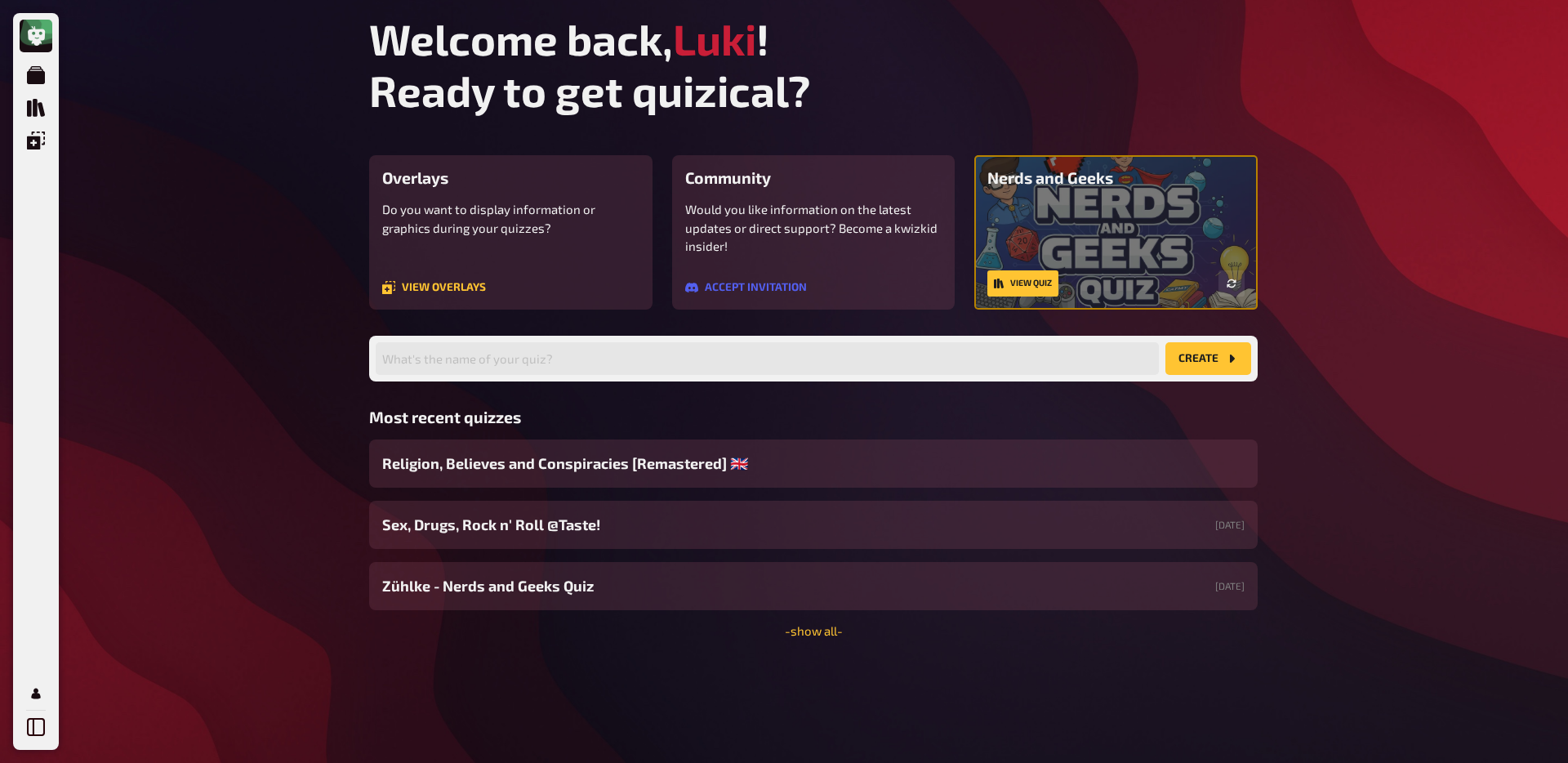
click at [808, 639] on div "Welcome back, Luki ! Ready to get quizical? Overlays Do you want to display inf…" at bounding box center [813, 382] width 915 height 763
click at [811, 639] on div "Welcome back, Luki ! Ready to get quizical? Overlays Do you want to display inf…" at bounding box center [813, 382] width 915 height 763
click at [811, 634] on link "- show all -" at bounding box center [814, 631] width 58 height 15
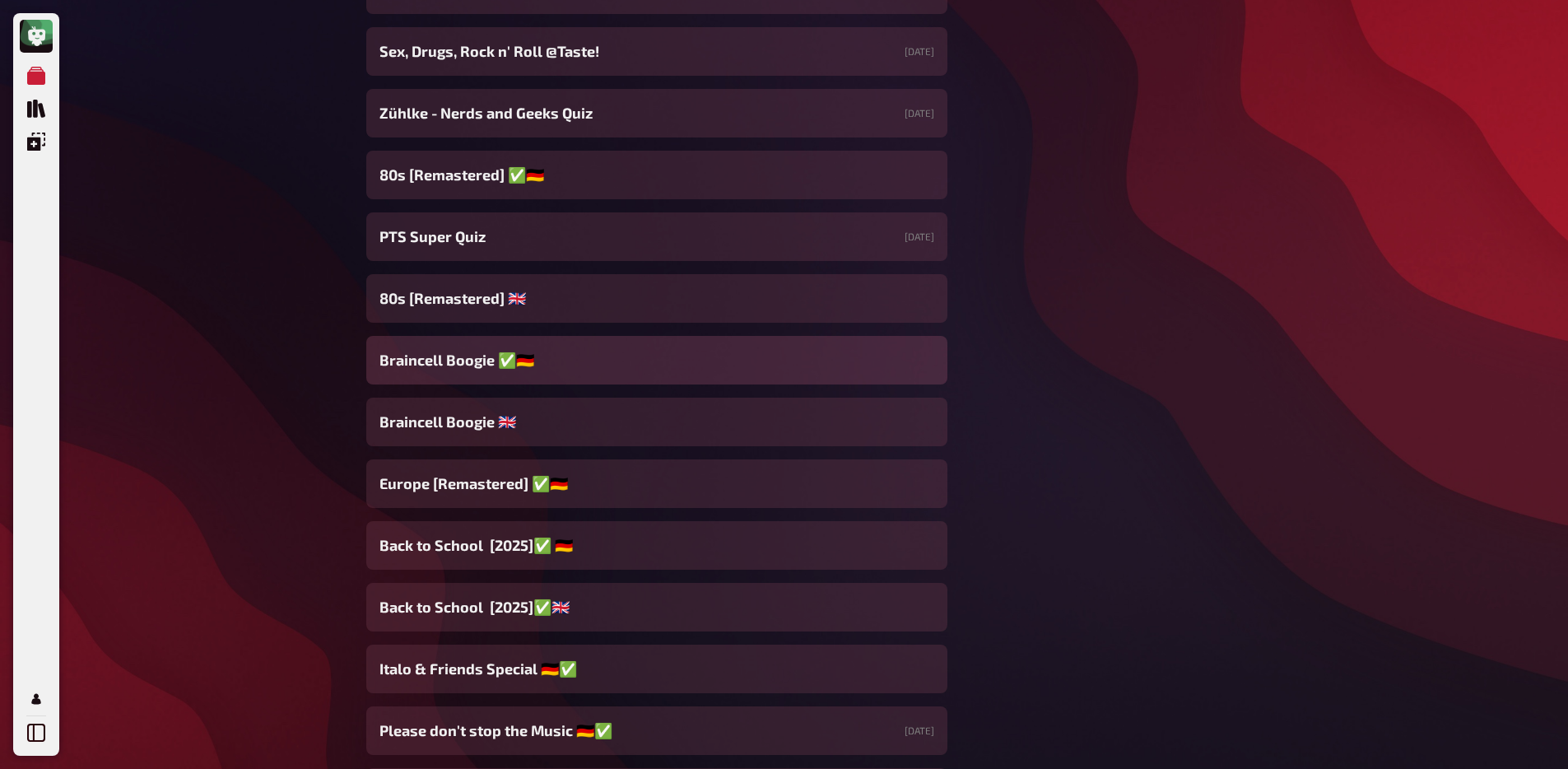
scroll to position [766, 0]
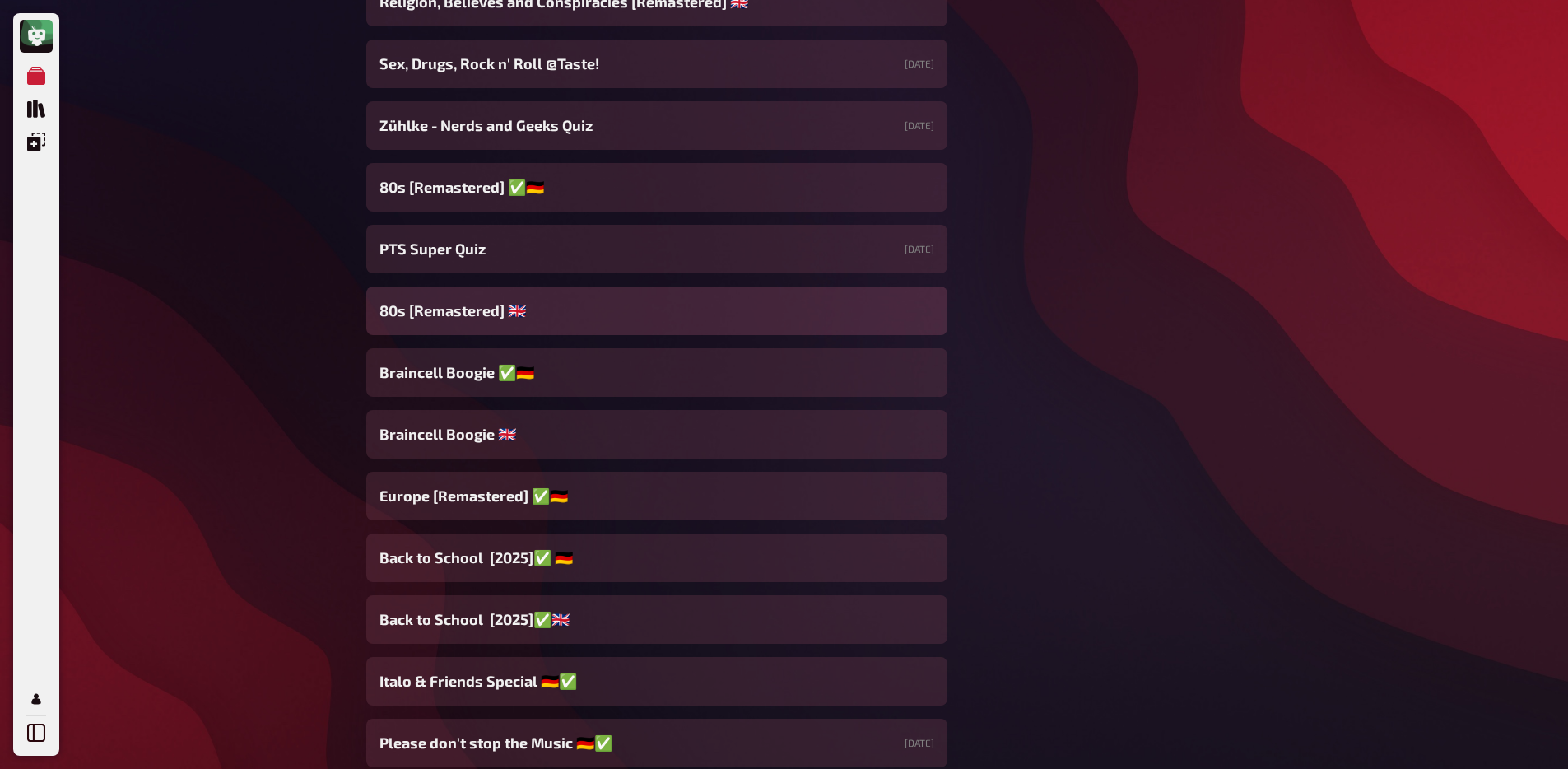
click at [530, 303] on div "80s [Remastered] ​🇬🇧​" at bounding box center [656, 311] width 581 height 48
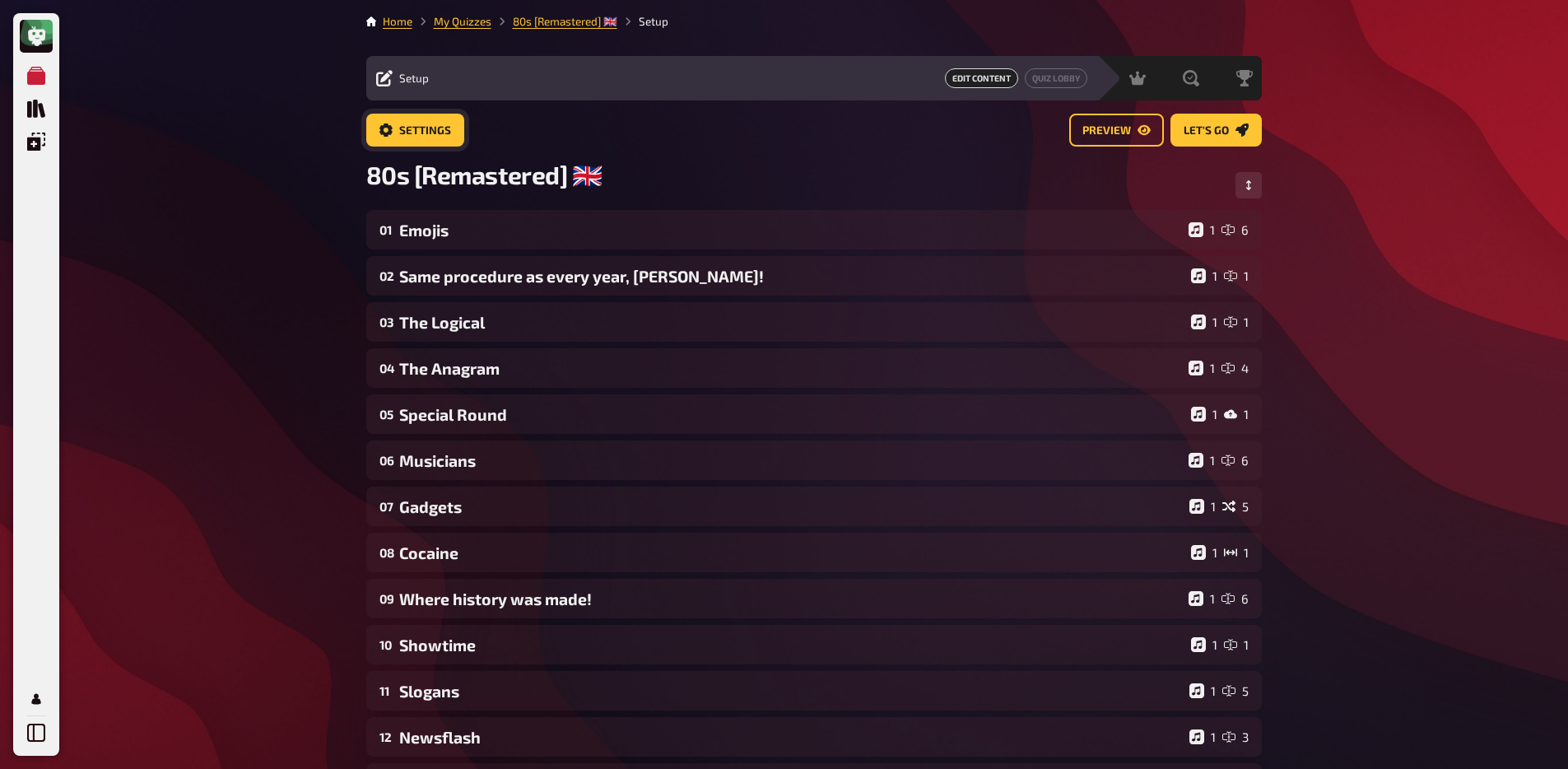
click at [441, 141] on link "Settings" at bounding box center [414, 130] width 98 height 33
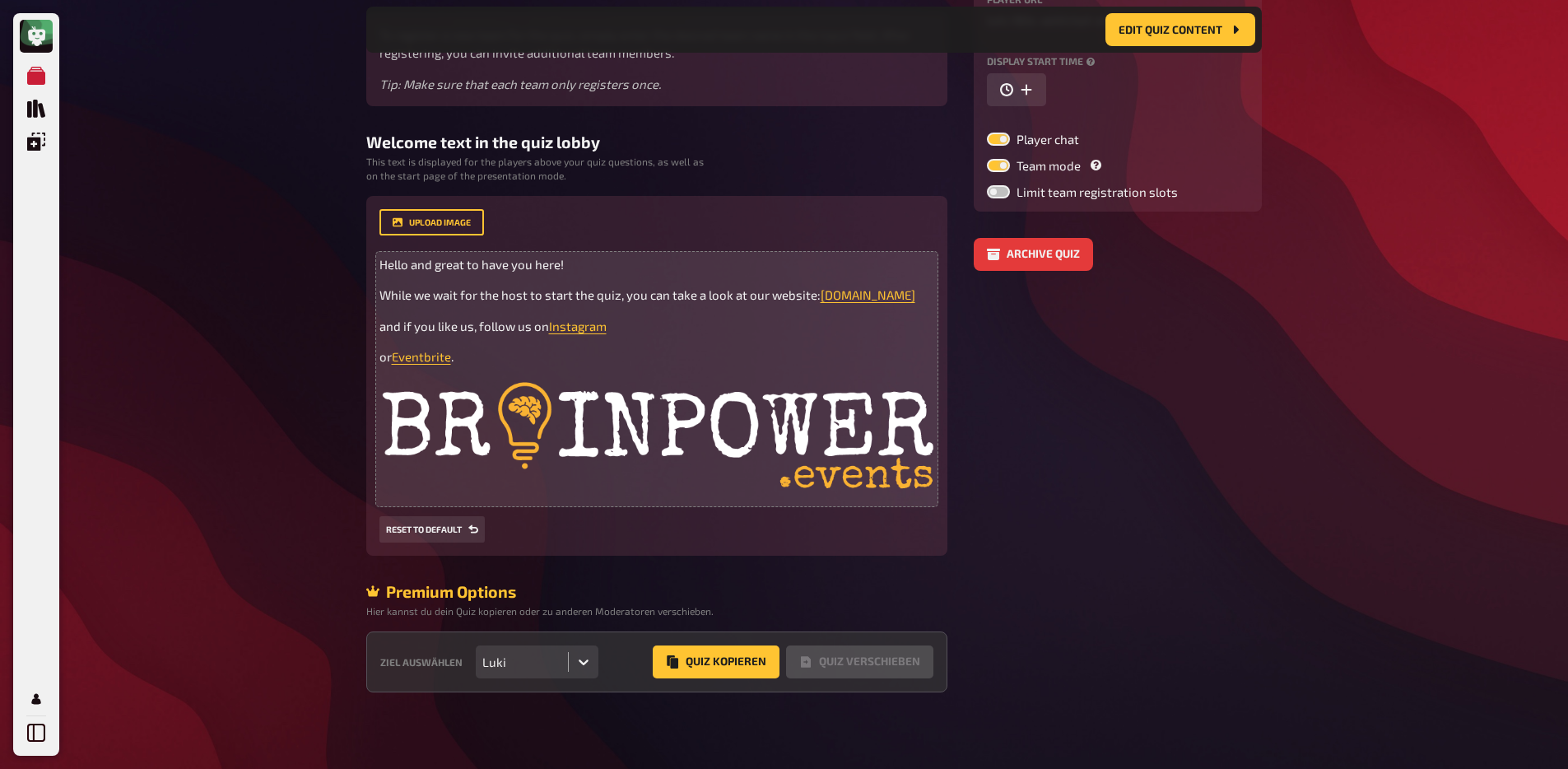
scroll to position [279, 0]
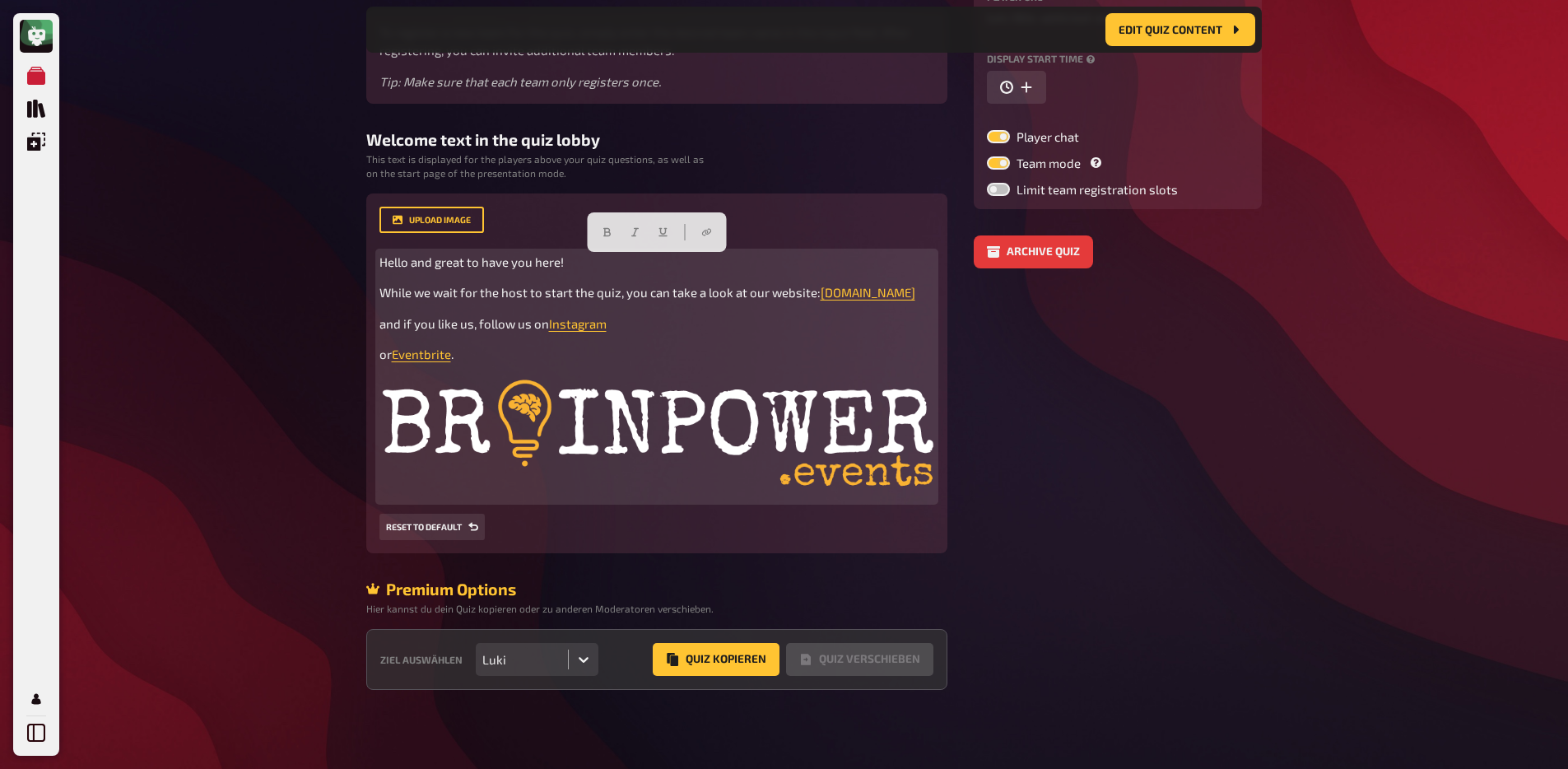
drag, startPoint x: 459, startPoint y: 359, endPoint x: 369, endPoint y: 264, distance: 130.9
click at [369, 264] on div "upload image Hello and great to have you here! While we wait for the host to st…" at bounding box center [656, 373] width 581 height 359
copy div "Hello and great to have you here! While we wait for the host to start the quiz,…"
click at [431, 476] on img at bounding box center [657, 437] width 555 height 122
